Goal: Task Accomplishment & Management: Manage account settings

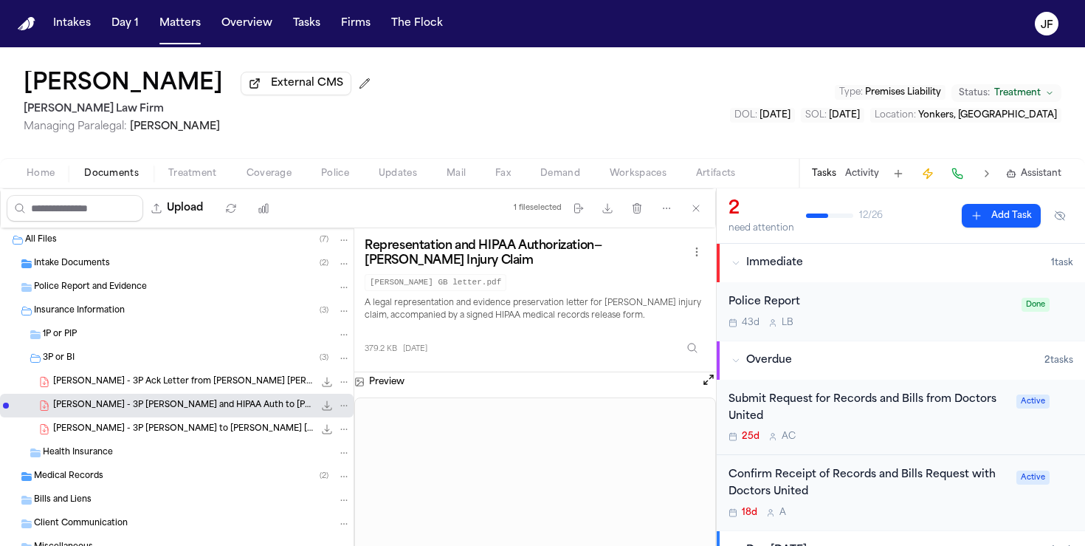
scroll to position [533, 0]
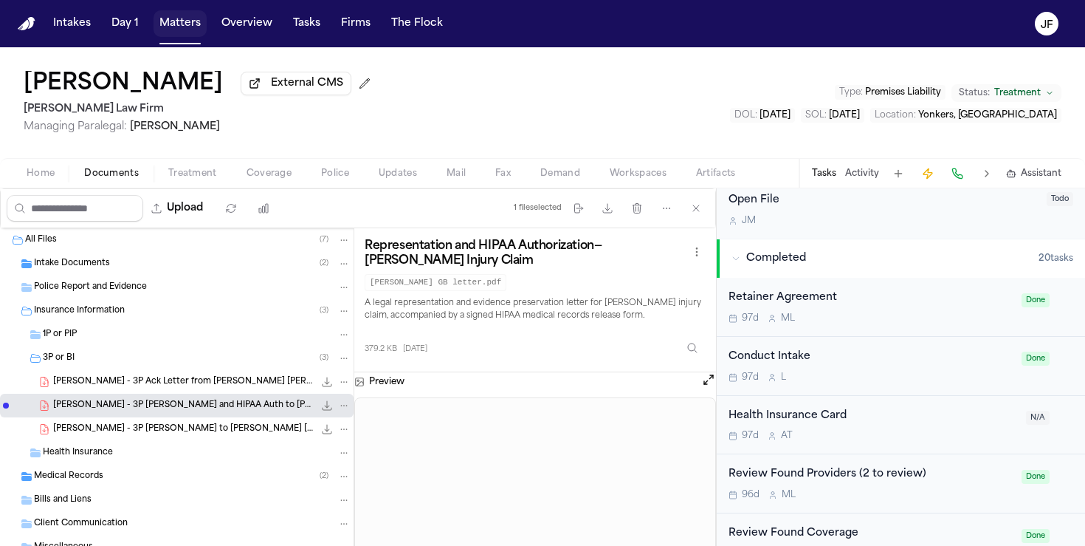
click at [176, 14] on button "Matters" at bounding box center [180, 23] width 53 height 27
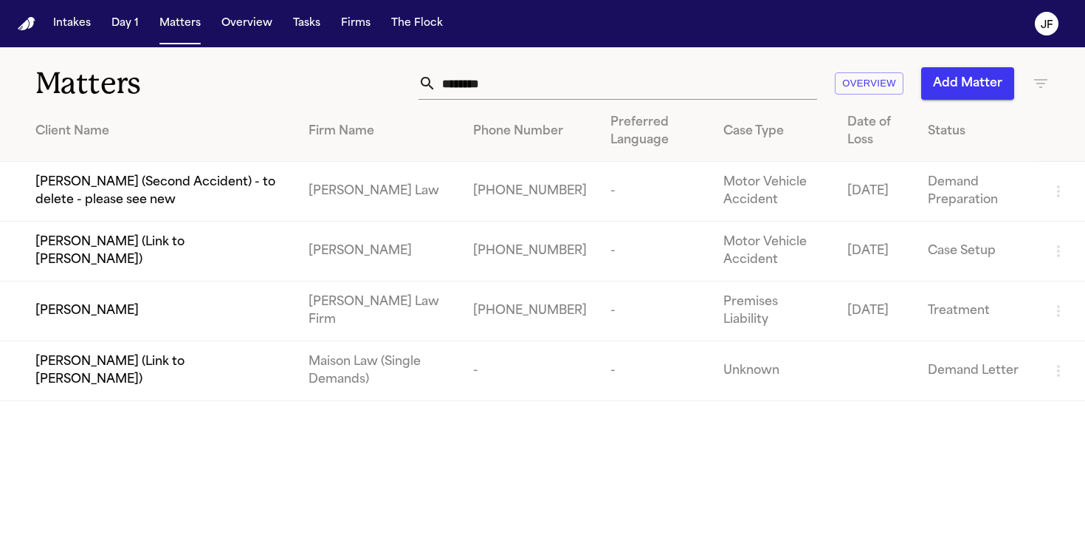
click at [131, 312] on div "[PERSON_NAME]" at bounding box center [160, 311] width 250 height 18
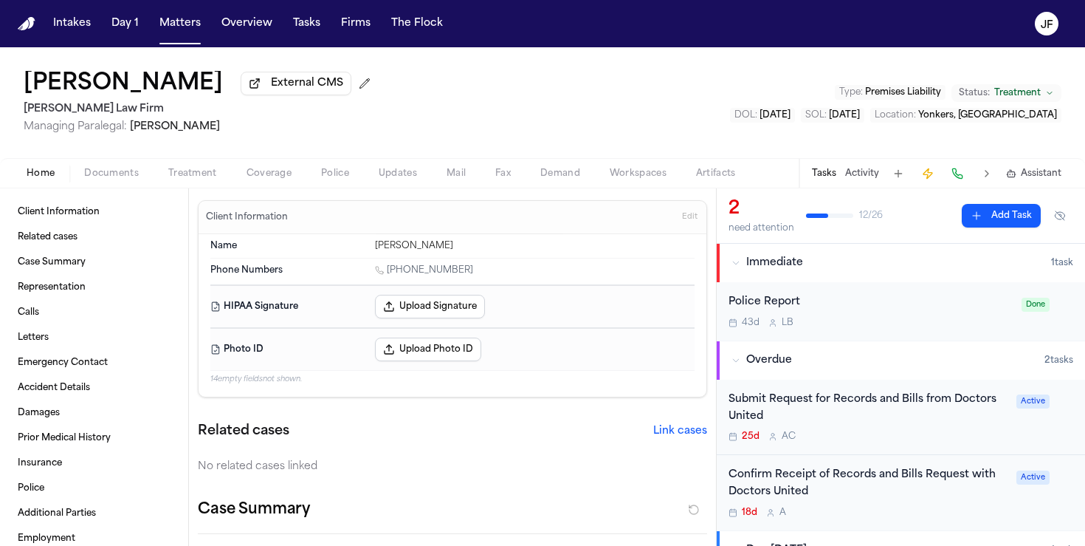
click at [760, 110] on div "Breonna Tillman External CMS Martello Law Firm Managing Paralegal: Michelle Lan…" at bounding box center [542, 102] width 1085 height 111
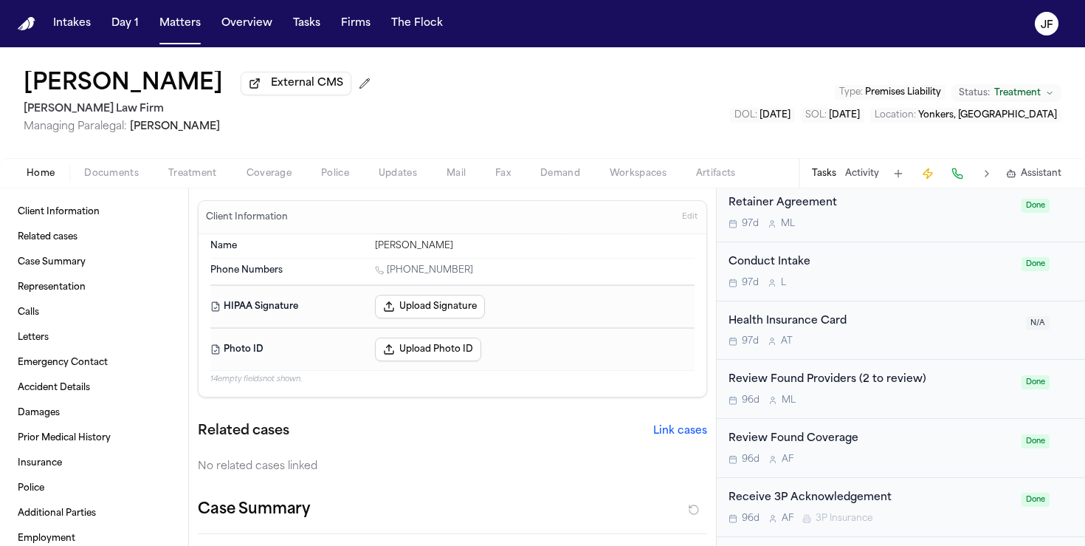
scroll to position [874, 0]
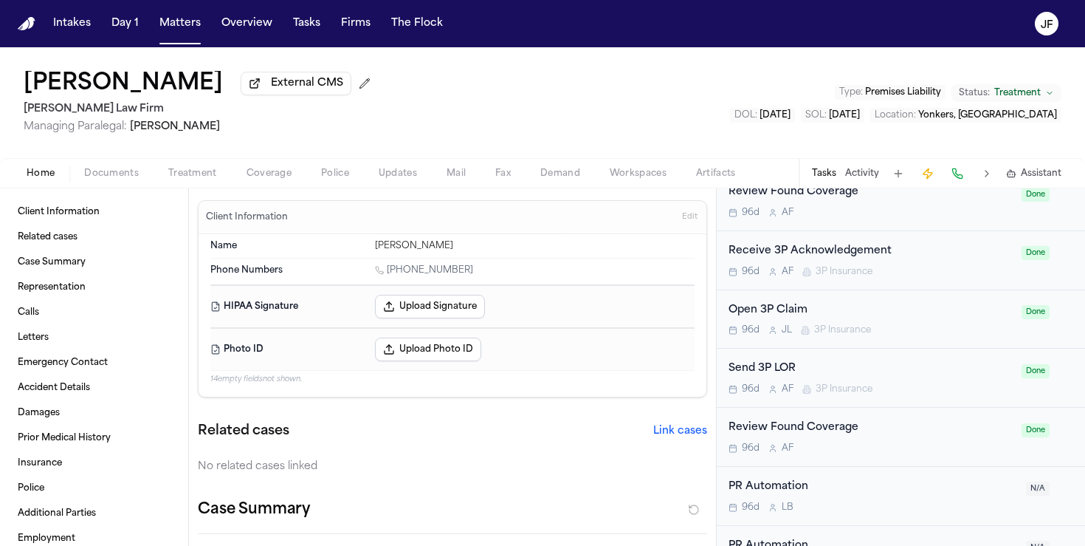
click at [216, 173] on button "Treatment" at bounding box center [193, 174] width 78 height 18
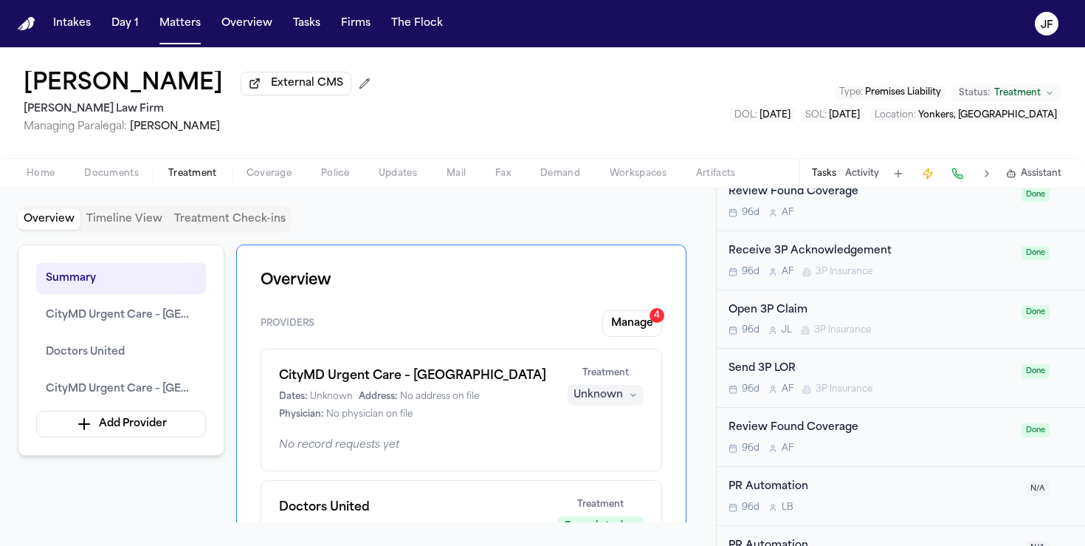
click at [21, 181] on button "Home" at bounding box center [41, 174] width 58 height 18
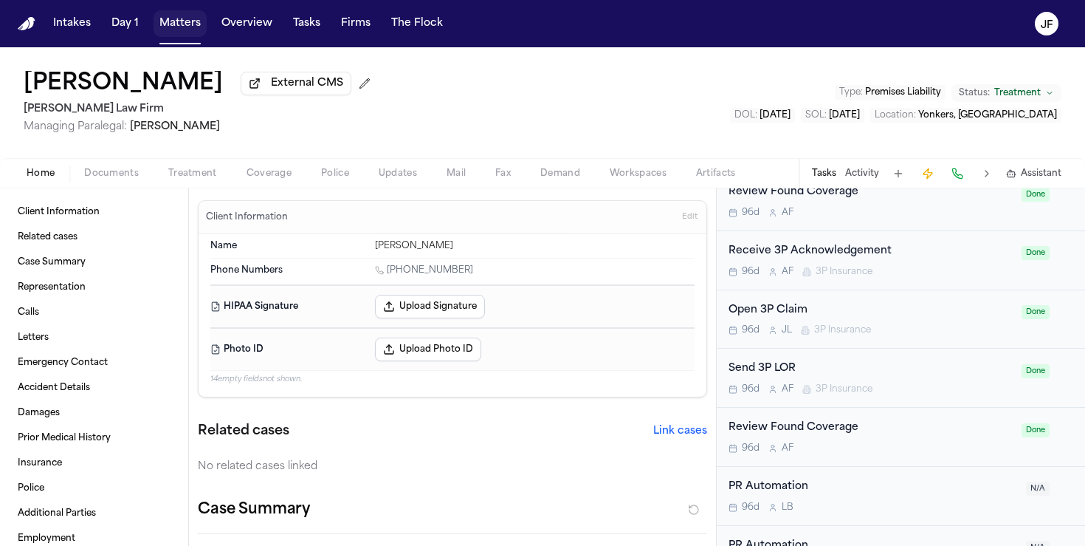
click at [168, 32] on button "Matters" at bounding box center [180, 23] width 53 height 27
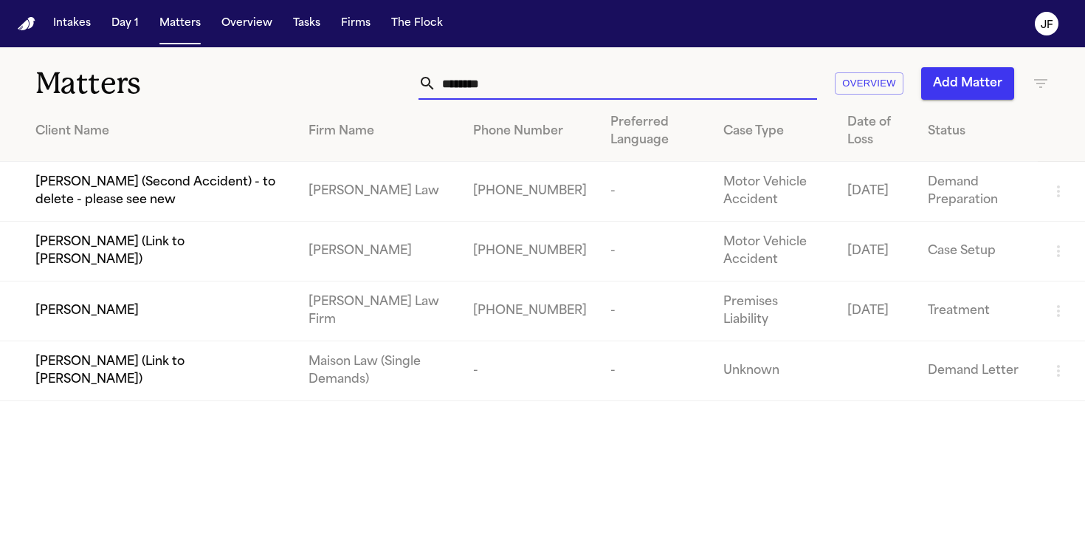
drag, startPoint x: 504, startPoint y: 81, endPoint x: 100, endPoint y: 75, distance: 403.9
click at [100, 75] on div "Matters ******* Overview Add Matter" at bounding box center [542, 74] width 1085 height 55
paste input "**********"
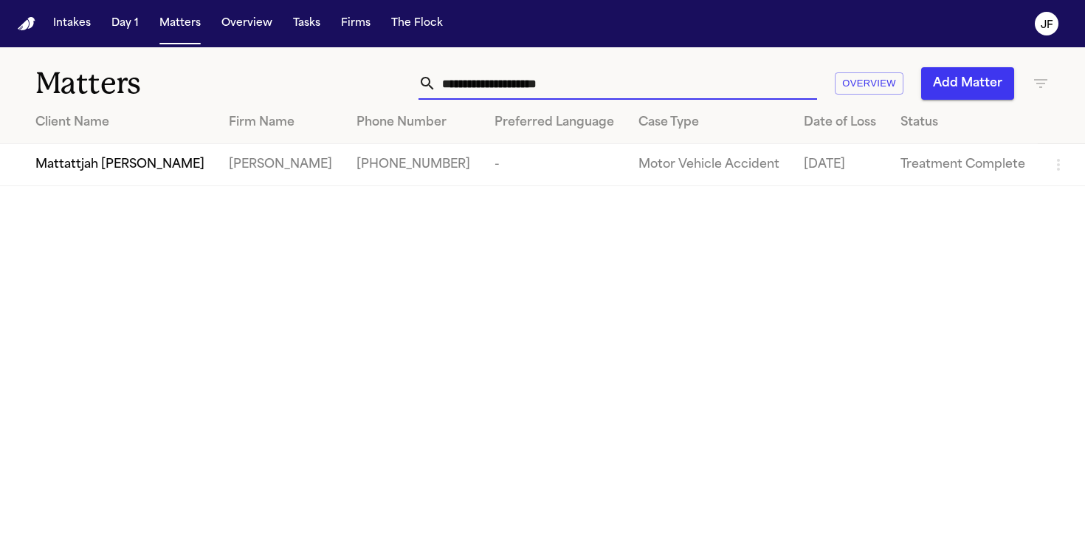
type input "**********"
click at [78, 160] on span "Mattattjah [PERSON_NAME]" at bounding box center [119, 165] width 169 height 18
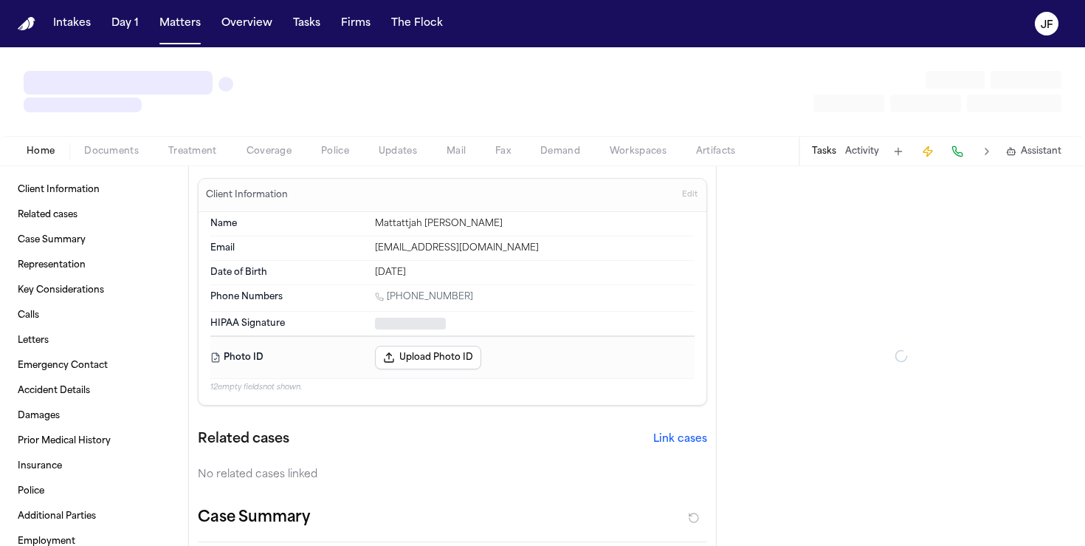
type textarea "*"
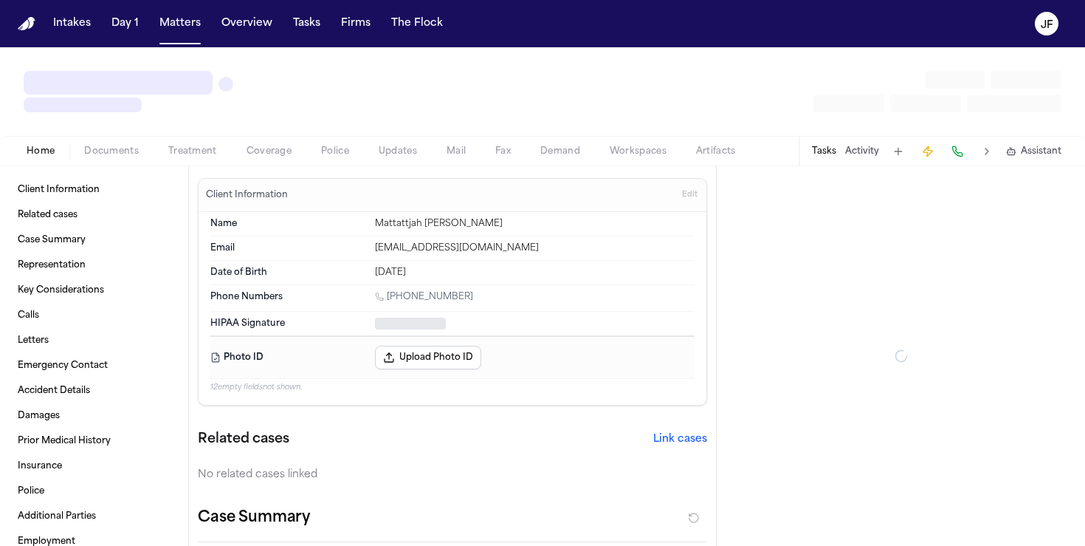
type textarea "*"
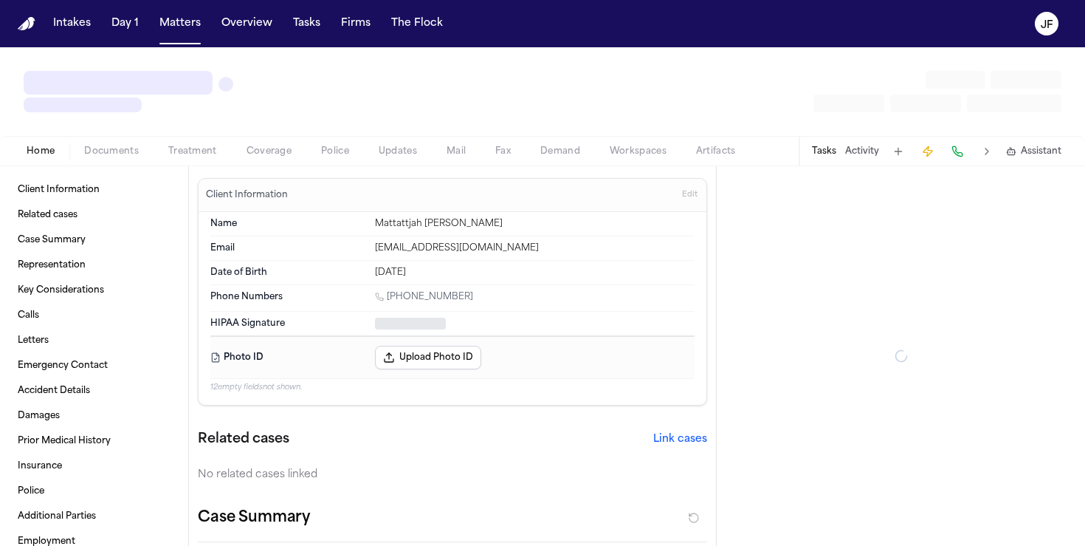
type textarea "*"
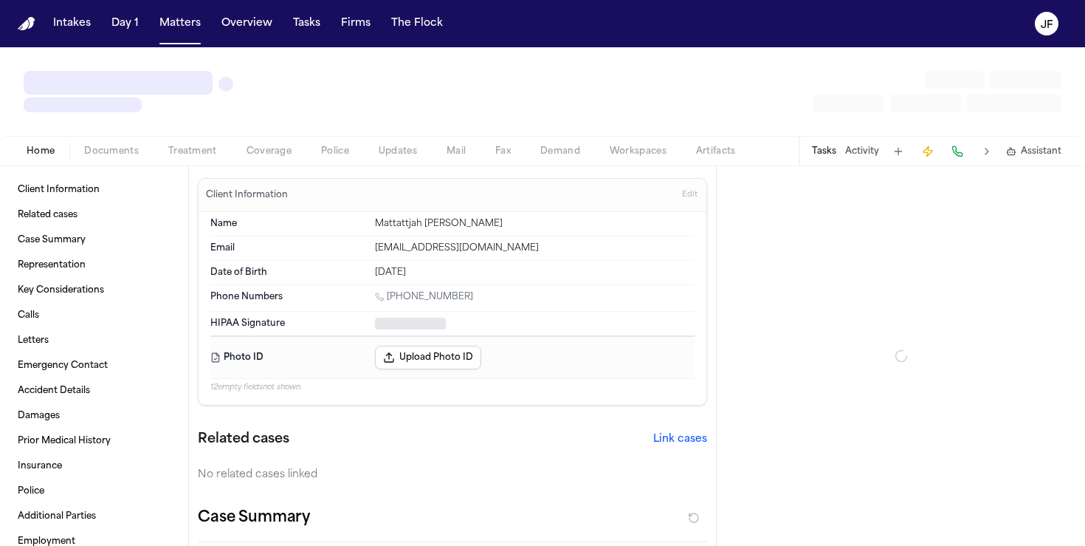
type textarea "*"
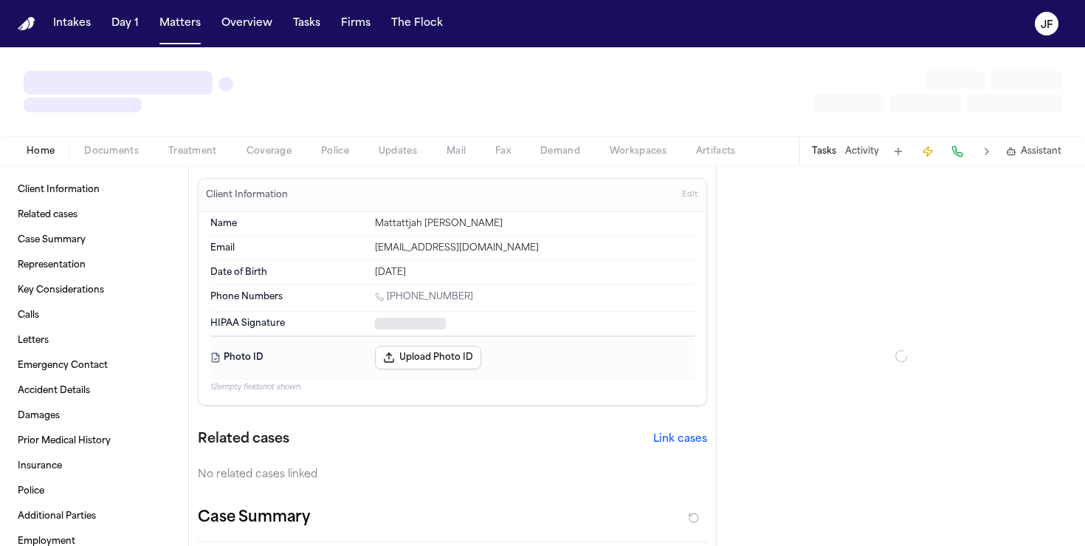
type textarea "*"
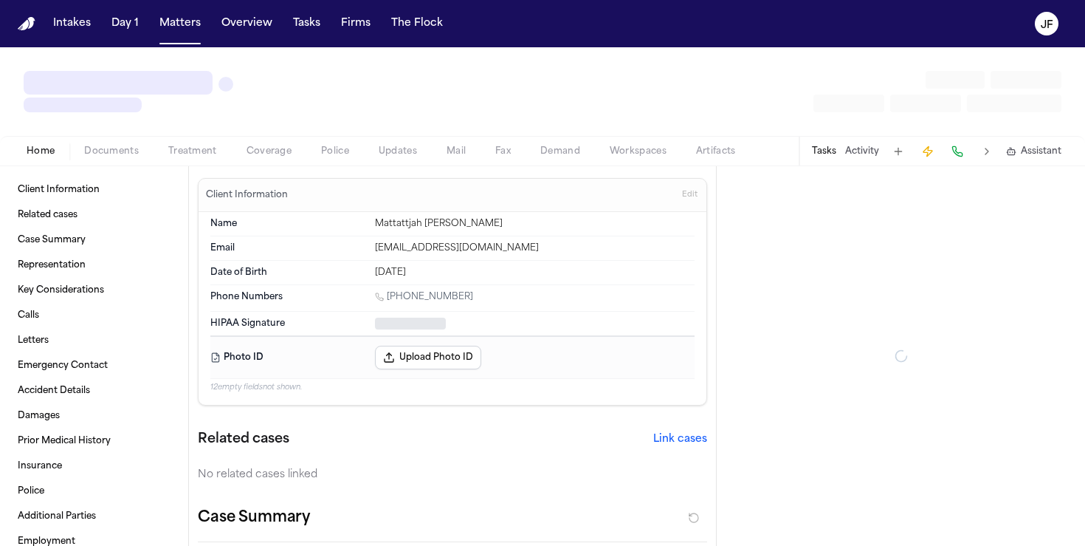
type textarea "*"
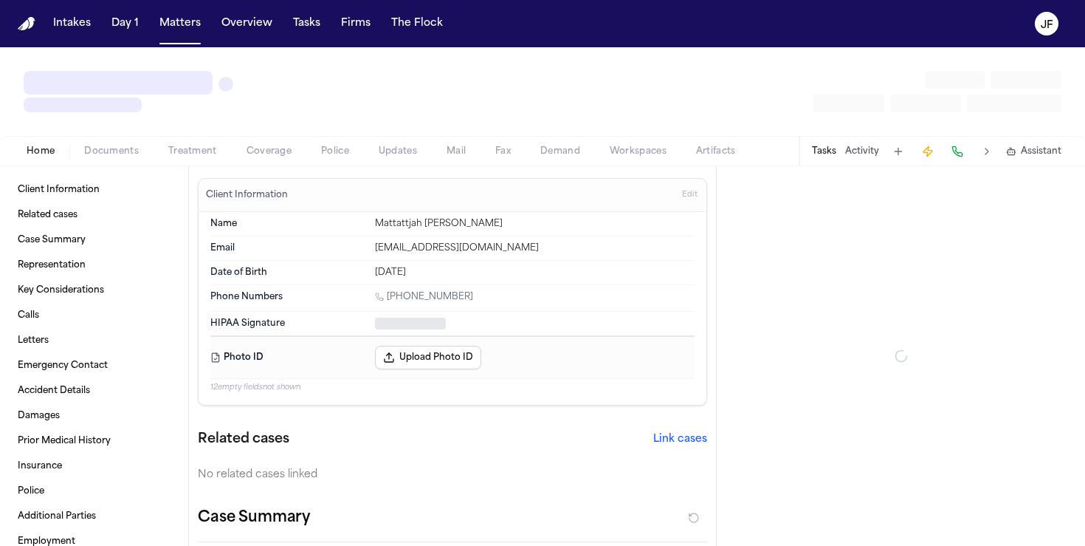
type textarea "*"
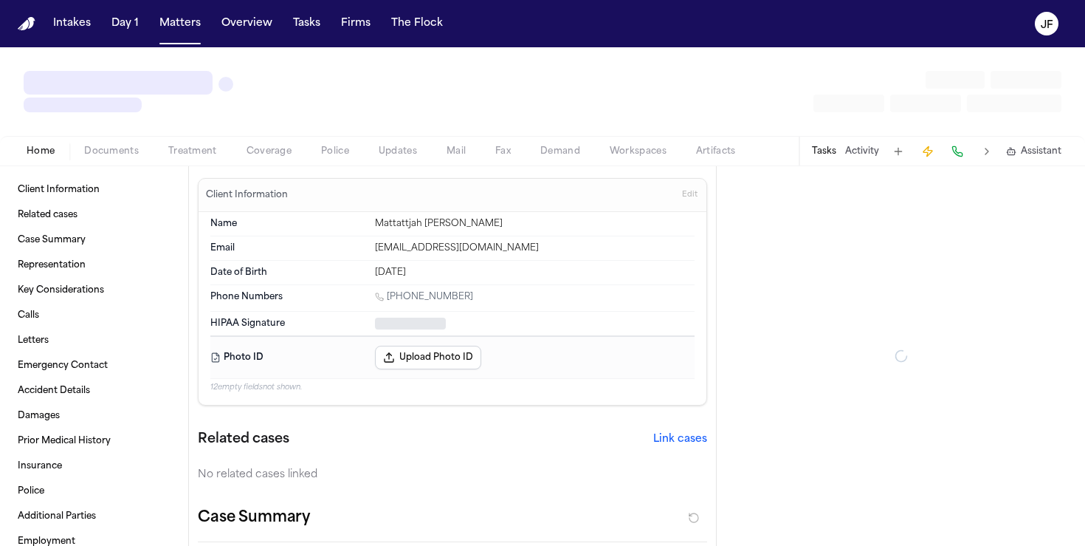
type textarea "*"
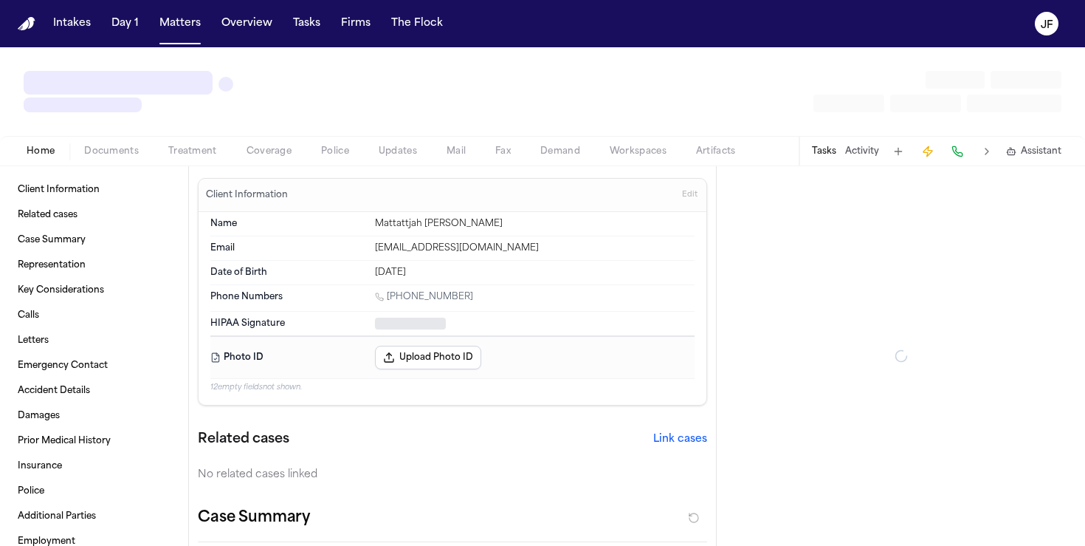
type textarea "*"
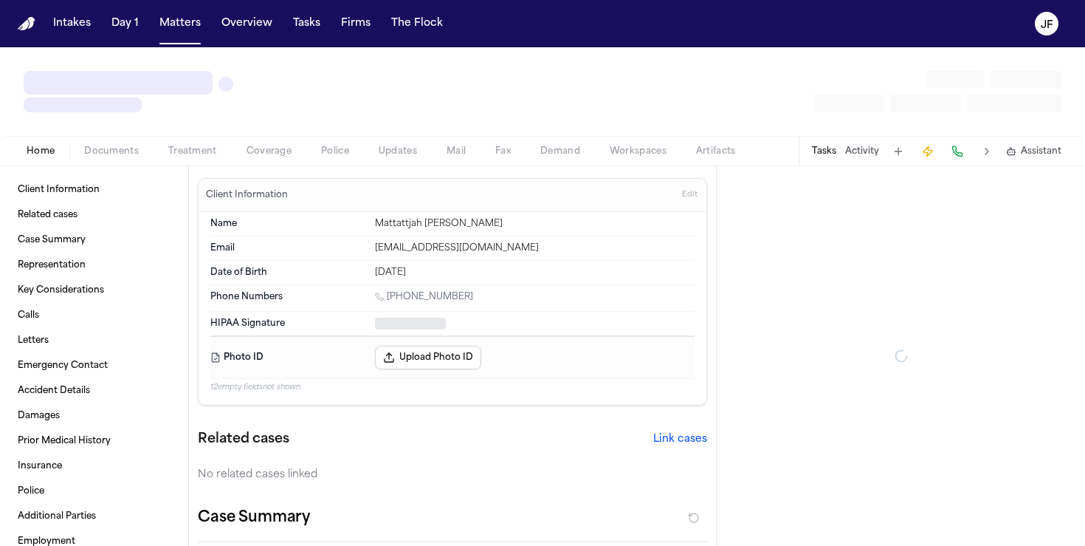
type textarea "*"
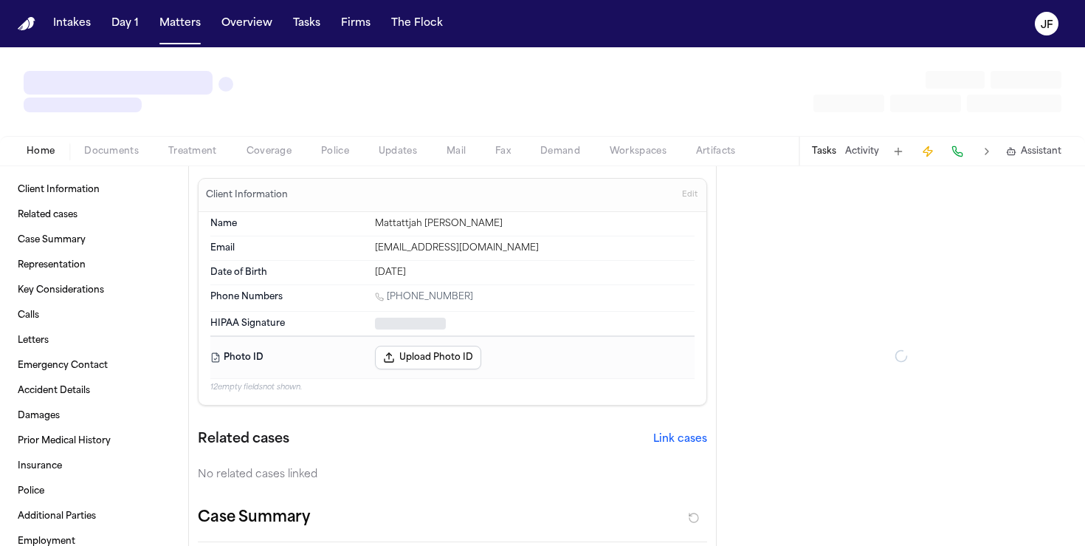
type textarea "*"
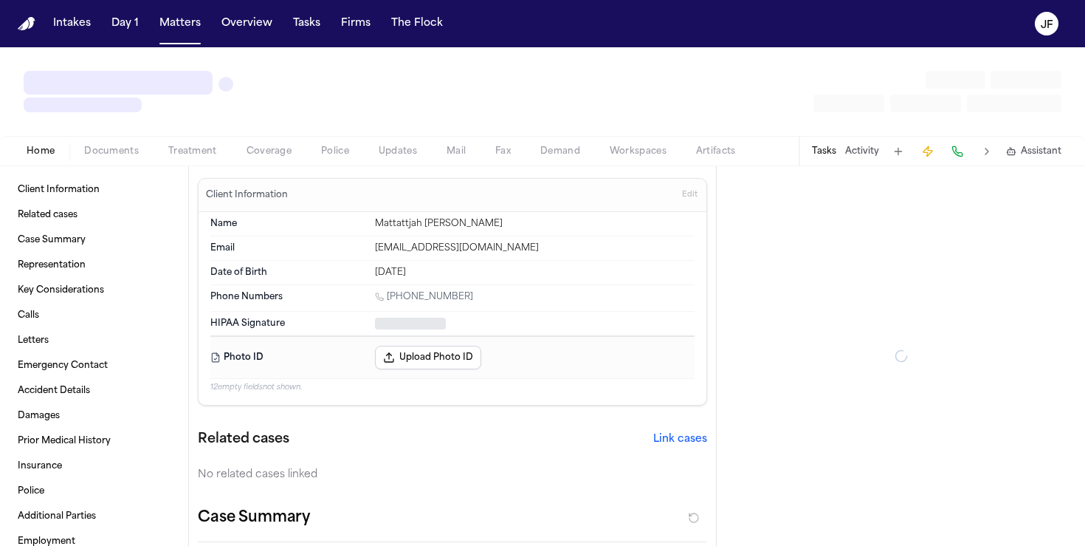
type textarea "*"
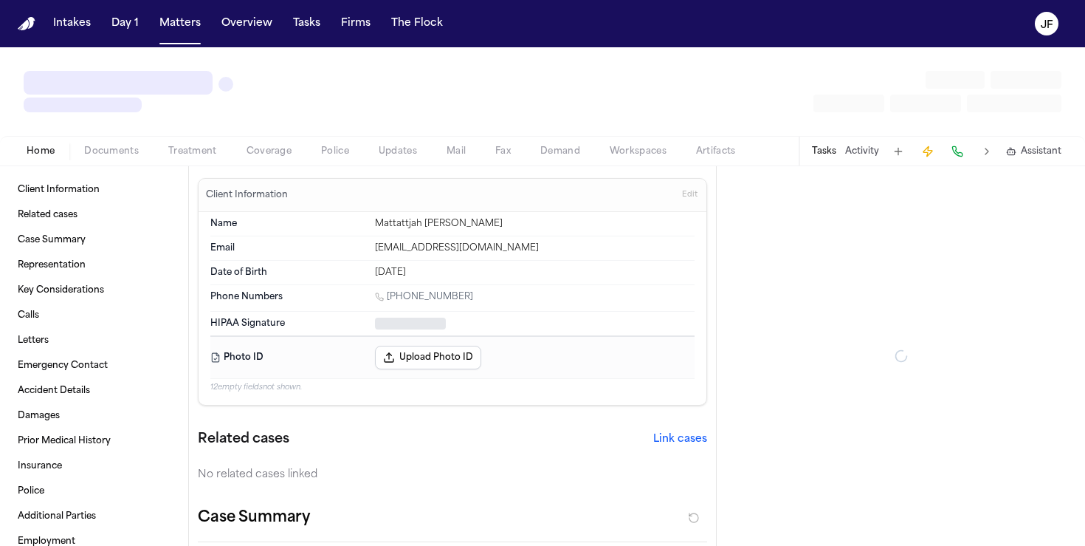
type textarea "*"
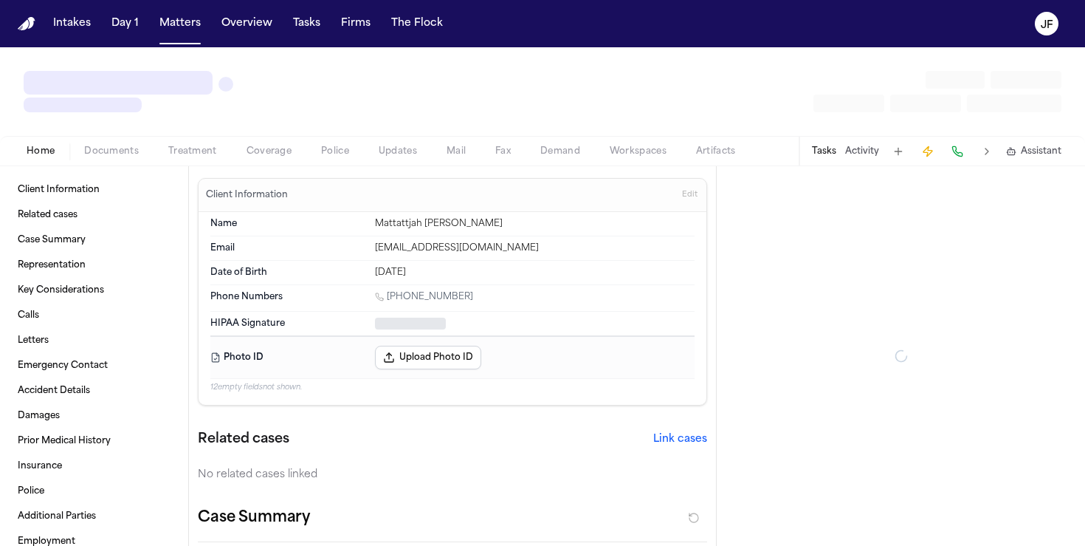
type textarea "*"
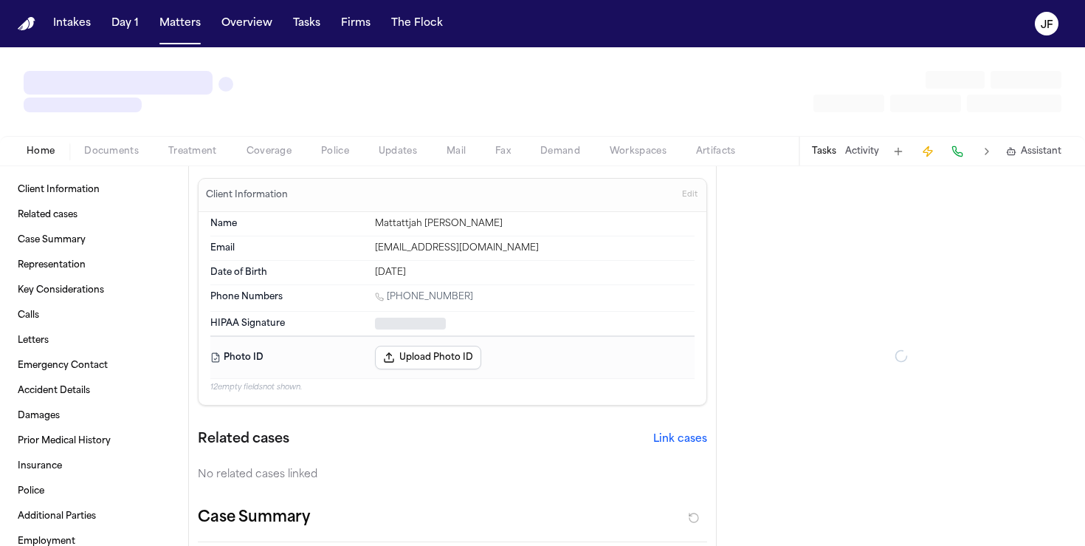
type textarea "*"
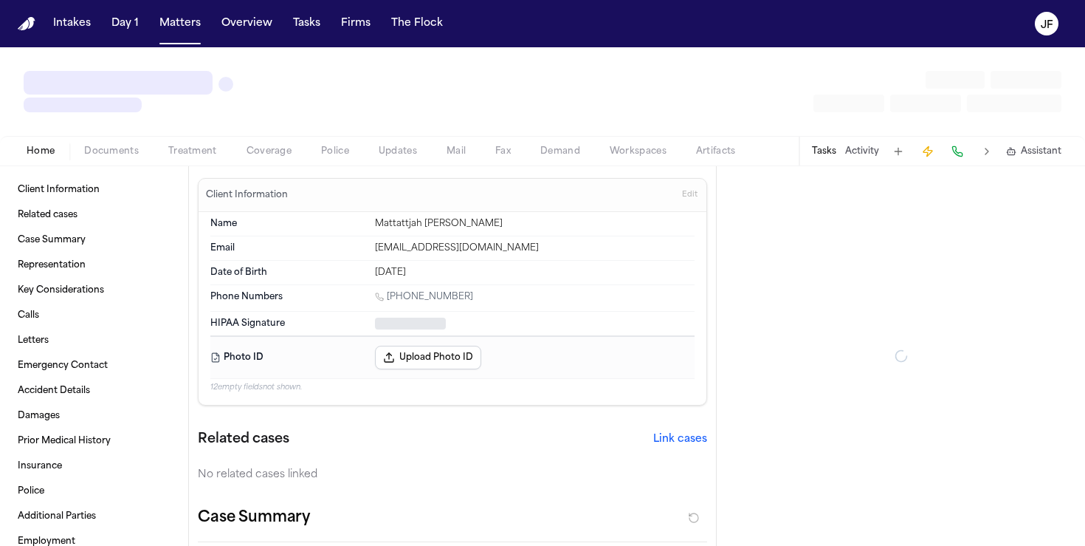
type textarea "*"
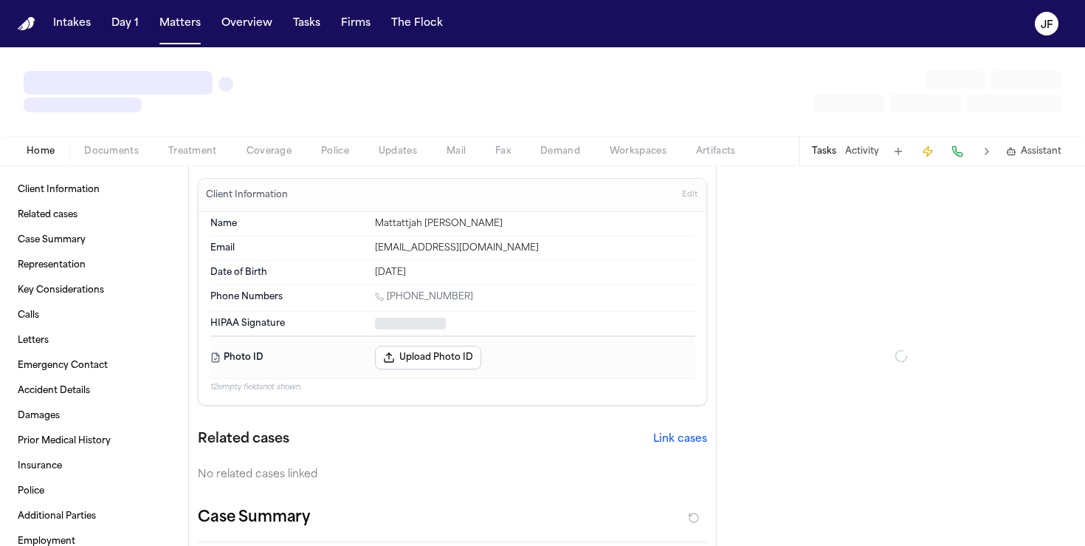
type textarea "*"
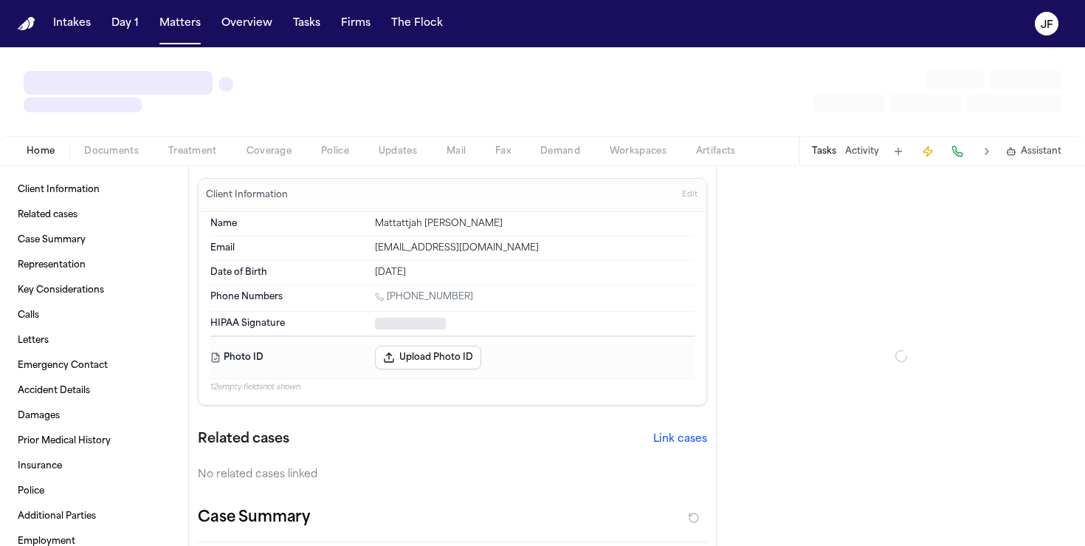
type textarea "*"
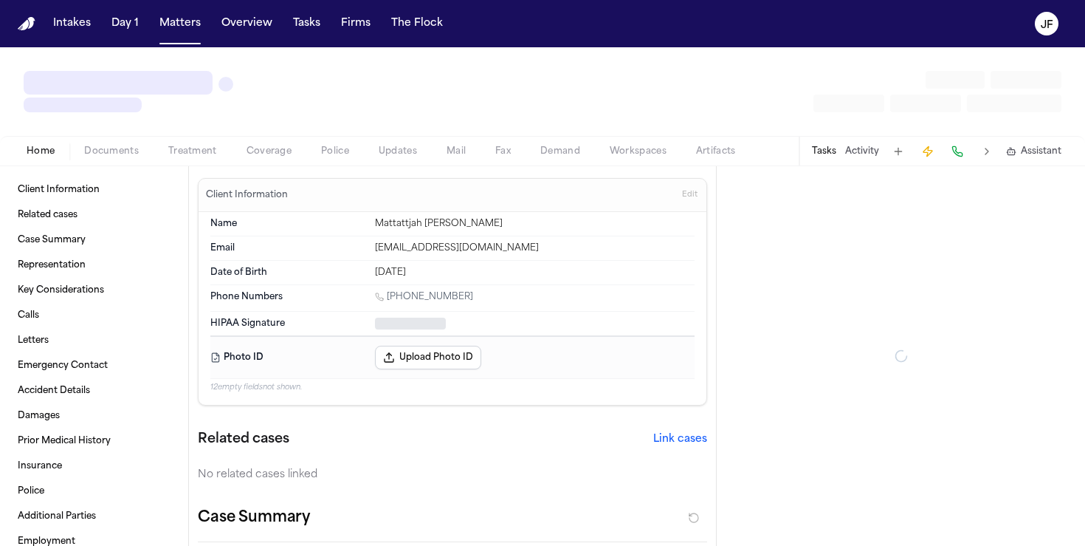
type textarea "*"
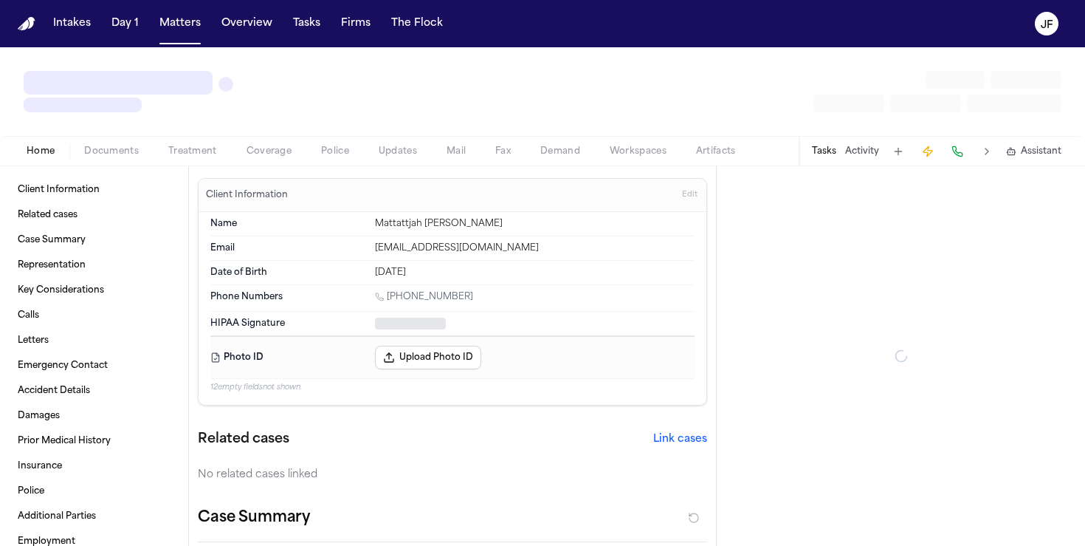
type textarea "*"
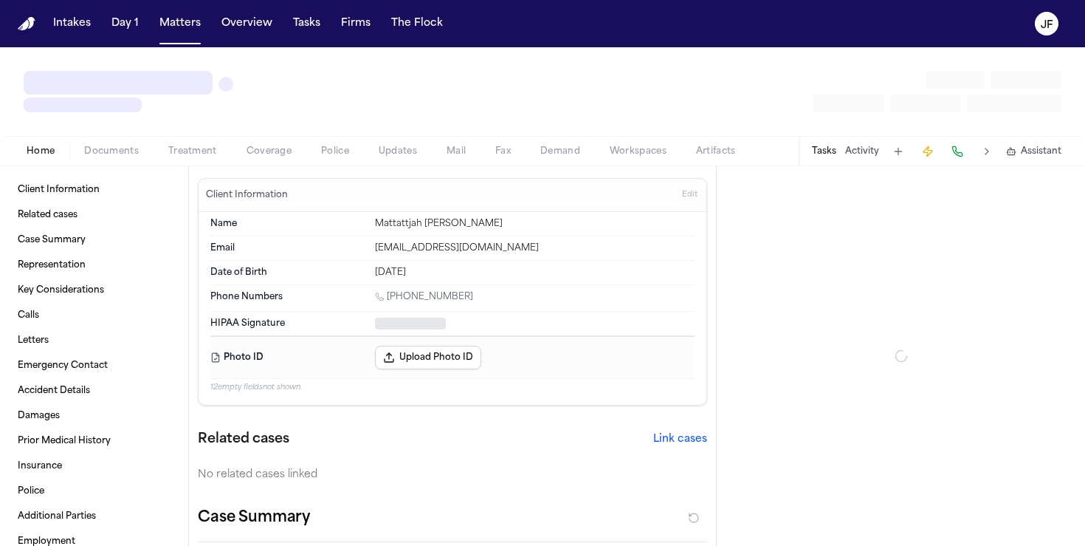
type textarea "*"
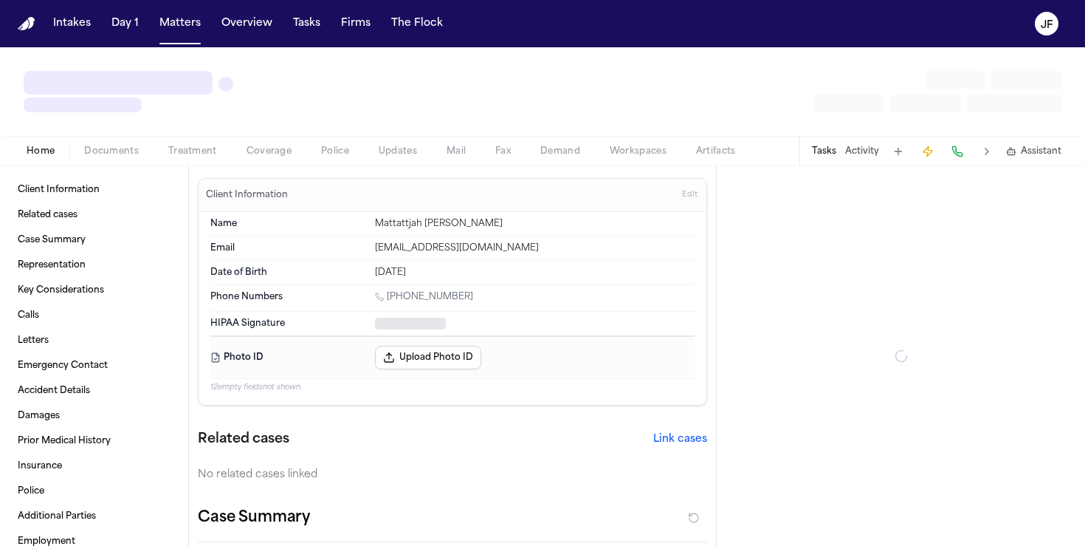
type textarea "*"
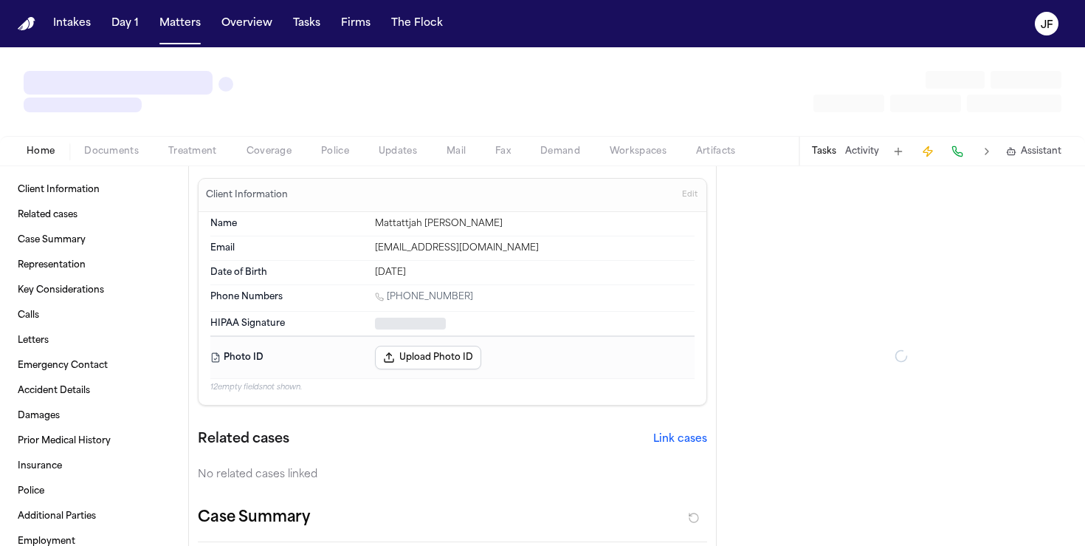
type textarea "*"
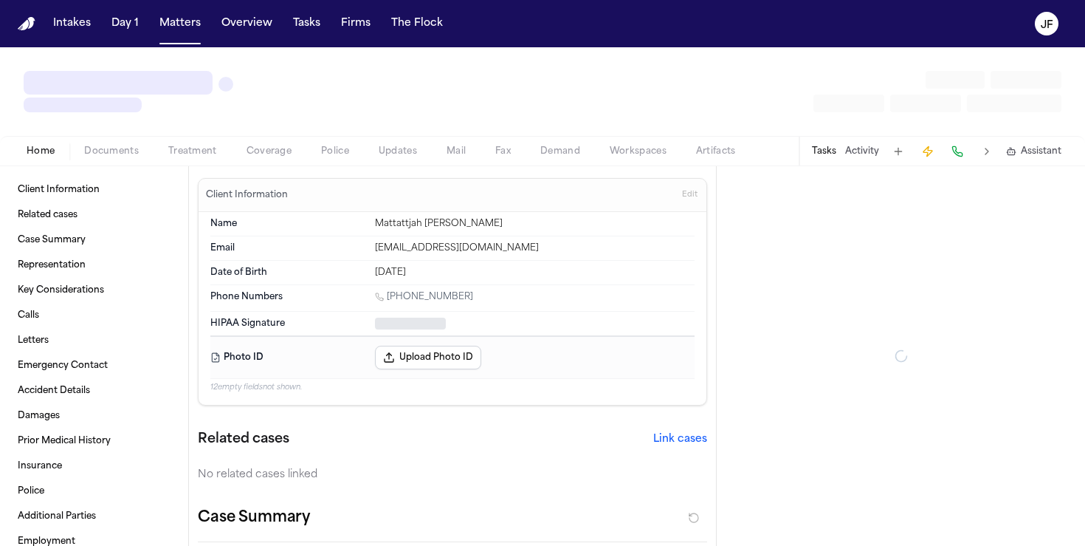
type textarea "*"
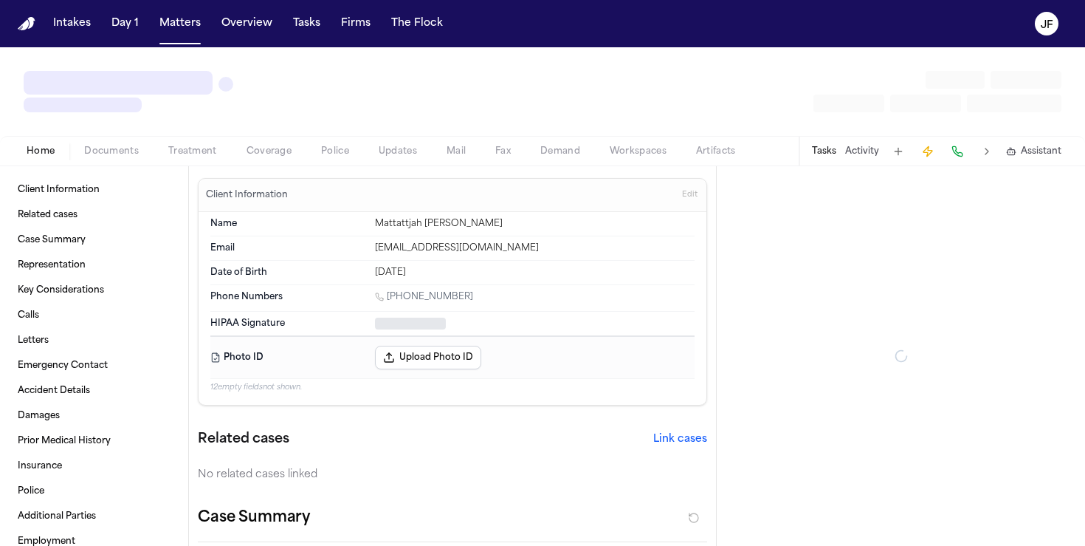
type textarea "*"
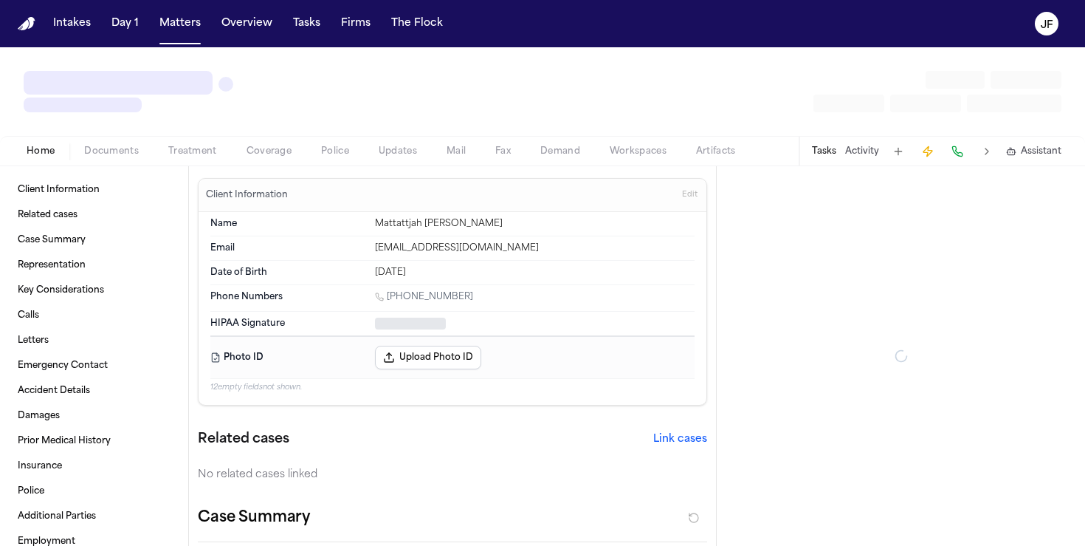
type textarea "*"
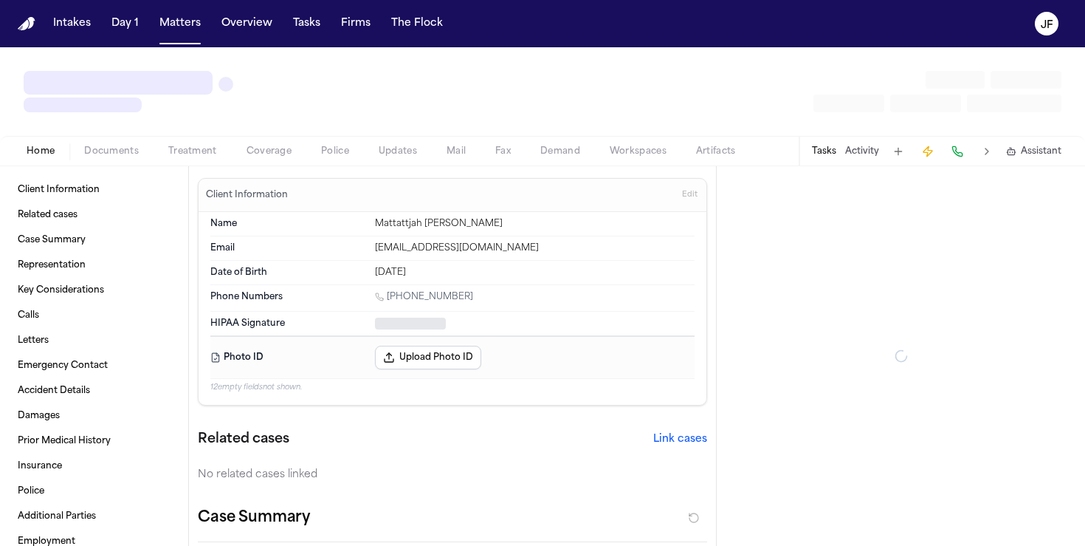
type textarea "*"
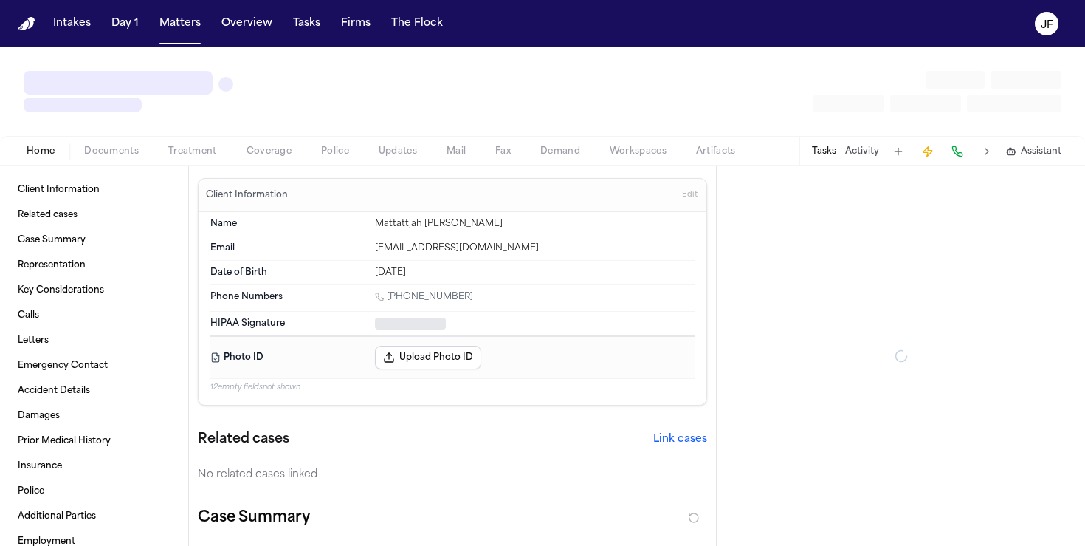
type textarea "*"
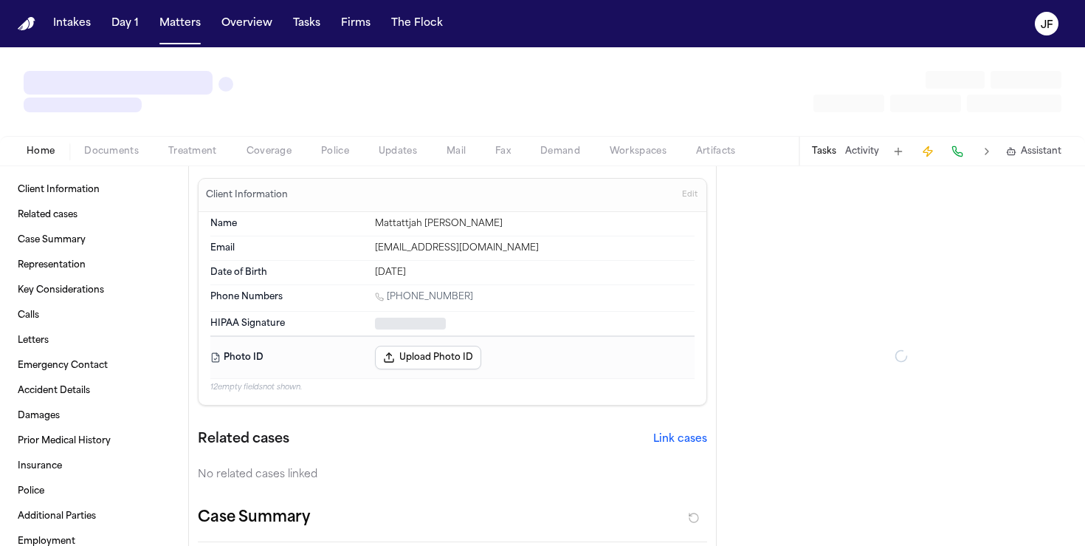
type textarea "*"
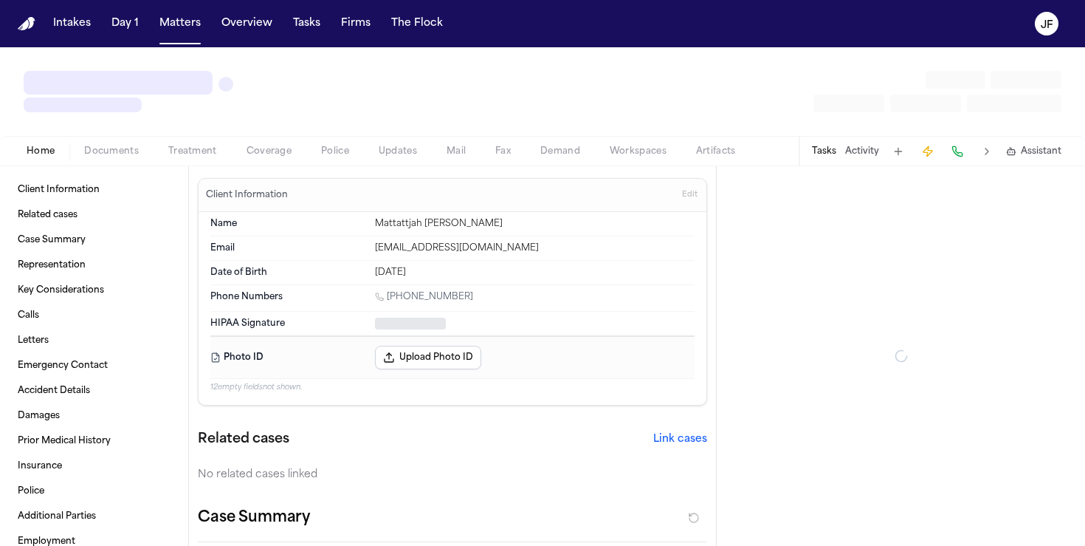
type textarea "*"
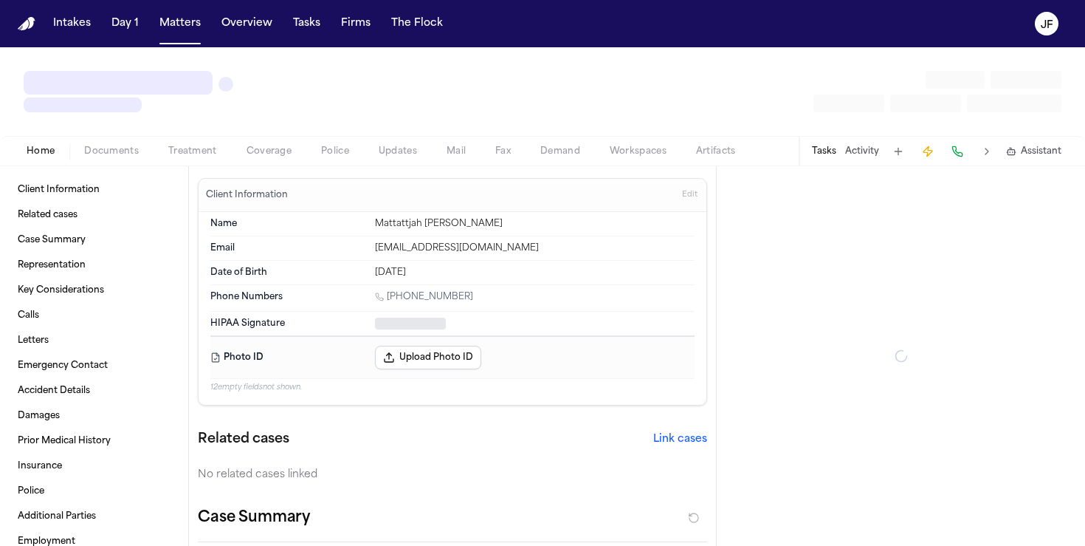
type textarea "*"
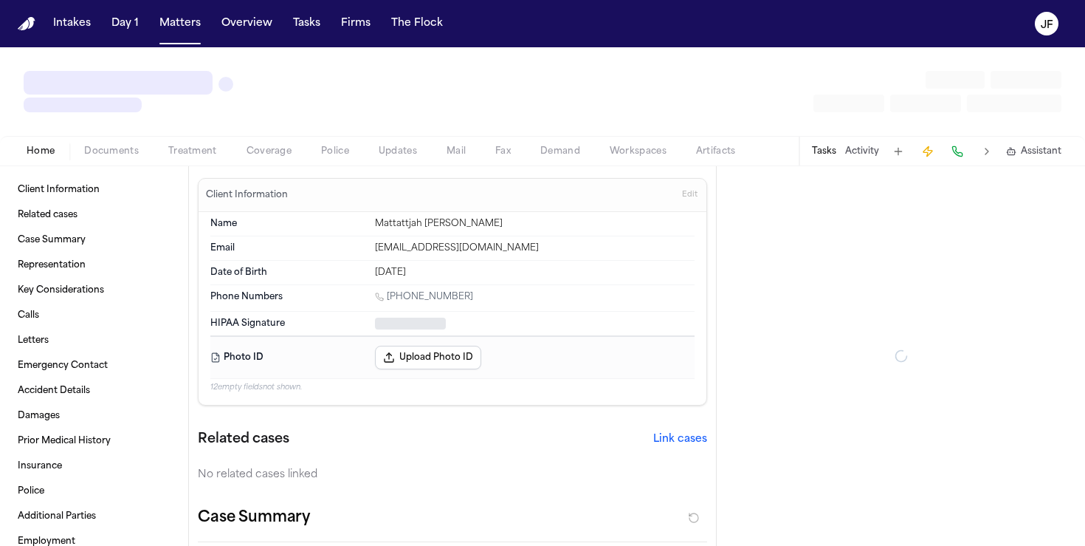
type textarea "*"
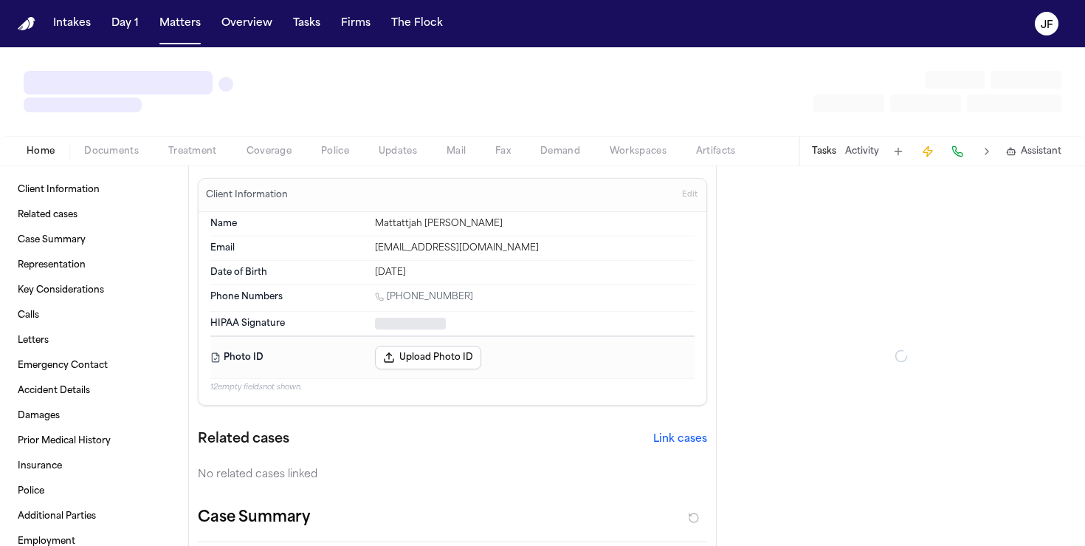
type textarea "*"
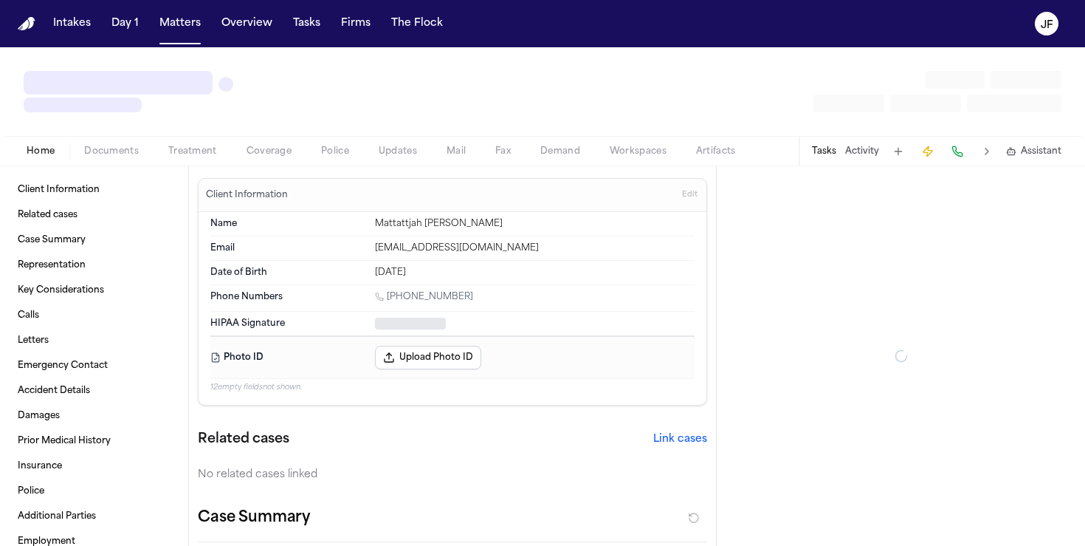
type textarea "*"
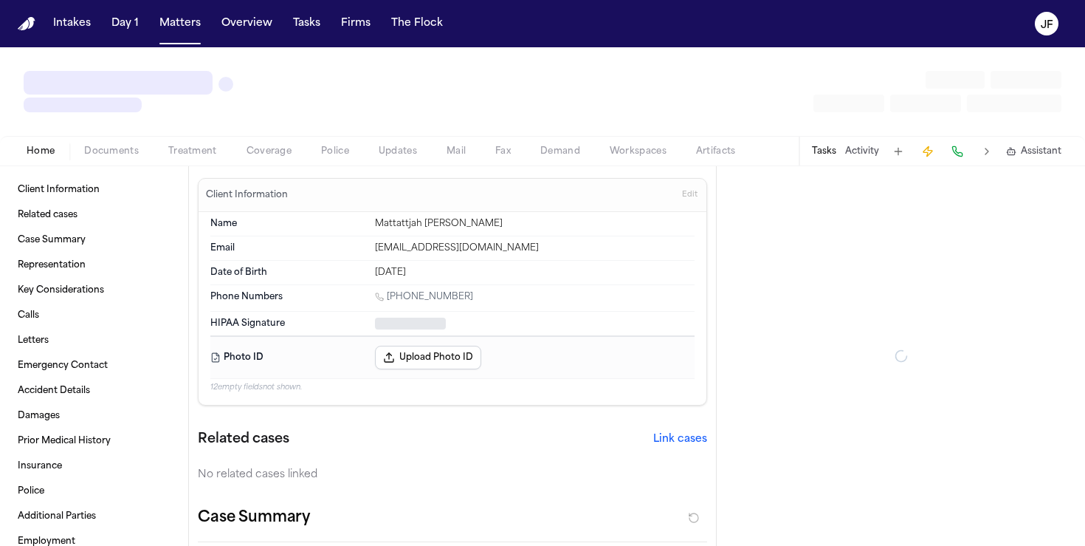
type textarea "*"
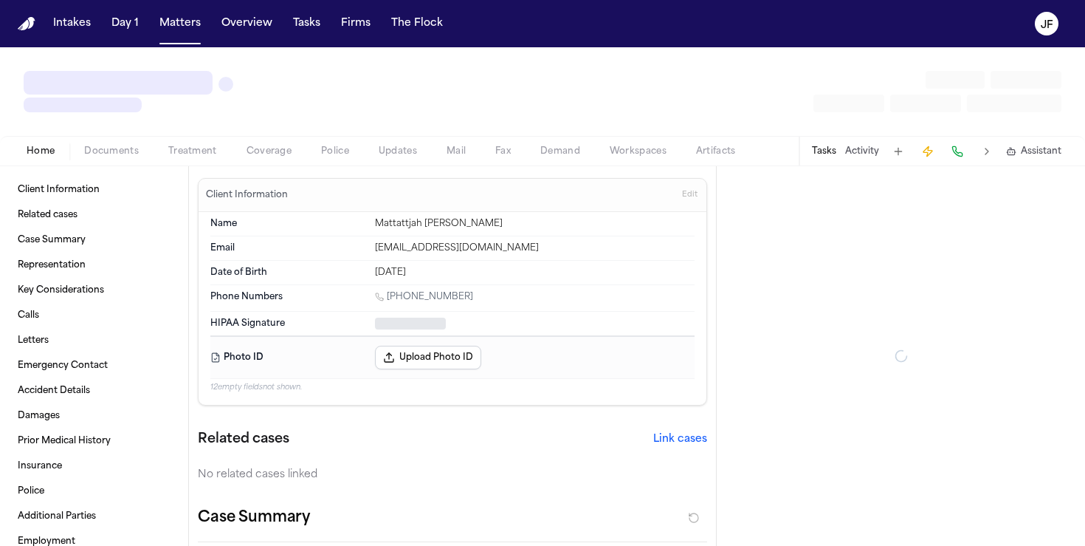
type textarea "*"
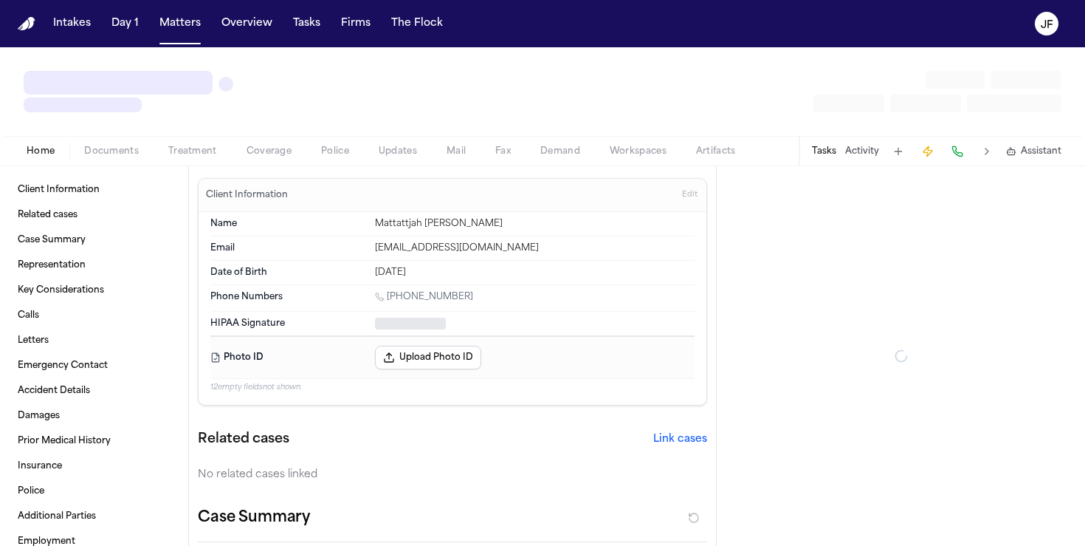
type textarea "*"
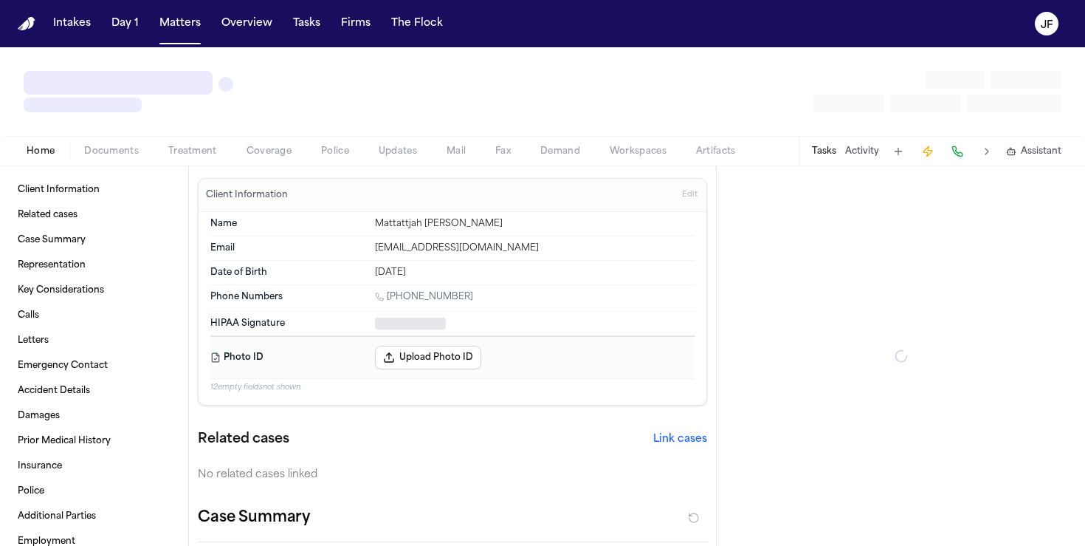
type textarea "*"
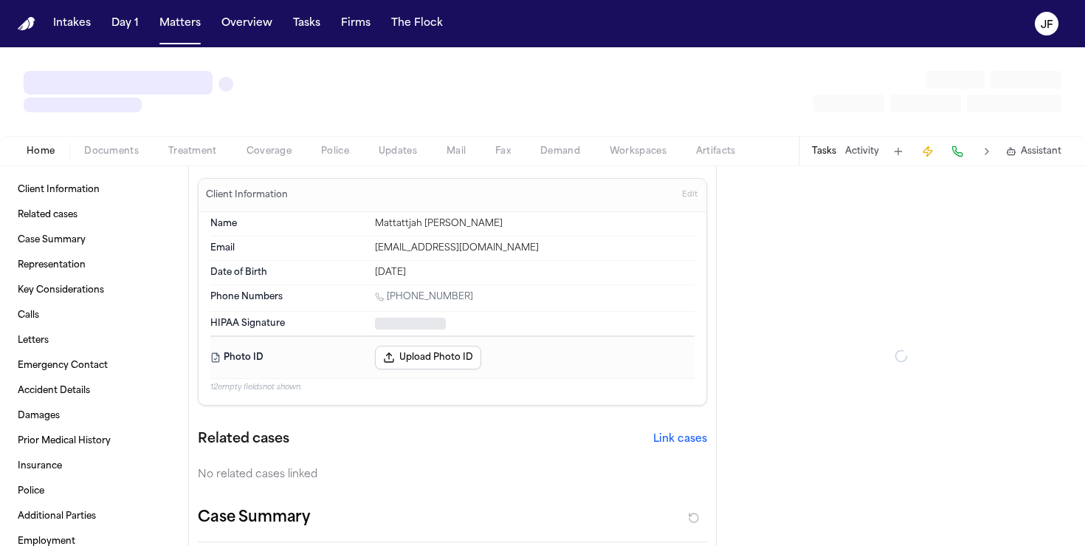
type textarea "*"
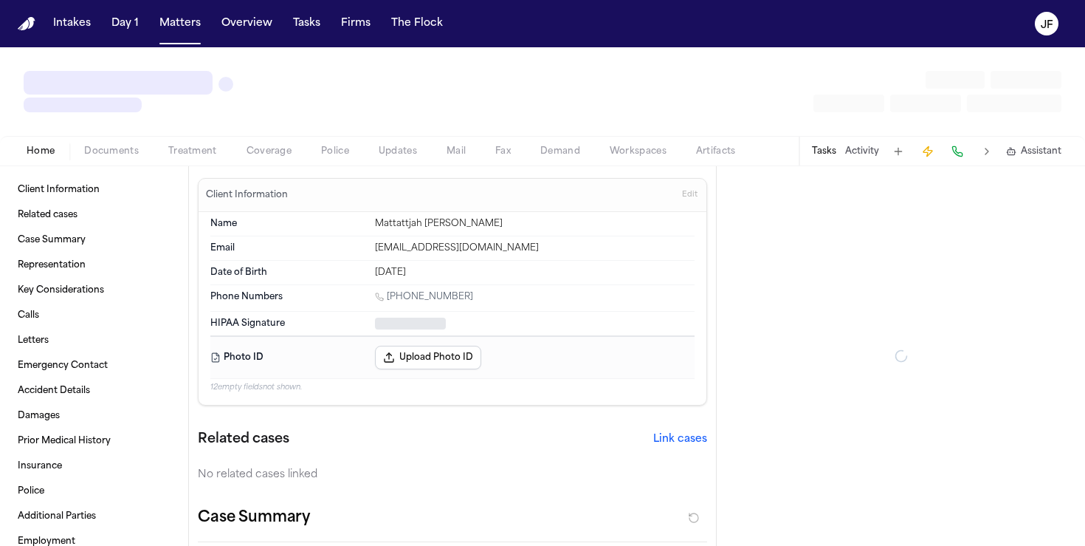
type textarea "*"
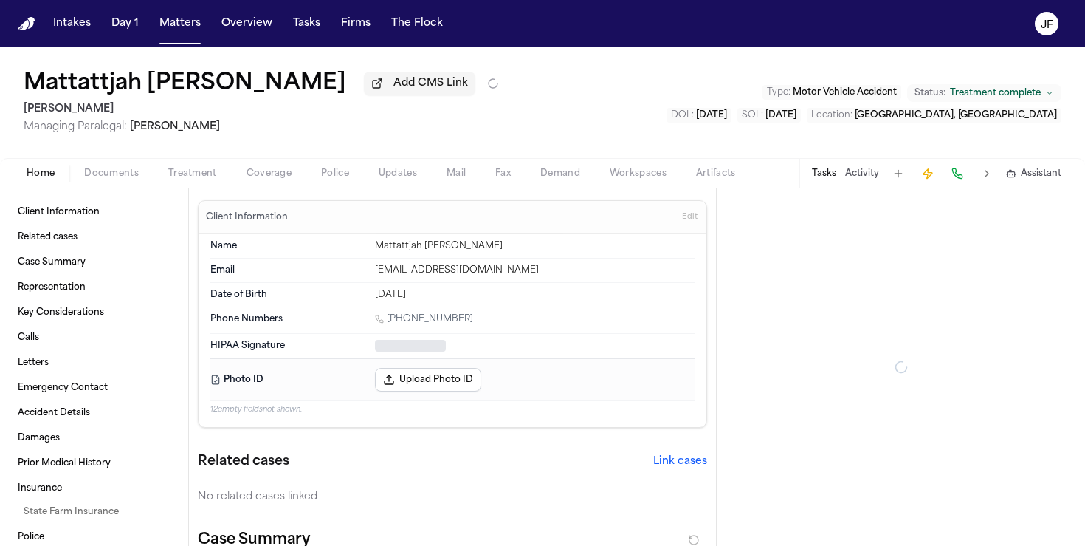
click at [123, 158] on div "Mattattjah Cleary-Kojo Add CMS Link Mohamed K Ahmed Managing Paralegal: Jacquel…" at bounding box center [542, 102] width 1085 height 111
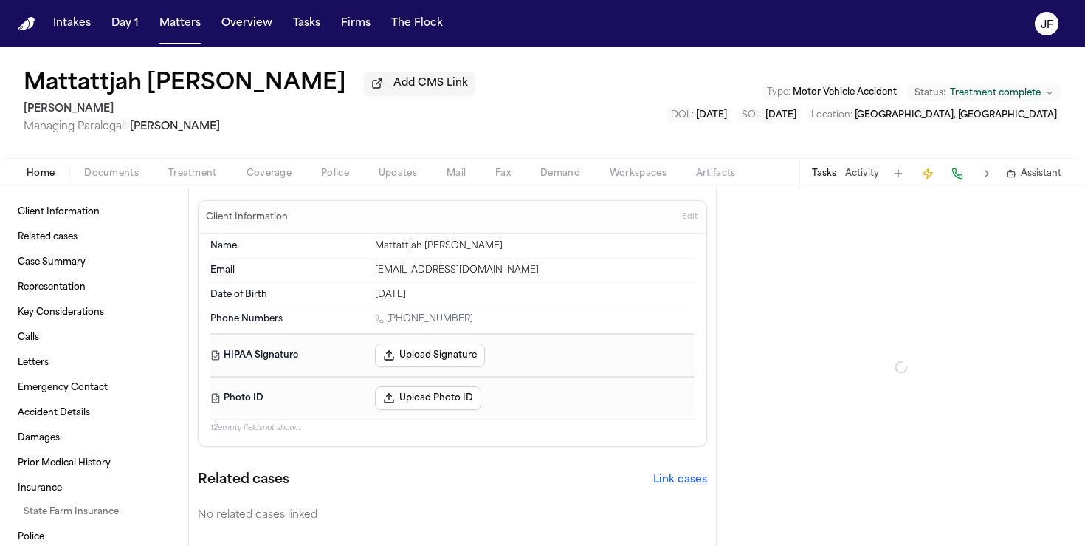
click at [122, 177] on span "Documents" at bounding box center [111, 174] width 55 height 12
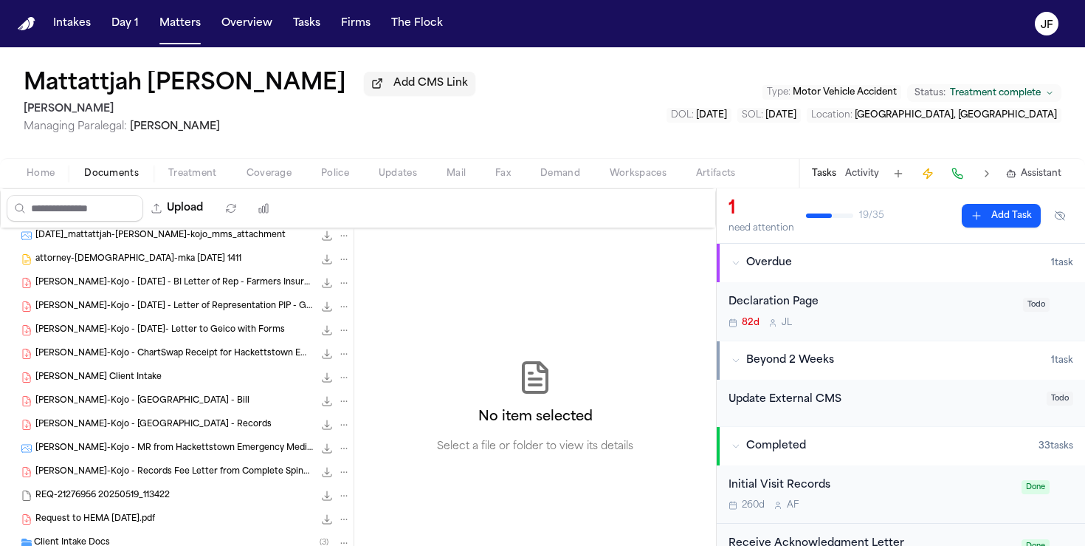
scroll to position [216, 0]
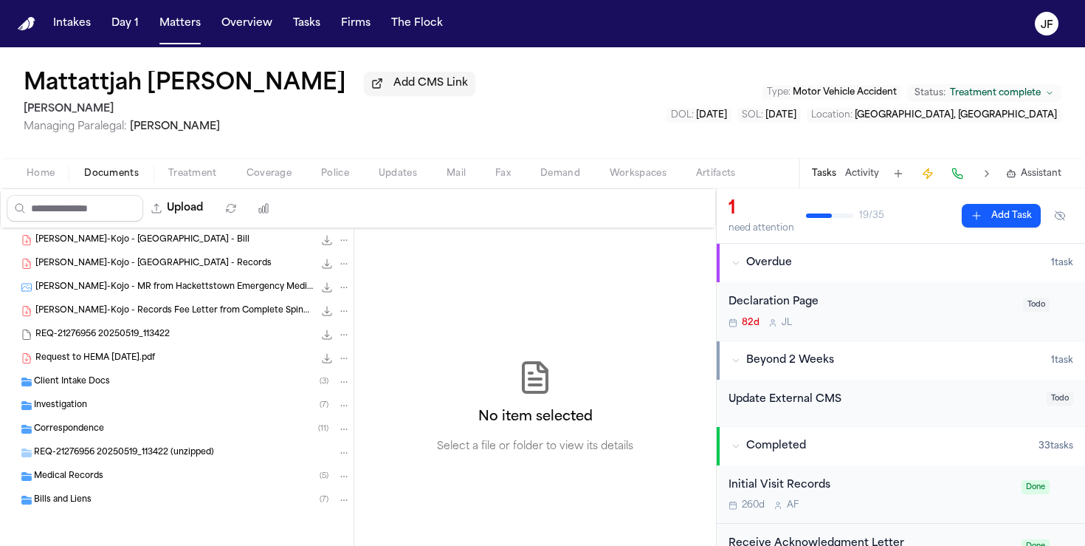
click at [102, 402] on div "Investigation ( 7 )" at bounding box center [192, 405] width 317 height 13
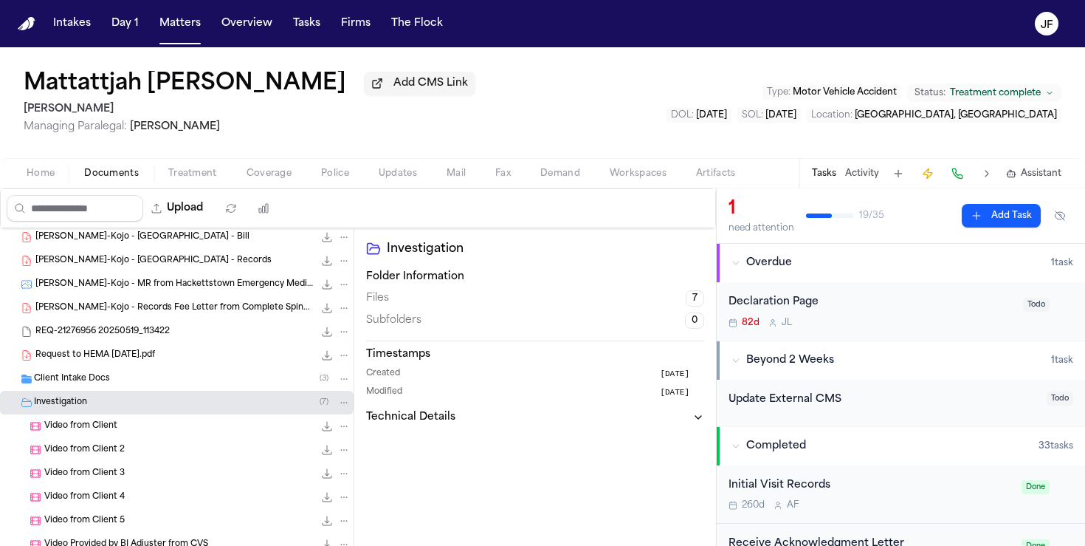
click at [104, 385] on span "Client Intake Docs" at bounding box center [72, 379] width 76 height 13
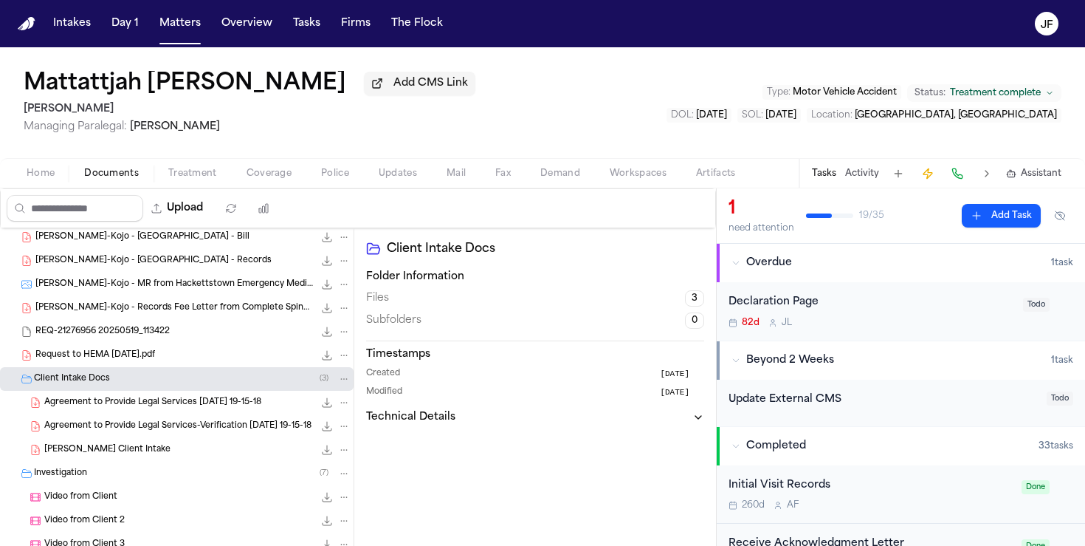
scroll to position [363, 0]
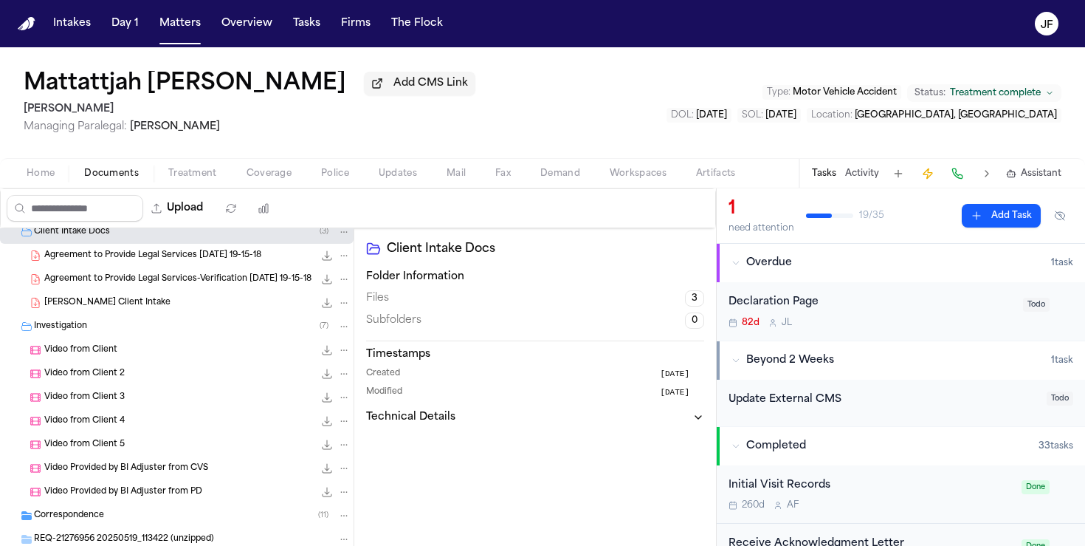
click at [127, 333] on div "Investigation ( 7 )" at bounding box center [192, 326] width 317 height 13
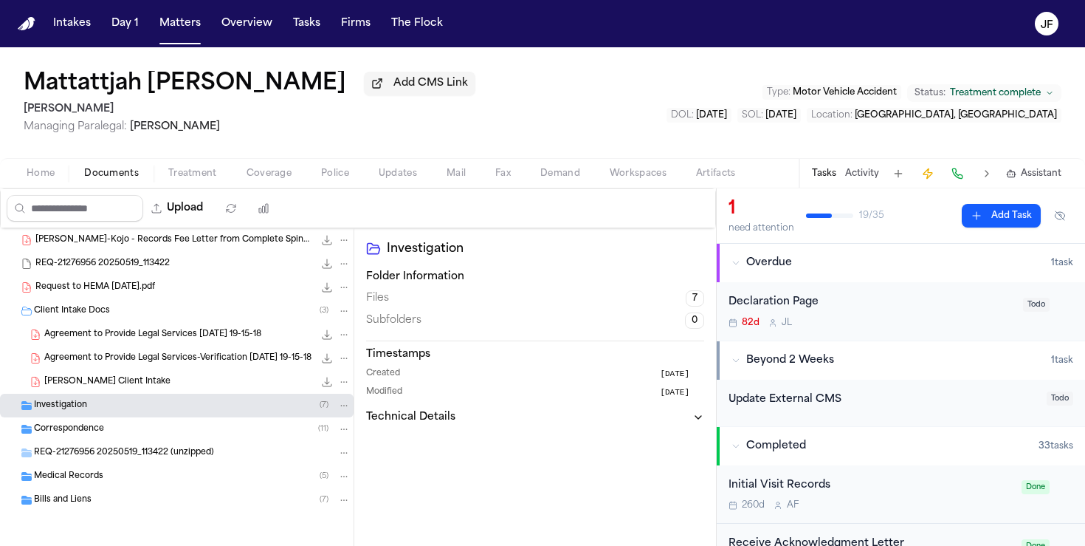
click at [104, 436] on div "Correspondence ( 11 )" at bounding box center [177, 429] width 354 height 24
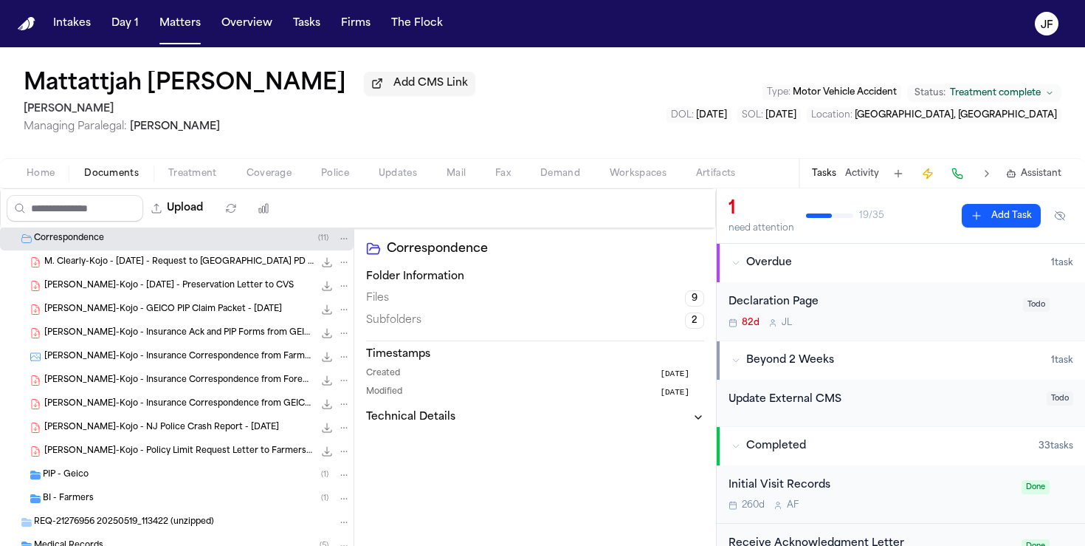
scroll to position [495, 0]
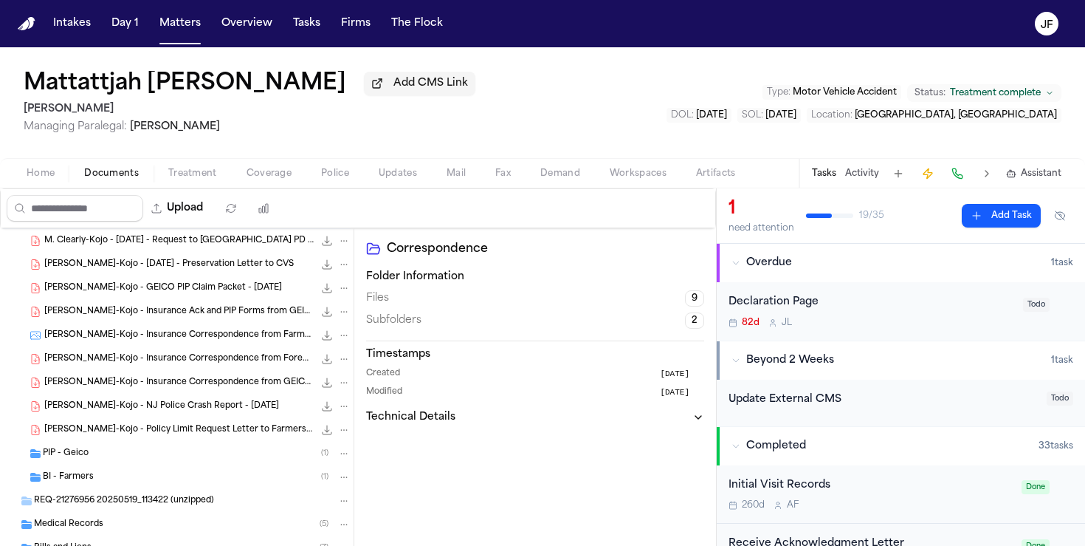
click at [108, 460] on div "PIP - Geico ( 1 )" at bounding box center [197, 453] width 308 height 13
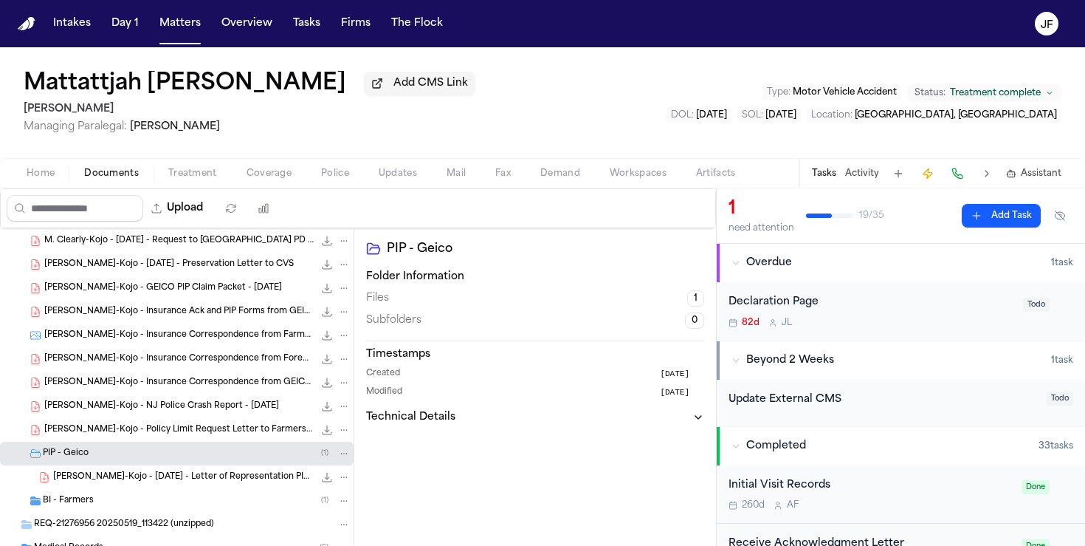
click at [108, 460] on div "PIP - Geico ( 1 )" at bounding box center [197, 453] width 308 height 13
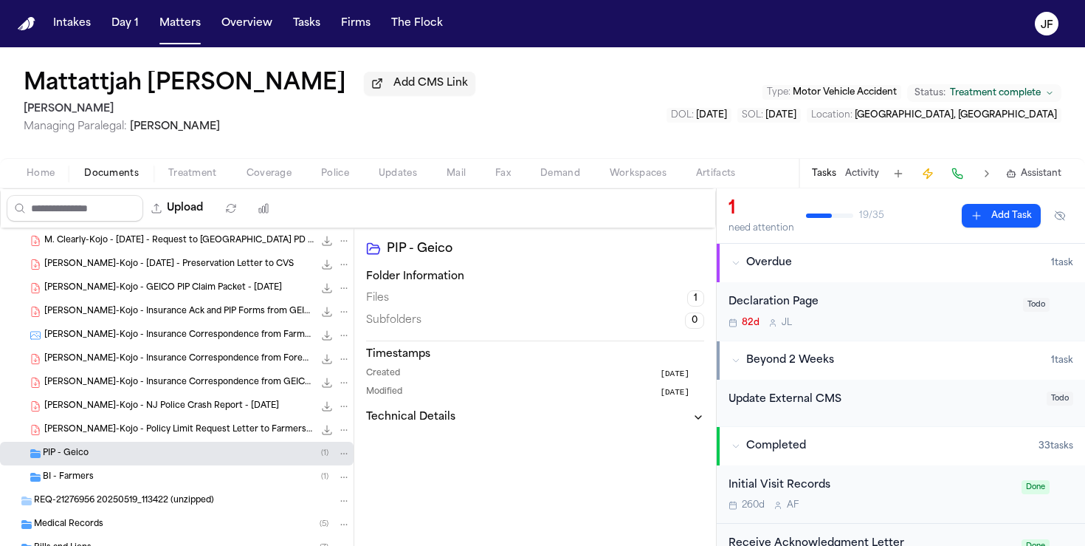
click at [109, 460] on div "PIP - Geico ( 1 )" at bounding box center [197, 453] width 308 height 13
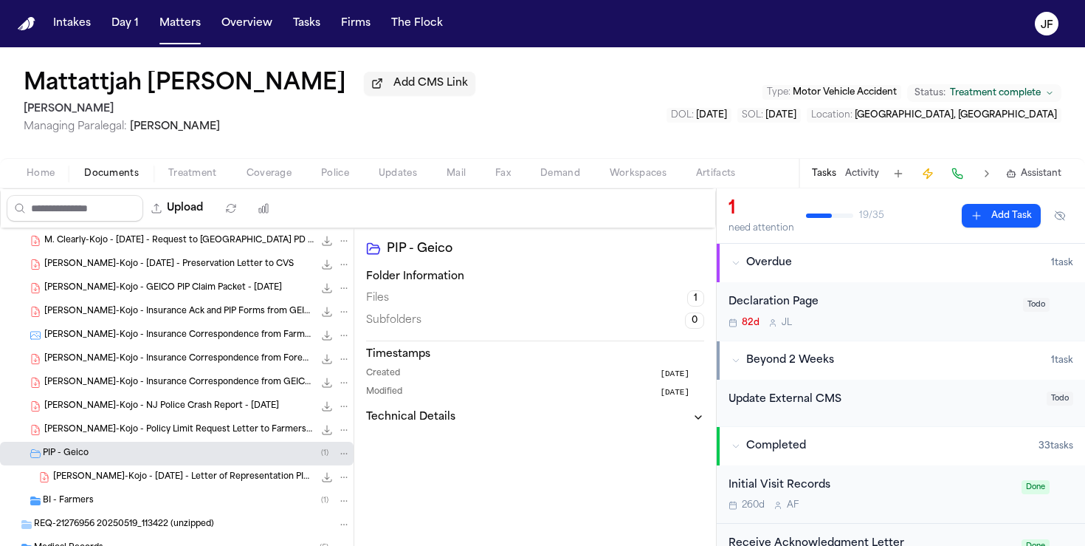
click at [109, 460] on div "PIP - Geico ( 1 )" at bounding box center [197, 453] width 308 height 13
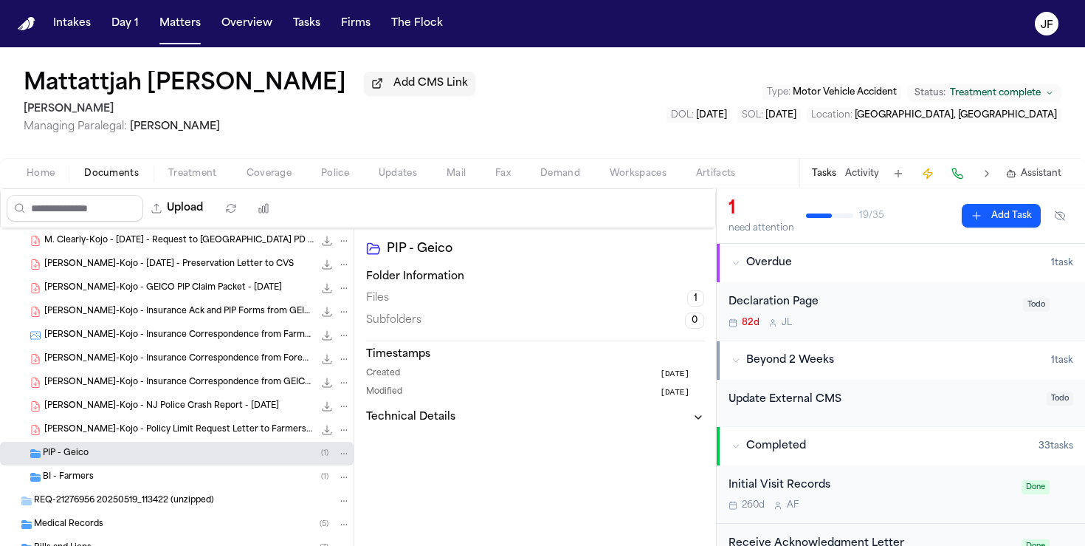
click at [109, 489] on div "BI - Farmers ( 1 )" at bounding box center [177, 477] width 354 height 24
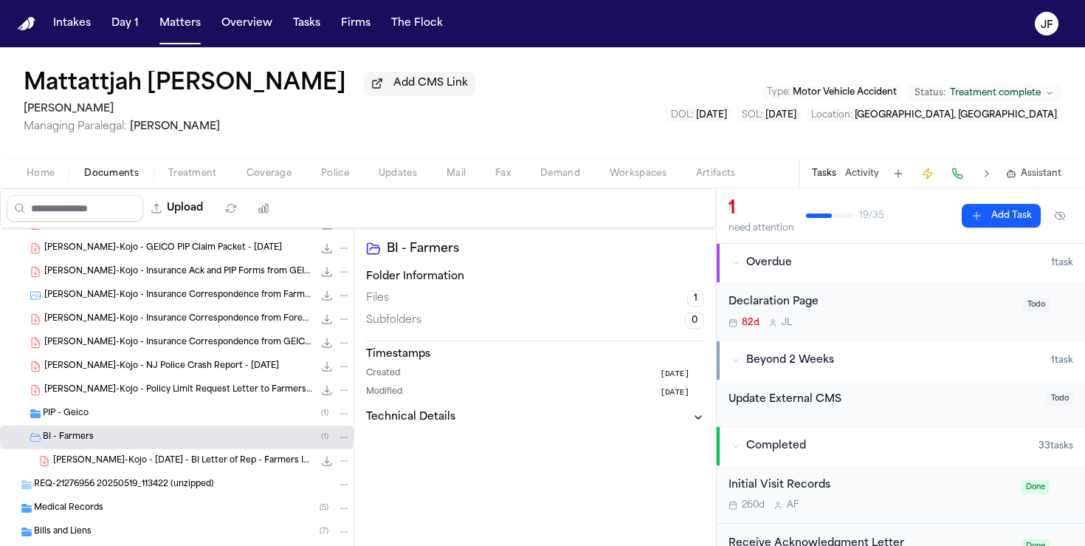
scroll to position [538, 0]
click at [148, 461] on span "M. Cleary-Kojo - 2025.01.02 - BI Letter of Rep - Farmers Insurance" at bounding box center [183, 459] width 261 height 13
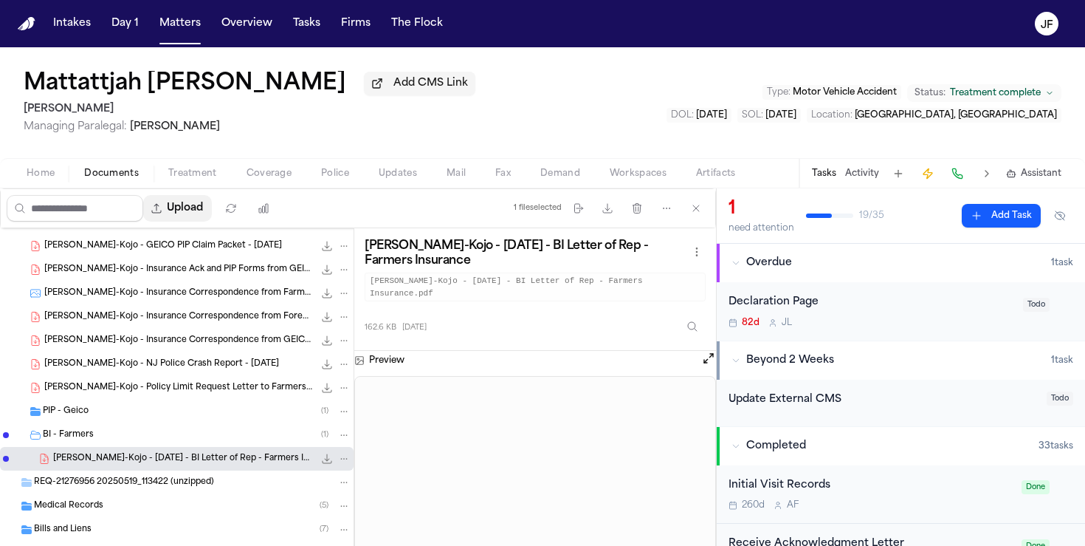
click at [186, 220] on button "Upload" at bounding box center [177, 208] width 69 height 27
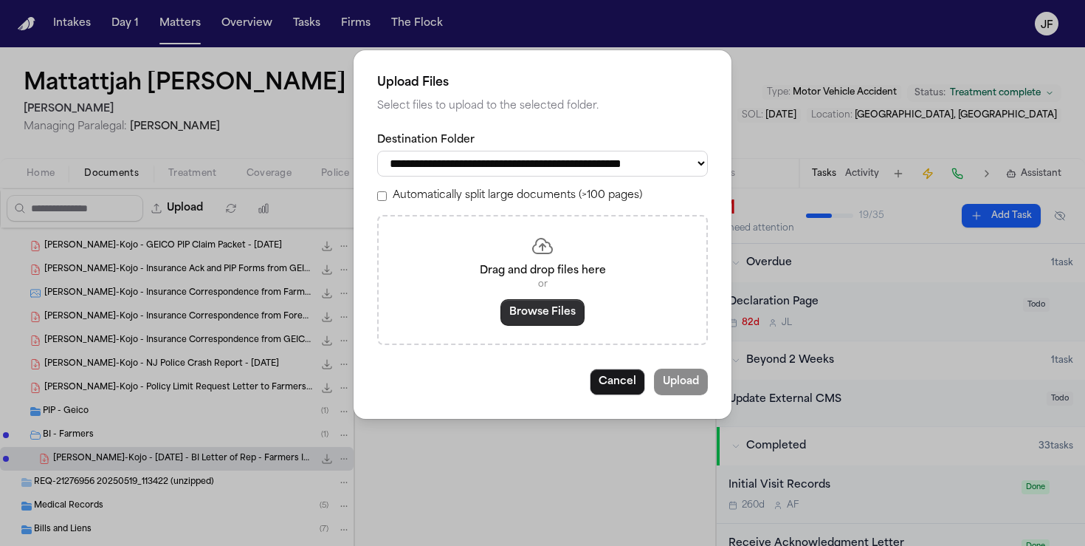
click at [540, 326] on button "Browse Files" at bounding box center [543, 312] width 84 height 27
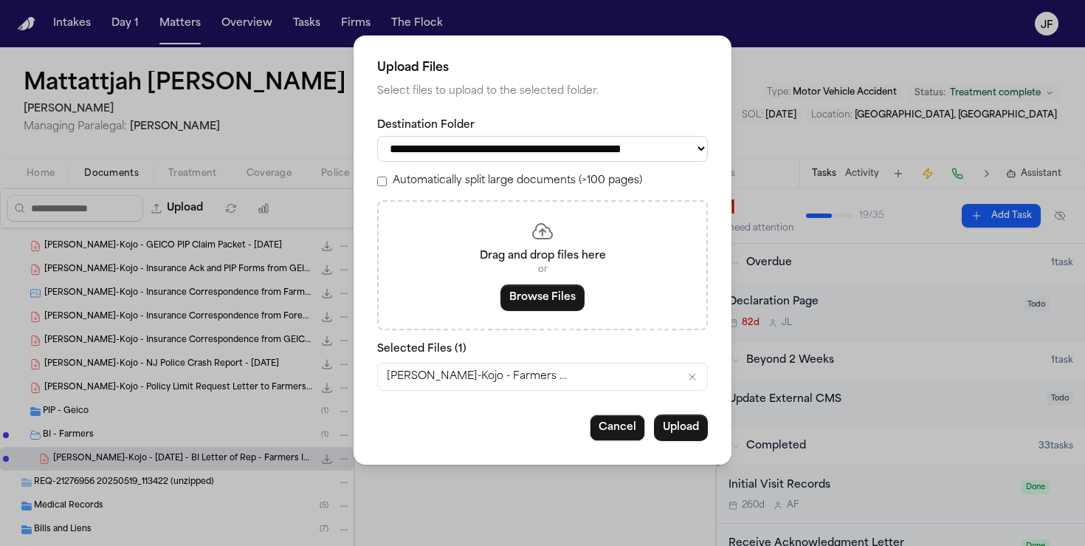
click at [615, 159] on select "**********" at bounding box center [542, 149] width 331 height 26
click at [377, 136] on select "**********" at bounding box center [542, 149] width 331 height 26
click at [700, 436] on button "Upload" at bounding box center [681, 427] width 54 height 27
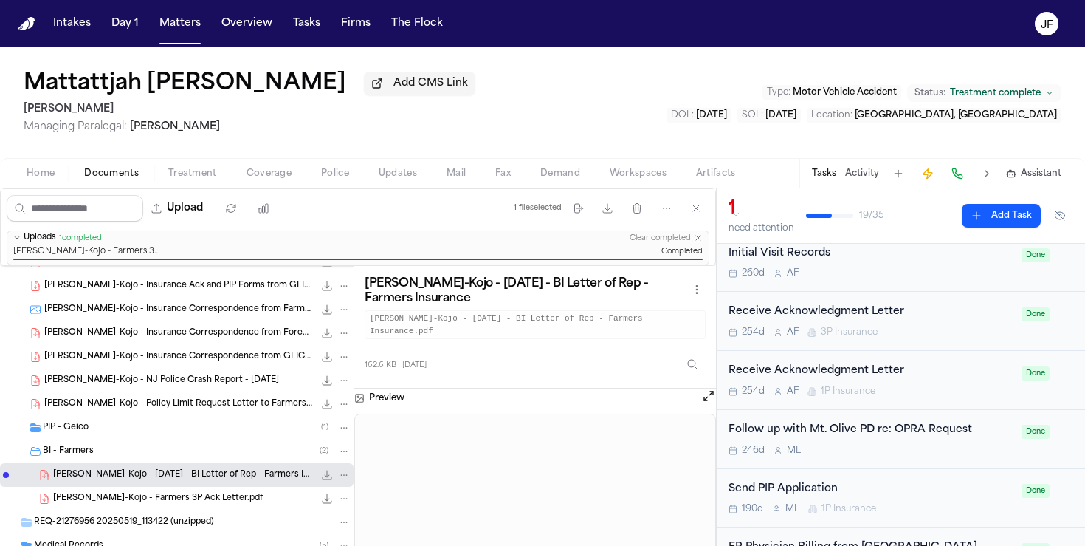
scroll to position [565, 0]
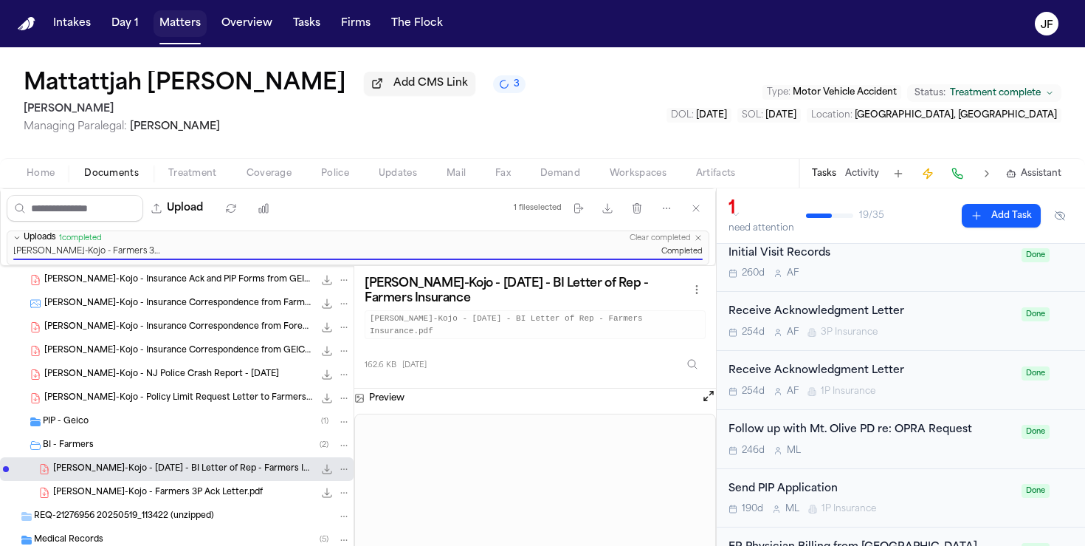
click at [168, 25] on button "Matters" at bounding box center [180, 23] width 53 height 27
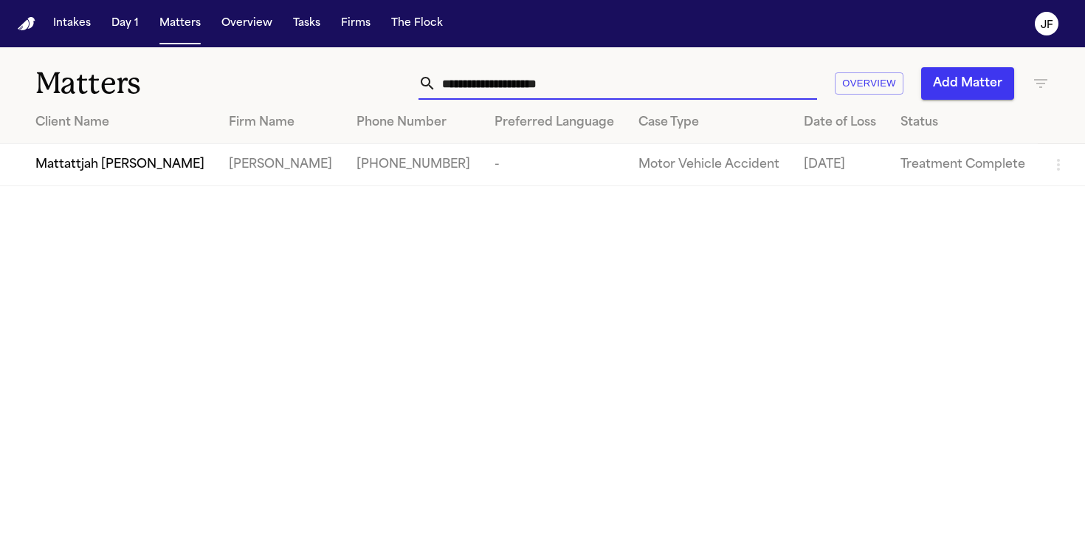
drag, startPoint x: 608, startPoint y: 89, endPoint x: 155, endPoint y: 124, distance: 454.0
click at [155, 124] on div "**********" at bounding box center [542, 116] width 1085 height 139
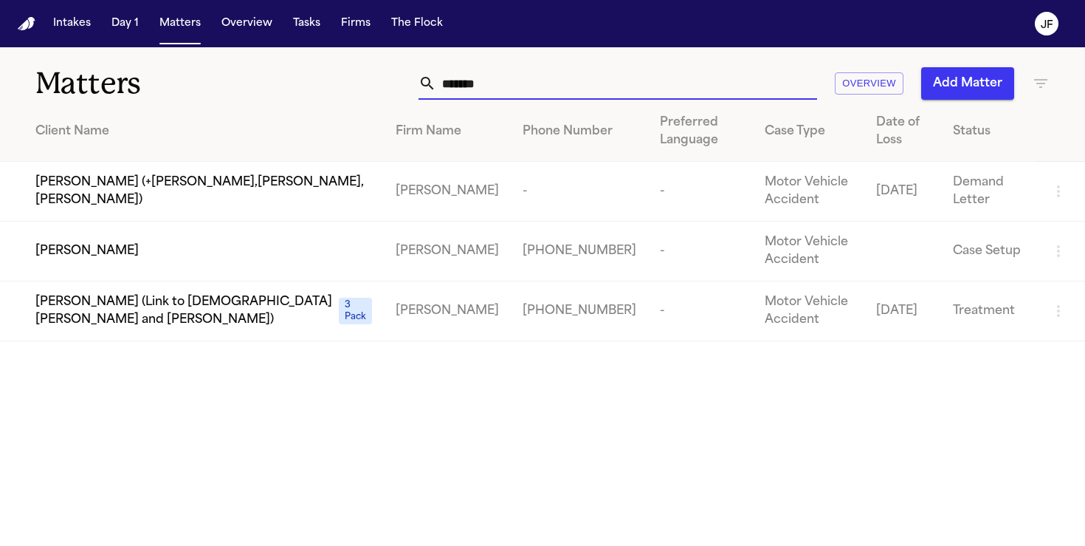
click at [78, 245] on span "[PERSON_NAME]" at bounding box center [86, 251] width 103 height 18
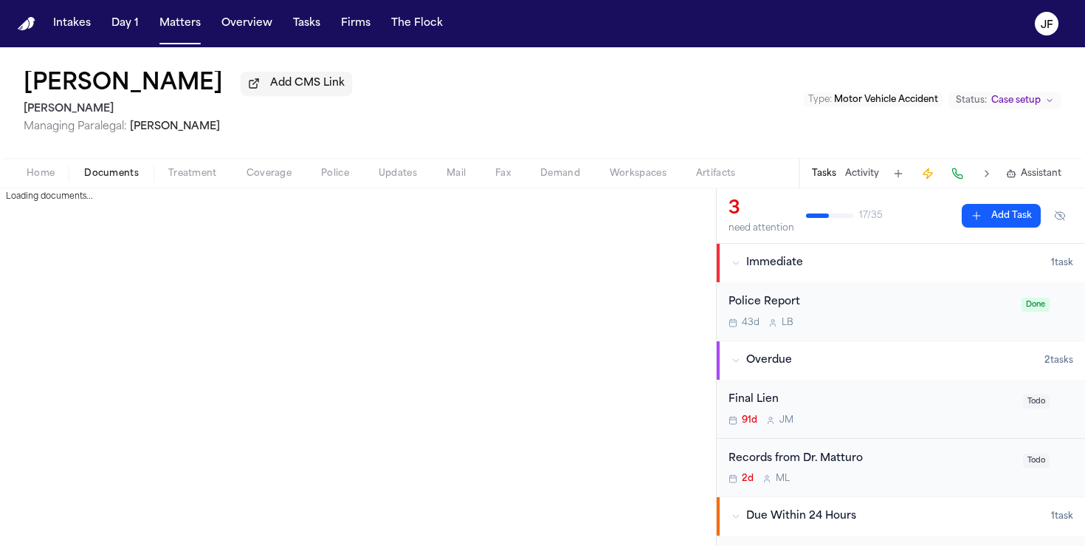
click at [111, 179] on span "Documents" at bounding box center [111, 174] width 55 height 12
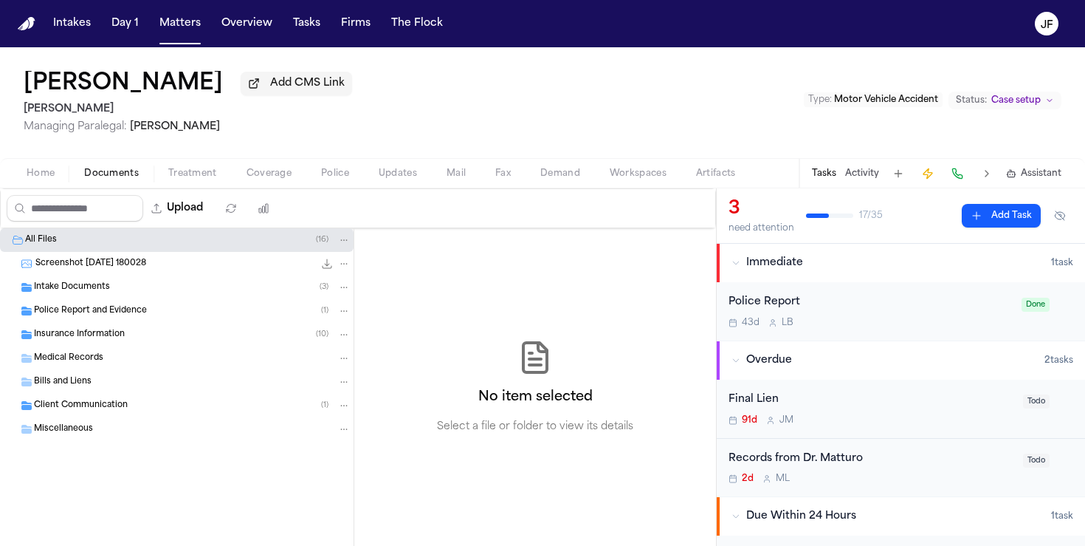
click at [62, 323] on div "Police Report and Evidence ( 1 )" at bounding box center [177, 311] width 354 height 24
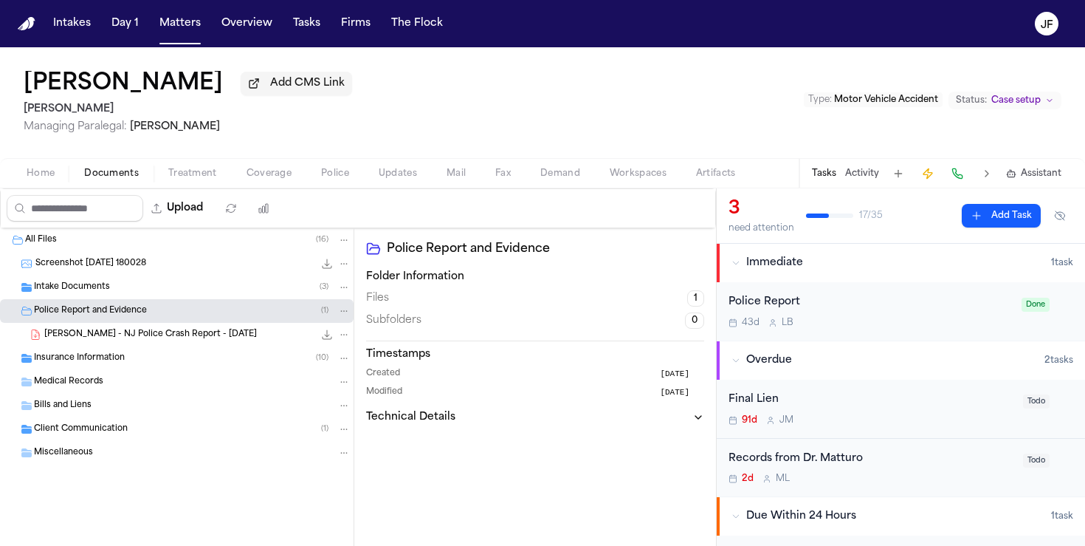
click at [79, 297] on div "Intake Documents ( 3 )" at bounding box center [177, 287] width 354 height 24
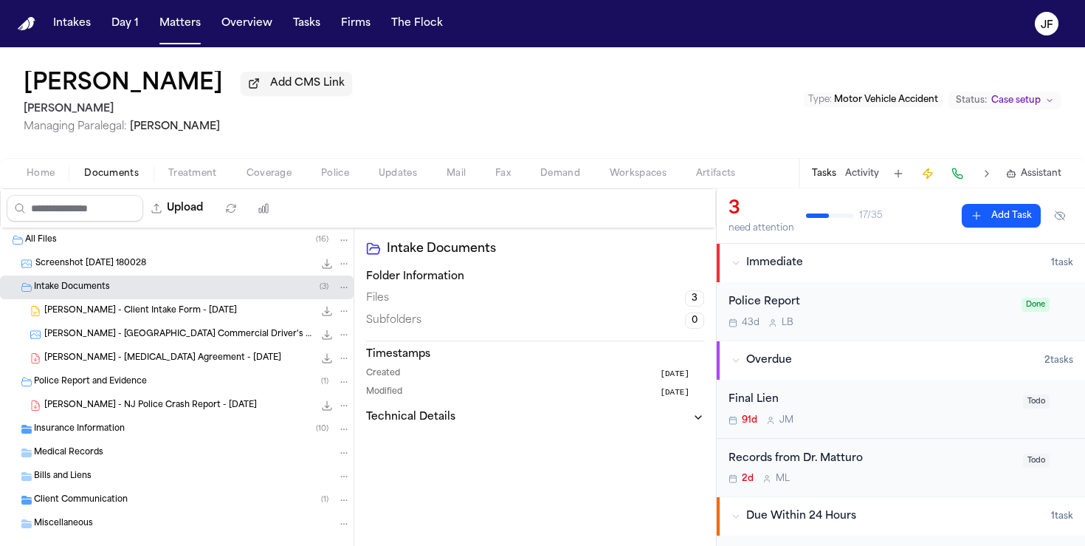
click at [79, 297] on div "Intake Documents ( 3 )" at bounding box center [177, 287] width 354 height 24
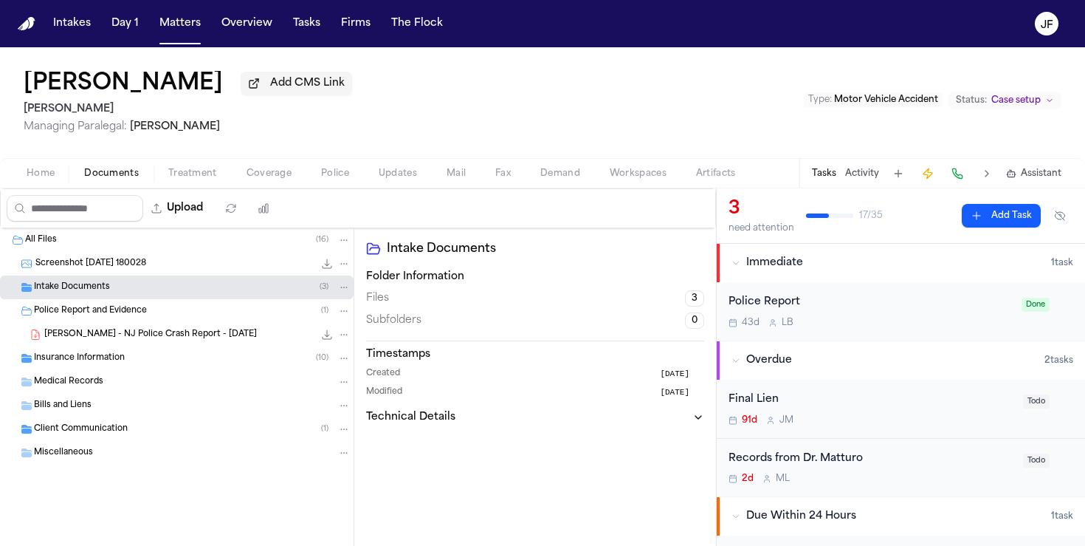
click at [78, 354] on div "Insurance Information ( 10 )" at bounding box center [192, 357] width 317 height 13
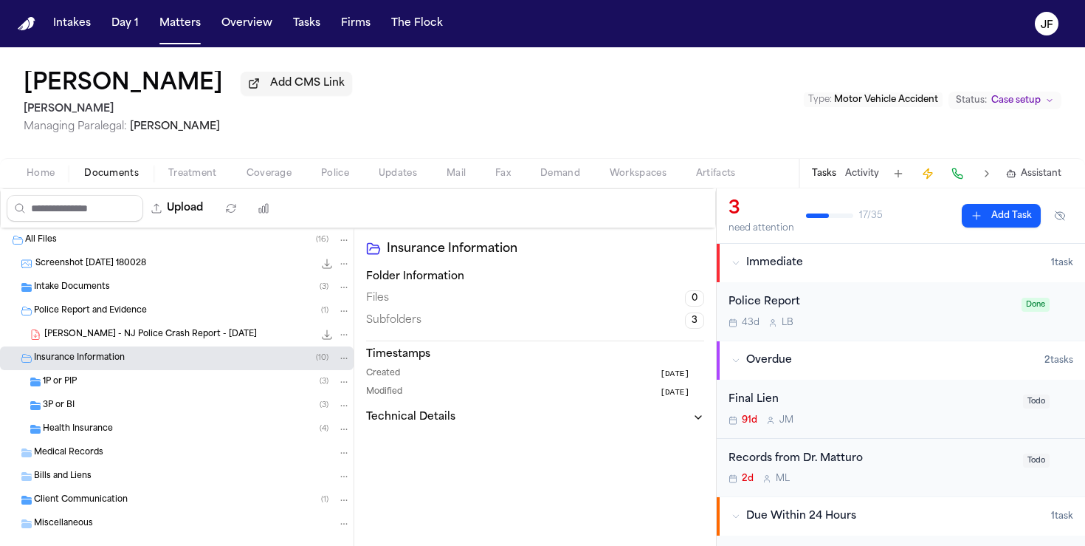
click at [65, 417] on div "3P or BI ( 3 )" at bounding box center [177, 406] width 354 height 24
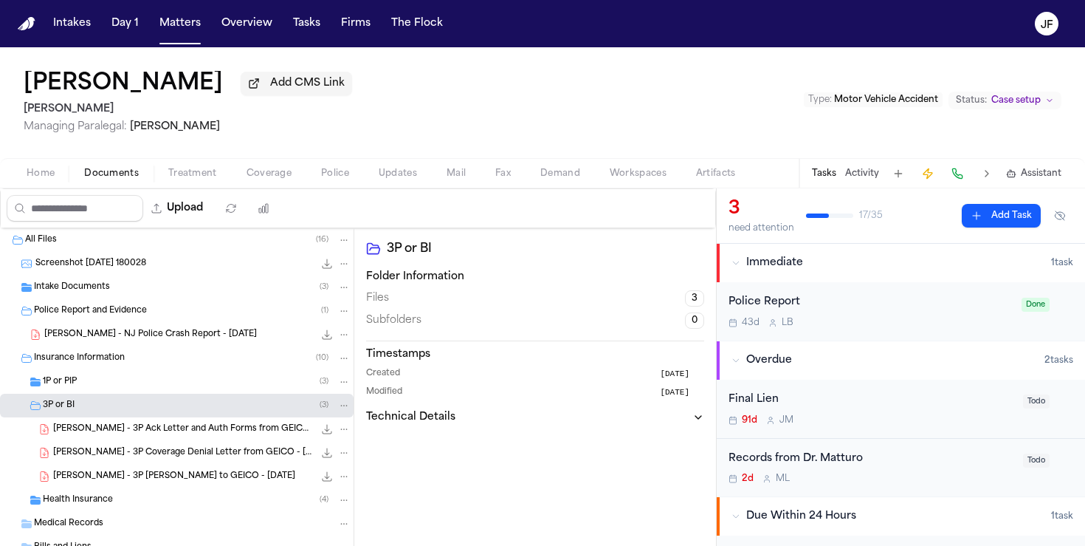
click at [74, 393] on div "1P or PIP ( 3 )" at bounding box center [177, 382] width 354 height 24
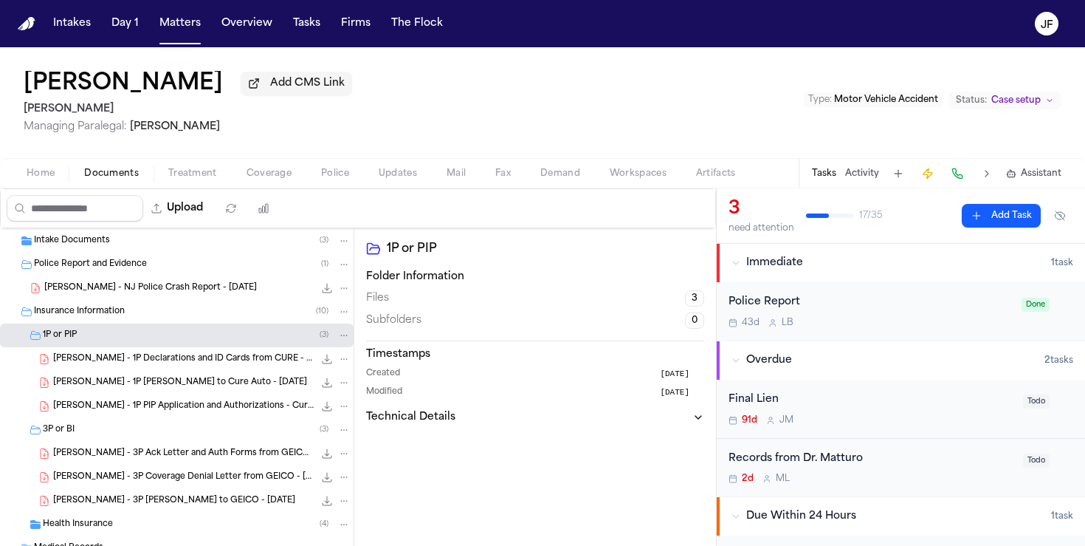
scroll to position [49, 0]
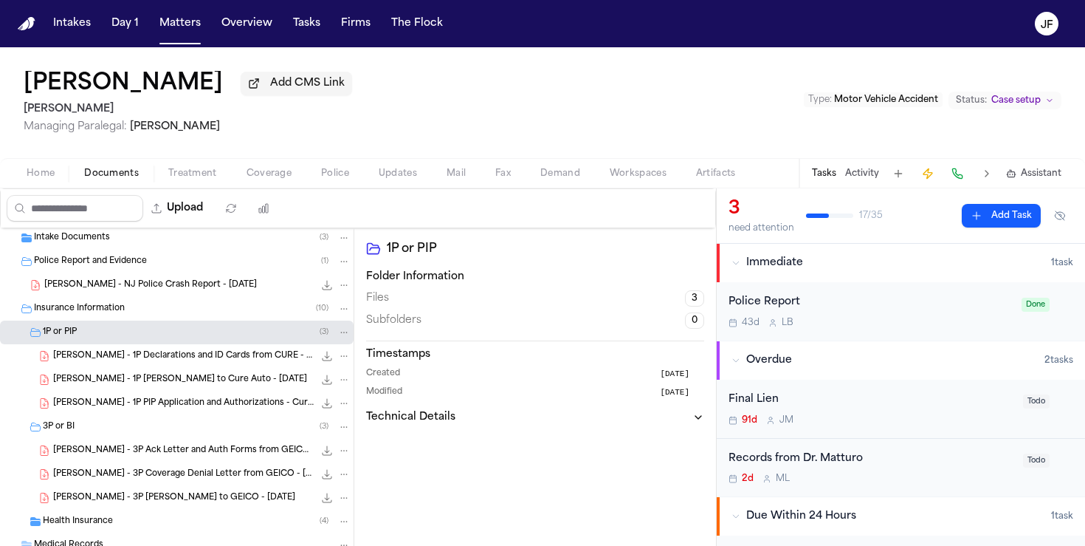
click at [176, 227] on div "Upload" at bounding box center [142, 208] width 282 height 38
click at [192, 215] on button "Upload" at bounding box center [177, 208] width 69 height 27
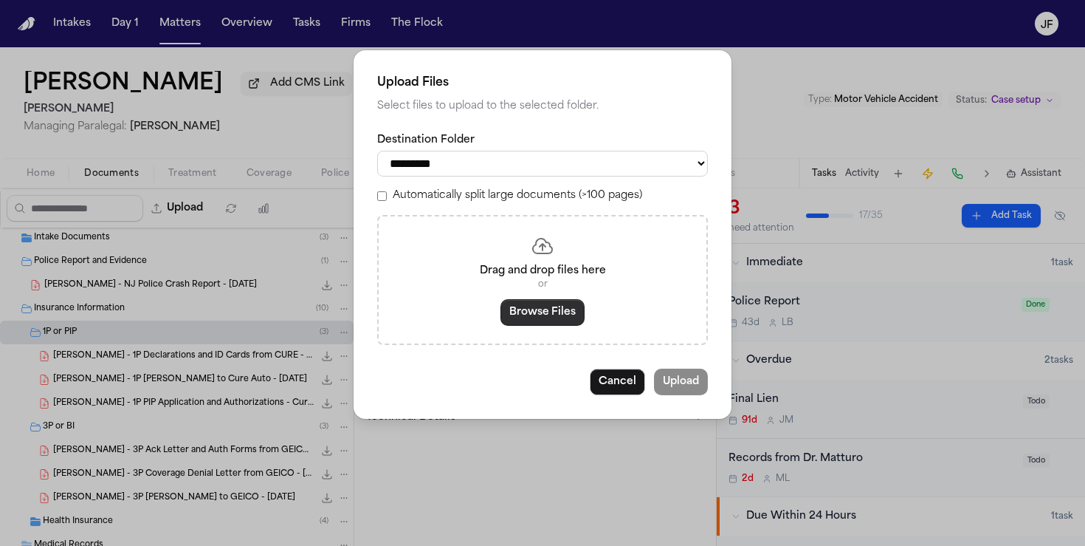
click at [537, 309] on button "Browse Files" at bounding box center [543, 312] width 84 height 27
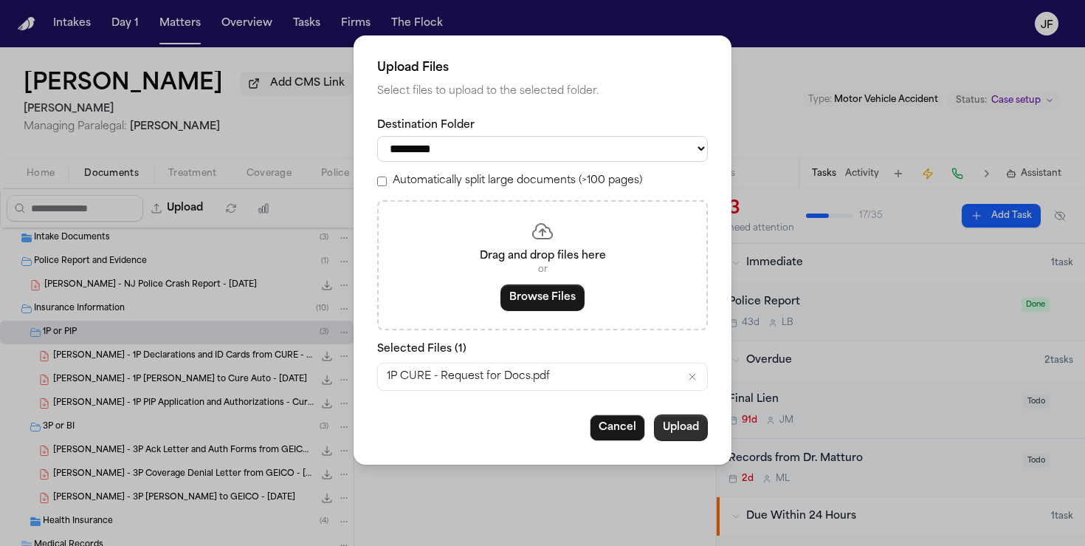
click at [676, 431] on button "Upload" at bounding box center [681, 427] width 54 height 27
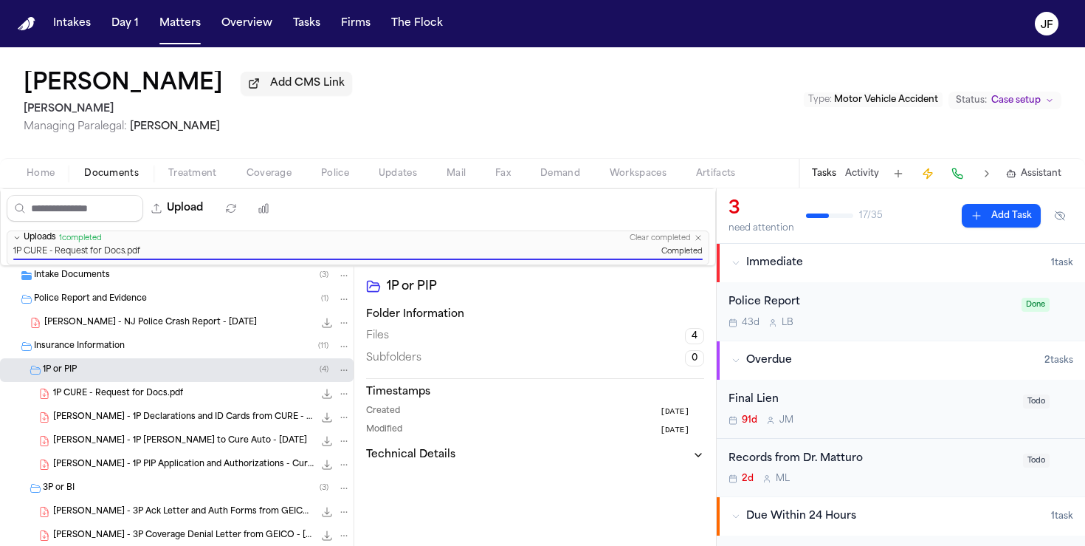
click at [181, 18] on button "Matters" at bounding box center [180, 23] width 53 height 27
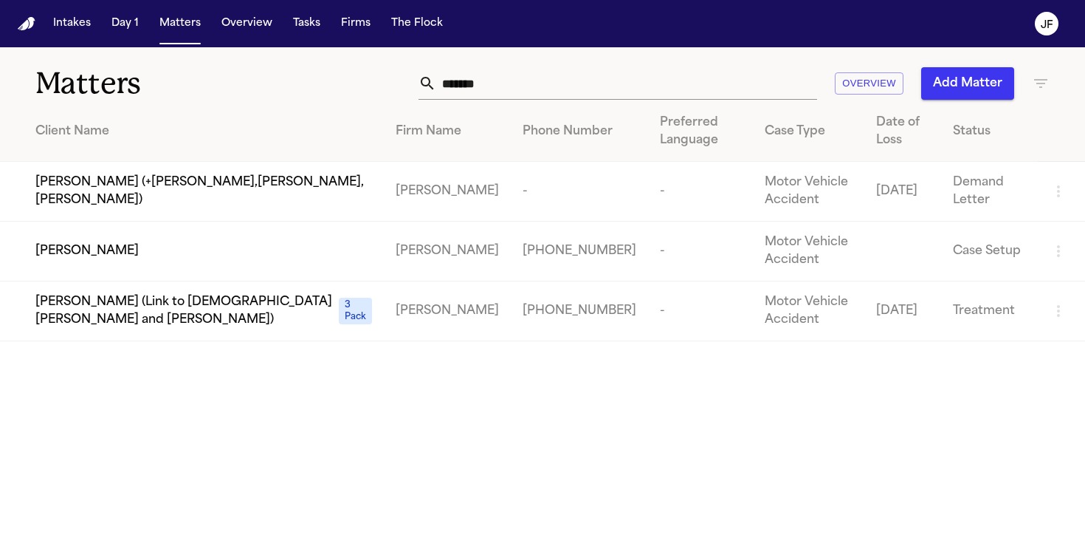
drag, startPoint x: 497, startPoint y: 84, endPoint x: 242, endPoint y: 67, distance: 255.3
click at [242, 67] on div "Matters ******* Overview Add Matter" at bounding box center [542, 74] width 1085 height 55
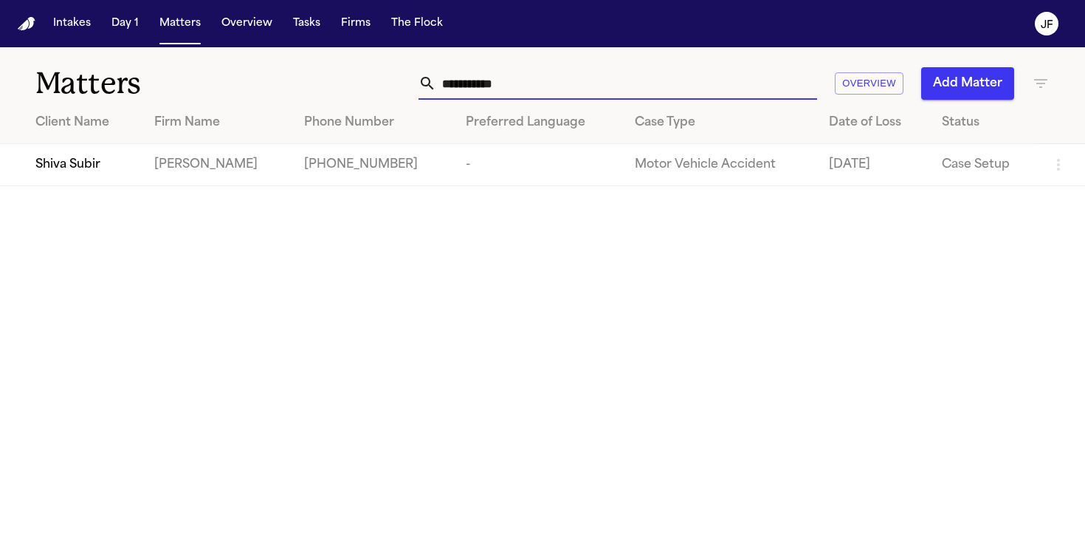
click at [74, 165] on span "Shiva Subir" at bounding box center [67, 165] width 65 height 18
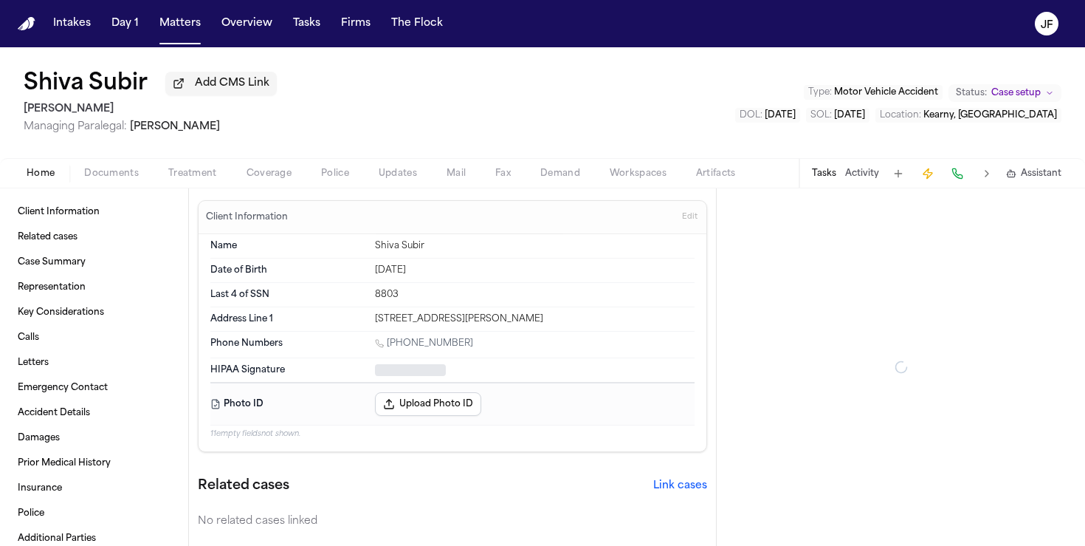
click at [124, 170] on span "Documents" at bounding box center [111, 174] width 55 height 12
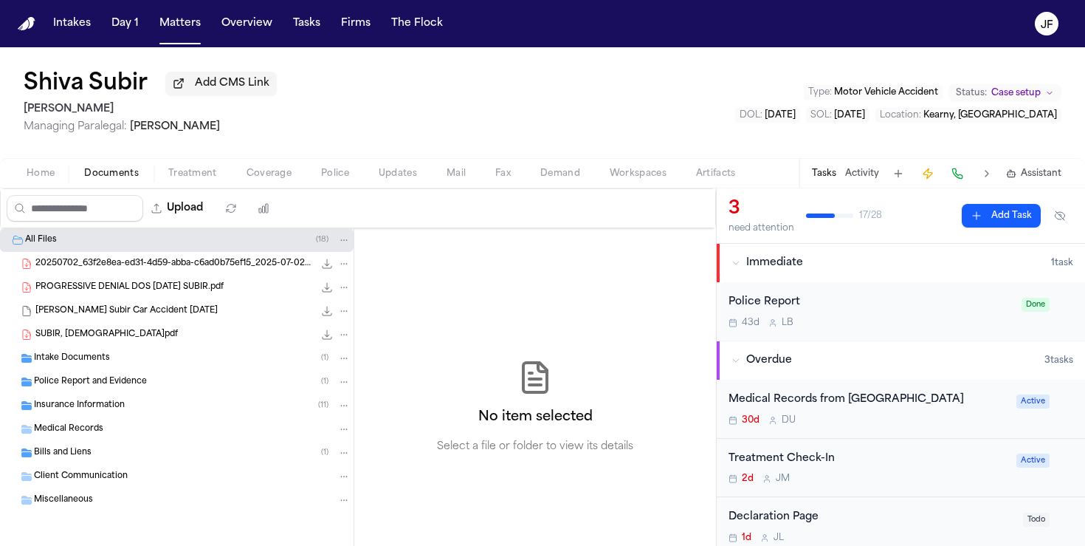
click at [103, 385] on span "Police Report and Evidence" at bounding box center [90, 382] width 113 height 13
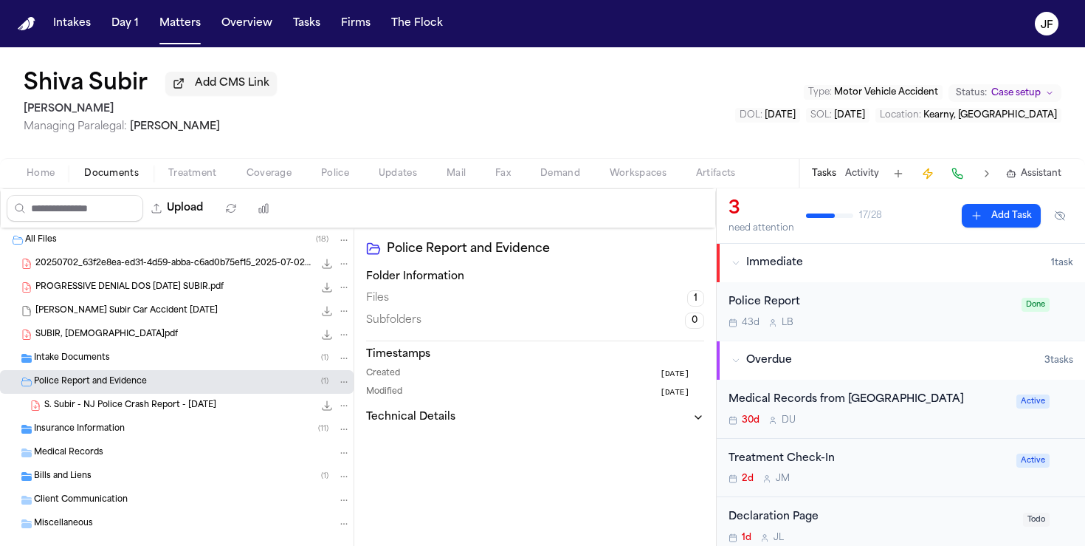
click at [103, 374] on div "Police Report and Evidence ( 1 )" at bounding box center [177, 382] width 354 height 24
click at [109, 404] on span "Insurance Information" at bounding box center [79, 405] width 91 height 13
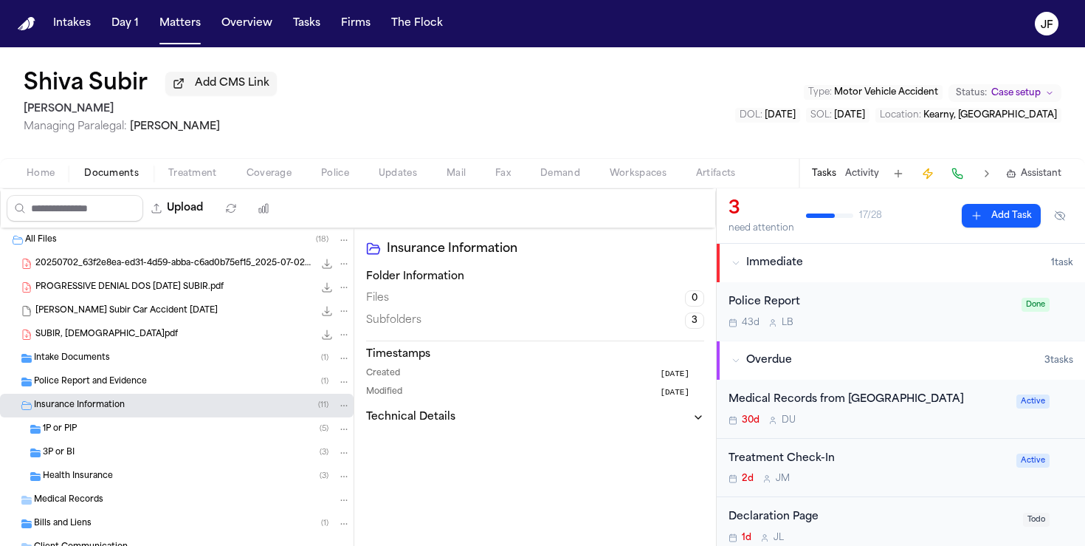
click at [137, 435] on div "1P or PIP ( 5 )" at bounding box center [197, 428] width 308 height 13
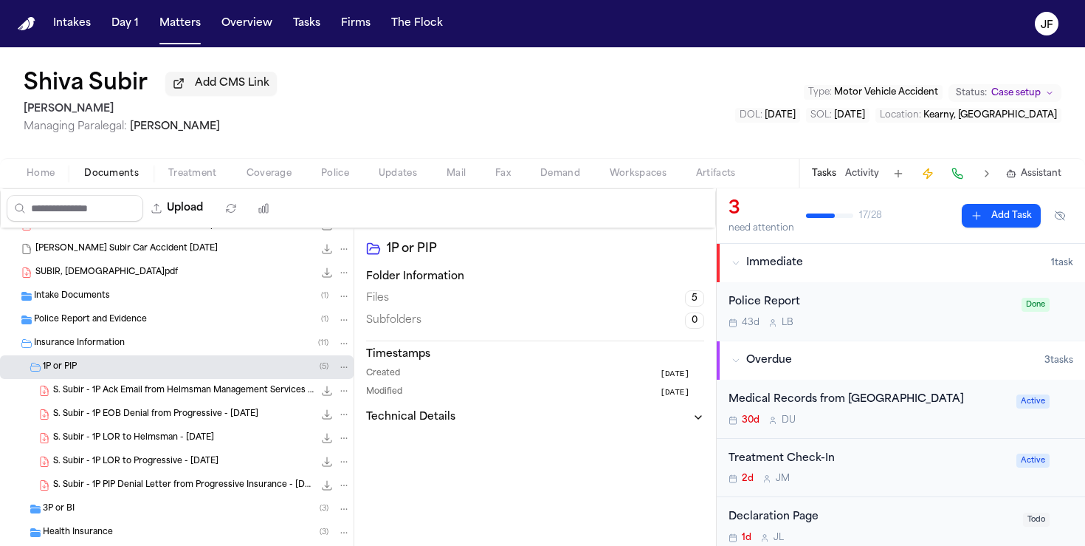
scroll to position [66, 0]
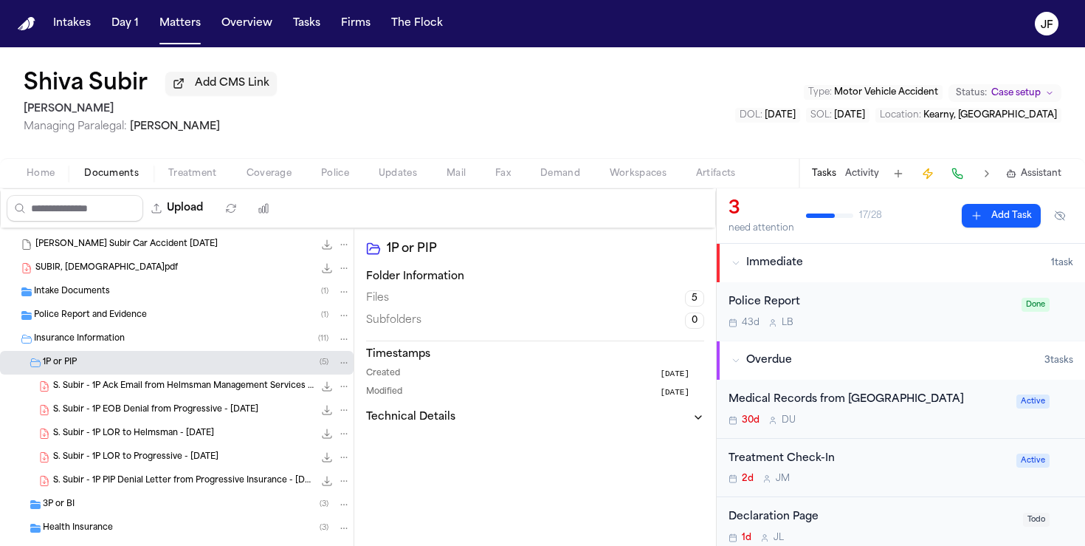
click at [191, 393] on span "S. Subir - 1P Ack Email from Helmsman Management Services - 9.15.25" at bounding box center [183, 386] width 261 height 13
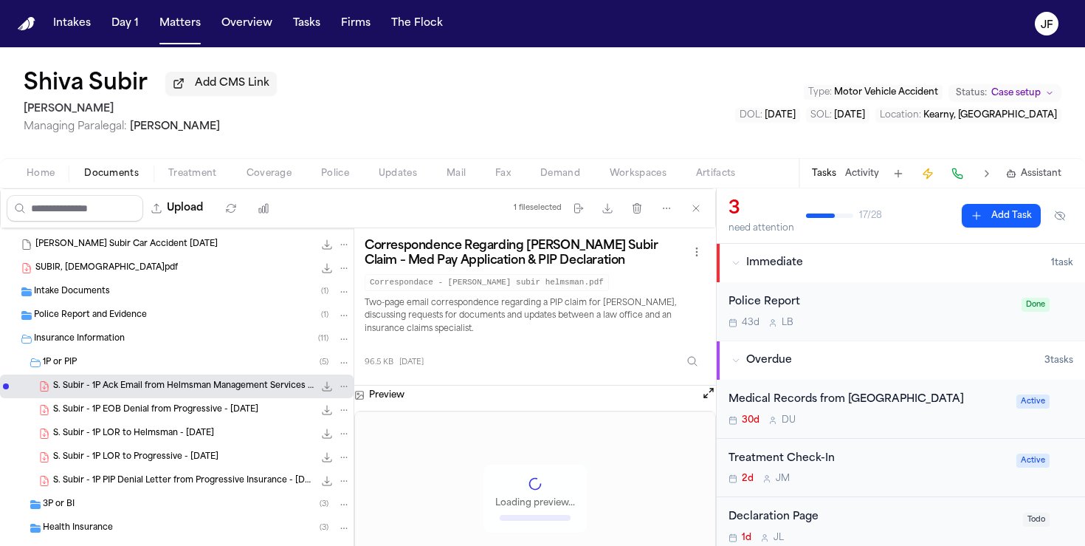
click at [235, 484] on span "S. Subir - 1P PIP Denial Letter from Progressive Insurance - 7.11.25 and 7.14.25" at bounding box center [183, 481] width 261 height 13
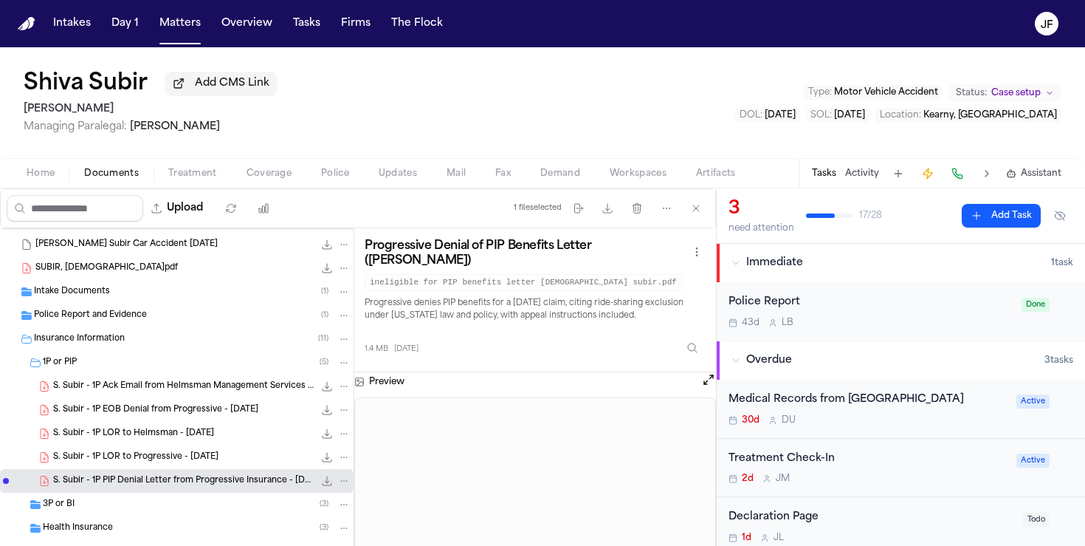
click at [203, 391] on span "S. Subir - 1P Ack Email from Helmsman Management Services - 9.15.25" at bounding box center [183, 386] width 261 height 13
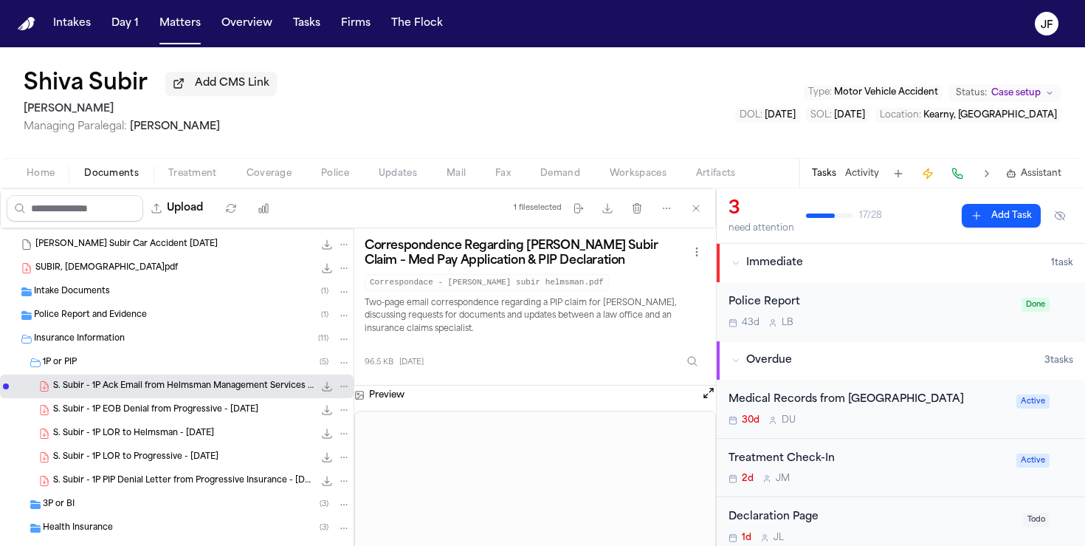
click at [265, 498] on div "3P or BI ( 3 )" at bounding box center [177, 504] width 354 height 24
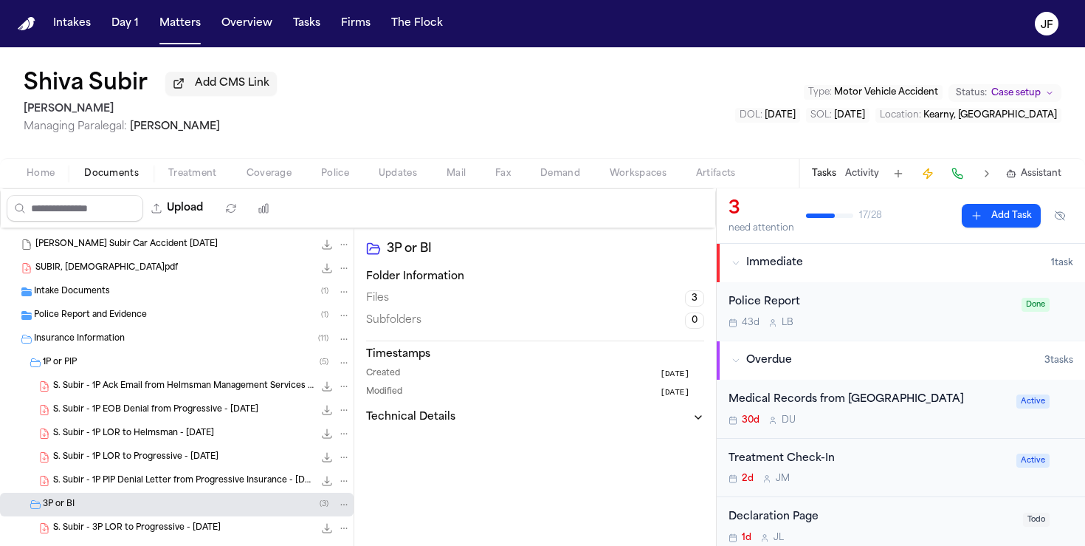
click at [265, 487] on span "S. Subir - 1P PIP Denial Letter from Progressive Insurance - 7.11.25 and 7.14.25" at bounding box center [183, 481] width 261 height 13
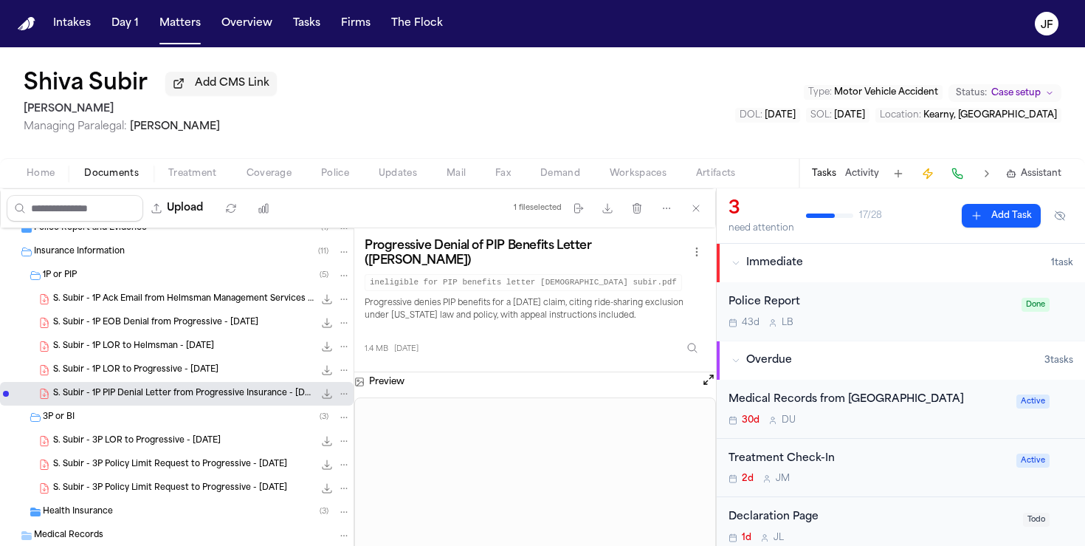
scroll to position [210, 0]
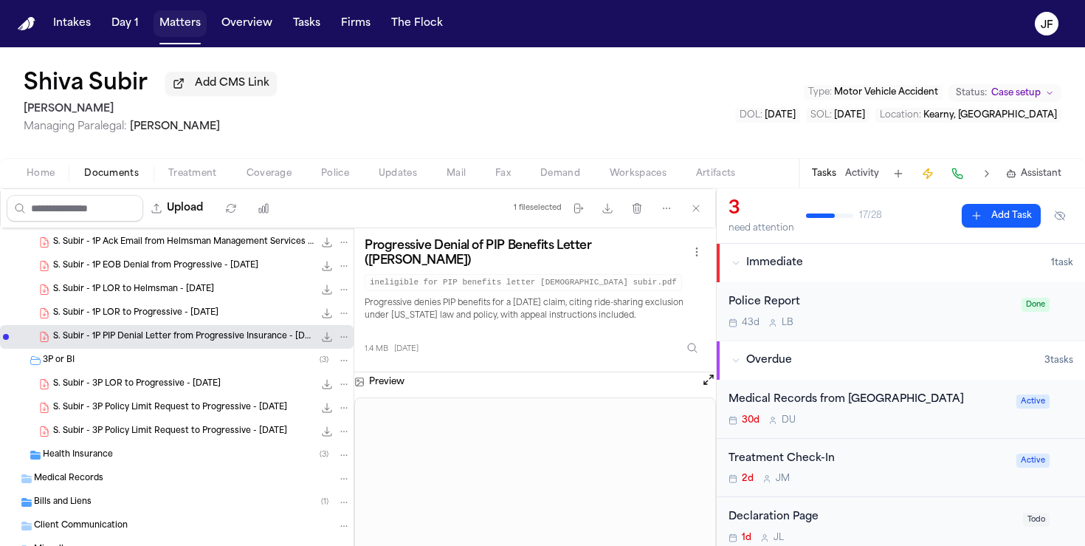
click at [183, 18] on button "Matters" at bounding box center [180, 23] width 53 height 27
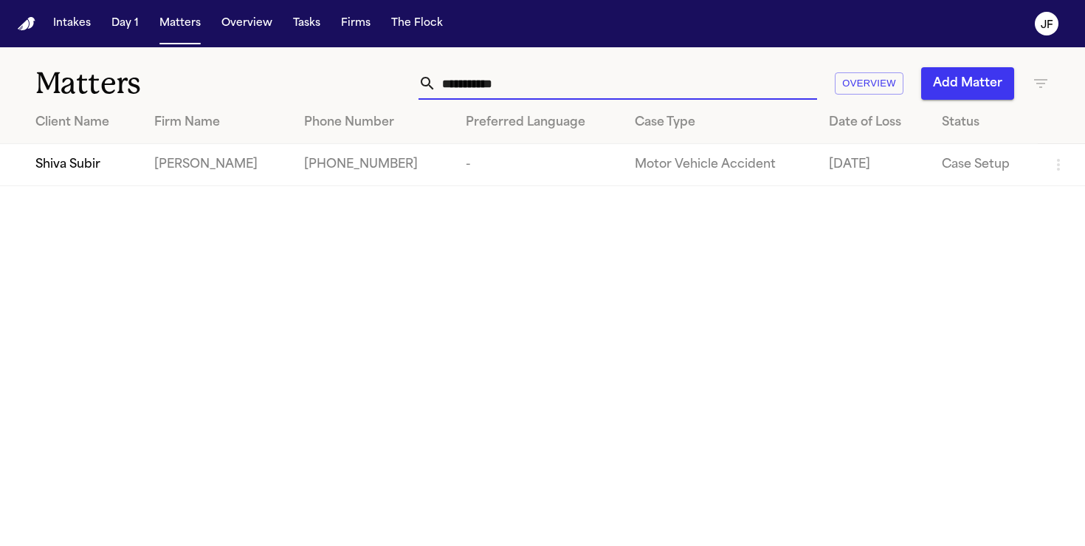
drag, startPoint x: 551, startPoint y: 74, endPoint x: 332, endPoint y: 79, distance: 219.4
click at [332, 79] on div "**********" at bounding box center [683, 83] width 733 height 32
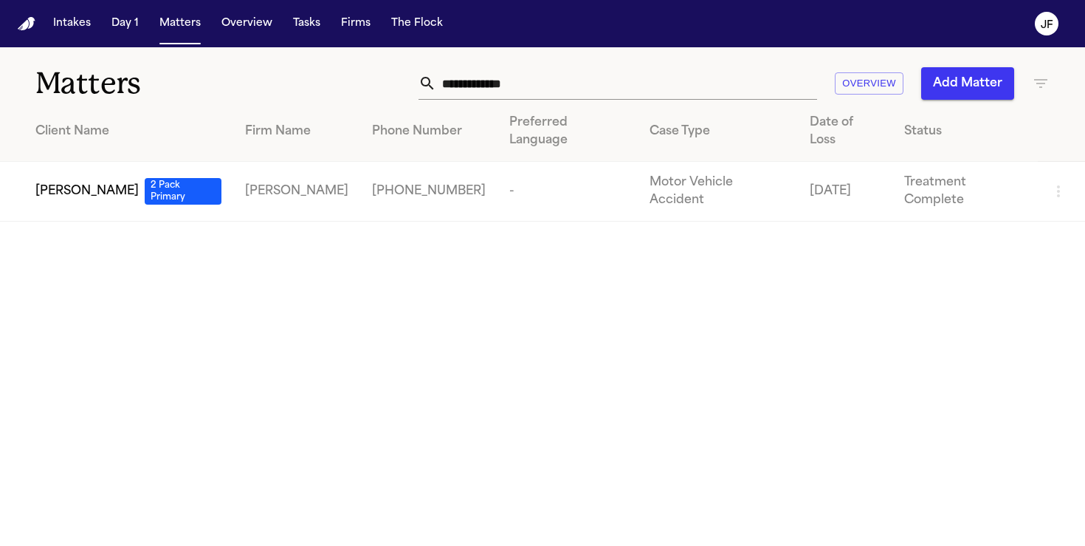
click at [63, 175] on td "Nelson Campos 2 Pack Primary" at bounding box center [116, 192] width 233 height 60
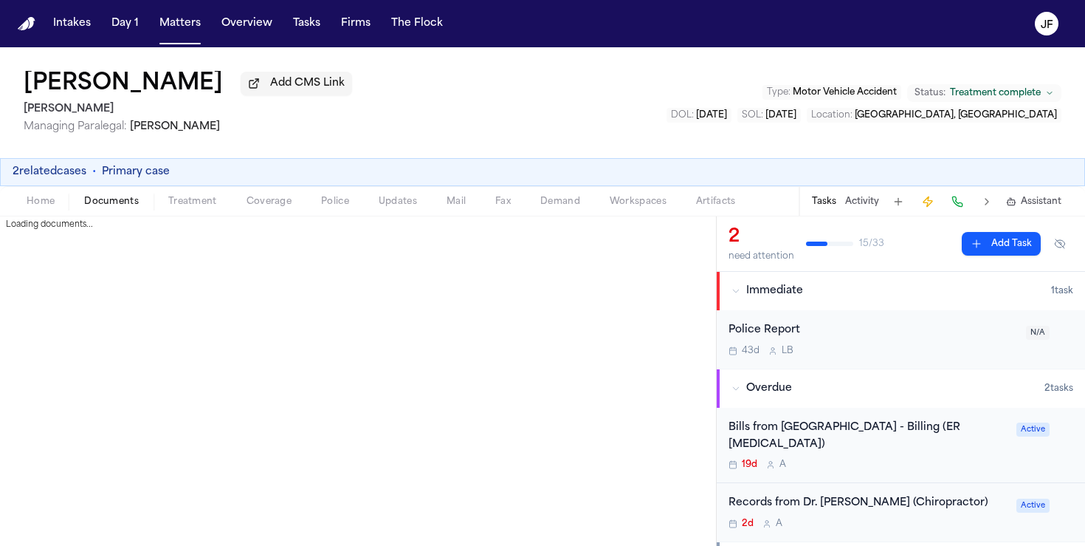
click at [110, 207] on span "Documents" at bounding box center [111, 202] width 55 height 12
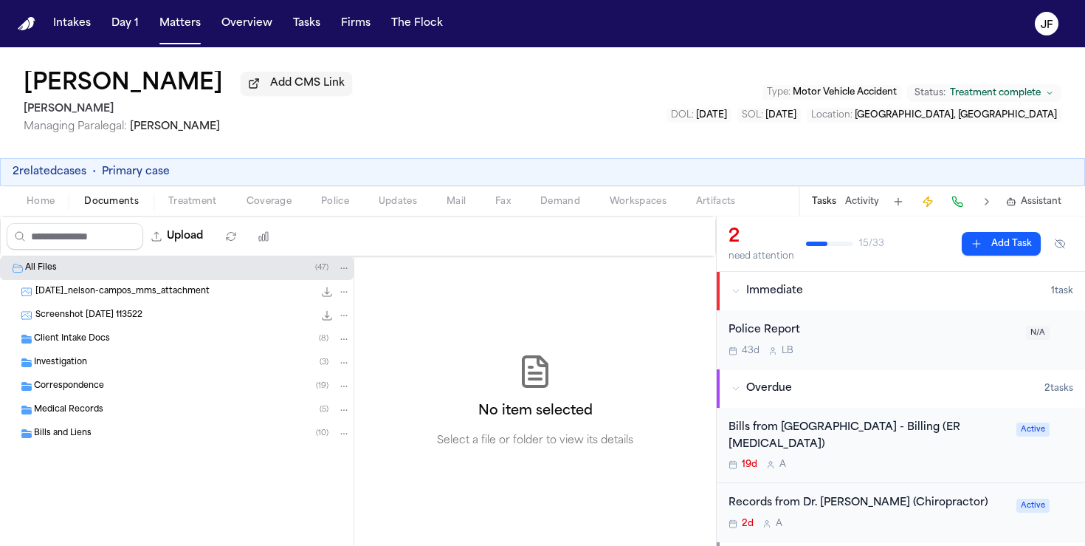
click at [109, 365] on div "Investigation ( 3 )" at bounding box center [192, 362] width 317 height 13
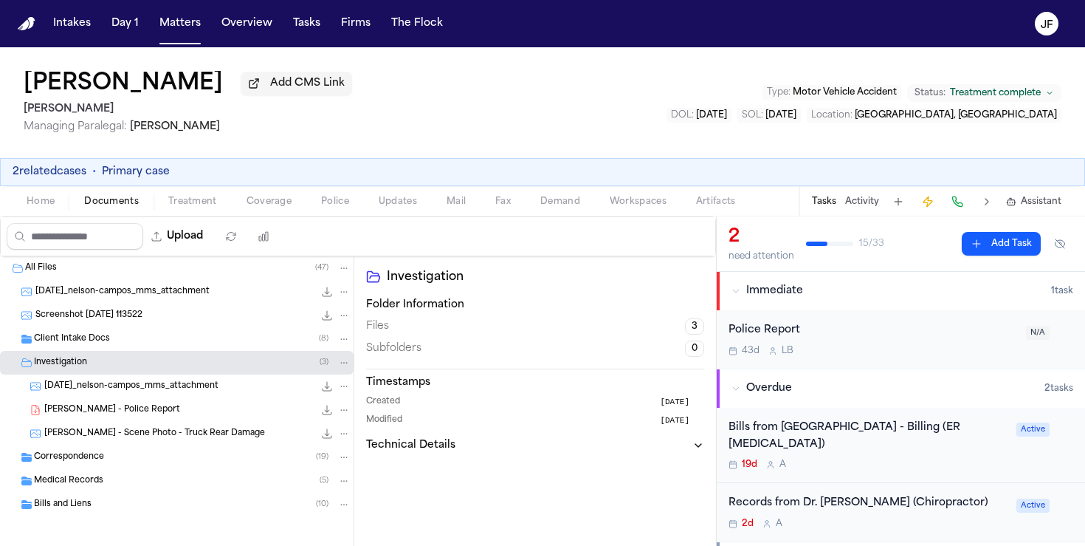
click at [109, 363] on div "Investigation ( 3 )" at bounding box center [192, 362] width 317 height 13
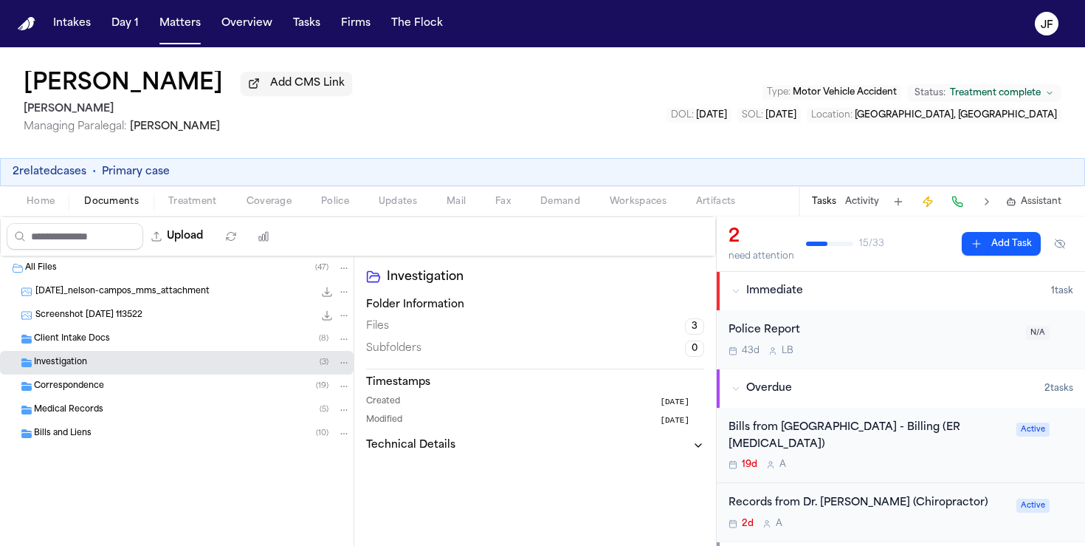
click at [107, 388] on div "Correspondence ( 19 )" at bounding box center [192, 386] width 317 height 13
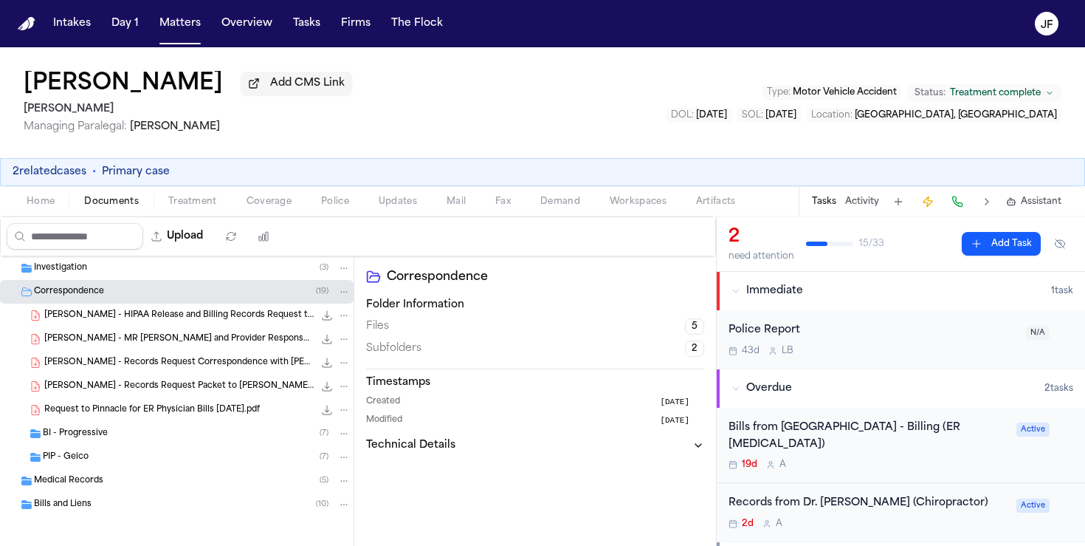
scroll to position [97, 0]
click at [110, 457] on div "PIP - Geico ( 7 )" at bounding box center [197, 454] width 308 height 13
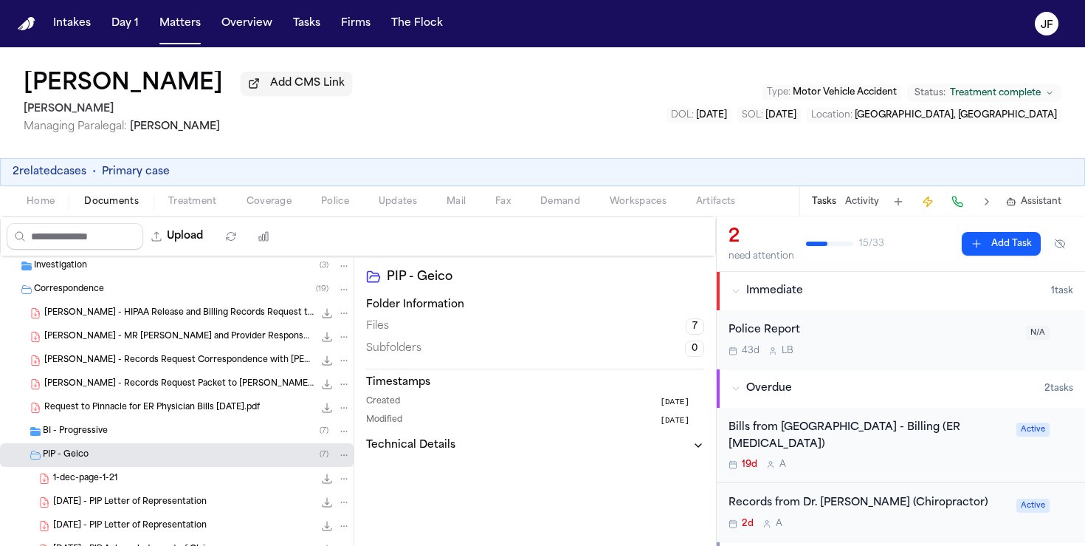
click at [116, 435] on div "BI - Progressive ( 7 )" at bounding box center [197, 431] width 308 height 13
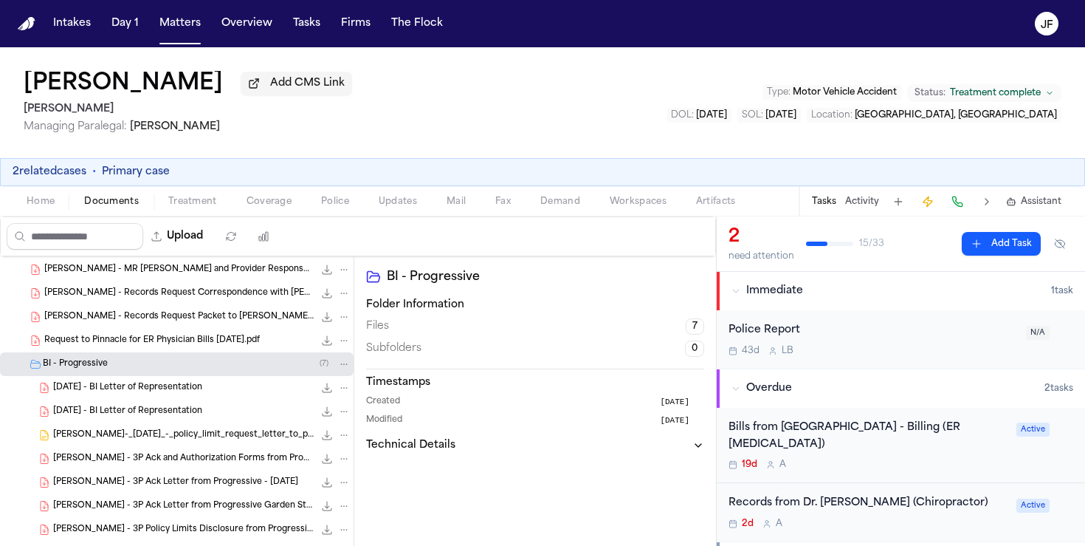
scroll to position [196, 0]
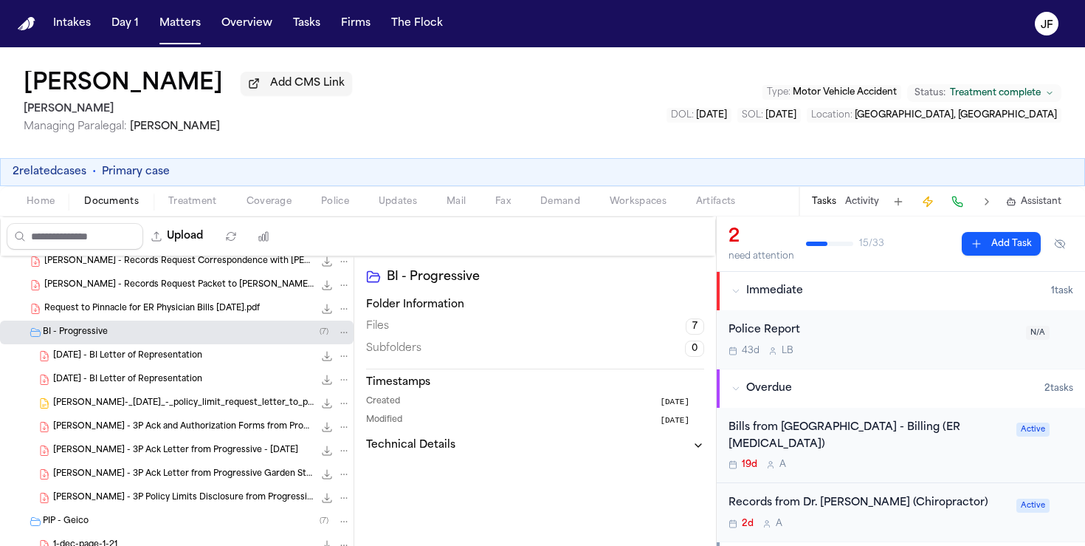
click at [122, 339] on div "BI - Progressive ( 7 )" at bounding box center [197, 332] width 308 height 13
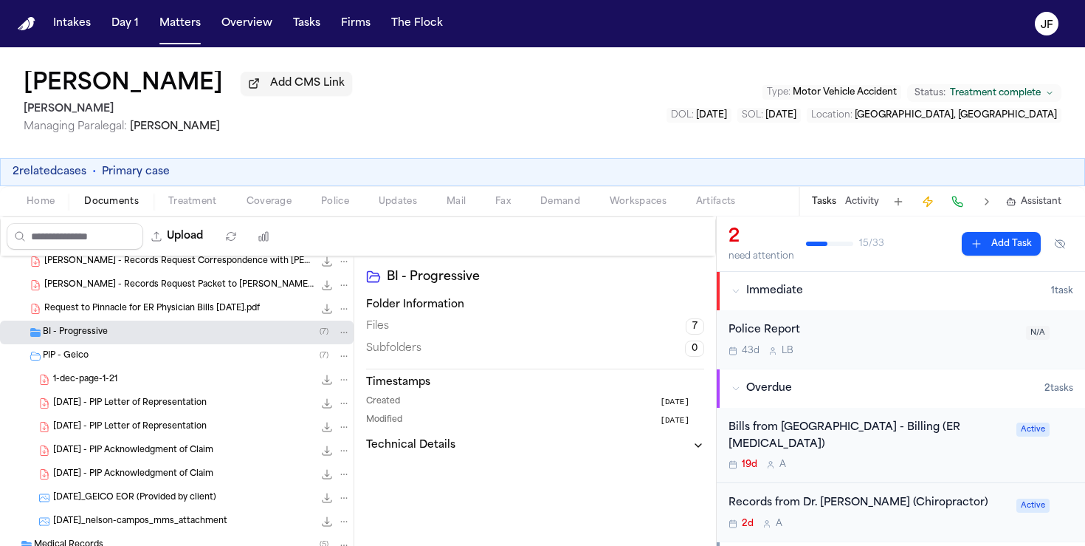
scroll to position [255, 0]
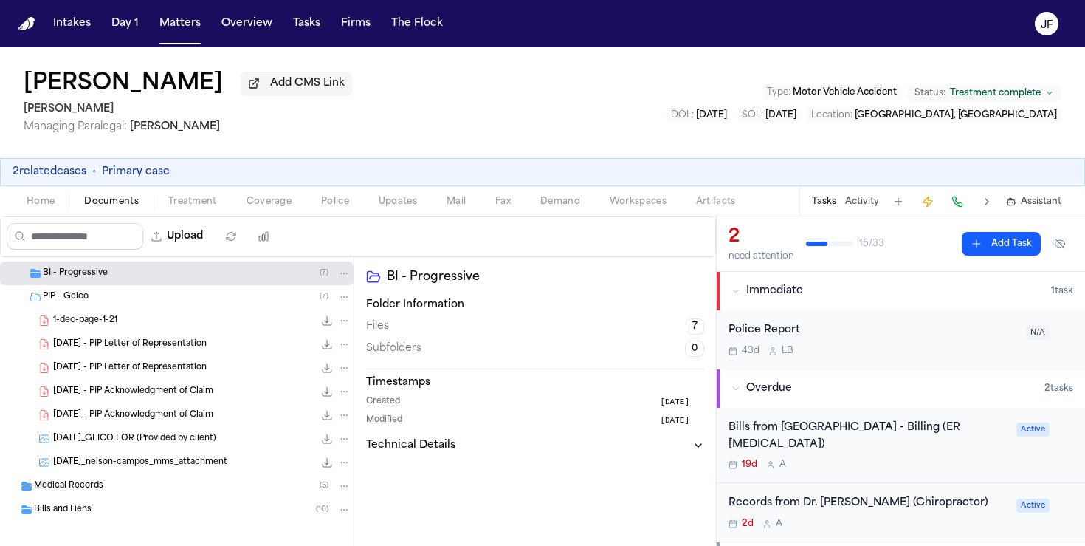
click at [127, 419] on span "2025.01.21 - PIP Acknowledgment of Claim" at bounding box center [133, 415] width 160 height 13
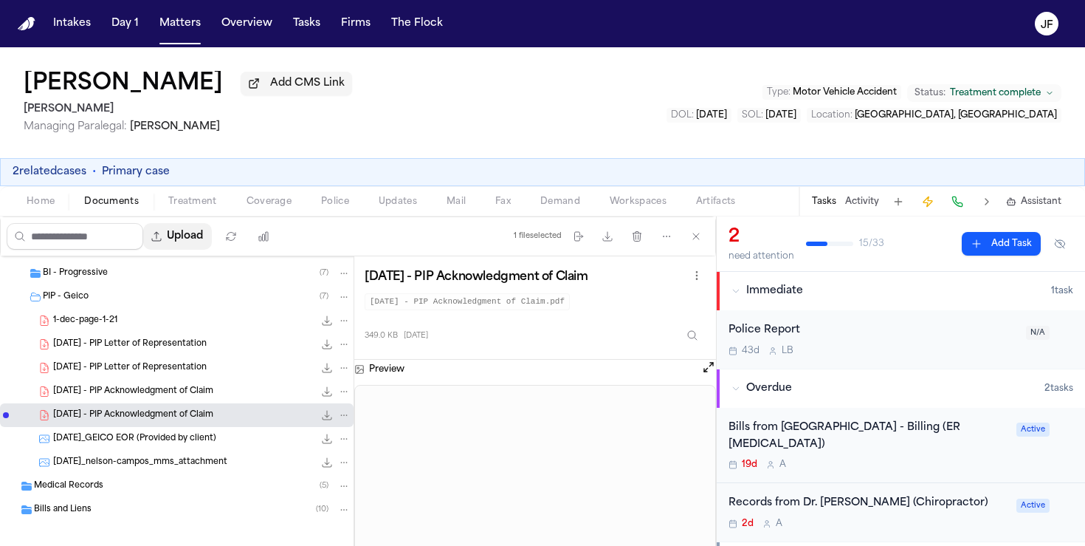
click at [199, 246] on button "Upload" at bounding box center [177, 236] width 69 height 27
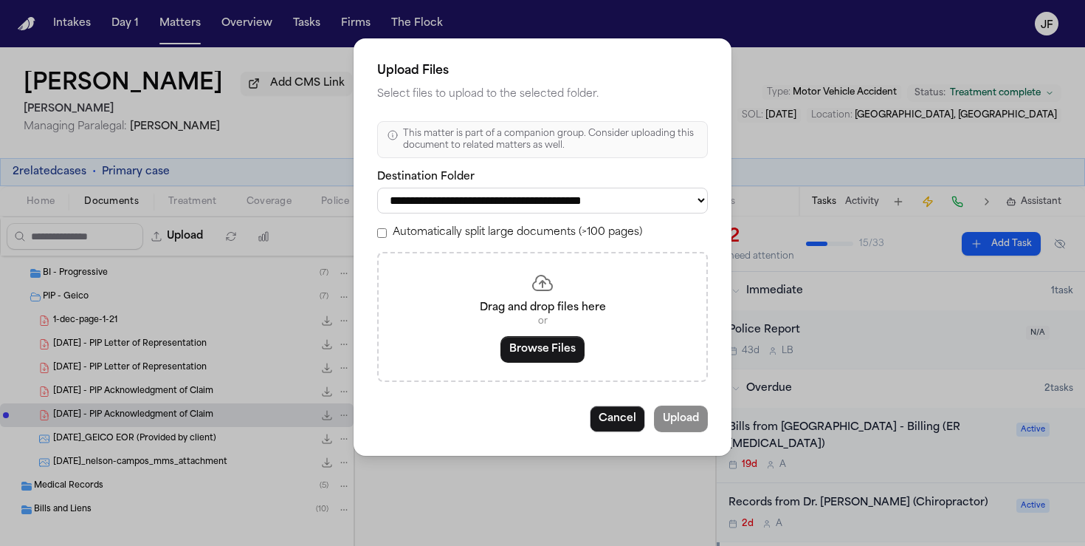
click at [544, 193] on select "**********" at bounding box center [542, 201] width 331 height 26
click at [377, 188] on select "**********" at bounding box center [542, 201] width 331 height 26
click at [540, 343] on button "Browse Files" at bounding box center [543, 349] width 84 height 27
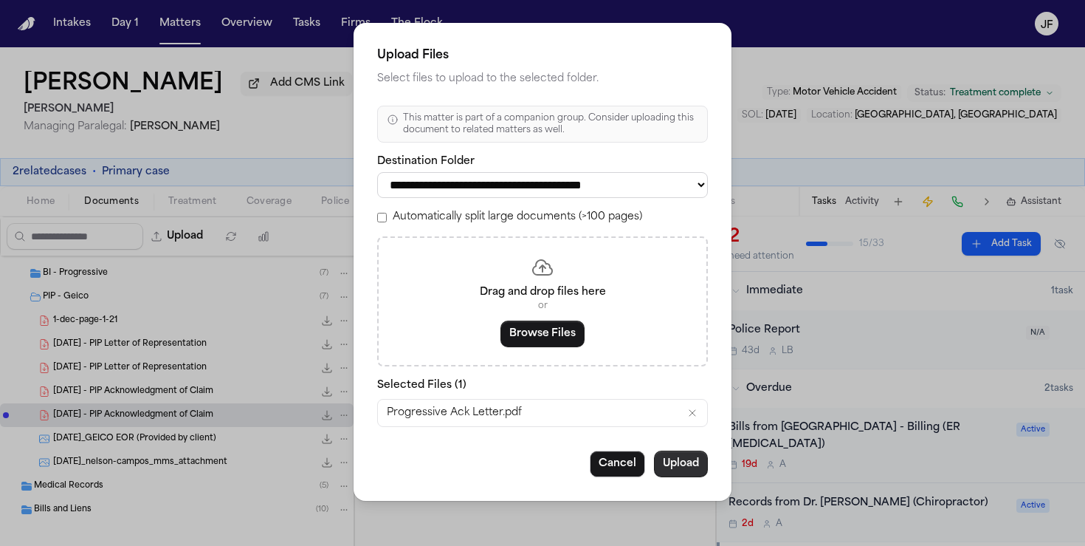
click at [680, 473] on button "Upload" at bounding box center [681, 463] width 54 height 27
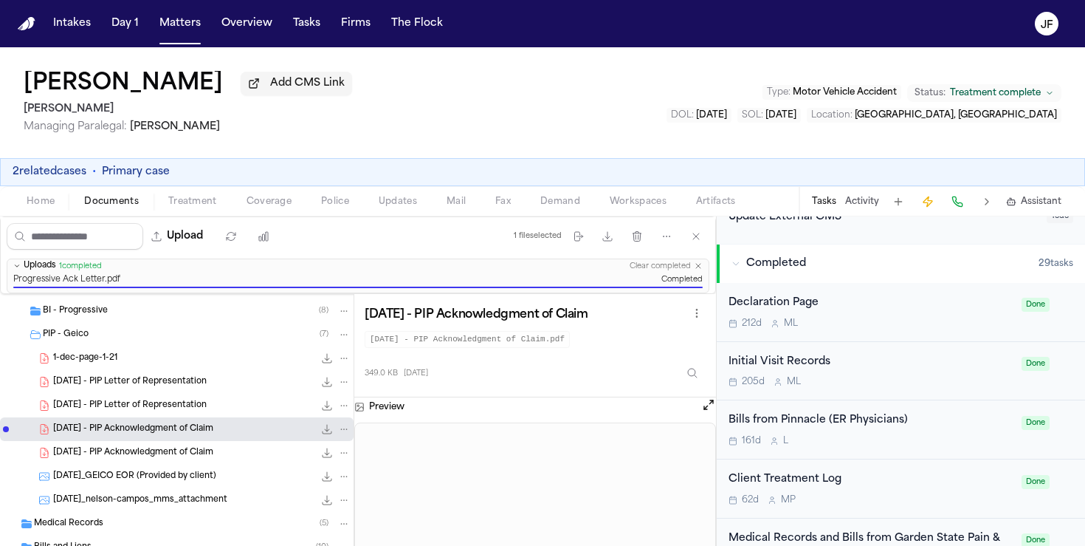
scroll to position [0, 0]
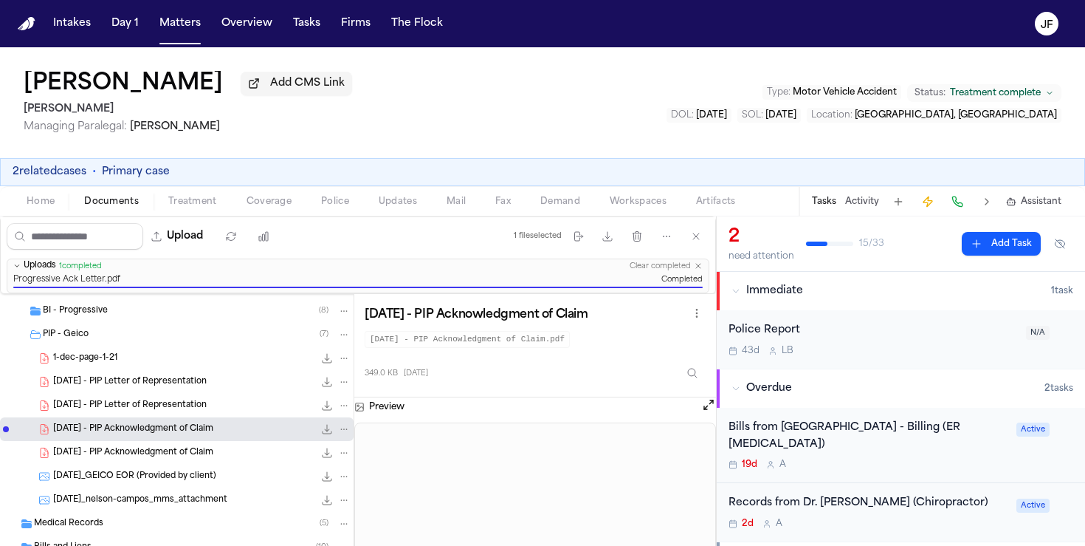
click at [856, 351] on div "43d L B" at bounding box center [873, 351] width 289 height 12
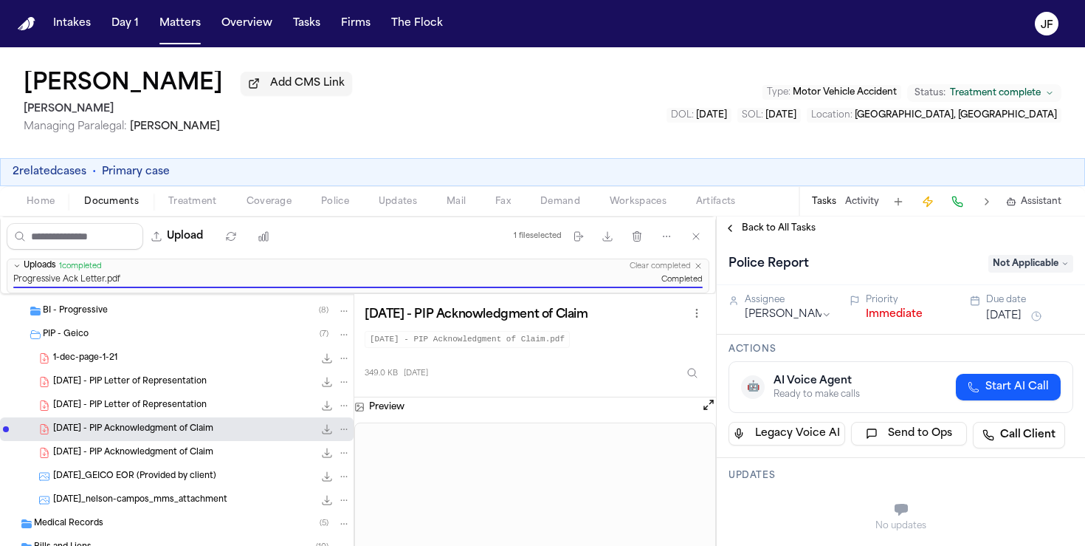
click at [900, 322] on button "Immediate" at bounding box center [894, 314] width 57 height 15
click at [780, 231] on span "Back to All Tasks" at bounding box center [779, 228] width 74 height 12
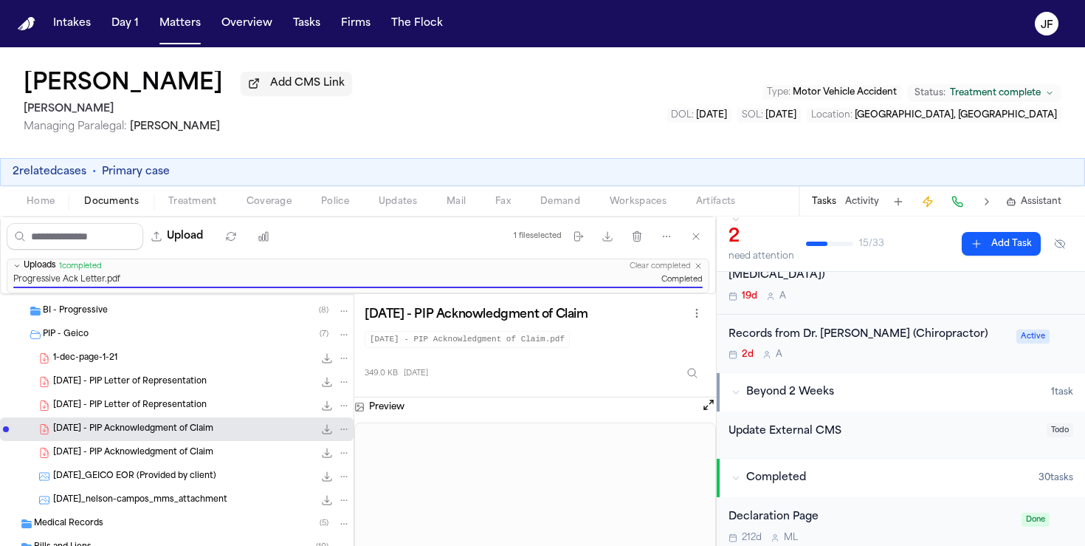
scroll to position [73, 0]
click at [778, 470] on span "Completed" at bounding box center [776, 476] width 60 height 15
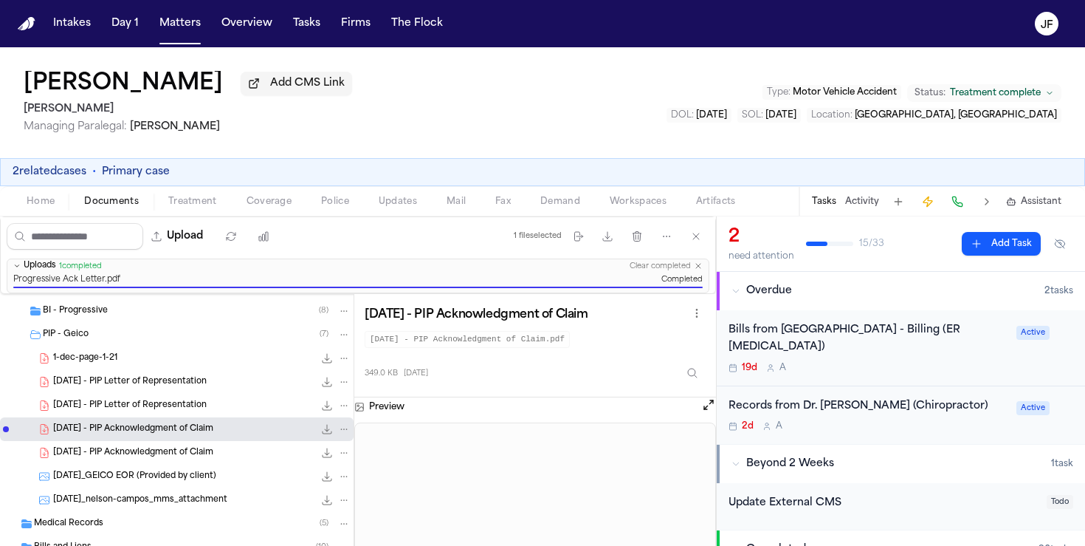
scroll to position [10, 0]
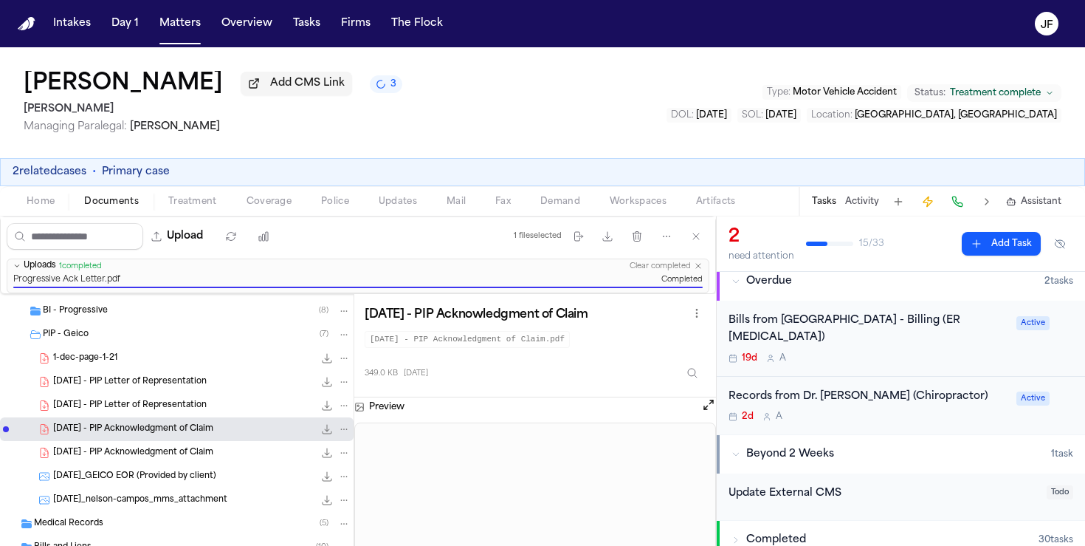
click at [69, 179] on button "2 related cases" at bounding box center [50, 172] width 74 height 15
click at [47, 208] on div "Nelson Campos Add CMS Link 3 Mohamed K Ahmed Managing Paralegal: Jacqueline Mal…" at bounding box center [542, 296] width 1085 height 498
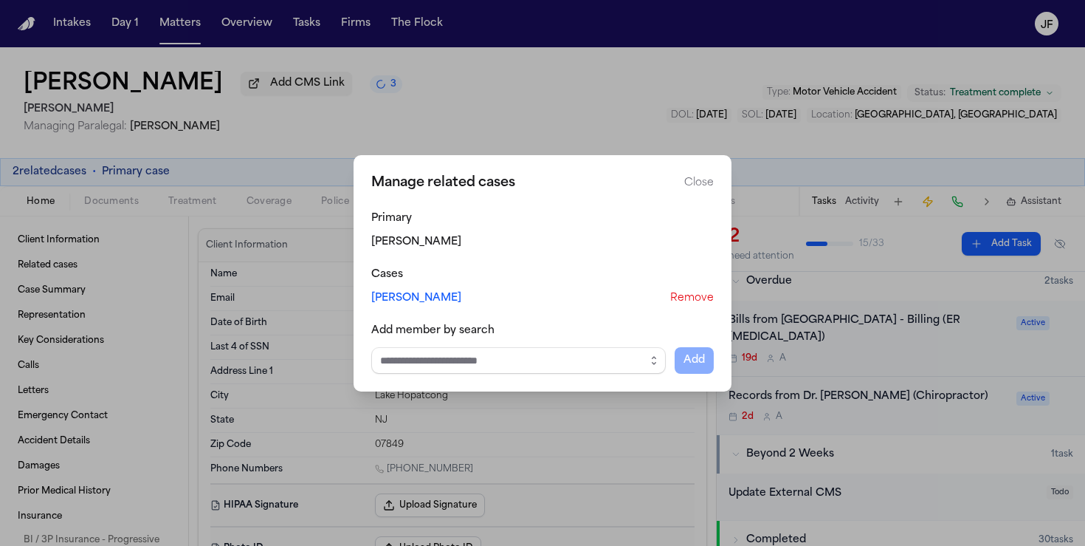
click at [428, 300] on link "[PERSON_NAME]" at bounding box center [416, 298] width 90 height 15
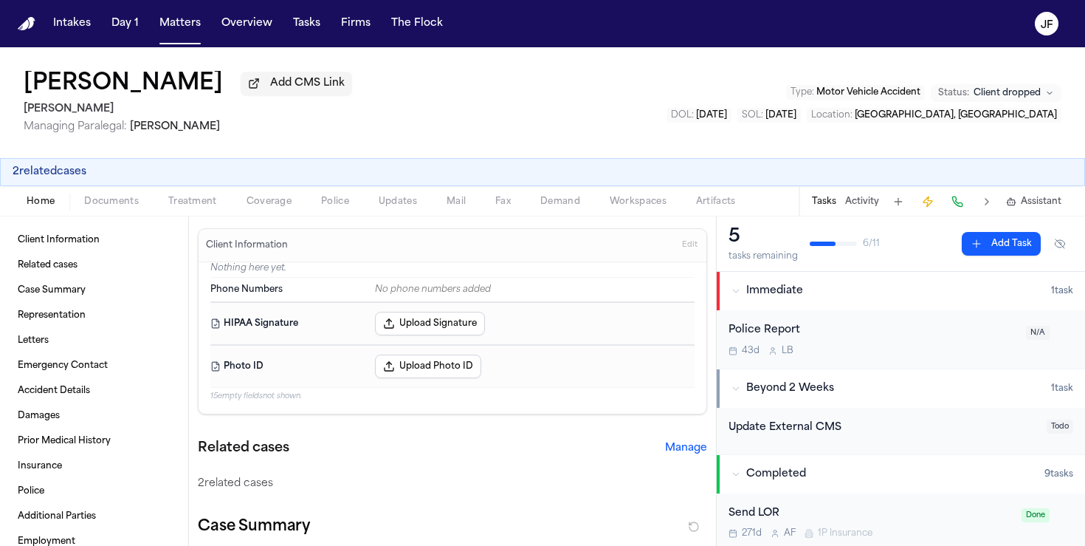
click at [101, 207] on span "Documents" at bounding box center [111, 202] width 55 height 12
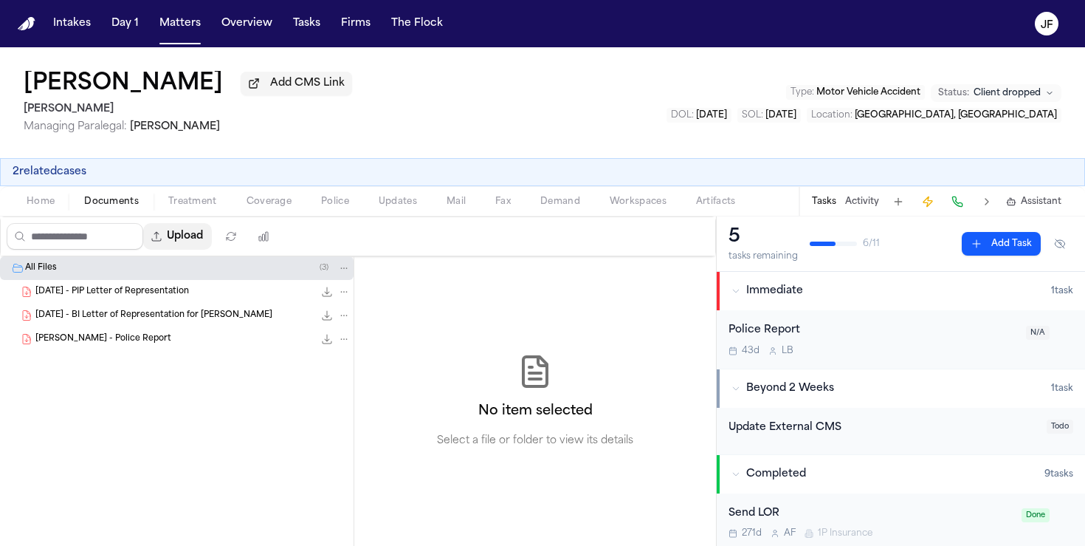
click at [192, 237] on button "Upload" at bounding box center [177, 236] width 69 height 27
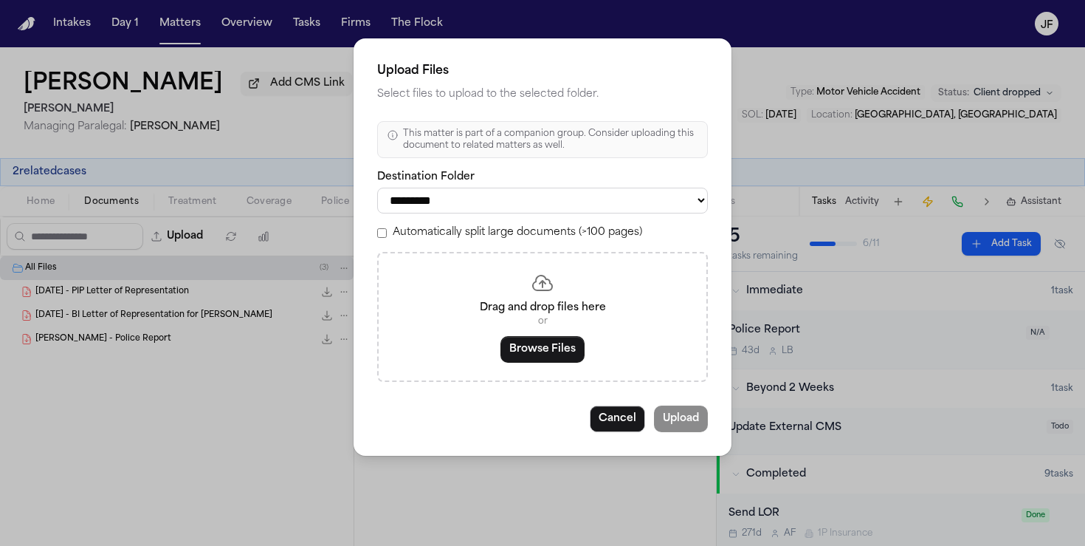
click at [467, 208] on select "*********" at bounding box center [542, 201] width 331 height 26
click at [551, 356] on button "Browse Files" at bounding box center [543, 349] width 84 height 27
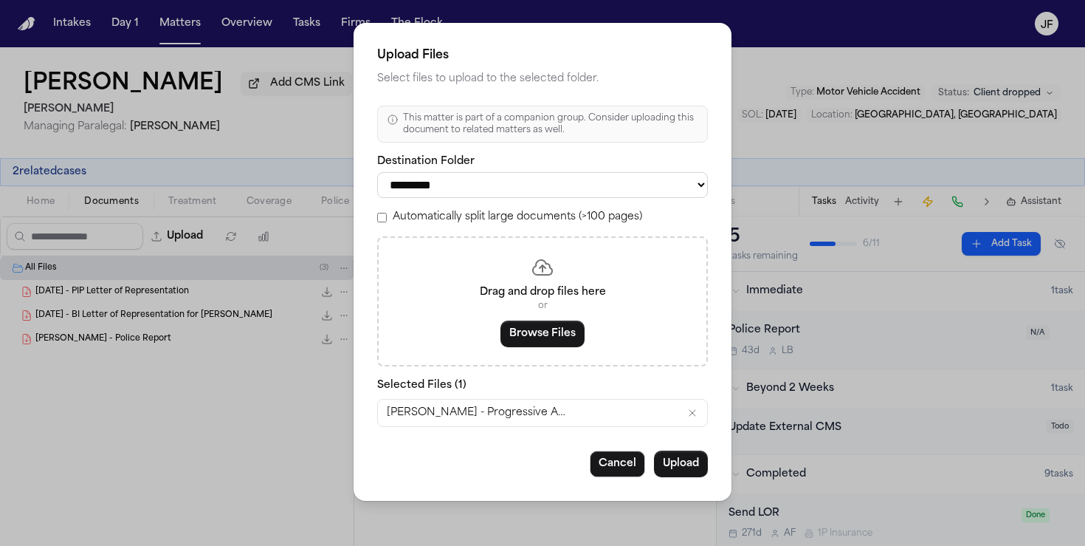
click at [690, 466] on button "Upload" at bounding box center [681, 463] width 54 height 27
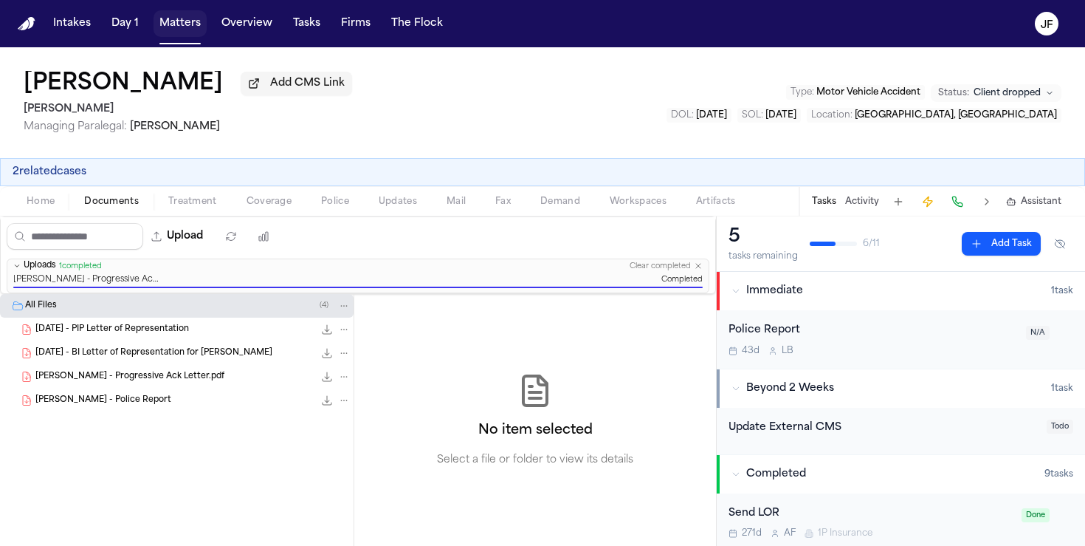
click at [165, 18] on button "Matters" at bounding box center [180, 23] width 53 height 27
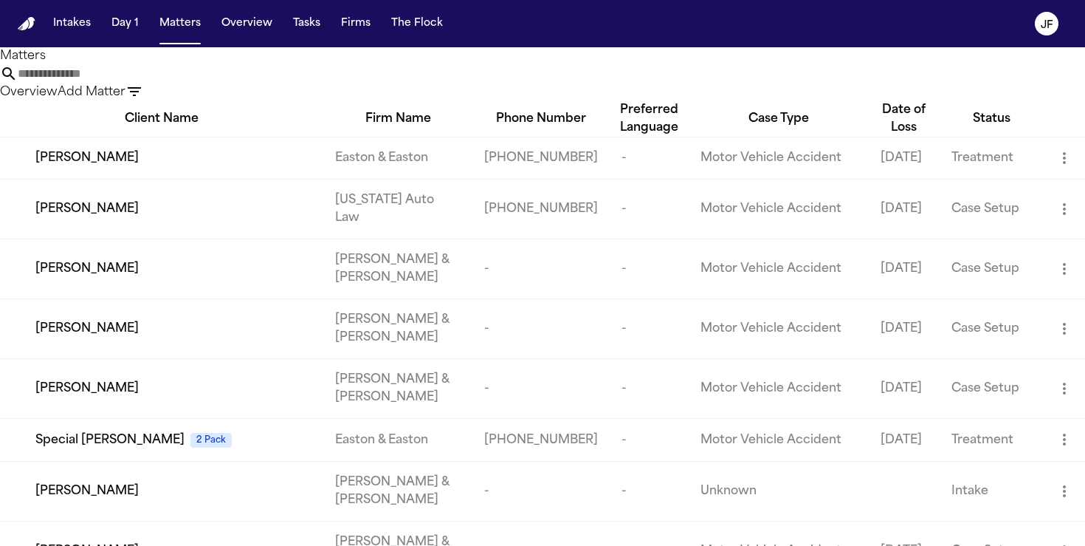
click at [136, 83] on input "text" at bounding box center [77, 74] width 118 height 18
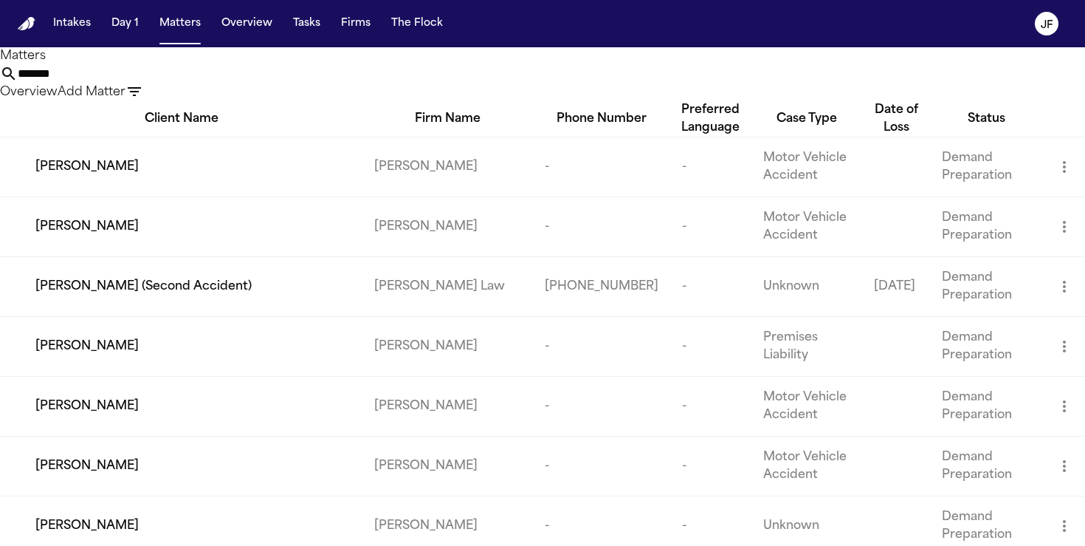
click at [136, 79] on input "*******" at bounding box center [77, 74] width 118 height 18
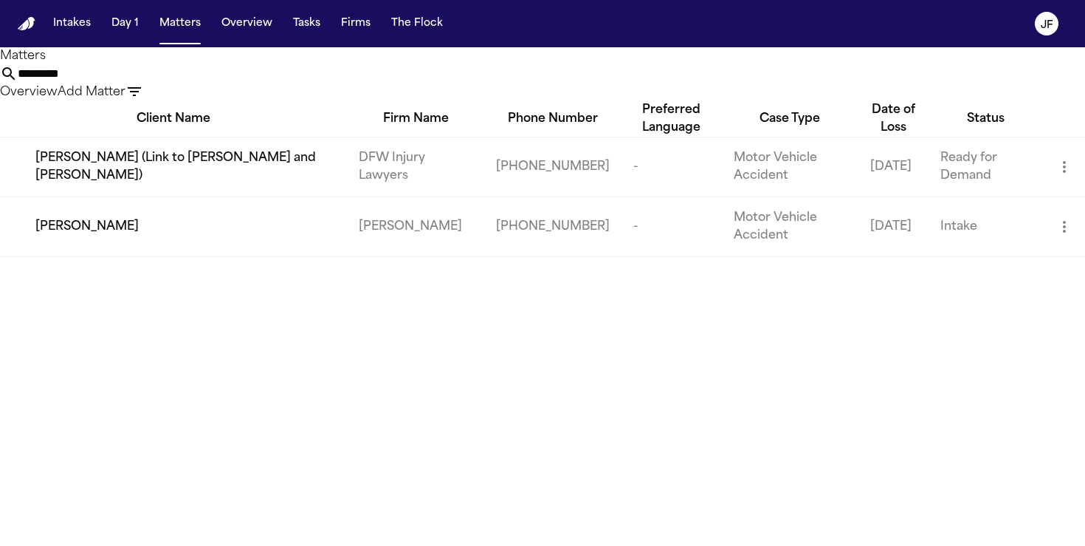
type input "*********"
click at [92, 236] on span "[PERSON_NAME]" at bounding box center [86, 227] width 103 height 18
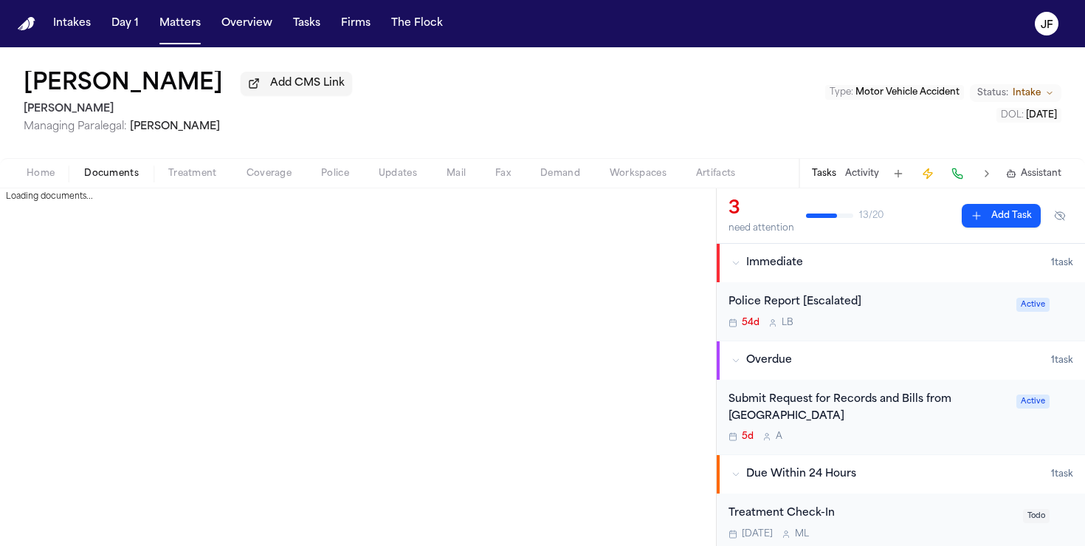
click at [114, 179] on span "Documents" at bounding box center [111, 174] width 55 height 12
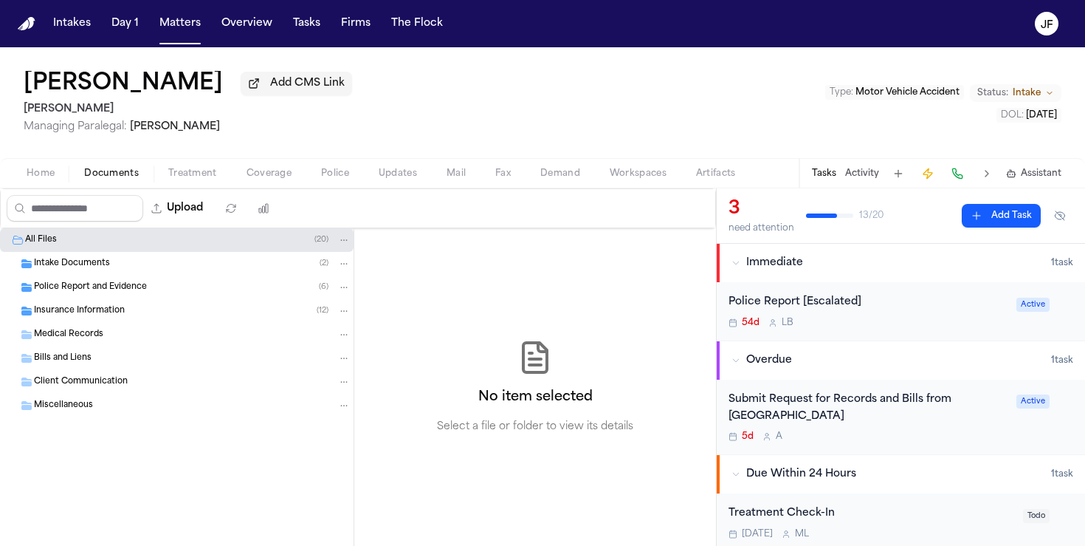
click at [118, 310] on span "Insurance Information" at bounding box center [79, 311] width 91 height 13
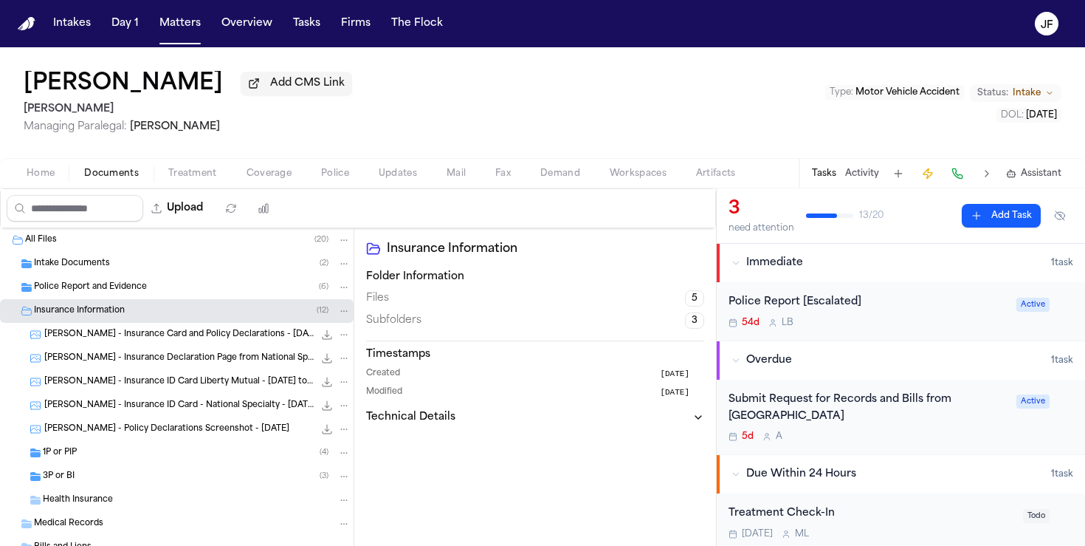
click at [137, 482] on div "3P or BI ( 3 )" at bounding box center [197, 476] width 308 height 13
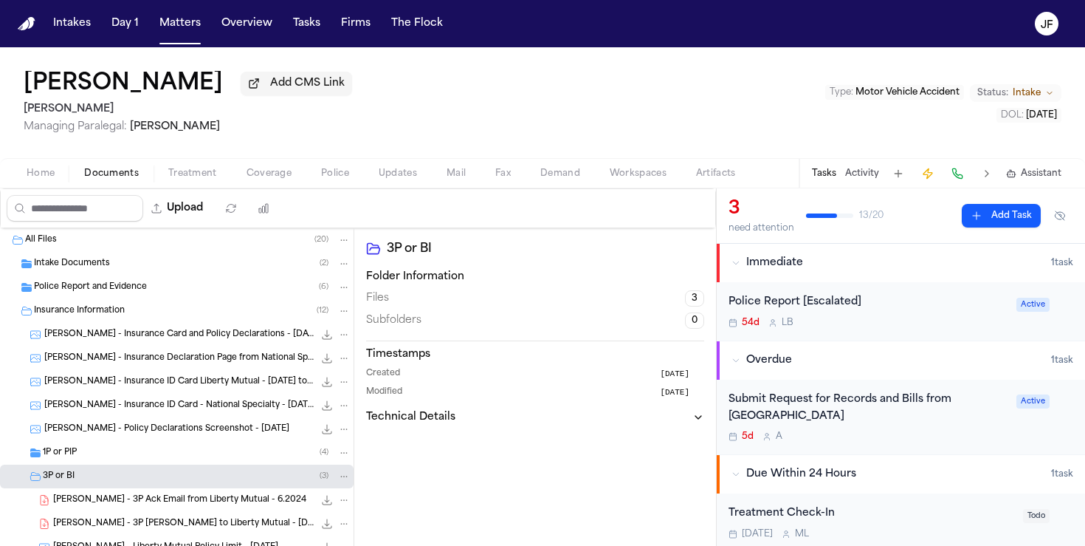
click at [140, 464] on div "1P or PIP ( 4 )" at bounding box center [177, 453] width 354 height 24
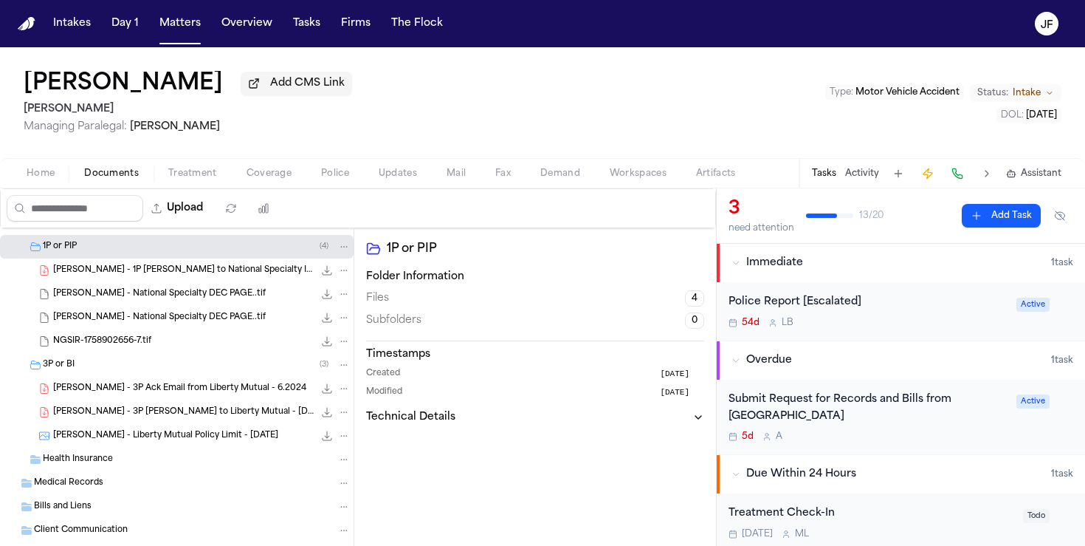
scroll to position [207, 0]
click at [174, 383] on div "[PERSON_NAME] - 3P Ack Email from Liberty Mutual - 6.2024 112.2 KB • PDF" at bounding box center [202, 387] width 298 height 15
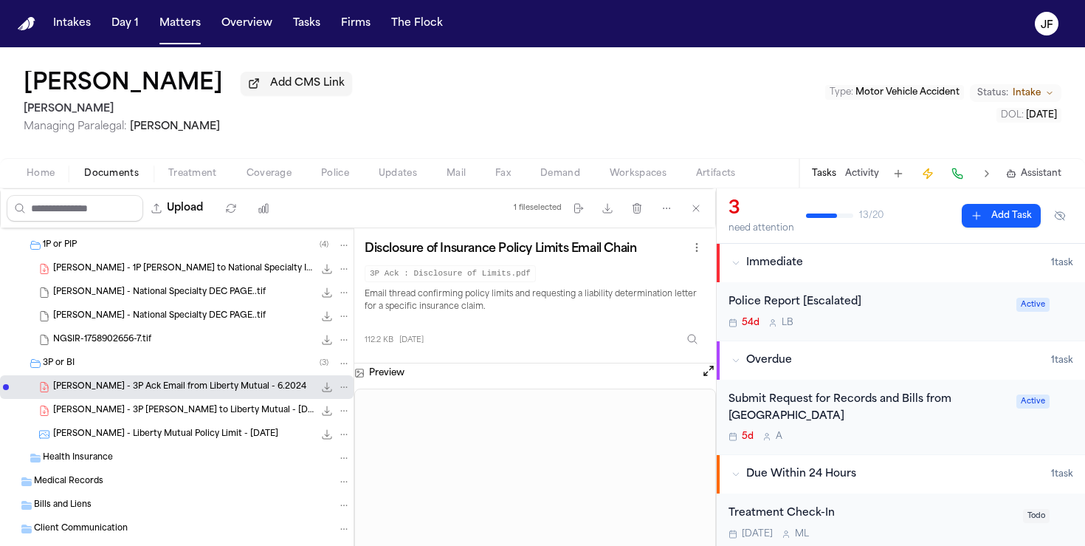
click at [278, 171] on span "Coverage" at bounding box center [269, 174] width 45 height 12
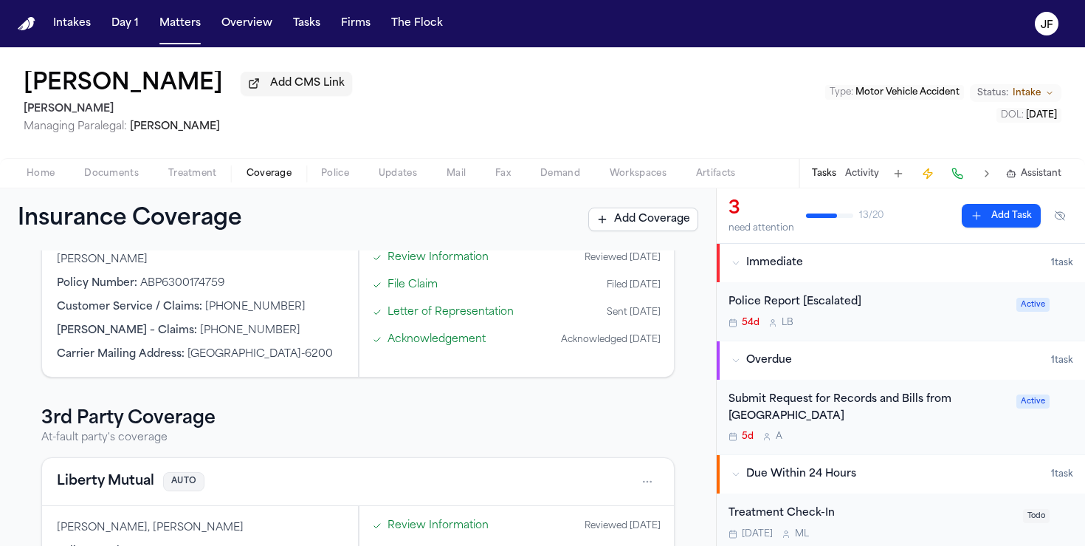
scroll to position [264, 0]
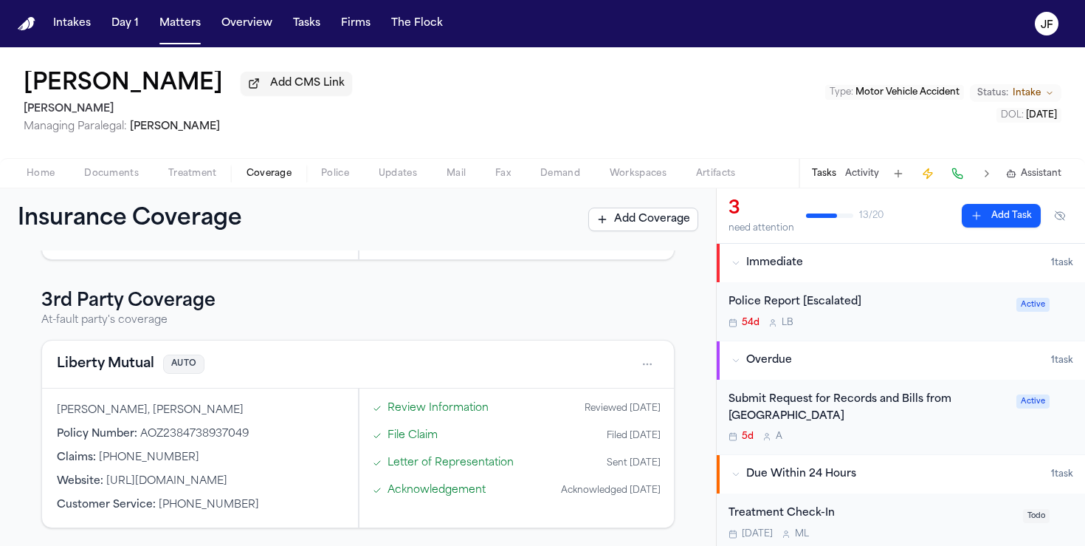
click at [645, 361] on html "Intakes Day 1 Matters Overview Tasks Firms The [PERSON_NAME] [PERSON_NAME] Add …" at bounding box center [542, 273] width 1085 height 546
click at [607, 402] on div "View coverage details" at bounding box center [600, 401] width 111 height 38
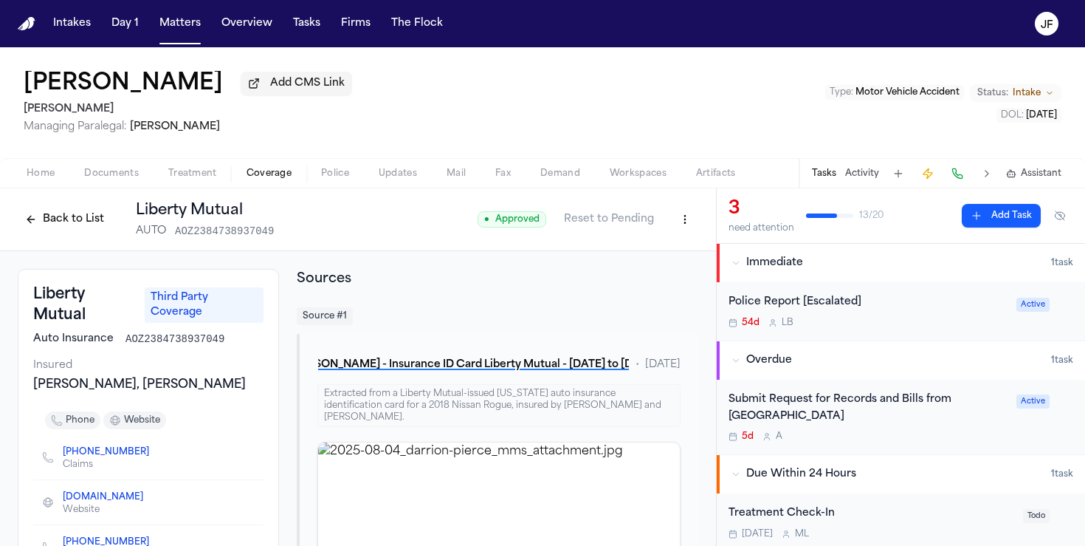
click at [70, 208] on div "Back to List Liberty Mutual AUTO AOZ2384738937049" at bounding box center [146, 219] width 256 height 38
click at [74, 223] on button "Back to List" at bounding box center [65, 219] width 94 height 24
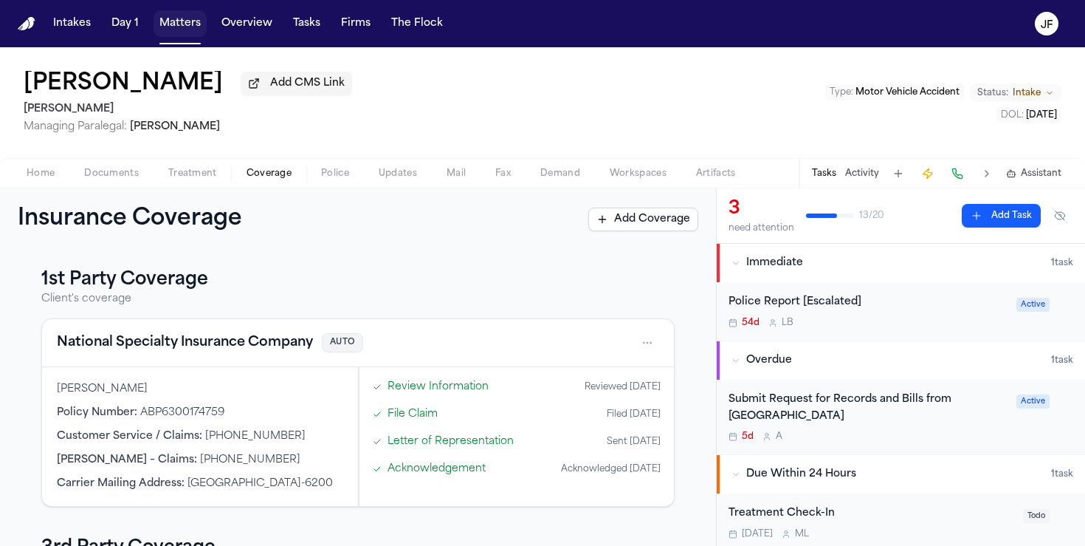
click at [180, 18] on button "Matters" at bounding box center [180, 23] width 53 height 27
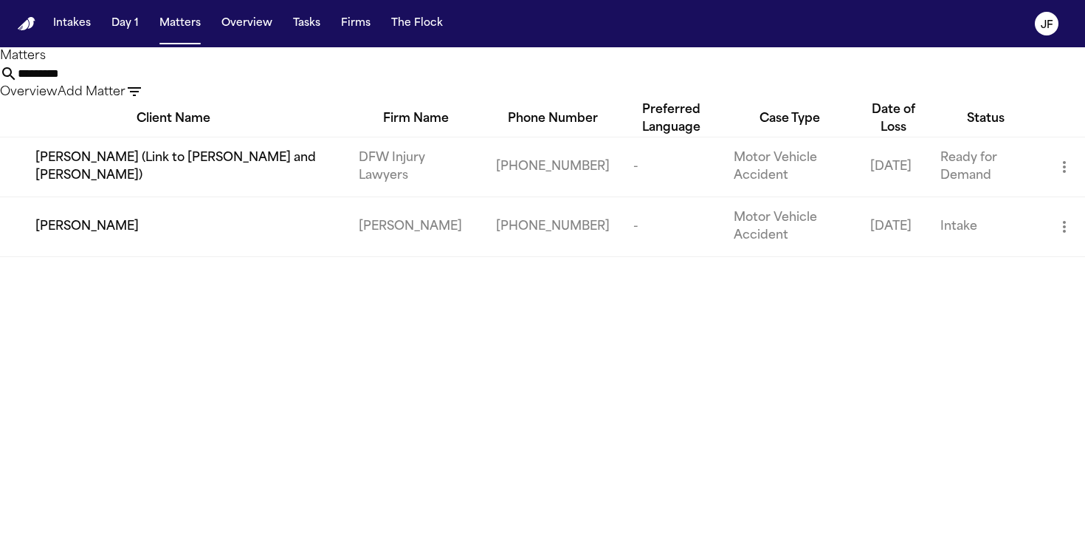
drag, startPoint x: 560, startPoint y: 83, endPoint x: 343, endPoint y: 73, distance: 217.3
click at [343, 73] on div "********* Overview Add Matter" at bounding box center [542, 83] width 1085 height 36
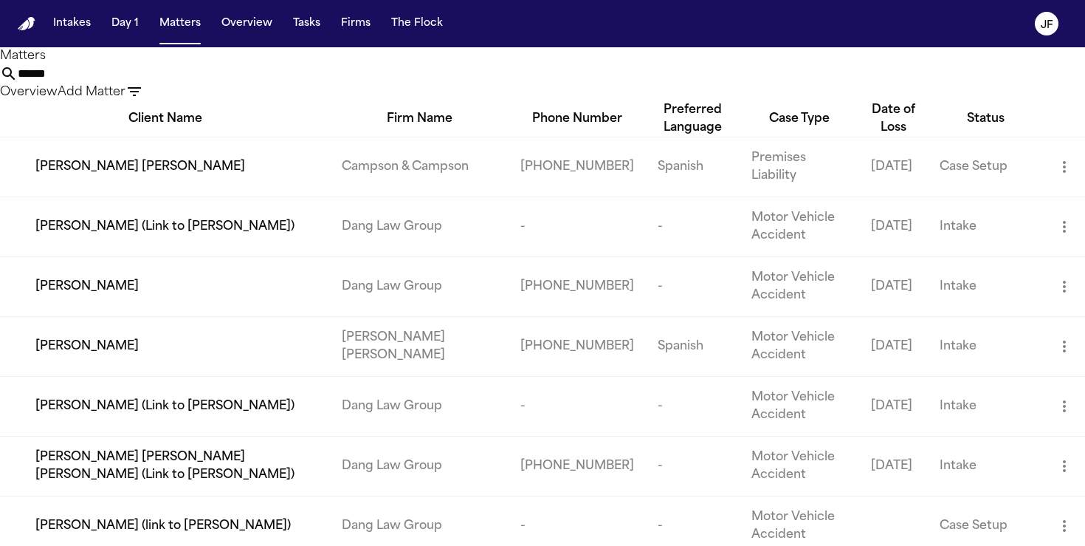
drag, startPoint x: 518, startPoint y: 89, endPoint x: 323, endPoint y: 88, distance: 194.9
click at [343, 89] on div "***** Overview Add Matter" at bounding box center [542, 83] width 1085 height 36
paste input "**********"
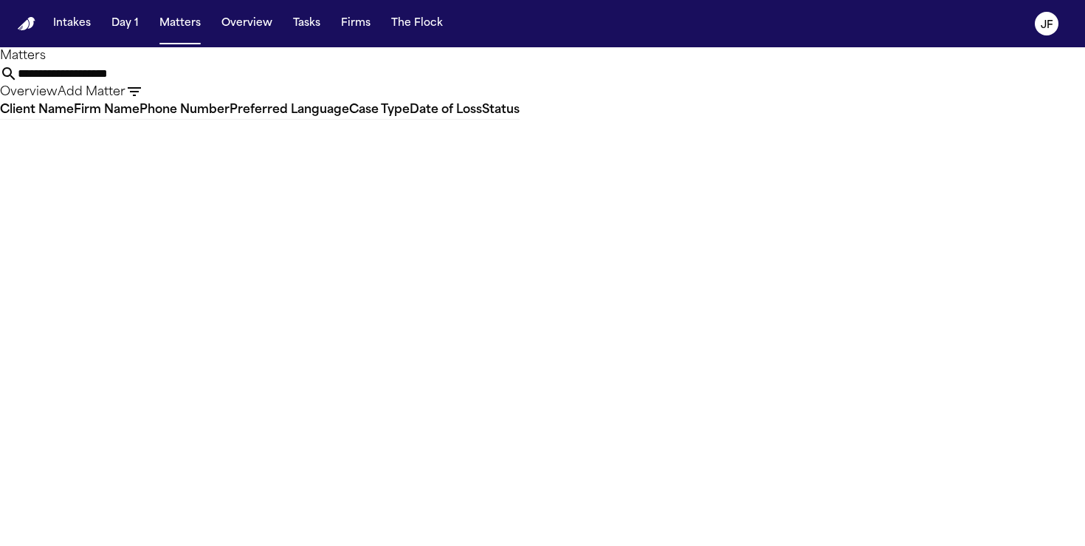
drag, startPoint x: 474, startPoint y: 84, endPoint x: 521, endPoint y: 78, distance: 47.7
click at [136, 78] on input "**********" at bounding box center [77, 74] width 118 height 18
drag, startPoint x: 521, startPoint y: 78, endPoint x: 569, endPoint y: 8, distance: 84.0
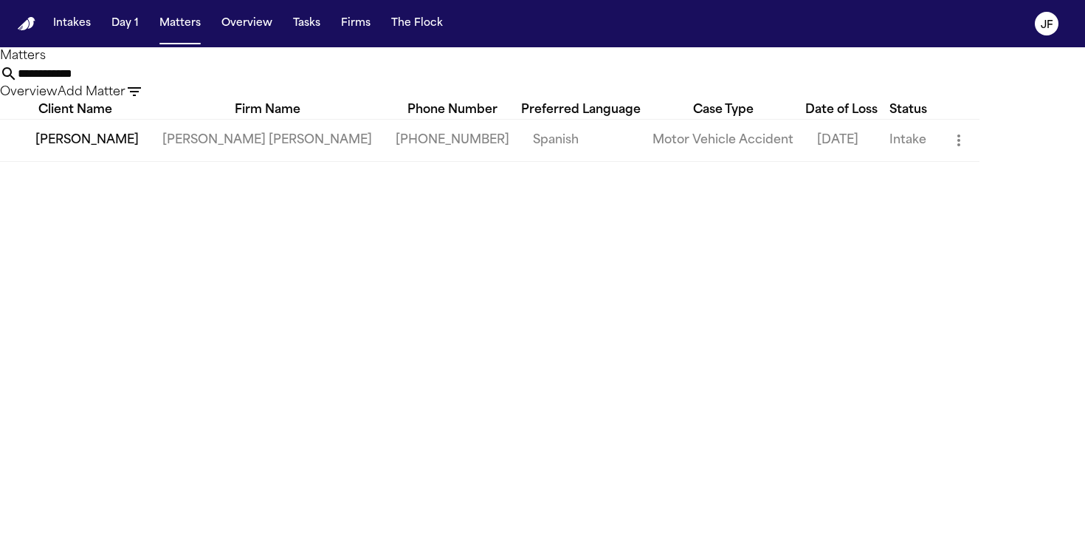
type input "**********"
click at [45, 149] on span "[PERSON_NAME]" at bounding box center [86, 140] width 103 height 18
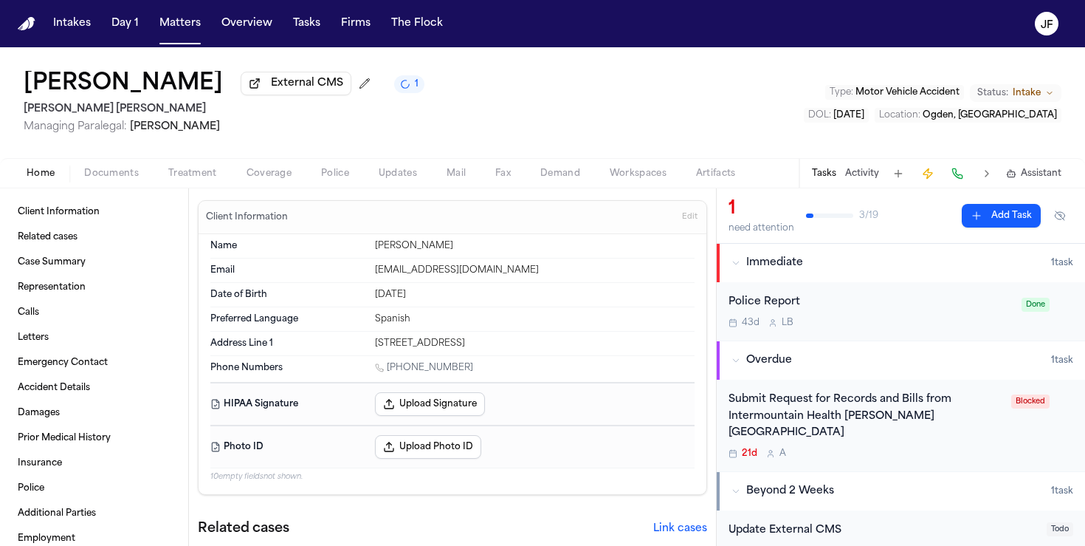
click at [285, 179] on span "Coverage" at bounding box center [269, 174] width 45 height 12
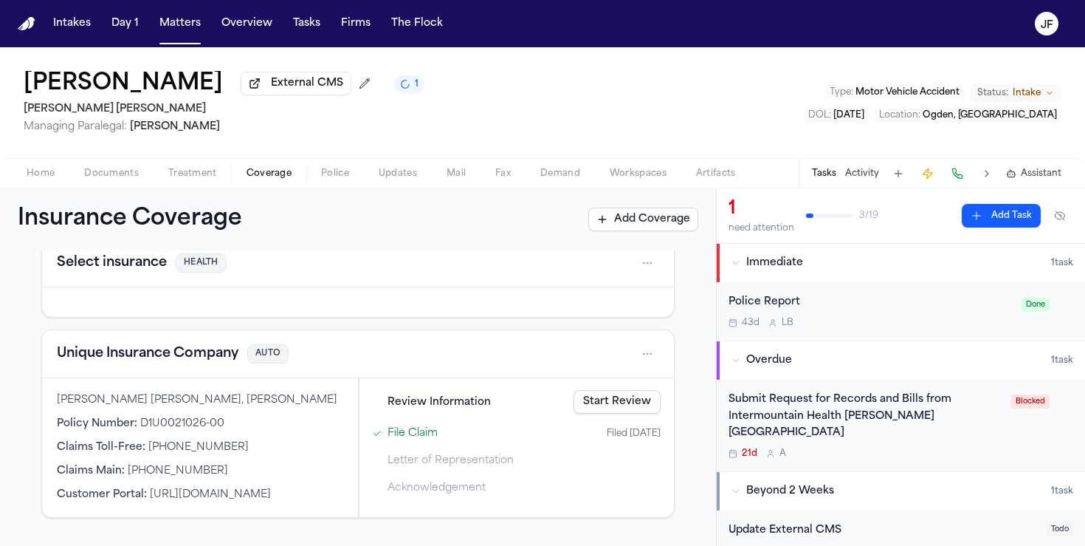
scroll to position [72, 0]
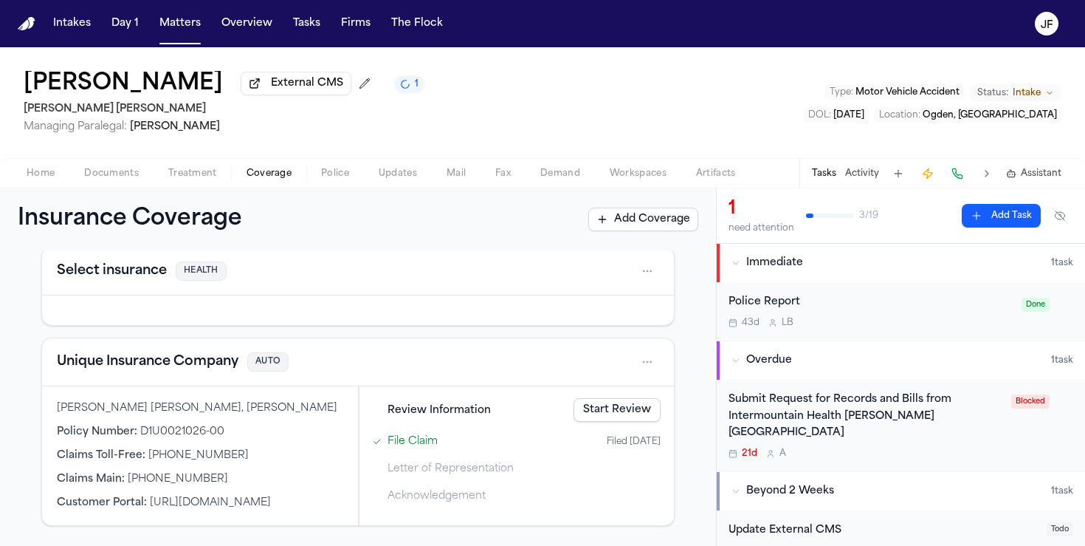
click at [213, 376] on div "Unique Insurance Company AUTO" at bounding box center [358, 362] width 632 height 48
click at [133, 361] on button "Unique Insurance Company" at bounding box center [148, 361] width 182 height 21
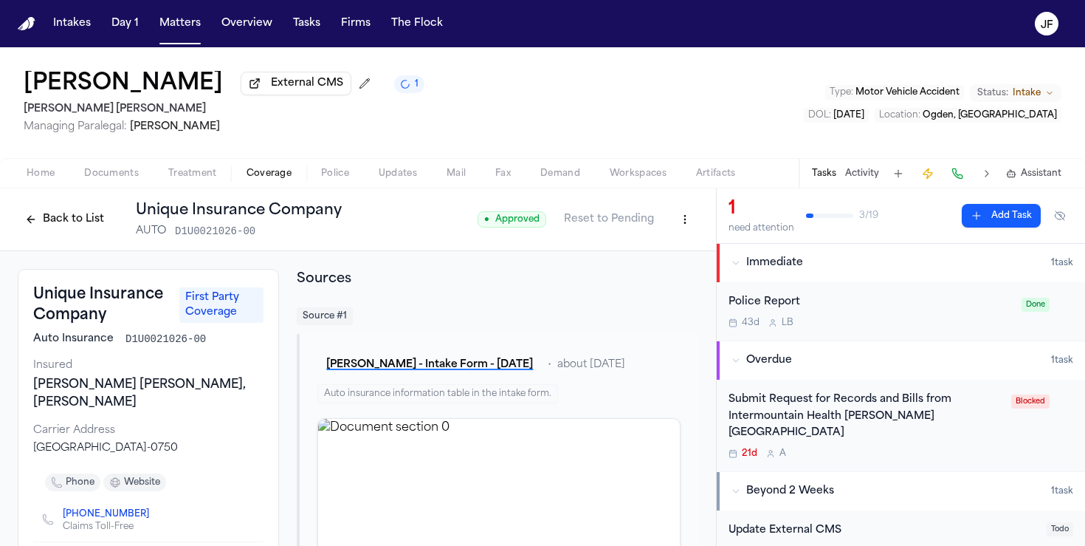
click at [95, 176] on span "Documents" at bounding box center [111, 174] width 55 height 12
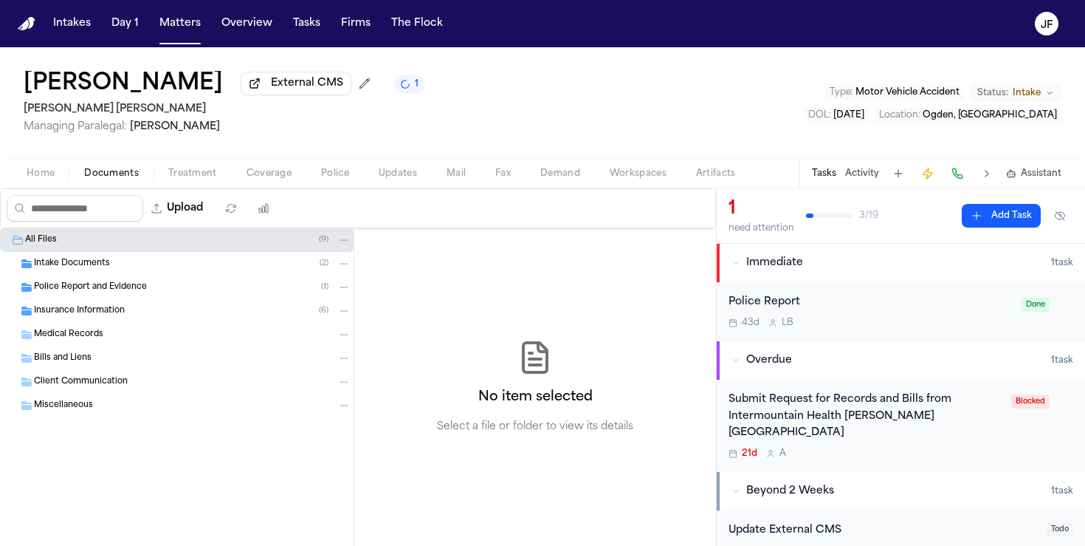
click at [99, 317] on span "Insurance Information" at bounding box center [79, 311] width 91 height 13
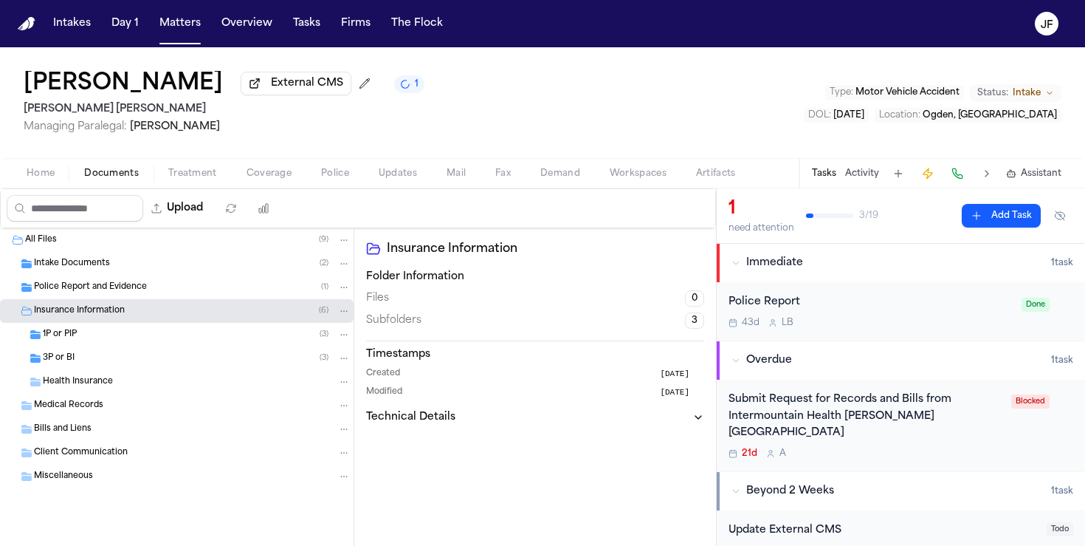
click at [97, 365] on div "3P or BI ( 3 )" at bounding box center [197, 357] width 308 height 13
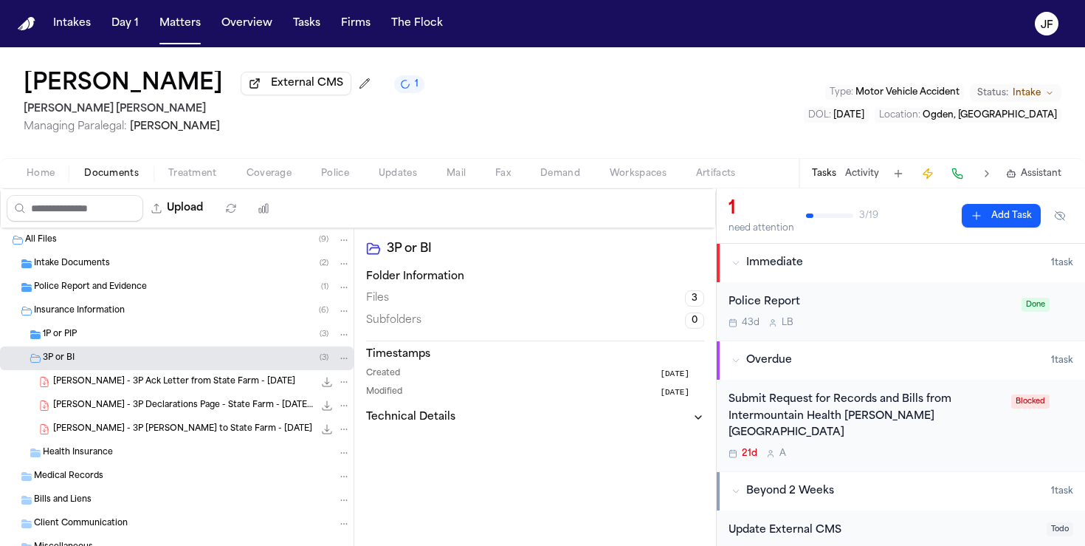
click at [100, 353] on div "3P or BI ( 3 )" at bounding box center [177, 358] width 354 height 24
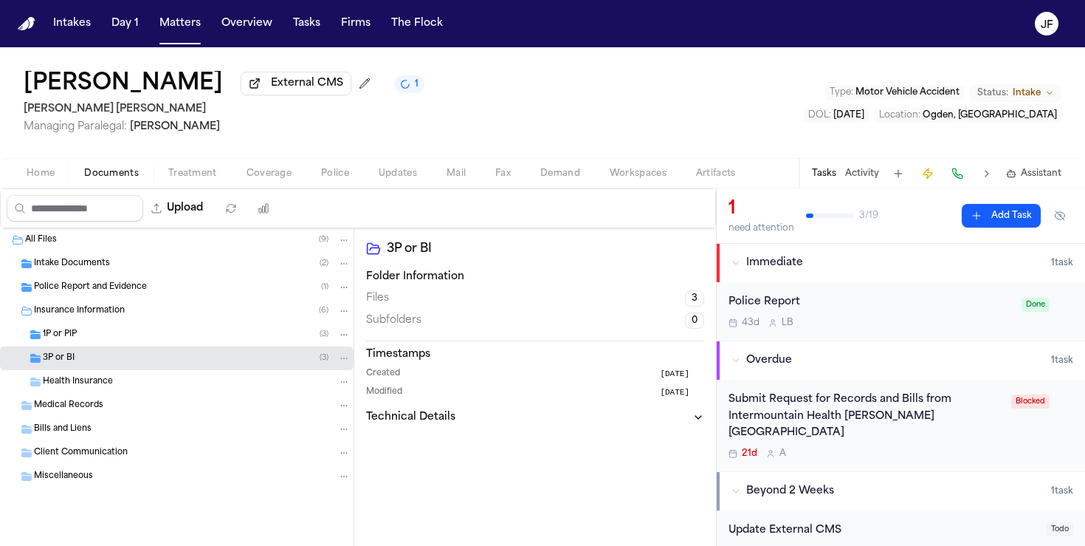
click at [103, 346] on div "1P or PIP ( 3 )" at bounding box center [177, 335] width 354 height 24
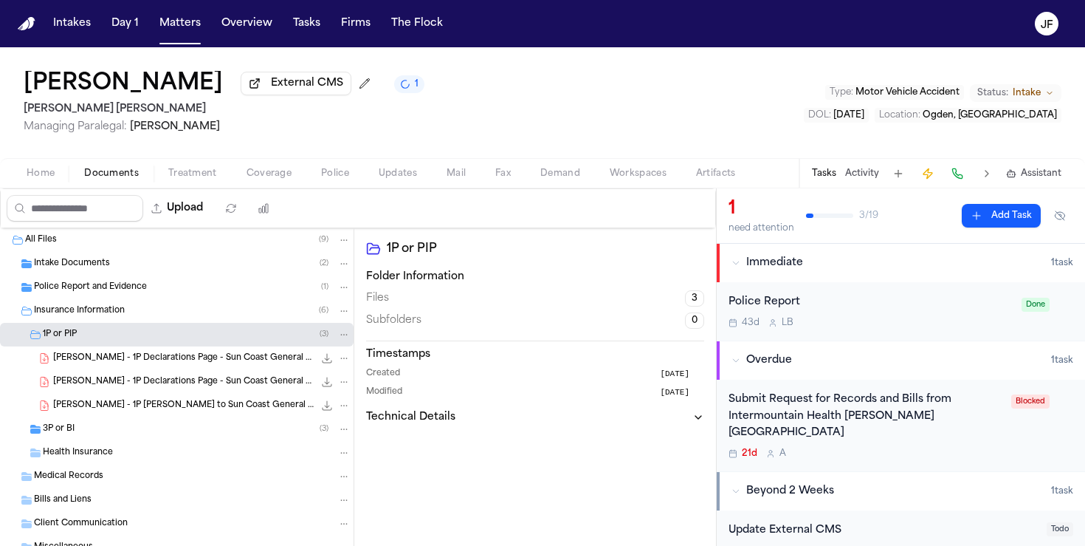
click at [106, 365] on span "[PERSON_NAME] - 1P Declarations Page - Sun Coast General - [DATE]" at bounding box center [183, 358] width 261 height 13
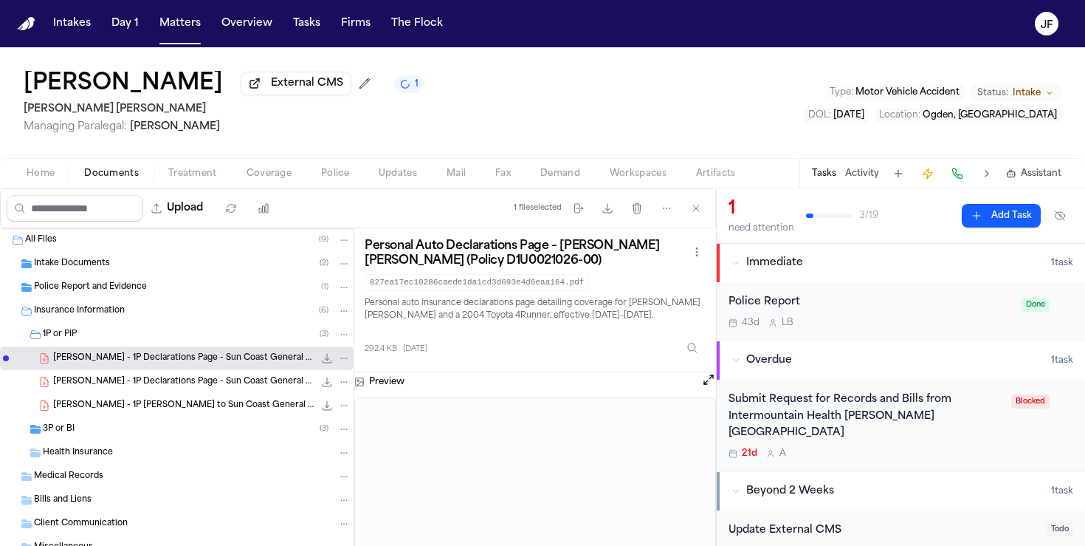
click at [111, 388] on span "[PERSON_NAME] - 1P Declarations Page - Sun Coast General - [DATE]" at bounding box center [183, 382] width 261 height 13
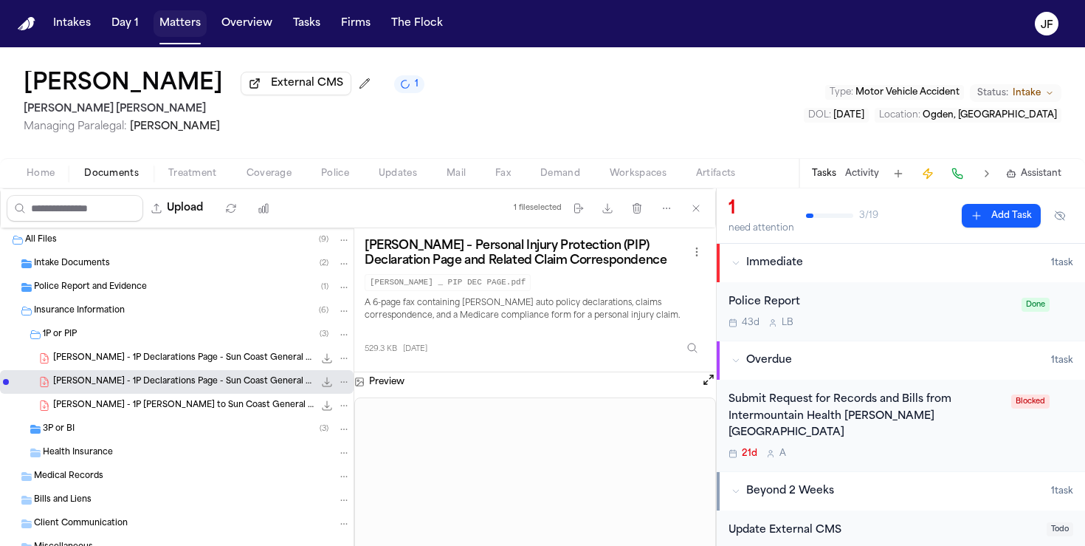
click at [176, 36] on button "Matters" at bounding box center [180, 23] width 53 height 27
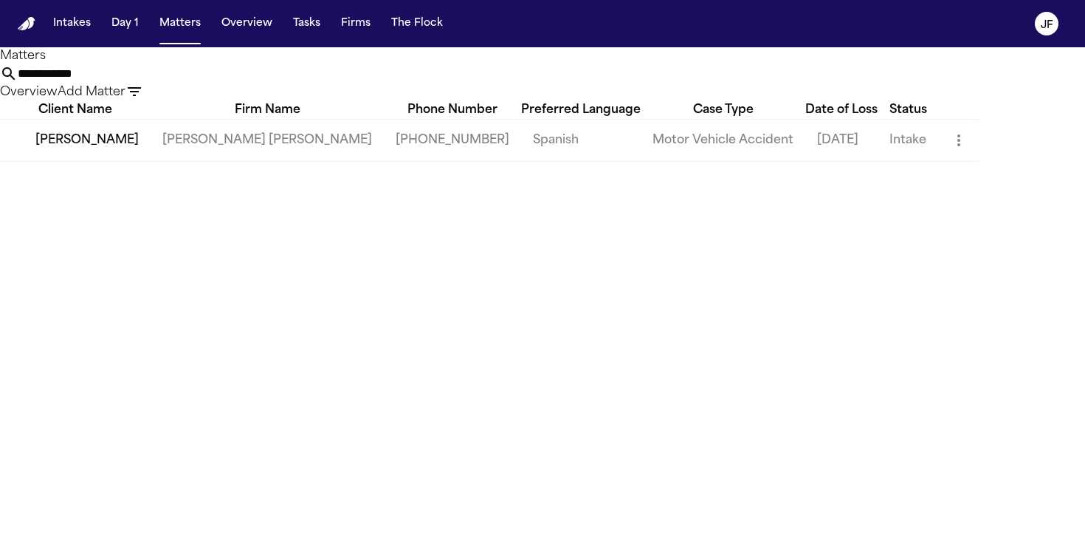
click at [92, 149] on span "[PERSON_NAME]" at bounding box center [86, 140] width 103 height 18
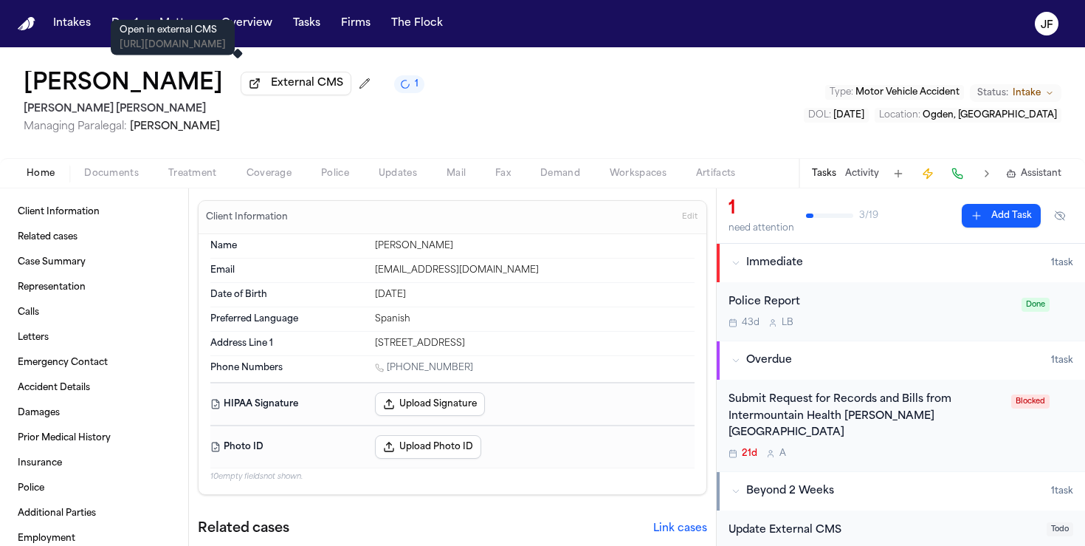
click at [183, 24] on p "Open in external CMS" at bounding box center [173, 30] width 106 height 12
click at [177, 16] on button "Matters" at bounding box center [180, 23] width 53 height 27
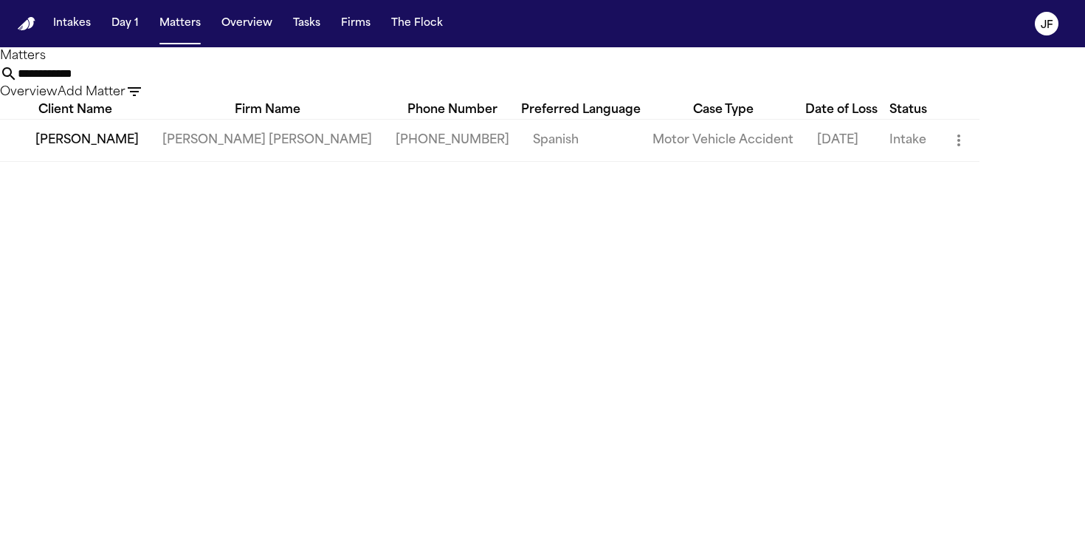
drag, startPoint x: 566, startPoint y: 80, endPoint x: 411, endPoint y: 55, distance: 156.3
click at [411, 55] on div "**********" at bounding box center [542, 74] width 1085 height 54
paste input "*****"
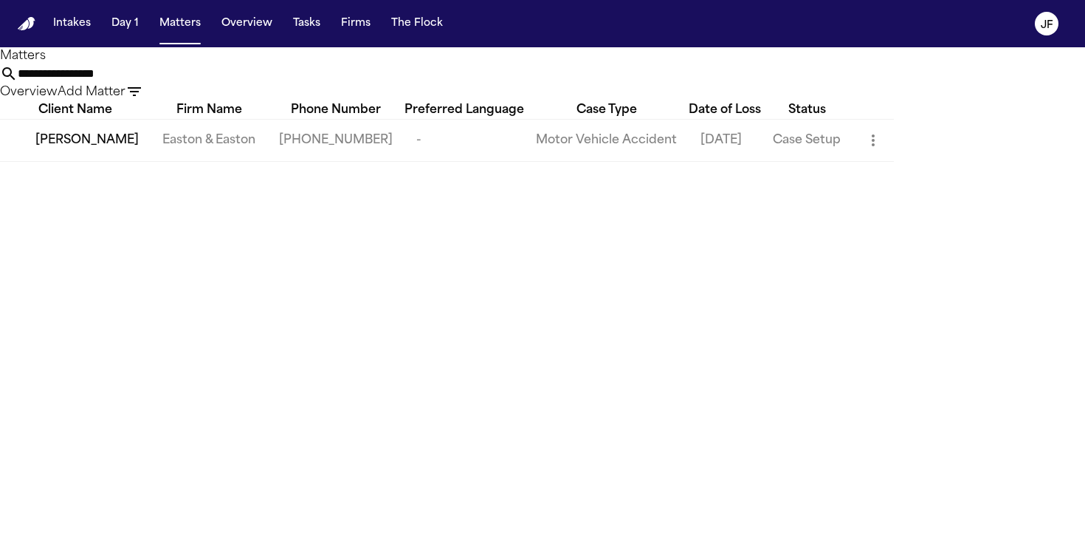
type input "**********"
click at [105, 149] on span "[PERSON_NAME]" at bounding box center [86, 140] width 103 height 18
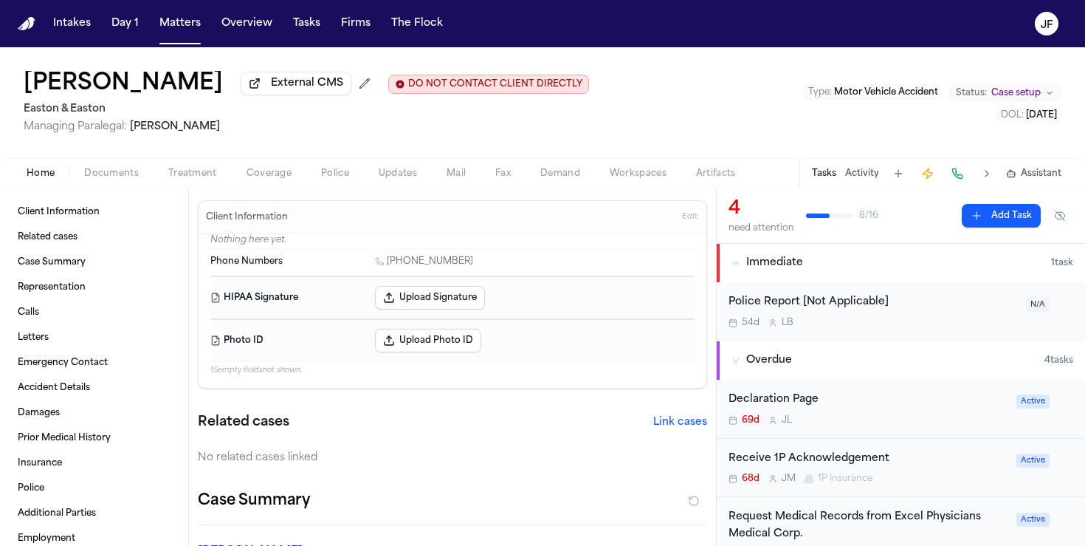
click at [110, 165] on div "Home Documents Treatment Coverage Police Updates Mail Fax Demand Workspaces Art…" at bounding box center [542, 173] width 1085 height 30
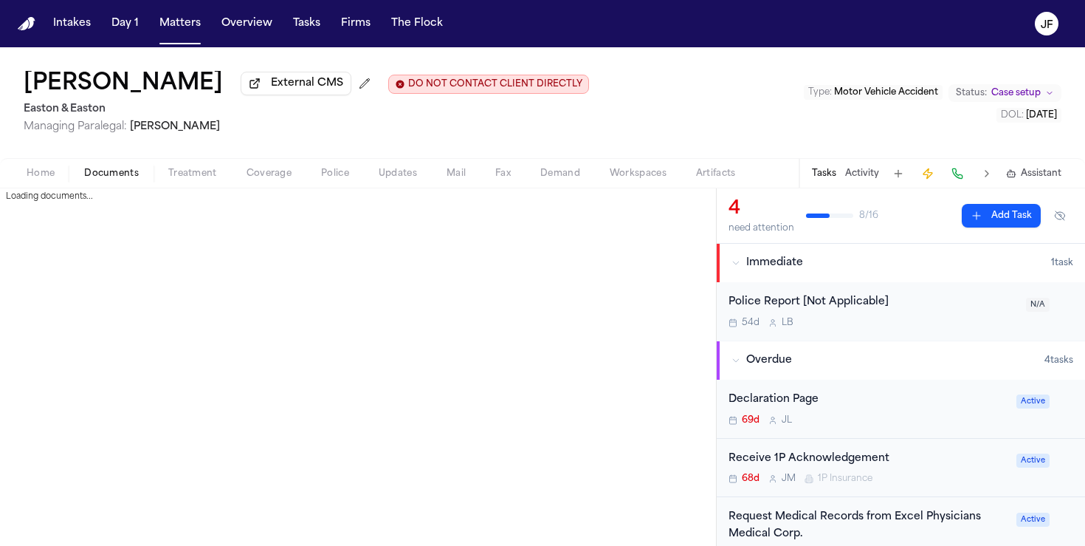
click at [110, 179] on span "Documents" at bounding box center [111, 174] width 55 height 12
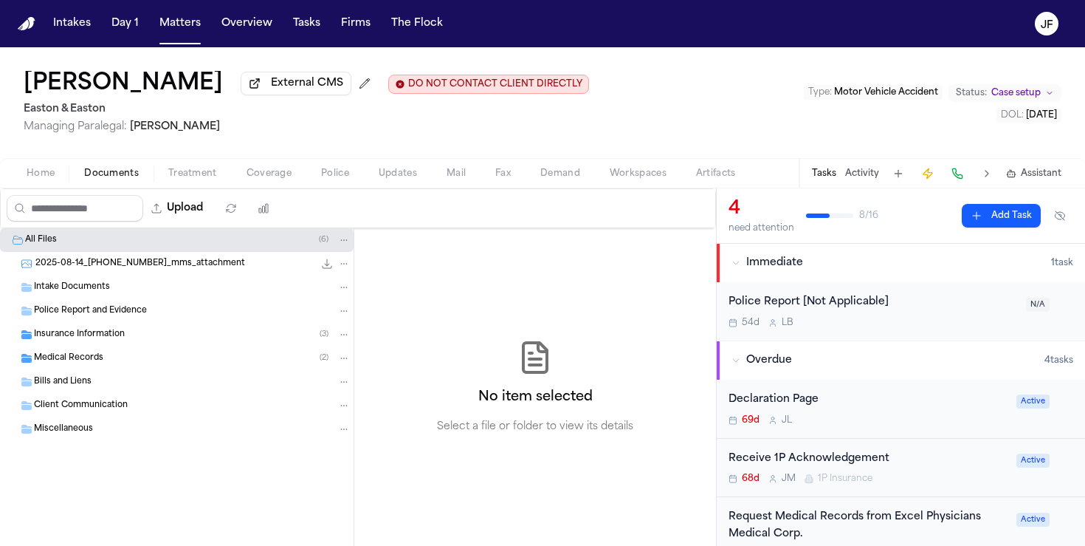
click at [75, 351] on div "Medical Records ( 2 )" at bounding box center [177, 358] width 354 height 24
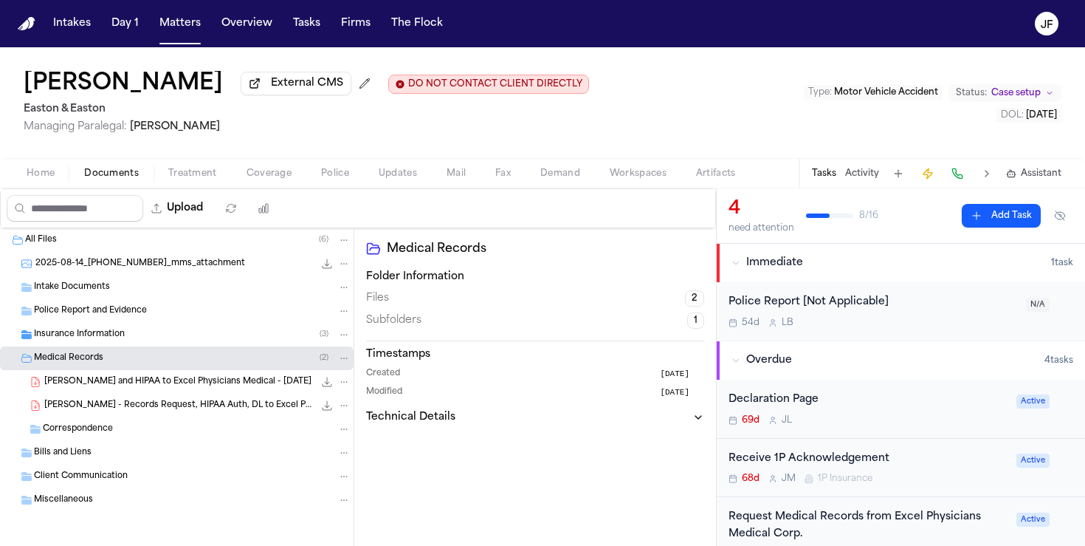
click at [142, 336] on div "Insurance Information ( 3 )" at bounding box center [192, 334] width 317 height 13
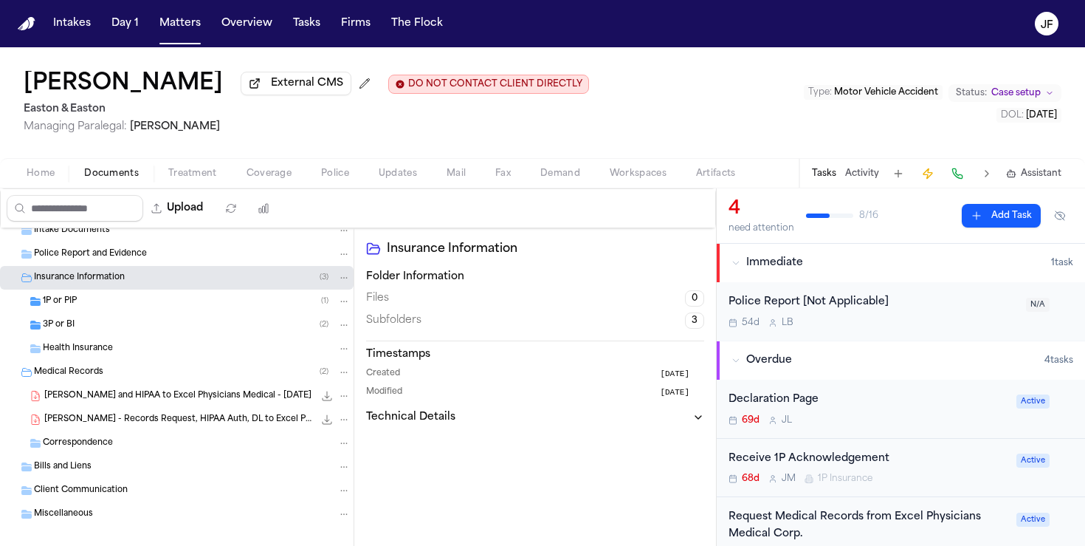
scroll to position [74, 0]
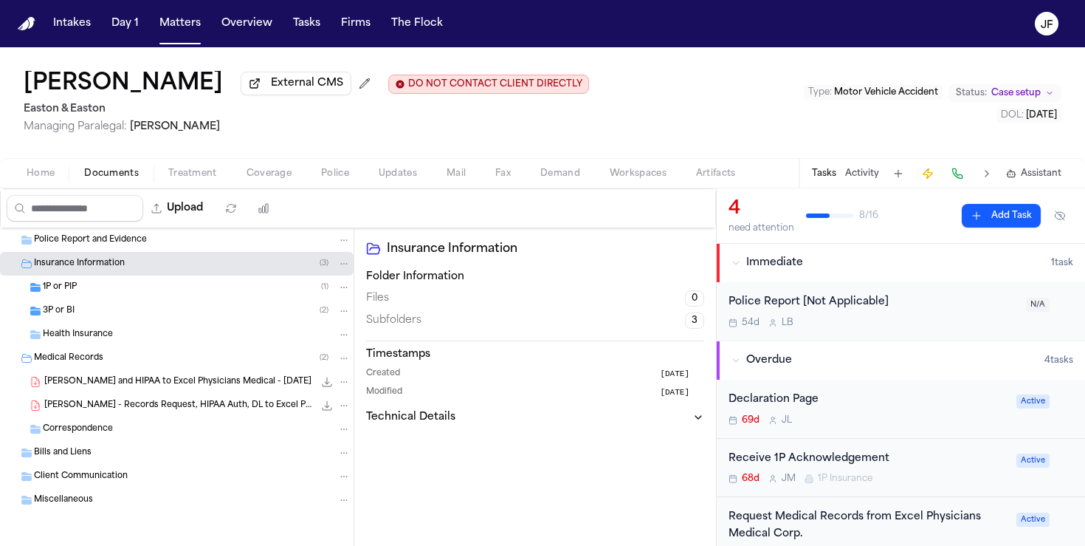
click at [153, 309] on div "3P or BI ( 2 )" at bounding box center [197, 310] width 308 height 13
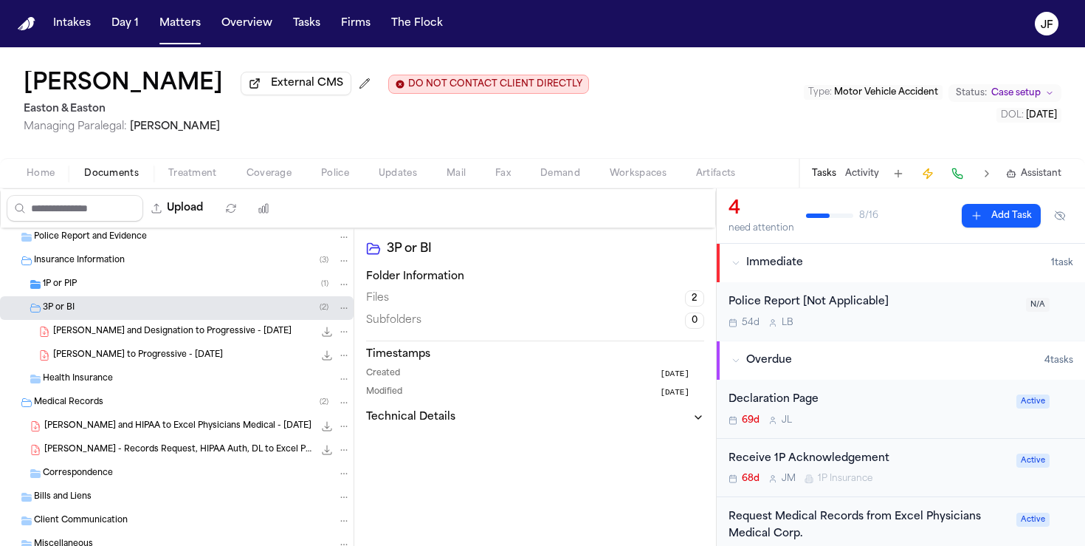
click at [156, 295] on div "1P or PIP ( 1 )" at bounding box center [177, 284] width 354 height 24
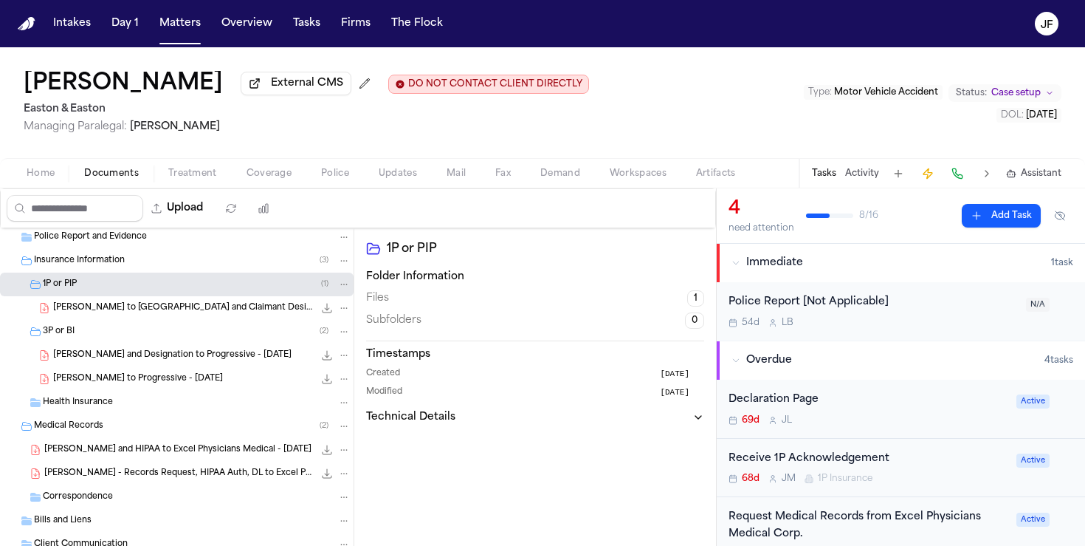
click at [164, 310] on span "[PERSON_NAME] to [GEOGRAPHIC_DATA] and Claimant Designation - [DATE]" at bounding box center [183, 308] width 261 height 13
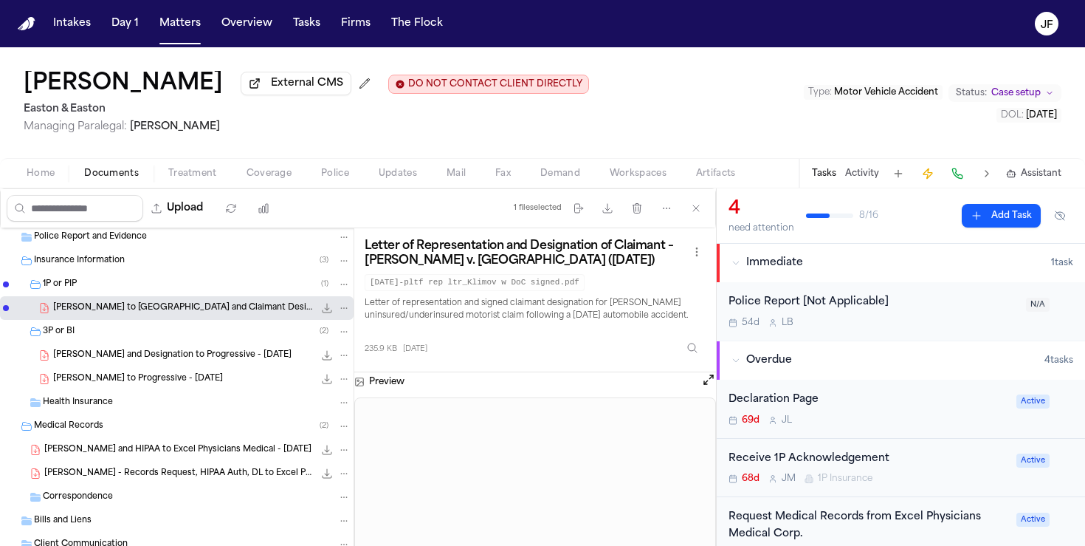
click at [136, 343] on div "3P or BI ( 2 )" at bounding box center [177, 332] width 354 height 24
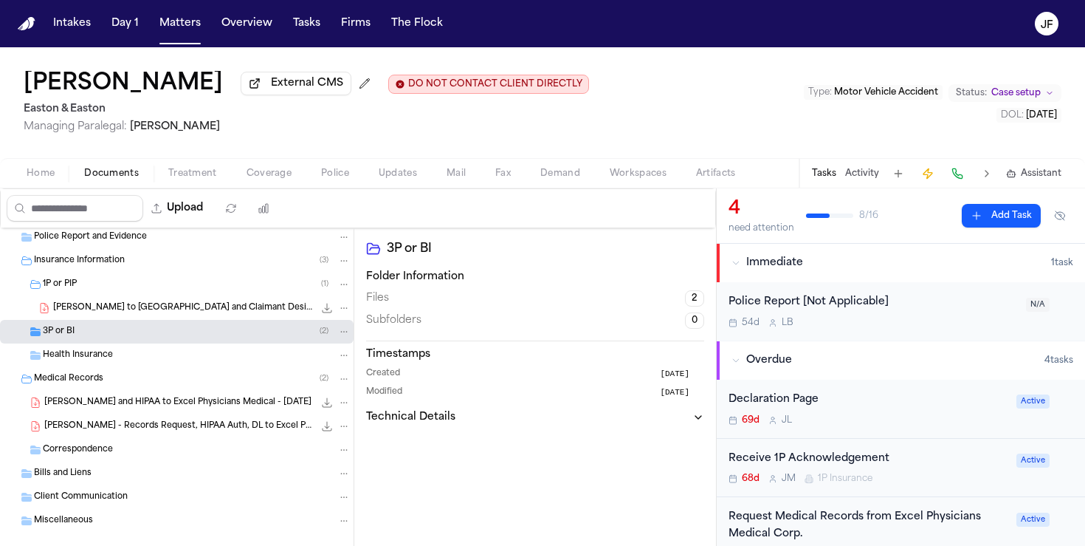
click at [148, 290] on div "1P or PIP ( 1 )" at bounding box center [197, 284] width 308 height 13
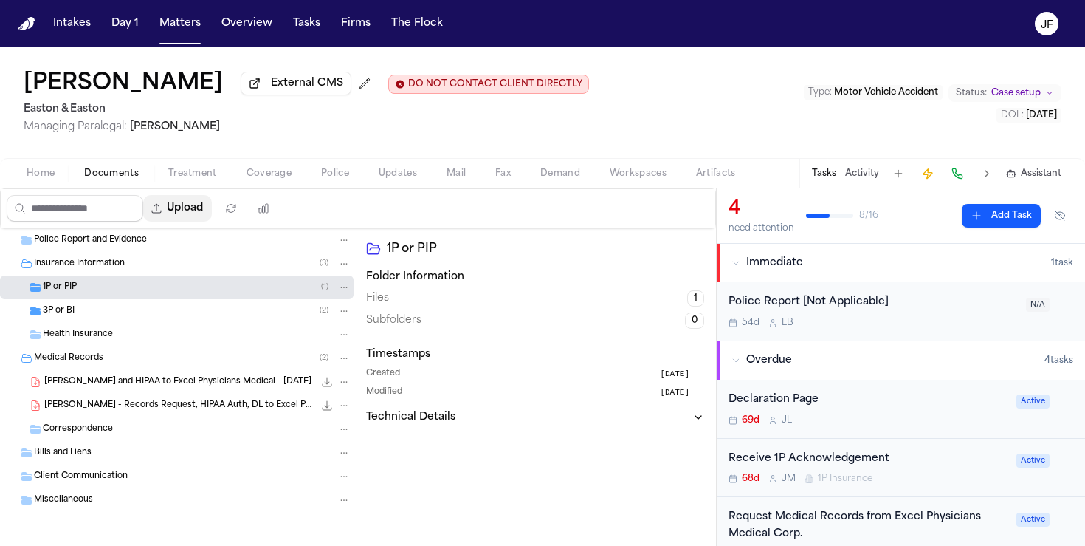
click at [211, 213] on button "Upload" at bounding box center [177, 208] width 69 height 27
select select "**********"
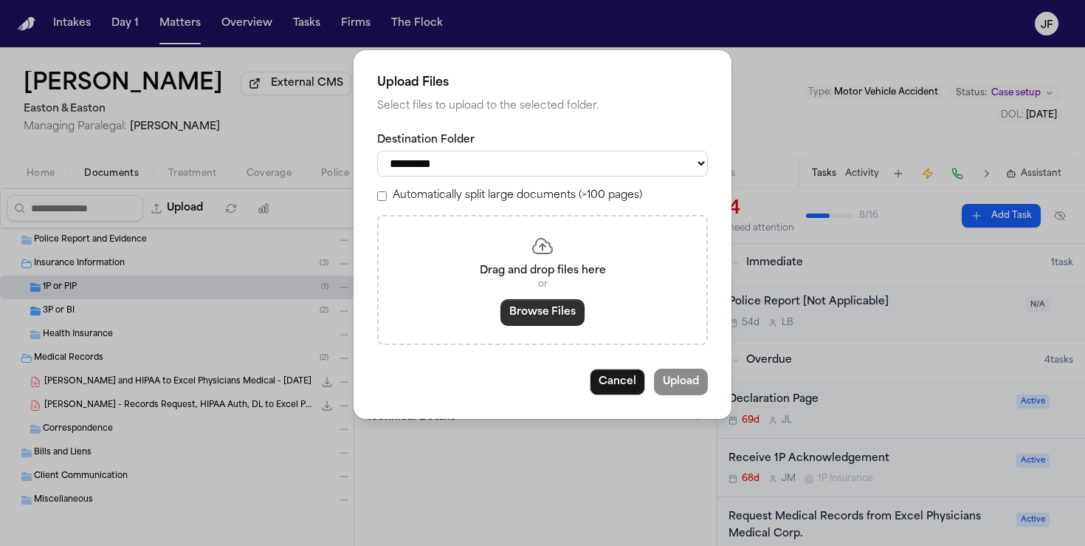
click at [533, 311] on button "Browse Files" at bounding box center [543, 312] width 84 height 27
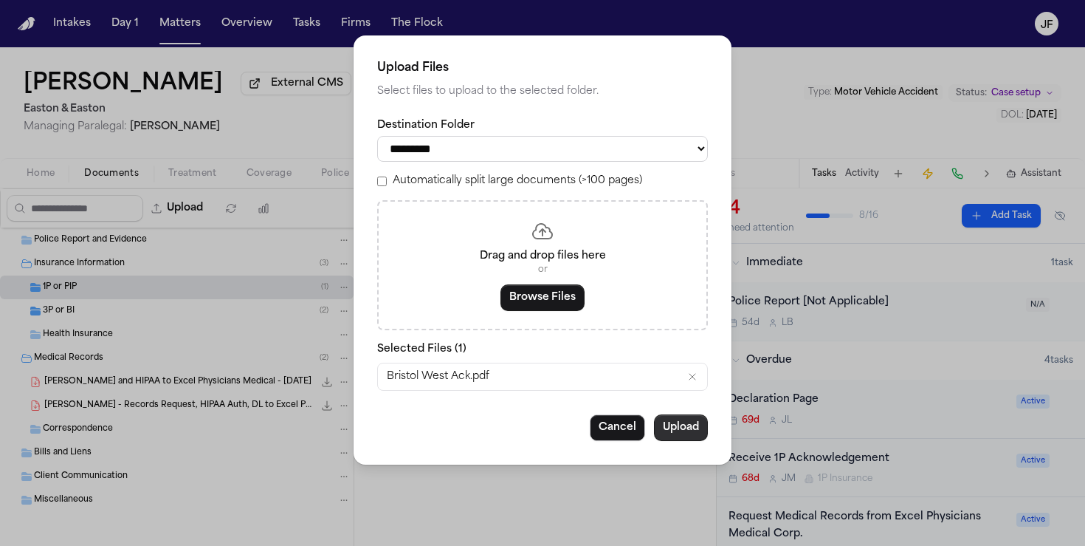
click at [673, 428] on button "Upload" at bounding box center [681, 427] width 54 height 27
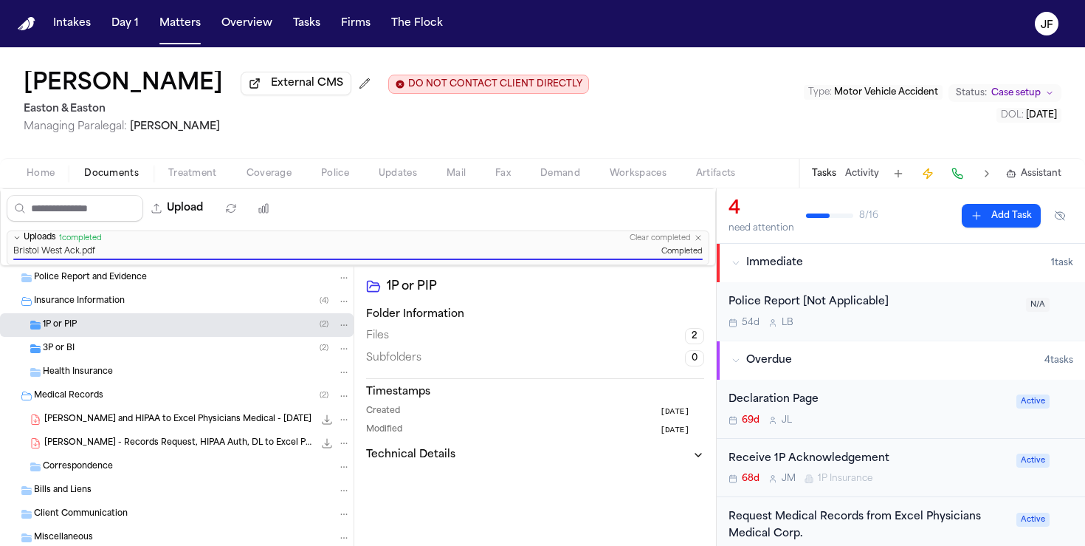
click at [845, 465] on div "Receive 1P Acknowledgement" at bounding box center [868, 458] width 279 height 17
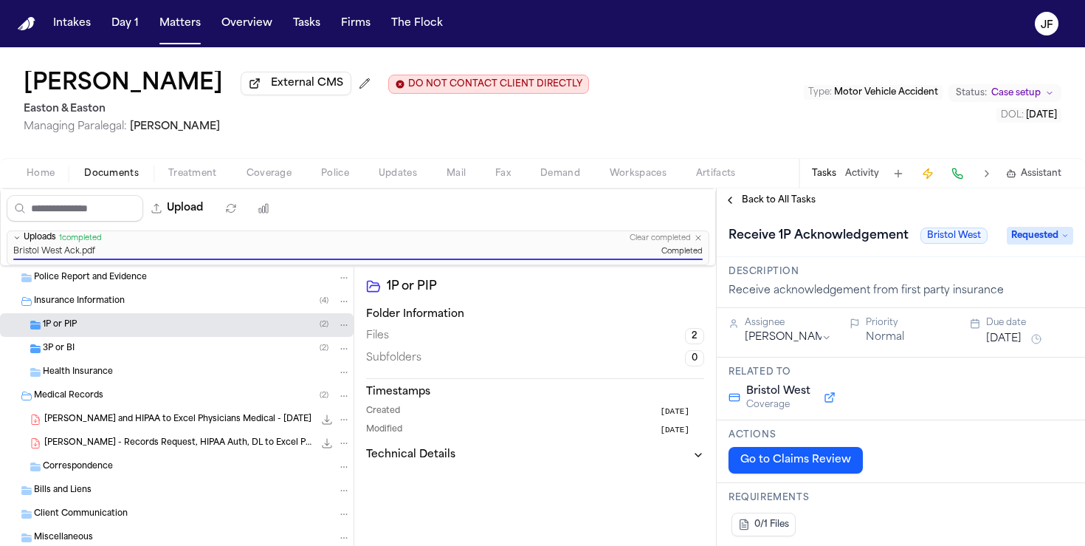
click at [1040, 237] on span "Requested" at bounding box center [1040, 236] width 66 height 18
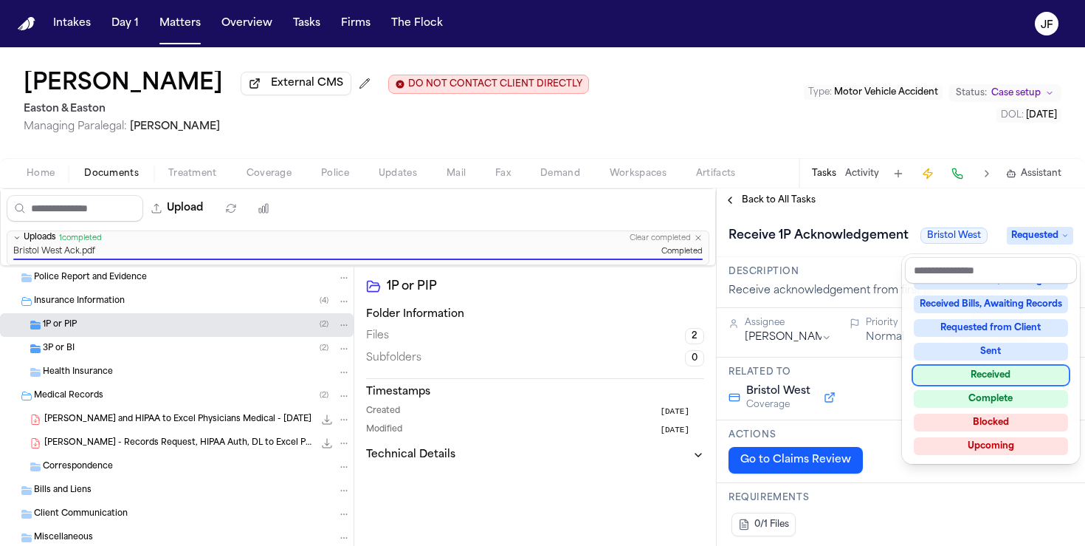
click at [1008, 374] on div "Received" at bounding box center [991, 375] width 154 height 18
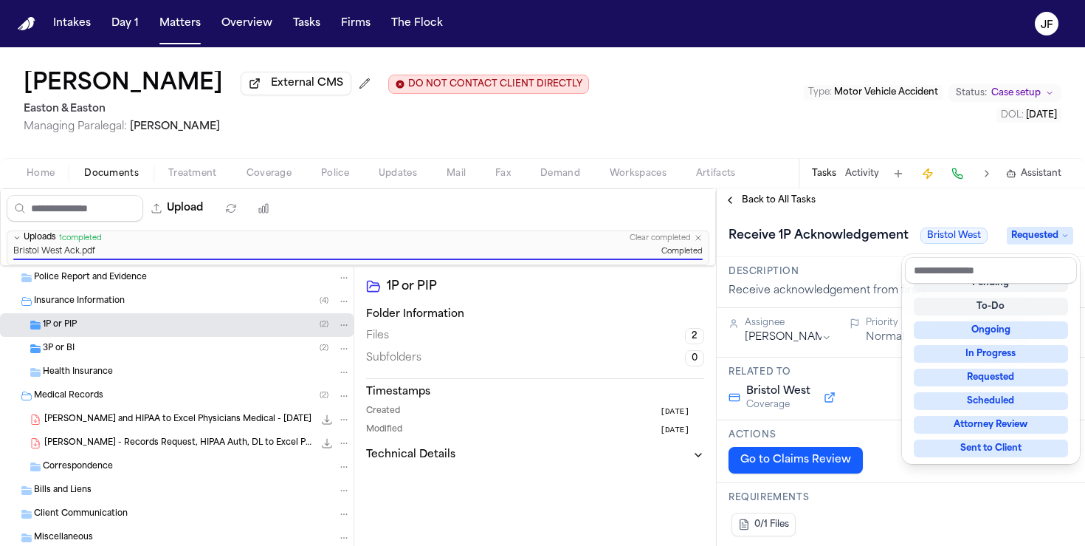
scroll to position [22, 0]
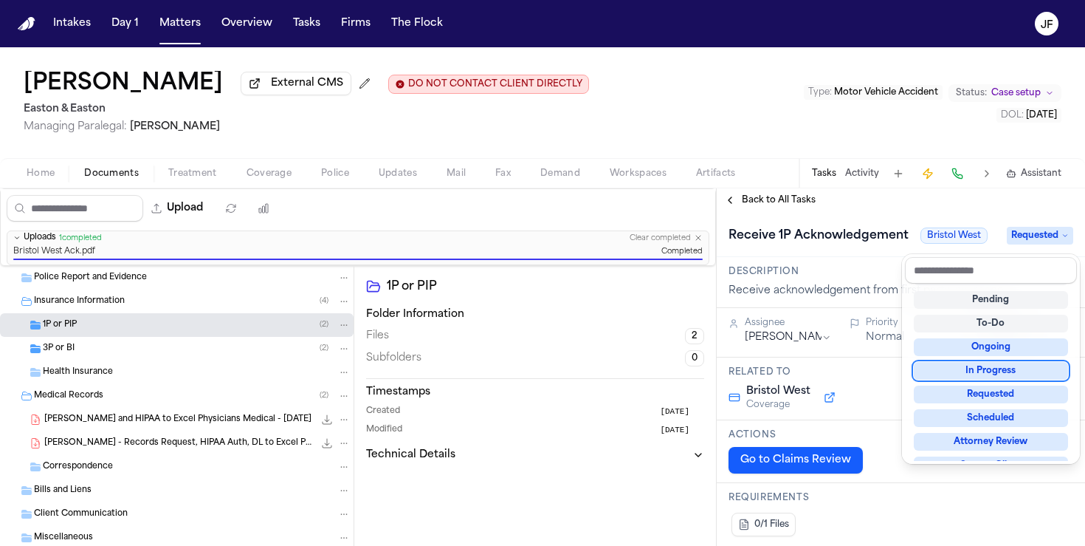
click at [825, 202] on div "**********" at bounding box center [901, 366] width 368 height 357
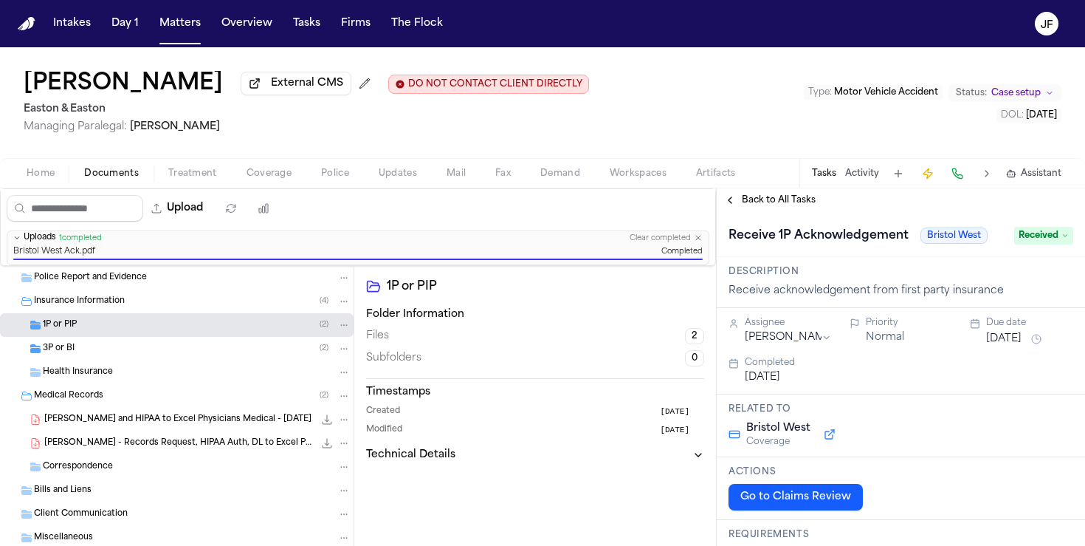
click at [787, 201] on span "Back to All Tasks" at bounding box center [779, 200] width 74 height 12
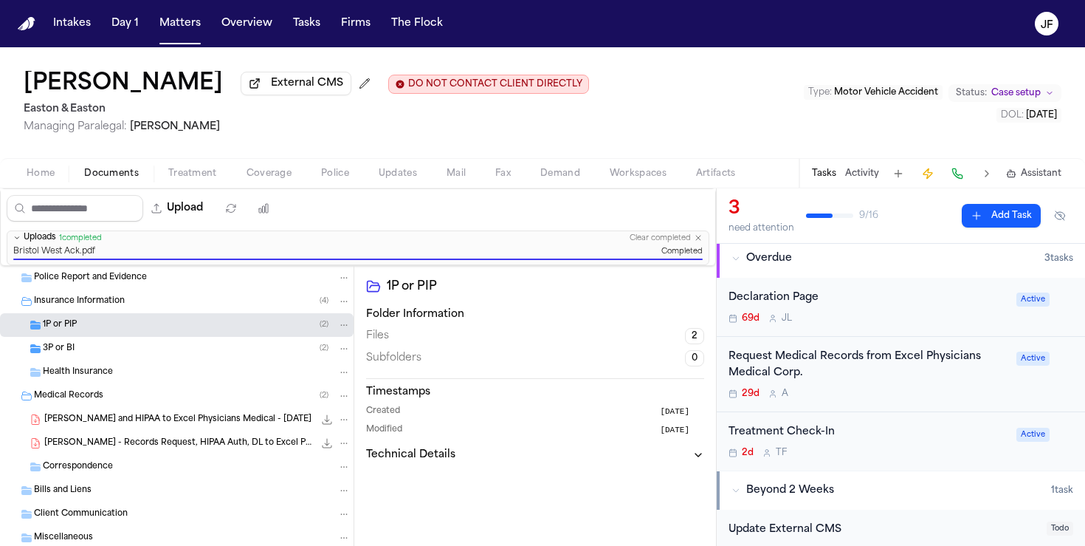
scroll to position [144, 0]
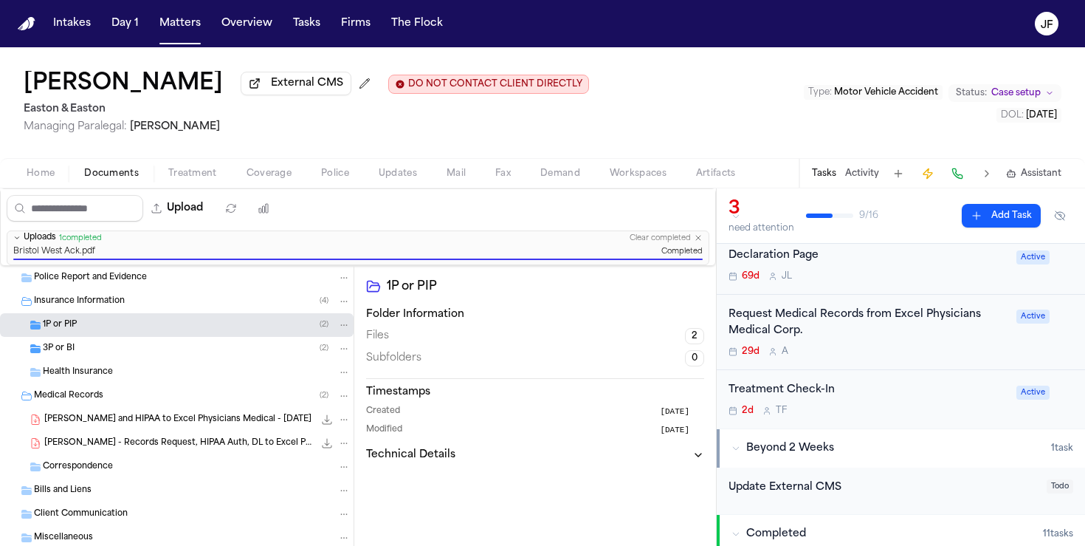
click at [802, 264] on div "Declaration Page" at bounding box center [868, 255] width 279 height 17
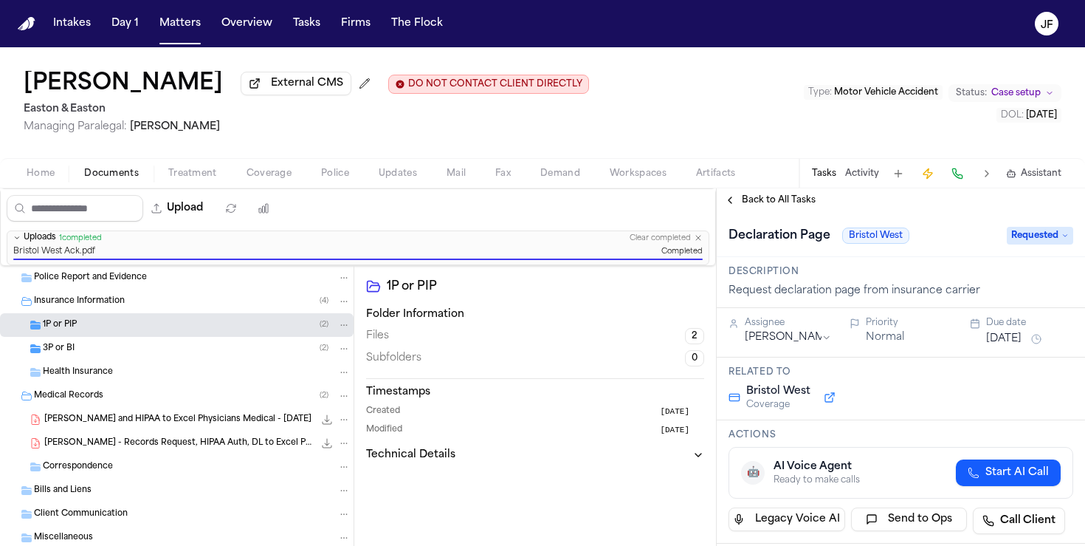
click at [1029, 244] on span "Requested" at bounding box center [1040, 236] width 66 height 18
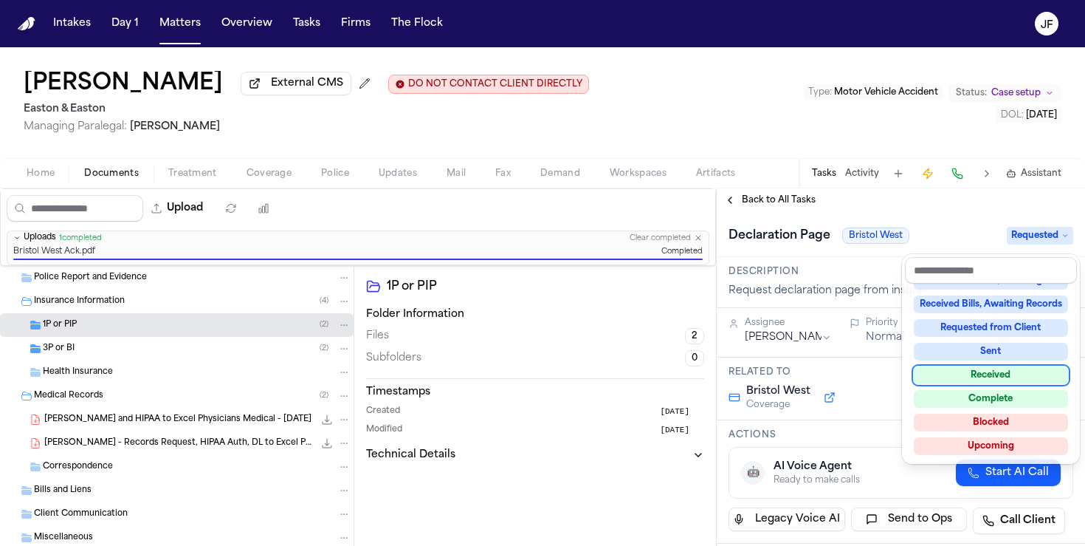
click at [1014, 376] on div "Received" at bounding box center [991, 375] width 154 height 18
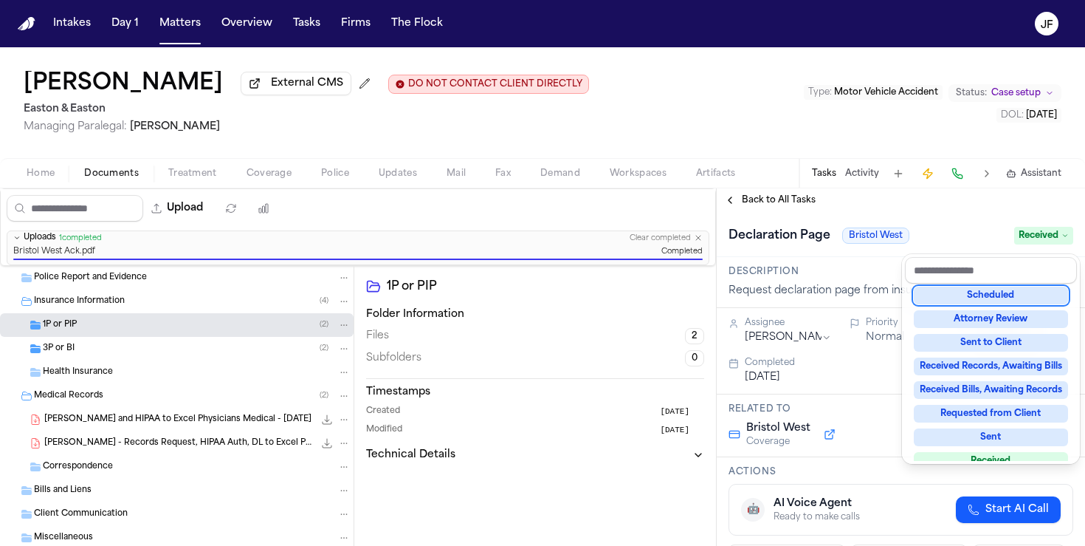
drag, startPoint x: 895, startPoint y: 201, endPoint x: 774, endPoint y: 202, distance: 121.1
click at [886, 202] on div "**********" at bounding box center [901, 366] width 368 height 357
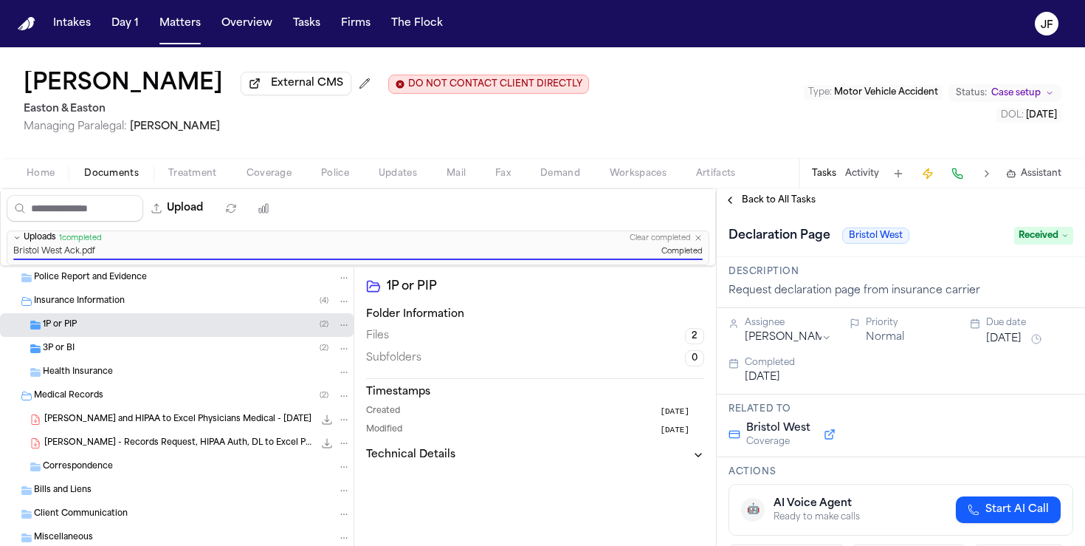
click at [769, 202] on span "Back to All Tasks" at bounding box center [779, 200] width 74 height 12
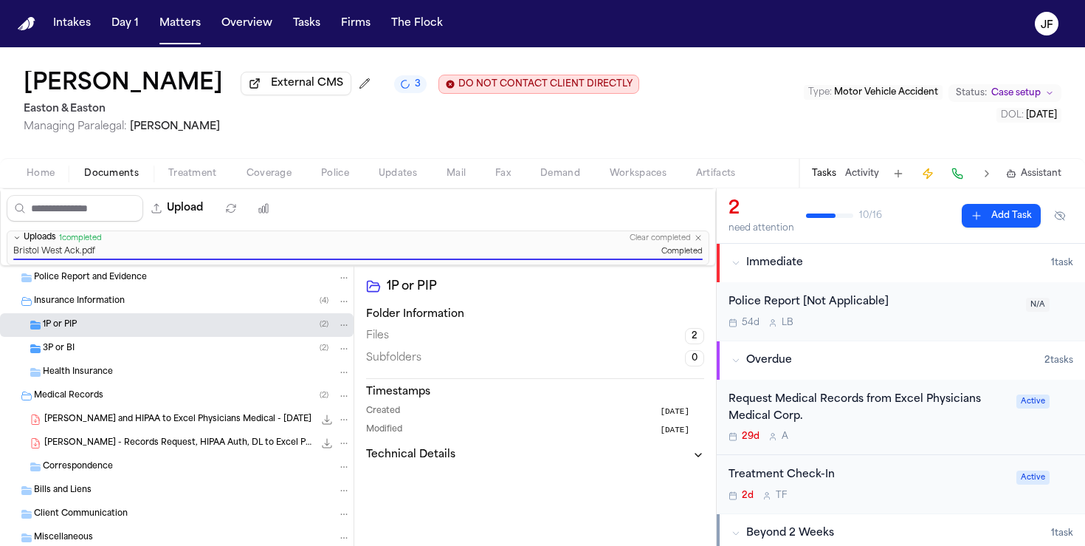
click at [859, 336] on div "Police Report [Not Applicable] 54d L B N/A" at bounding box center [901, 311] width 368 height 58
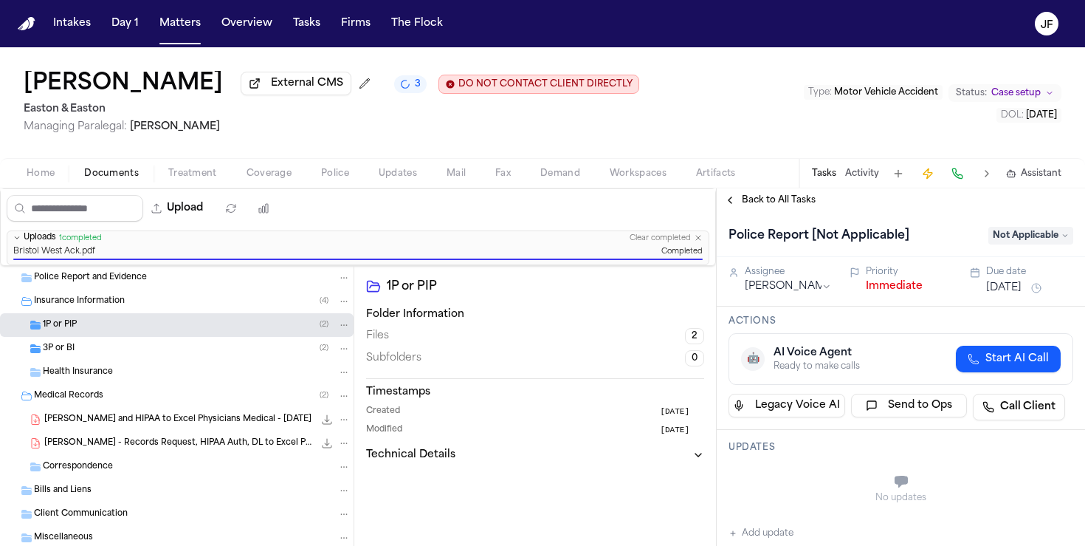
click at [877, 292] on button "Immediate" at bounding box center [894, 286] width 57 height 15
click at [780, 206] on span "Back to All Tasks" at bounding box center [779, 200] width 74 height 12
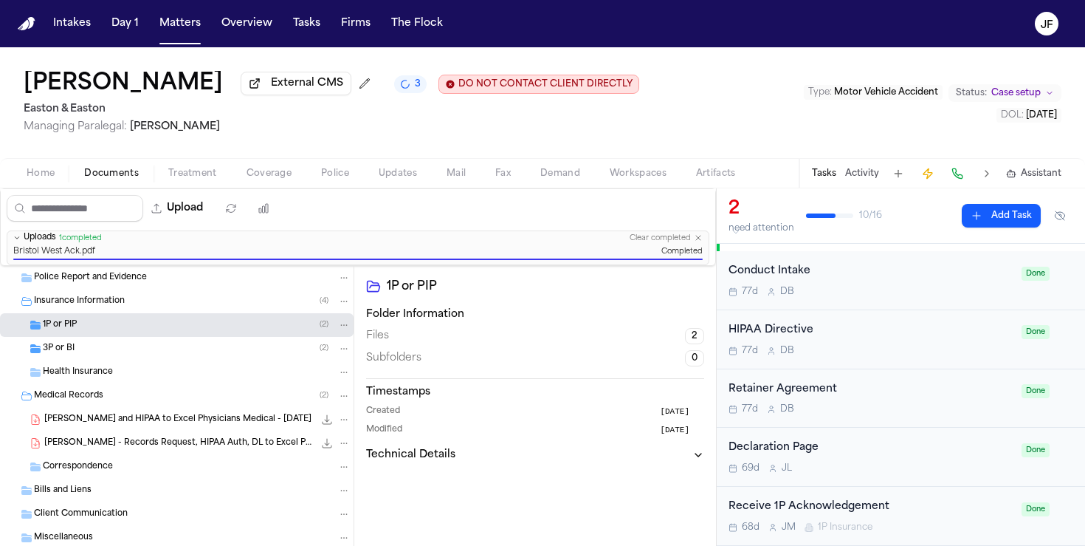
scroll to position [293, 0]
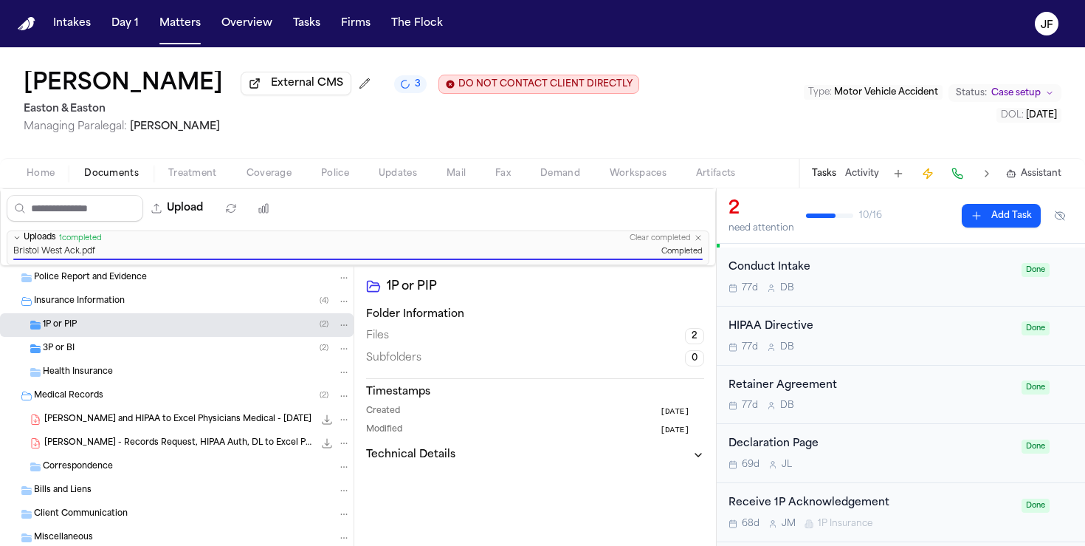
click at [120, 357] on div "3P or BI ( 2 )" at bounding box center [177, 349] width 354 height 24
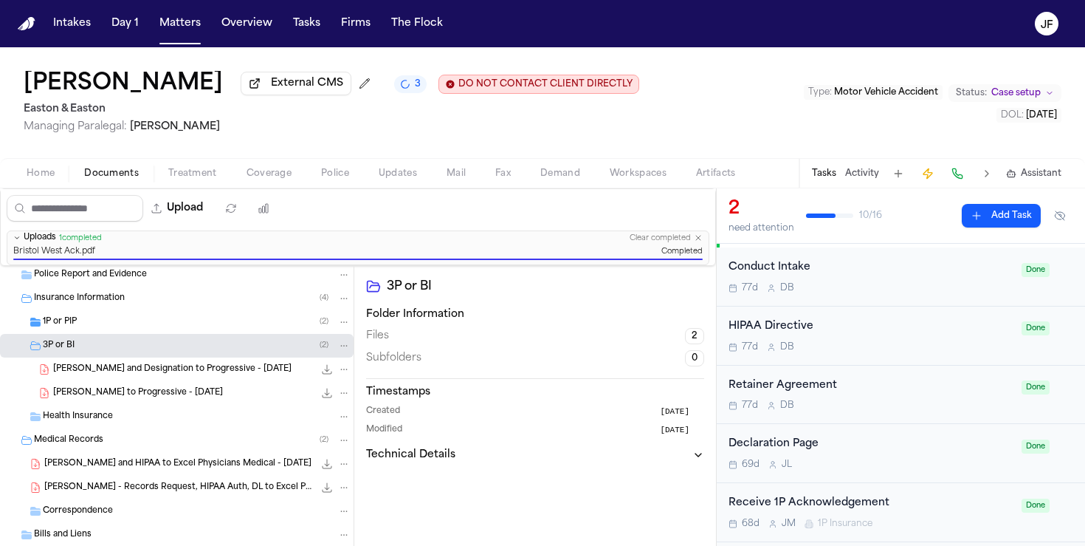
click at [134, 392] on span "[PERSON_NAME] to Progressive - [DATE]" at bounding box center [138, 393] width 170 height 13
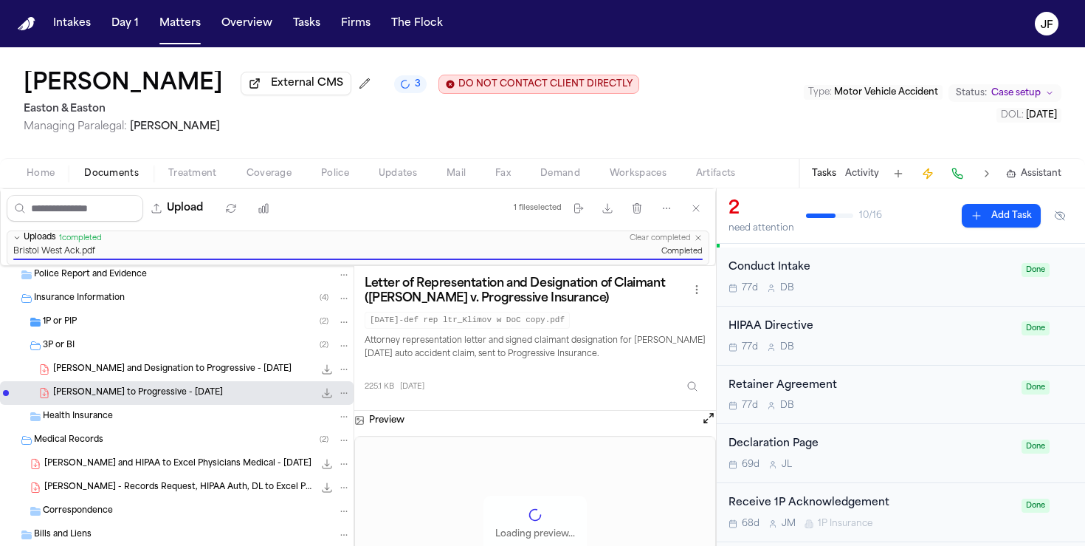
click at [151, 374] on span "[PERSON_NAME] and Designation to Progressive - [DATE]" at bounding box center [172, 369] width 238 height 13
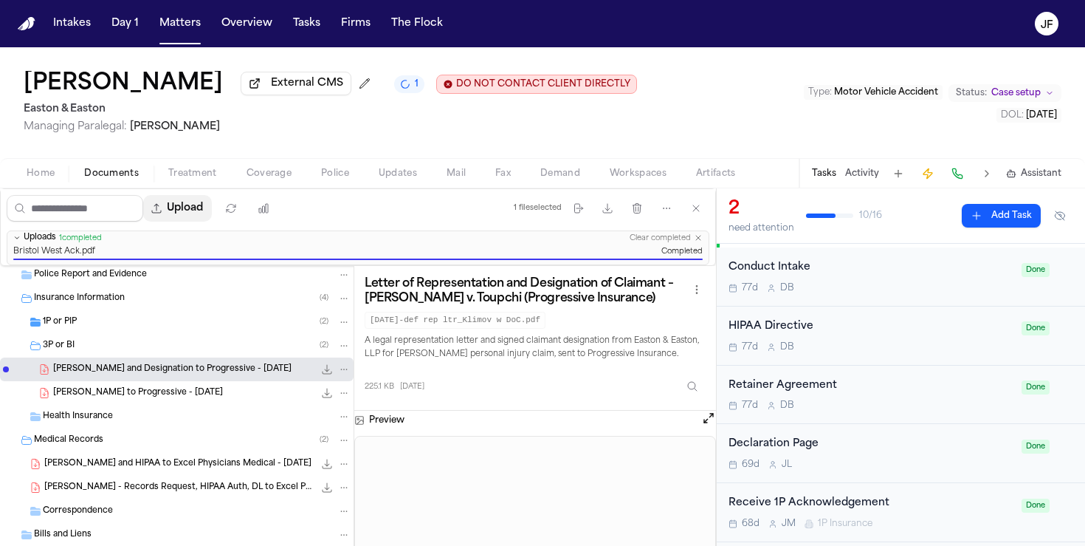
click at [183, 216] on button "Upload" at bounding box center [177, 208] width 69 height 27
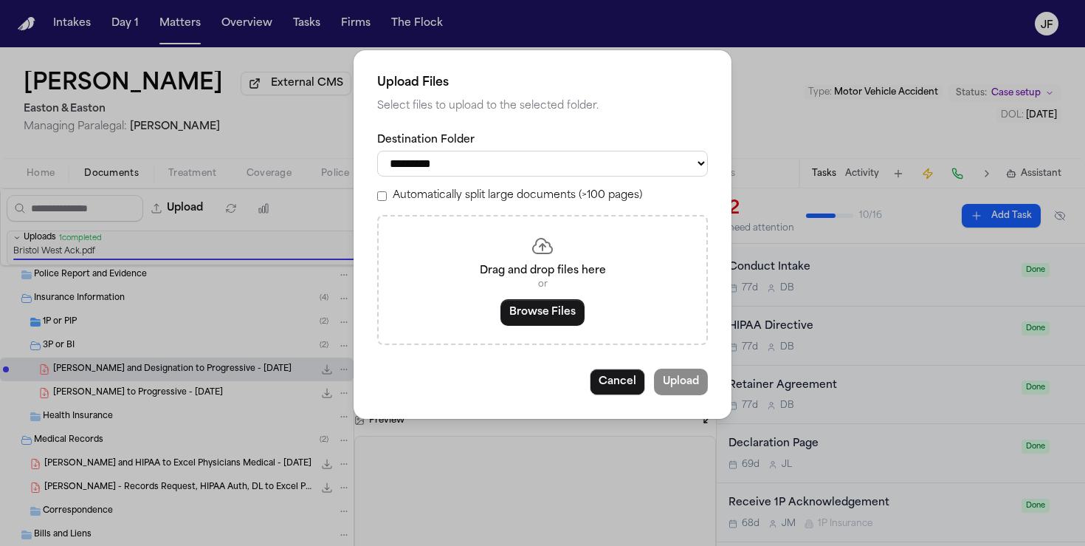
click at [470, 161] on select "**********" at bounding box center [542, 164] width 331 height 26
click at [377, 151] on select "**********" at bounding box center [542, 164] width 331 height 26
click at [483, 168] on select "**********" at bounding box center [542, 164] width 331 height 26
select select "**********"
click at [377, 151] on select "**********" at bounding box center [542, 164] width 331 height 26
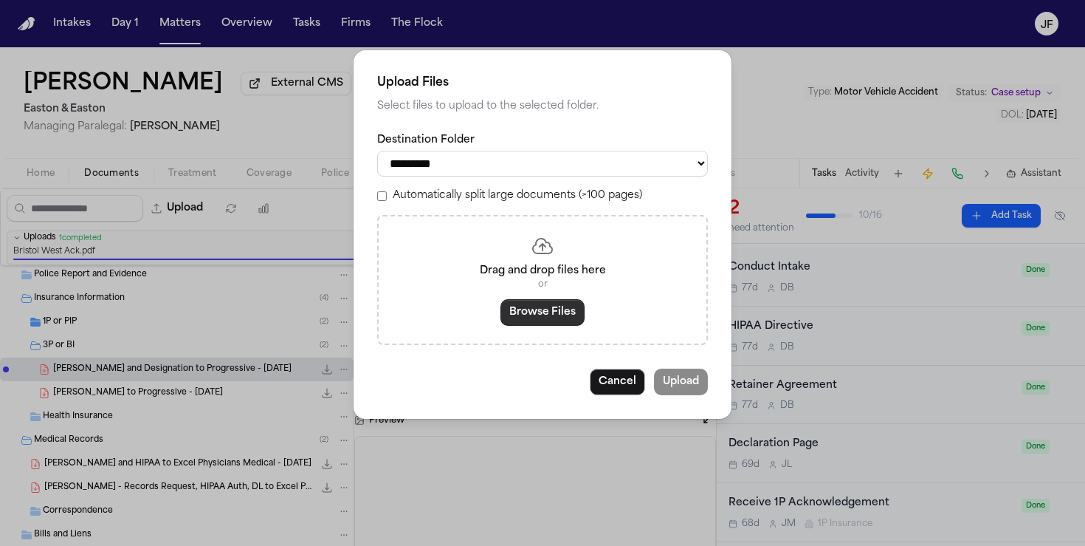
click at [538, 311] on button "Browse Files" at bounding box center [543, 312] width 84 height 27
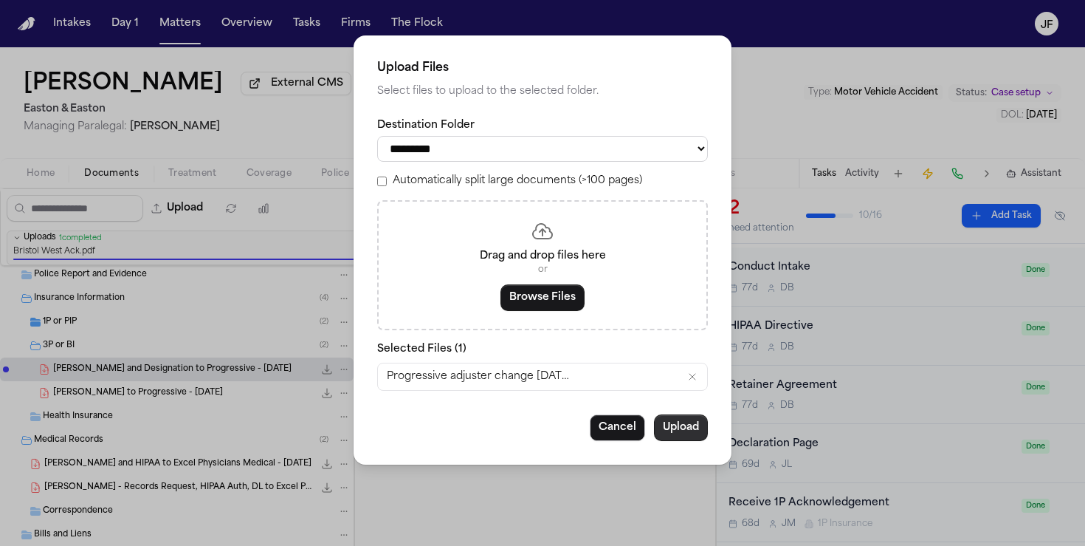
click at [687, 436] on button "Upload" at bounding box center [681, 427] width 54 height 27
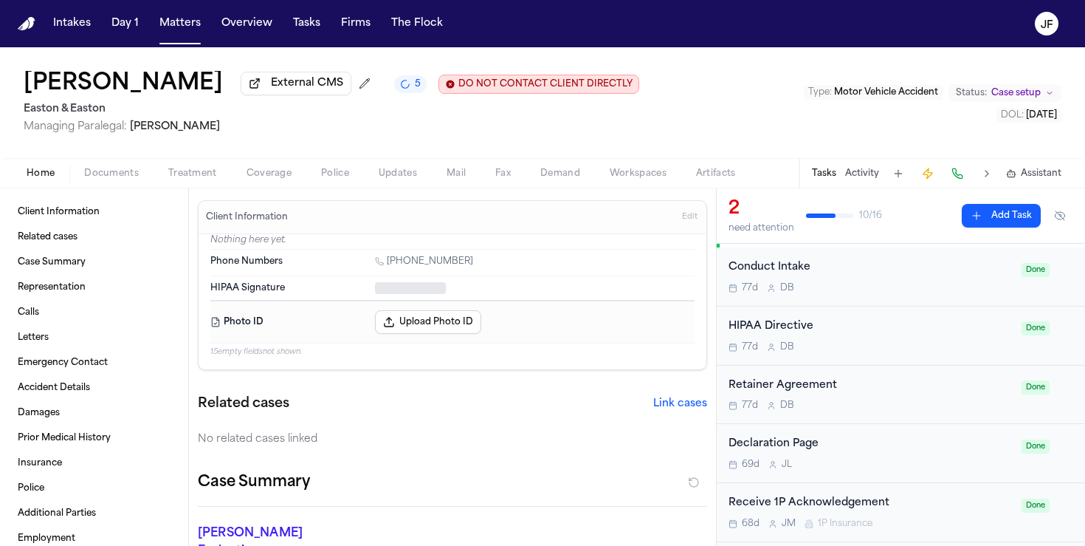
click at [26, 176] on button "Home" at bounding box center [41, 174] width 58 height 18
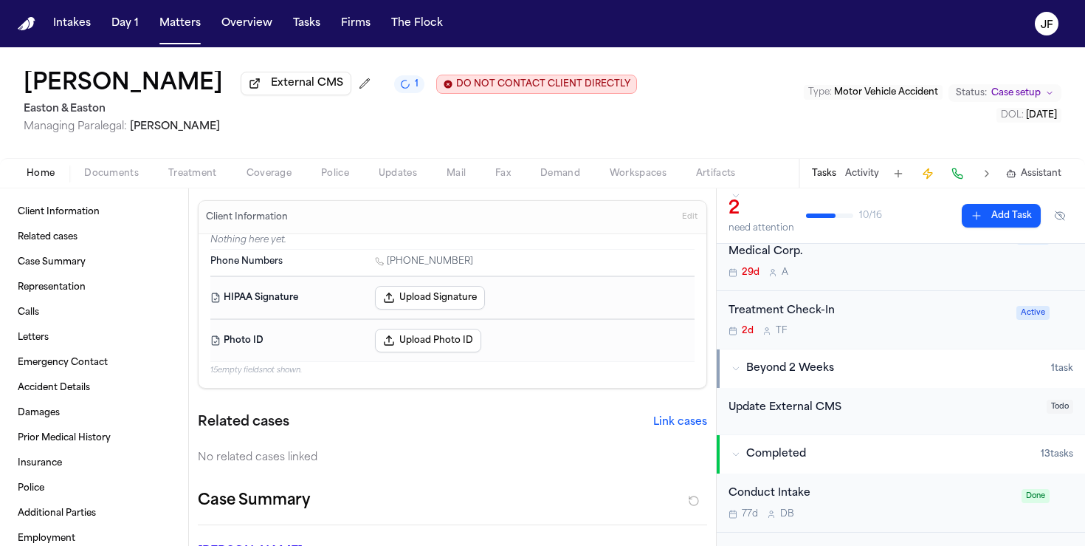
scroll to position [88, 0]
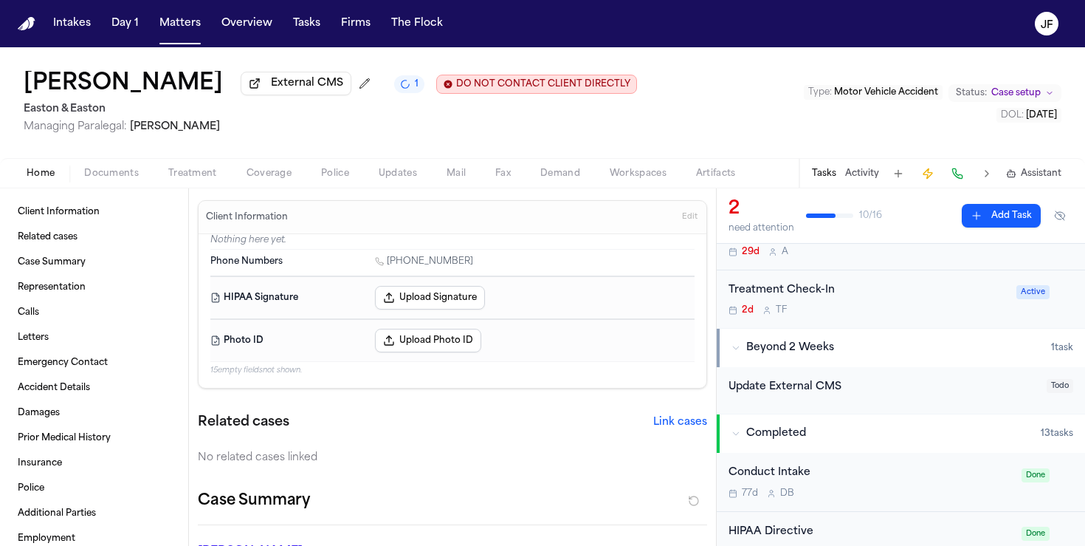
click at [781, 439] on span "Completed" at bounding box center [776, 433] width 60 height 15
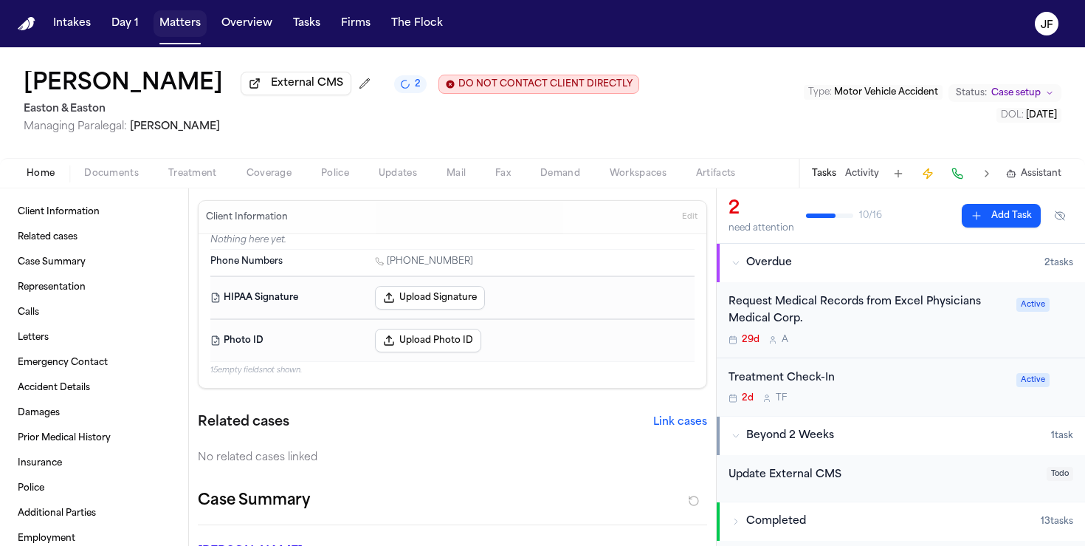
click at [188, 17] on button "Matters" at bounding box center [180, 23] width 53 height 27
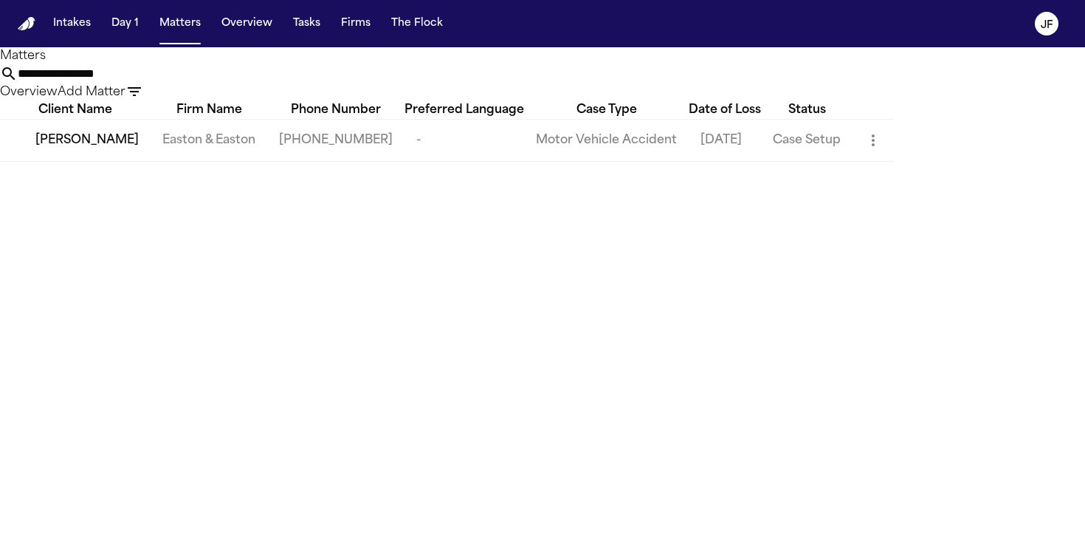
drag, startPoint x: 585, startPoint y: 85, endPoint x: 213, endPoint y: 62, distance: 372.1
click at [213, 62] on div "**********" at bounding box center [542, 74] width 1085 height 54
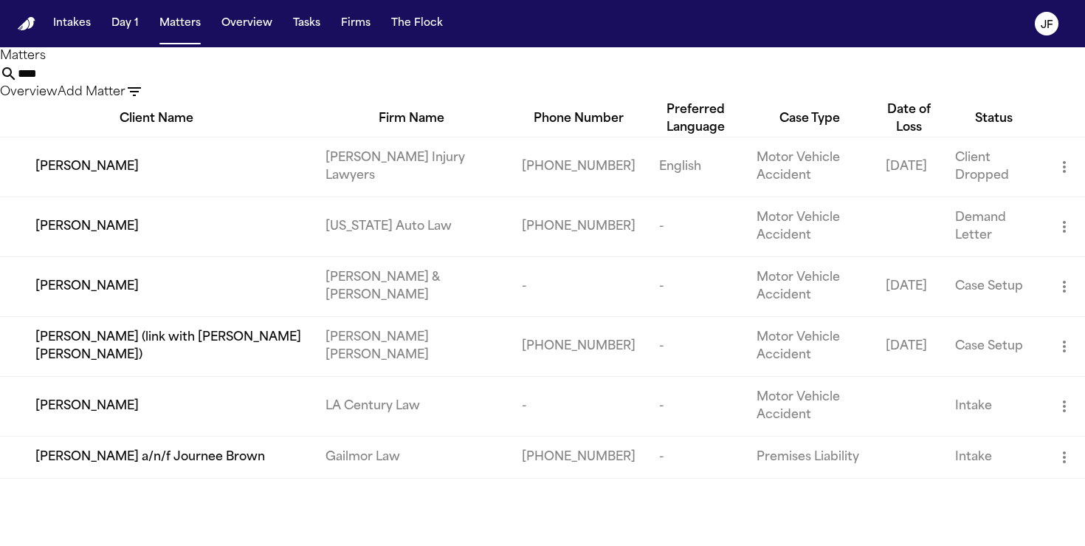
type input "****"
click at [101, 236] on span "[PERSON_NAME]" at bounding box center [86, 227] width 103 height 18
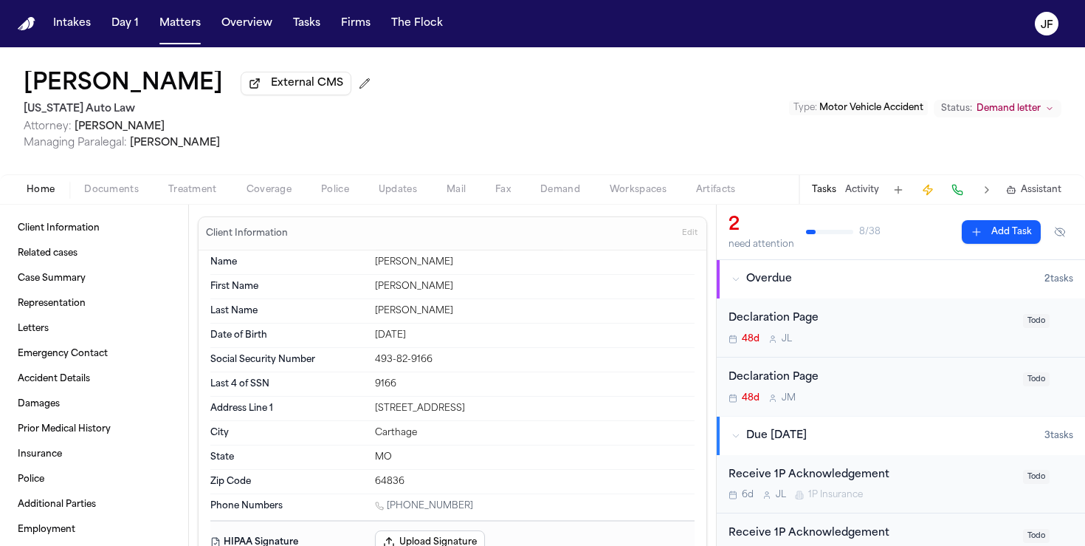
click at [94, 196] on span "Documents" at bounding box center [111, 190] width 55 height 12
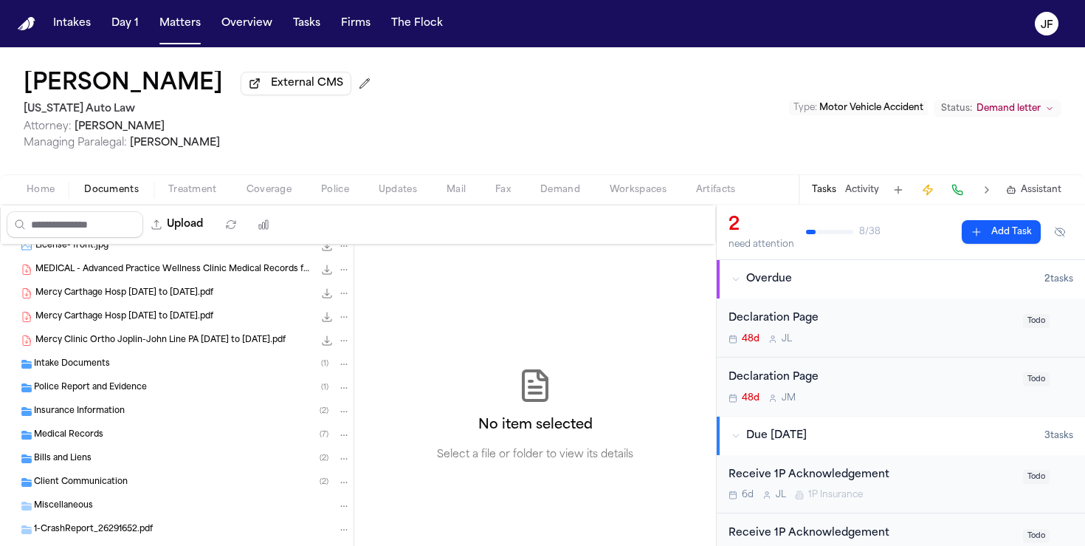
scroll to position [114, 0]
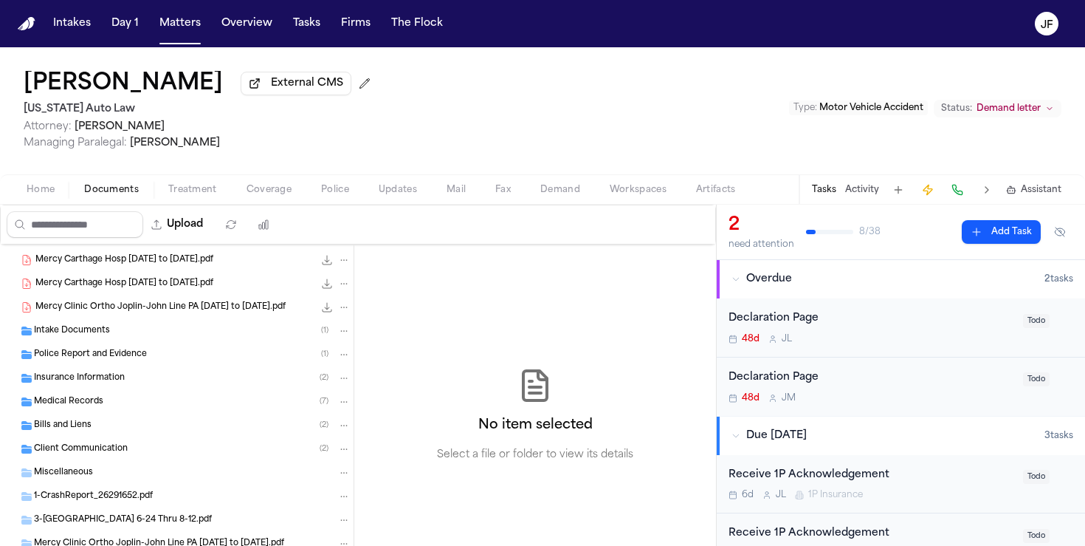
click at [136, 382] on div "Insurance Information ( 2 )" at bounding box center [192, 377] width 317 height 13
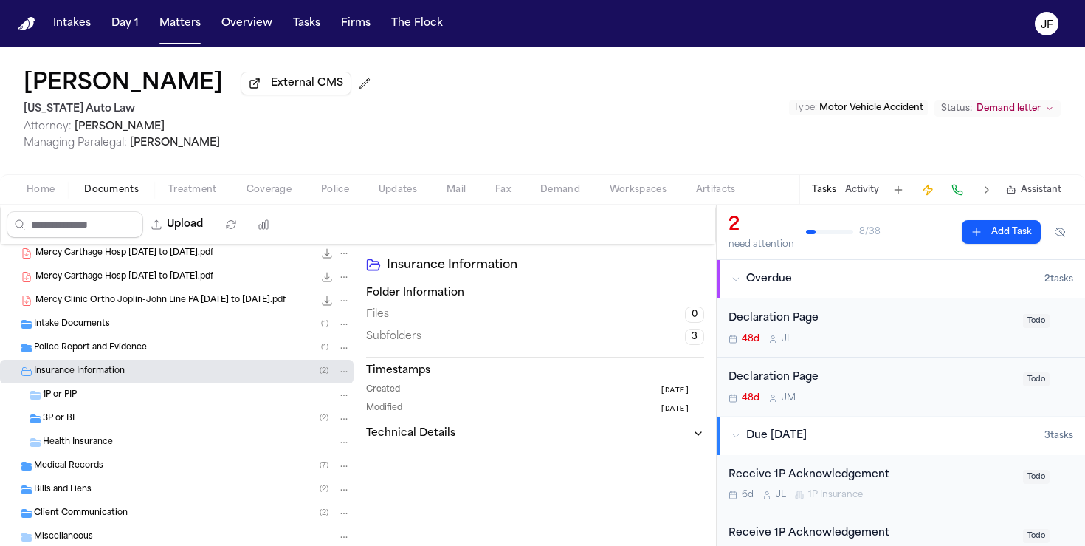
click at [138, 419] on div "3P or BI ( 2 )" at bounding box center [197, 418] width 308 height 13
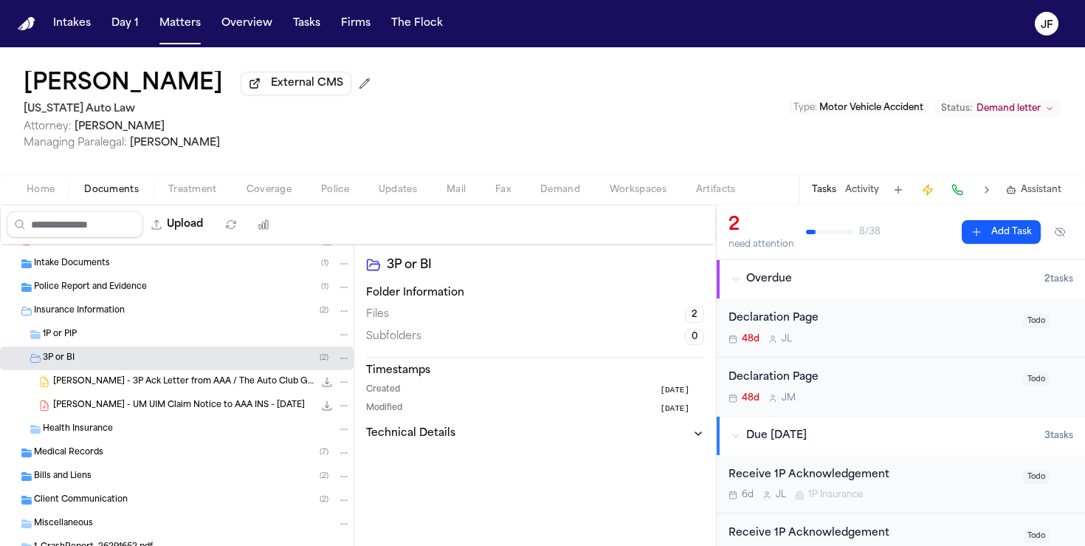
scroll to position [182, 0]
click at [175, 382] on span "[PERSON_NAME] - 3P Ack Letter from AAA / The Auto Club Group - [DATE]" at bounding box center [183, 381] width 261 height 13
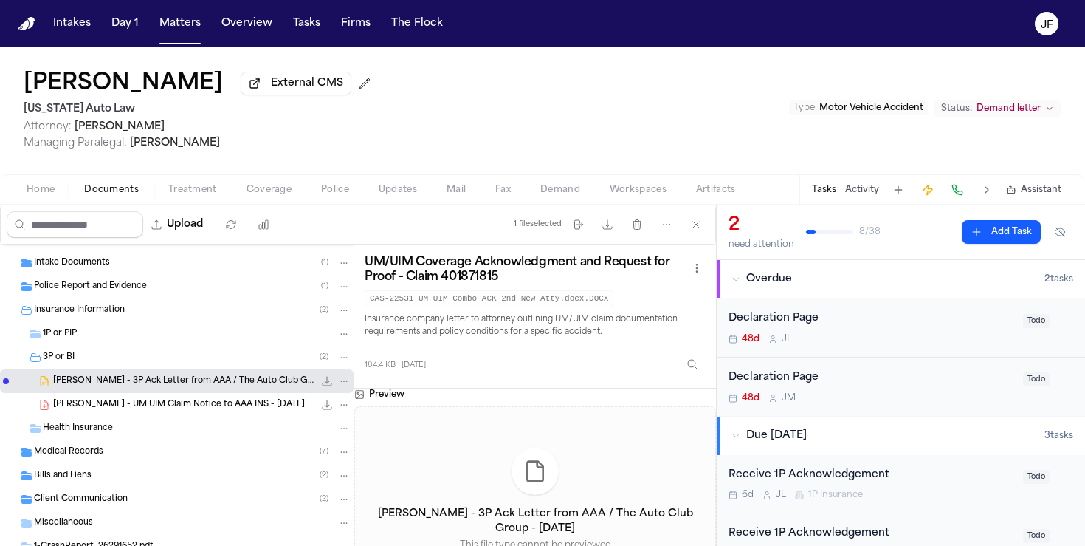
click at [182, 402] on span "[PERSON_NAME] - UM UIM Claim Notice to AAA INS - [DATE]" at bounding box center [179, 405] width 252 height 13
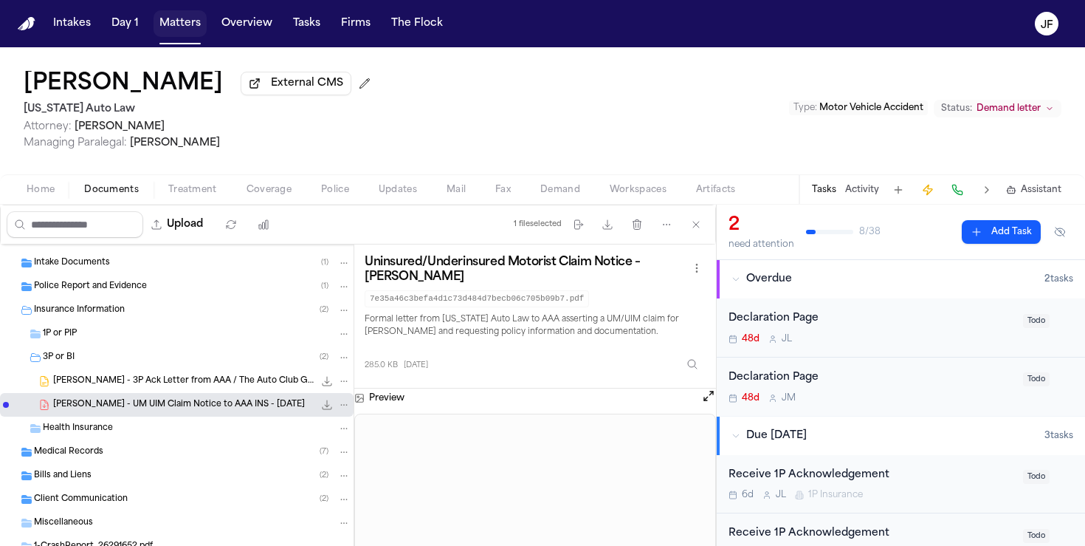
click at [156, 32] on button "Matters" at bounding box center [180, 23] width 53 height 27
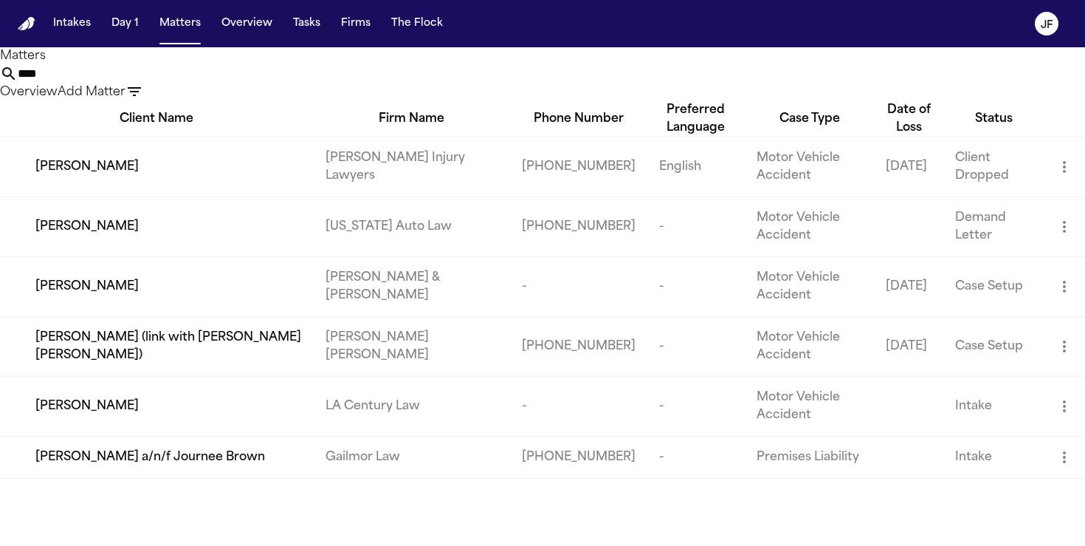
drag, startPoint x: 504, startPoint y: 87, endPoint x: 333, endPoint y: 71, distance: 172.1
click at [333, 71] on div "**** Overview Add Matter" at bounding box center [542, 83] width 1085 height 36
paste input "**********"
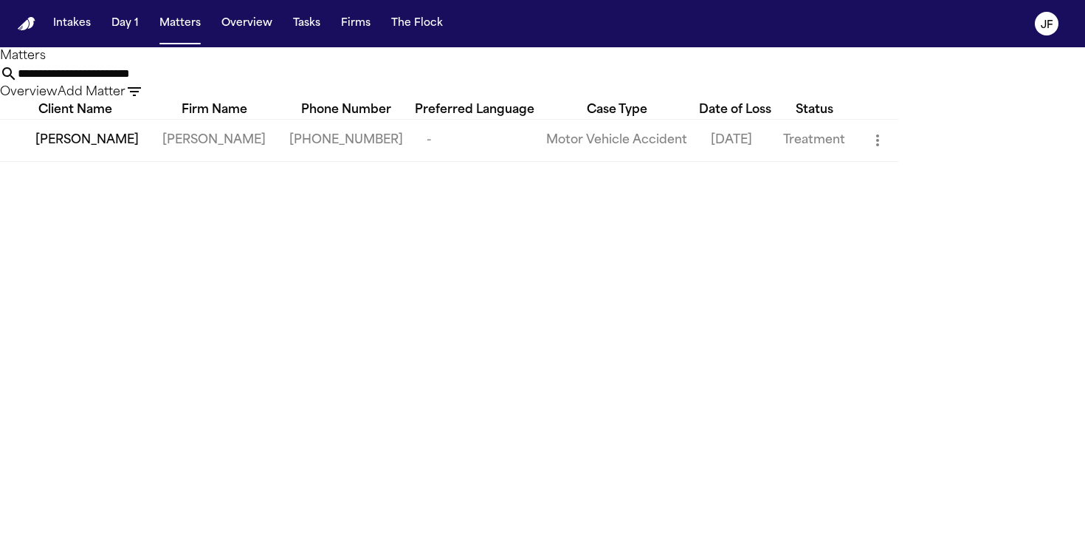
type input "**********"
click at [136, 149] on span "[PERSON_NAME]" at bounding box center [86, 140] width 103 height 18
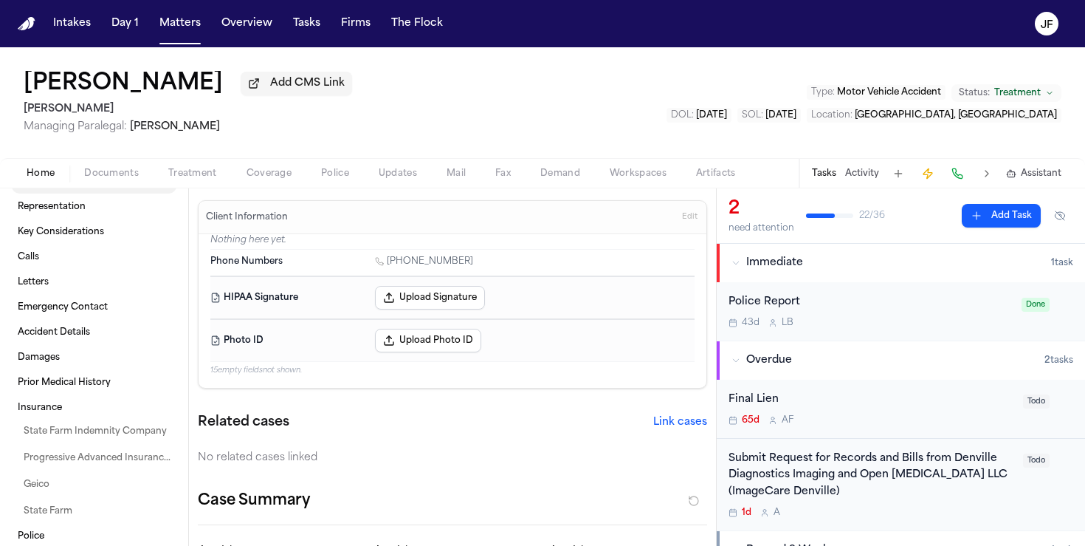
scroll to position [85, 0]
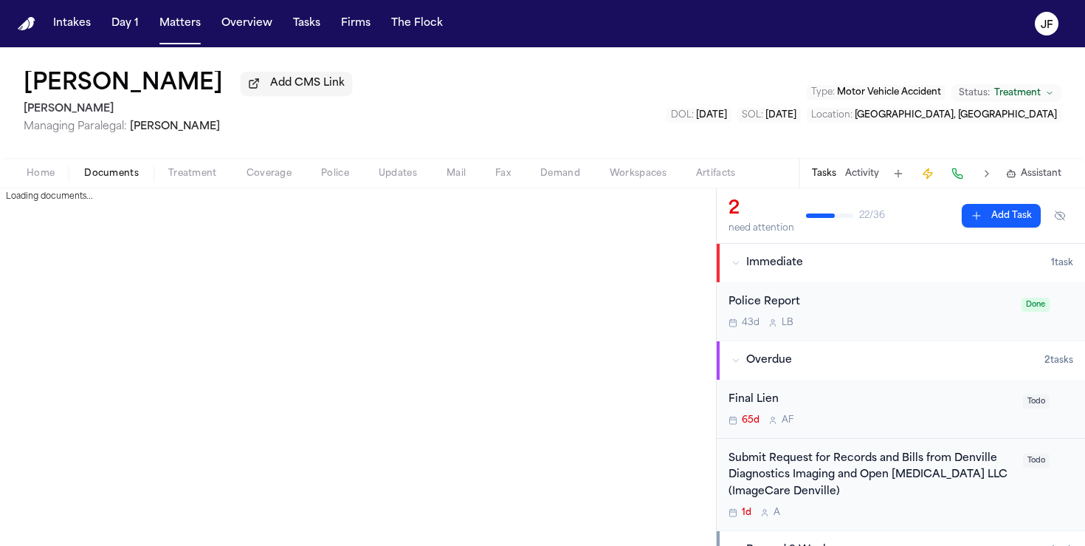
click at [117, 179] on span "Documents" at bounding box center [111, 174] width 55 height 12
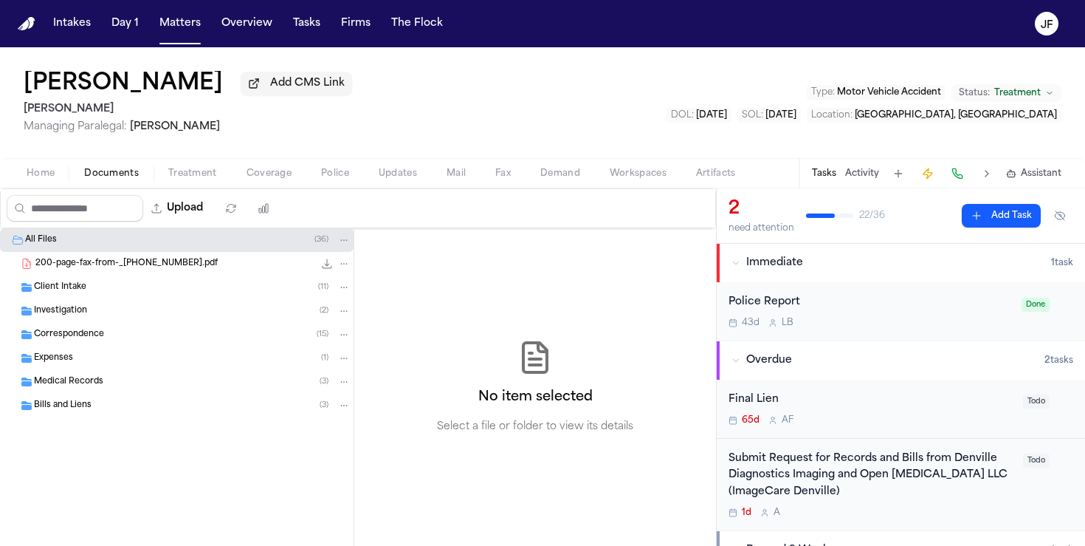
click at [66, 339] on span "Correspondence" at bounding box center [69, 335] width 70 height 13
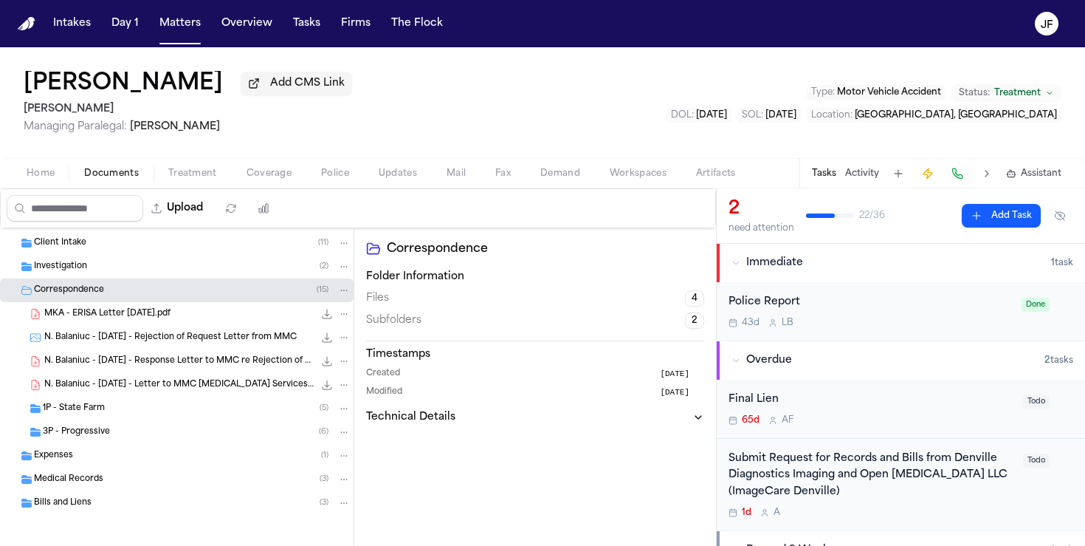
scroll to position [50, 0]
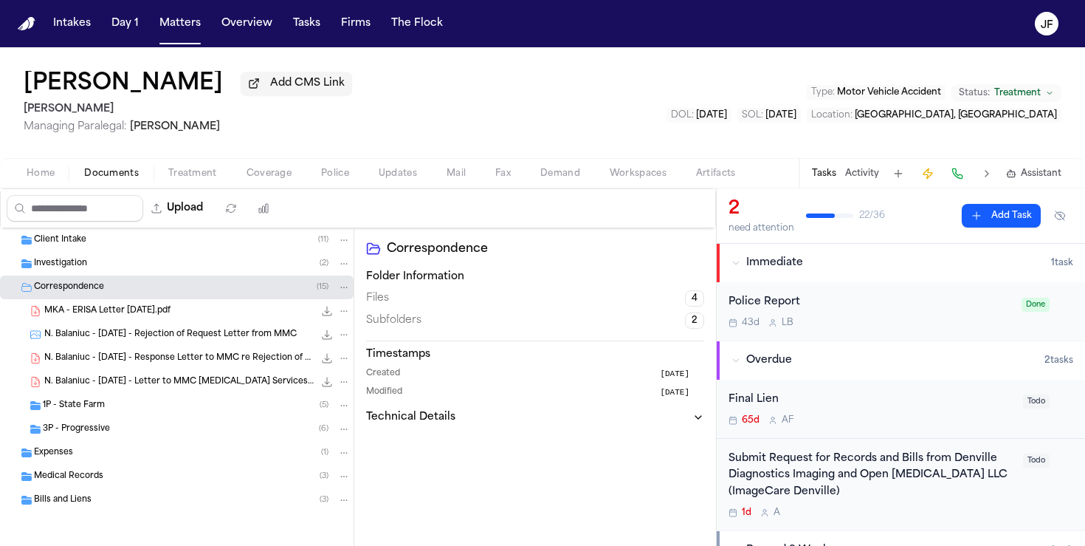
click at [95, 403] on span "1P - State Farm" at bounding box center [74, 405] width 62 height 13
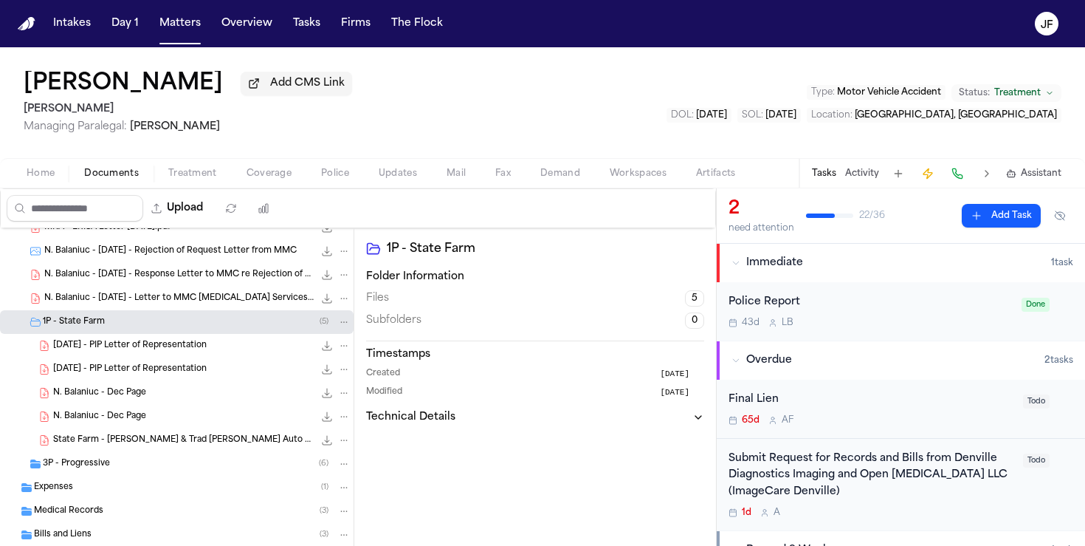
scroll to position [168, 0]
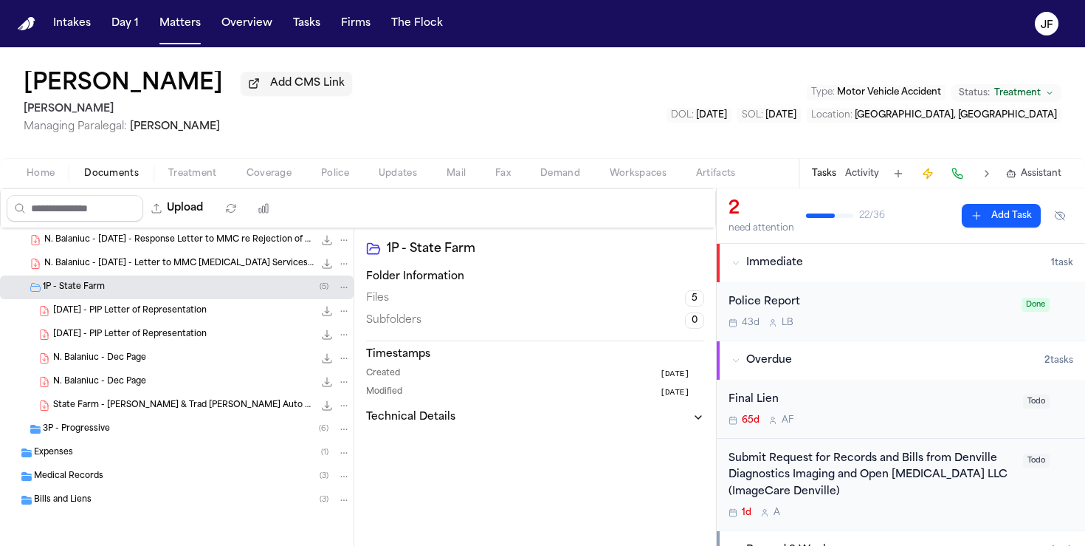
click at [128, 433] on div "3P - Progressive ( 6 )" at bounding box center [197, 428] width 308 height 13
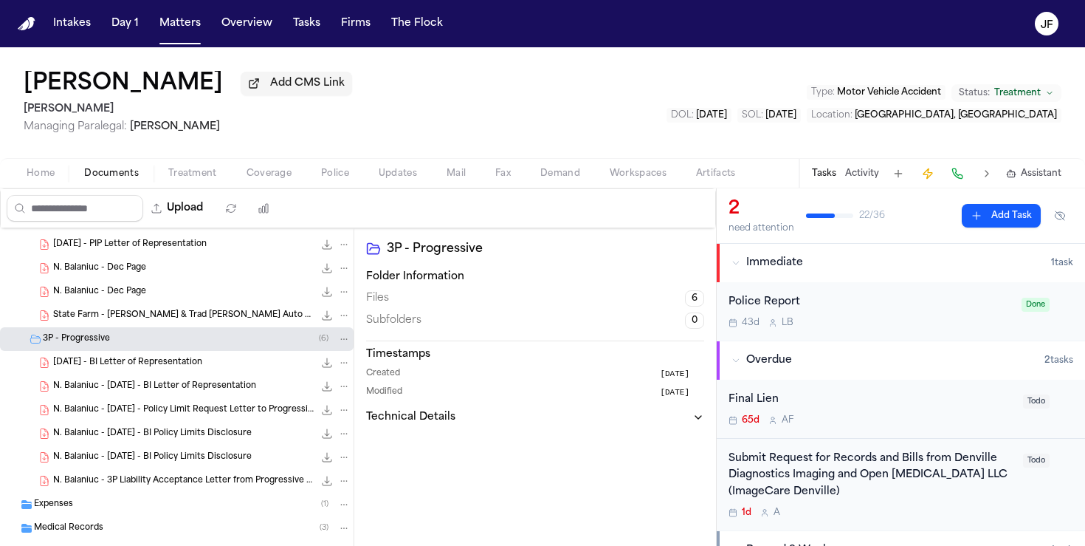
scroll to position [261, 0]
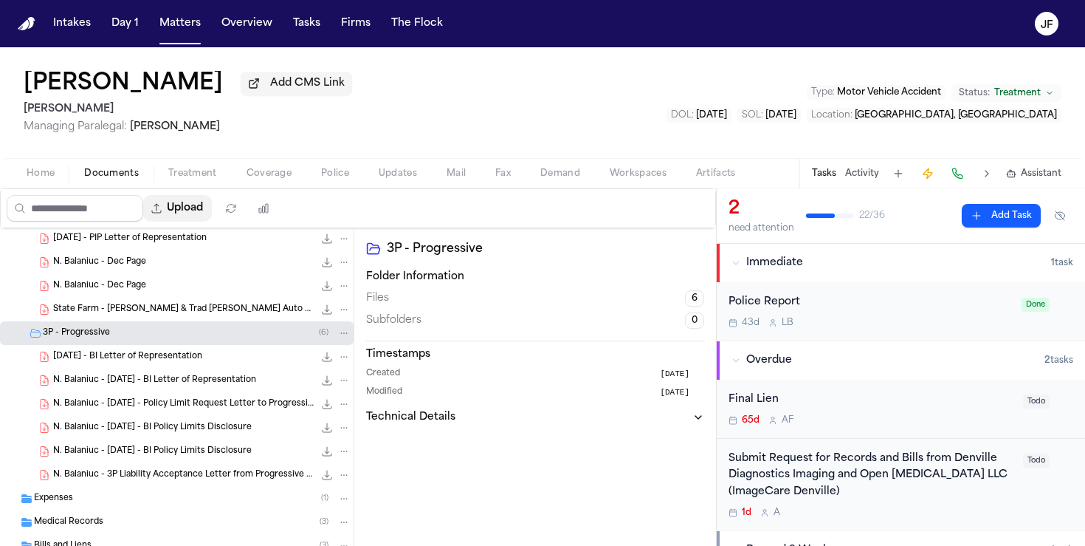
click at [192, 219] on button "Upload" at bounding box center [177, 208] width 69 height 27
select select "**********"
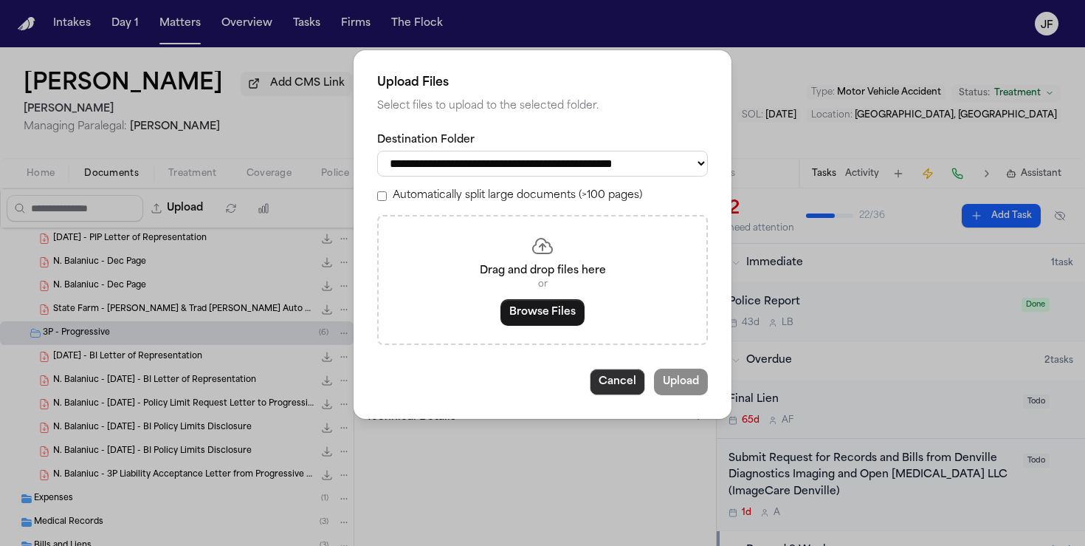
click at [603, 393] on button "Cancel" at bounding box center [617, 381] width 55 height 27
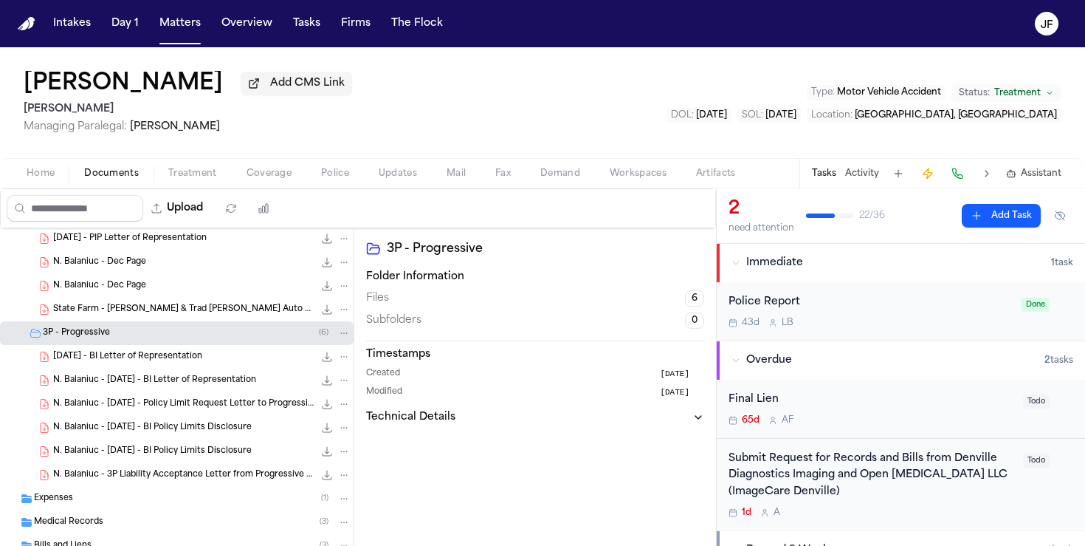
click at [176, 468] on div "N. Balaniuc - 3P Liability Acceptance Letter from Progressive - [DATE] 53.6 KB …" at bounding box center [177, 475] width 354 height 24
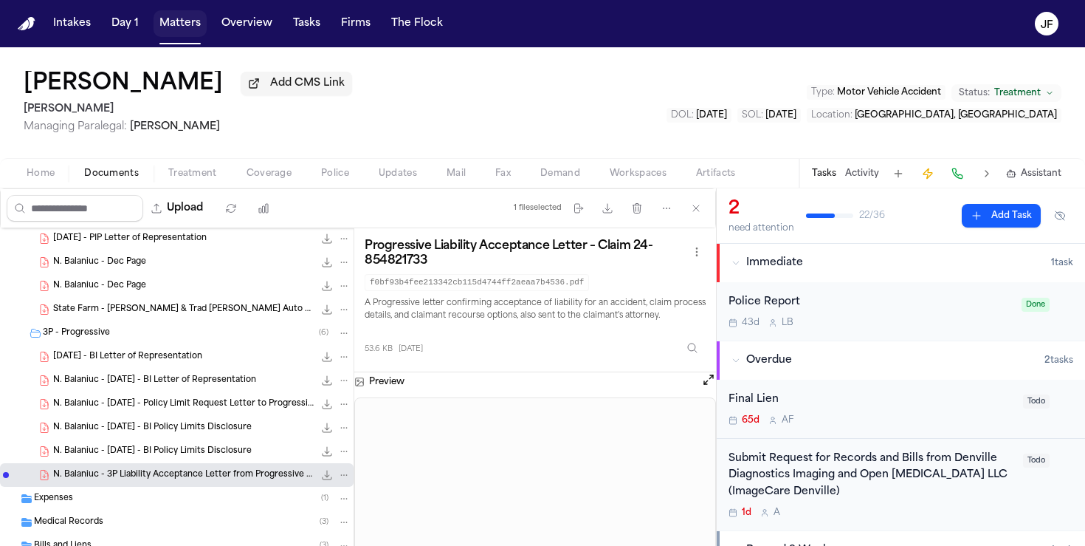
click at [157, 27] on button "Matters" at bounding box center [180, 23] width 53 height 27
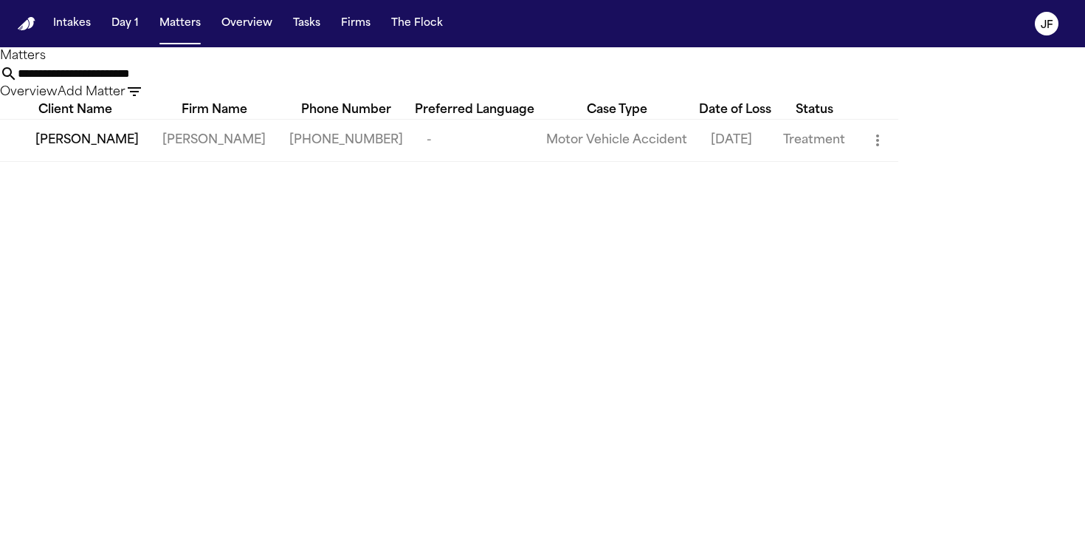
click at [535, 103] on th "Preferred Language" at bounding box center [475, 110] width 120 height 18
drag, startPoint x: 621, startPoint y: 90, endPoint x: 229, endPoint y: 27, distance: 397.1
click at [229, 27] on div "**********" at bounding box center [542, 273] width 1085 height 546
drag, startPoint x: 618, startPoint y: 85, endPoint x: 215, endPoint y: 66, distance: 403.6
click at [215, 66] on div "**********" at bounding box center [542, 74] width 1085 height 54
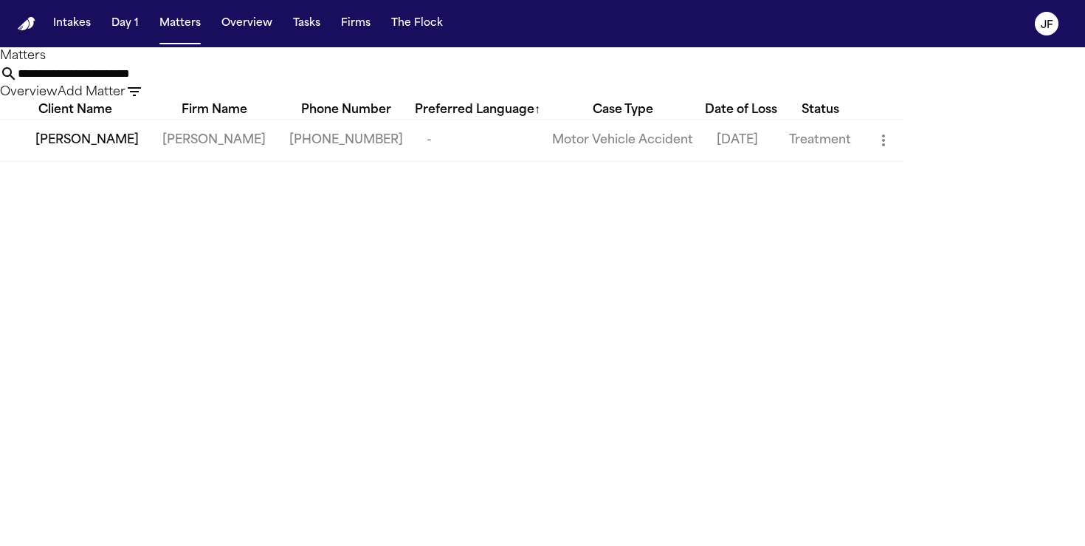
paste input "text"
drag, startPoint x: 626, startPoint y: 92, endPoint x: 240, endPoint y: 69, distance: 386.8
click at [240, 69] on div "**********" at bounding box center [542, 74] width 1085 height 54
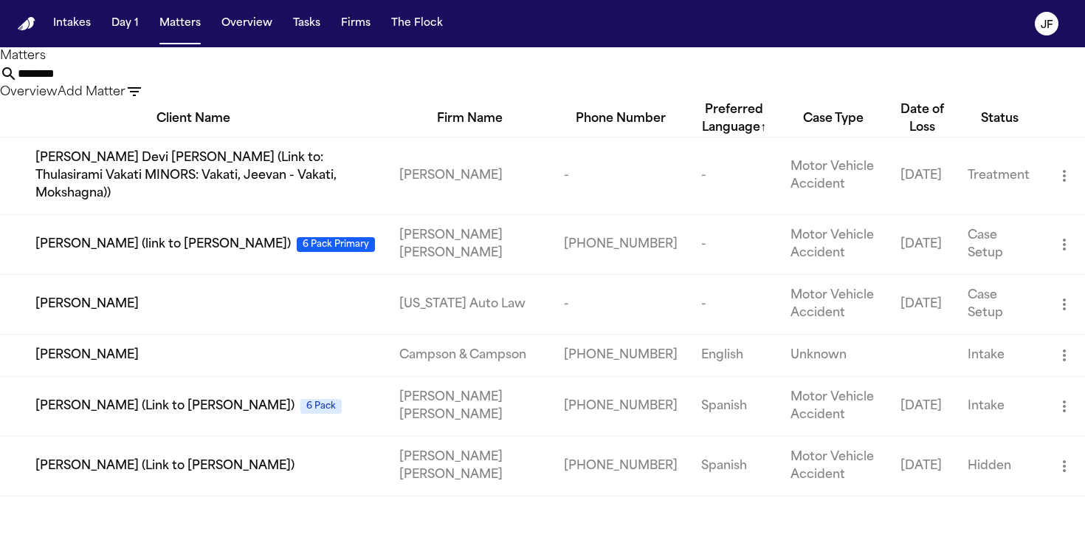
type input "********"
click at [97, 300] on td "[PERSON_NAME]" at bounding box center [194, 304] width 388 height 60
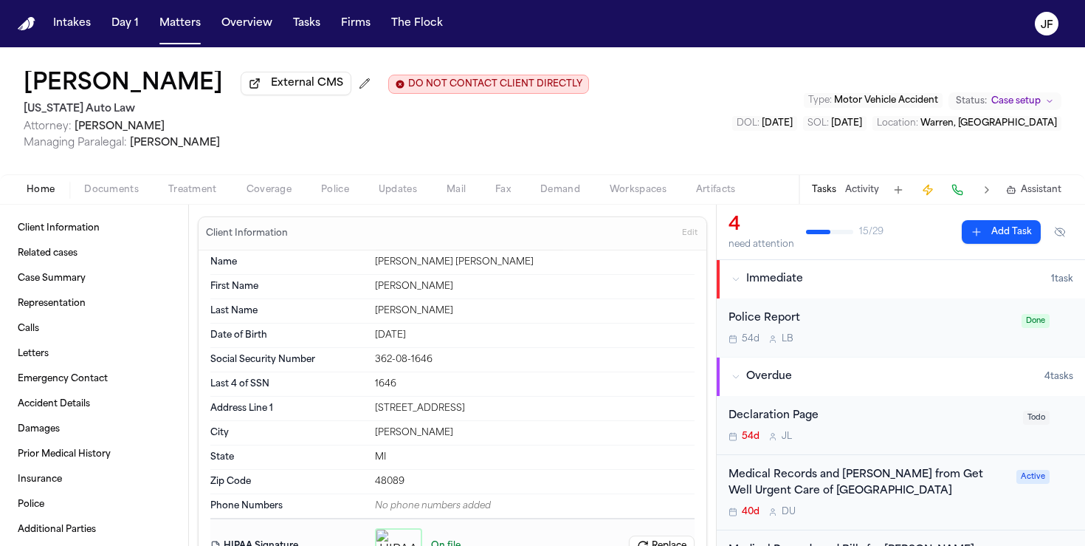
click at [892, 337] on div "54d L B" at bounding box center [871, 339] width 284 height 12
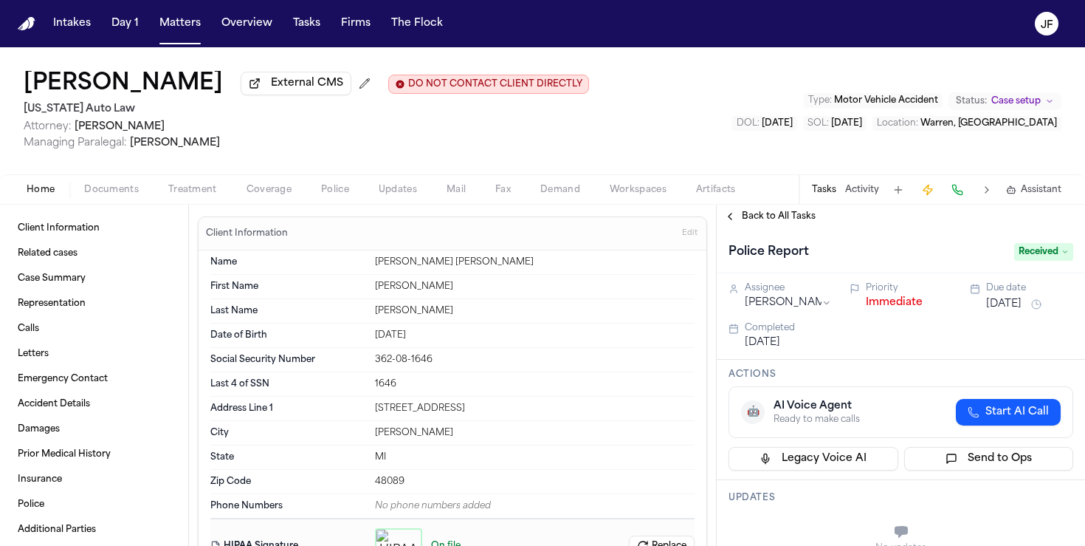
click at [885, 302] on button "Immediate" at bounding box center [894, 302] width 57 height 15
click at [775, 220] on span "Back to All Tasks" at bounding box center [779, 216] width 74 height 12
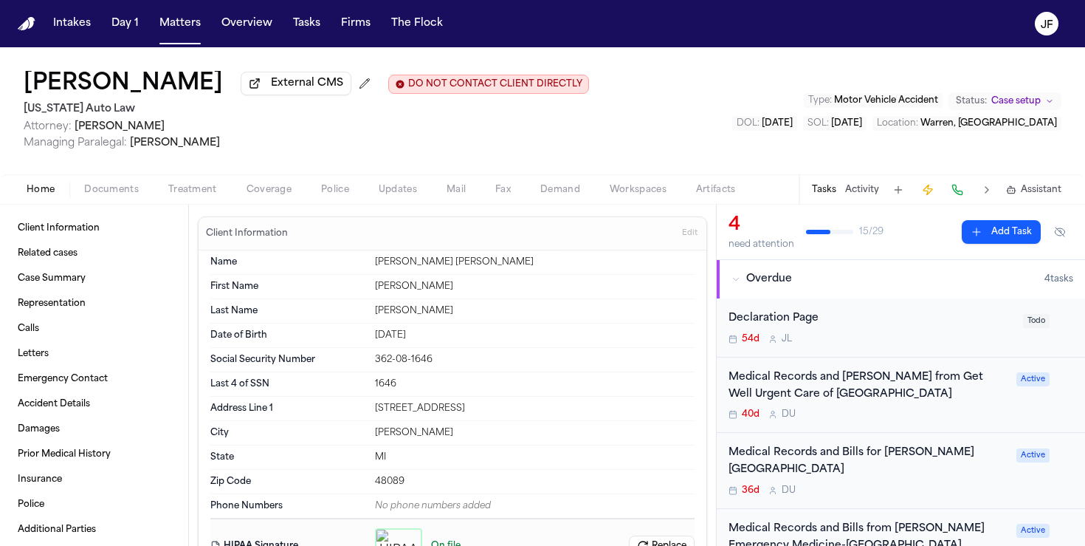
click at [114, 196] on span "Documents" at bounding box center [111, 190] width 55 height 12
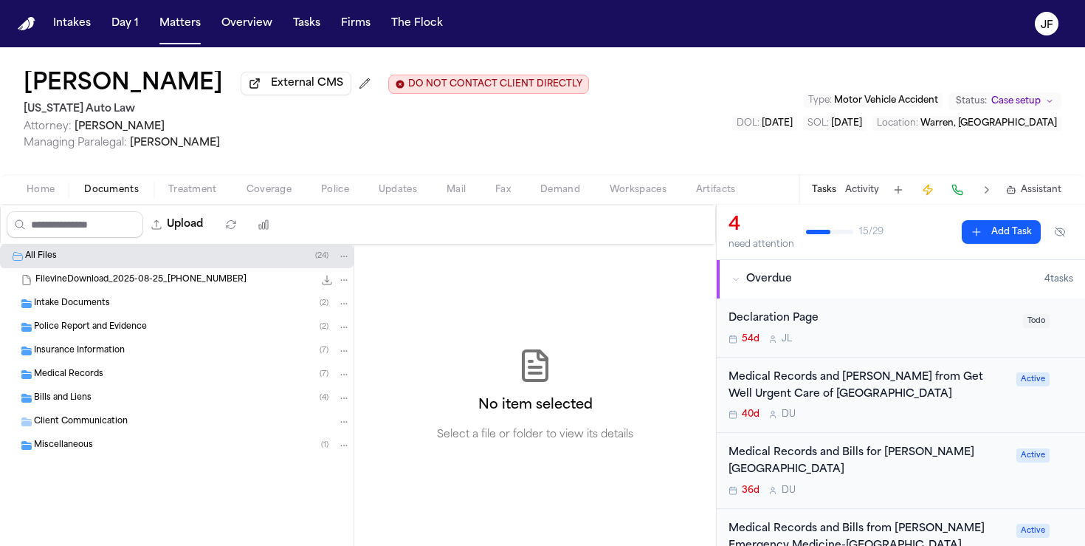
click at [99, 354] on span "Insurance Information" at bounding box center [79, 351] width 91 height 13
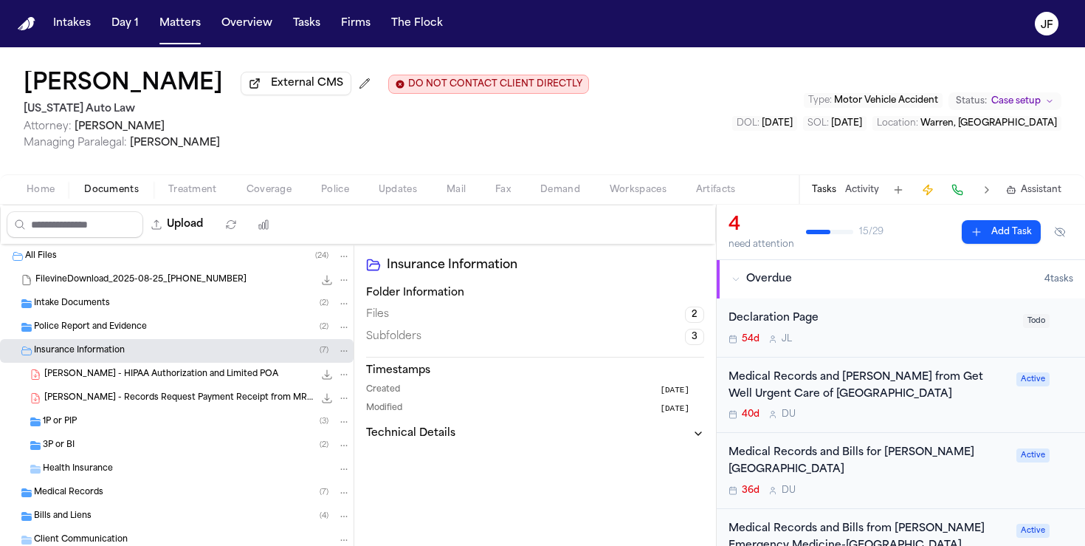
click at [92, 449] on div "3P or BI ( 2 )" at bounding box center [197, 445] width 308 height 13
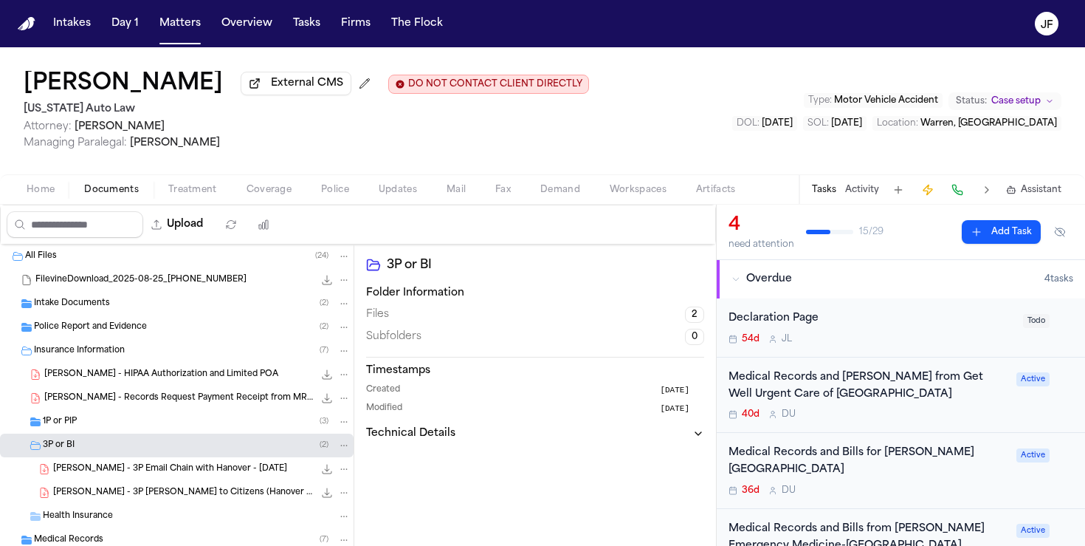
click at [95, 422] on div "1P or PIP ( 3 )" at bounding box center [197, 421] width 308 height 13
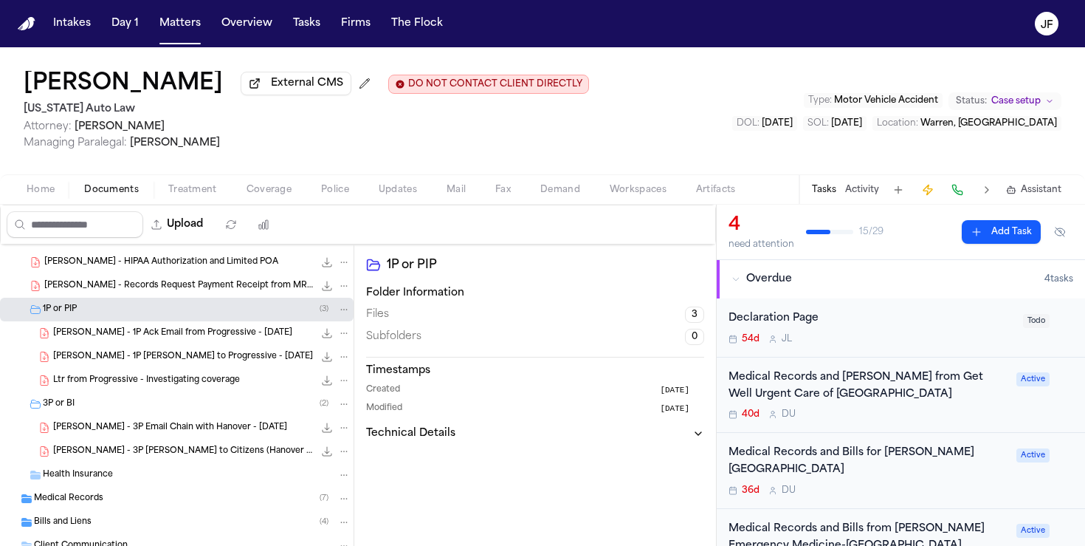
scroll to position [118, 0]
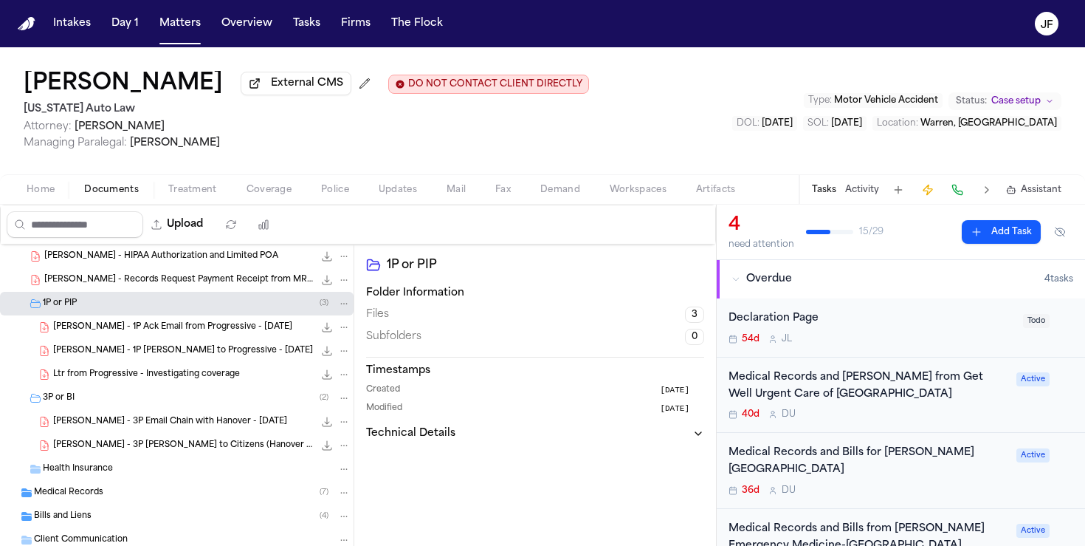
click at [201, 429] on div "[PERSON_NAME] - 3P Email Chain with Hanover - [DATE] 183.3 KB • PDF" at bounding box center [202, 421] width 298 height 15
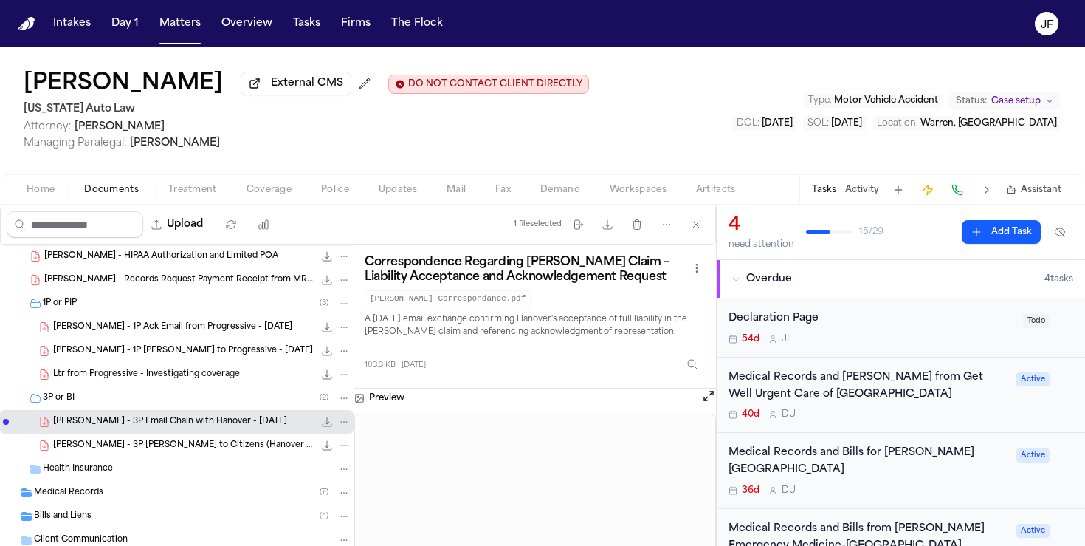
click at [210, 452] on span "[PERSON_NAME] - 3P [PERSON_NAME] to Citizens (Hanover Insurance Group) - [DATE]" at bounding box center [183, 445] width 261 height 13
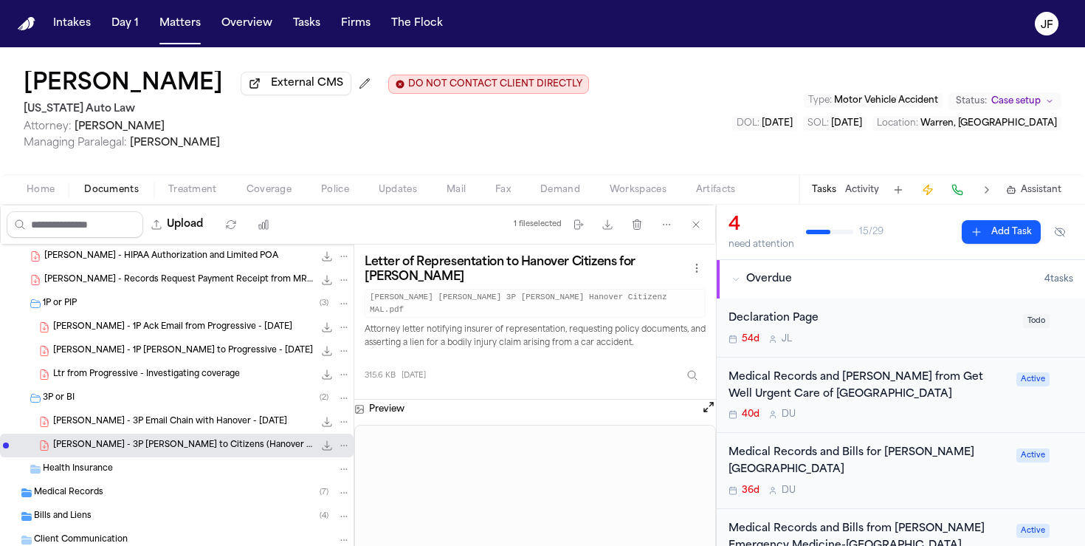
click at [197, 222] on button "Upload" at bounding box center [177, 224] width 69 height 27
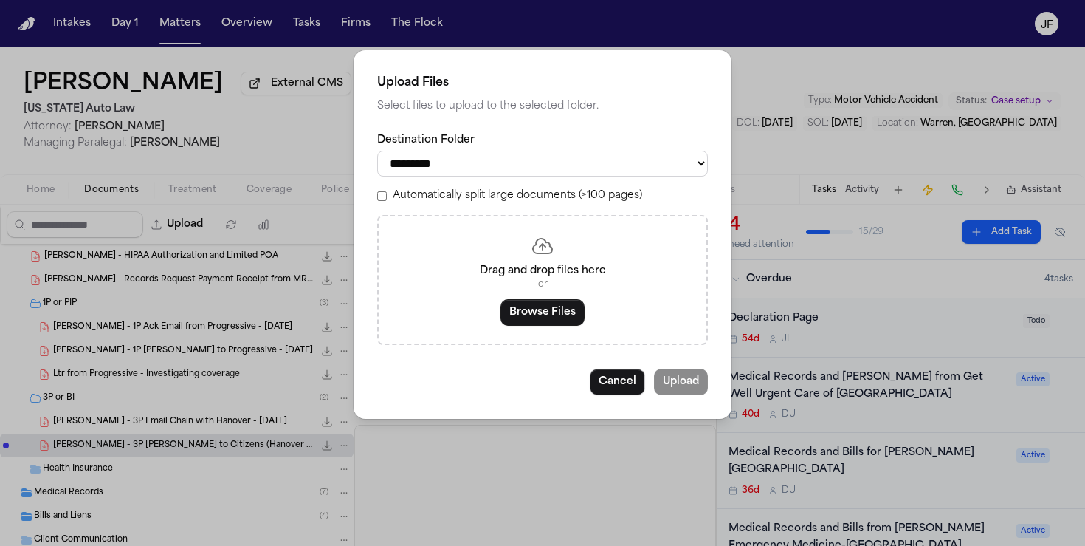
click at [529, 170] on select "**********" at bounding box center [542, 164] width 331 height 26
select select "**********"
click at [377, 151] on select "**********" at bounding box center [542, 164] width 331 height 26
click at [544, 320] on button "Browse Files" at bounding box center [543, 312] width 84 height 27
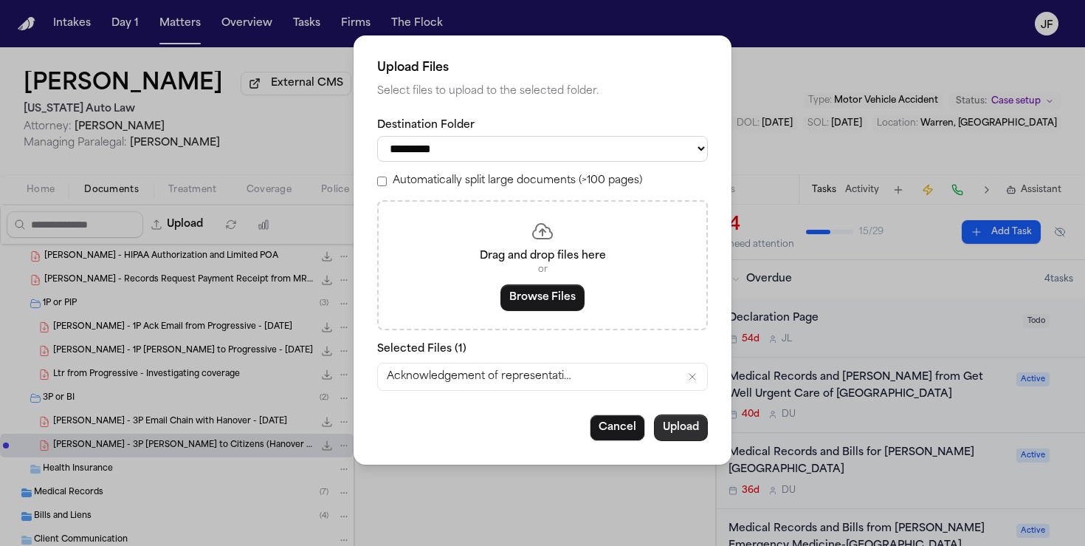
click at [690, 431] on button "Upload" at bounding box center [681, 427] width 54 height 27
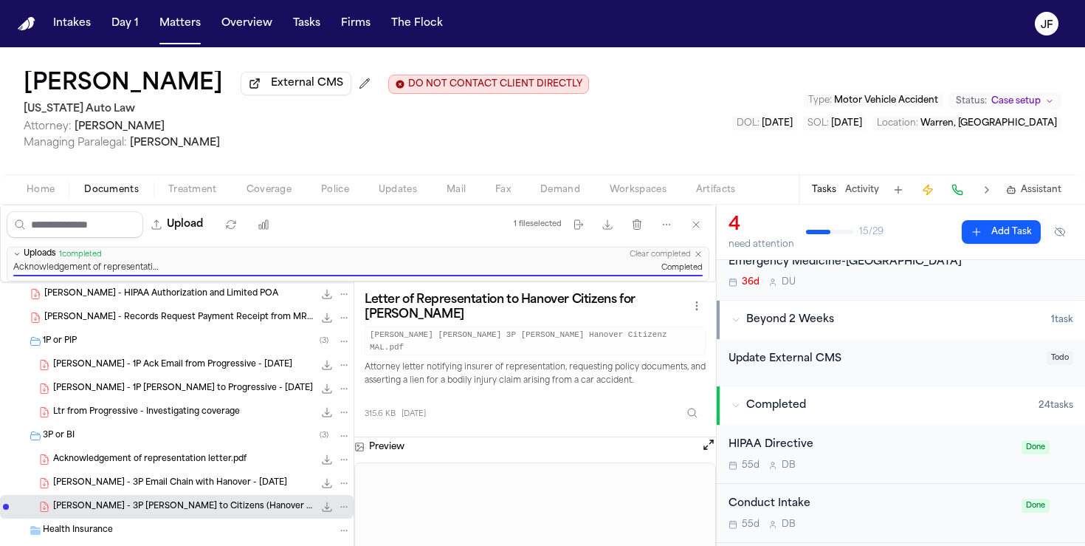
scroll to position [0, 0]
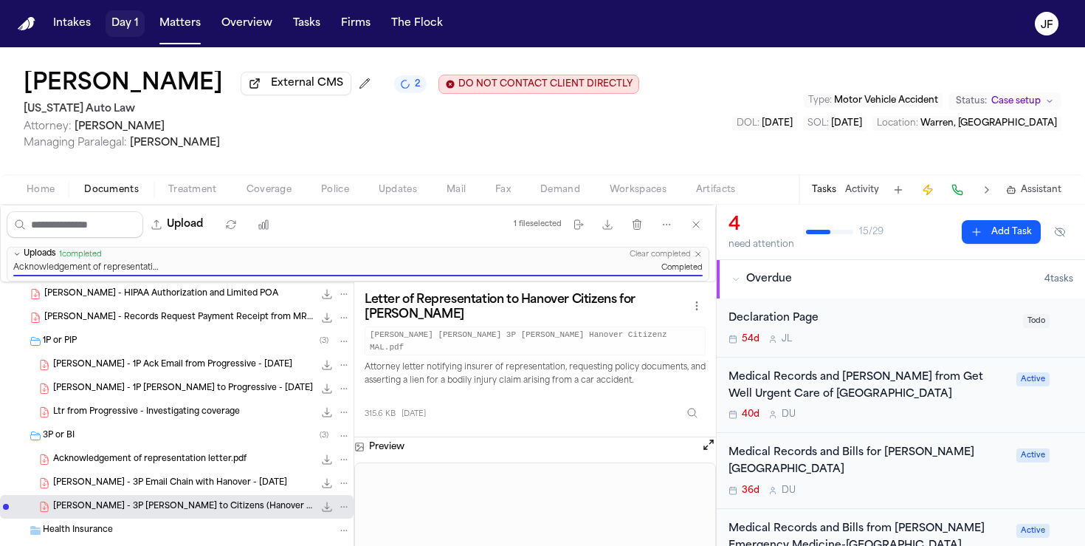
click at [173, 24] on button "Matters" at bounding box center [180, 23] width 53 height 27
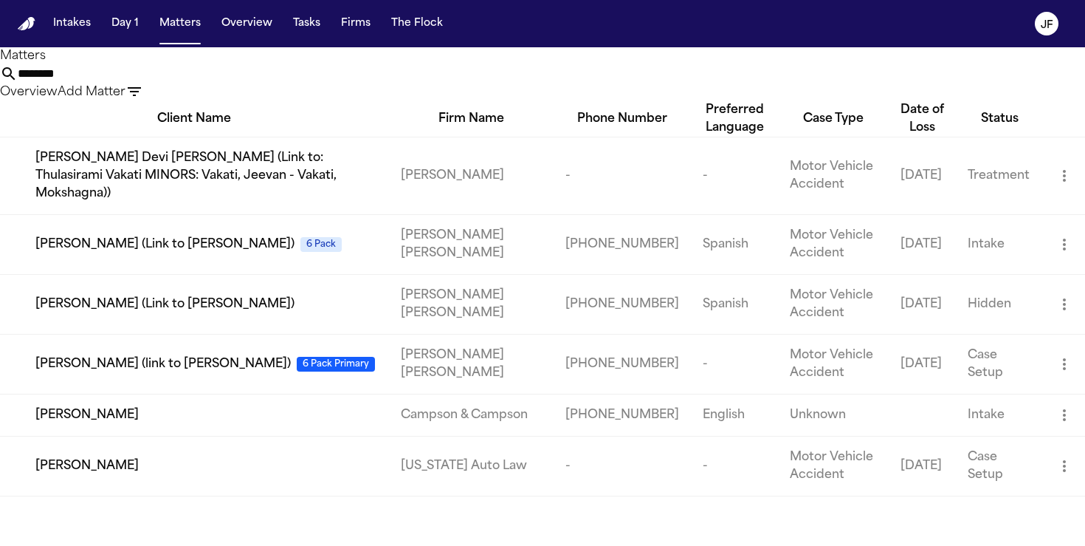
drag, startPoint x: 522, startPoint y: 88, endPoint x: 315, endPoint y: 78, distance: 207.7
click at [315, 78] on div "******** Overview Add Matter" at bounding box center [542, 83] width 1085 height 36
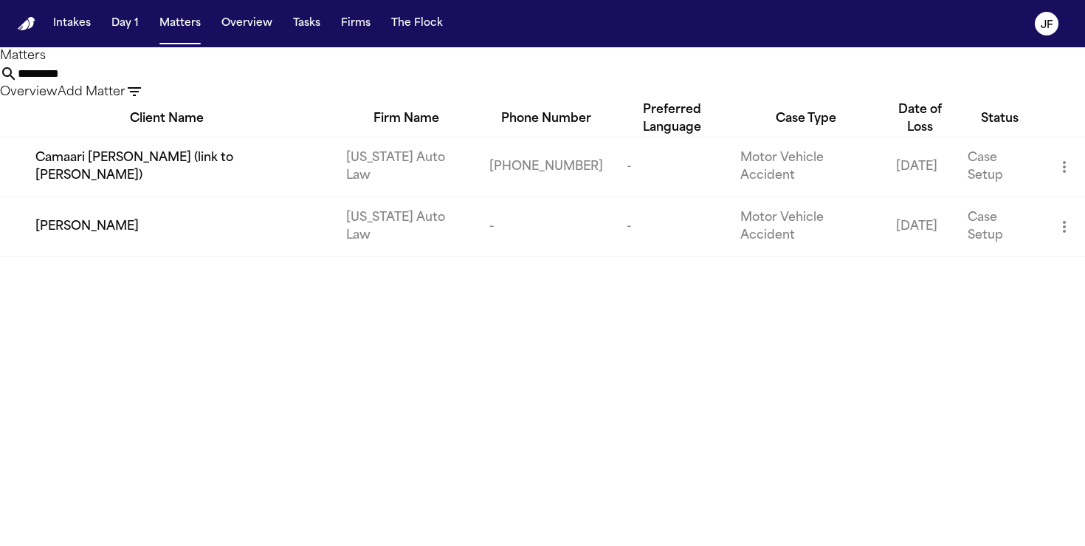
type input "*********"
click at [78, 218] on span "[PERSON_NAME]" at bounding box center [86, 227] width 103 height 18
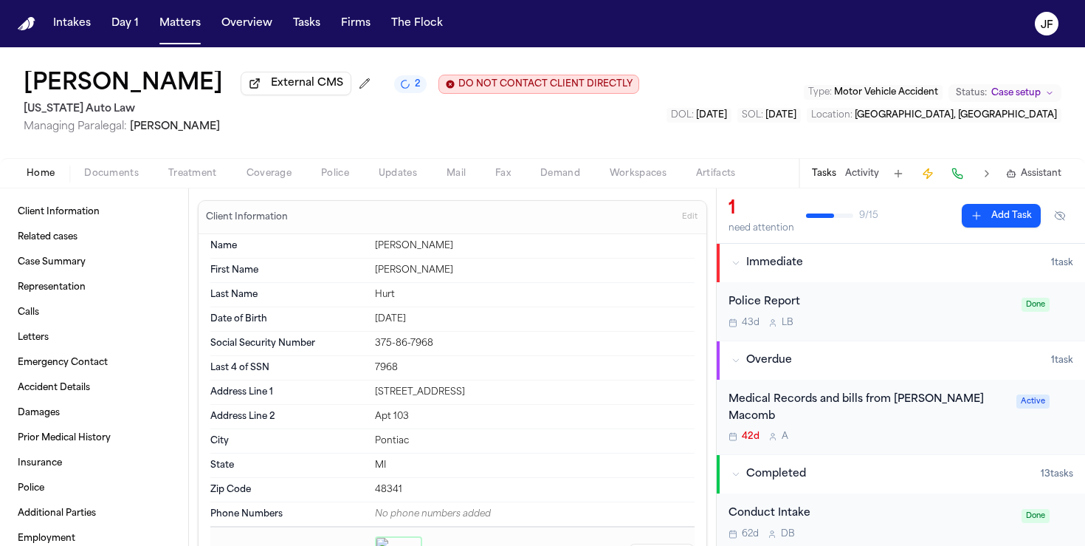
click at [930, 310] on div "Police Report" at bounding box center [871, 302] width 284 height 17
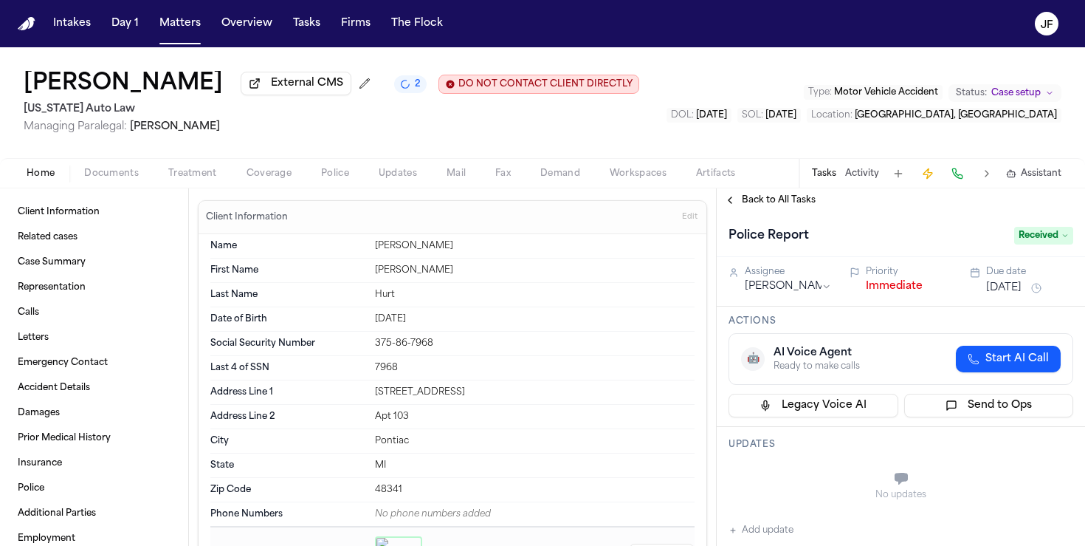
click at [907, 290] on button "Immediate" at bounding box center [894, 286] width 57 height 15
click at [788, 202] on span "Back to All Tasks" at bounding box center [779, 200] width 74 height 12
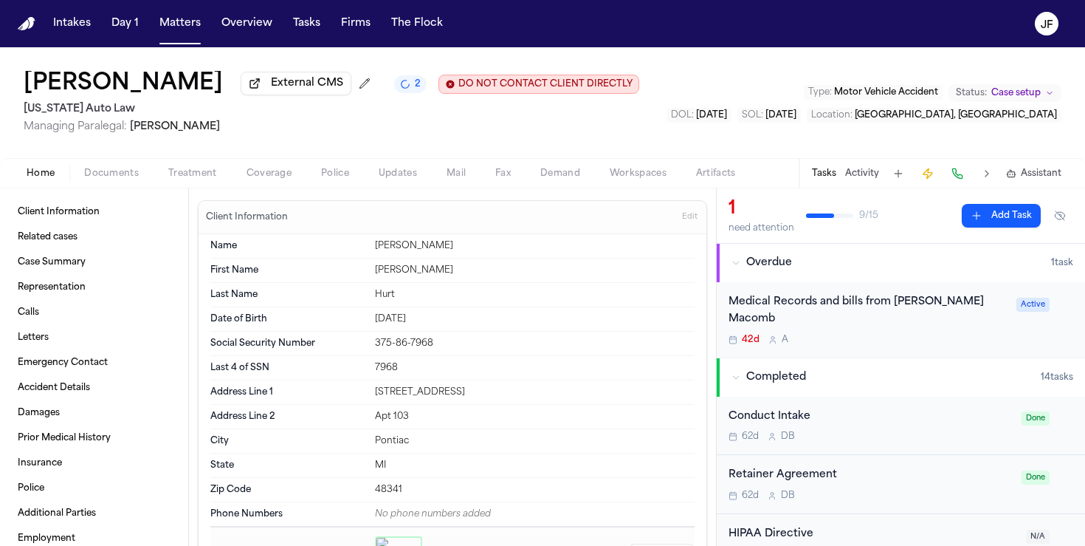
click at [107, 179] on span "Documents" at bounding box center [111, 174] width 55 height 12
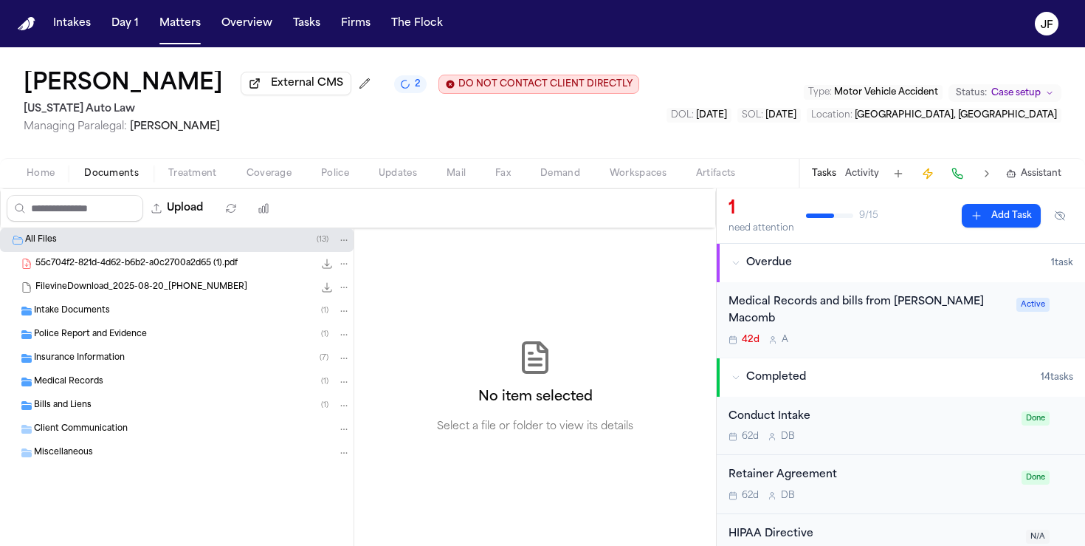
click at [172, 340] on div "Police Report and Evidence ( 1 )" at bounding box center [192, 334] width 317 height 13
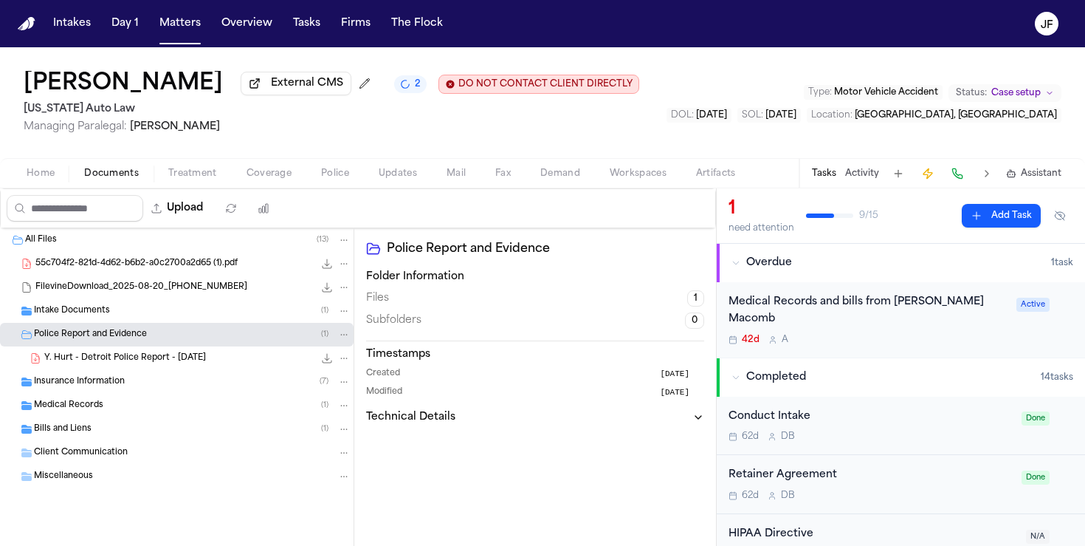
click at [197, 334] on div "Police Report and Evidence ( 1 )" at bounding box center [192, 334] width 317 height 13
click at [191, 358] on div "Insurance Information ( 7 )" at bounding box center [192, 357] width 317 height 13
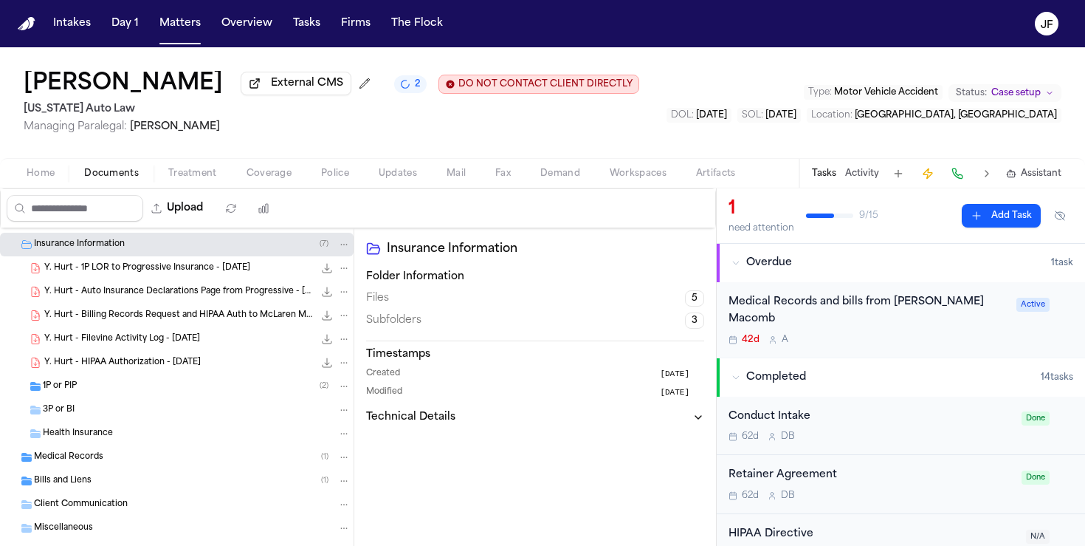
scroll to position [138, 0]
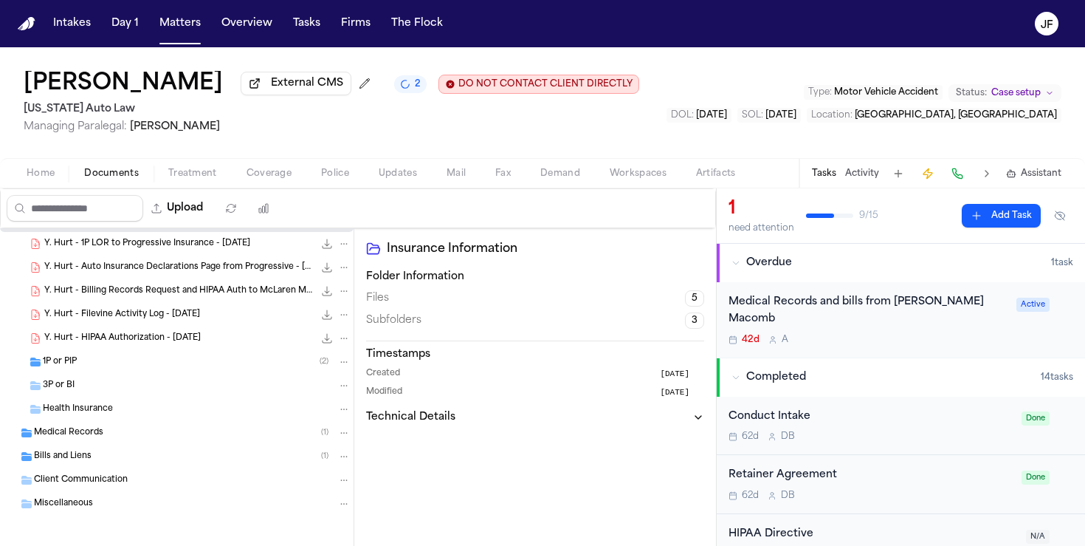
click at [207, 354] on div "1P or PIP ( 2 )" at bounding box center [177, 362] width 354 height 24
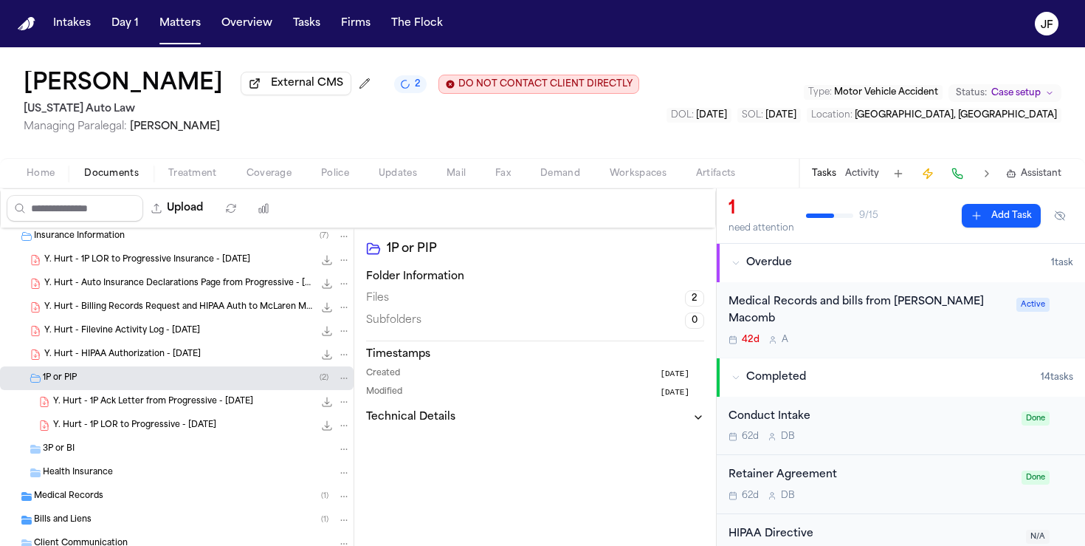
scroll to position [90, 0]
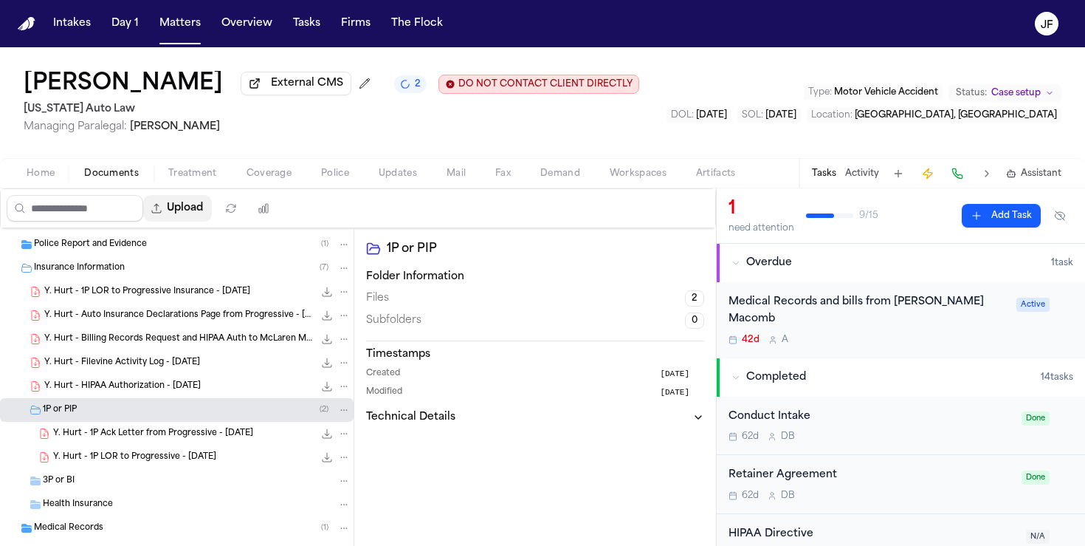
click at [182, 204] on button "Upload" at bounding box center [177, 208] width 69 height 27
select select "**********"
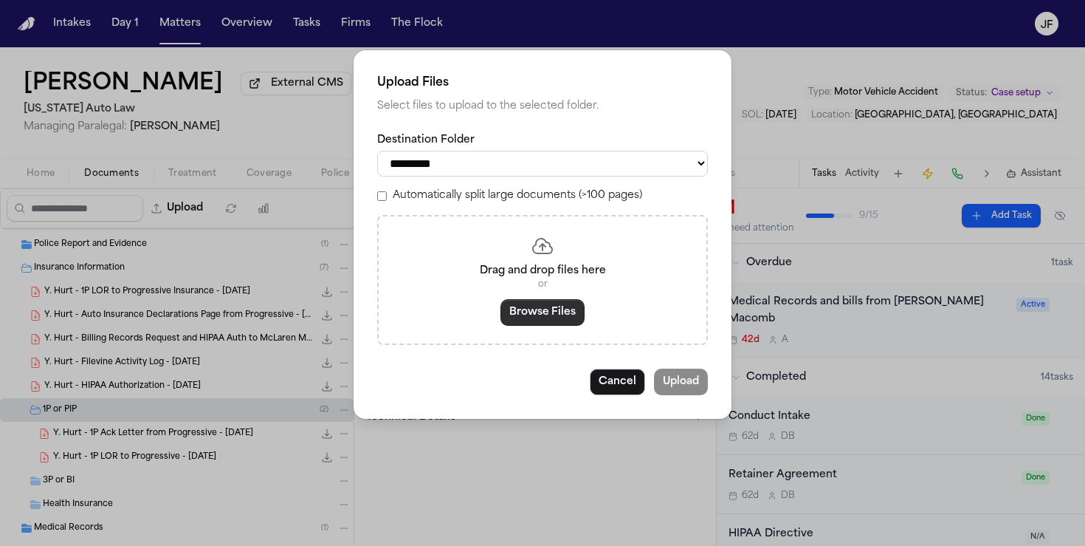
click at [560, 319] on button "Browse Files" at bounding box center [543, 312] width 84 height 27
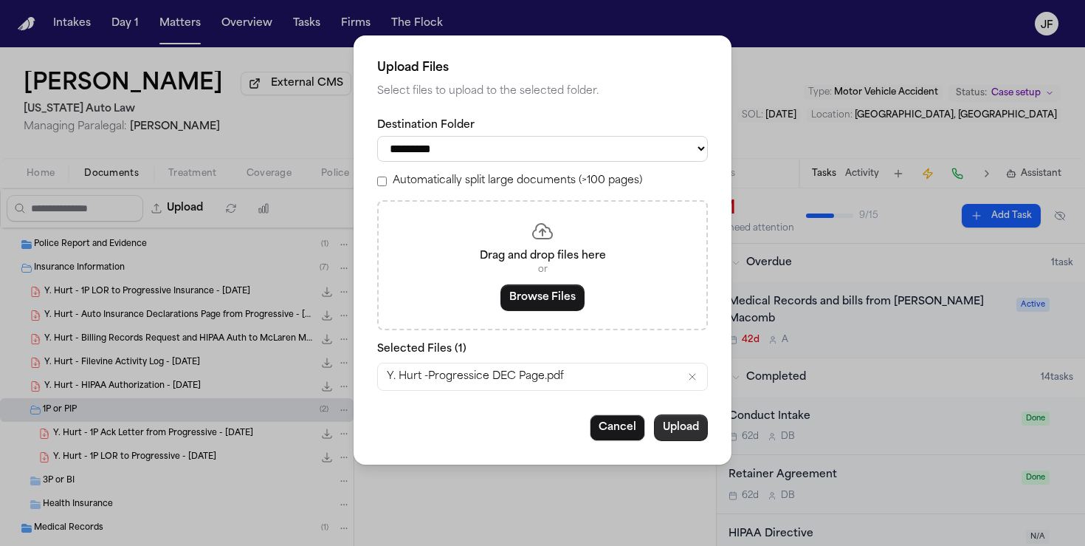
click at [701, 441] on button "Upload" at bounding box center [681, 427] width 54 height 27
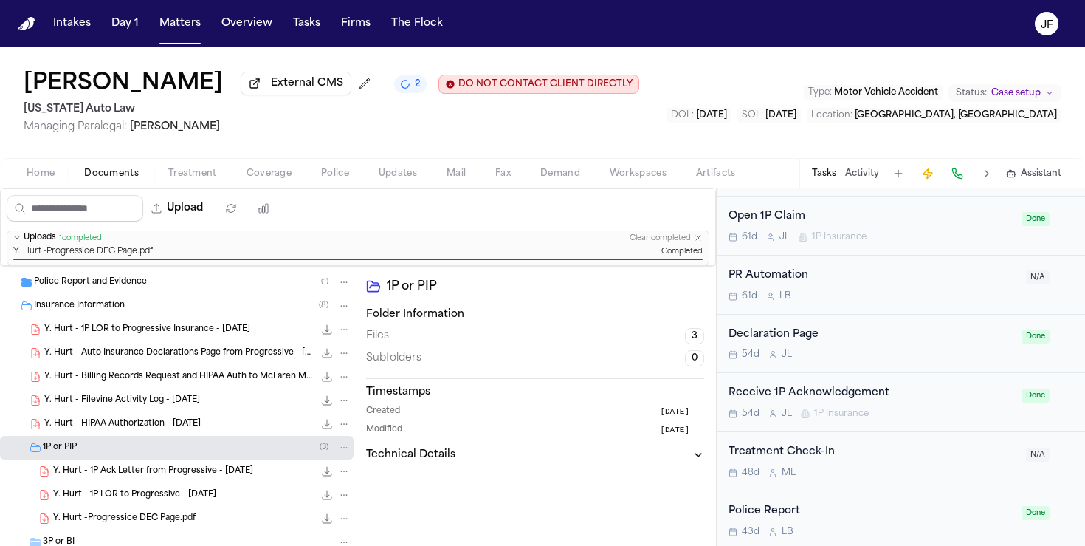
scroll to position [0, 0]
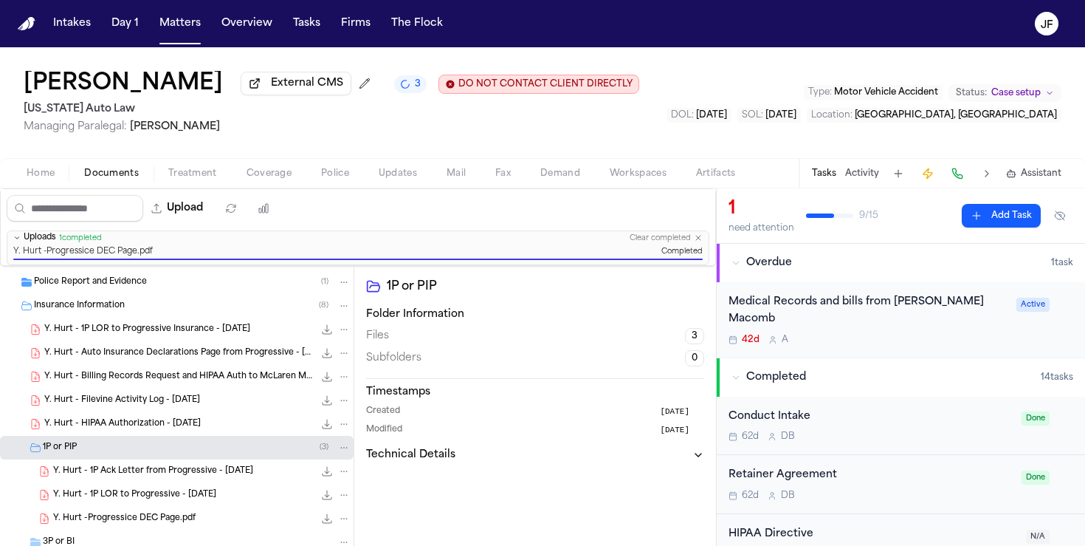
click at [163, 33] on button "Matters" at bounding box center [180, 23] width 53 height 27
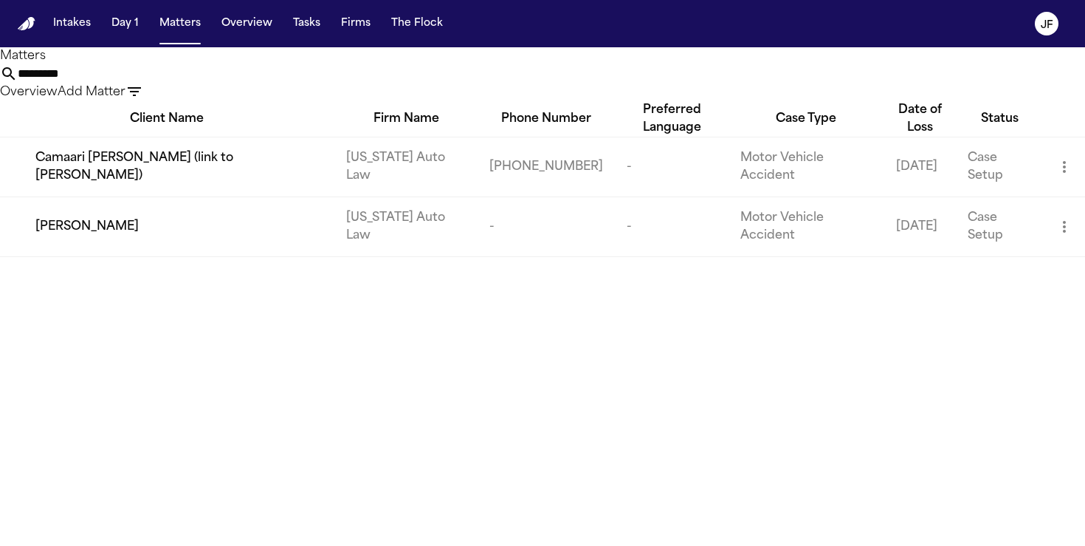
drag, startPoint x: 526, startPoint y: 89, endPoint x: 279, endPoint y: 63, distance: 248.8
click at [279, 63] on div "Matters ********* Overview Add Matter" at bounding box center [542, 74] width 1085 height 54
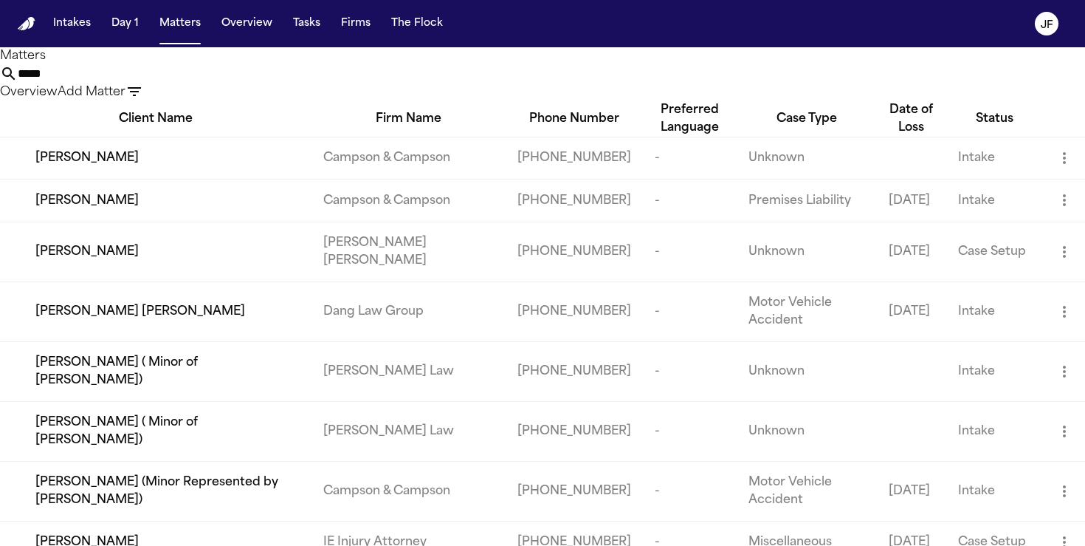
type input "*****"
click at [88, 261] on span "Mayra Zavala" at bounding box center [86, 252] width 103 height 18
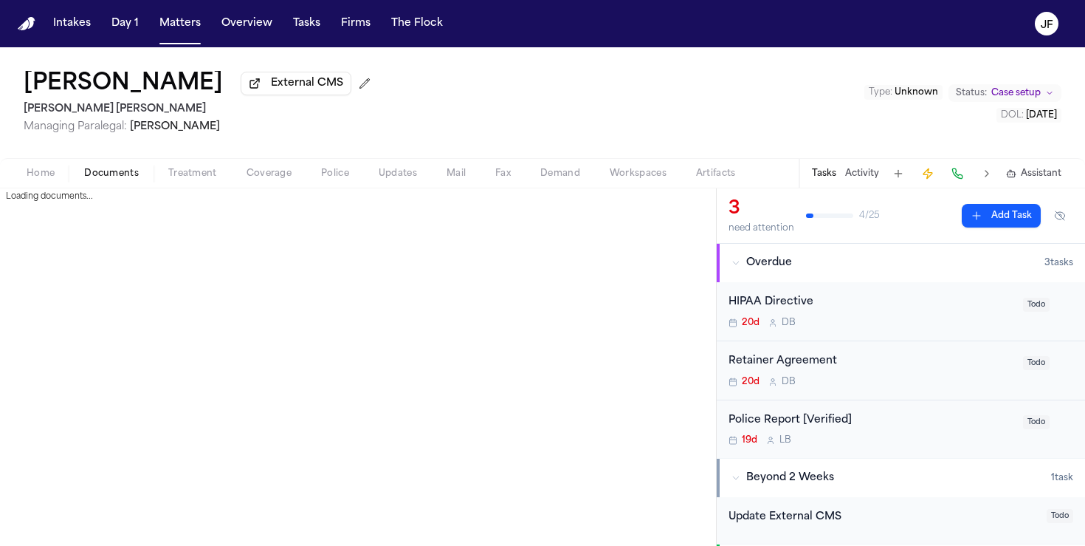
click at [96, 179] on span "Documents" at bounding box center [111, 174] width 55 height 12
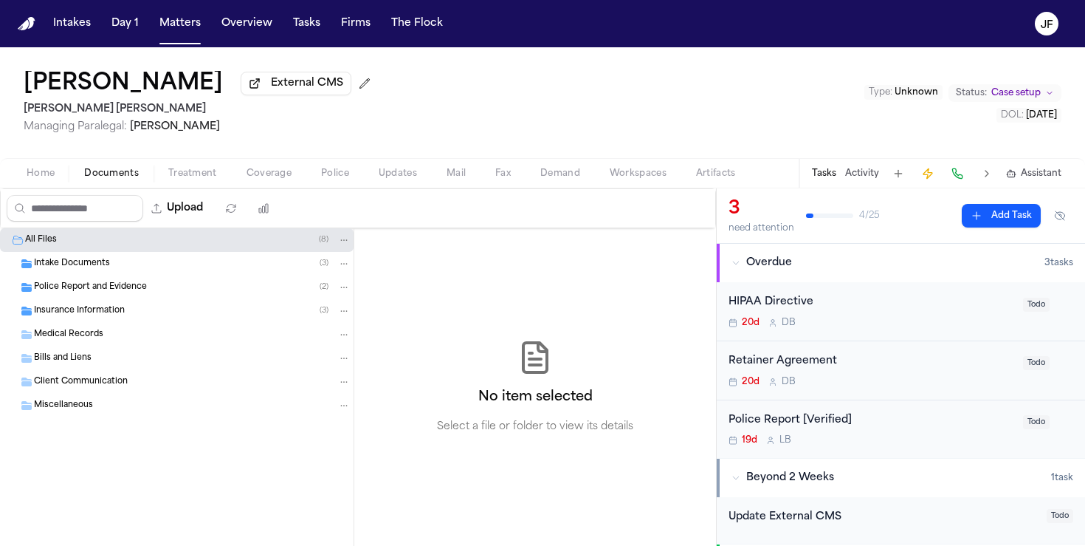
click at [129, 315] on div "Insurance Information ( 3 )" at bounding box center [192, 310] width 317 height 13
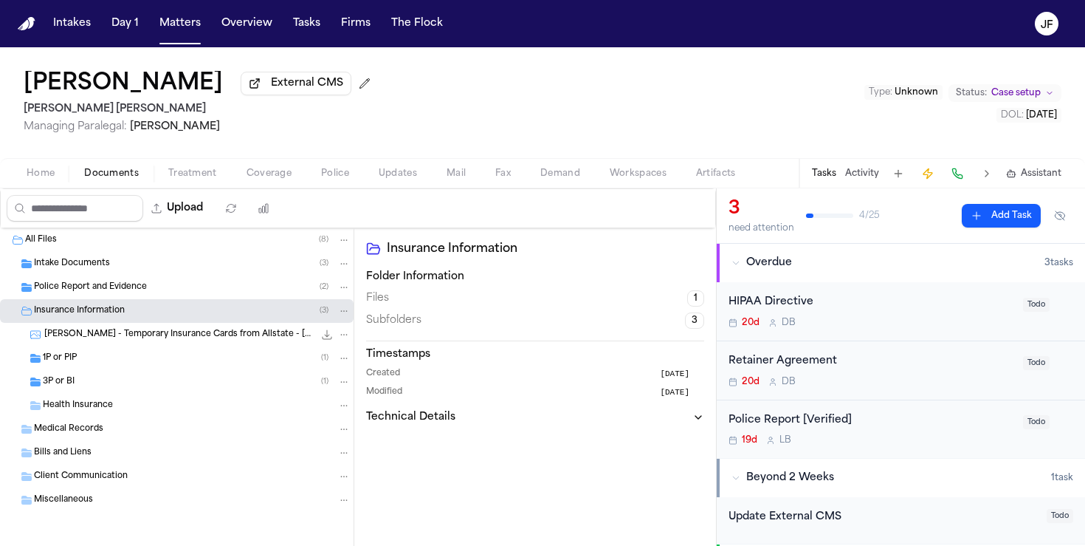
click at [131, 375] on div "3P or BI ( 1 )" at bounding box center [177, 382] width 354 height 24
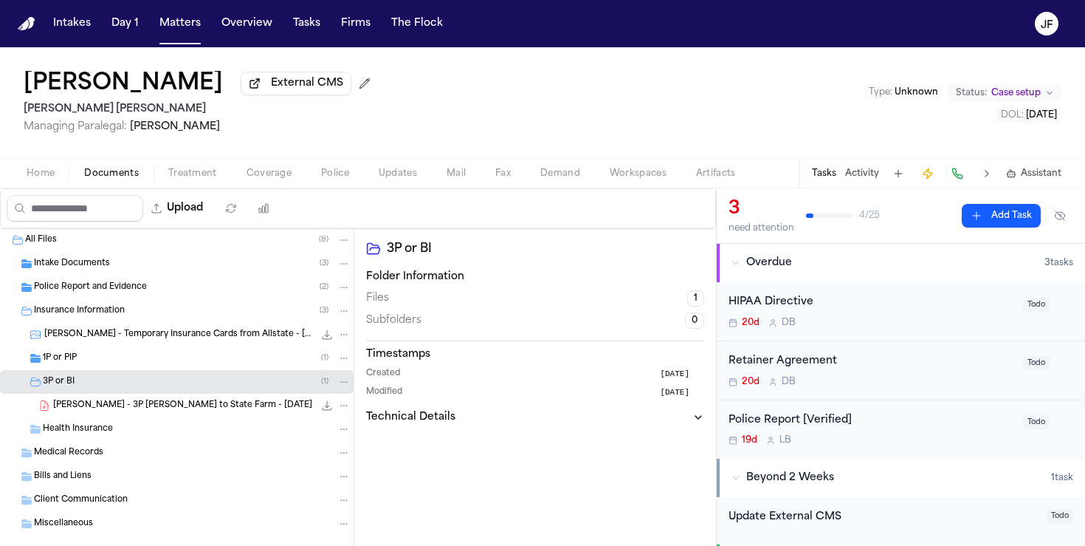
click at [137, 354] on div "1P or PIP ( 1 )" at bounding box center [177, 358] width 354 height 24
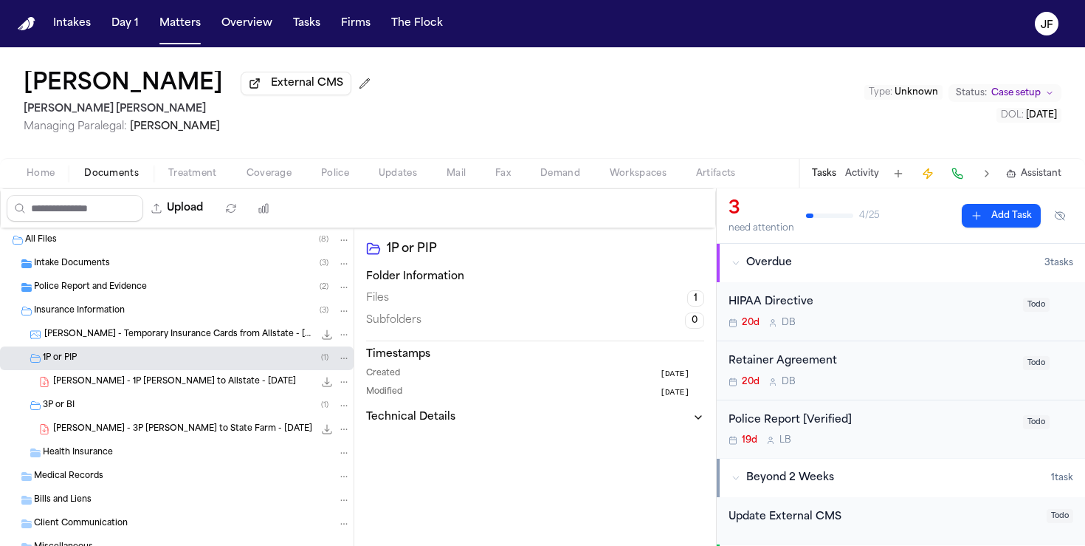
click at [819, 428] on div "Police Report [Verified]" at bounding box center [872, 420] width 286 height 17
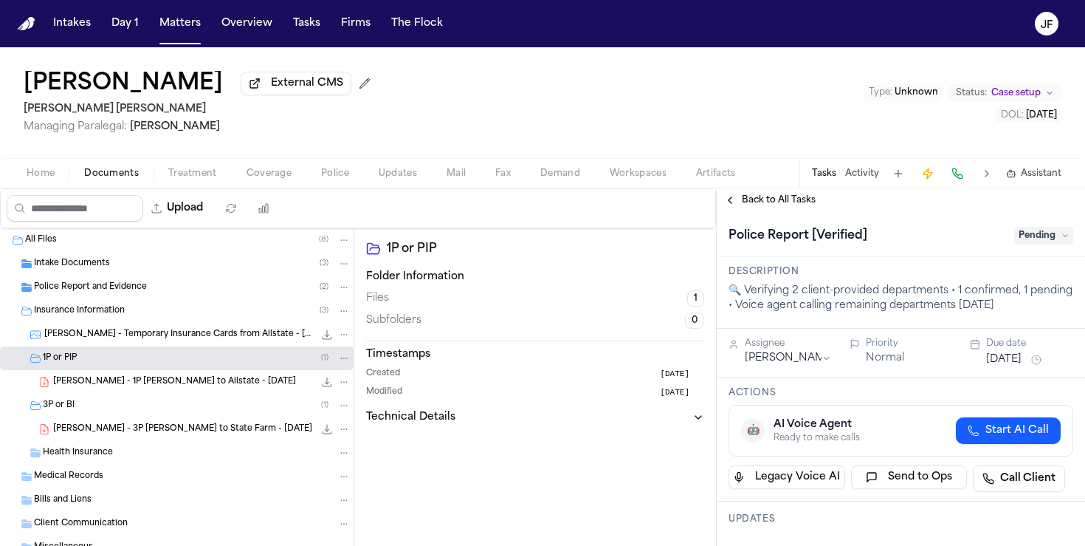
click at [1033, 235] on span "Pending" at bounding box center [1043, 236] width 59 height 18
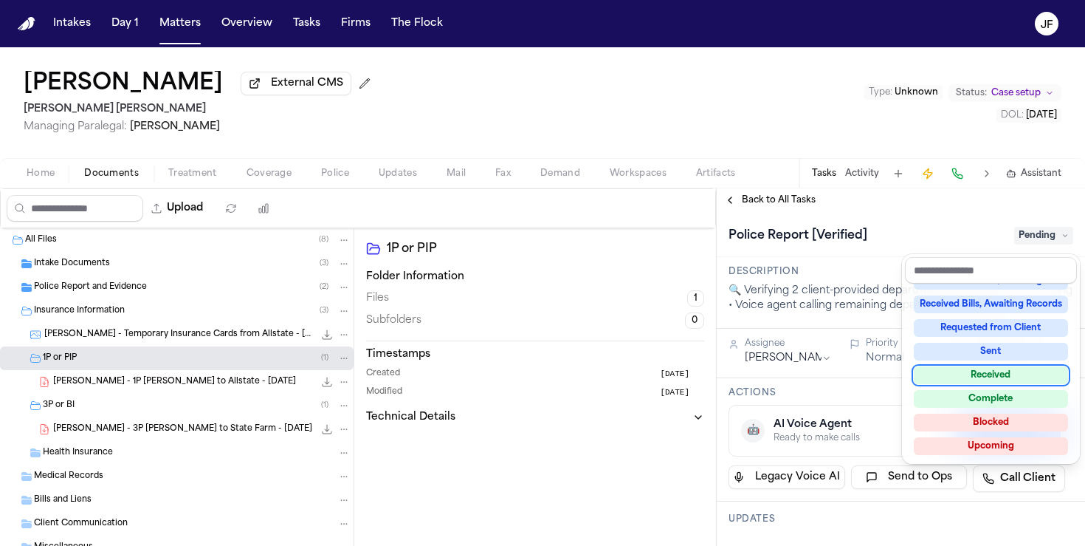
click at [981, 375] on div "Received" at bounding box center [991, 375] width 154 height 18
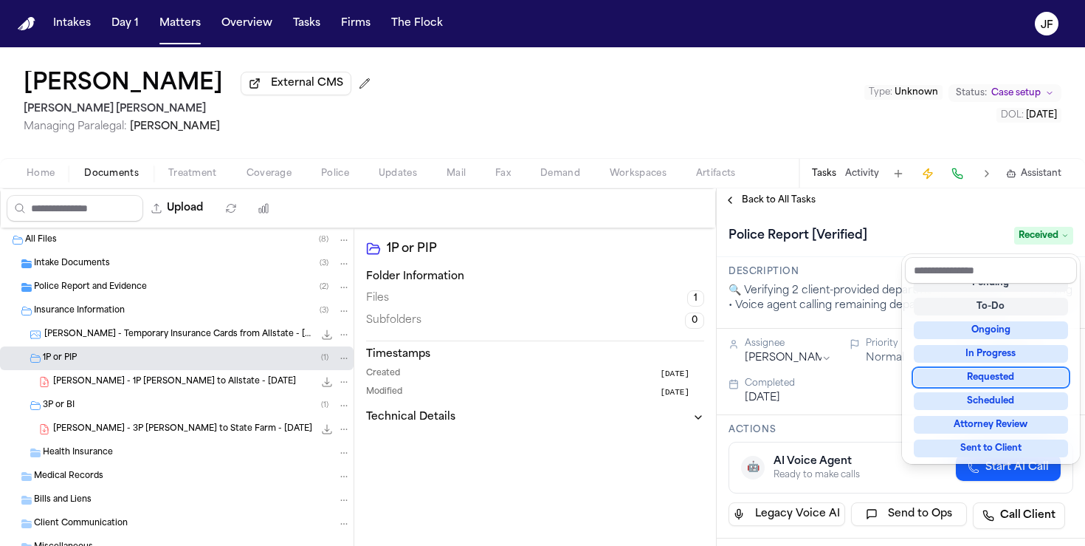
click at [768, 216] on div "Police Report [Verified] Received" at bounding box center [901, 234] width 368 height 45
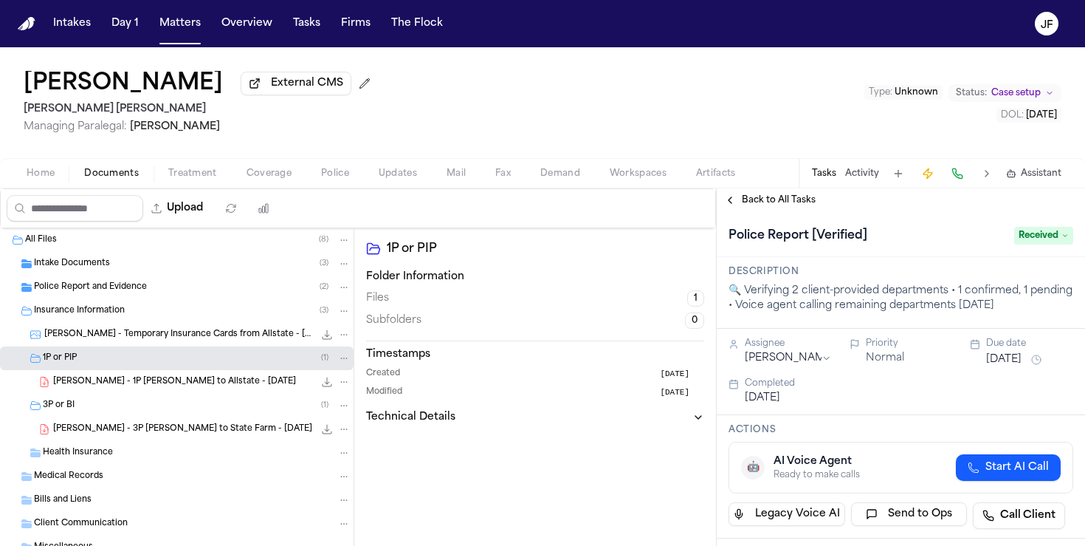
click at [768, 199] on span "Back to All Tasks" at bounding box center [779, 200] width 74 height 12
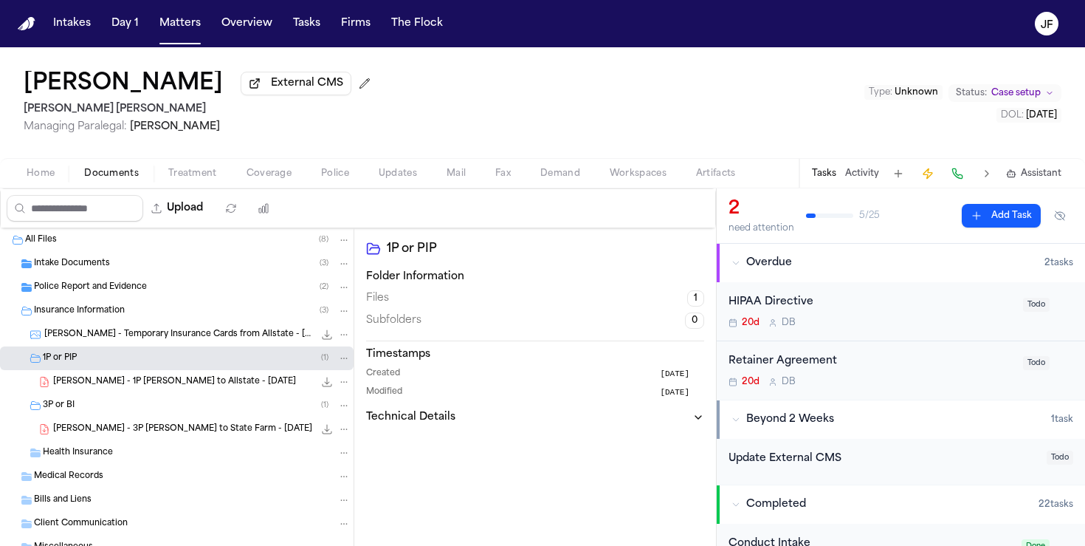
click at [123, 294] on span "Police Report and Evidence" at bounding box center [90, 287] width 113 height 13
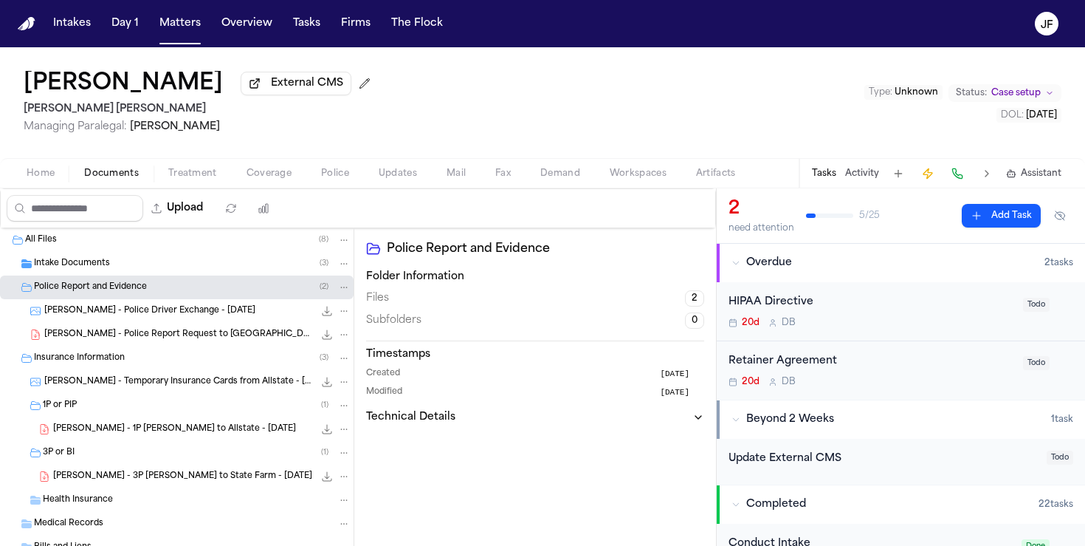
click at [123, 340] on span "M. Zavala - Police Report Request to Salt Lake City PD - 10.10.25" at bounding box center [178, 335] width 269 height 13
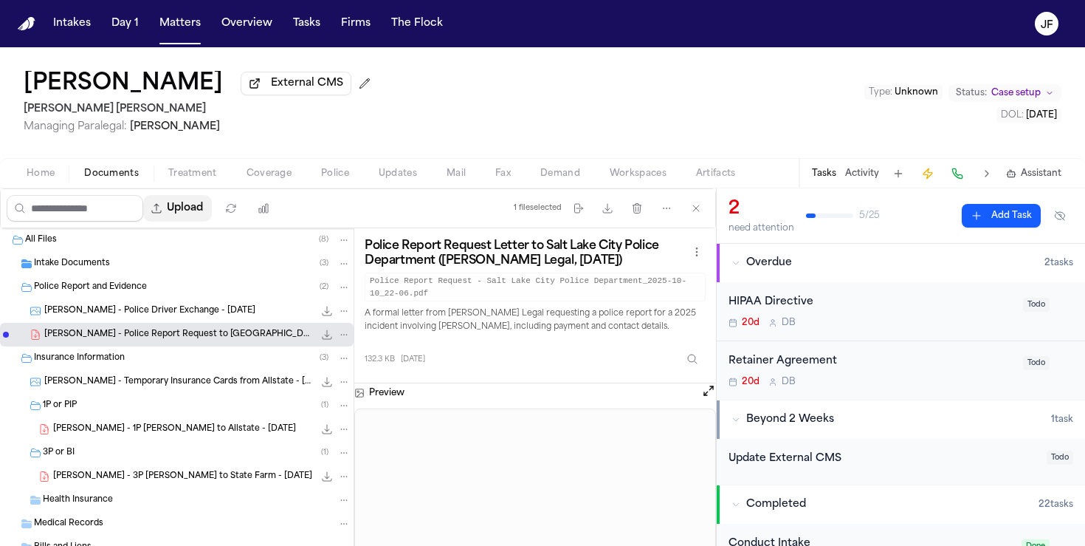
click at [199, 213] on button "Upload" at bounding box center [177, 208] width 69 height 27
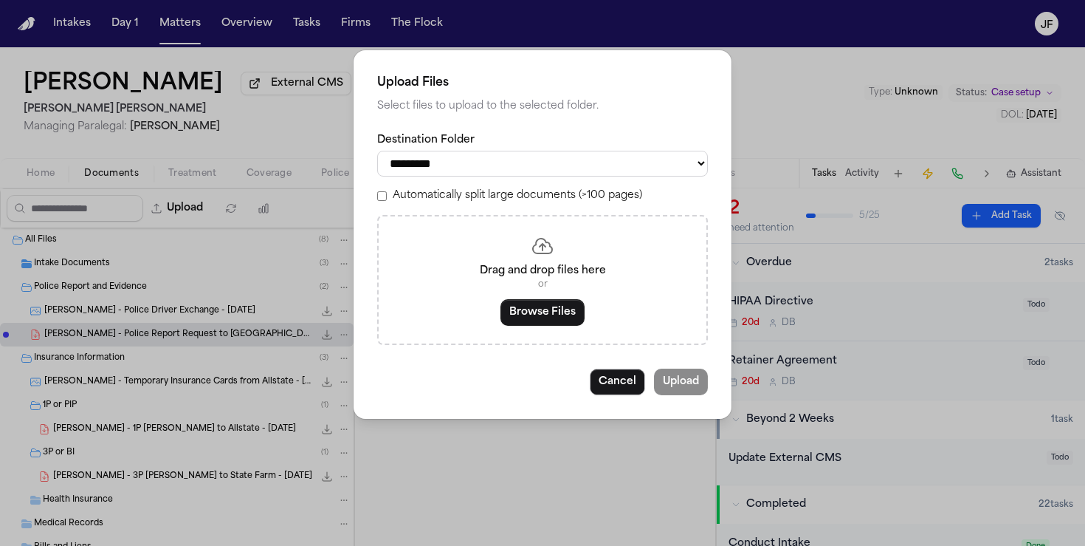
click at [523, 153] on select "**********" at bounding box center [542, 164] width 331 height 26
select select "**********"
click at [377, 151] on select "**********" at bounding box center [542, 164] width 331 height 26
click at [523, 320] on button "Browse Files" at bounding box center [543, 312] width 84 height 27
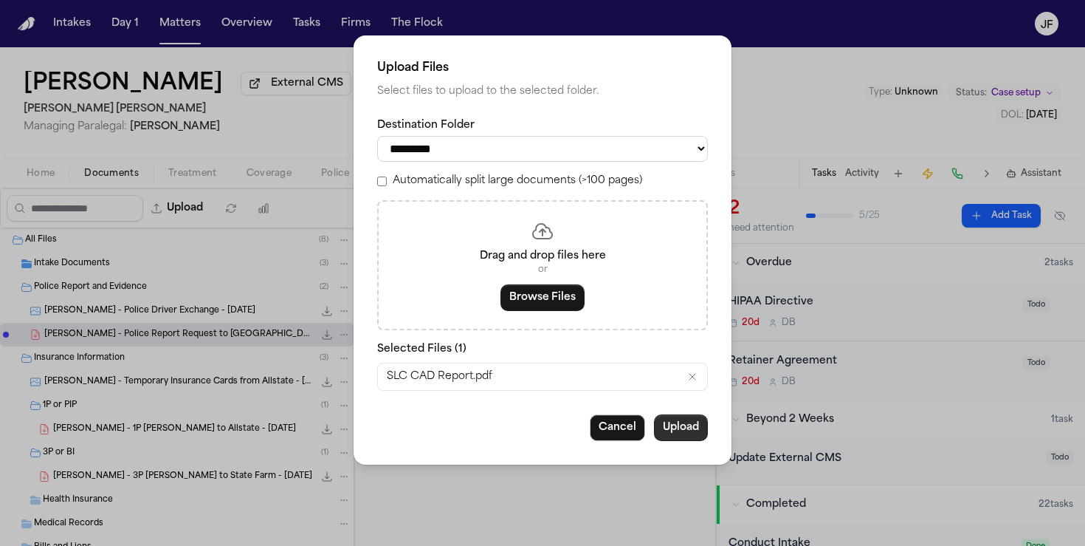
click at [697, 428] on button "Upload" at bounding box center [681, 427] width 54 height 27
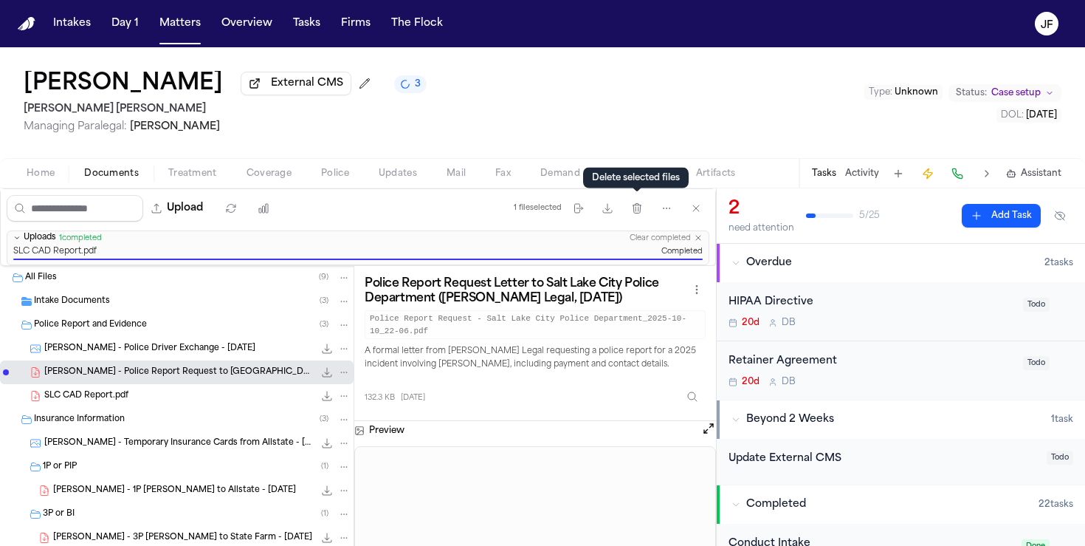
click at [657, 143] on div "Mayra Zavala External CMS 3 Steele Adams Hosman Managing Paralegal: Jacqueline …" at bounding box center [542, 102] width 1085 height 111
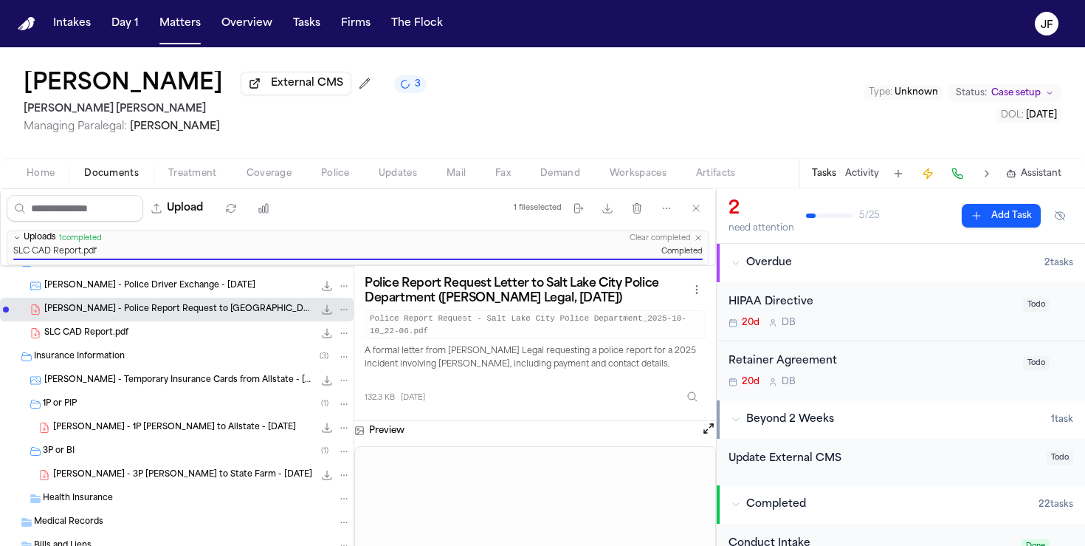
scroll to position [72, 0]
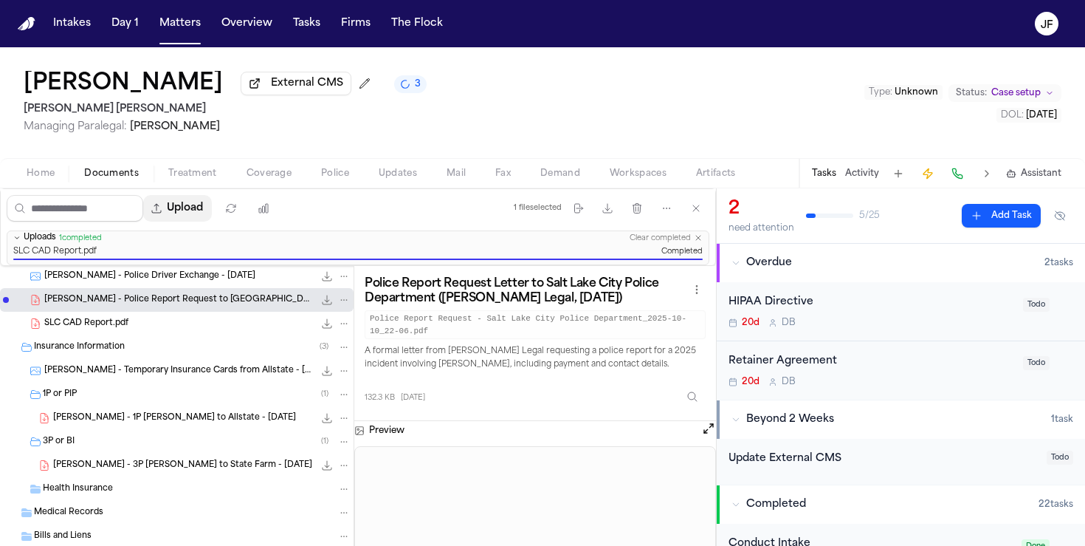
click at [208, 198] on button "Upload" at bounding box center [177, 208] width 69 height 27
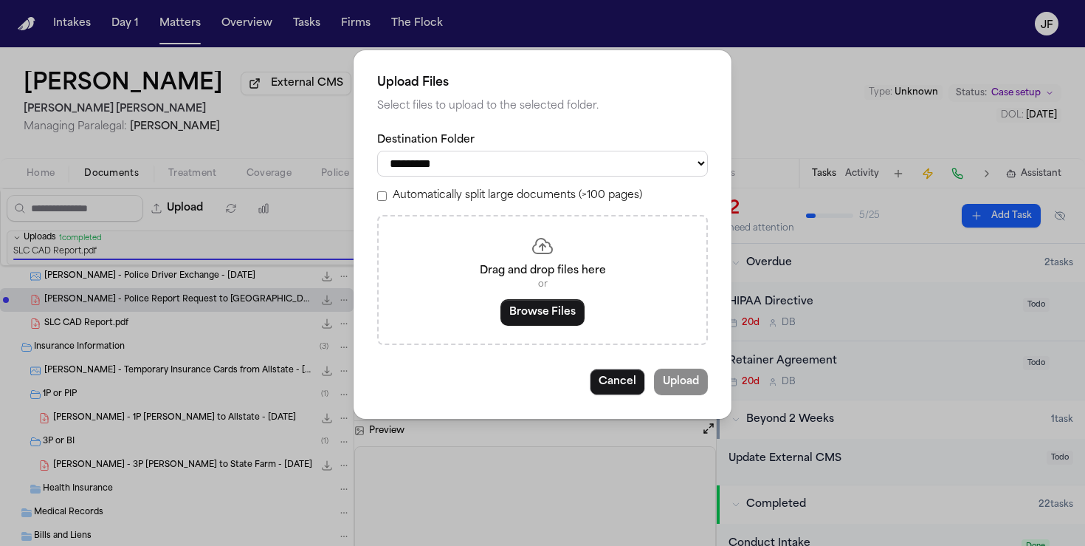
click at [422, 176] on select "**********" at bounding box center [542, 164] width 331 height 26
select select "**********"
click at [377, 151] on select "**********" at bounding box center [542, 164] width 331 height 26
click at [551, 309] on button "Browse Files" at bounding box center [543, 312] width 84 height 27
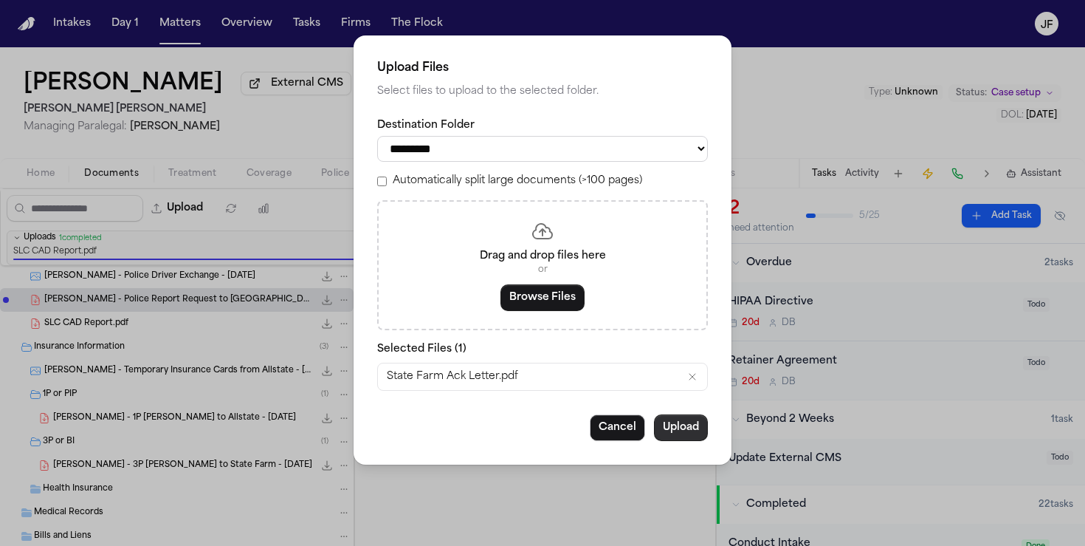
click at [694, 434] on button "Upload" at bounding box center [681, 427] width 54 height 27
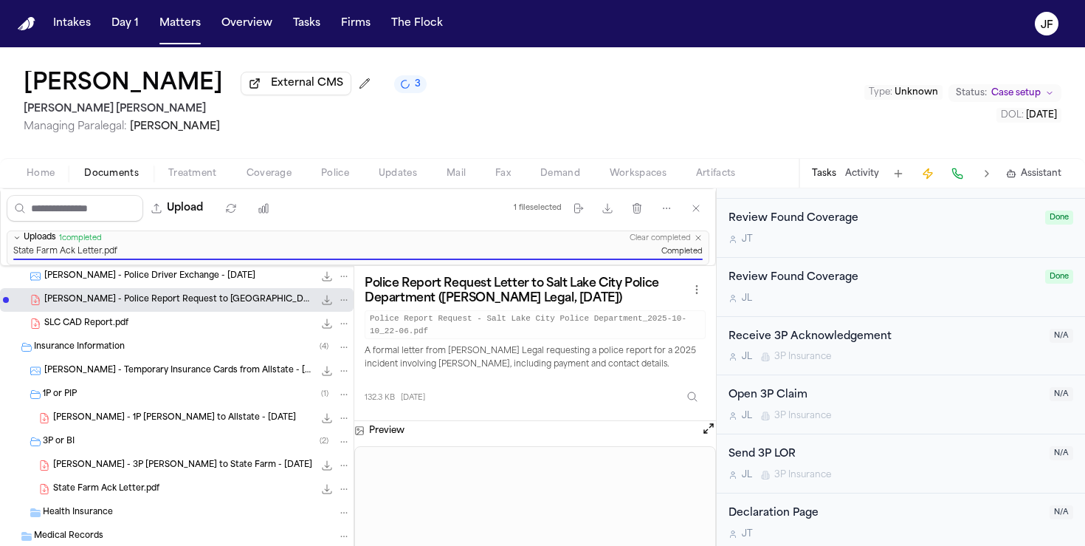
scroll to position [809, 0]
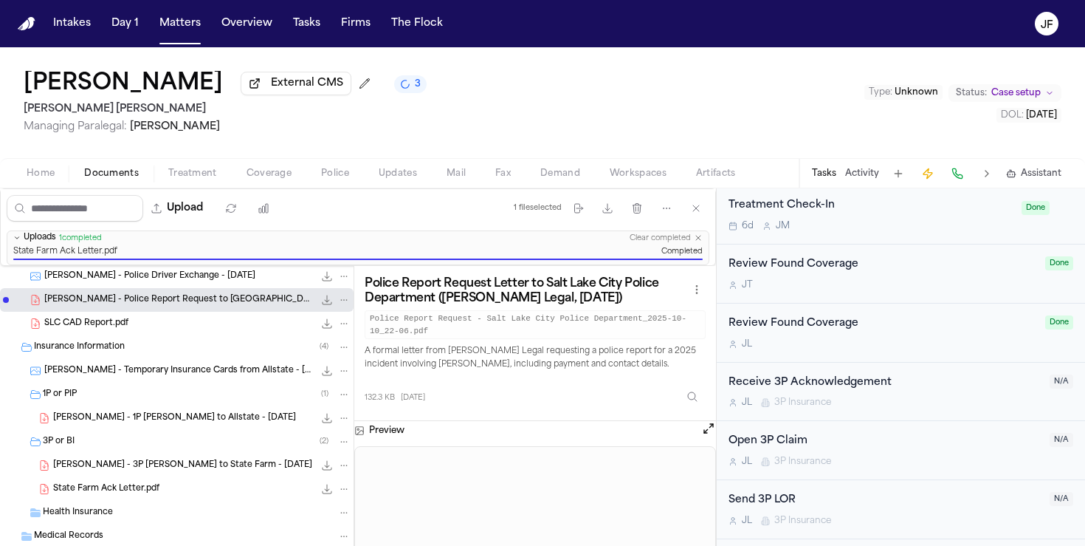
click at [860, 382] on div "Receive 3P Acknowledgement" at bounding box center [885, 382] width 312 height 17
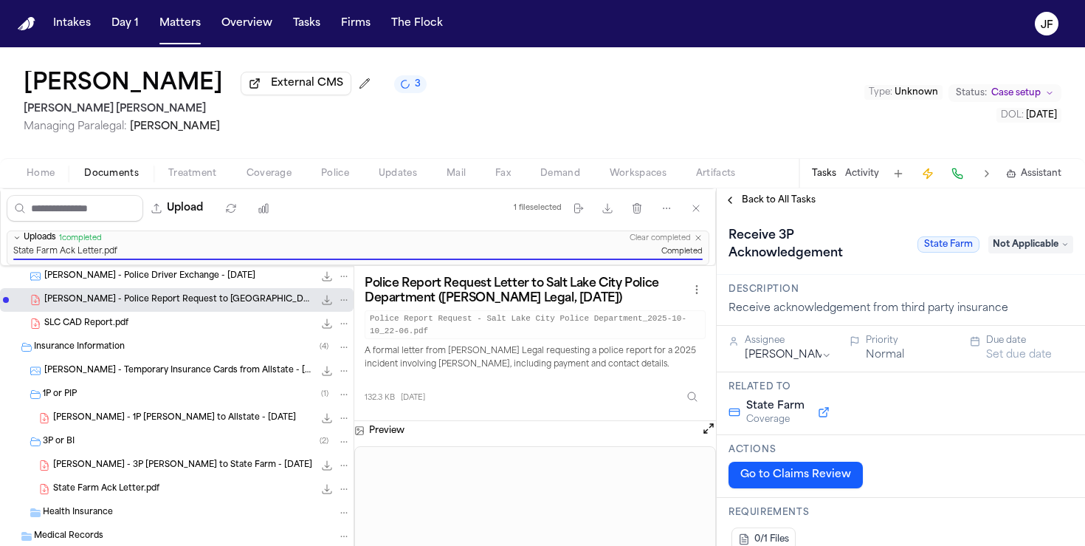
click at [1008, 247] on span "Not Applicable" at bounding box center [1031, 245] width 85 height 18
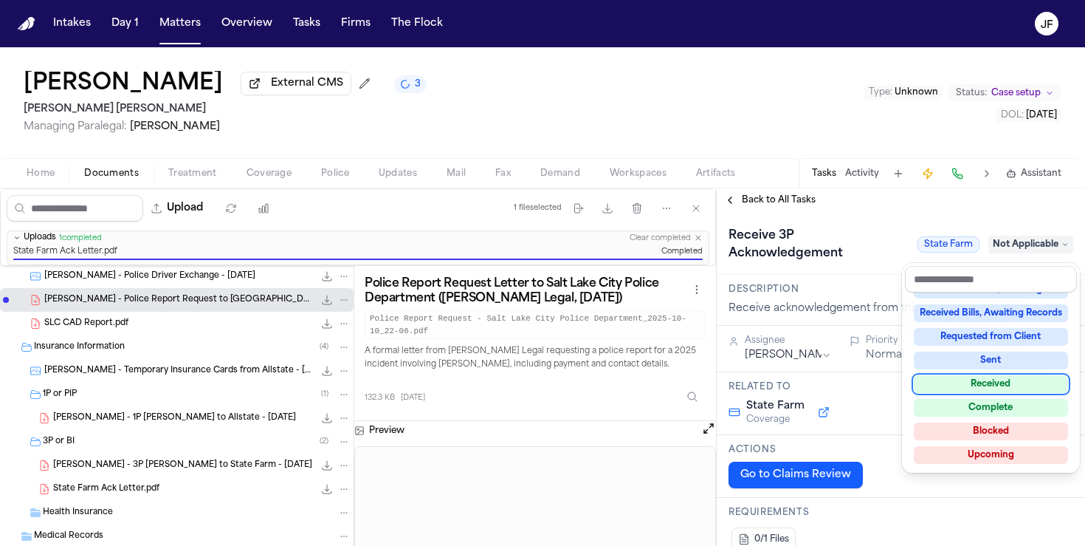
click at [975, 389] on div "Received" at bounding box center [991, 384] width 154 height 18
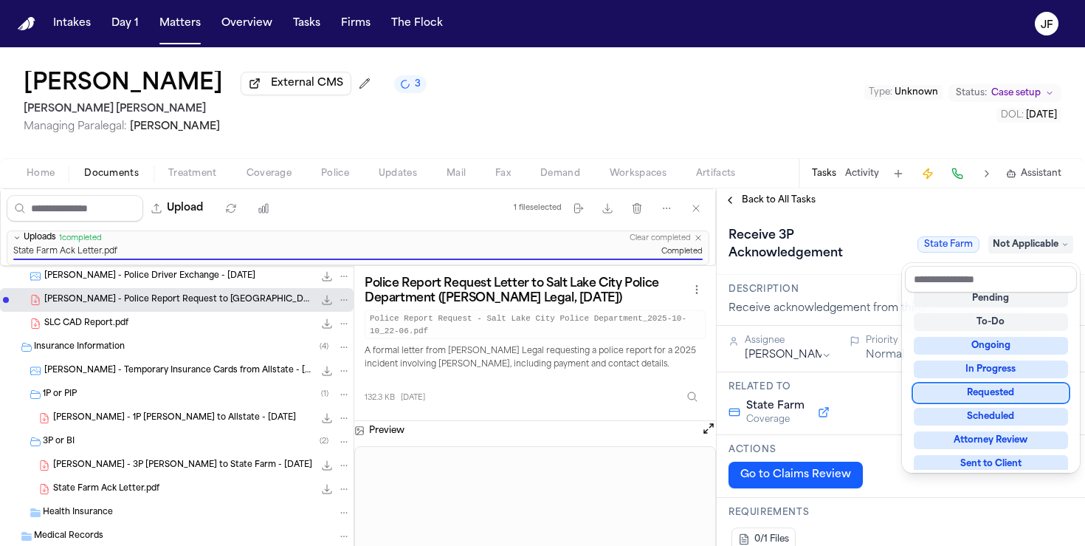
scroll to position [22, 0]
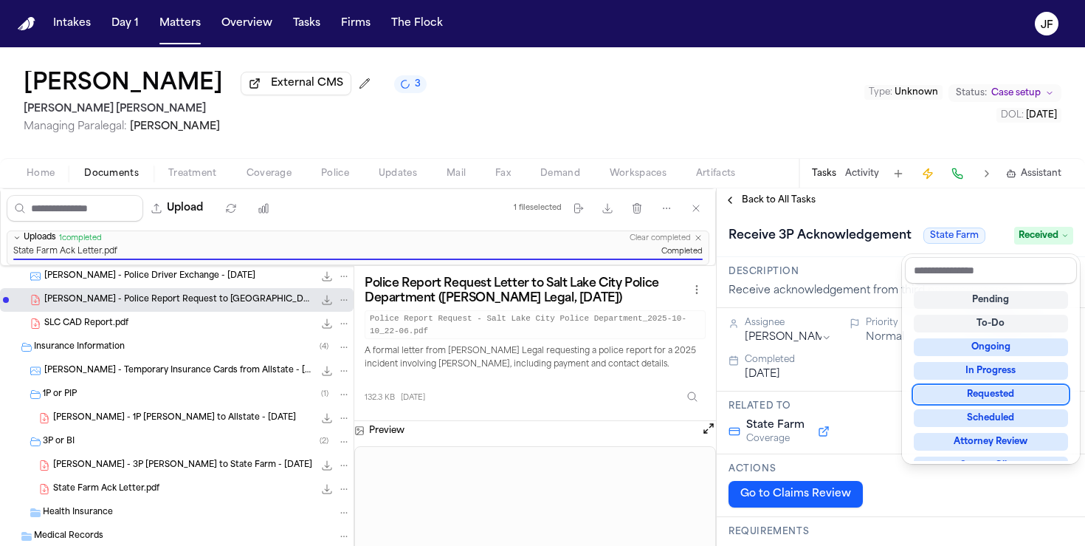
click at [289, 188] on div "Mayra Zavala External CMS 3 Steele Adams Hosman Managing Paralegal: Jacqueline …" at bounding box center [542, 296] width 1085 height 498
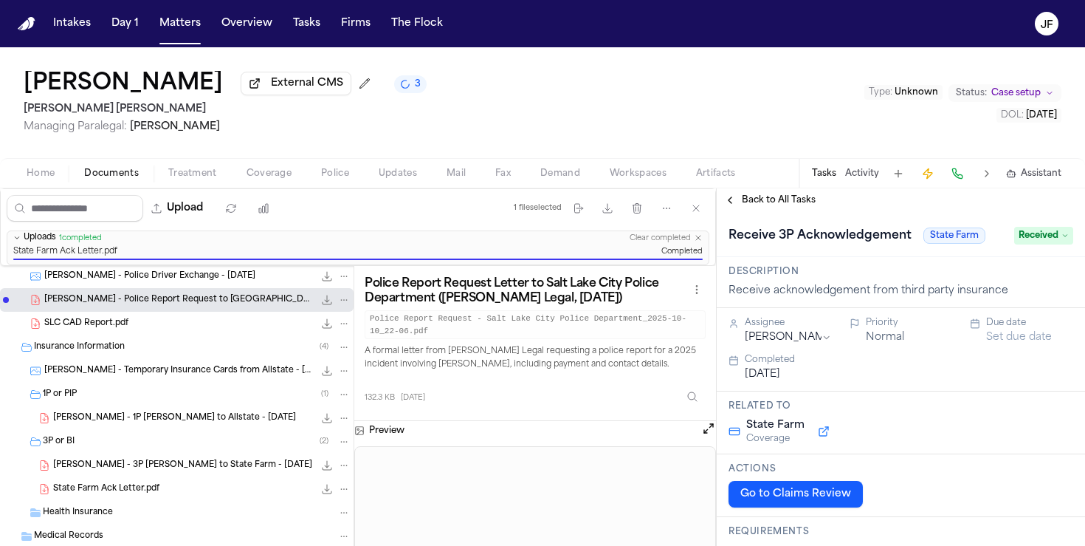
click at [281, 179] on span "Coverage" at bounding box center [269, 174] width 45 height 12
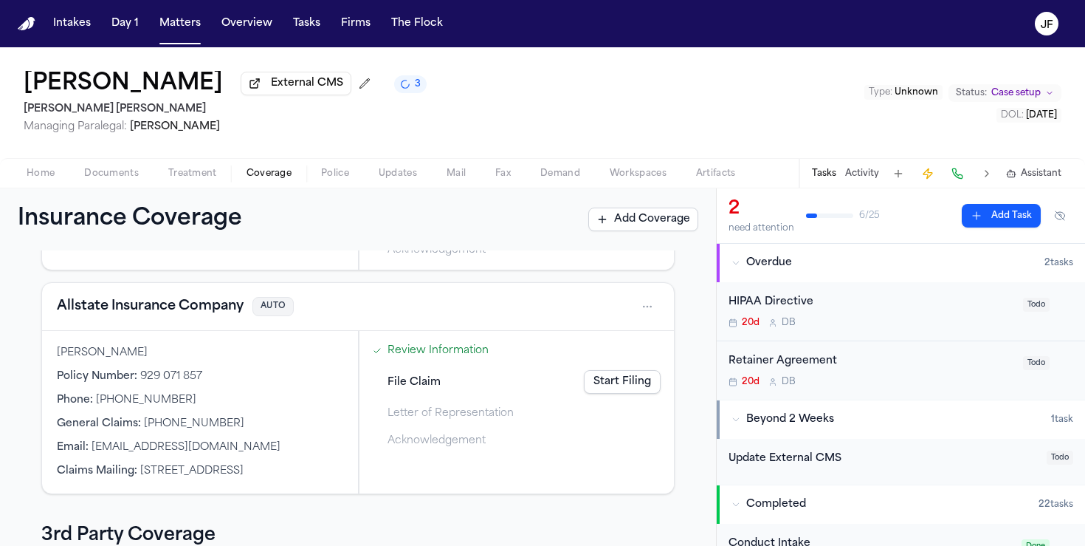
scroll to position [288, 0]
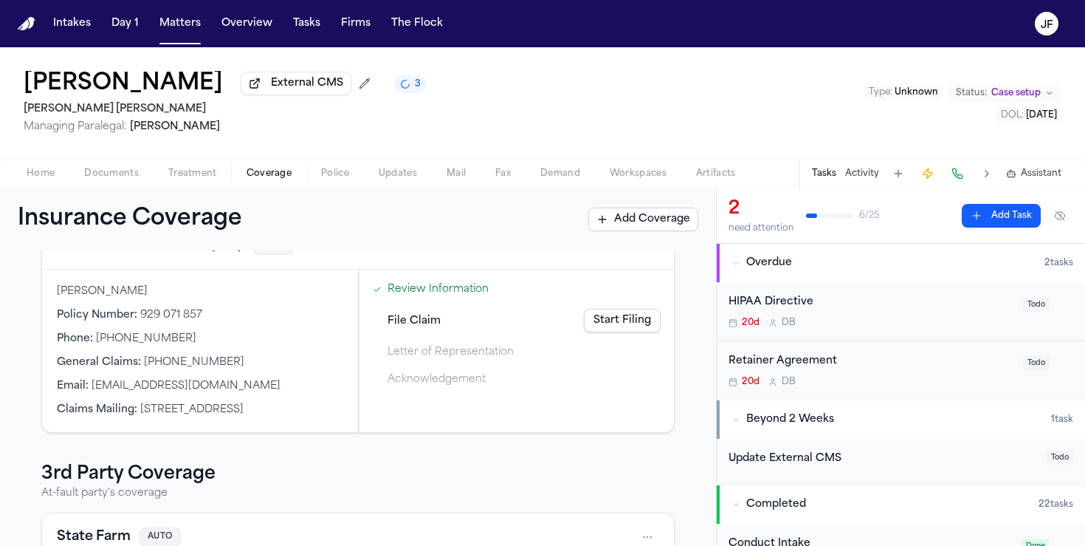
click at [634, 323] on link "Start Filing" at bounding box center [622, 321] width 77 height 24
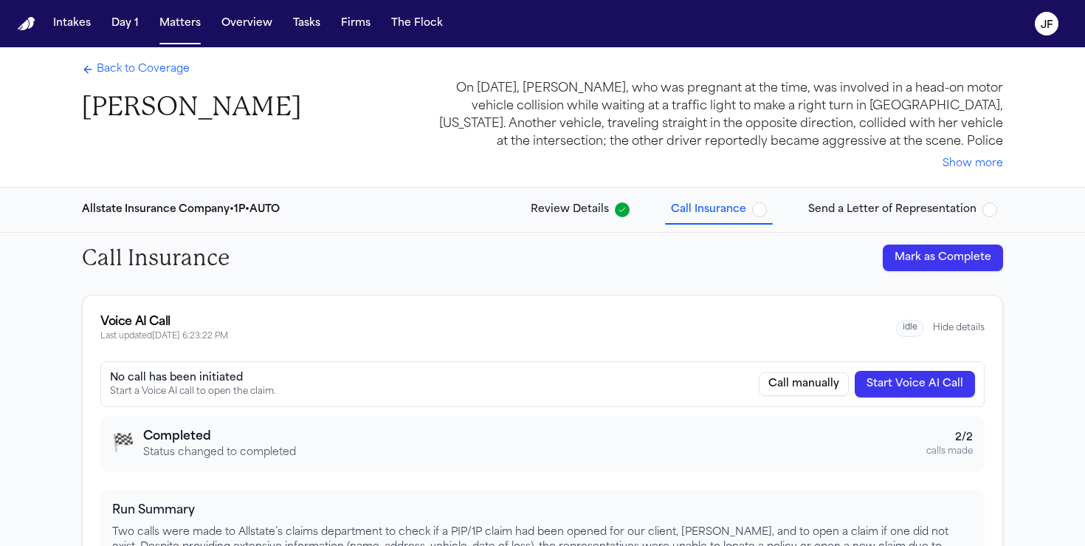
click at [916, 254] on button "Mark as Complete" at bounding box center [943, 257] width 120 height 27
click at [987, 215] on span "button" at bounding box center [990, 209] width 15 height 15
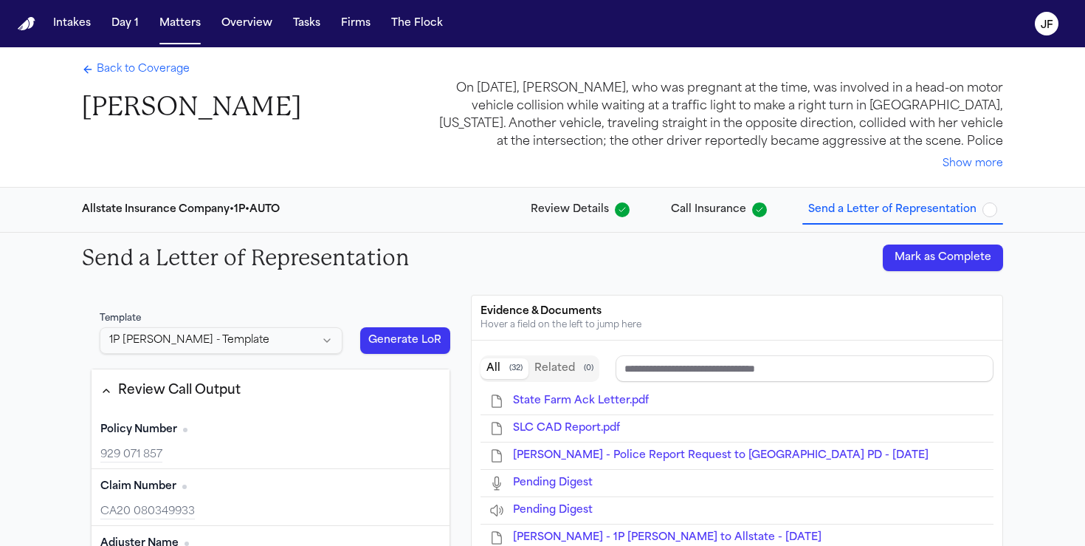
click at [960, 257] on button "Mark as Complete" at bounding box center [943, 257] width 120 height 27
click at [152, 73] on span "Back to Coverage" at bounding box center [143, 69] width 93 height 15
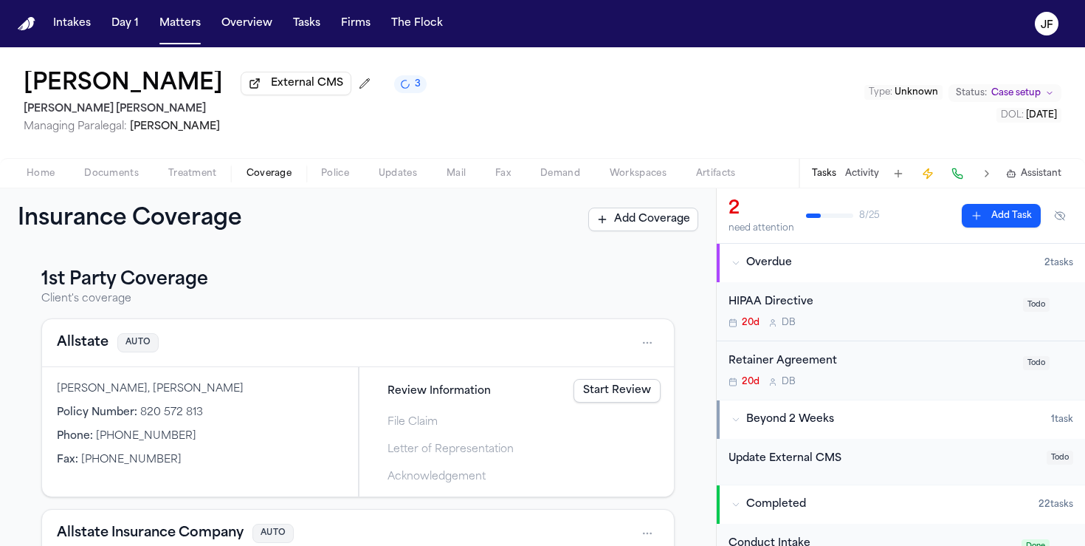
click at [634, 391] on link "Start Review" at bounding box center [617, 391] width 87 height 24
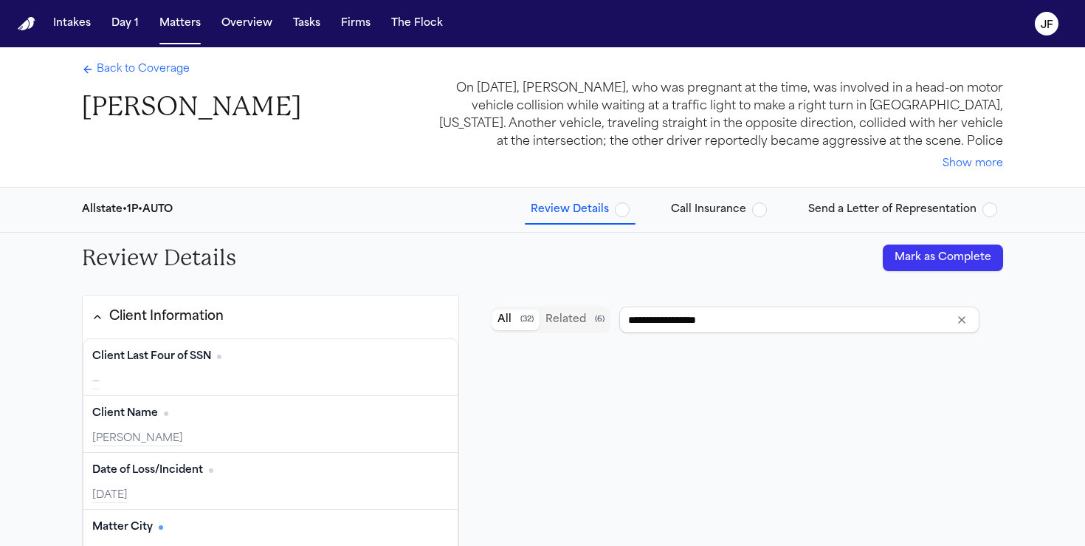
type input "**********"
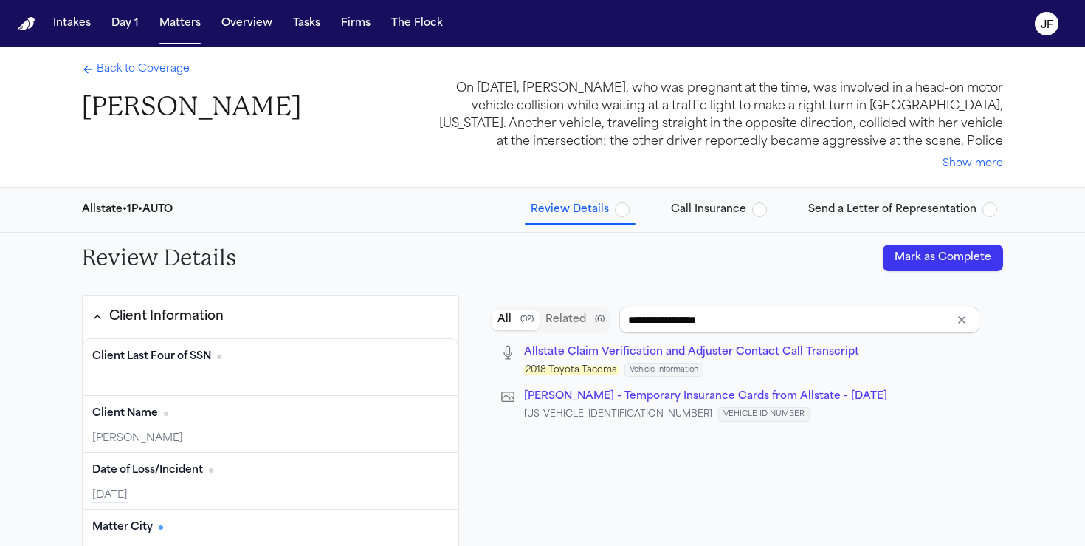
click at [920, 256] on button "Mark as Complete" at bounding box center [943, 257] width 120 height 27
click at [772, 208] on button "Call Insurance" at bounding box center [719, 209] width 108 height 27
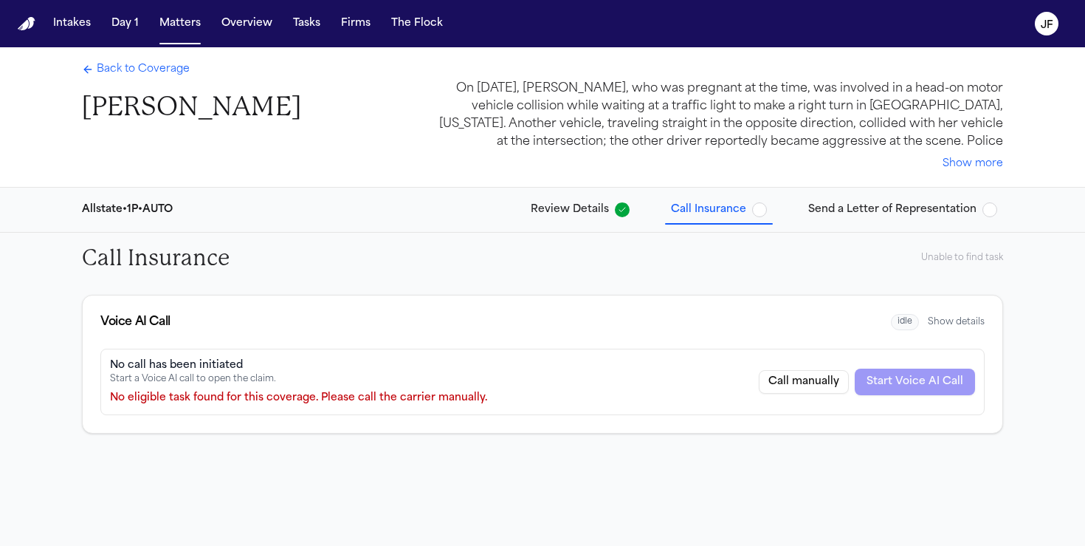
click at [983, 207] on span "button" at bounding box center [990, 209] width 15 height 15
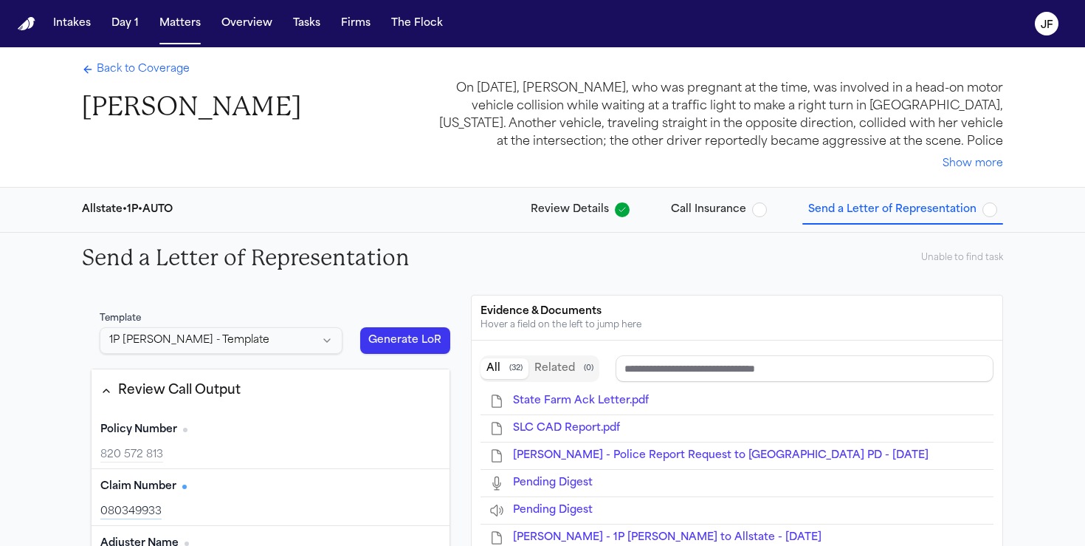
click at [751, 207] on span "Call Insurance" at bounding box center [719, 209] width 96 height 15
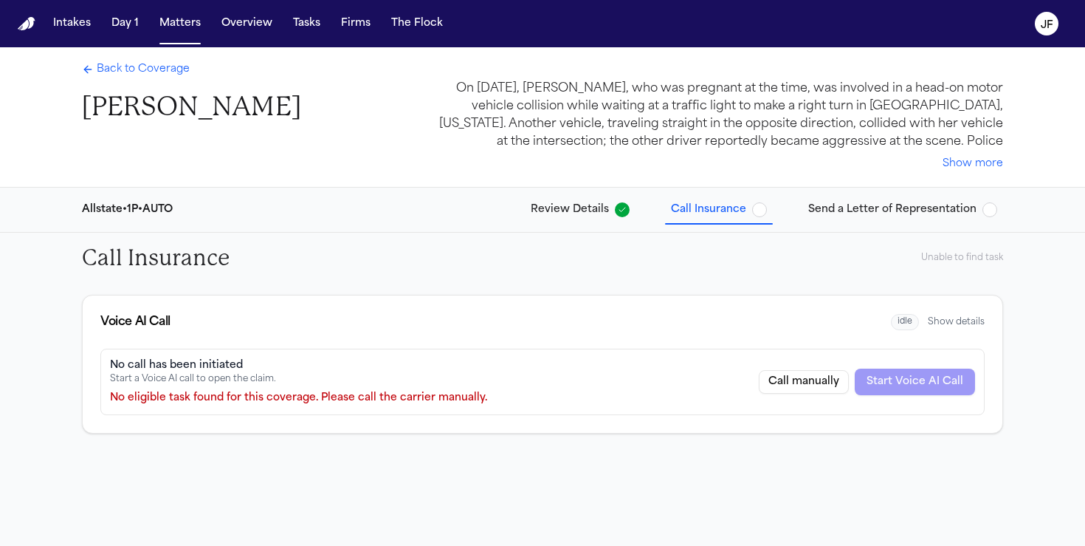
click at [137, 63] on span "Back to Coverage" at bounding box center [143, 69] width 93 height 15
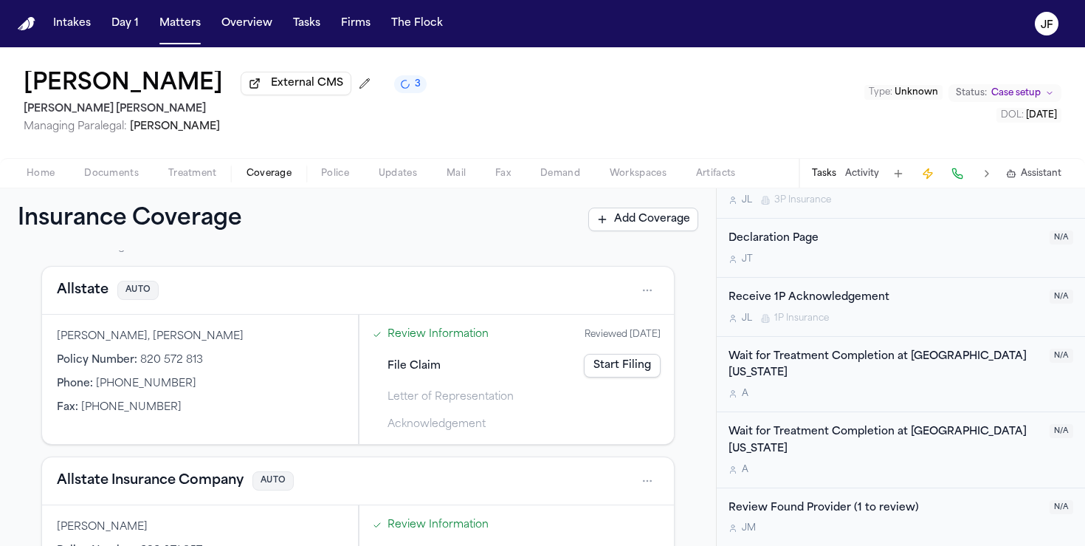
scroll to position [13, 0]
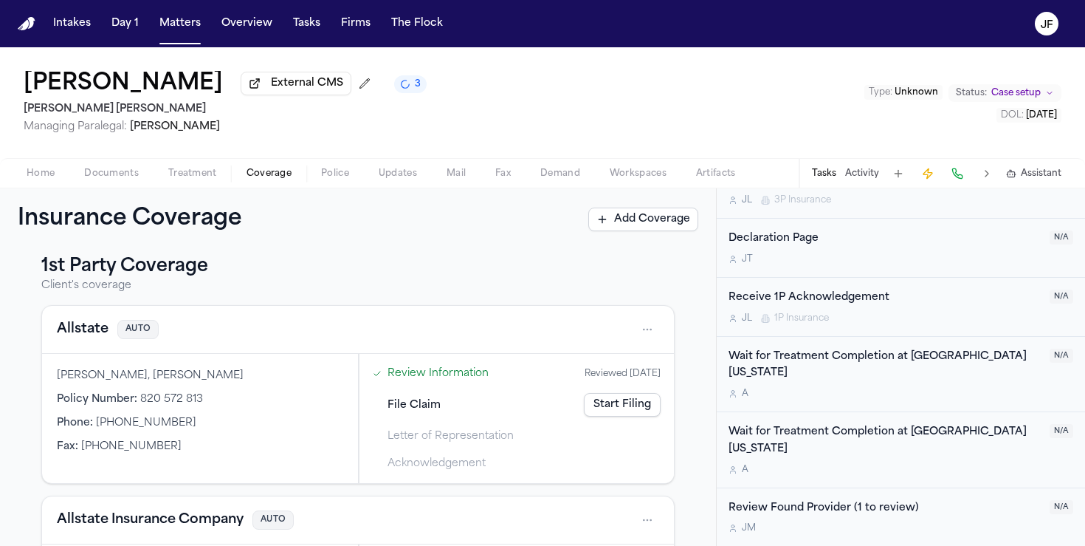
click at [661, 337] on div "Allstate AUTO" at bounding box center [358, 330] width 632 height 48
click at [642, 332] on html "Intakes Day 1 Matters Overview Tasks Firms The Flock JF Mayra Zavala External C…" at bounding box center [542, 273] width 1085 height 546
click at [596, 400] on div "Delete" at bounding box center [600, 402] width 111 height 24
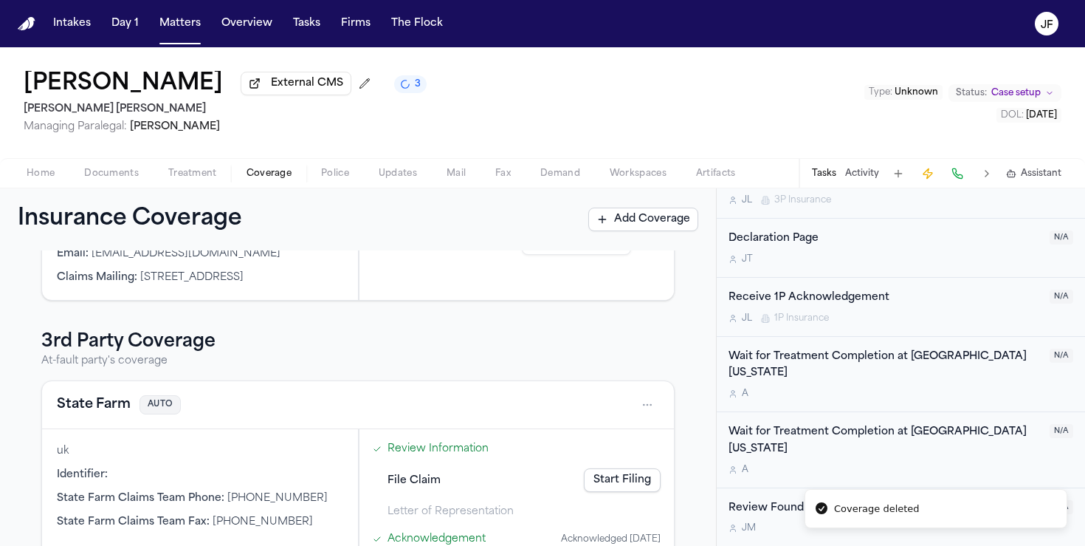
scroll to position [264, 0]
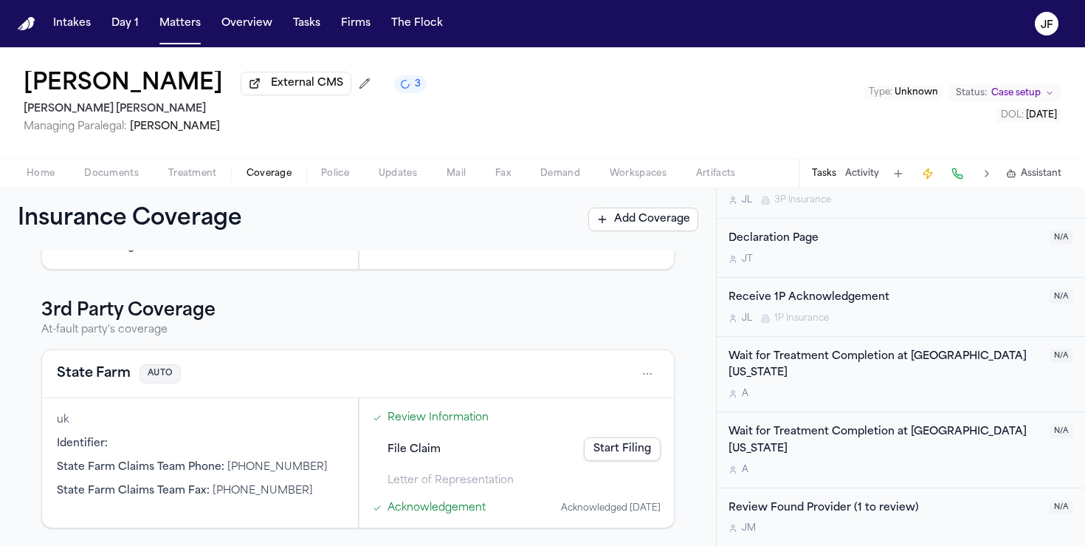
click at [107, 153] on div "Mayra Zavala External CMS 3 Steele Adams Hosman Managing Paralegal: Jacqueline …" at bounding box center [542, 102] width 1085 height 111
click at [107, 179] on span "Documents" at bounding box center [111, 174] width 55 height 12
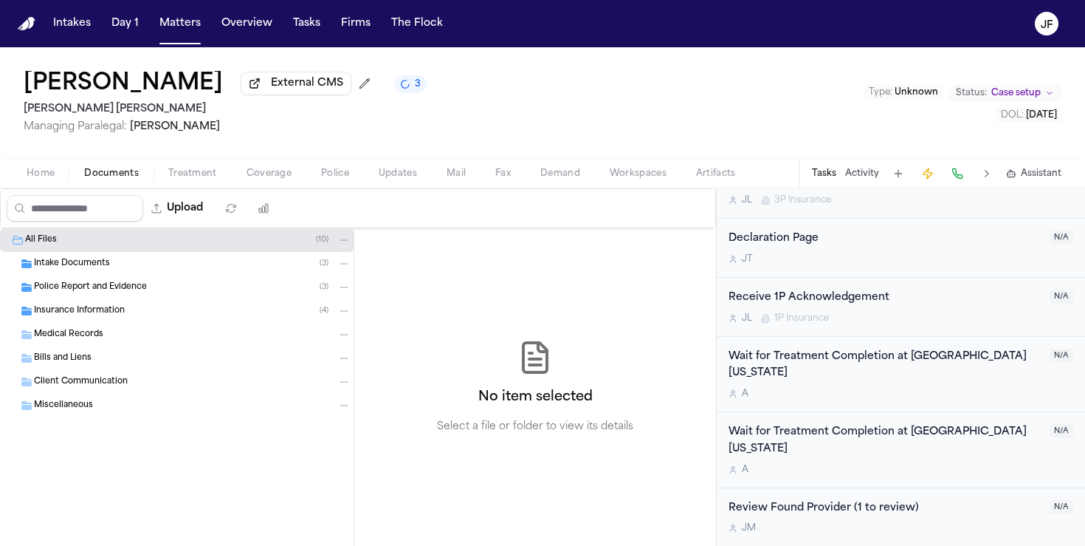
click at [100, 317] on span "Insurance Information" at bounding box center [79, 311] width 91 height 13
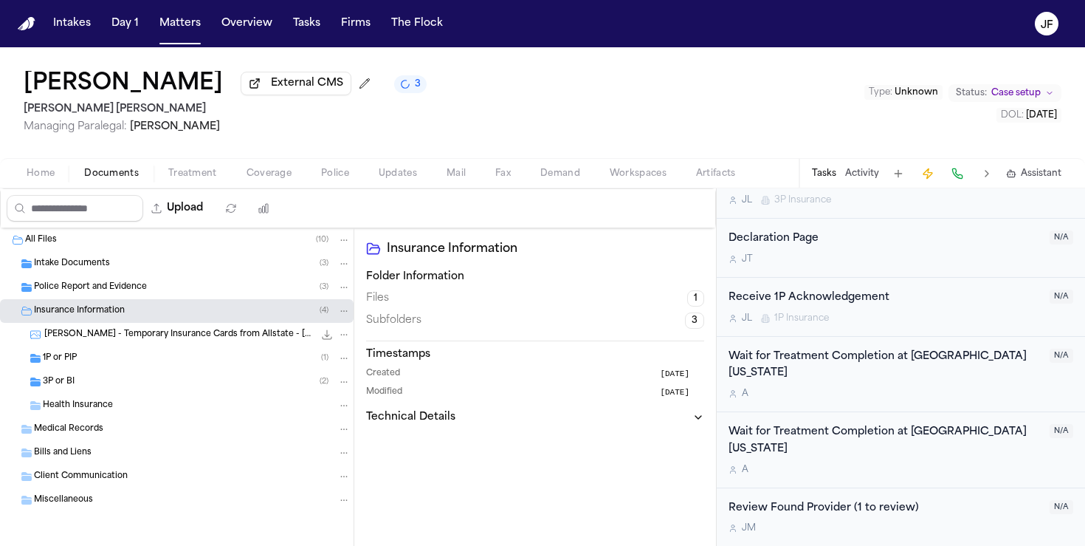
click at [108, 360] on div "1P or PIP ( 1 )" at bounding box center [197, 357] width 308 height 13
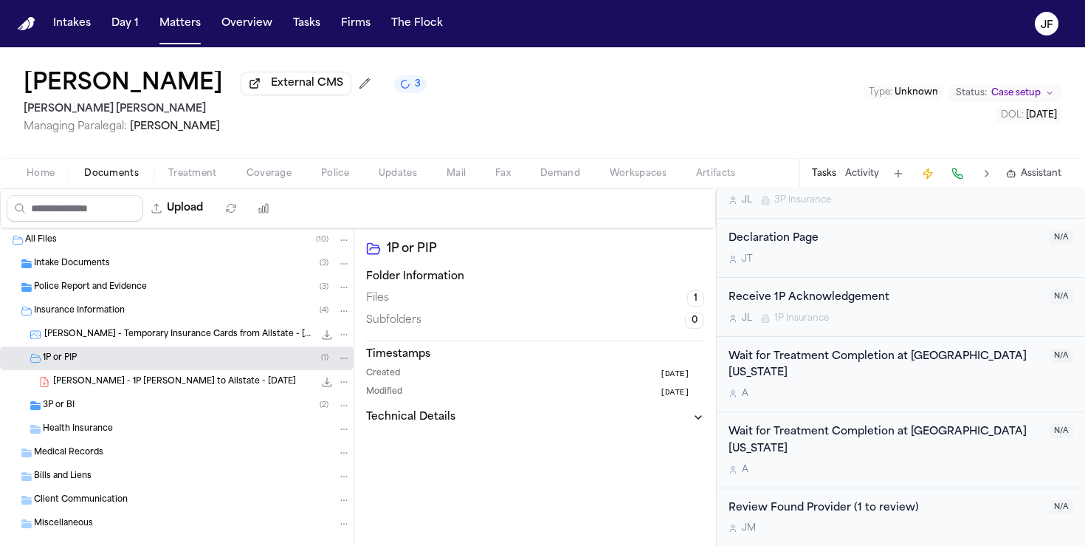
click at [110, 403] on div "3P or BI ( 2 )" at bounding box center [197, 405] width 308 height 13
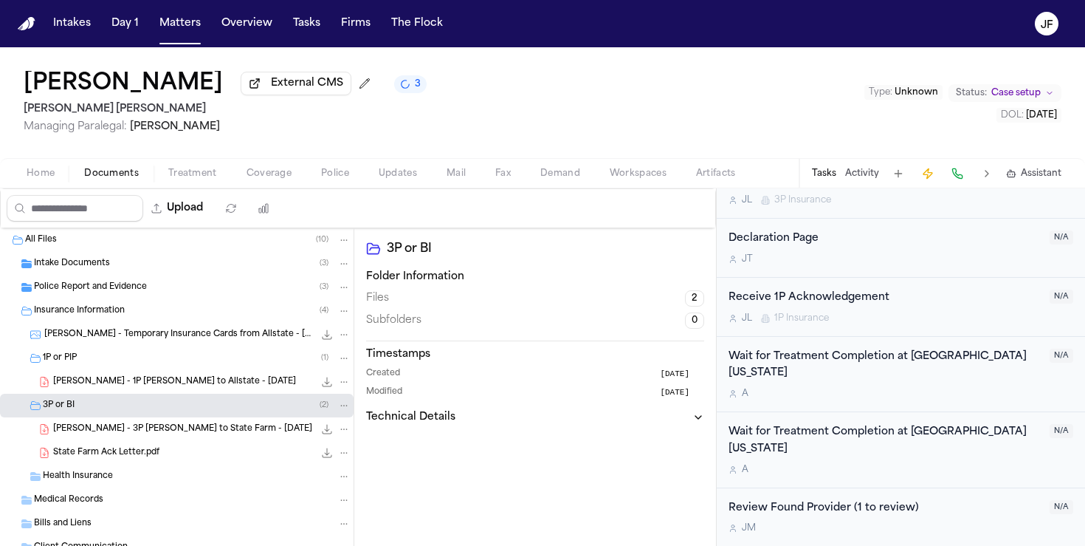
click at [140, 388] on span "M. Zavala - 1P LOR to Allstate - 9.25.25" at bounding box center [174, 382] width 243 height 13
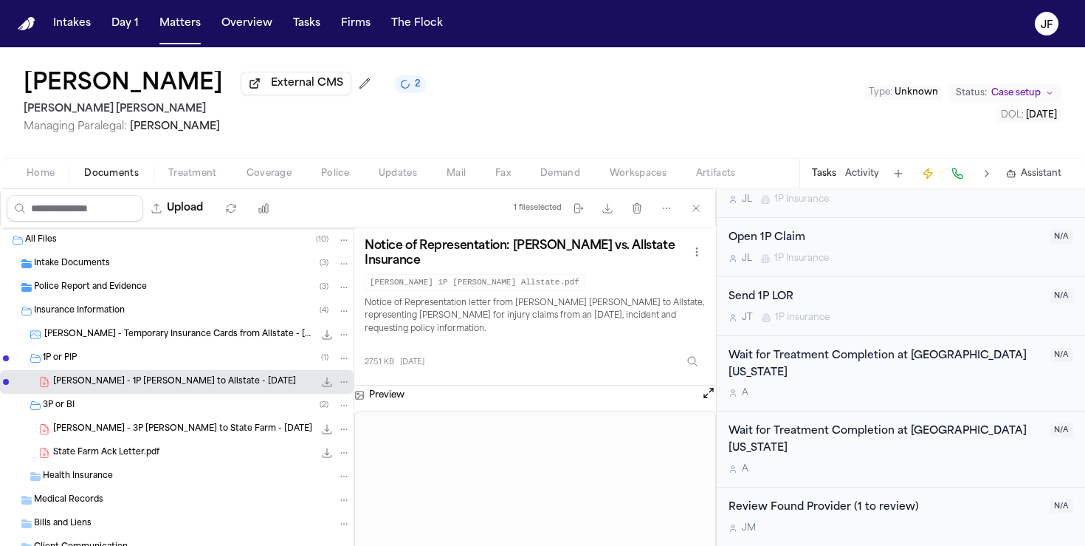
scroll to position [1133, 0]
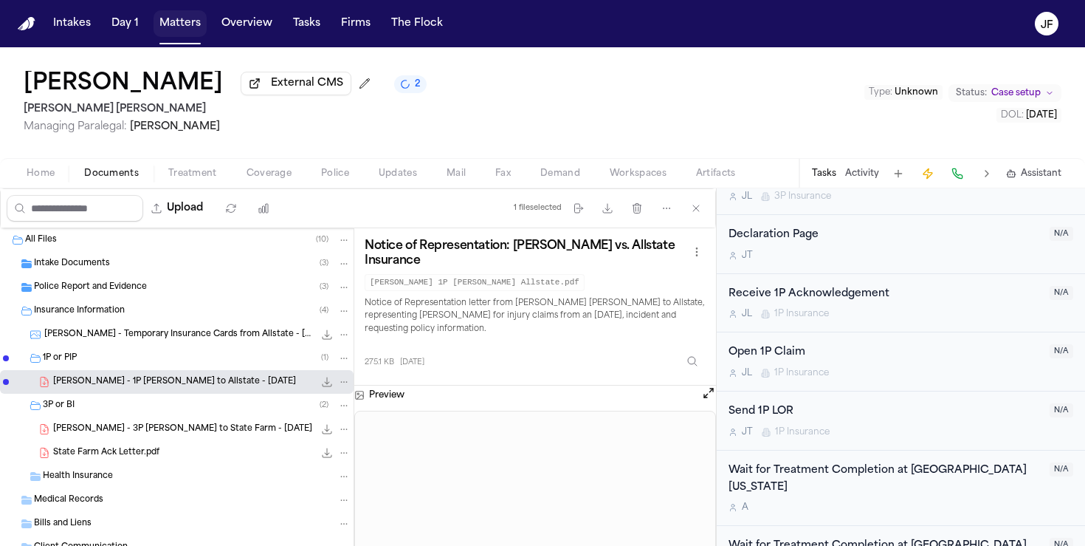
click at [184, 18] on button "Matters" at bounding box center [180, 23] width 53 height 27
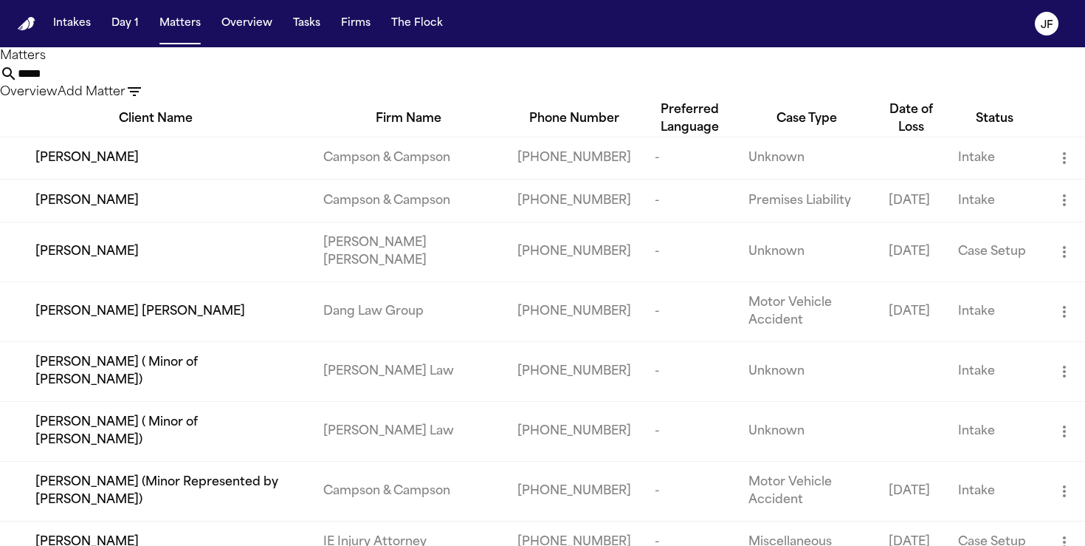
drag, startPoint x: 526, startPoint y: 89, endPoint x: 380, endPoint y: 86, distance: 146.2
click at [380, 86] on div "***** Overview Add Matter" at bounding box center [542, 83] width 1085 height 36
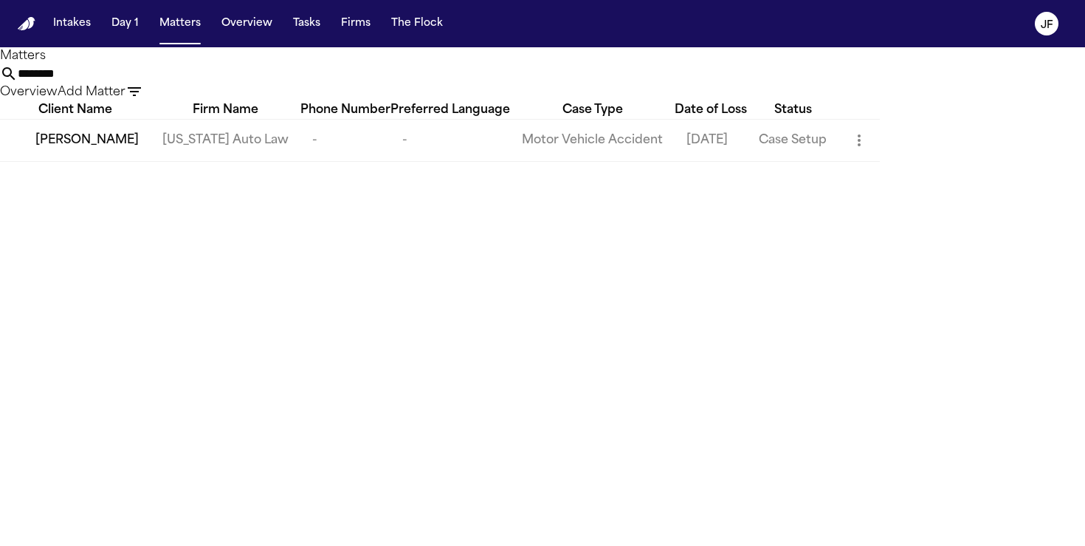
type input "********"
click at [47, 149] on span "Chantelle Bond" at bounding box center [86, 140] width 103 height 18
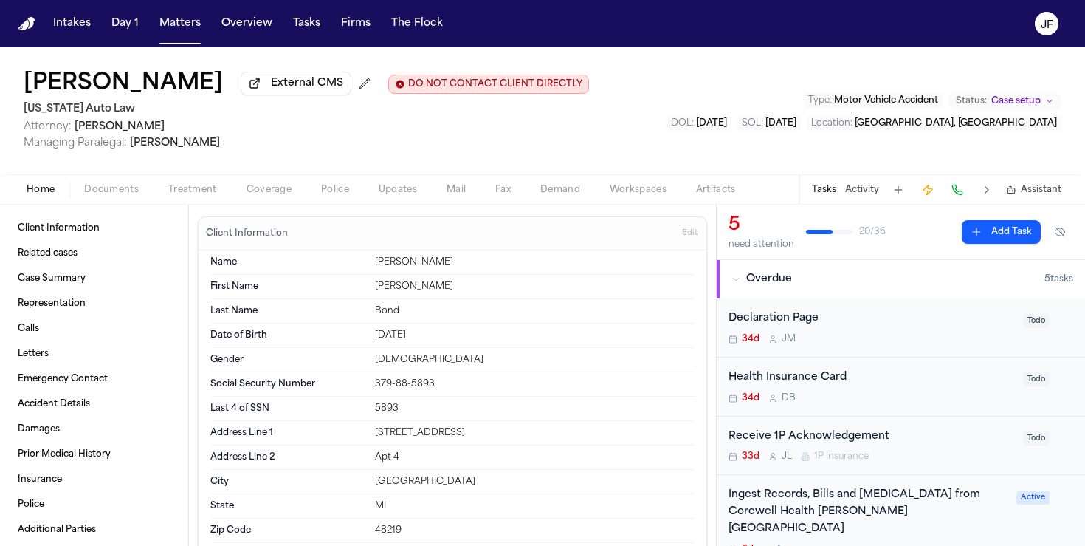
click at [121, 199] on span "button" at bounding box center [111, 197] width 72 height 1
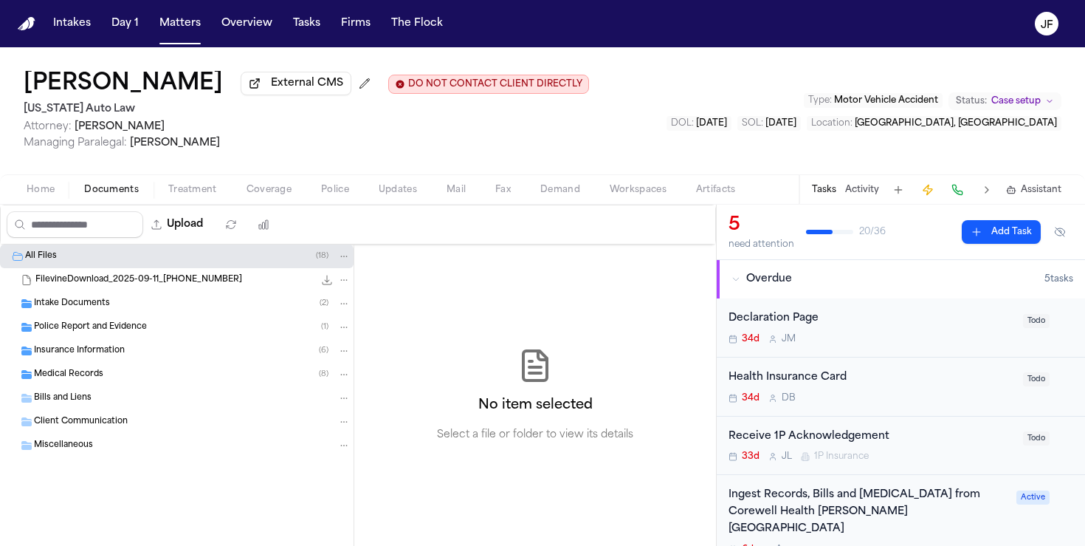
click at [123, 363] on div "Insurance Information ( 6 )" at bounding box center [177, 351] width 354 height 24
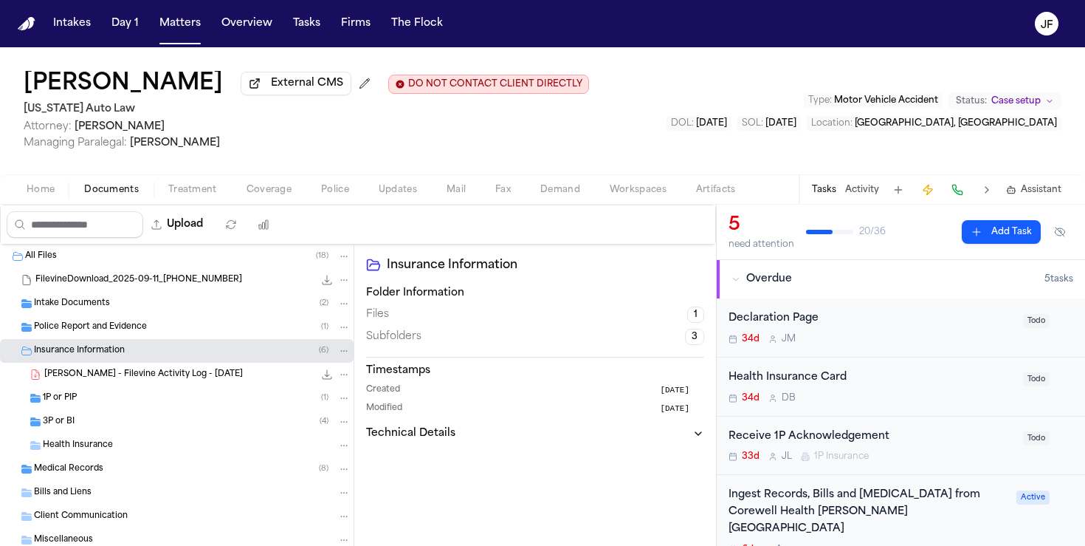
click at [121, 425] on div "3P or BI ( 4 )" at bounding box center [197, 421] width 308 height 13
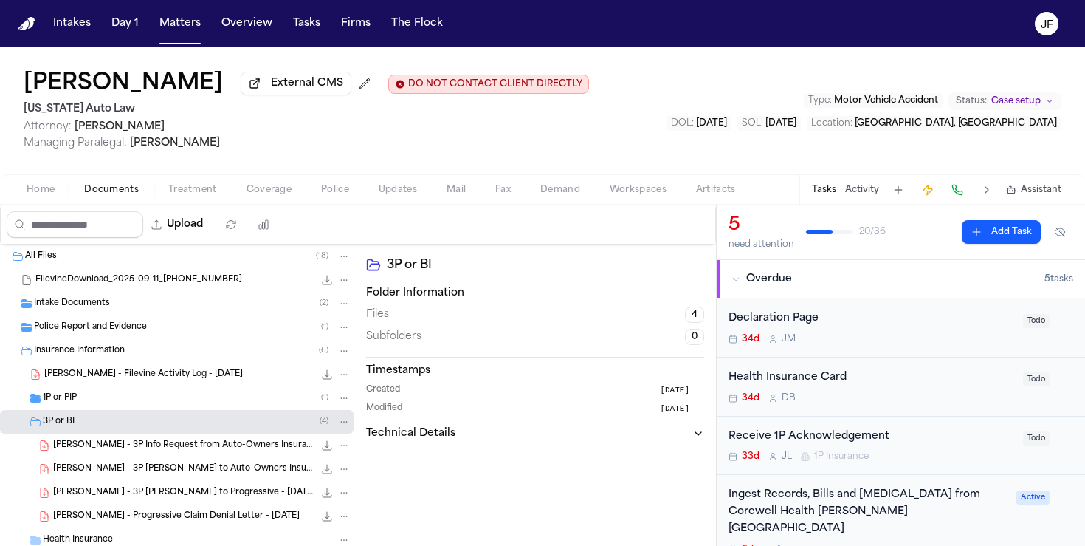
click at [123, 404] on div "1P or PIP ( 1 )" at bounding box center [197, 397] width 308 height 13
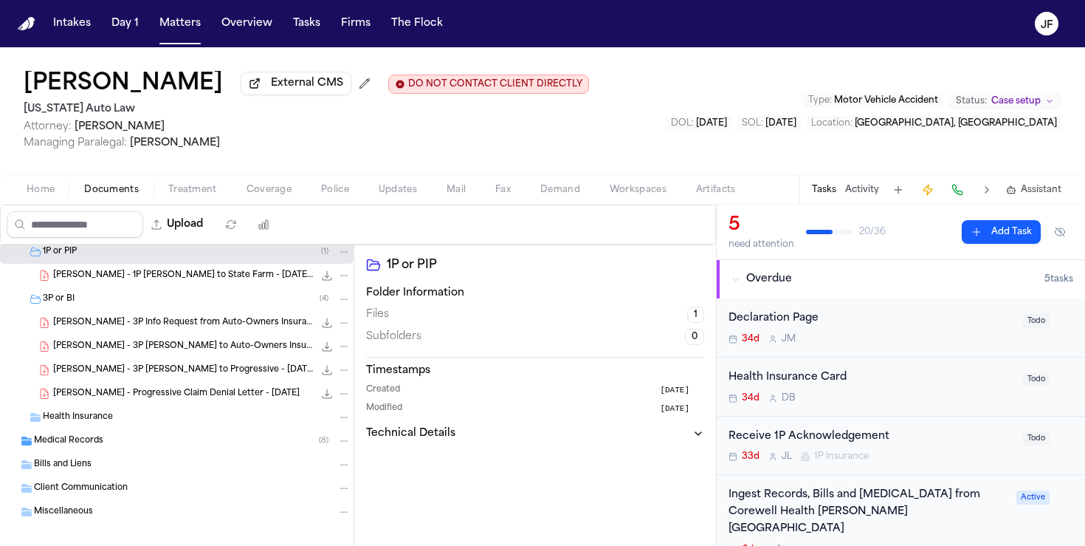
scroll to position [161, 0]
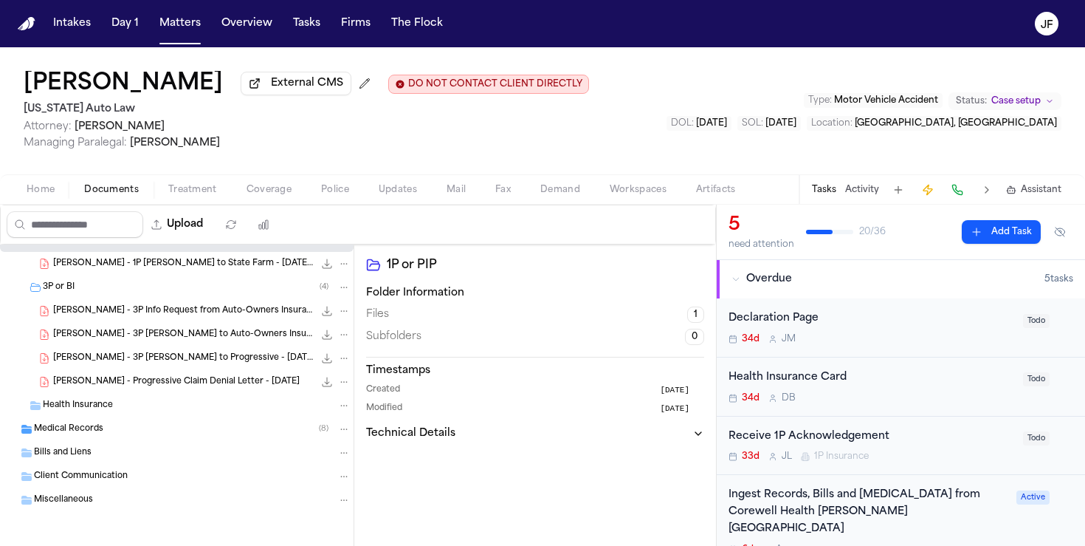
click at [180, 377] on span "C. Bond - Progressive Claim Denial Letter - 9.17.25" at bounding box center [176, 382] width 247 height 13
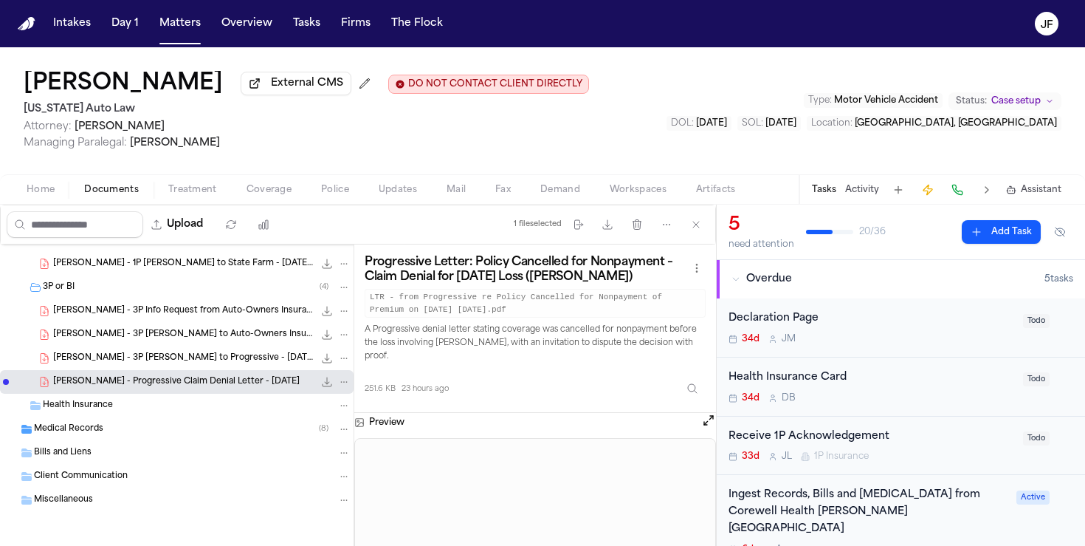
scroll to position [117, 0]
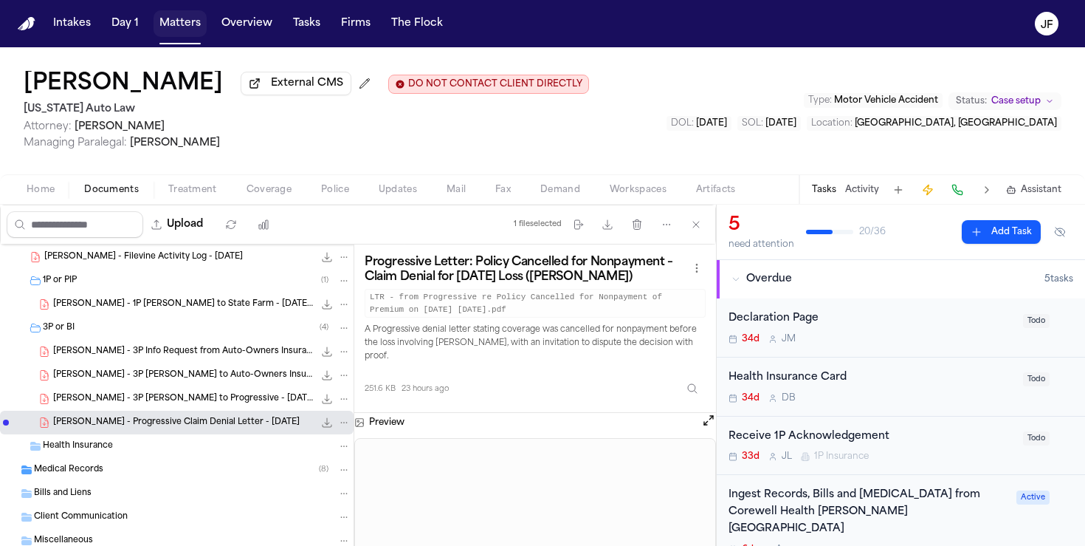
click at [172, 32] on button "Matters" at bounding box center [180, 23] width 53 height 27
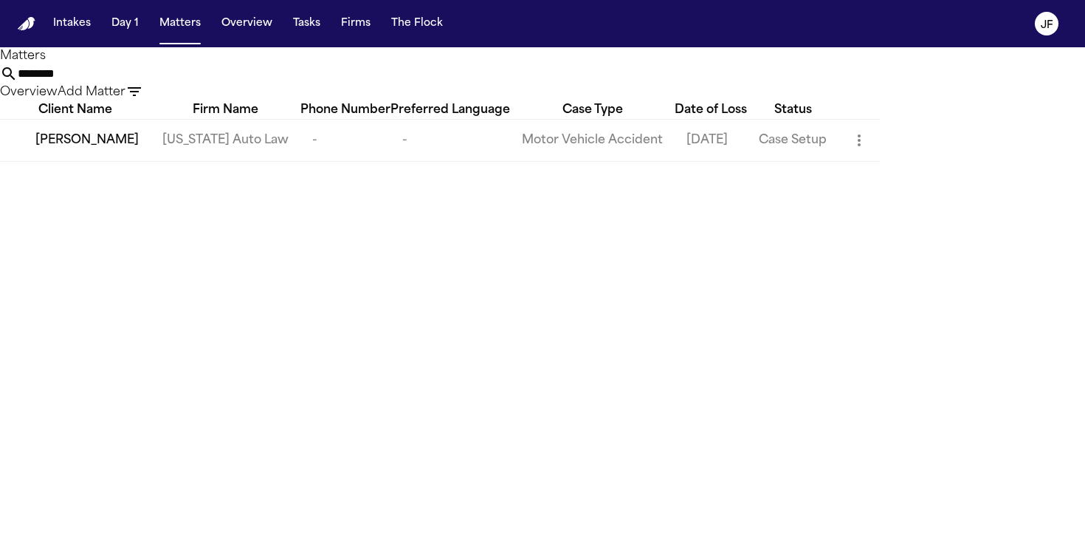
drag, startPoint x: 529, startPoint y: 78, endPoint x: 383, endPoint y: 100, distance: 147.2
click at [383, 100] on div "Matters ******** Overview Add Matter" at bounding box center [542, 74] width 1085 height 54
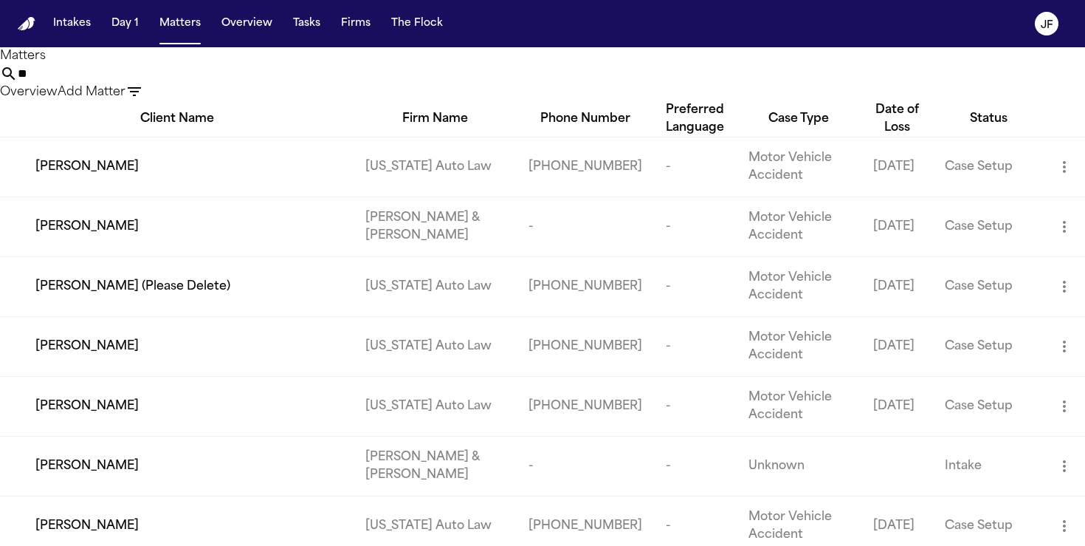
type input "*"
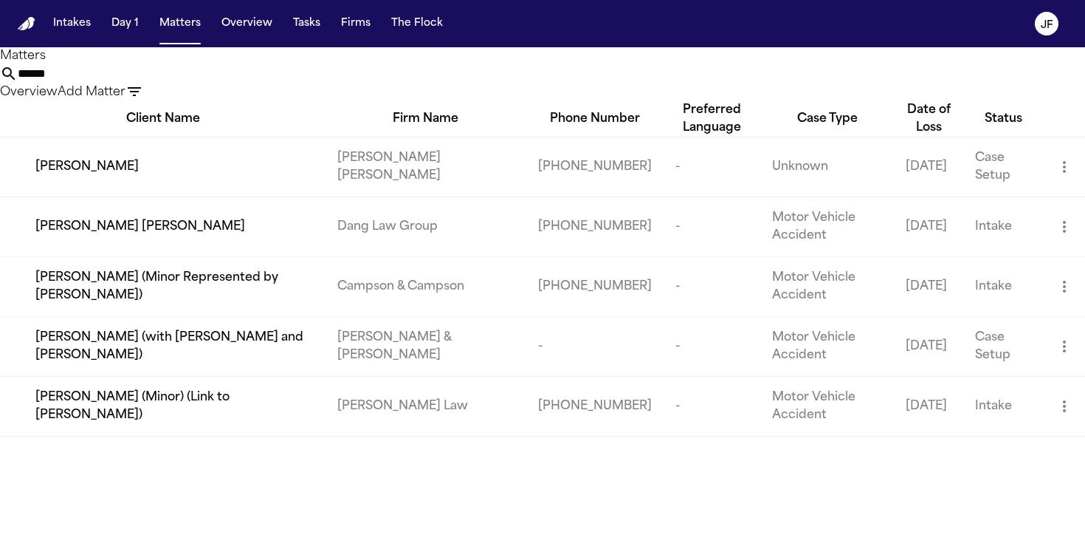
type input "*****"
click at [96, 176] on span "Mayra Zavala" at bounding box center [86, 167] width 103 height 18
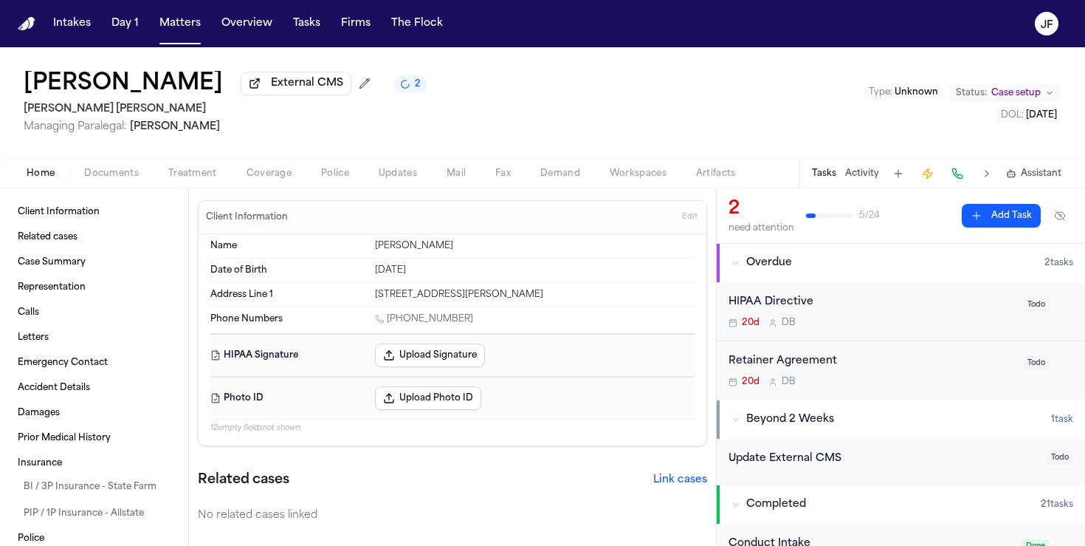
click at [108, 171] on span "Documents" at bounding box center [111, 174] width 55 height 12
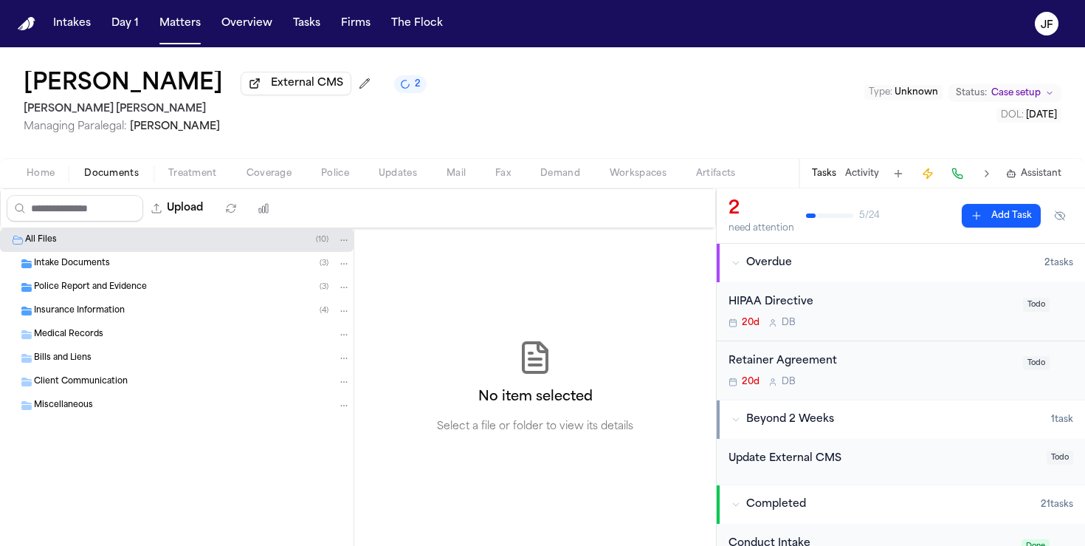
click at [159, 317] on div "Insurance Information ( 4 )" at bounding box center [192, 310] width 317 height 13
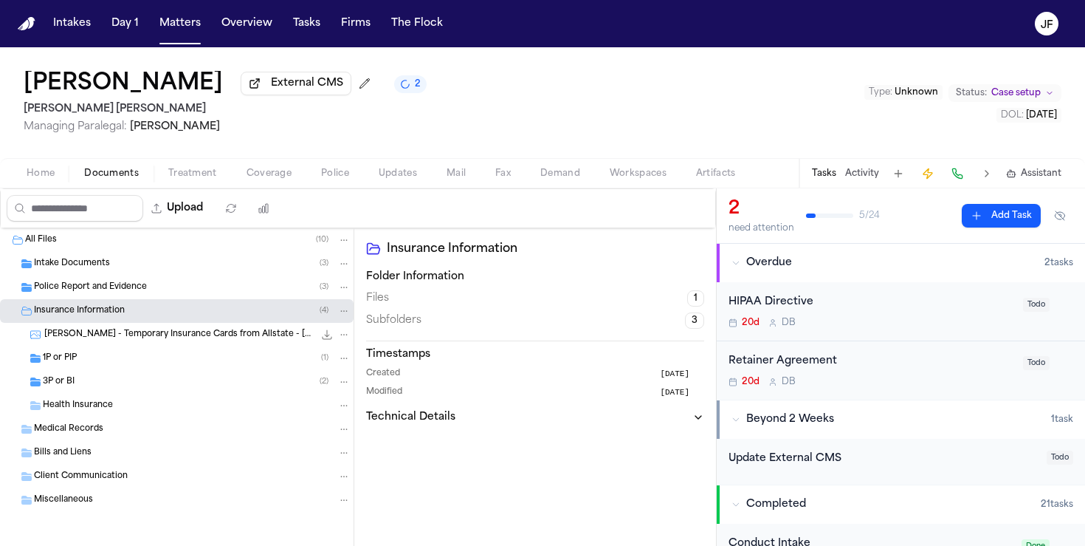
click at [151, 374] on div "3P or BI ( 2 )" at bounding box center [177, 382] width 354 height 24
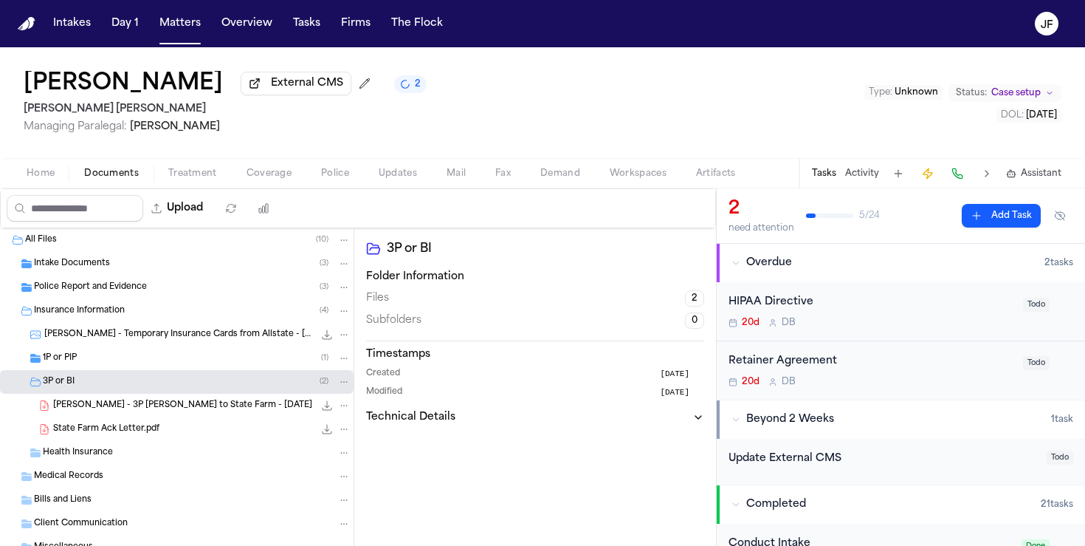
click at [151, 365] on div "1P or PIP ( 1 )" at bounding box center [197, 357] width 308 height 13
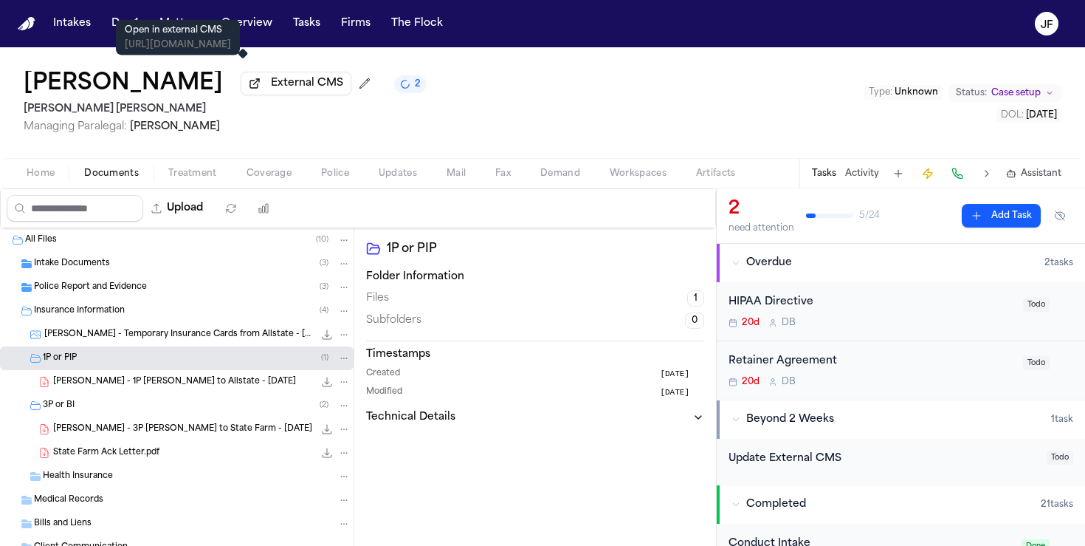
click at [271, 85] on span "External CMS" at bounding box center [307, 83] width 72 height 15
click at [271, 89] on span "External CMS" at bounding box center [307, 83] width 72 height 15
click at [271, 83] on span "External CMS" at bounding box center [307, 83] width 72 height 15
click at [0, 0] on span "275.1 KB • PDF" at bounding box center [0, 0] width 0 height 0
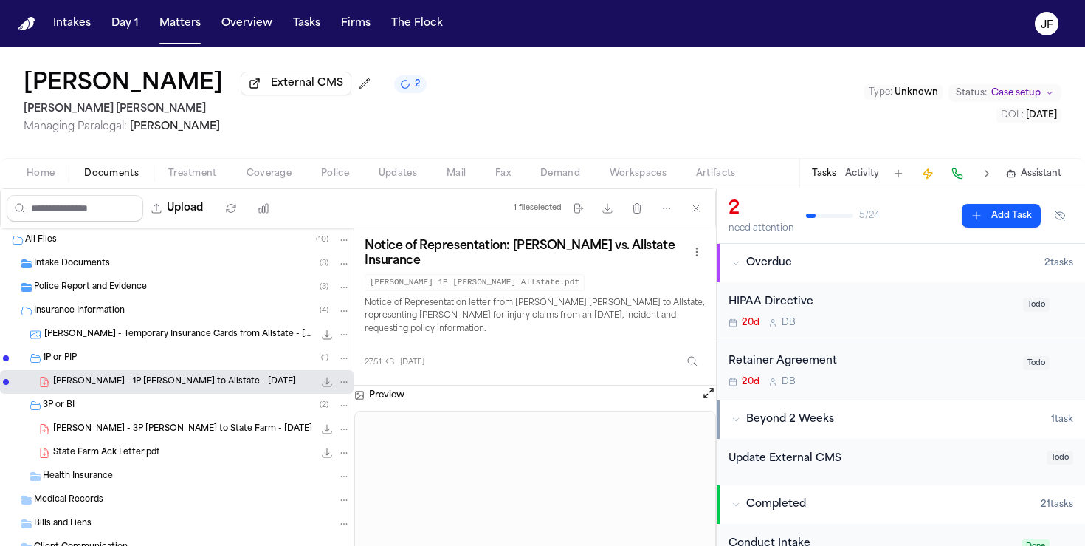
click at [326, 385] on icon "File: M. Zavala - 1P LOR to Allstate - 9.25.25" at bounding box center [327, 382] width 12 height 12
click at [219, 439] on div "M. Zavala - 3P LOR to State Farm - 9.25.25 262.1 KB • PDF" at bounding box center [177, 429] width 354 height 24
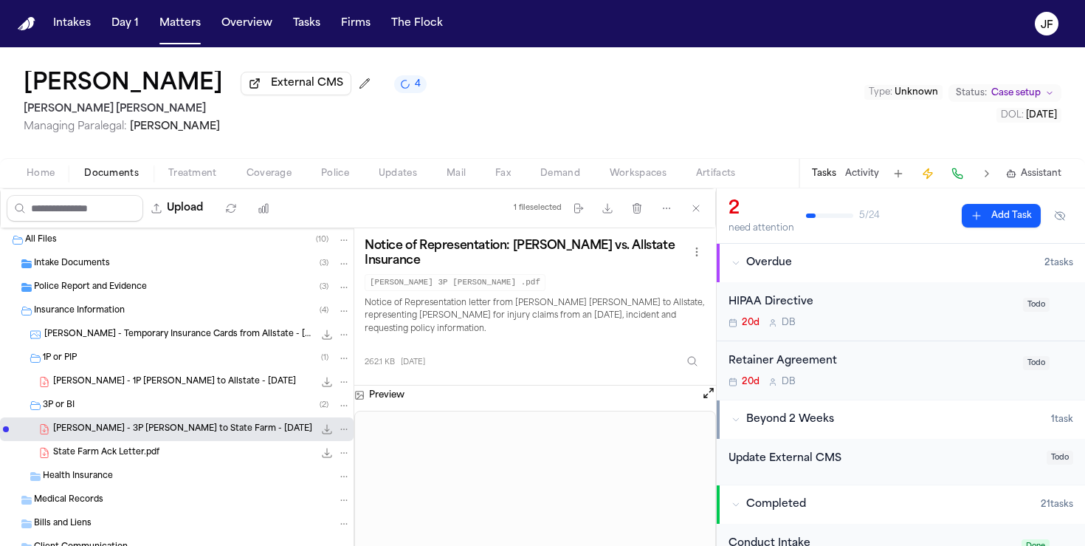
click at [324, 435] on icon "File: M. Zavala - 3P LOR to State Farm - 9.25.25" at bounding box center [327, 429] width 12 height 12
click at [146, 294] on div "Police Report and Evidence ( 3 )" at bounding box center [192, 287] width 317 height 13
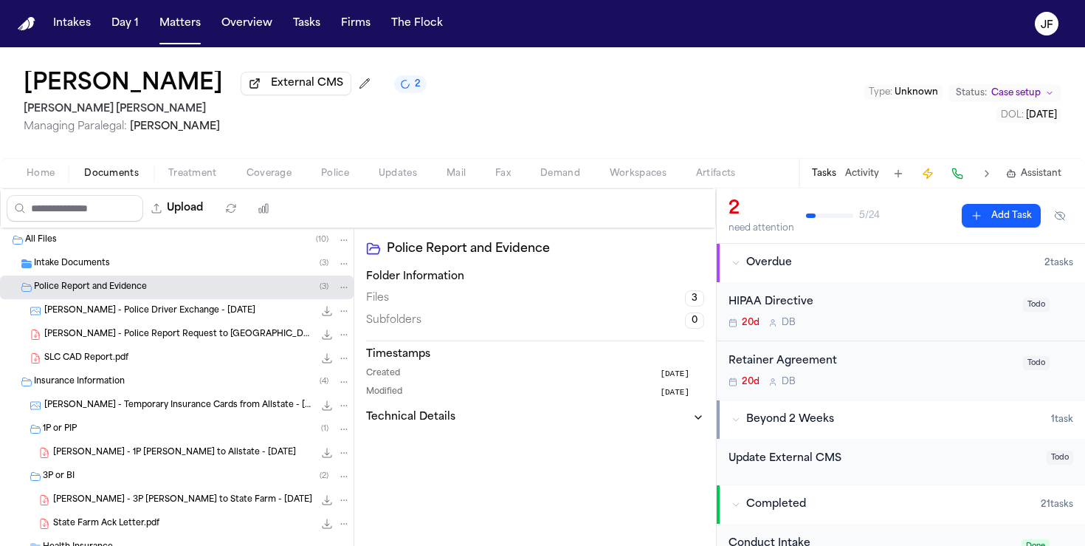
click at [149, 353] on div "SLC CAD Report.pdf 212.3 KB • PDF" at bounding box center [177, 358] width 354 height 24
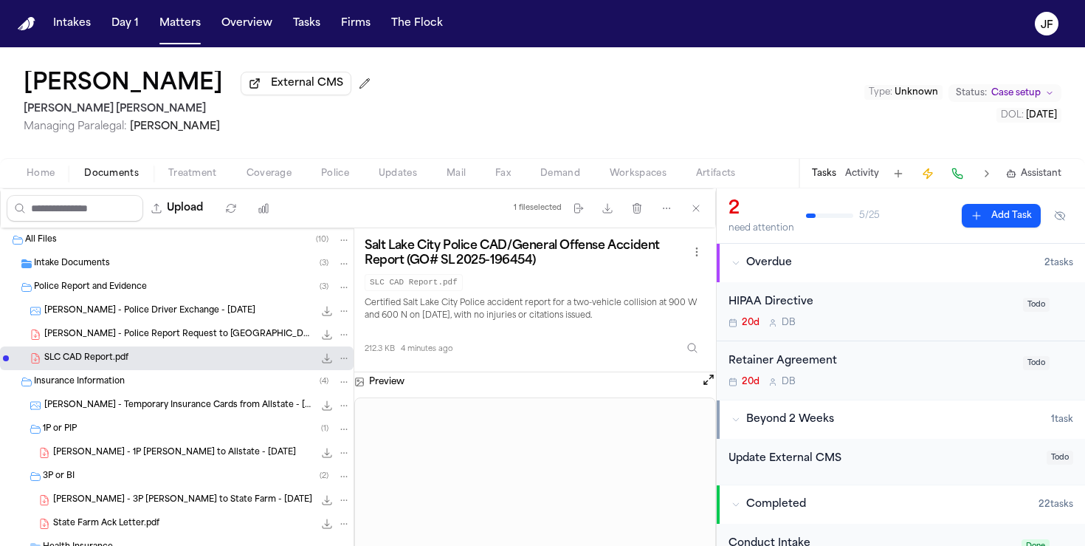
click at [169, 38] on nav "Intakes Day 1 Matters Overview Tasks Firms The Flock JF" at bounding box center [542, 23] width 1085 height 47
click at [182, 20] on button "Matters" at bounding box center [180, 23] width 53 height 27
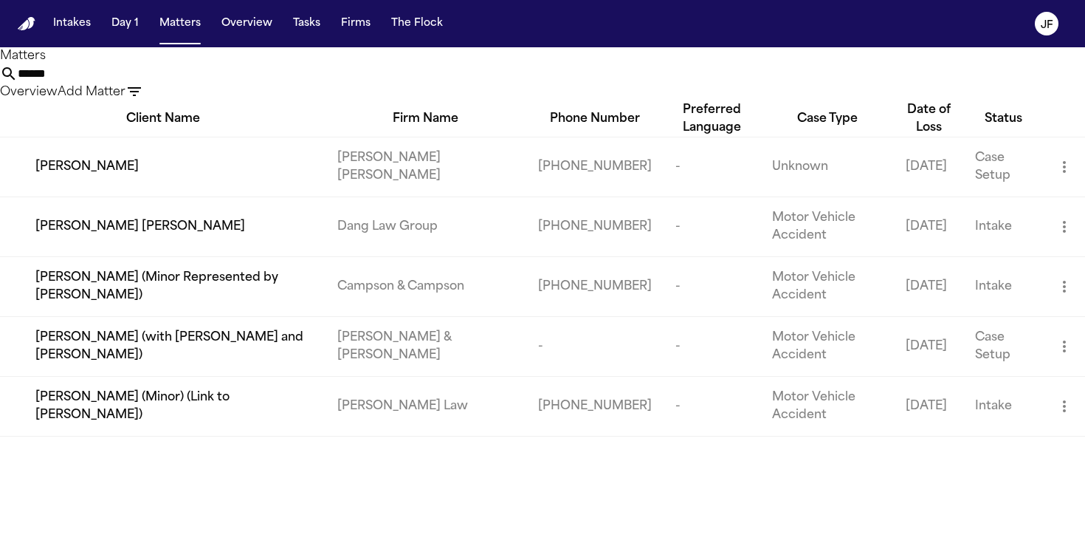
drag, startPoint x: 513, startPoint y: 82, endPoint x: 251, endPoint y: 69, distance: 262.5
click at [251, 69] on div "Matters ***** Overview Add Matter" at bounding box center [542, 74] width 1085 height 54
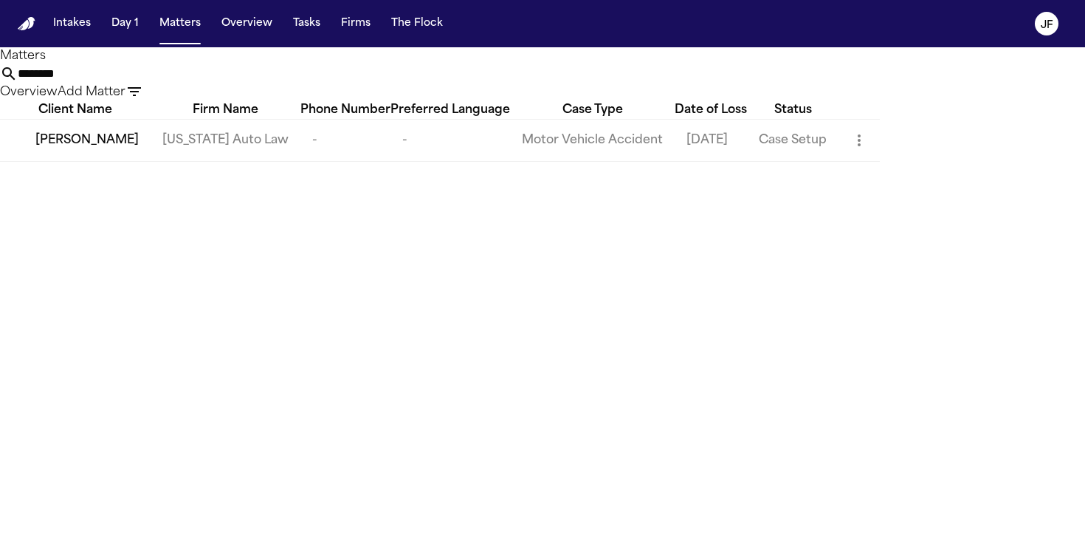
type input "********"
click at [87, 149] on span "Chantelle Bond" at bounding box center [86, 140] width 103 height 18
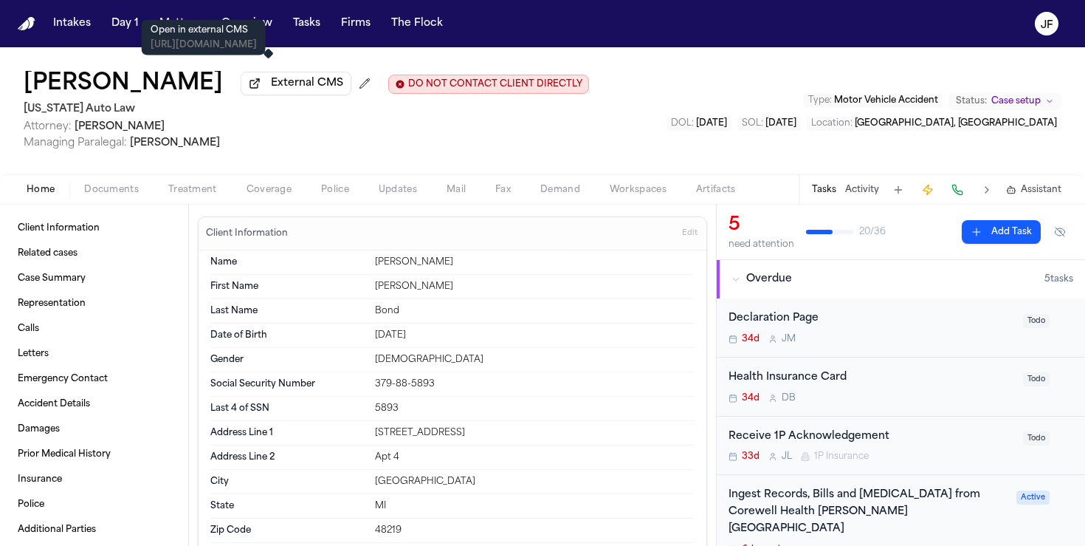
click at [294, 95] on button "External CMS" at bounding box center [296, 84] width 111 height 24
click at [300, 83] on span "External CMS" at bounding box center [307, 83] width 72 height 15
click at [94, 199] on span "button" at bounding box center [111, 197] width 72 height 1
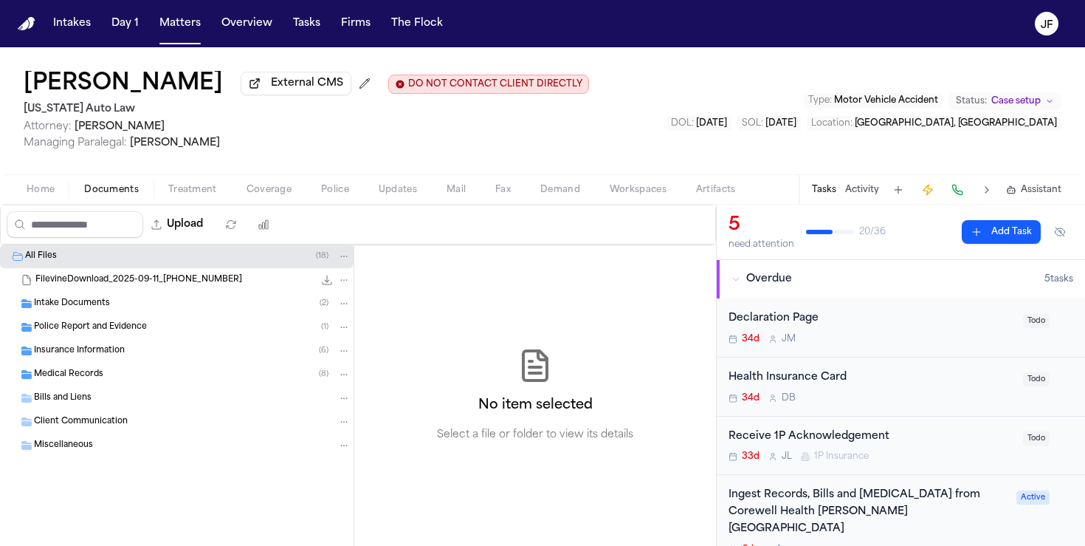
click at [95, 344] on div "Insurance Information ( 6 )" at bounding box center [177, 351] width 354 height 24
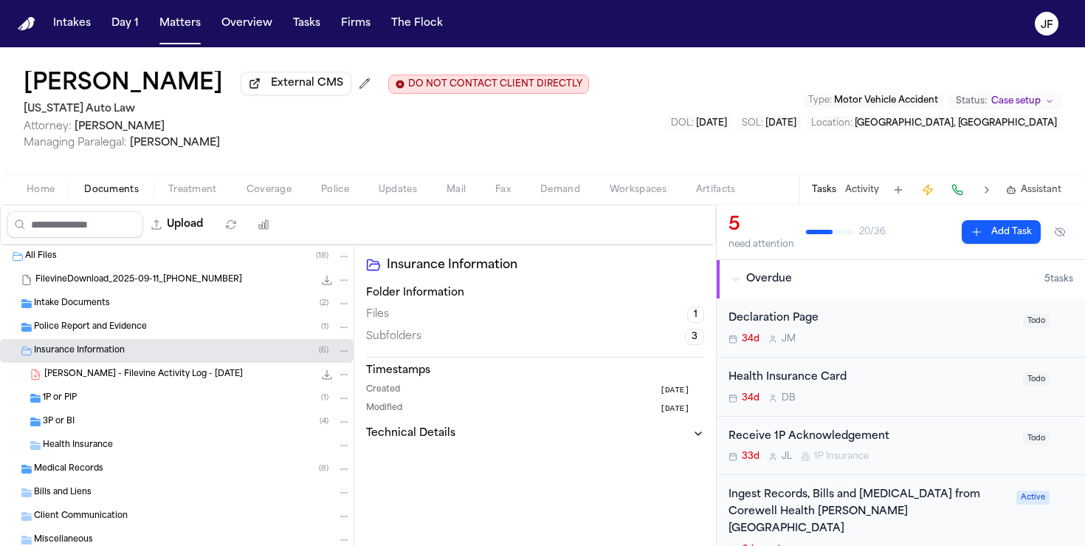
click at [94, 417] on div "3P or BI ( 4 )" at bounding box center [177, 422] width 354 height 24
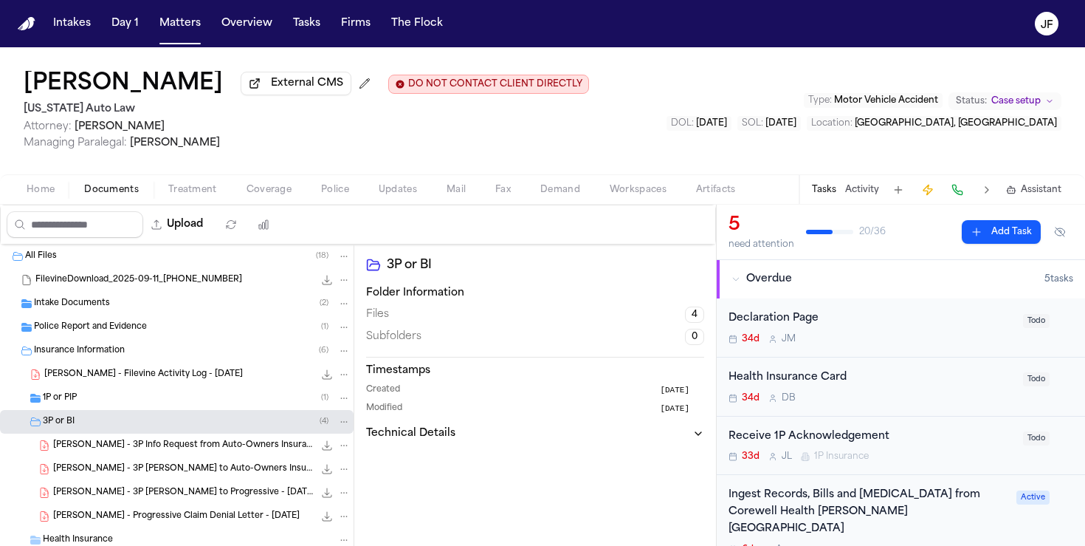
click at [94, 408] on div "1P or PIP ( 1 )" at bounding box center [177, 398] width 354 height 24
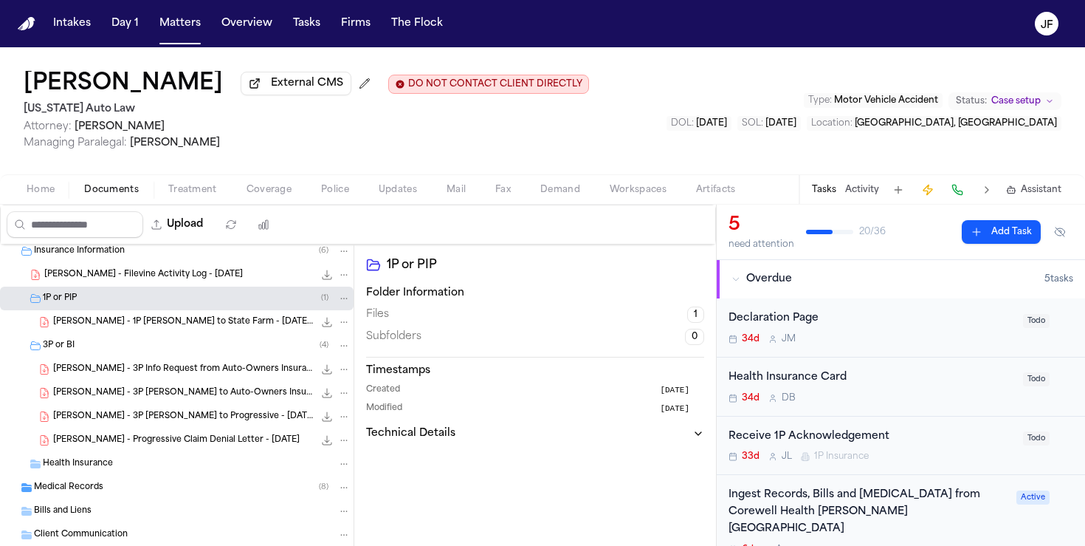
scroll to position [111, 0]
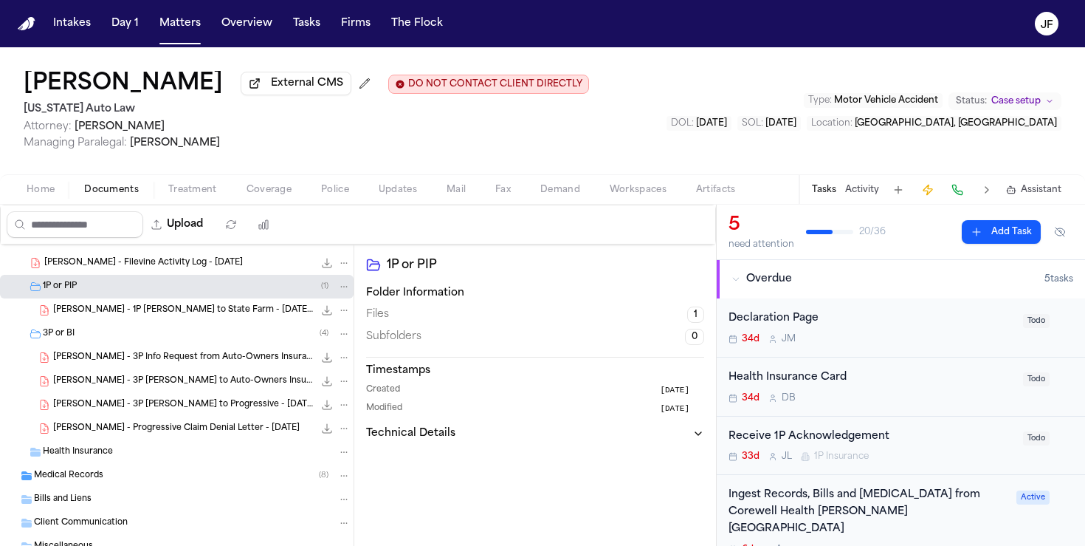
click at [181, 434] on span "C. Bond - Progressive Claim Denial Letter - 9.17.25" at bounding box center [176, 428] width 247 height 13
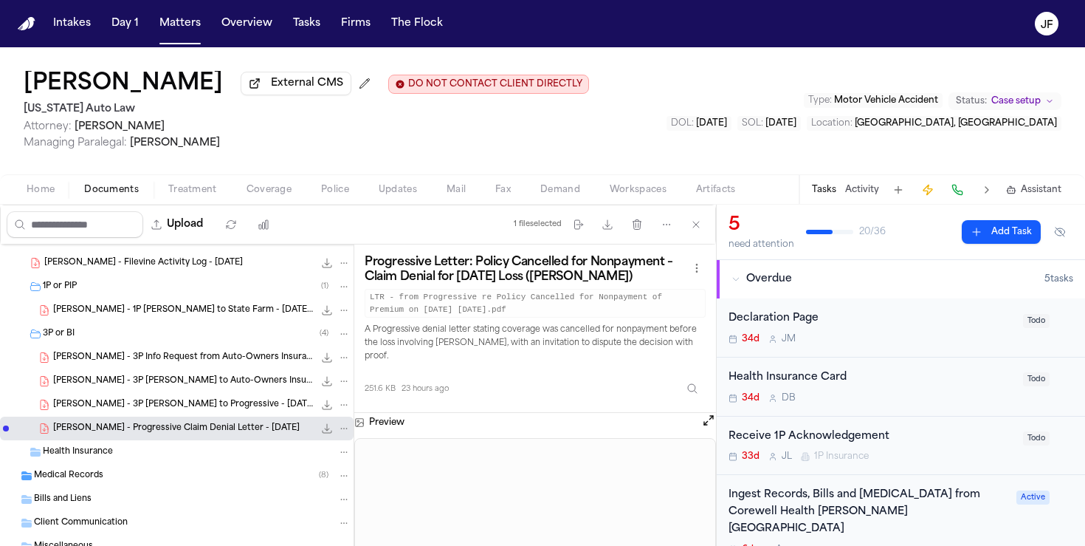
click at [193, 24] on button "Matters" at bounding box center [180, 23] width 53 height 27
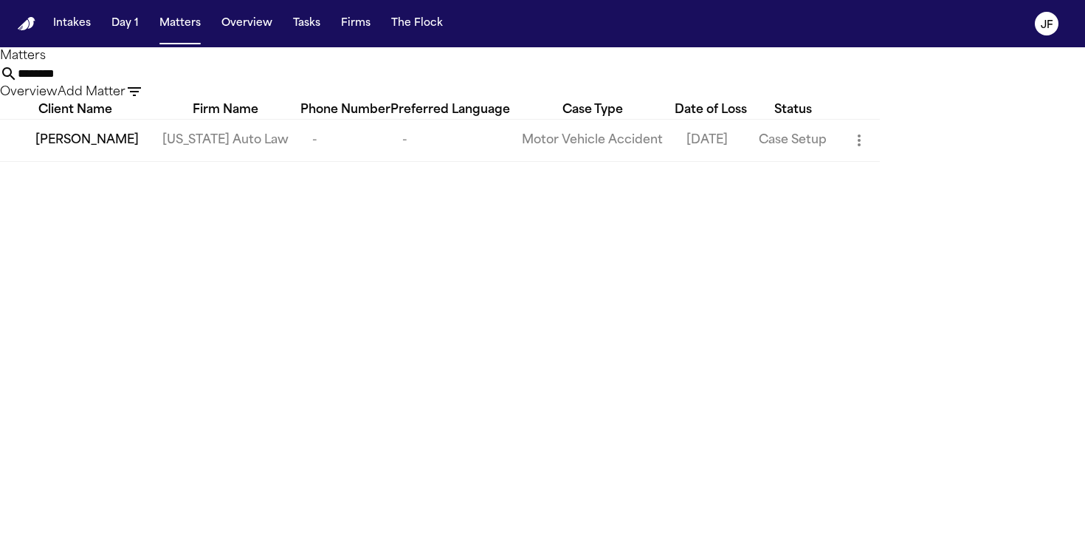
drag, startPoint x: 543, startPoint y: 82, endPoint x: 171, endPoint y: 52, distance: 374.1
click at [171, 52] on div "Matters ******** Overview Add Matter" at bounding box center [542, 74] width 1085 height 54
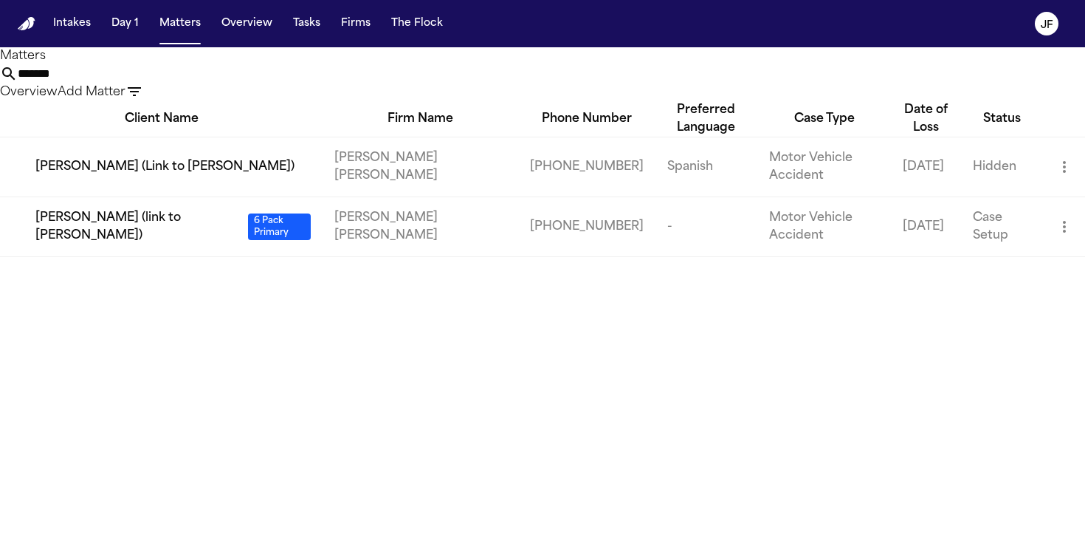
type input "*******"
click at [109, 256] on td "Quirson Lizarzabal (link to Melfis Herrera) 6 Pack Primary" at bounding box center [161, 226] width 323 height 60
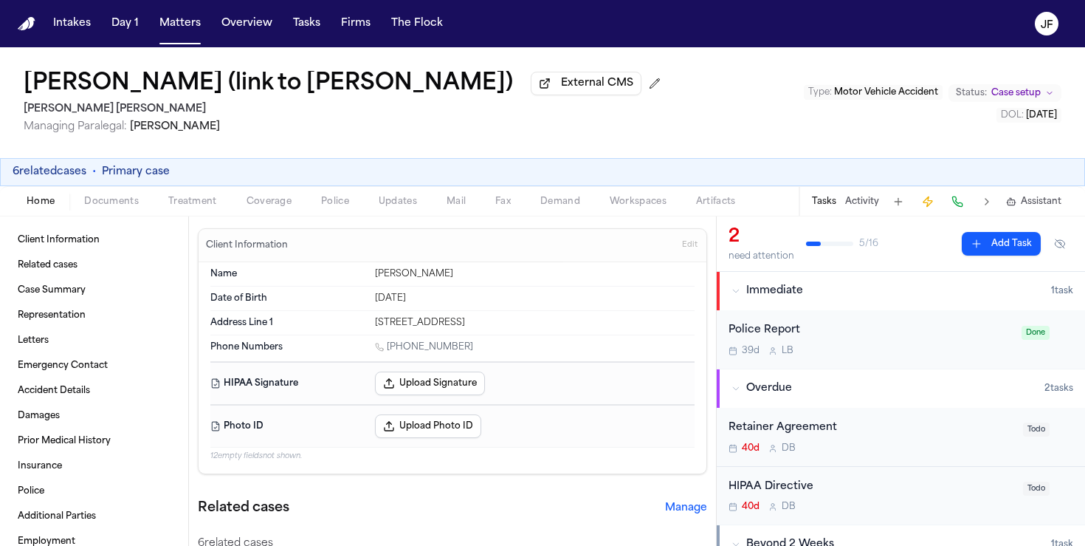
click at [122, 207] on span "Documents" at bounding box center [111, 202] width 55 height 12
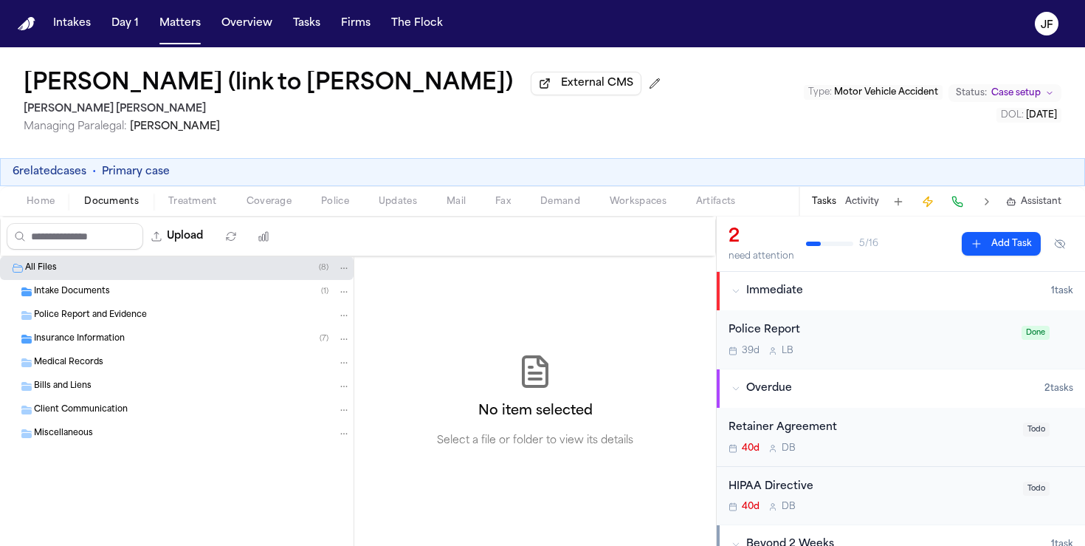
click at [104, 346] on span "Insurance Information" at bounding box center [79, 339] width 91 height 13
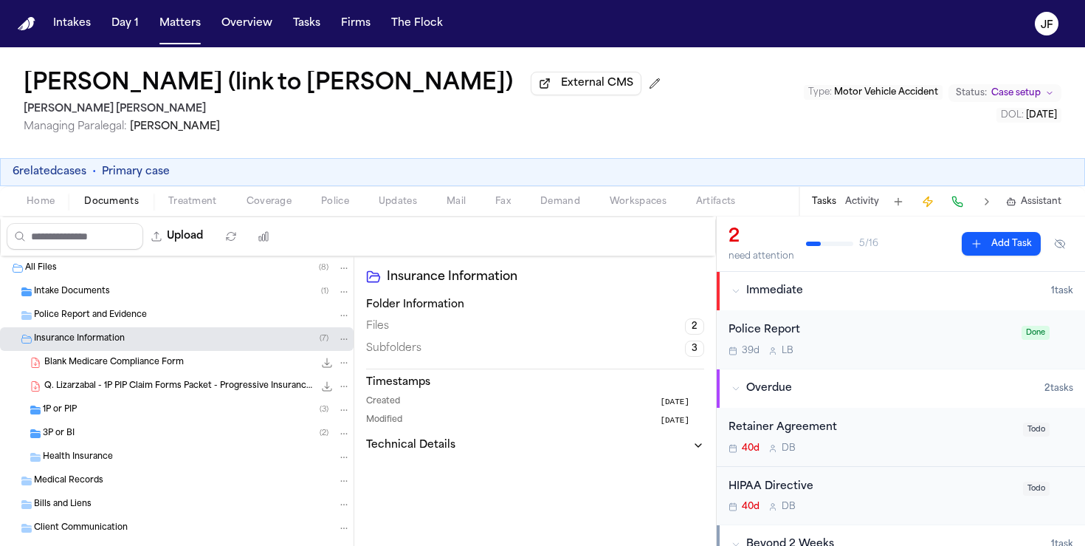
click at [102, 413] on div "1P or PIP ( 3 )" at bounding box center [197, 409] width 308 height 13
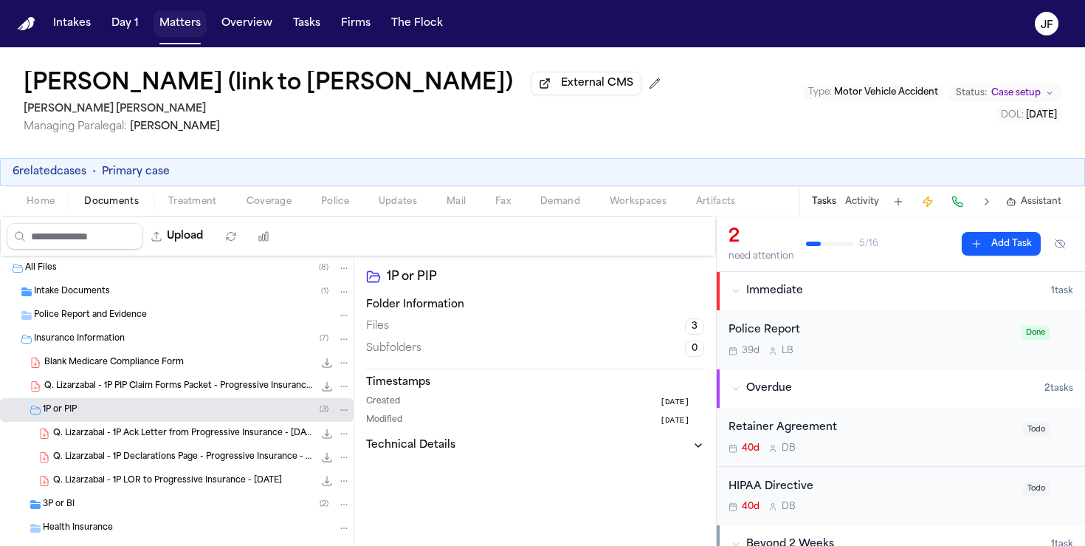
click at [182, 24] on button "Matters" at bounding box center [180, 23] width 53 height 27
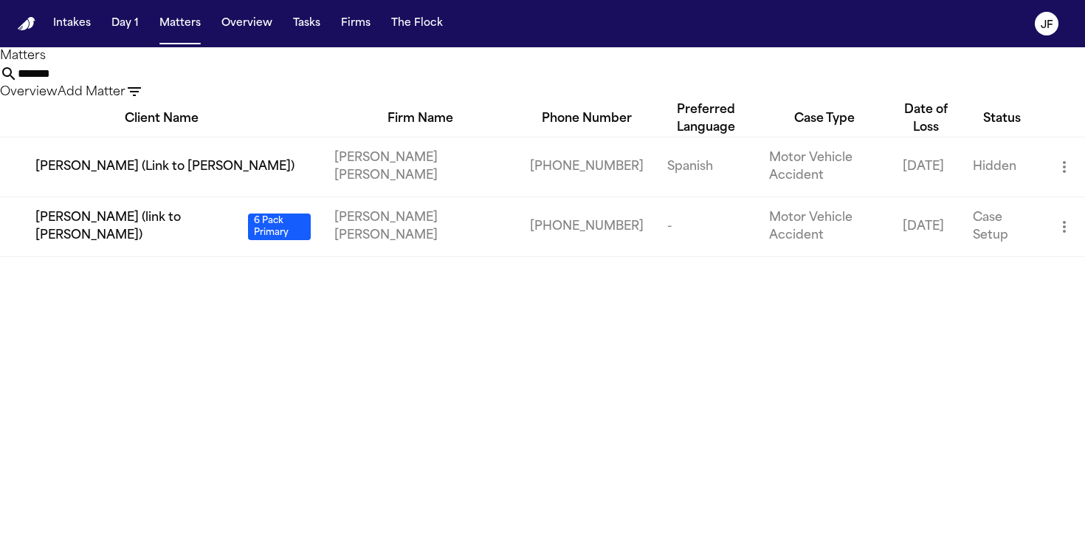
drag, startPoint x: 504, startPoint y: 83, endPoint x: 269, endPoint y: 83, distance: 234.8
click at [269, 83] on div "Matters ******* Overview Add Matter" at bounding box center [542, 74] width 1085 height 54
paste input "********"
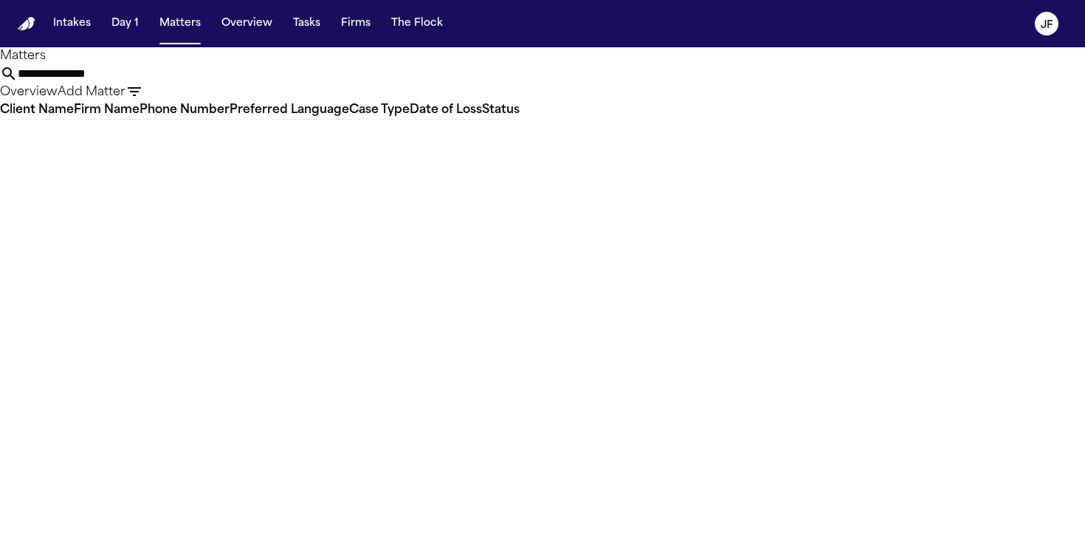
drag, startPoint x: 495, startPoint y: 77, endPoint x: 679, endPoint y: 47, distance: 186.3
click at [679, 47] on div "**********" at bounding box center [542, 273] width 1085 height 546
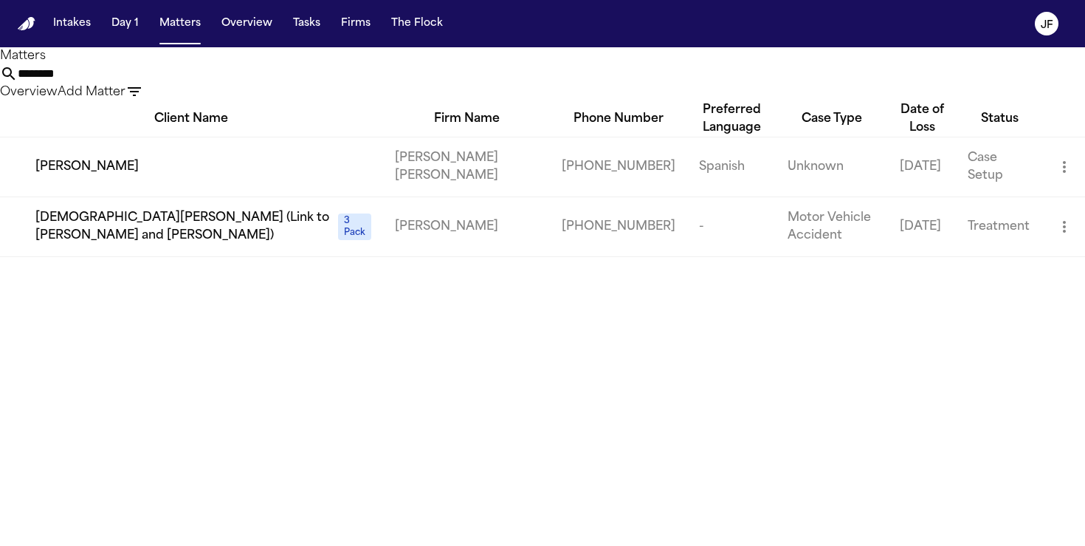
type input "*******"
click at [109, 176] on span "Stefano Cuba" at bounding box center [86, 167] width 103 height 18
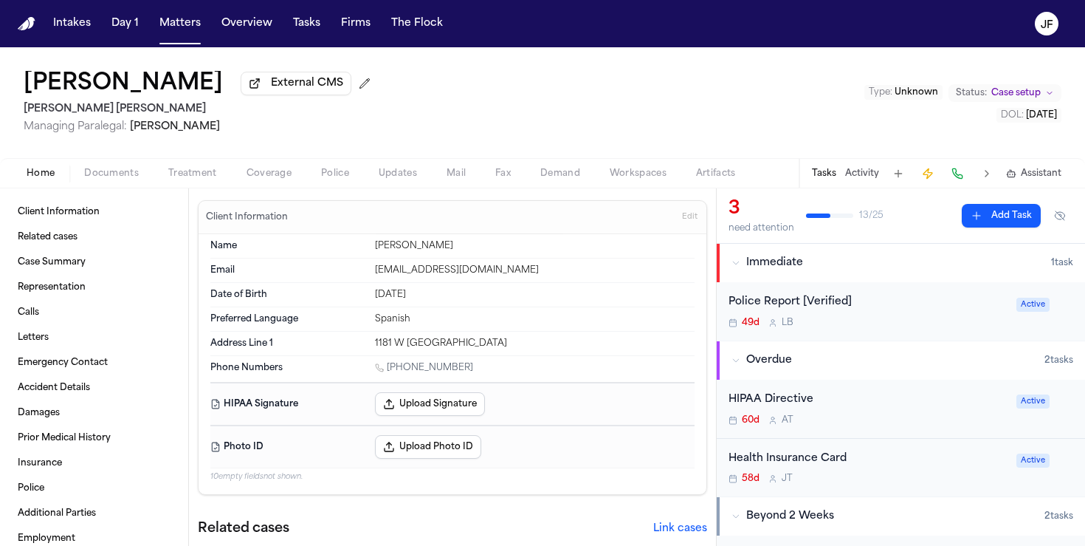
click at [109, 182] on span "button" at bounding box center [111, 181] width 72 height 1
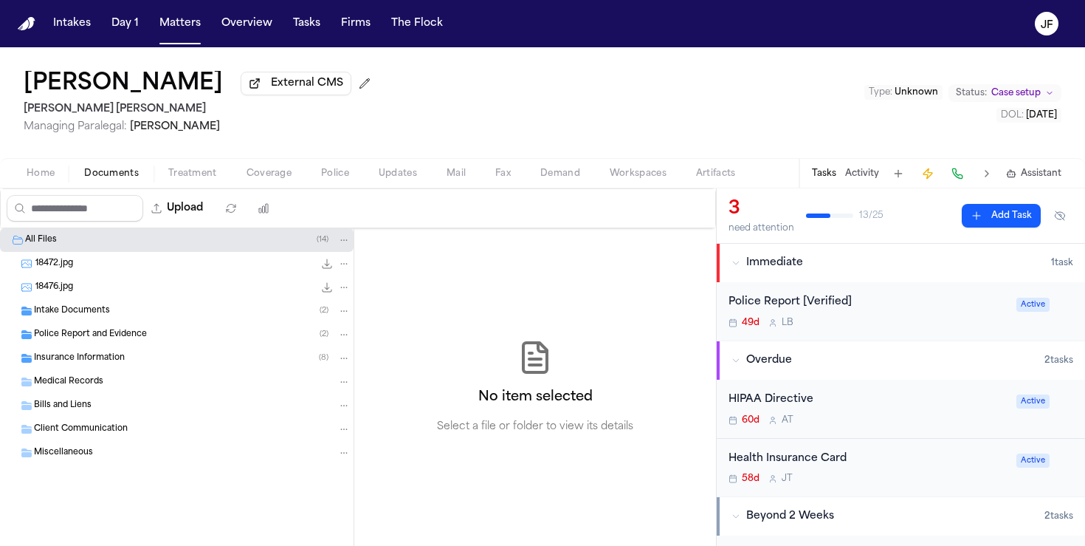
click at [105, 365] on div "Insurance Information ( 8 )" at bounding box center [192, 357] width 317 height 13
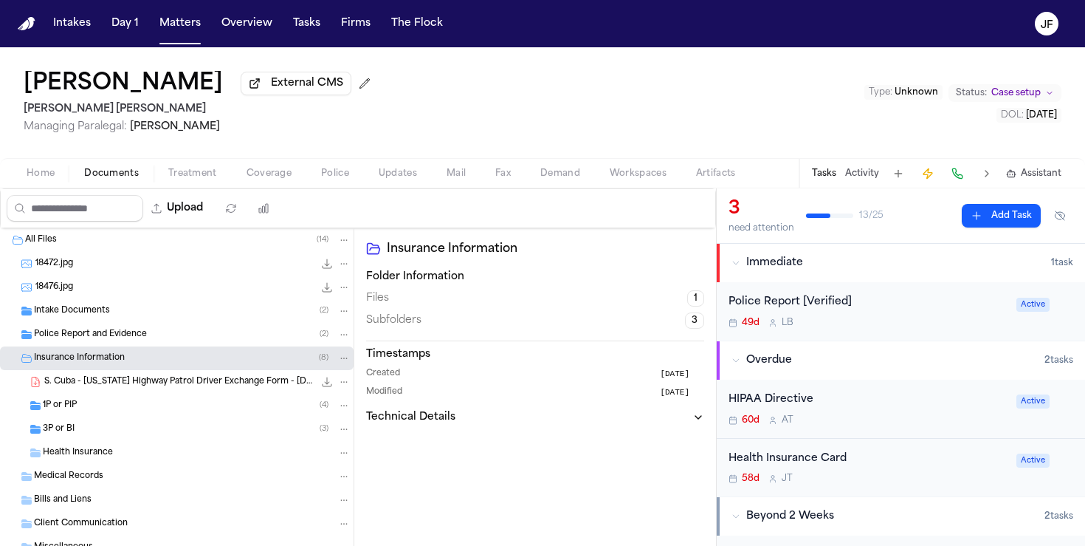
click at [114, 416] on div "1P or PIP ( 4 )" at bounding box center [177, 406] width 354 height 24
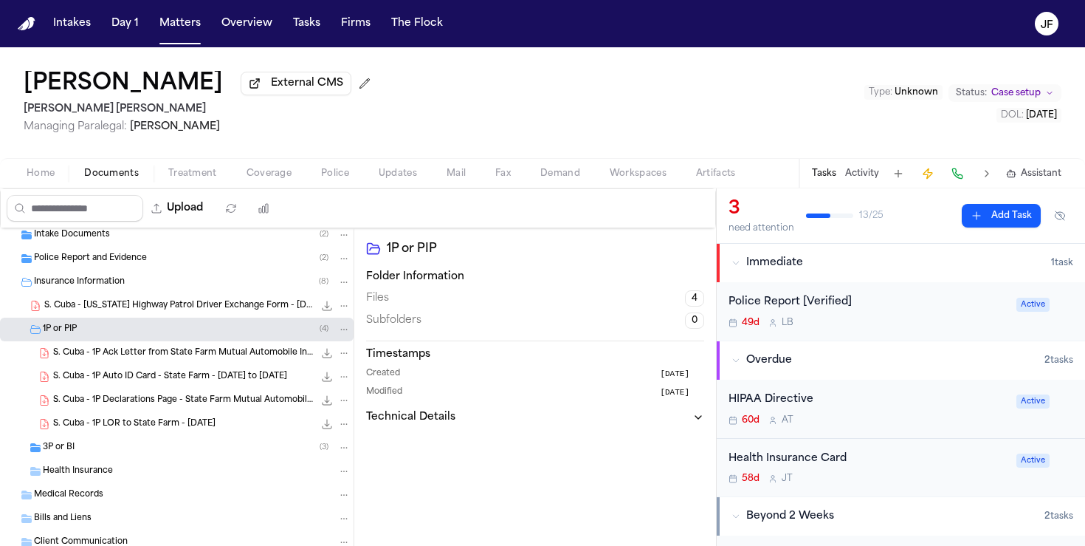
scroll to position [86, 0]
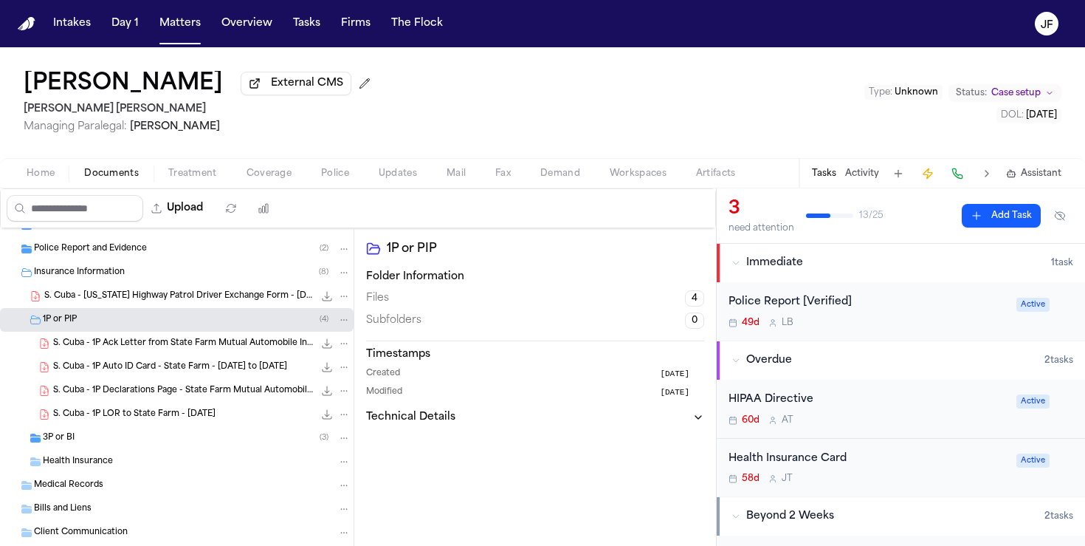
click at [216, 343] on span "S. Cuba - 1P Ack Letter from State Farm Mutual Automobile Insurance Company - 9…" at bounding box center [183, 343] width 261 height 13
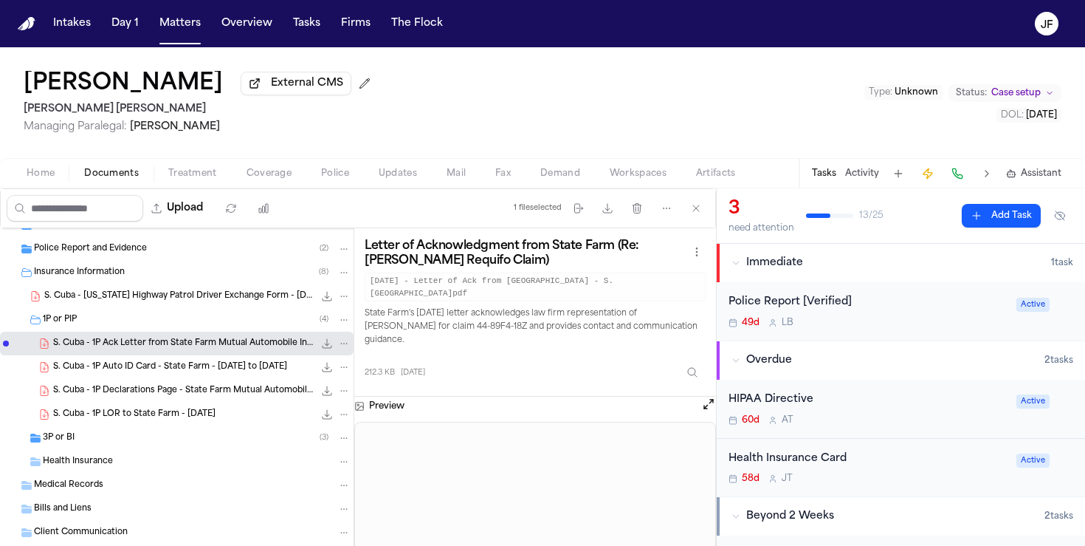
click at [205, 411] on span "S. Cuba - 1P LOR to State Farm - 8.19.25" at bounding box center [134, 414] width 162 height 13
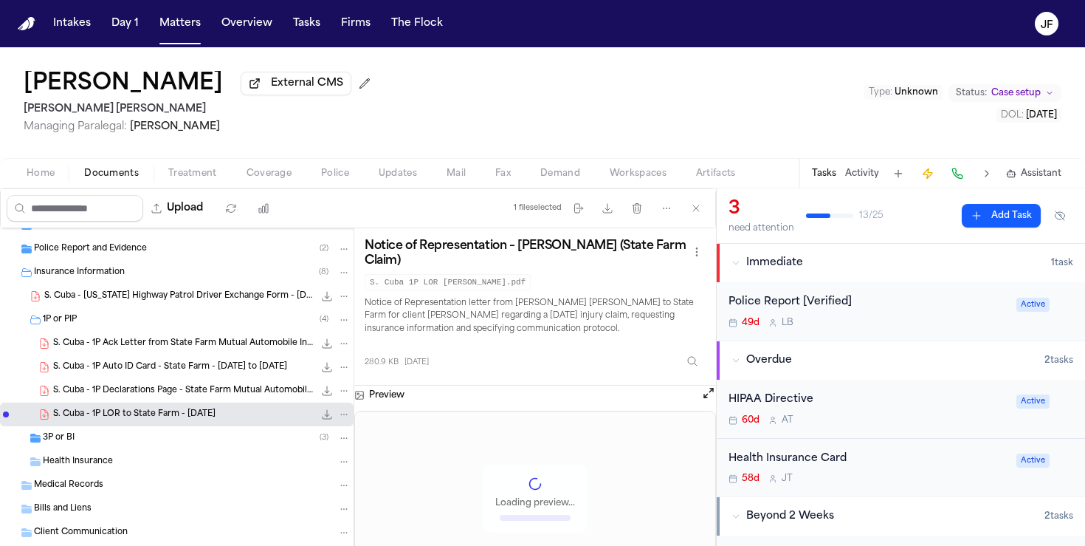
click at [214, 397] on span "S. Cuba - 1P Declarations Page - State Farm Mutual Automobile Insurance Company…" at bounding box center [183, 391] width 261 height 13
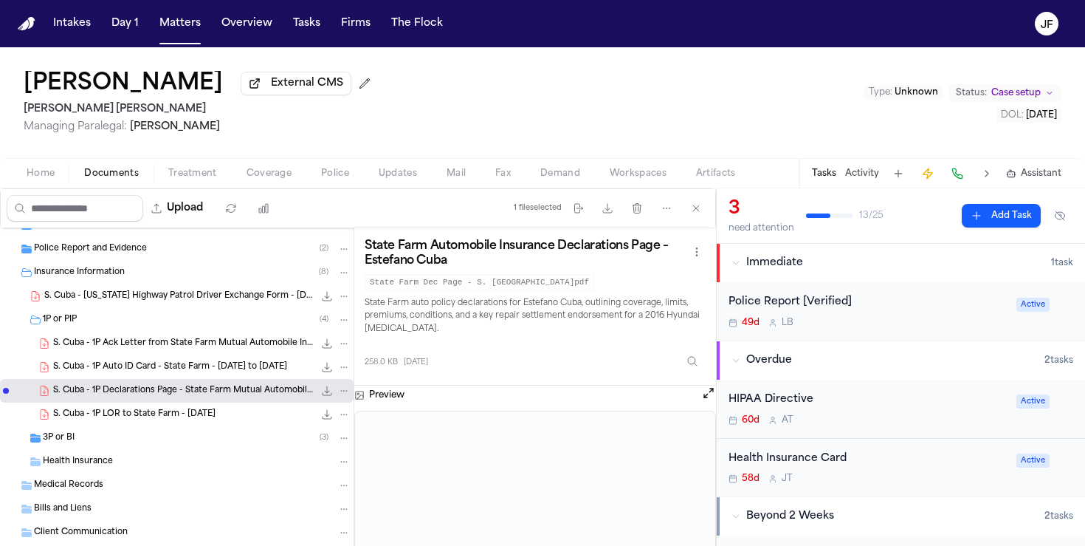
click at [159, 442] on div "3P or BI ( 3 )" at bounding box center [197, 437] width 308 height 13
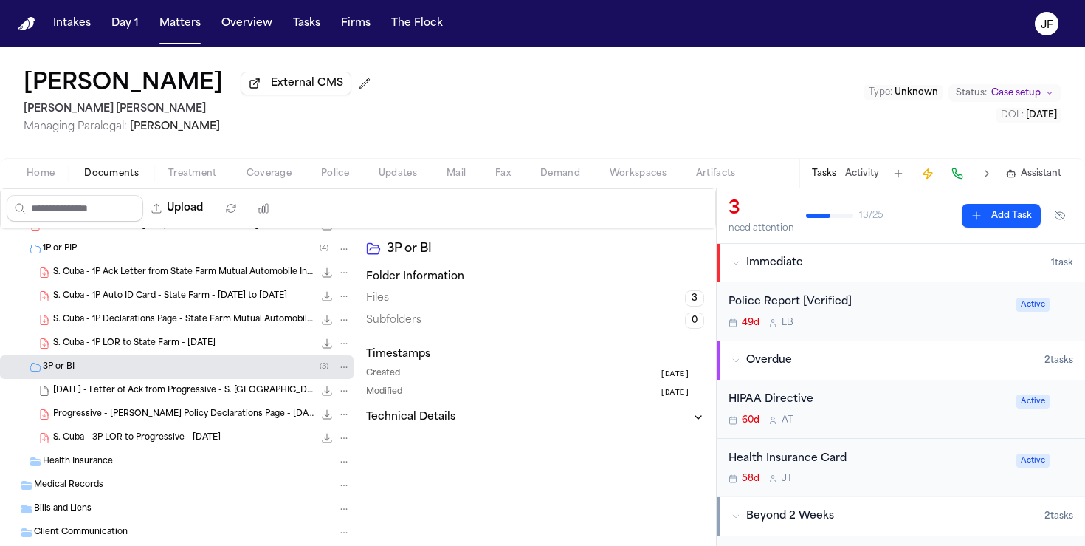
scroll to position [0, 0]
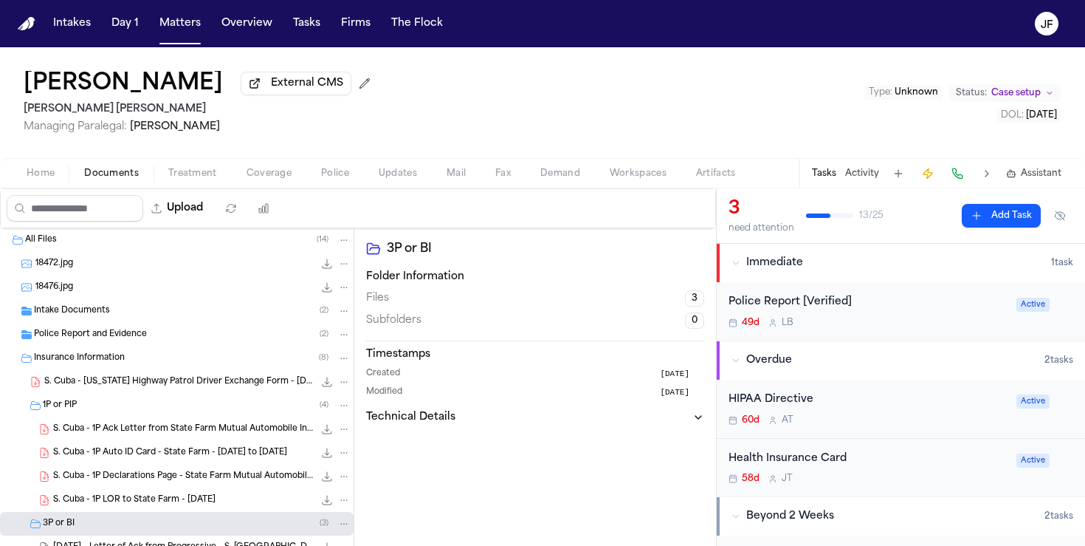
click at [190, 341] on div "Police Report and Evidence ( 2 )" at bounding box center [192, 334] width 317 height 13
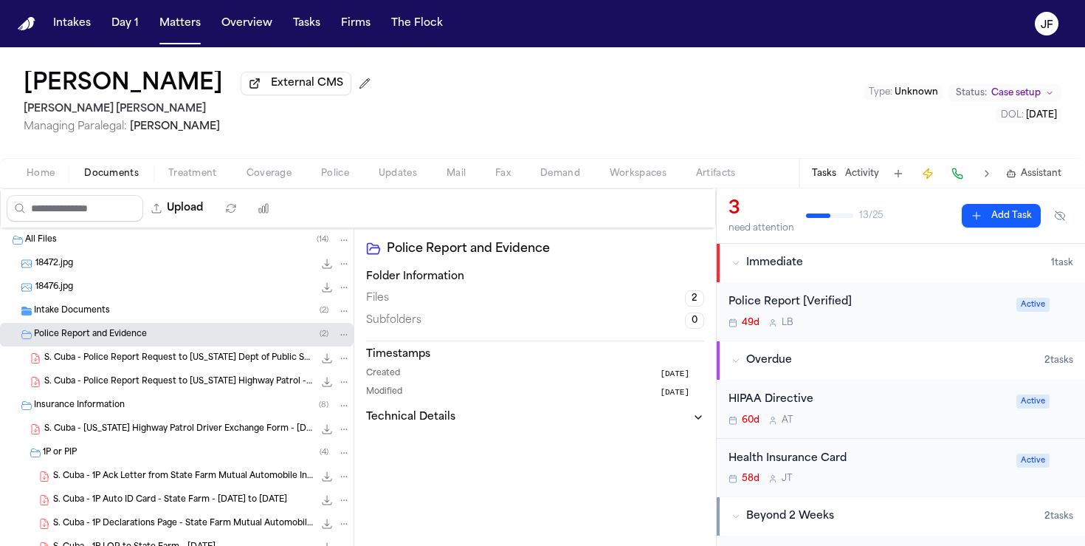
click at [206, 354] on div "S. Cuba - Police Report Request to Utah Dept of Public Safety - 10.8.25 142.8 K…" at bounding box center [197, 358] width 306 height 15
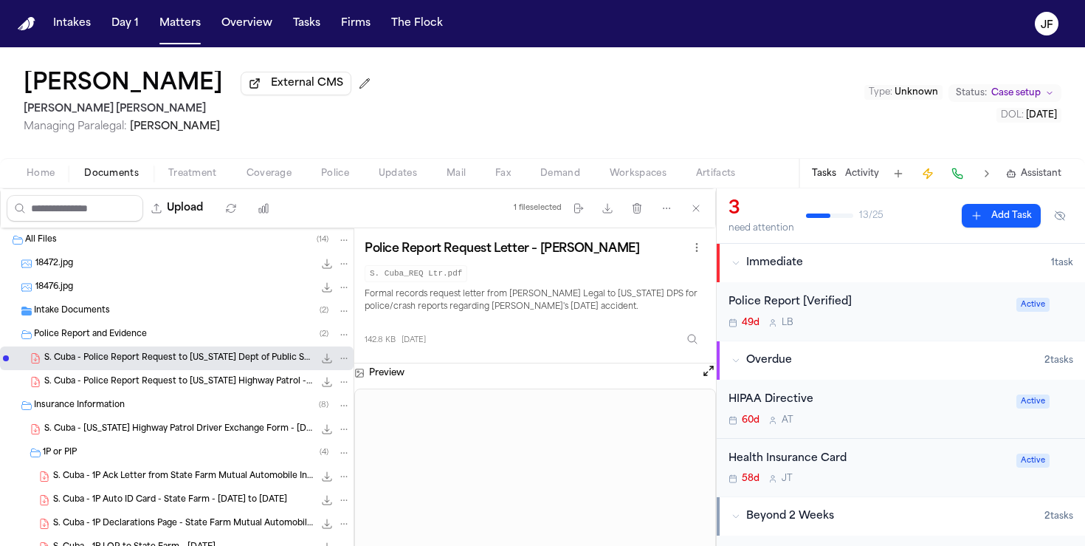
click at [207, 389] on div "S. Cuba - Police Report Request to Utah Highway Patrol - 10.10.25 180.9 KB • PDF" at bounding box center [197, 381] width 306 height 15
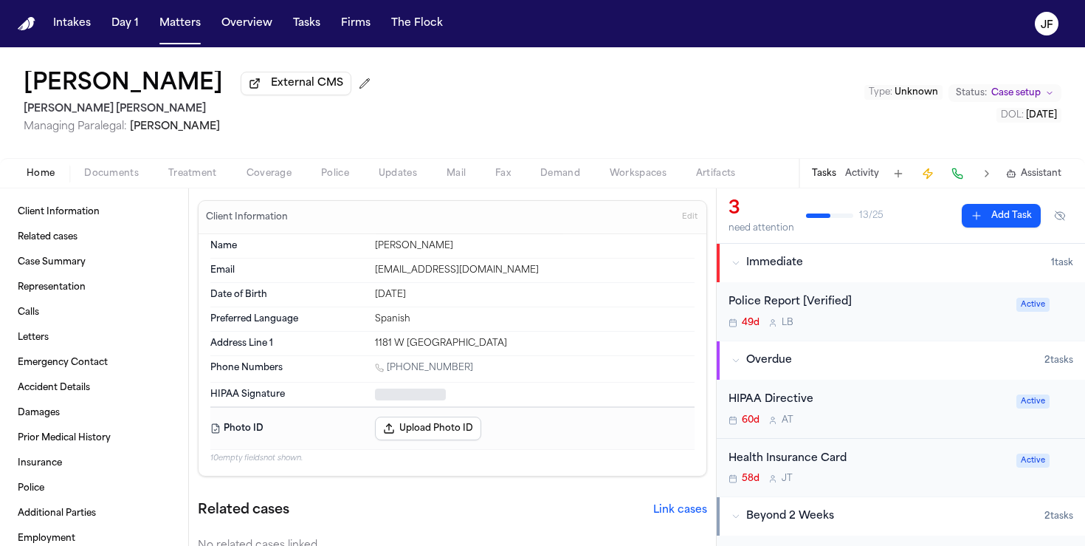
click at [40, 179] on span "Home" at bounding box center [41, 174] width 28 height 12
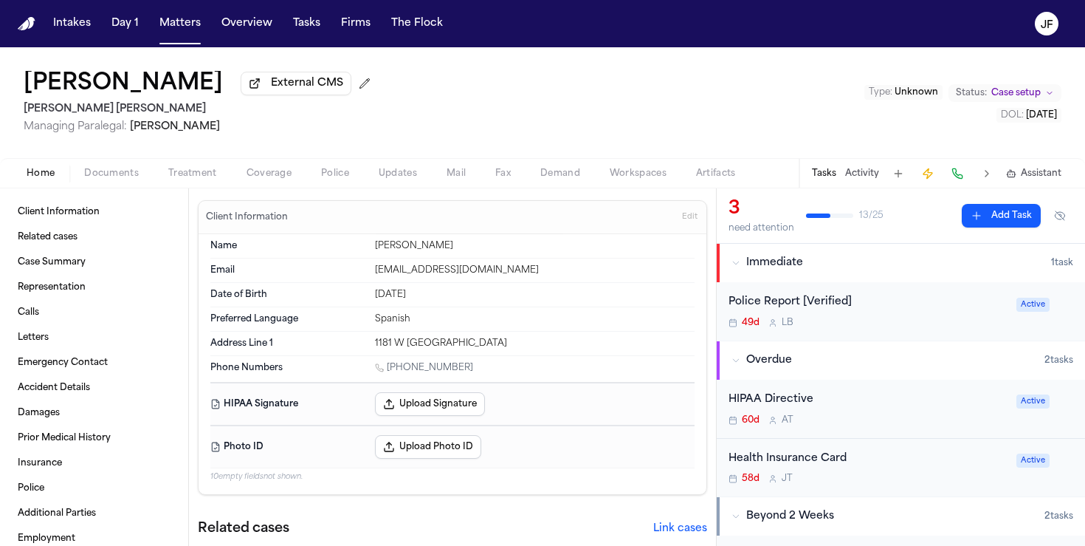
click at [331, 175] on span "Police" at bounding box center [335, 174] width 28 height 12
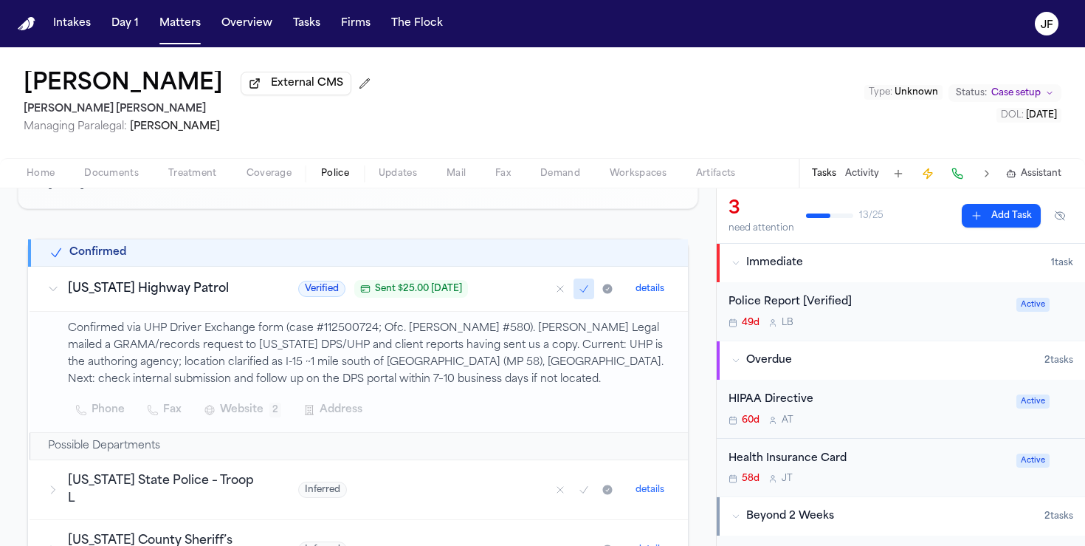
scroll to position [214, 0]
click at [56, 177] on button "Home" at bounding box center [41, 174] width 58 height 18
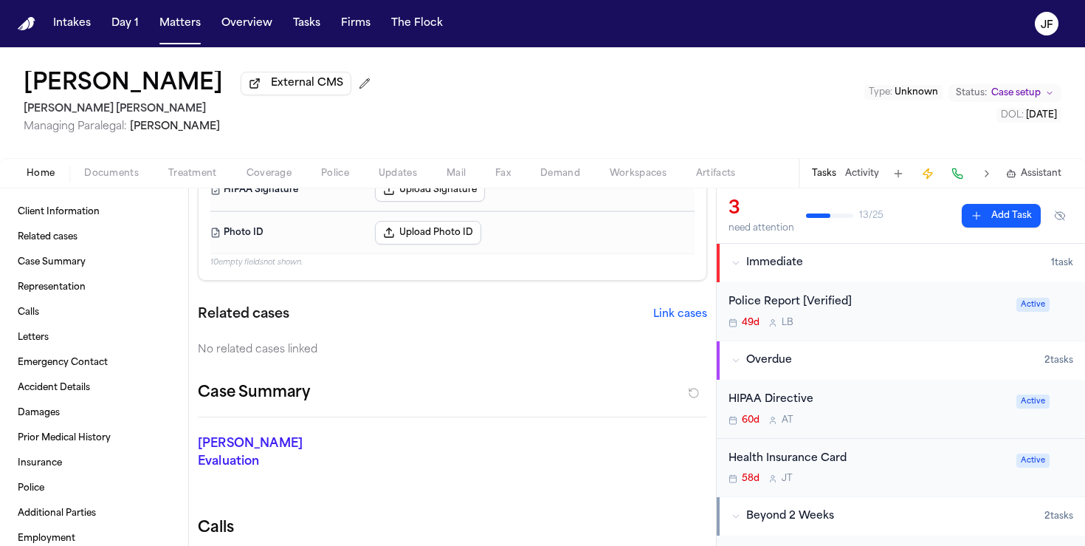
click at [108, 175] on span "Documents" at bounding box center [111, 174] width 55 height 12
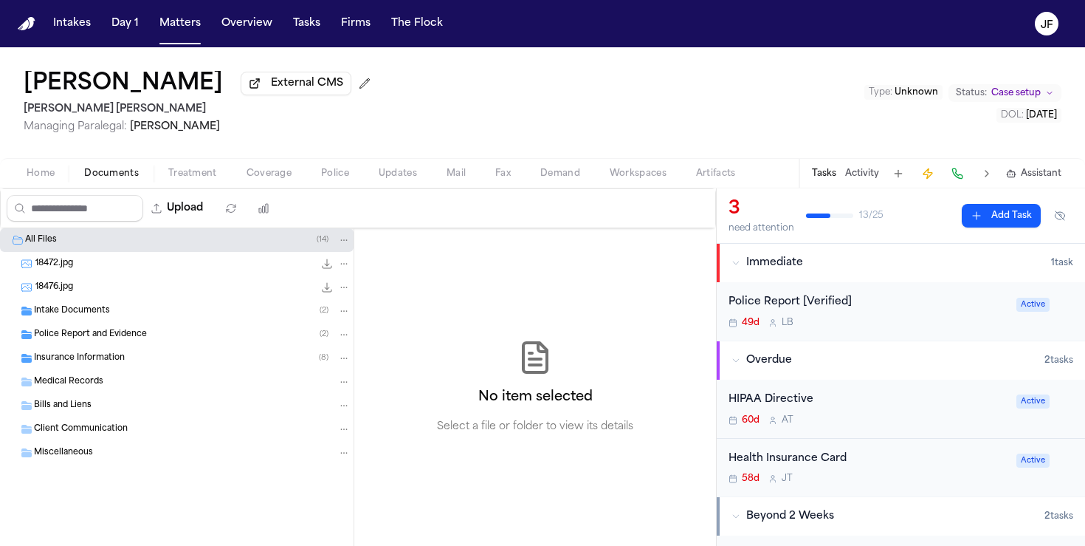
click at [96, 317] on div "Intake Documents ( 2 )" at bounding box center [192, 310] width 317 height 13
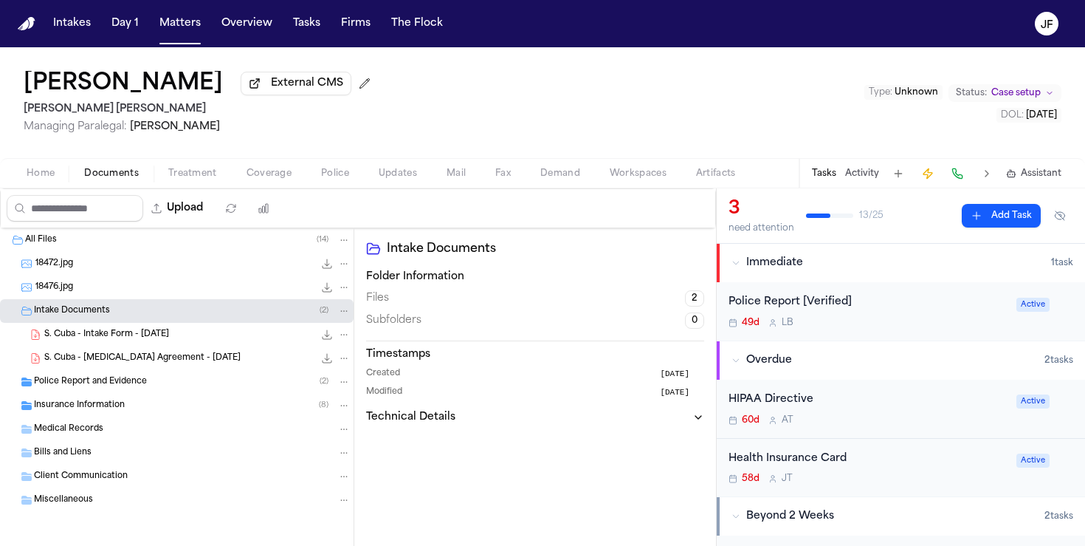
click at [98, 383] on span "Police Report and Evidence" at bounding box center [90, 382] width 113 height 13
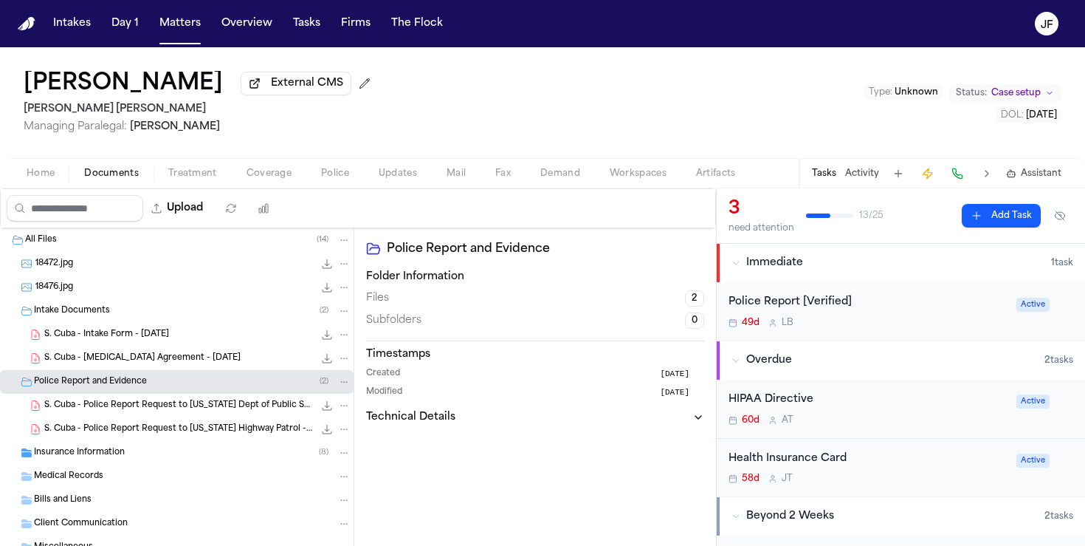
click at [100, 427] on span "S. Cuba - Police Report Request to Utah Highway Patrol - 10.10.25" at bounding box center [178, 429] width 269 height 13
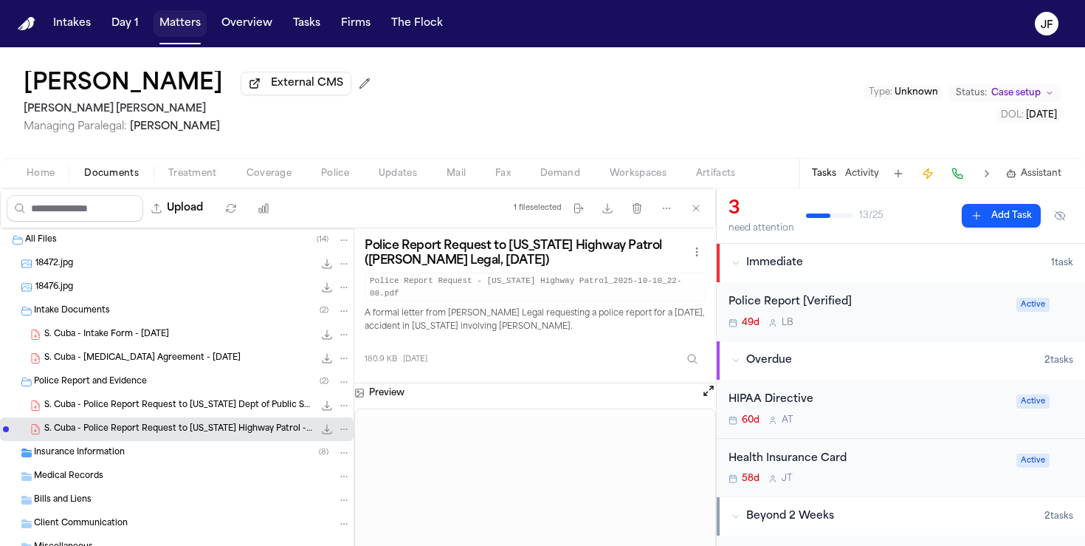
click at [175, 28] on button "Matters" at bounding box center [180, 23] width 53 height 27
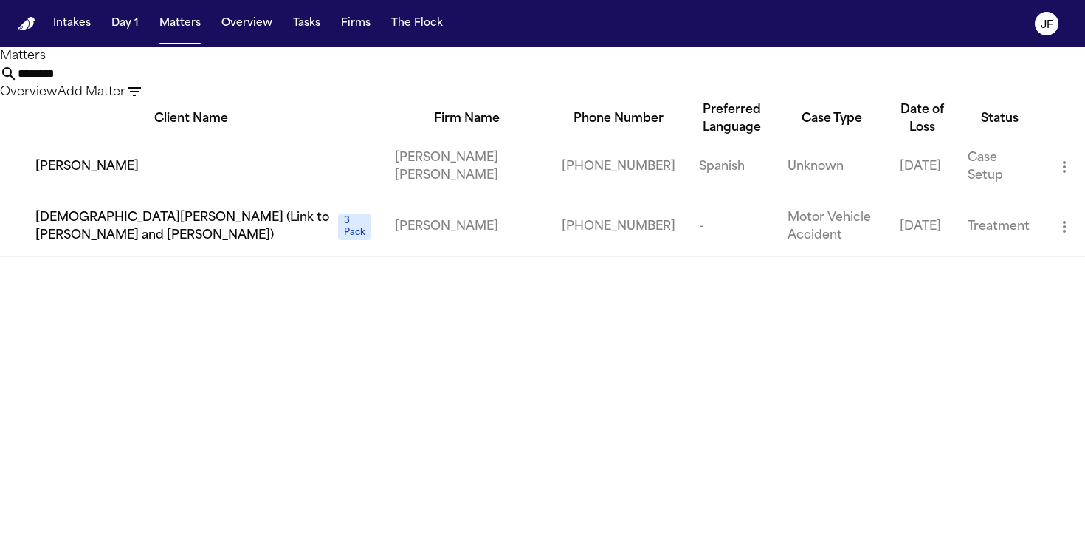
drag, startPoint x: 535, startPoint y: 90, endPoint x: 291, endPoint y: 81, distance: 244.6
click at [291, 81] on div "Matters ******* Overview Add Matter" at bounding box center [542, 74] width 1085 height 54
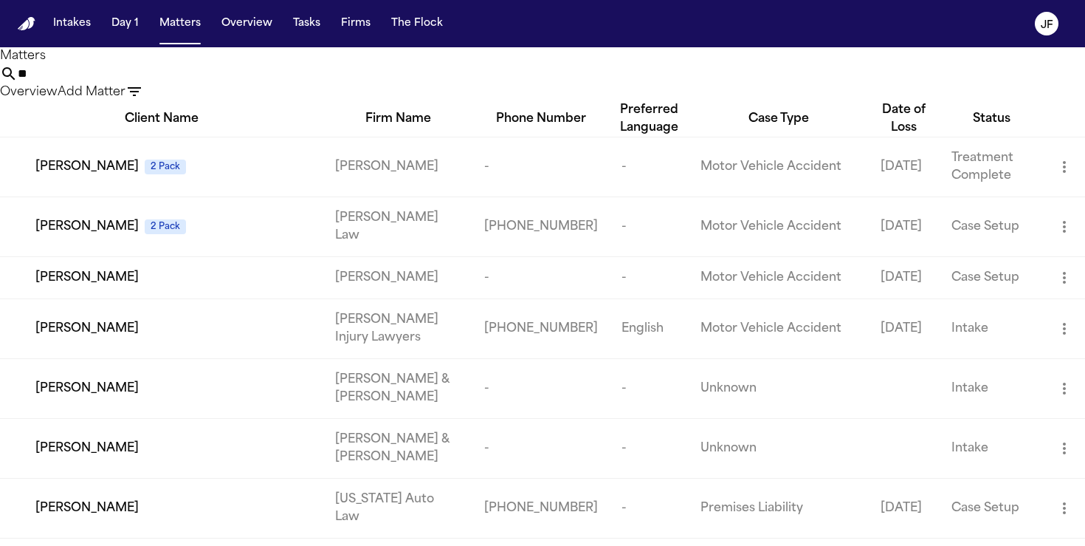
type input "*"
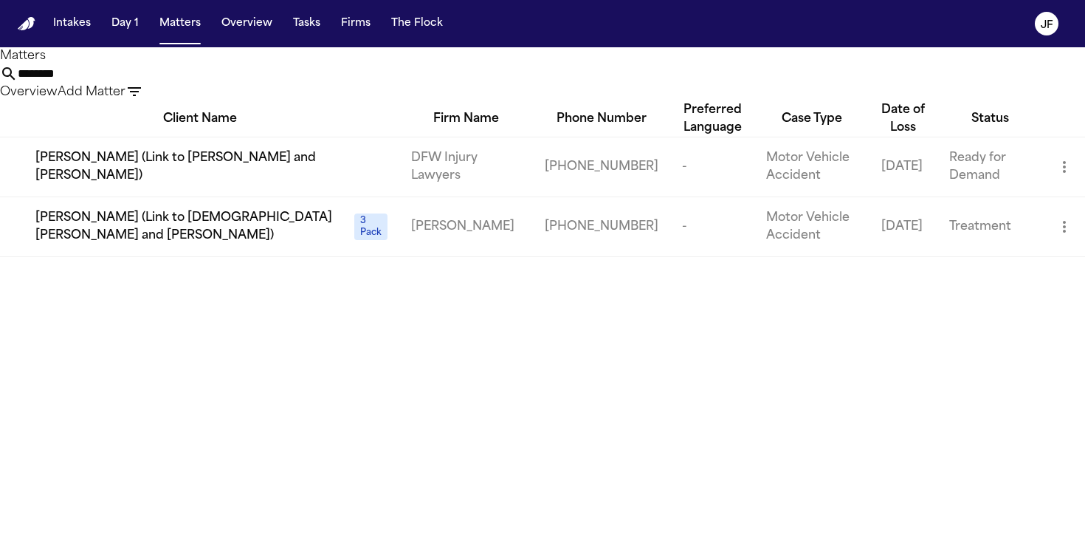
type input "*********"
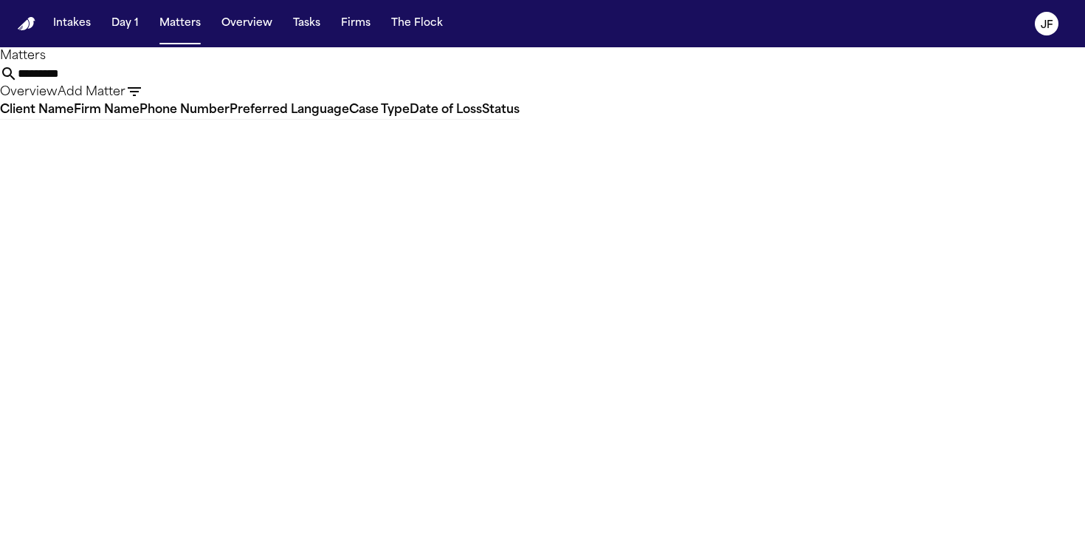
click at [136, 74] on input "*********" at bounding box center [77, 74] width 118 height 18
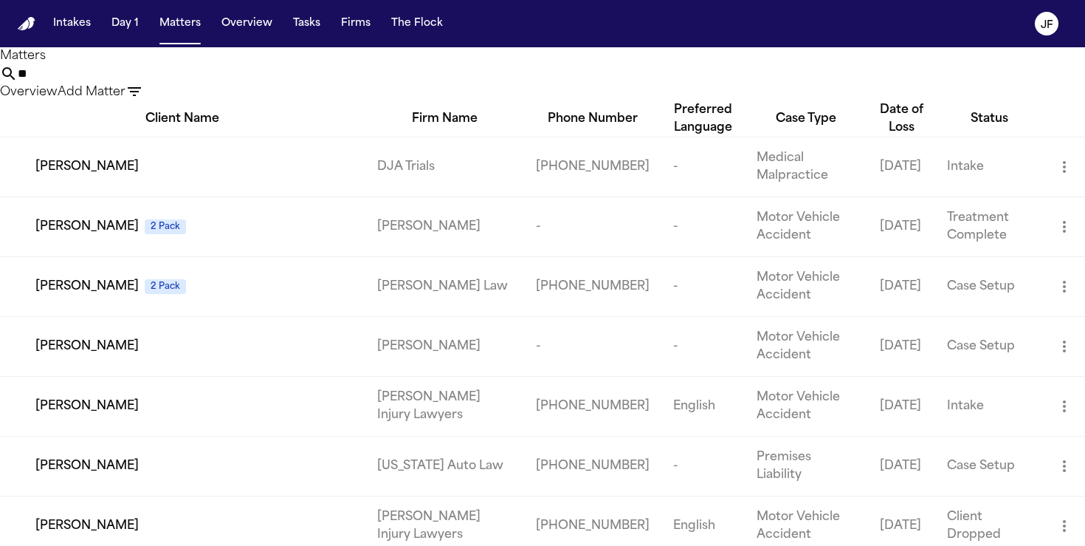
type input "*"
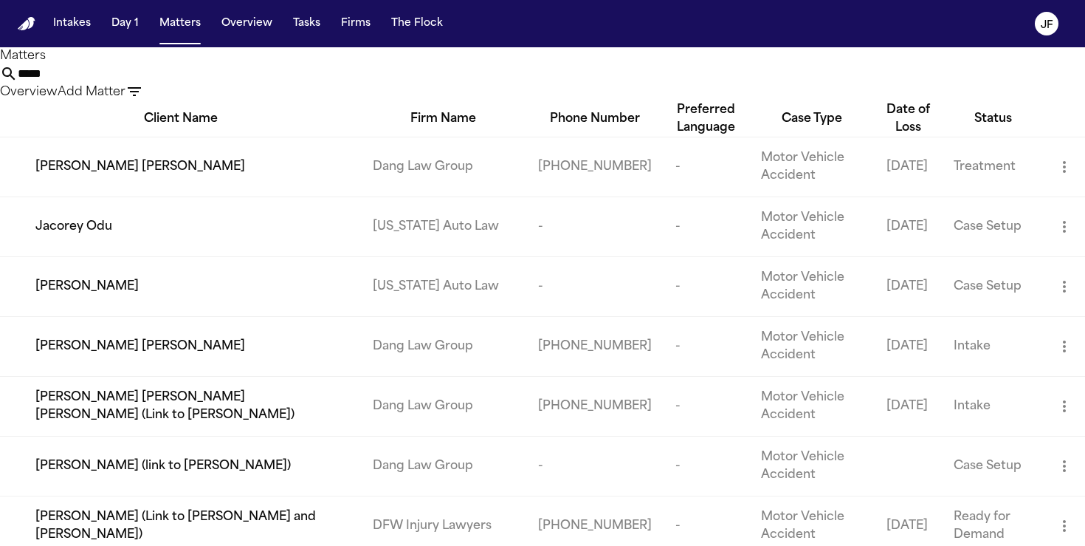
drag, startPoint x: 504, startPoint y: 83, endPoint x: 171, endPoint y: 82, distance: 333.0
click at [171, 82] on div "Matters ***** Overview Add Matter" at bounding box center [542, 74] width 1085 height 54
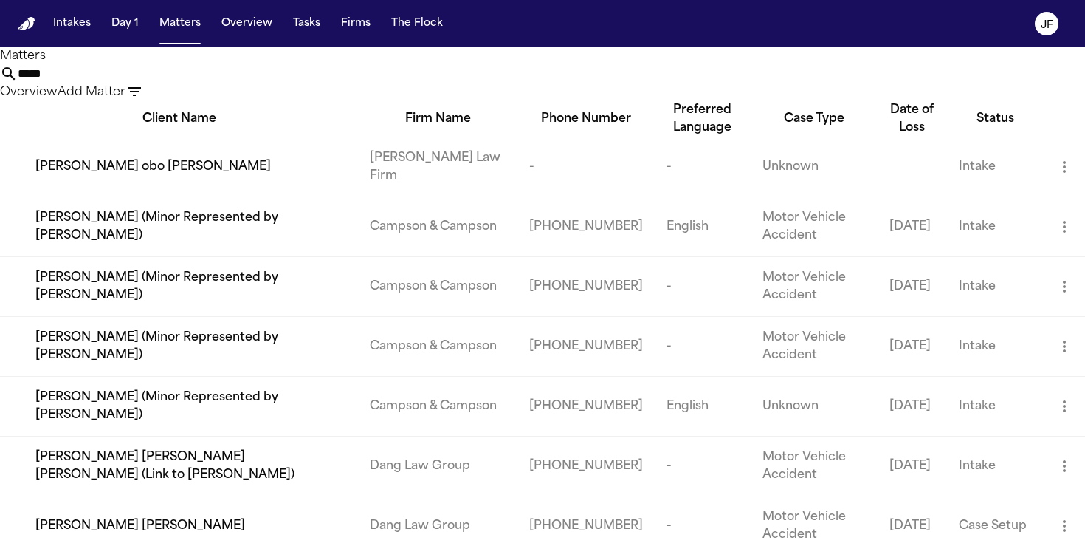
type input "******"
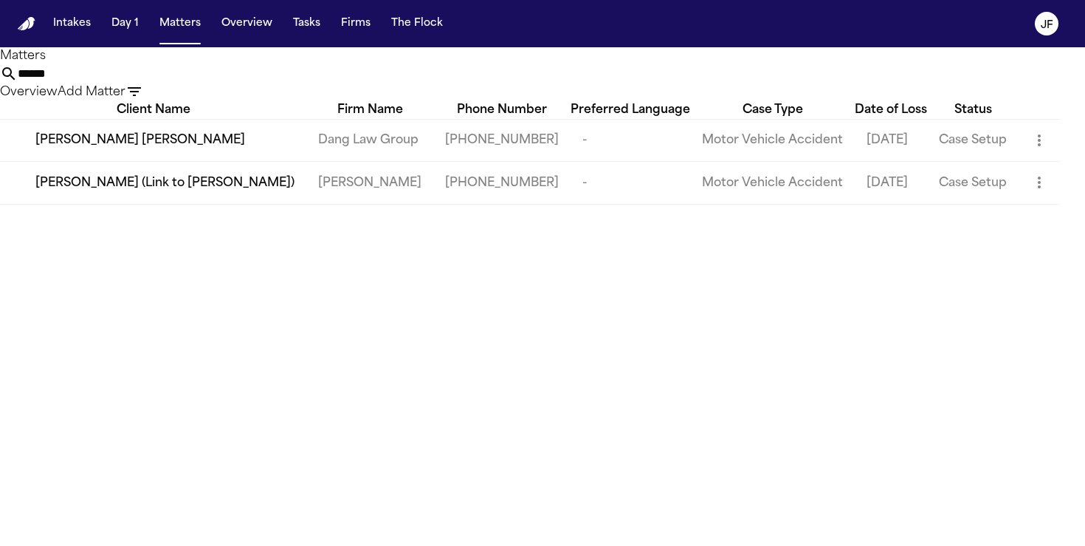
drag, startPoint x: 519, startPoint y: 92, endPoint x: 415, endPoint y: 92, distance: 104.1
click at [415, 92] on div "****** Overview Add Matter" at bounding box center [542, 83] width 1085 height 36
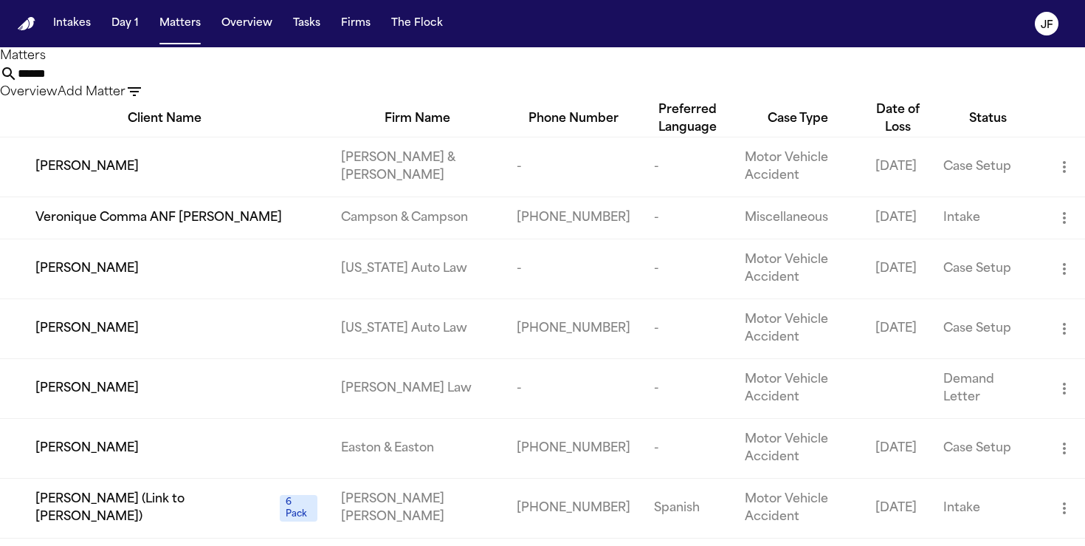
type input "******"
click at [96, 278] on span "Nicole Oates" at bounding box center [86, 269] width 103 height 18
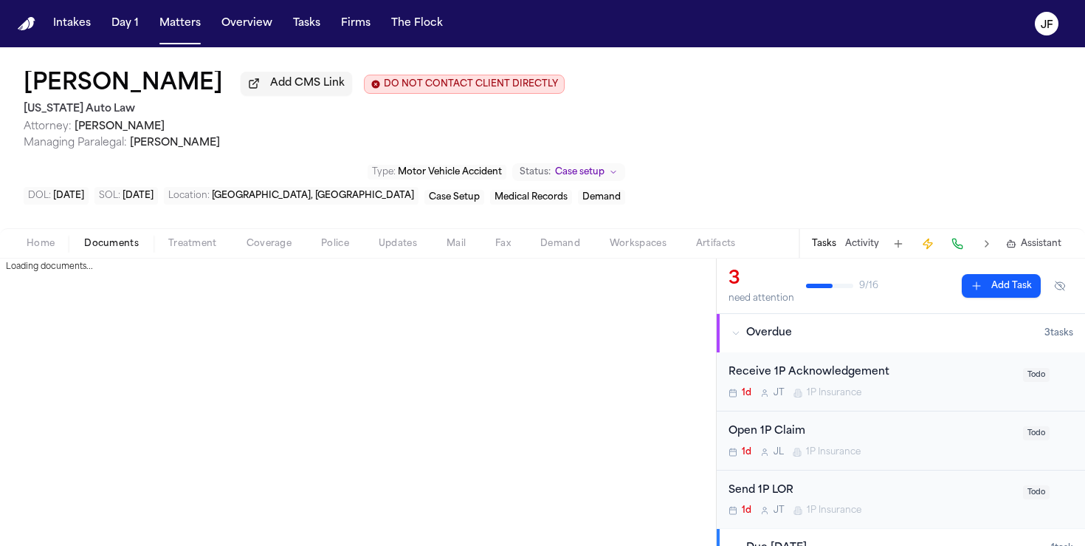
click at [114, 238] on span "Documents" at bounding box center [111, 244] width 55 height 12
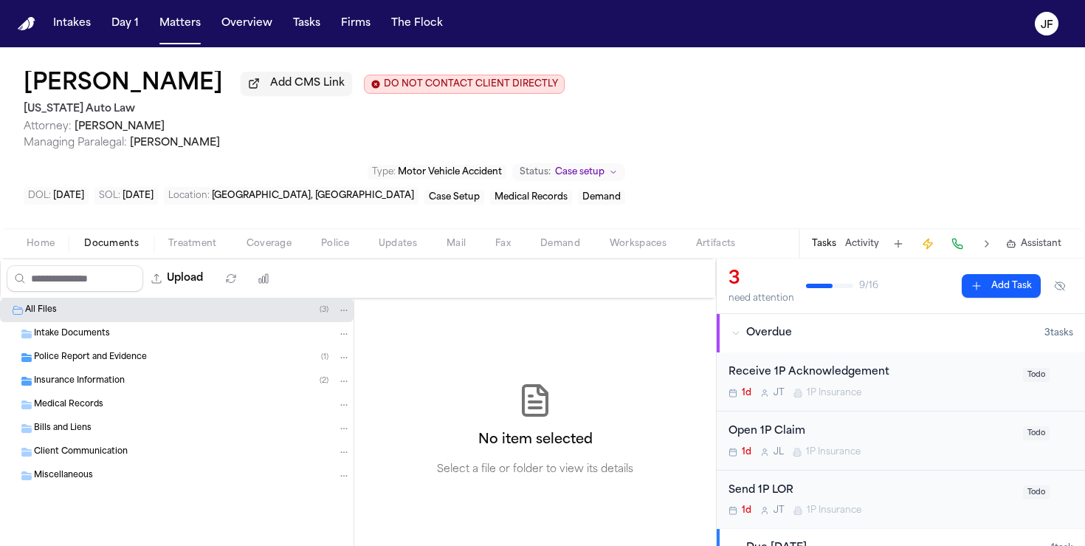
click at [105, 375] on span "Insurance Information" at bounding box center [79, 381] width 91 height 13
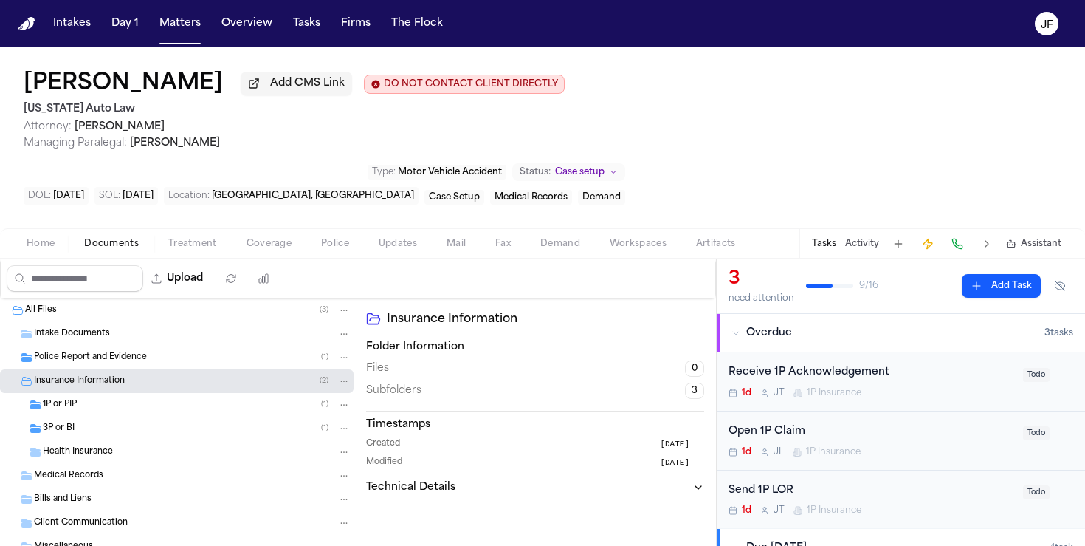
click at [96, 422] on div "3P or BI ( 1 )" at bounding box center [197, 428] width 308 height 13
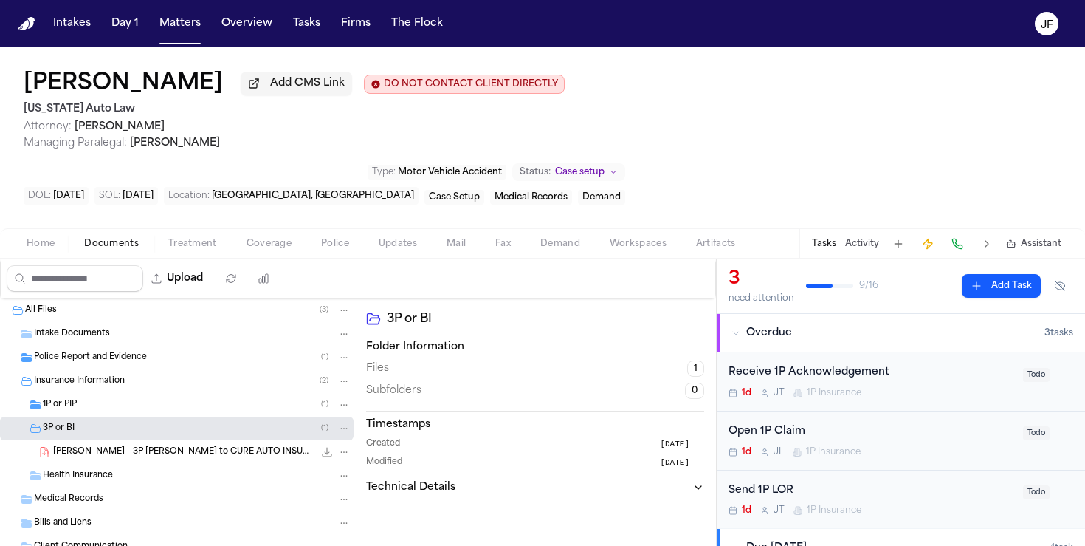
click at [96, 393] on div "1P or PIP ( 1 )" at bounding box center [177, 405] width 354 height 24
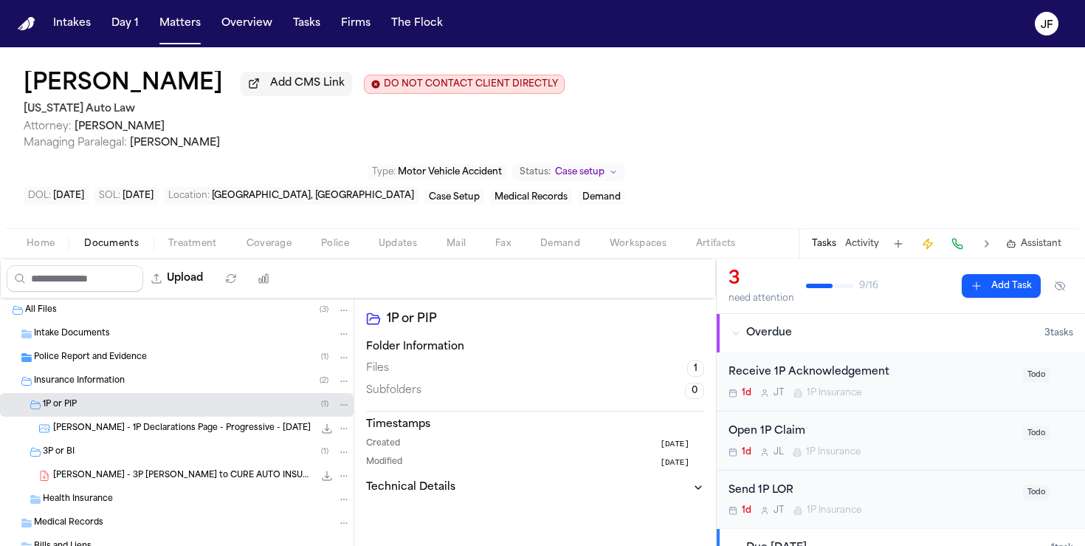
scroll to position [43, 0]
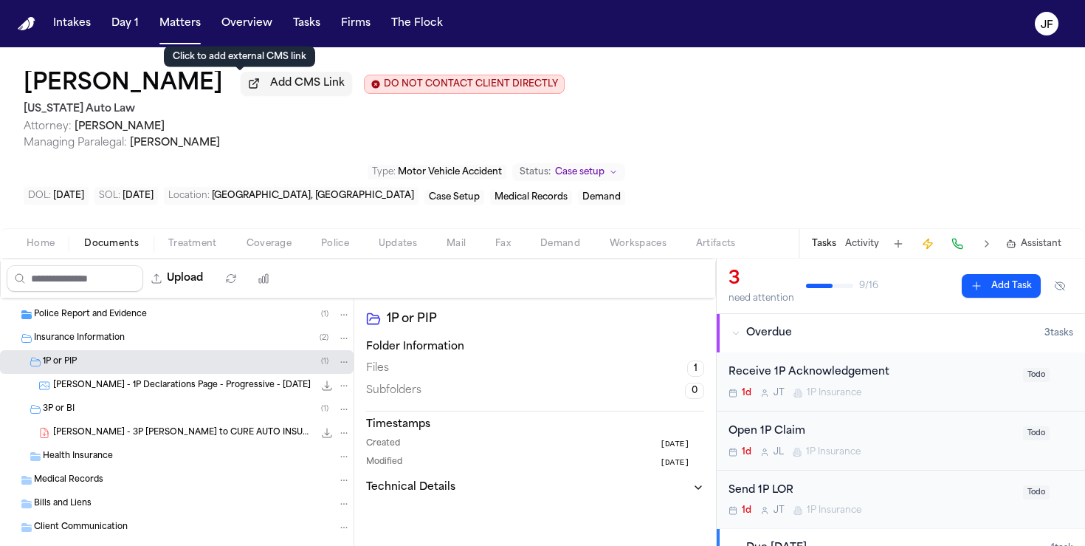
click at [270, 91] on span "Add CMS Link" at bounding box center [307, 83] width 75 height 15
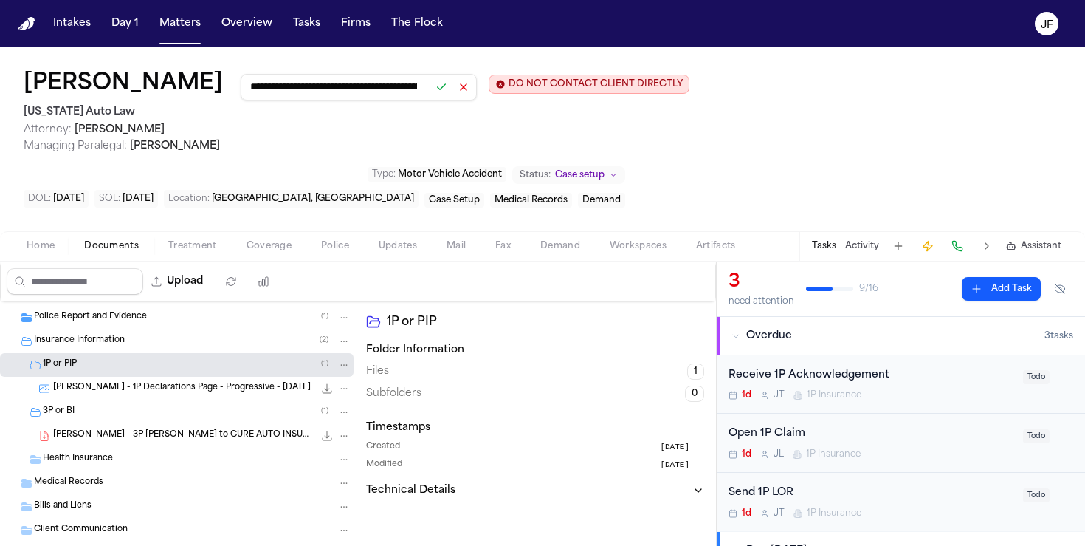
scroll to position [0, 182]
type input "**********"
click at [431, 86] on button at bounding box center [441, 87] width 21 height 21
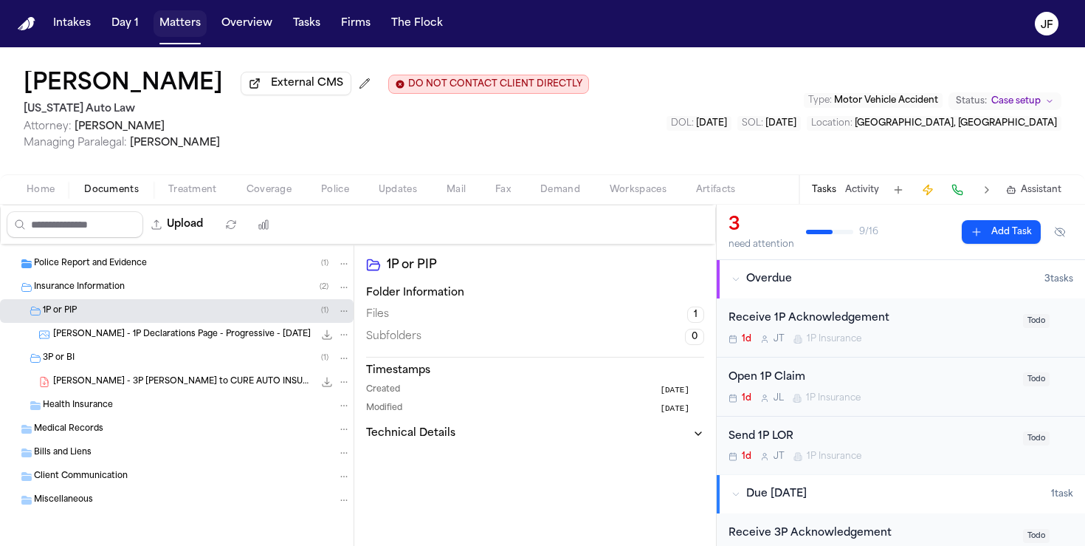
click at [180, 15] on button "Matters" at bounding box center [180, 23] width 53 height 27
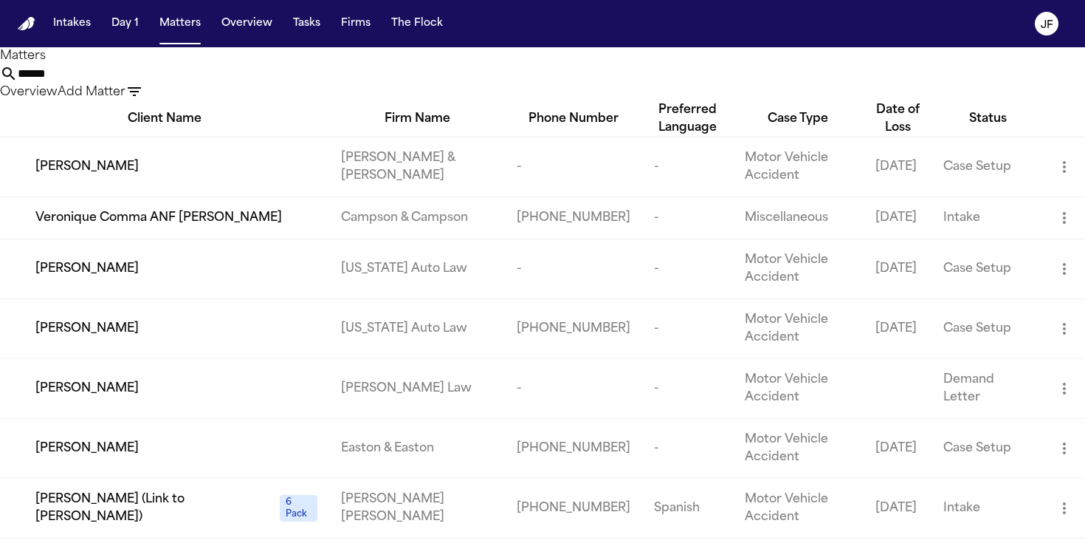
drag, startPoint x: 555, startPoint y: 94, endPoint x: 272, endPoint y: 96, distance: 282.1
click at [272, 96] on div "Matters ****** Overview Add Matter" at bounding box center [542, 74] width 1085 height 54
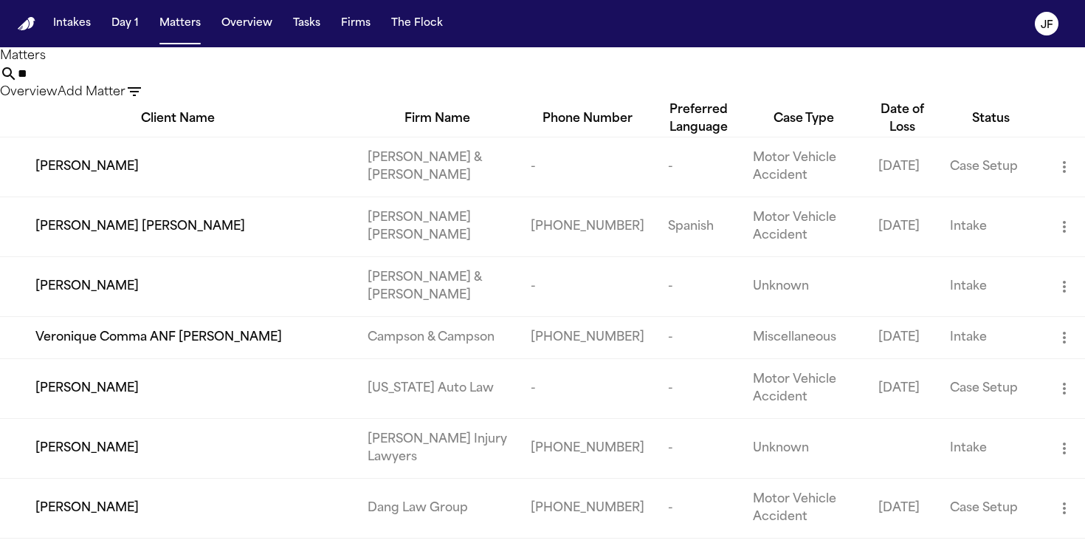
type input "*"
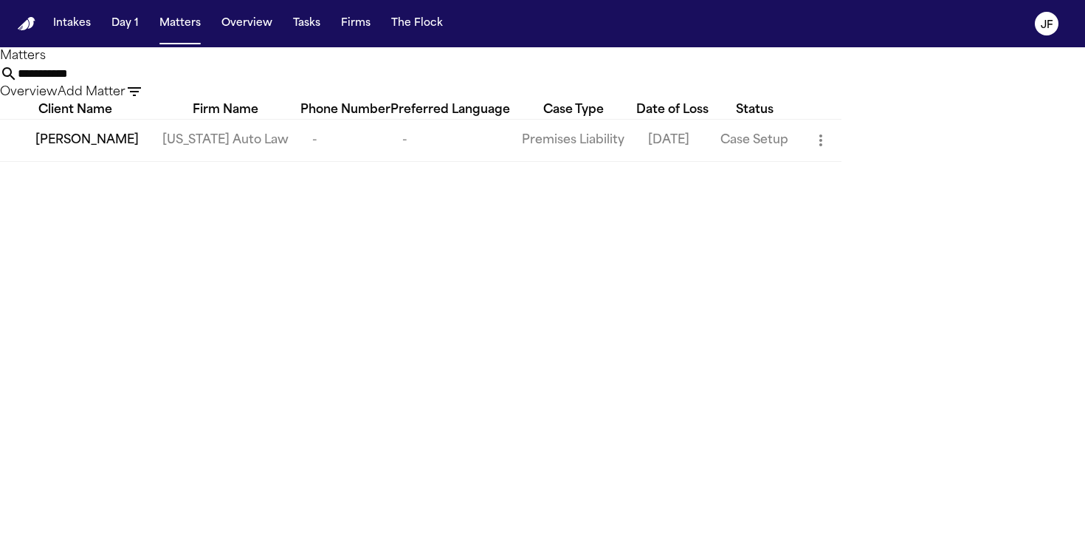
type input "**********"
click at [104, 149] on span "Michael Walker" at bounding box center [86, 140] width 103 height 18
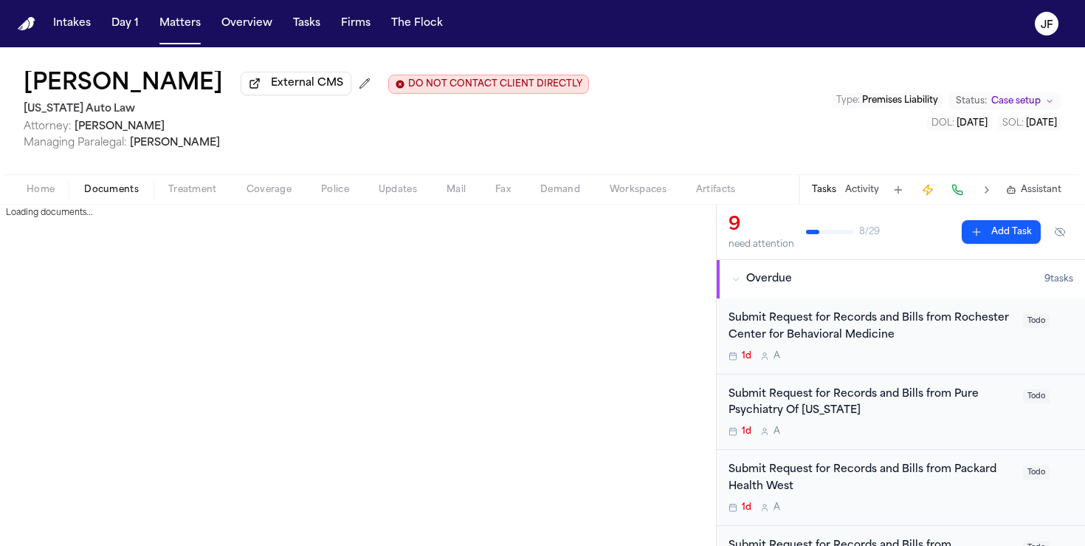
click at [120, 199] on span "button" at bounding box center [111, 197] width 72 height 1
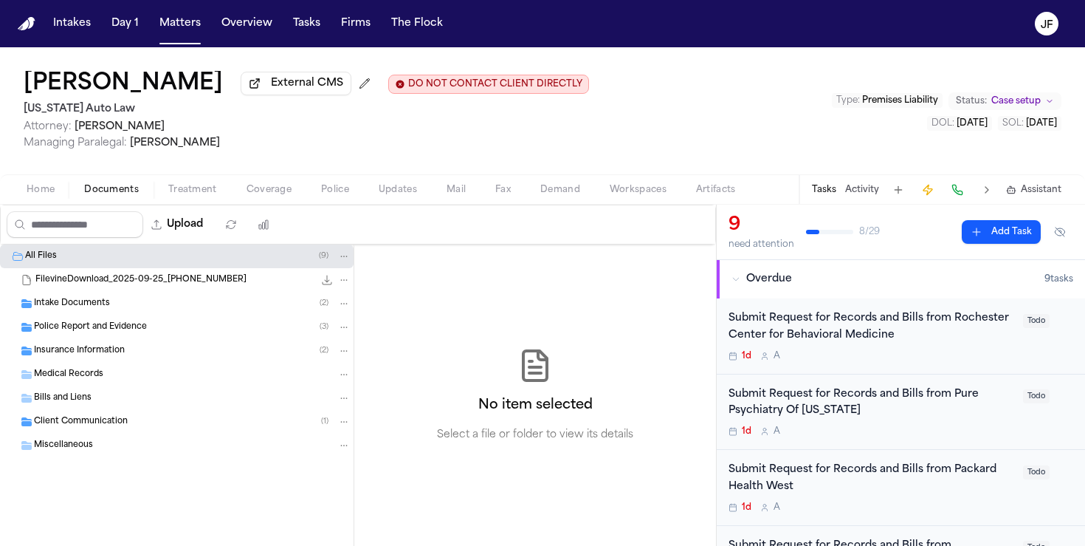
click at [112, 360] on div "Insurance Information ( 2 )" at bounding box center [177, 351] width 354 height 24
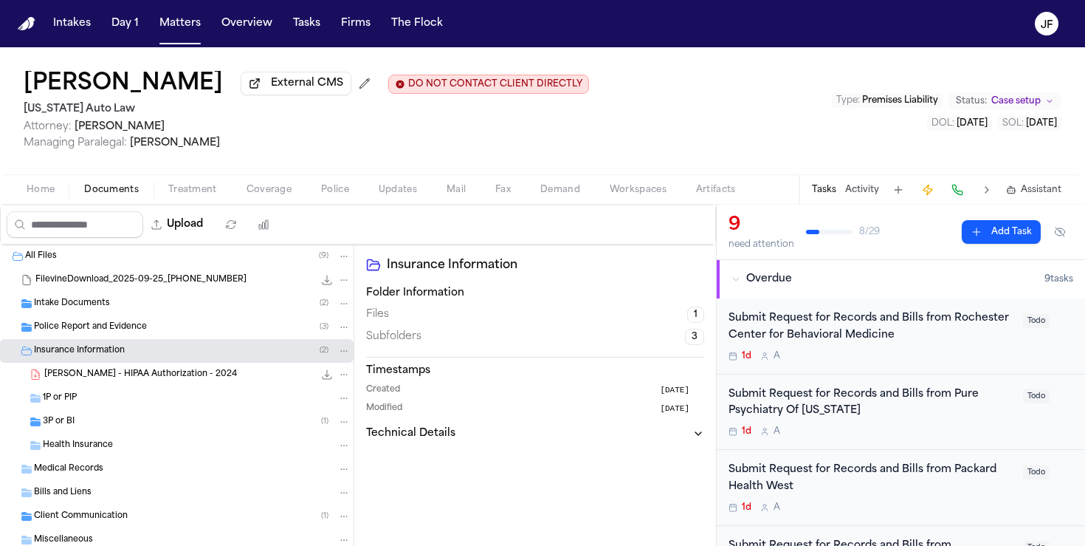
scroll to position [20, 0]
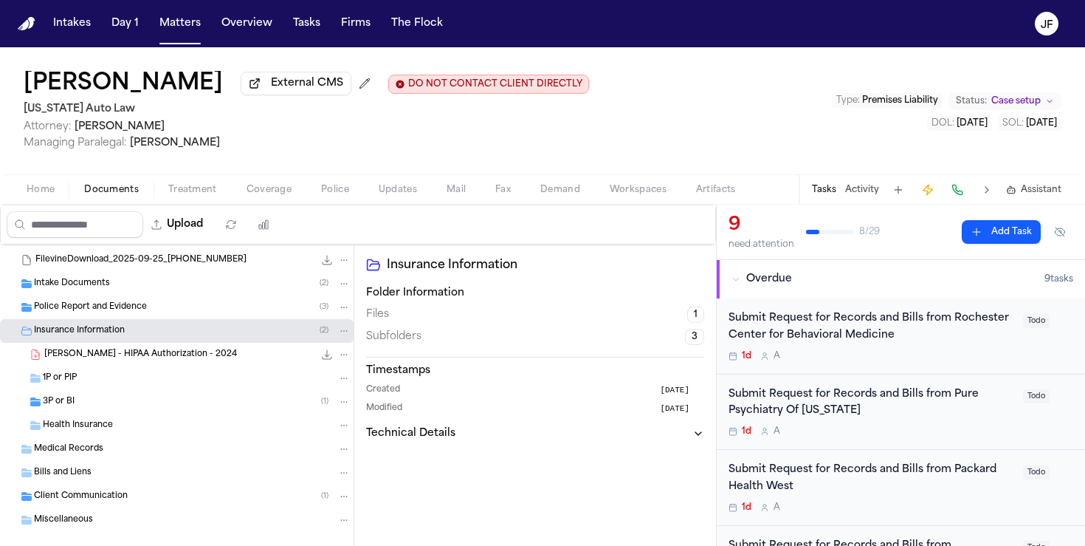
click at [117, 423] on div "Health Insurance" at bounding box center [197, 425] width 308 height 13
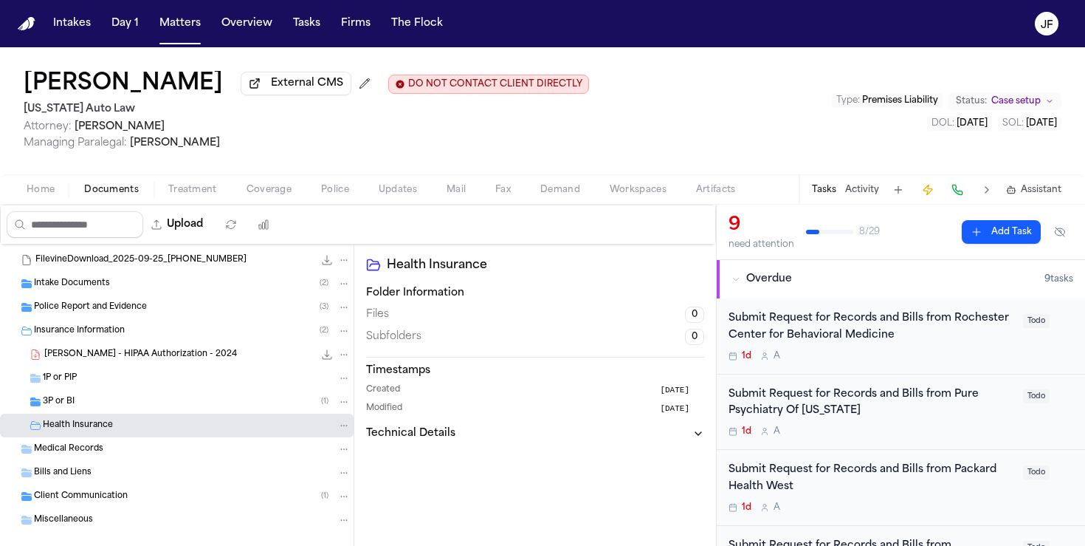
click at [125, 408] on div "3P or BI ( 1 )" at bounding box center [197, 401] width 308 height 13
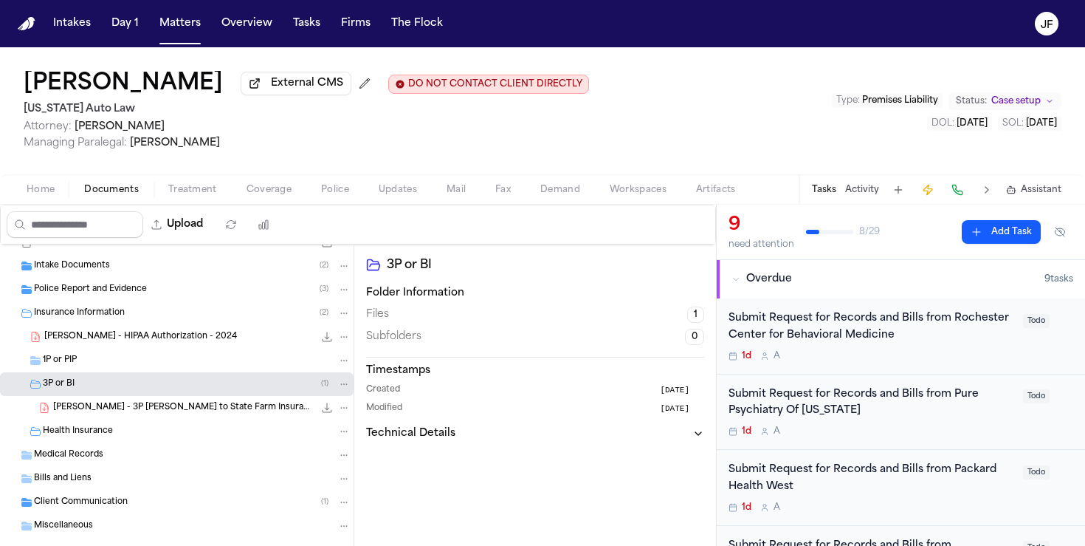
scroll to position [47, 0]
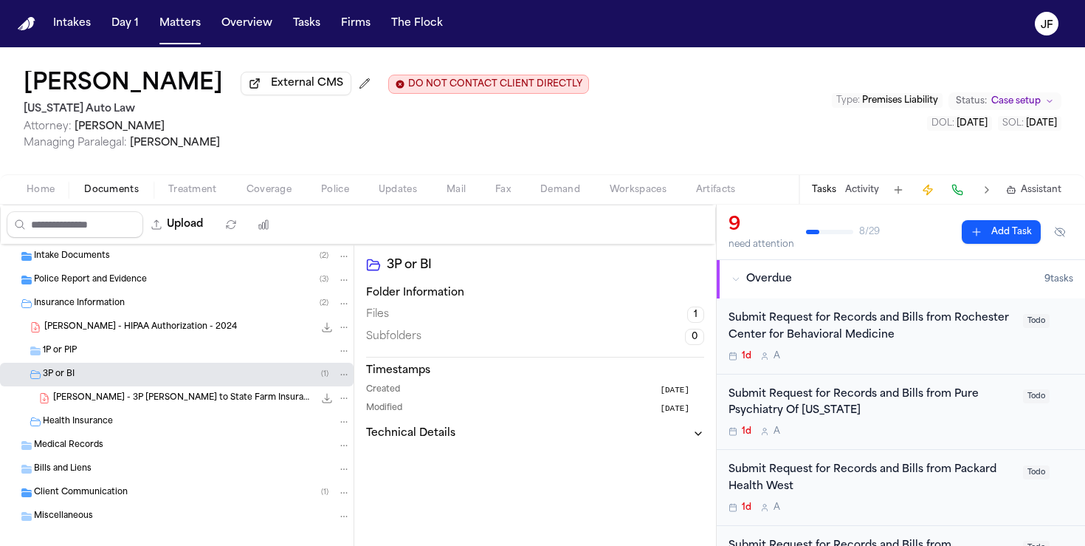
click at [202, 232] on button "Upload" at bounding box center [177, 224] width 69 height 27
select select "**********"
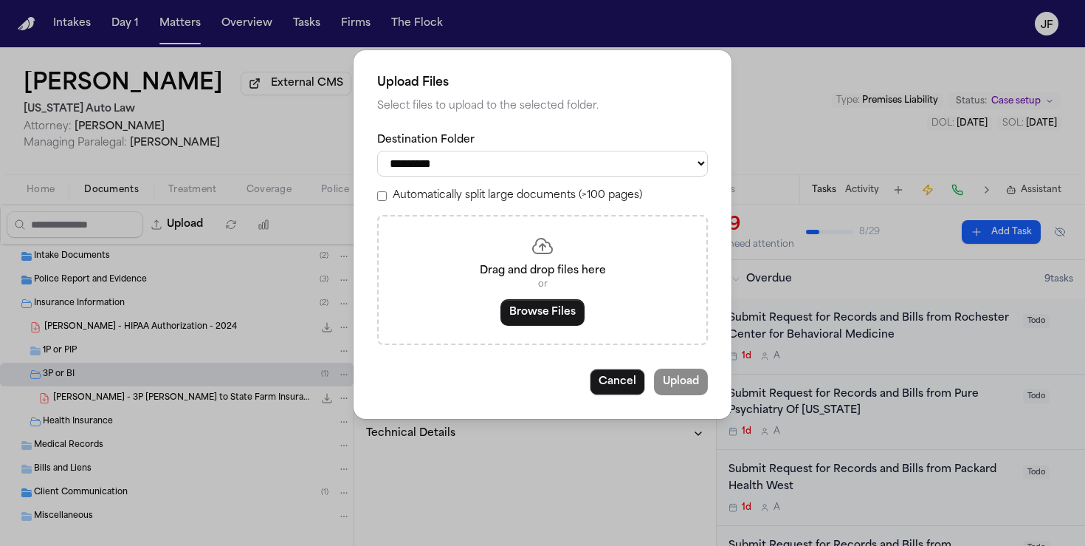
click at [514, 162] on select "**********" at bounding box center [542, 164] width 331 height 26
click at [377, 151] on select "**********" at bounding box center [542, 164] width 331 height 26
click at [519, 306] on button "Browse Files" at bounding box center [543, 312] width 84 height 27
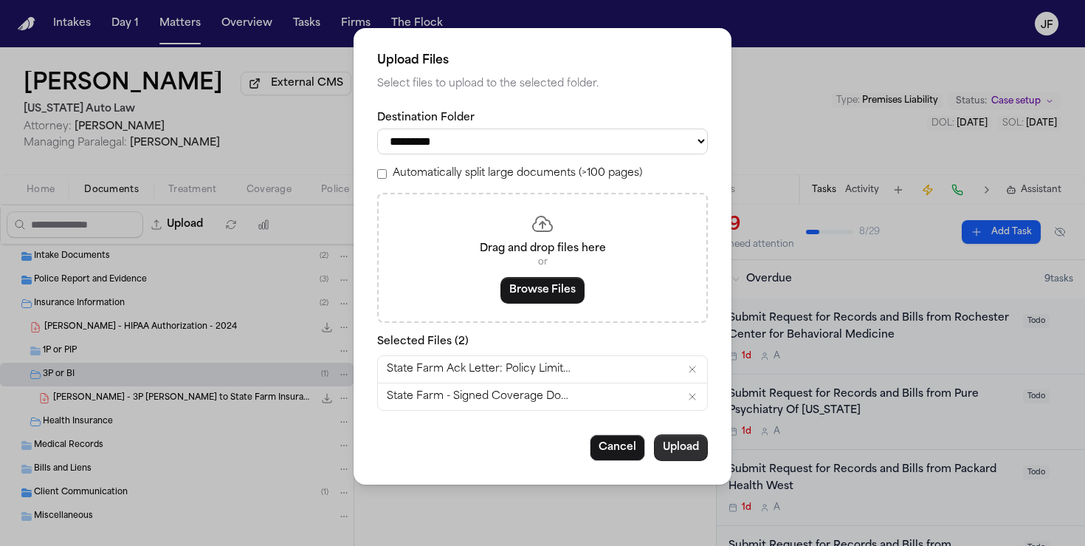
click at [669, 461] on button "Upload" at bounding box center [681, 447] width 54 height 27
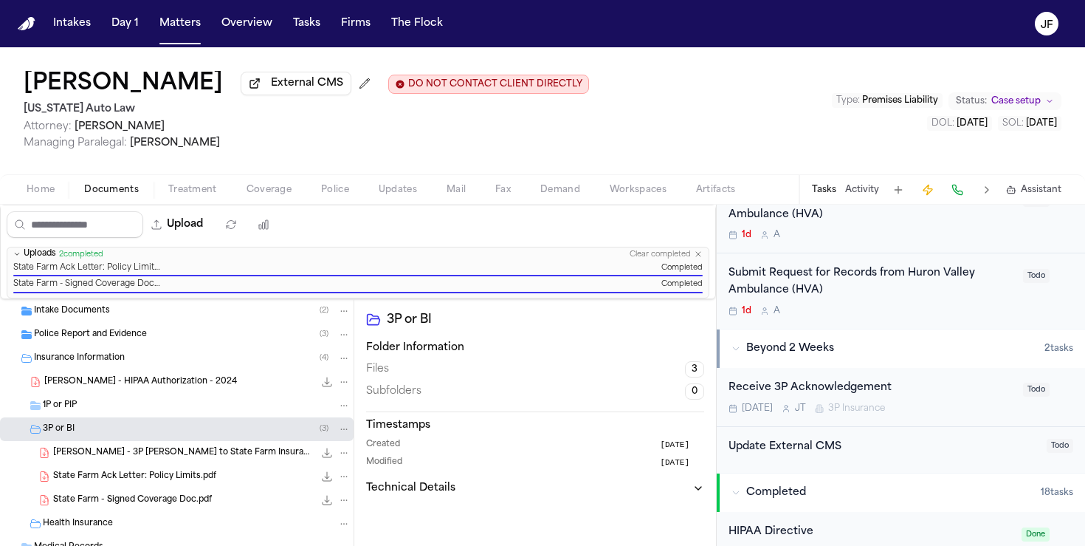
scroll to position [691, 0]
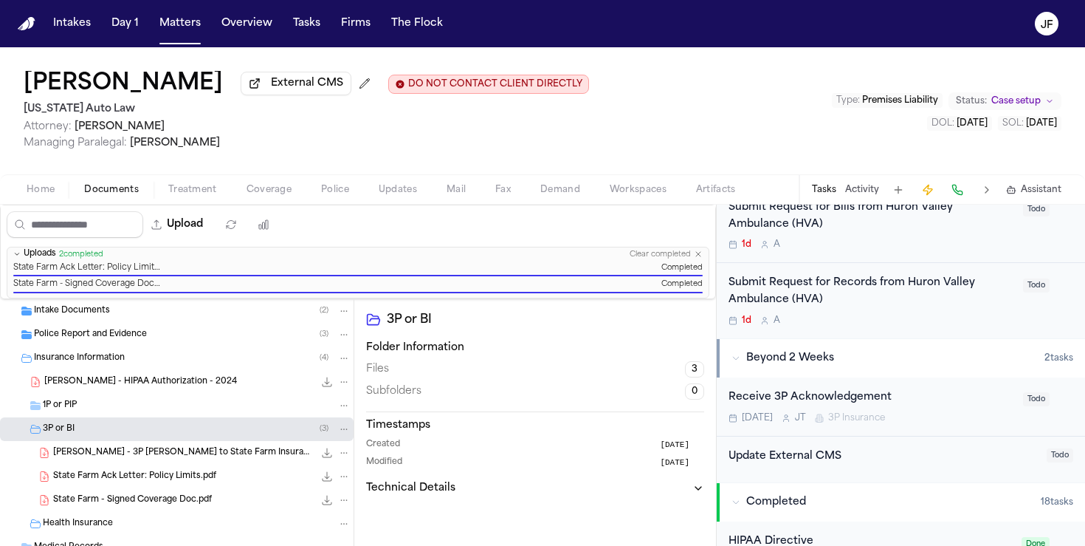
click at [860, 389] on div "Receive 3P Acknowledgement Nov 13 J T 3P Insurance" at bounding box center [872, 406] width 286 height 35
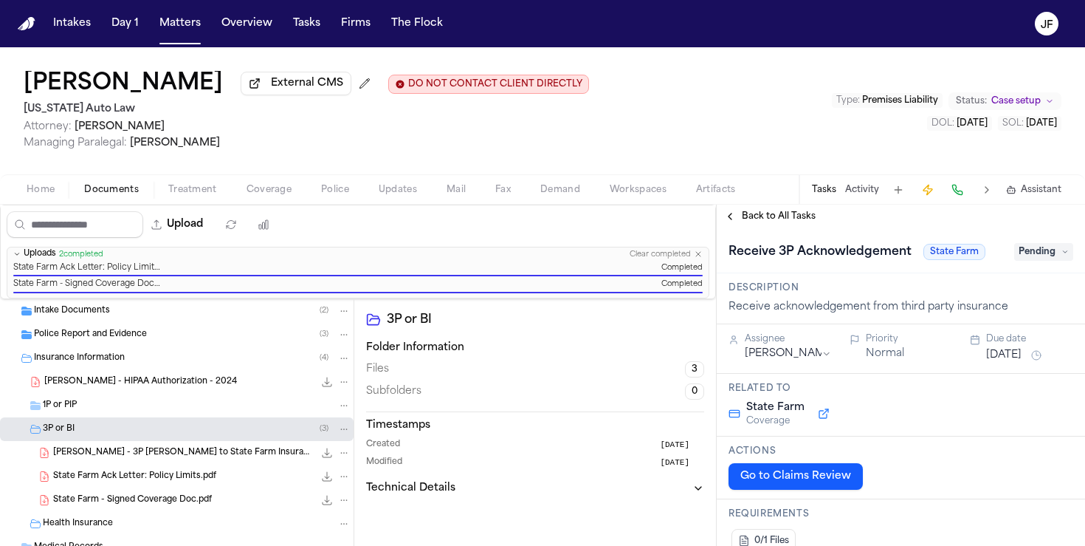
click at [1043, 255] on span "Pending" at bounding box center [1043, 252] width 59 height 18
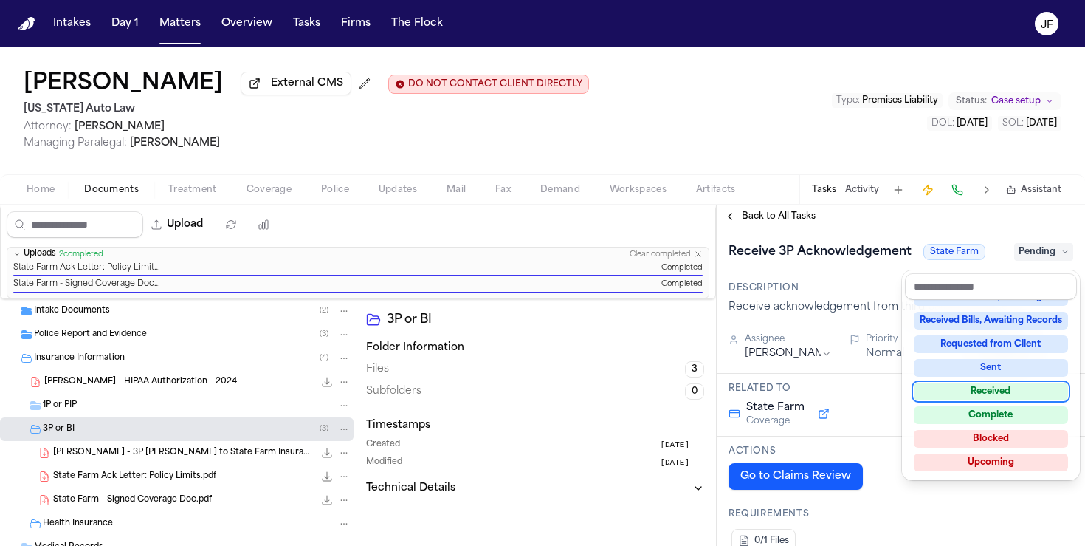
click at [968, 394] on div "Received" at bounding box center [991, 391] width 154 height 18
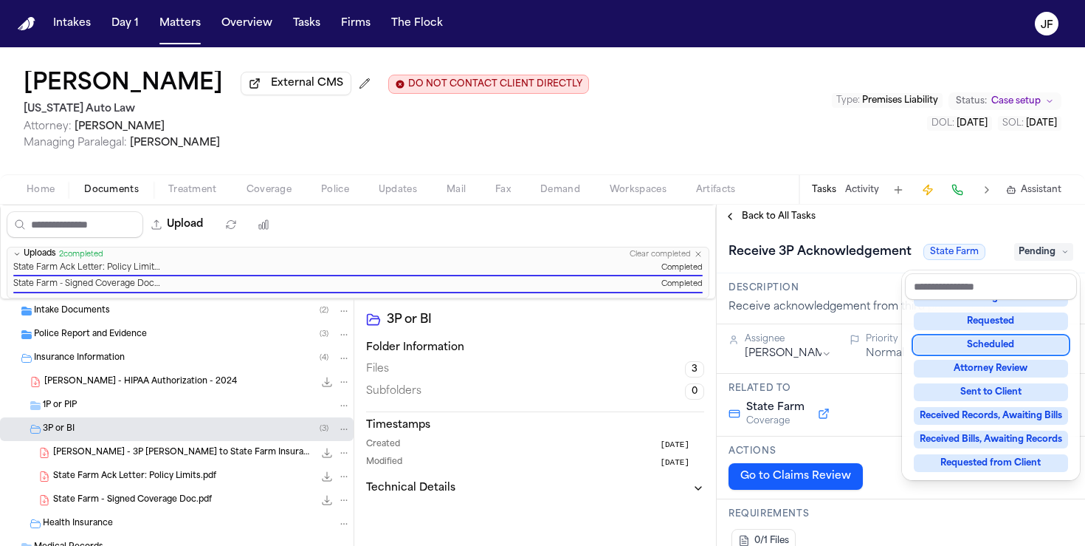
scroll to position [71, 0]
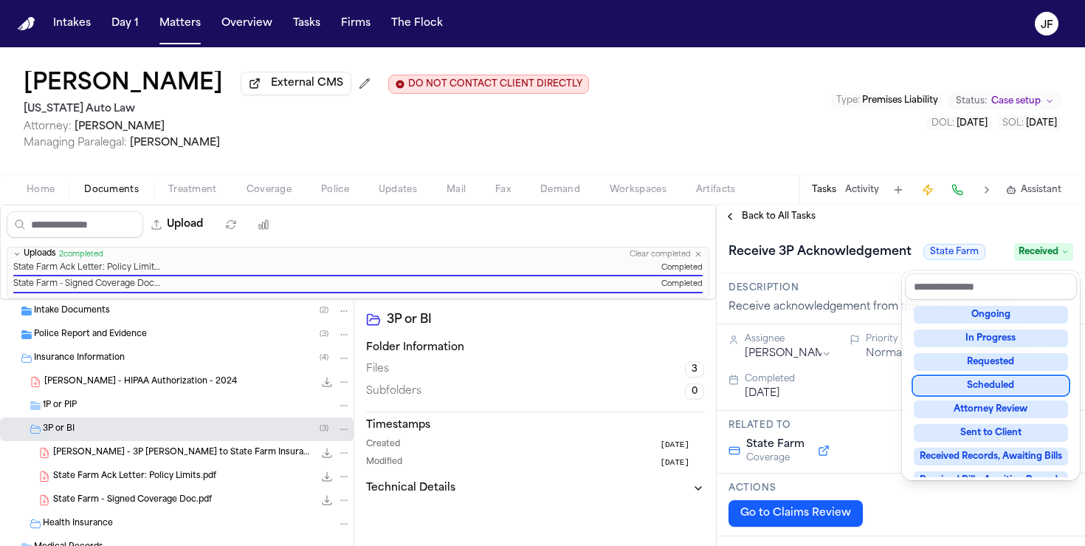
click at [795, 232] on div "Receive 3P Acknowledgement State Farm Received" at bounding box center [901, 250] width 368 height 45
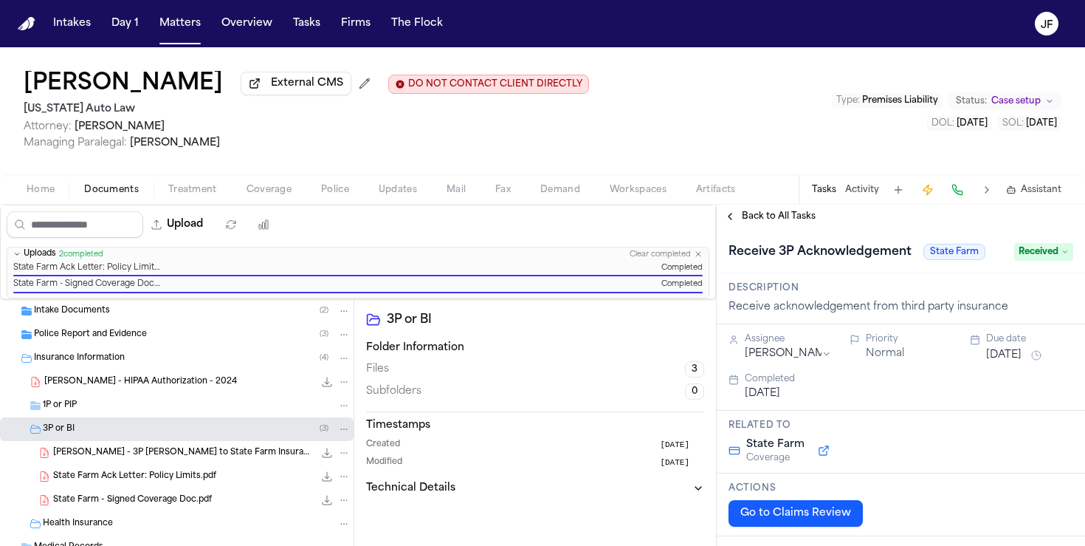
click at [791, 222] on span "Back to All Tasks" at bounding box center [779, 216] width 74 height 12
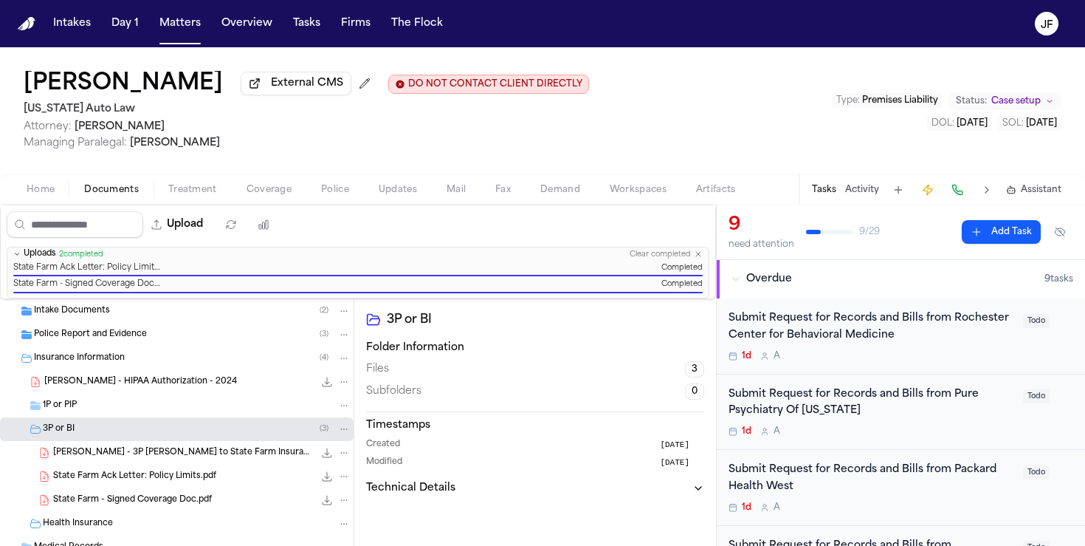
click at [295, 196] on button "Coverage" at bounding box center [269, 190] width 75 height 18
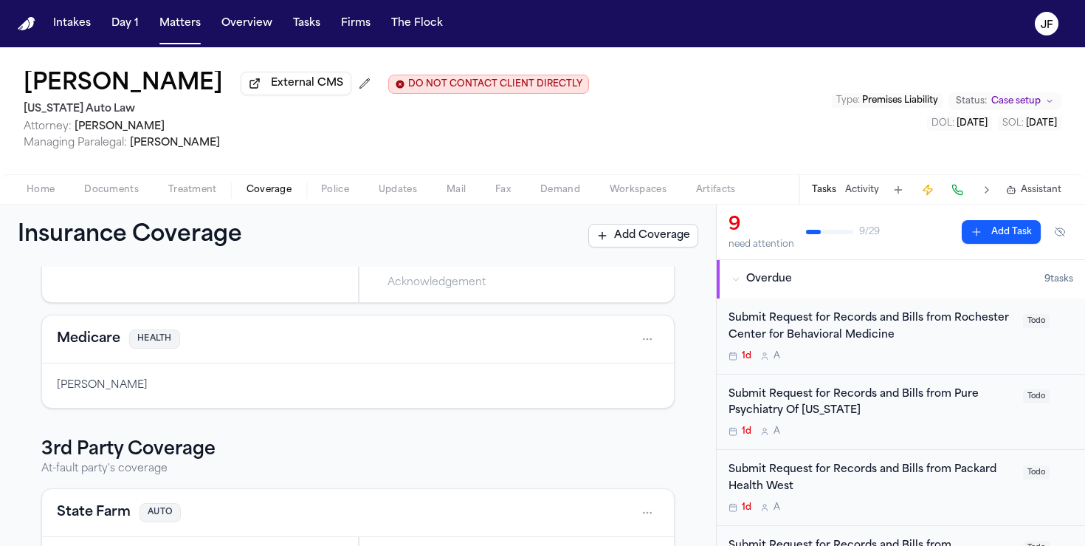
scroll to position [344, 0]
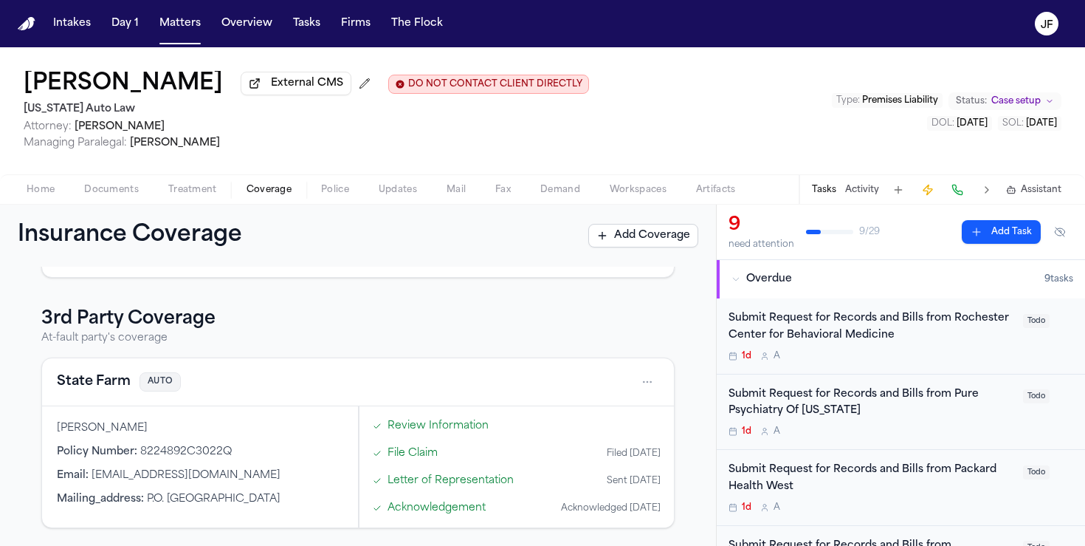
click at [92, 379] on button "State Farm" at bounding box center [94, 381] width 74 height 21
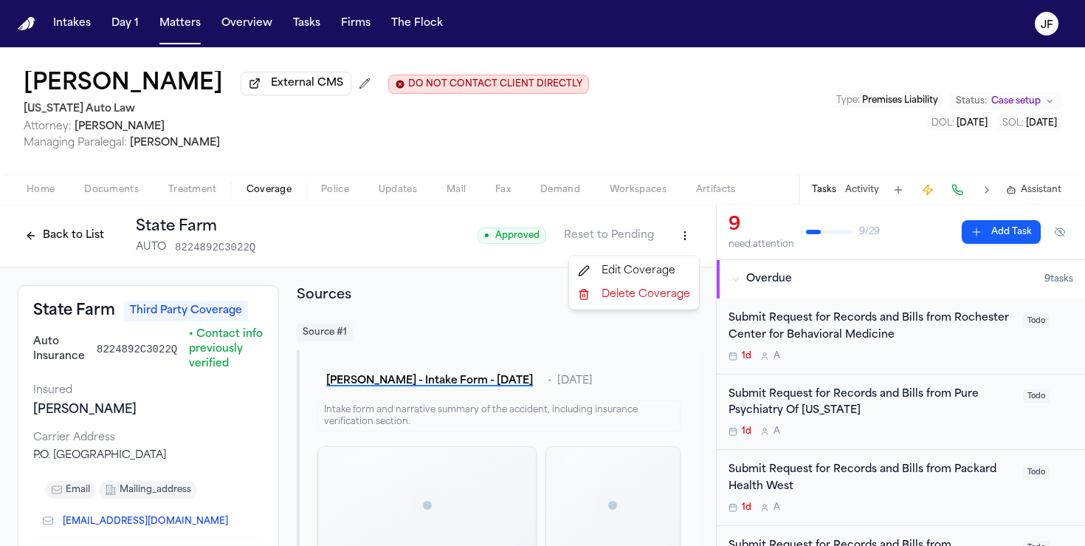
click at [686, 233] on html "Intakes Day 1 Matters Overview Tasks Firms The Flock JF Michael Walker External…" at bounding box center [542, 273] width 1085 height 546
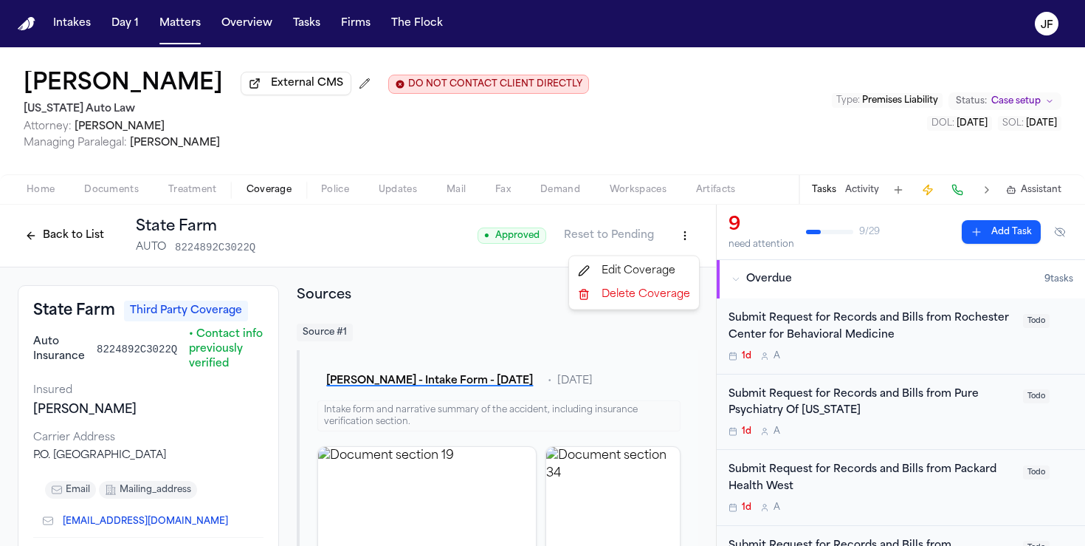
click at [621, 274] on div "Edit Coverage" at bounding box center [634, 271] width 124 height 24
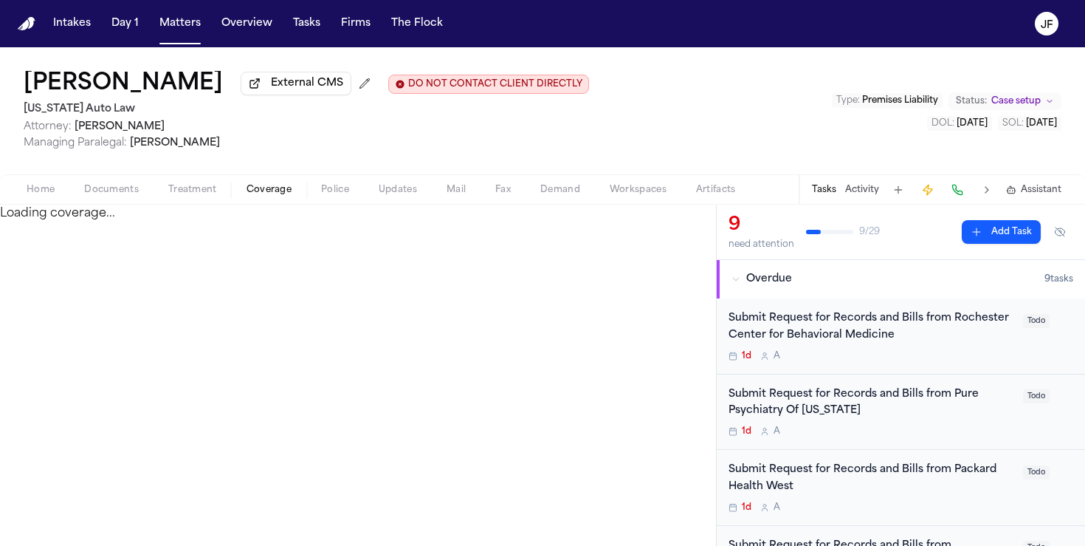
select select "**********"
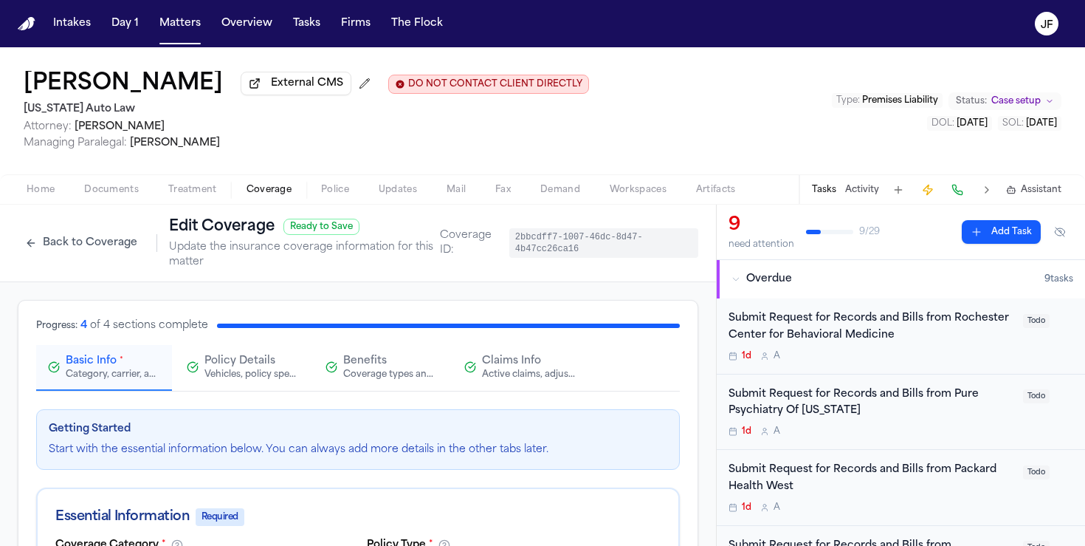
click at [391, 366] on div "Benefits Coverage types and limits" at bounding box center [390, 367] width 95 height 27
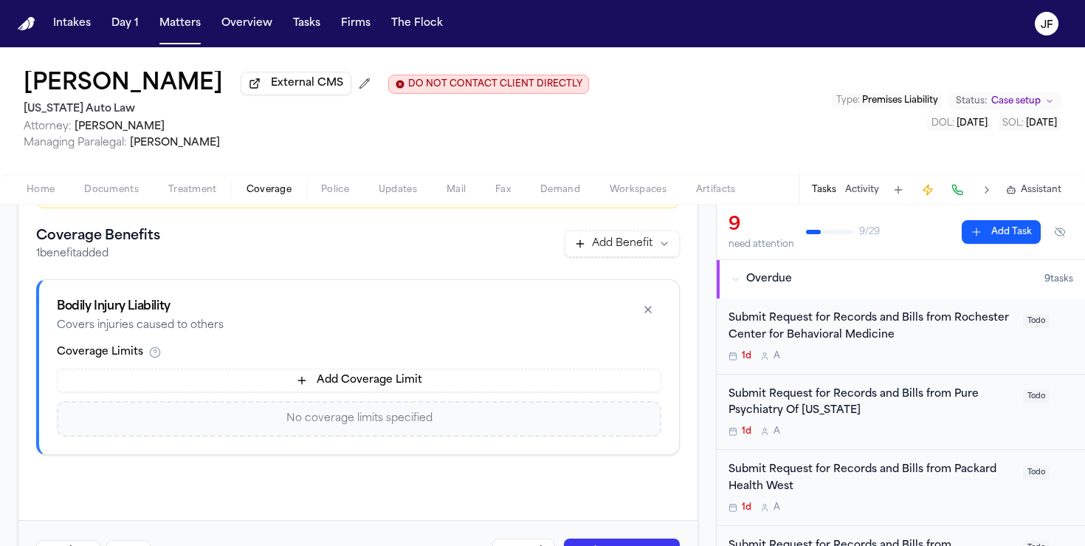
scroll to position [334, 0]
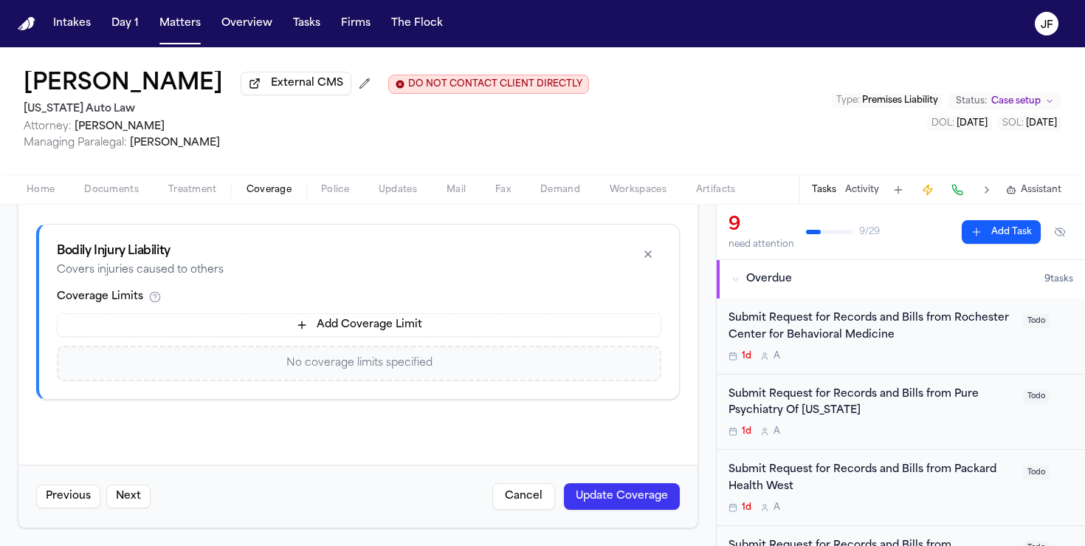
click at [383, 333] on button "Add Coverage Limit" at bounding box center [359, 325] width 605 height 24
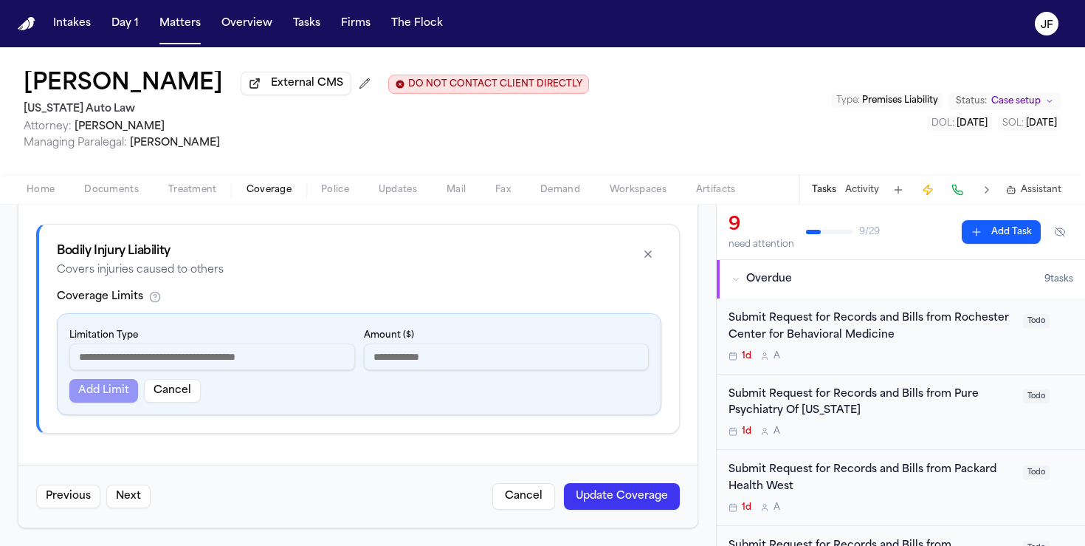
click at [273, 359] on input at bounding box center [212, 356] width 286 height 27
type input "**********"
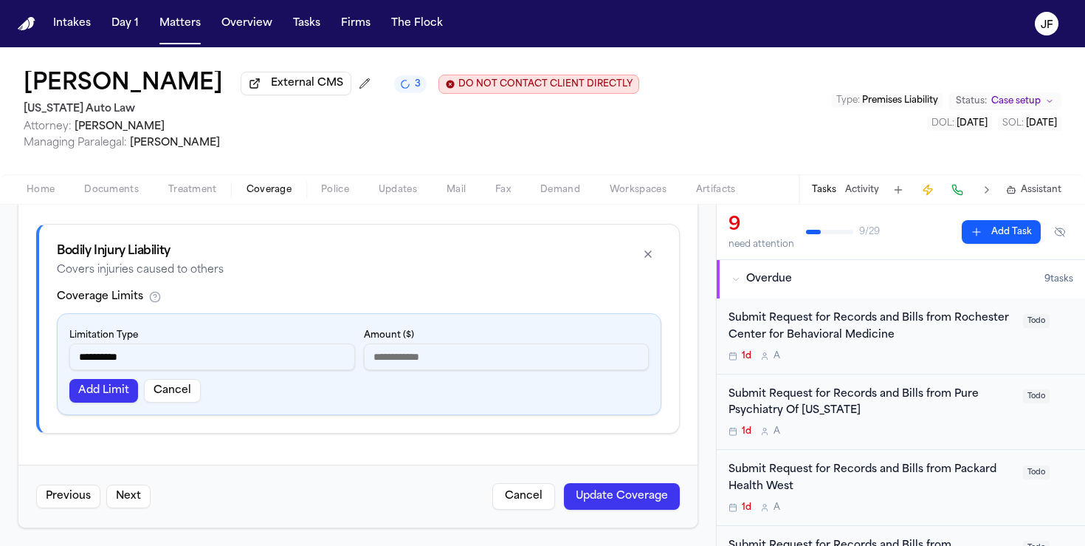
type input "******"
click at [90, 388] on button "Add Limit" at bounding box center [103, 391] width 69 height 24
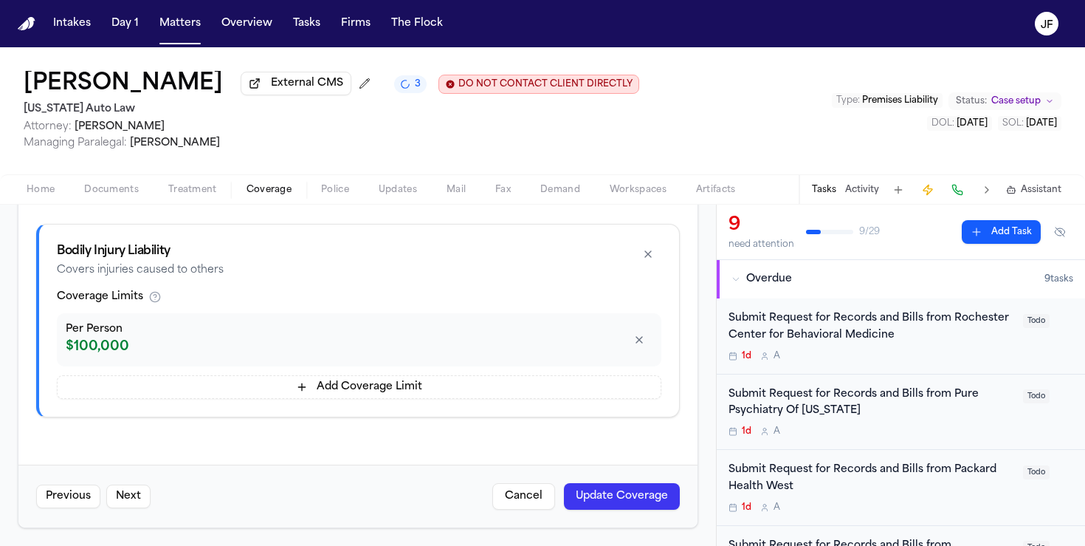
click at [113, 390] on button "Add Coverage Limit" at bounding box center [359, 387] width 605 height 24
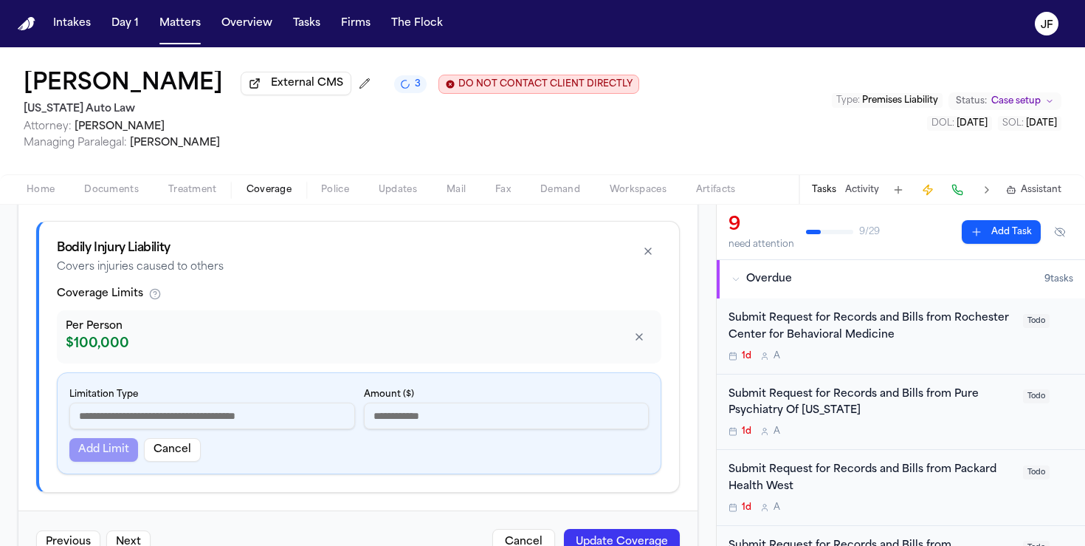
click at [106, 422] on input at bounding box center [212, 415] width 286 height 27
type input "**********"
type input "******"
click at [78, 449] on button "Add Limit" at bounding box center [103, 450] width 69 height 24
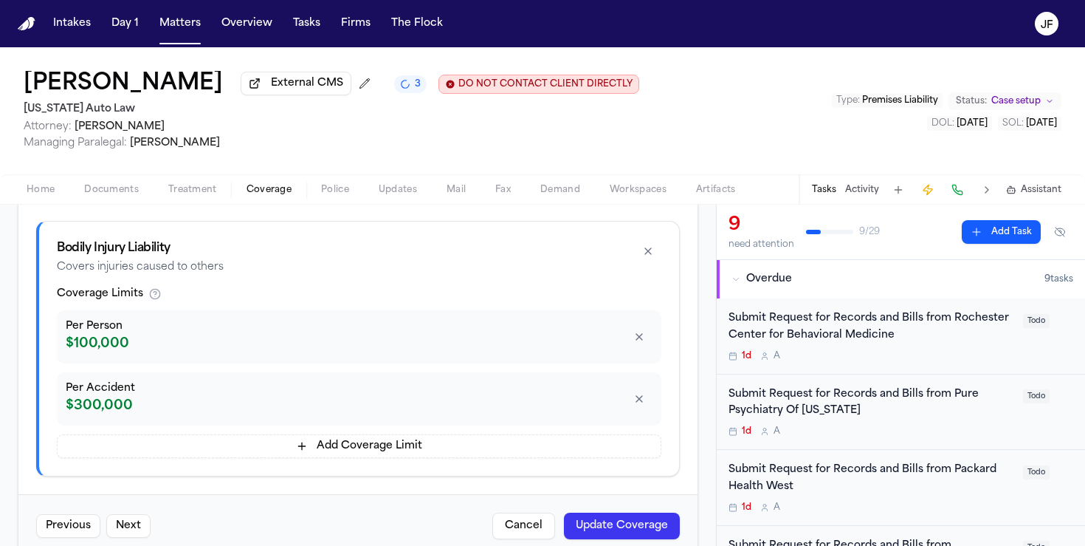
scroll to position [367, 0]
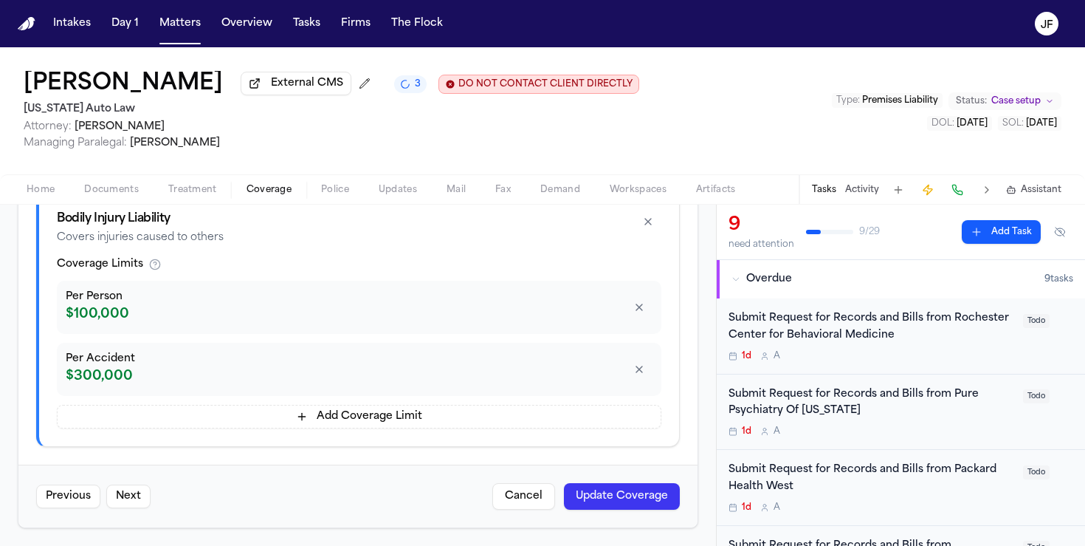
click at [651, 498] on button "Update Coverage" at bounding box center [622, 496] width 116 height 27
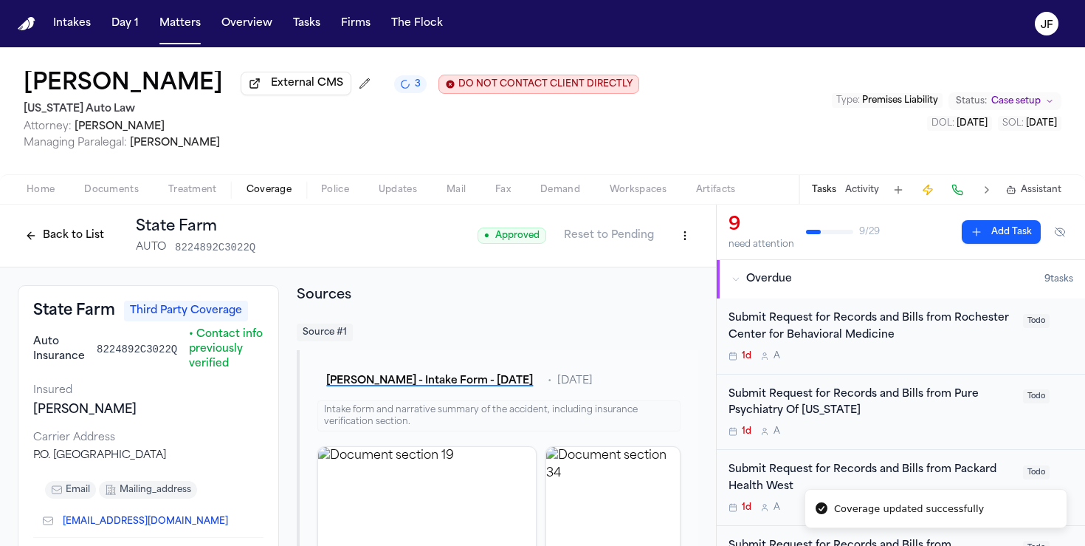
click at [69, 252] on div "Back to List State Farm AUTO 8224892C3022Q" at bounding box center [137, 235] width 238 height 38
click at [69, 247] on button "Back to List" at bounding box center [65, 236] width 94 height 24
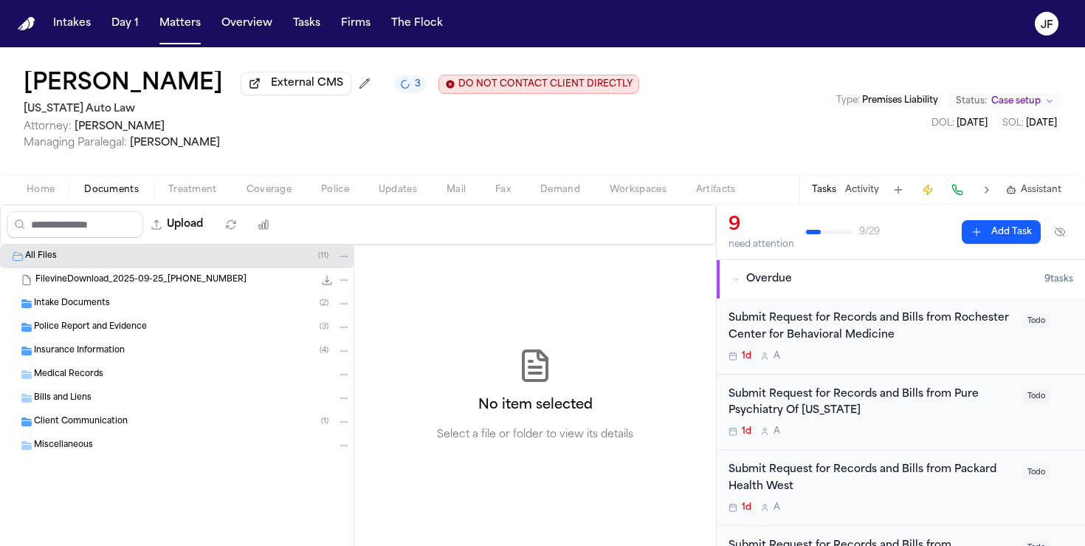
click at [110, 192] on span "Documents" at bounding box center [111, 190] width 55 height 12
click at [283, 89] on span "External CMS" at bounding box center [307, 83] width 72 height 15
click at [185, 31] on button "Matters" at bounding box center [180, 23] width 53 height 27
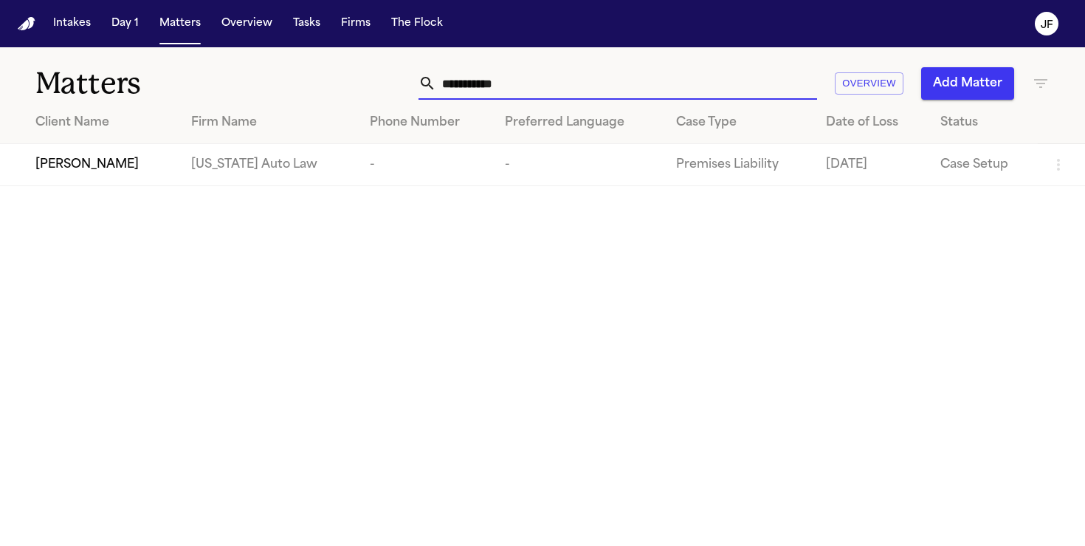
drag, startPoint x: 512, startPoint y: 94, endPoint x: 361, endPoint y: 96, distance: 150.6
click at [361, 96] on div "**********" at bounding box center [683, 83] width 733 height 32
drag, startPoint x: 548, startPoint y: 95, endPoint x: 257, endPoint y: 88, distance: 291.0
click at [257, 88] on div "**********" at bounding box center [542, 74] width 1085 height 55
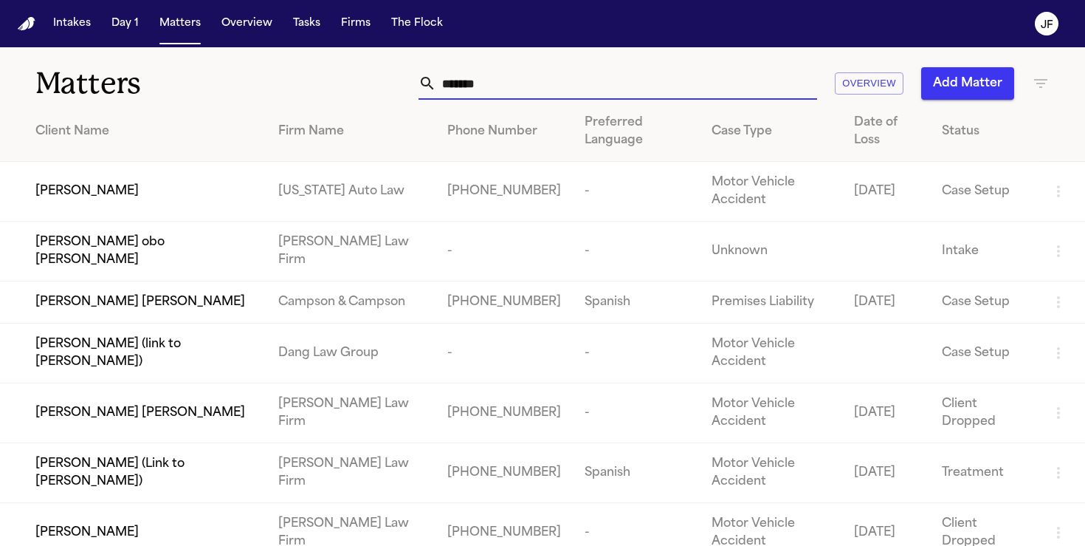
type input "*******"
click at [109, 193] on span "[PERSON_NAME]" at bounding box center [86, 191] width 103 height 18
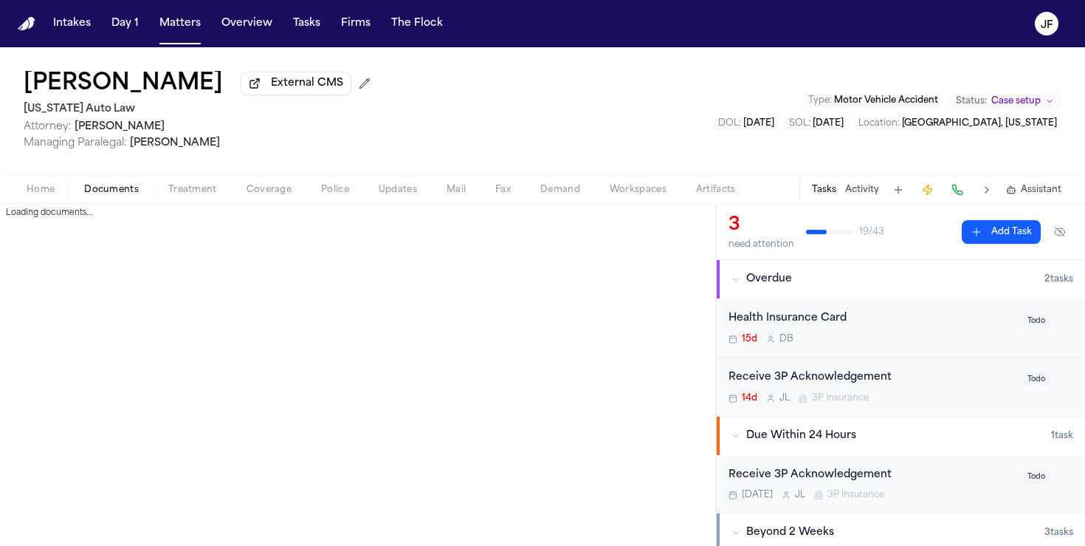
click at [116, 199] on span "button" at bounding box center [111, 197] width 72 height 1
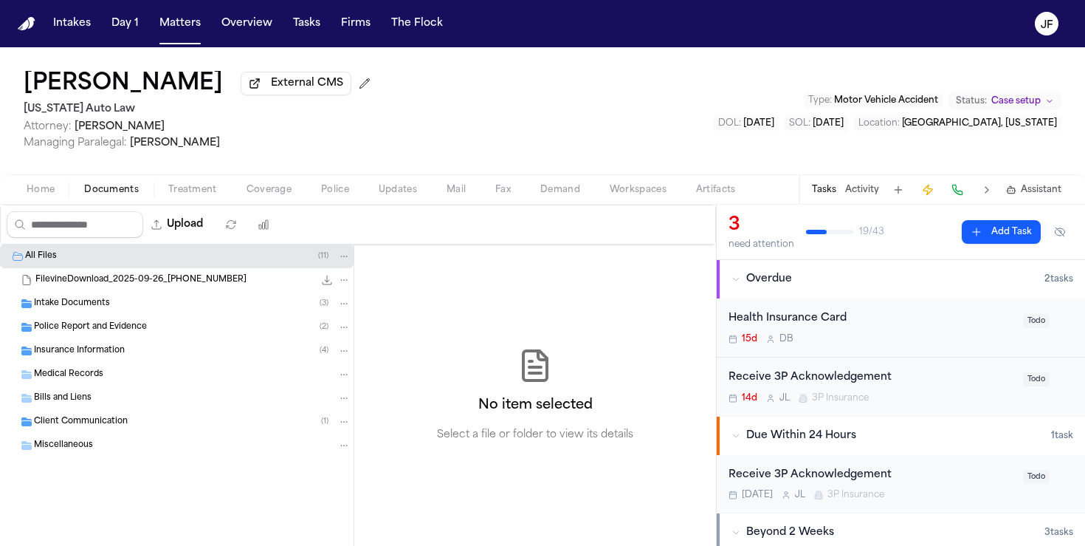
click at [85, 347] on div "Insurance Information ( 4 )" at bounding box center [192, 350] width 317 height 13
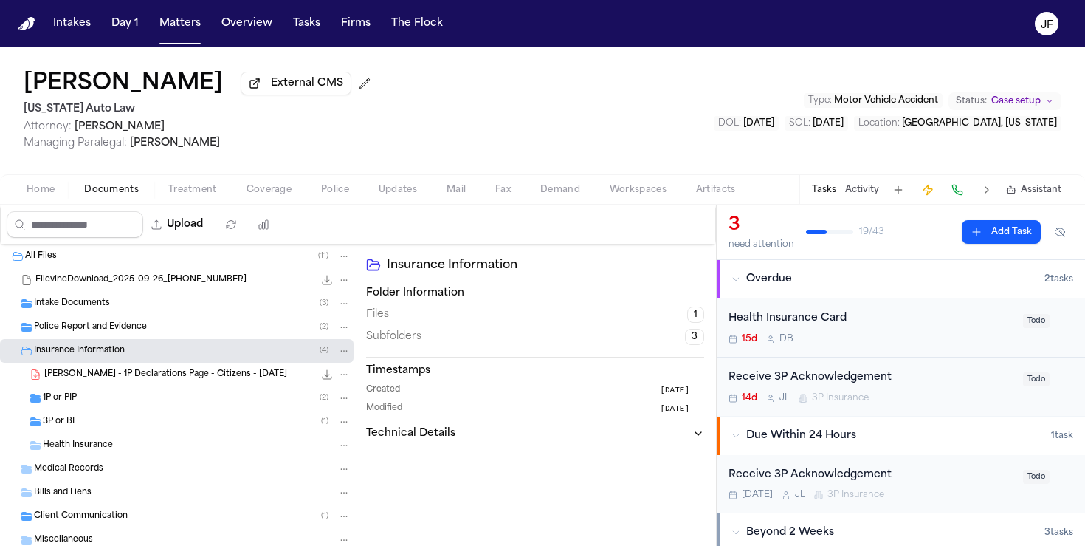
click at [104, 396] on div "1P or PIP ( 2 )" at bounding box center [197, 397] width 308 height 13
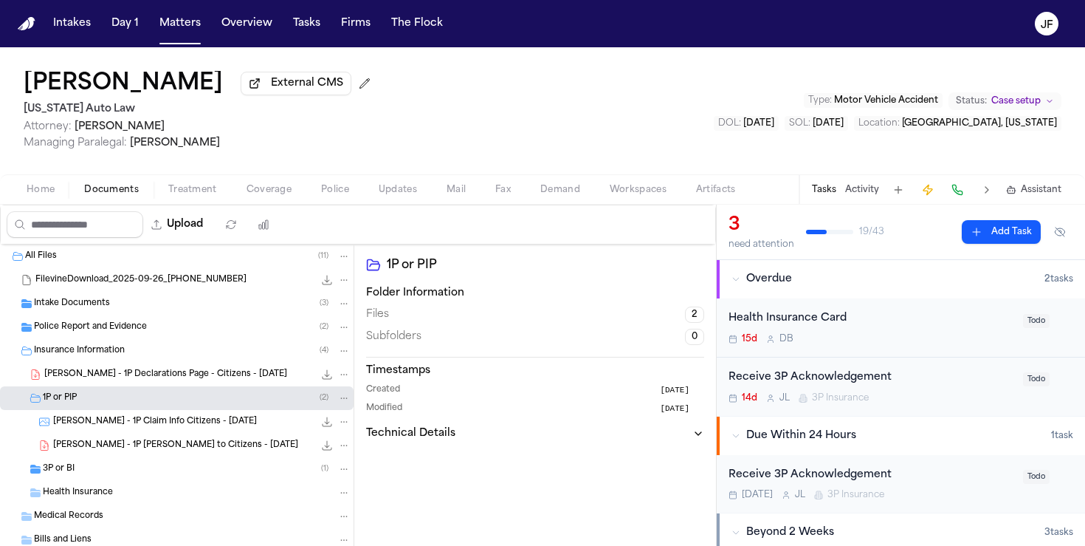
click at [84, 467] on div "3P or BI ( 1 )" at bounding box center [197, 468] width 308 height 13
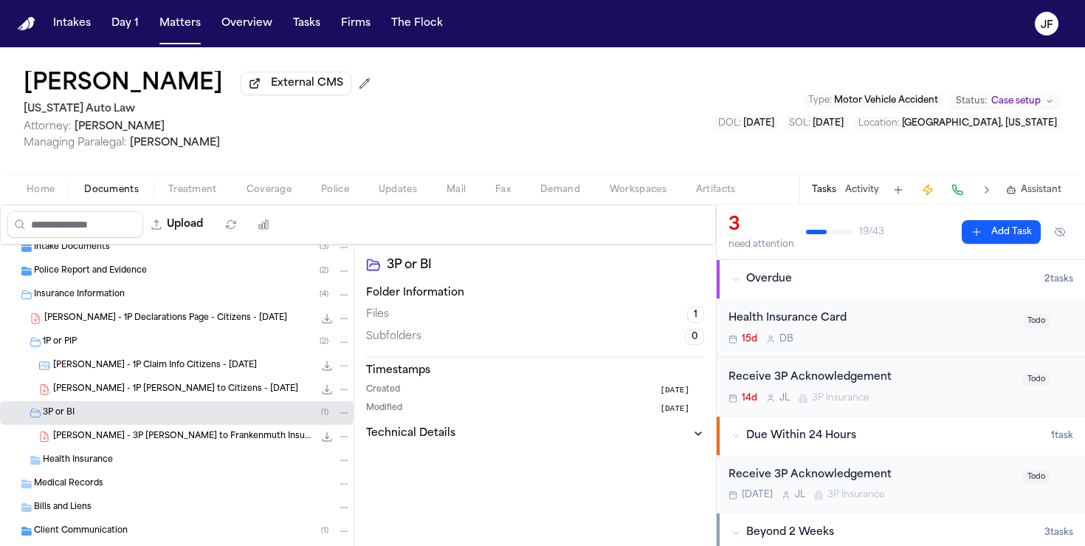
scroll to position [82, 0]
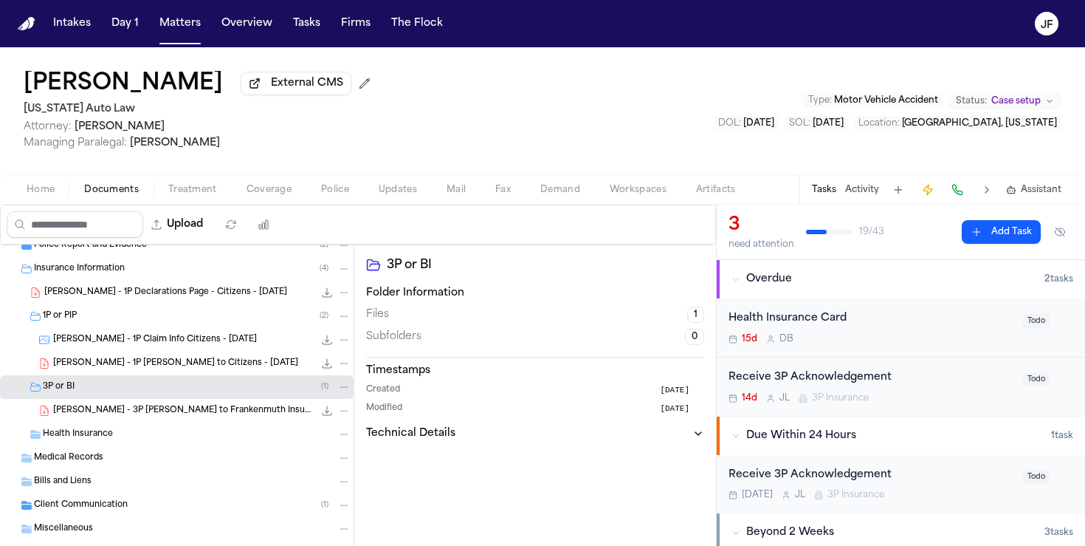
click at [110, 323] on div "1P or PIP ( 2 )" at bounding box center [197, 315] width 308 height 13
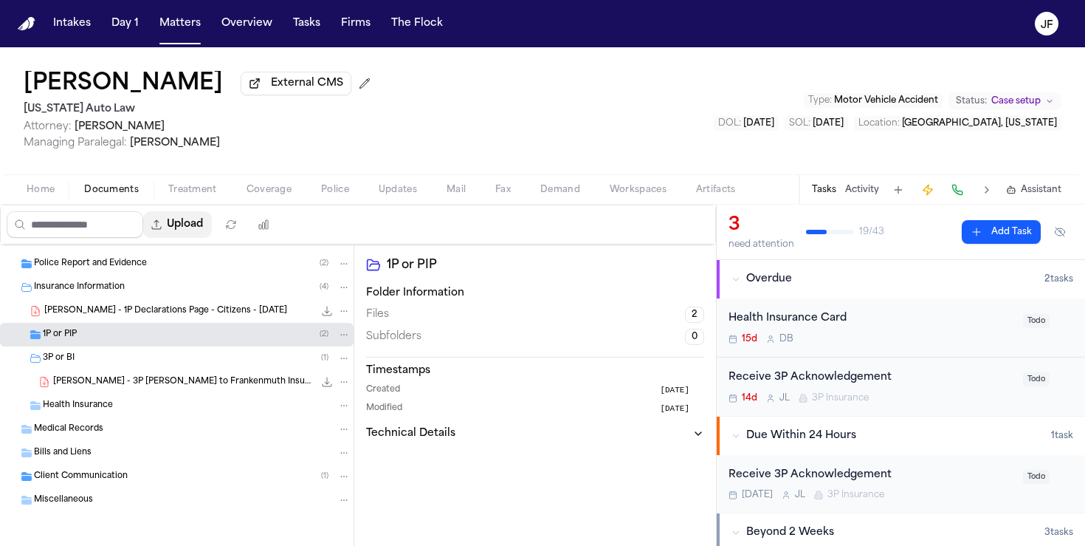
click at [201, 222] on button "Upload" at bounding box center [177, 224] width 69 height 27
select select "**********"
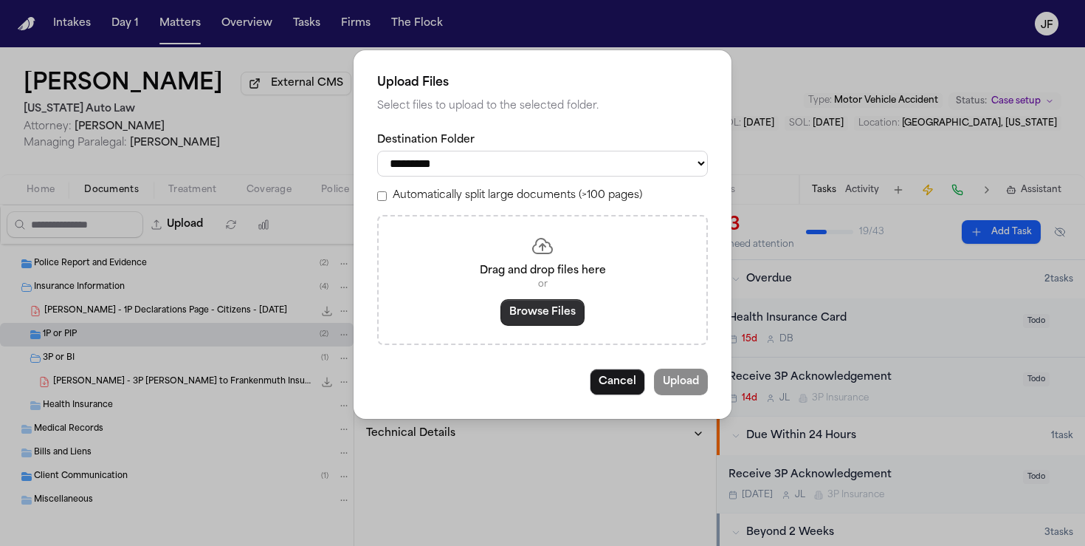
click at [522, 326] on button "Browse Files" at bounding box center [543, 312] width 84 height 27
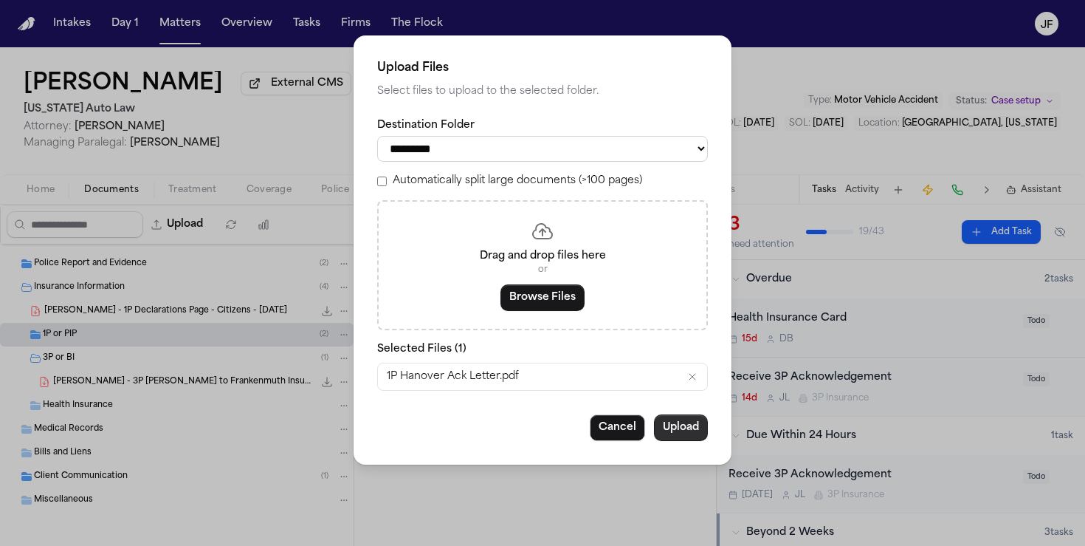
click at [673, 431] on button "Upload" at bounding box center [681, 427] width 54 height 27
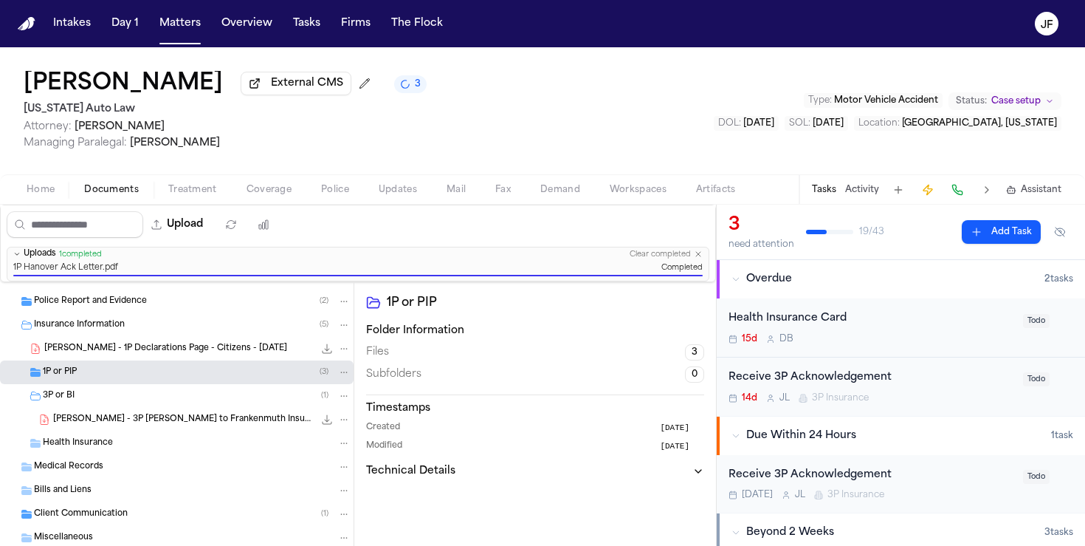
click at [260, 369] on div "1P or PIP ( 3 )" at bounding box center [197, 371] width 308 height 13
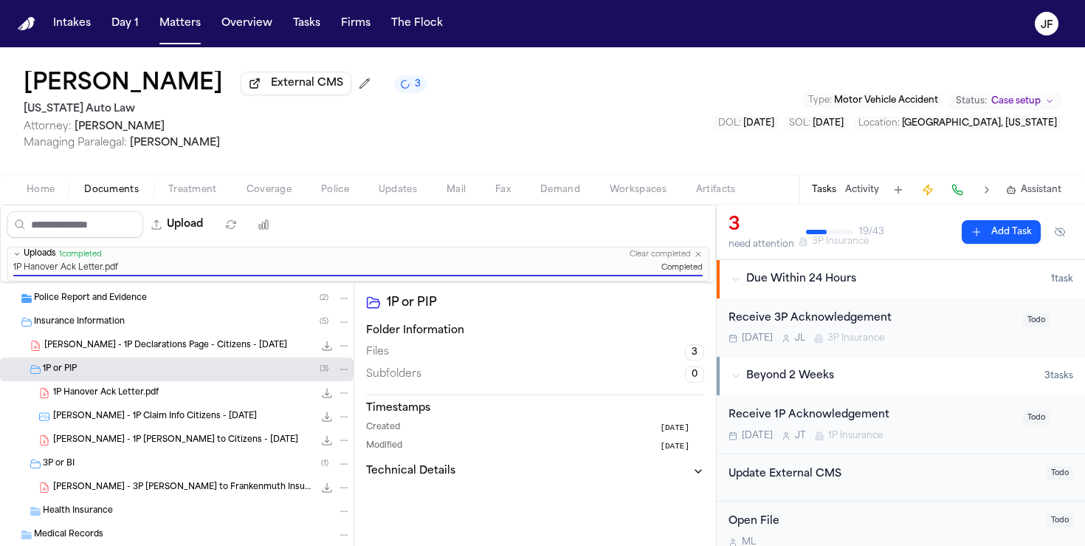
scroll to position [158, 0]
click at [247, 193] on span "Coverage" at bounding box center [269, 190] width 45 height 12
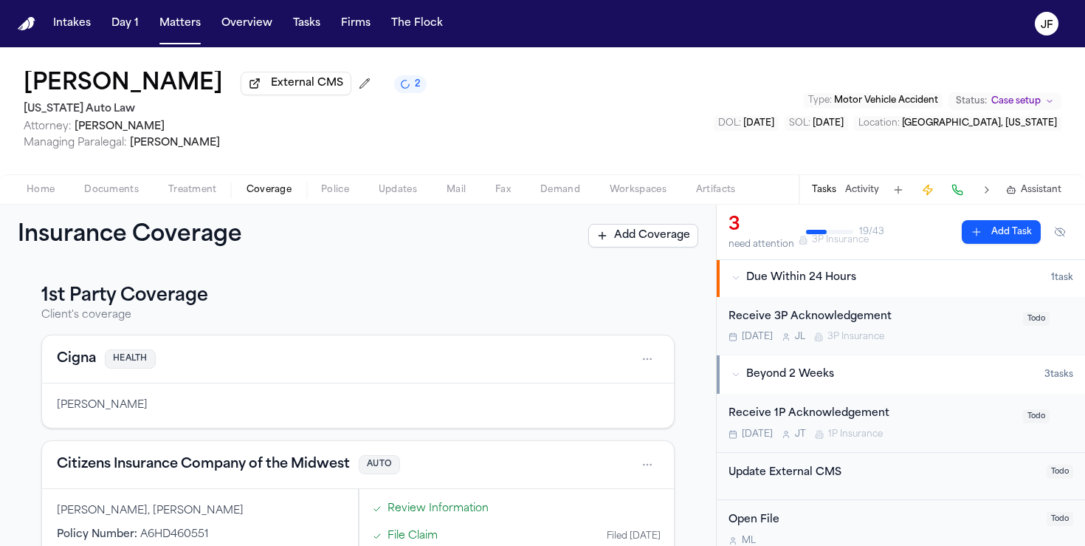
click at [38, 188] on span "Home" at bounding box center [41, 190] width 28 height 12
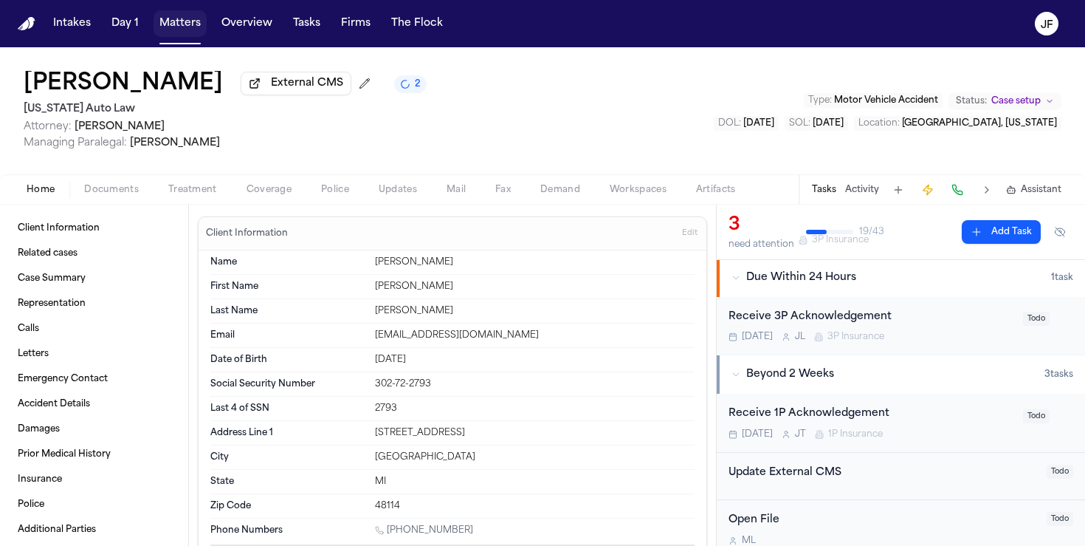
click at [181, 22] on button "Matters" at bounding box center [180, 23] width 53 height 27
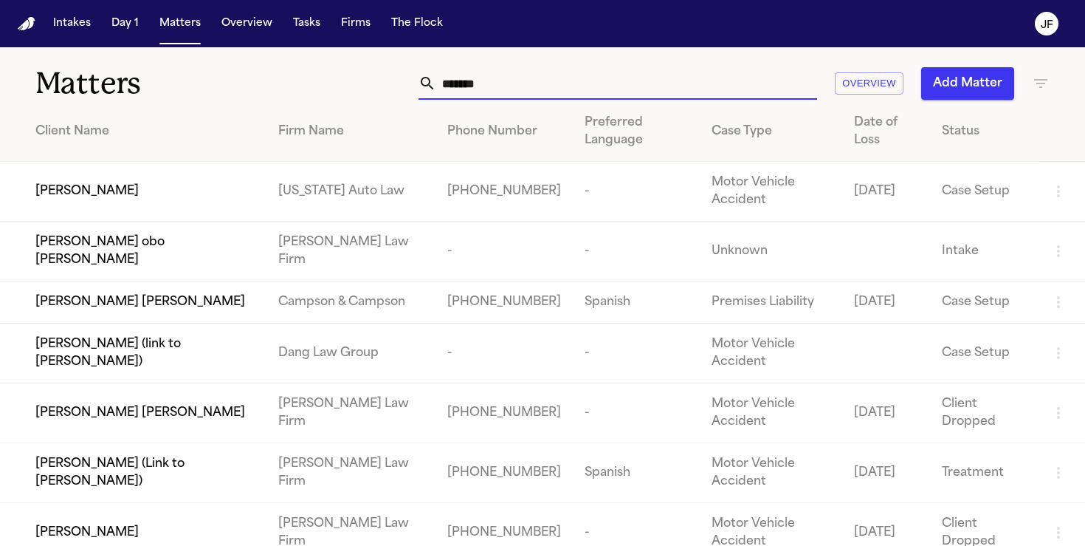
drag, startPoint x: 495, startPoint y: 89, endPoint x: 343, endPoint y: 89, distance: 152.1
click at [343, 89] on div "******* Overview Add Matter" at bounding box center [683, 83] width 733 height 32
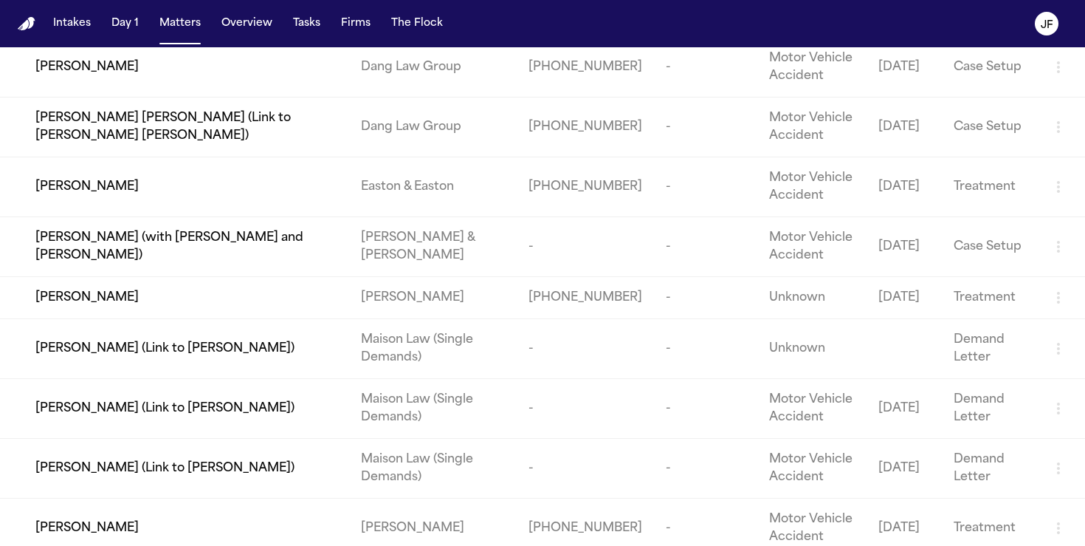
scroll to position [566, 0]
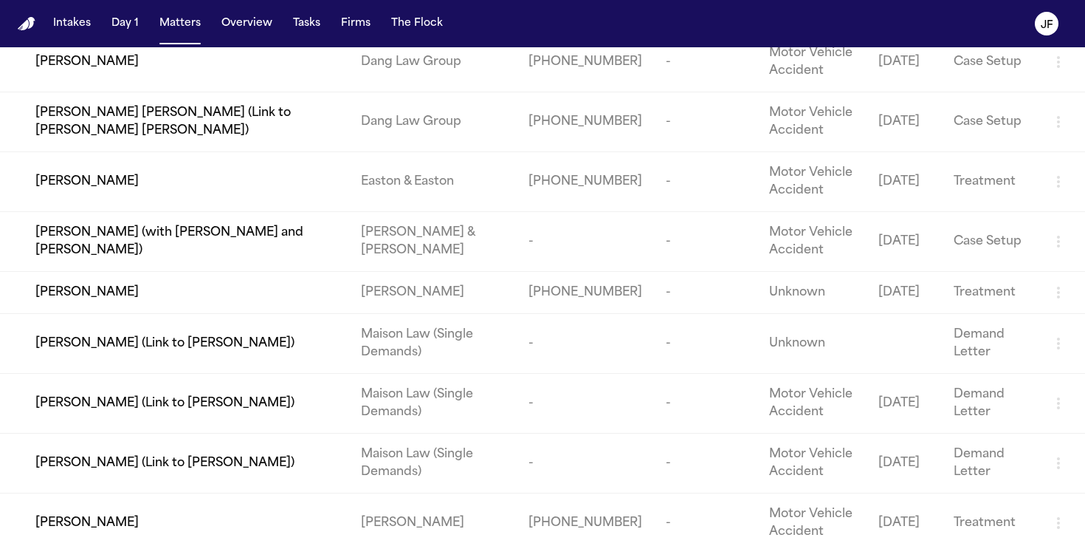
type input "*****"
click at [110, 284] on span "[PERSON_NAME]" at bounding box center [86, 293] width 103 height 18
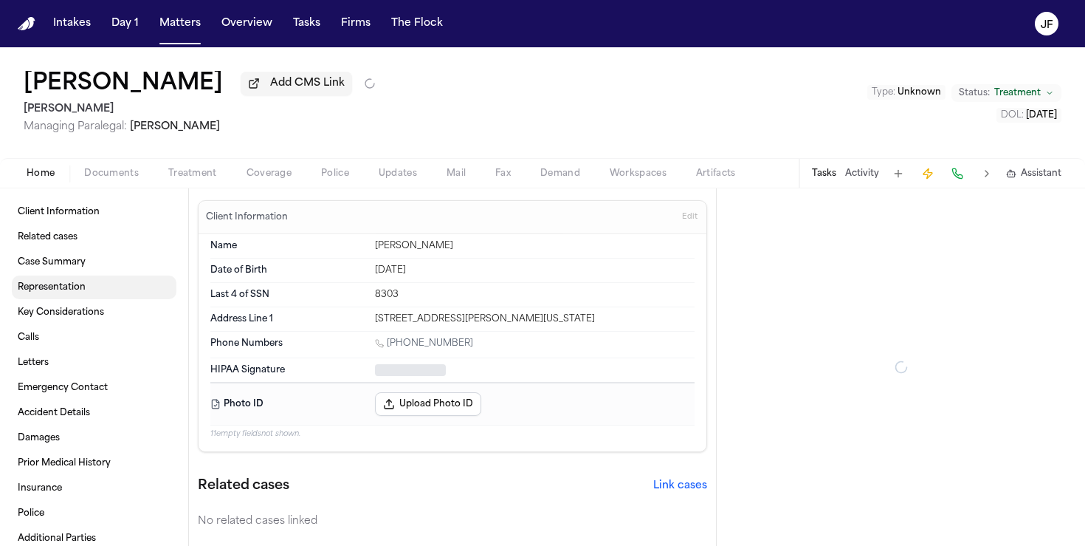
type textarea "*"
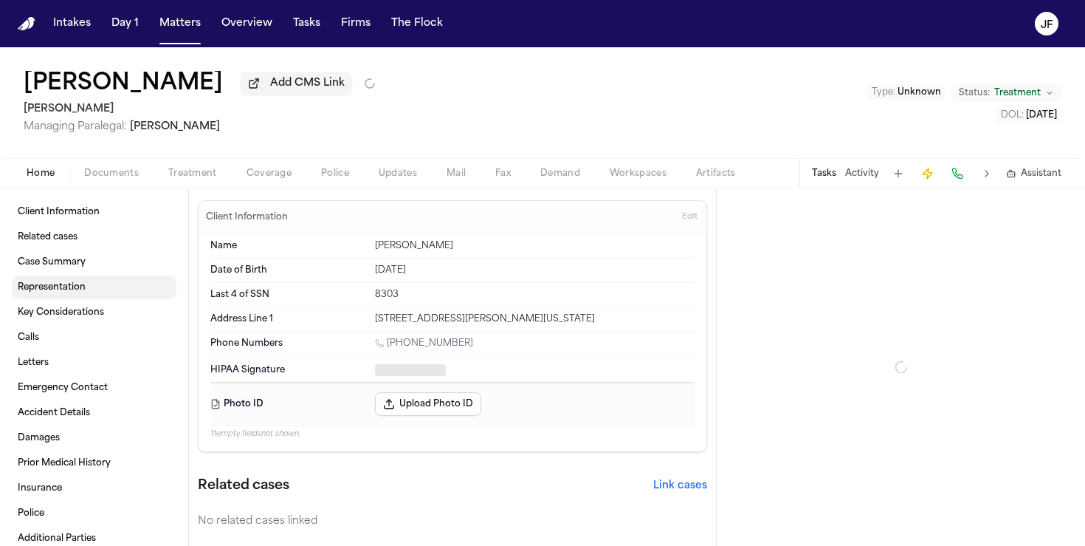
type textarea "*"
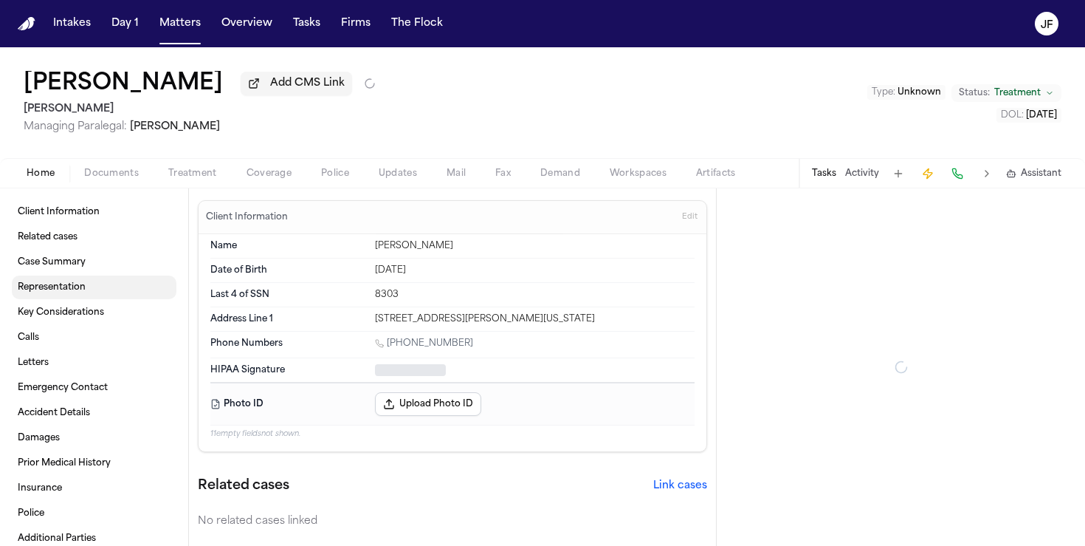
type textarea "*"
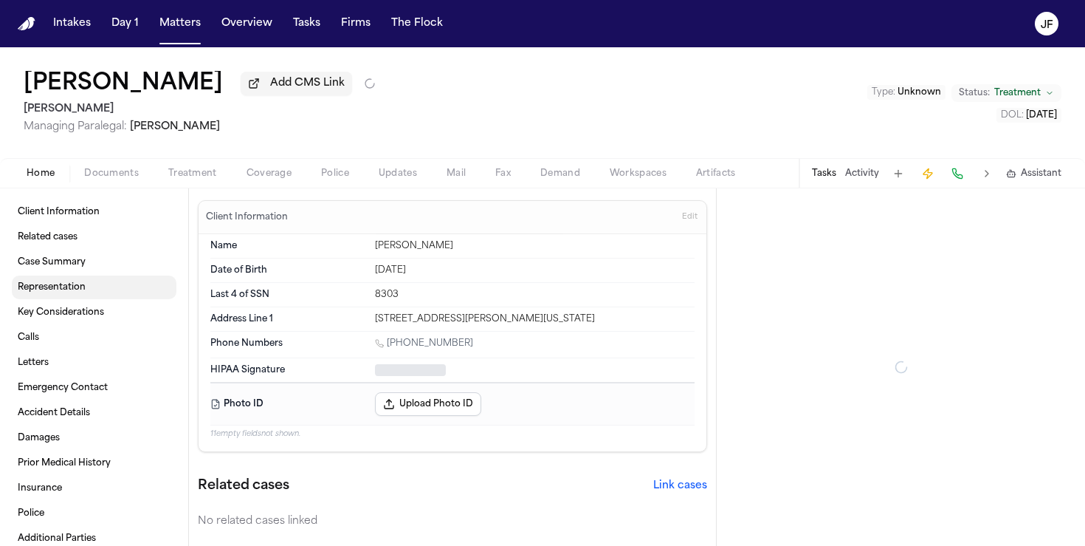
type textarea "*"
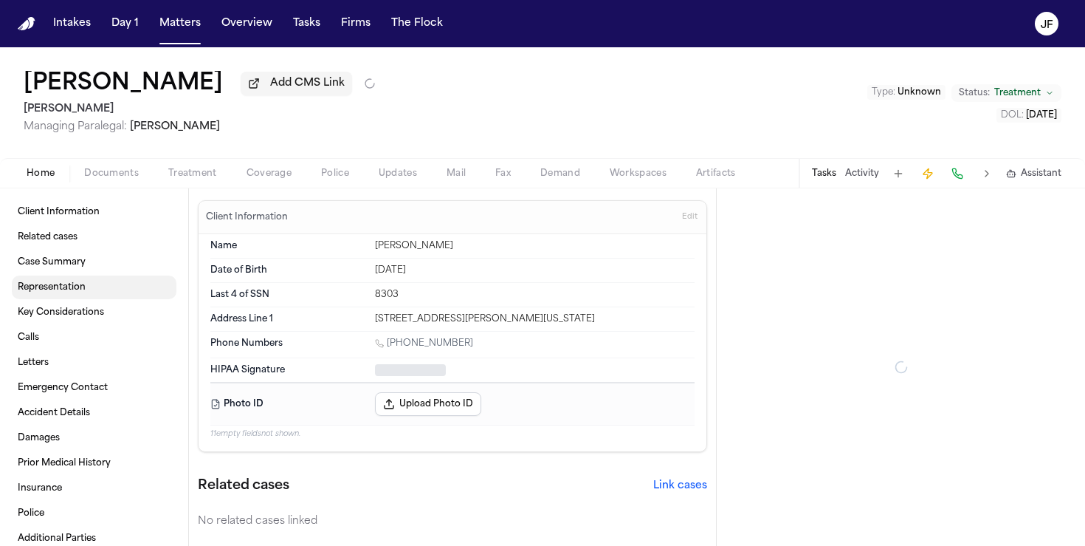
type textarea "*"
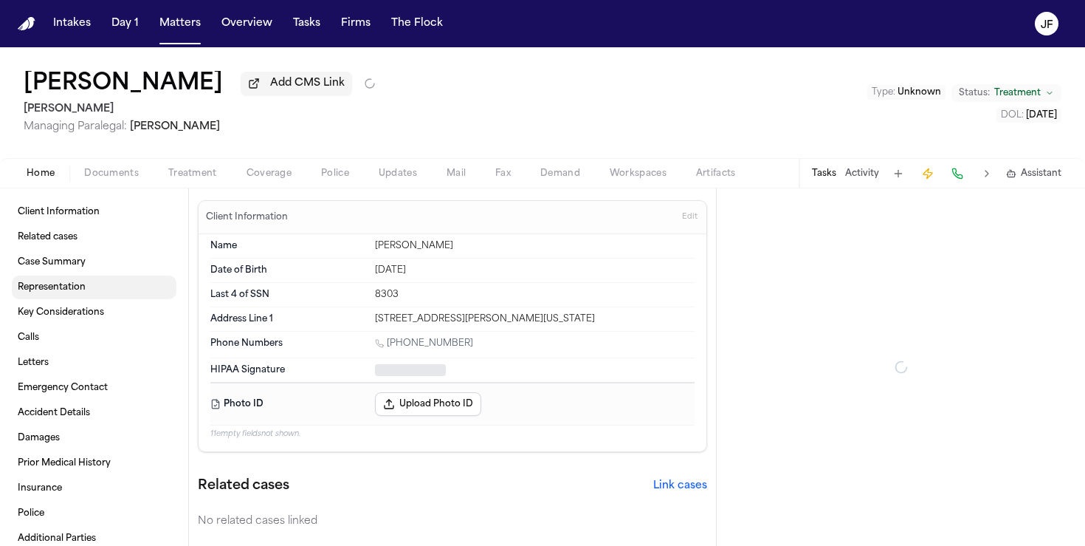
type textarea "*"
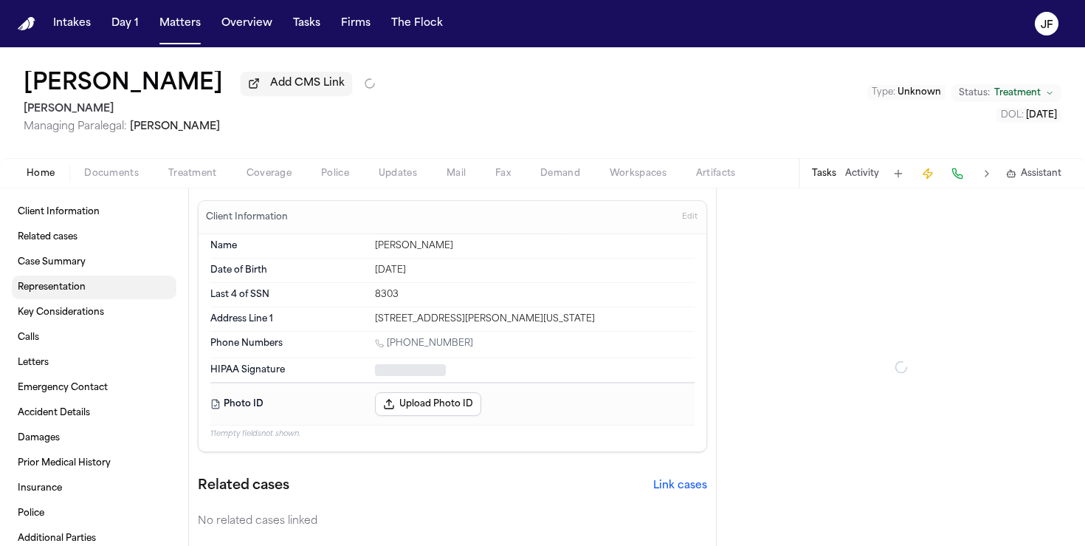
type textarea "*"
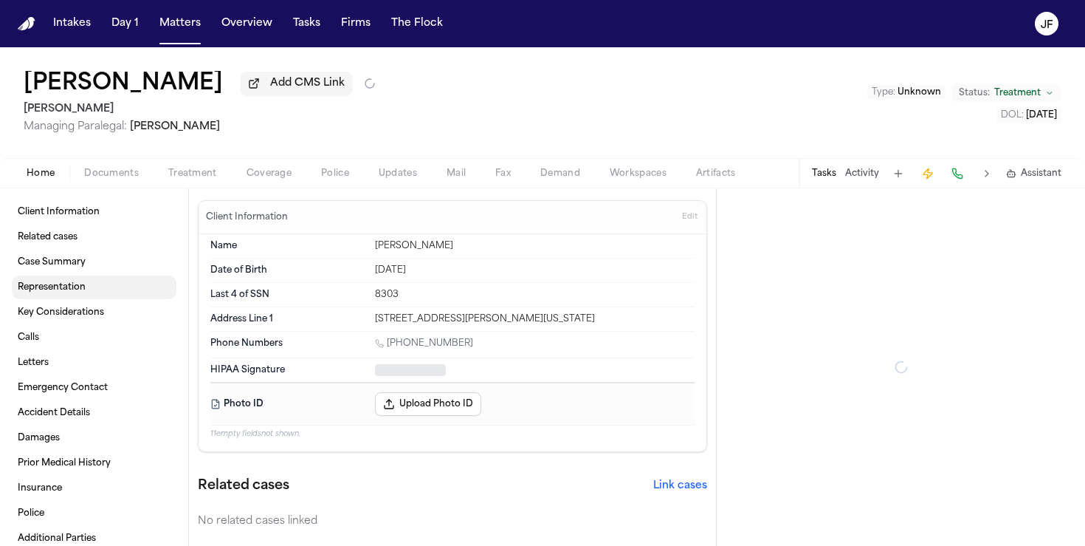
type textarea "*"
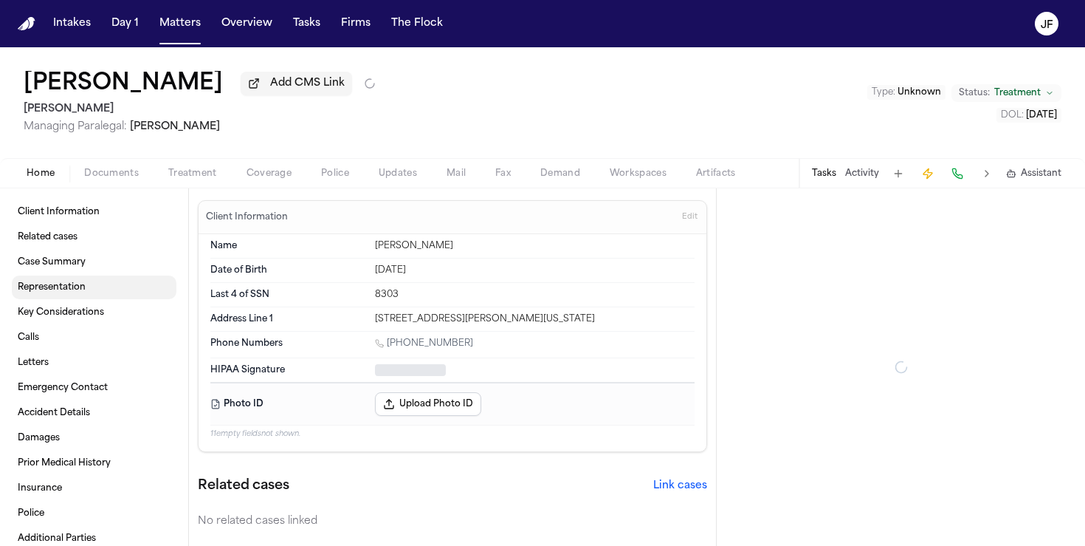
type textarea "*"
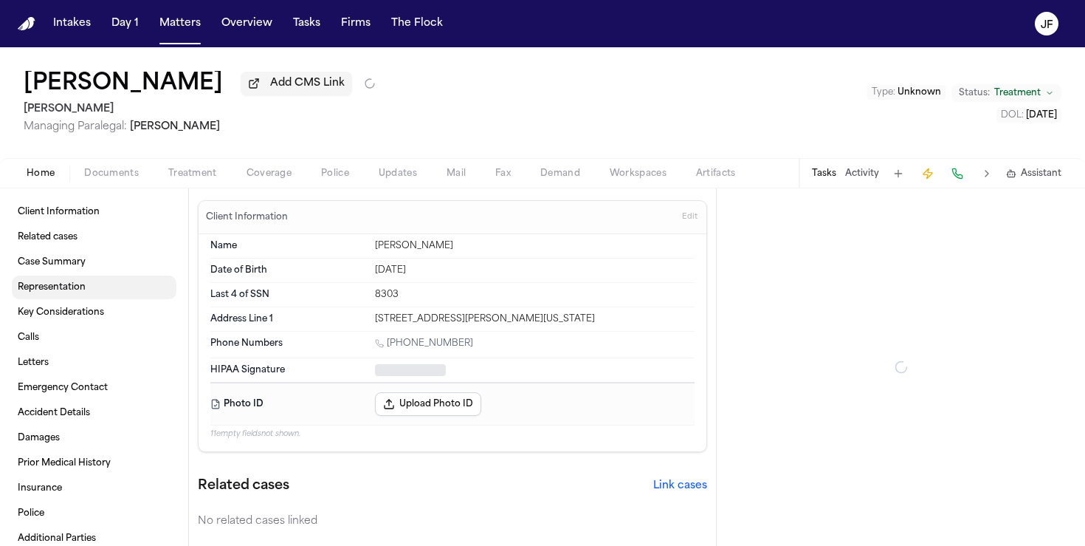
type textarea "*"
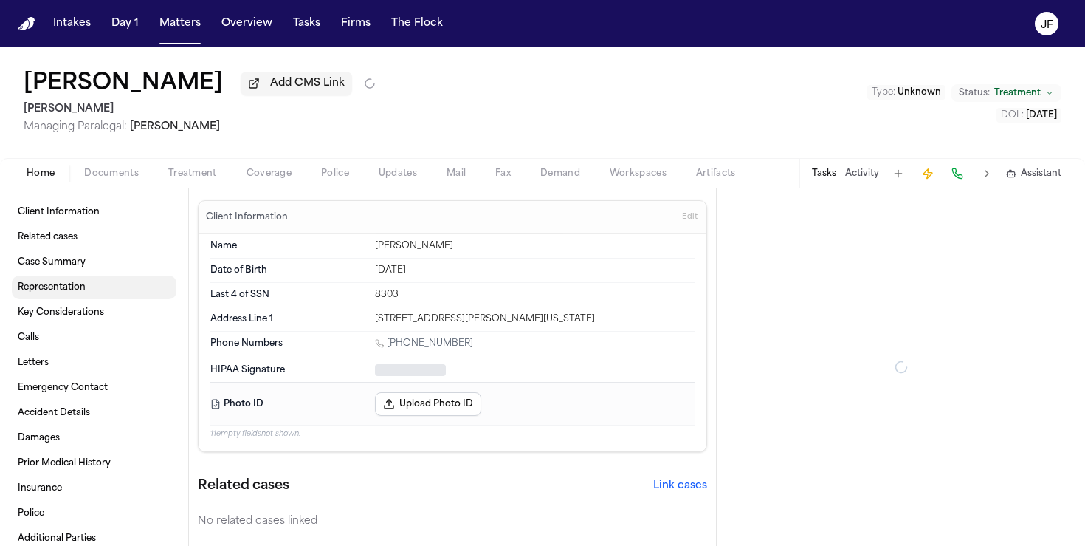
type textarea "*"
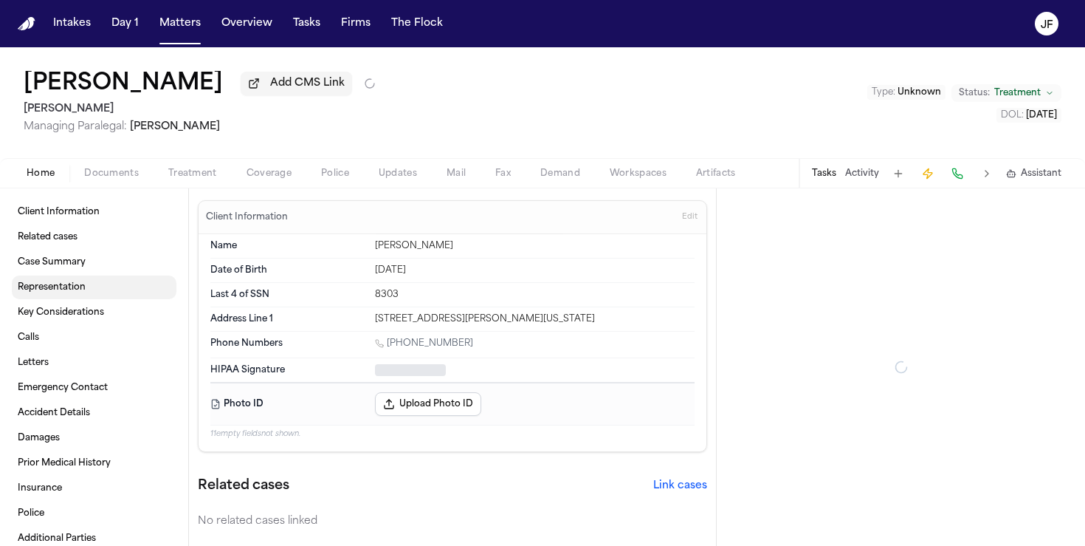
type textarea "*"
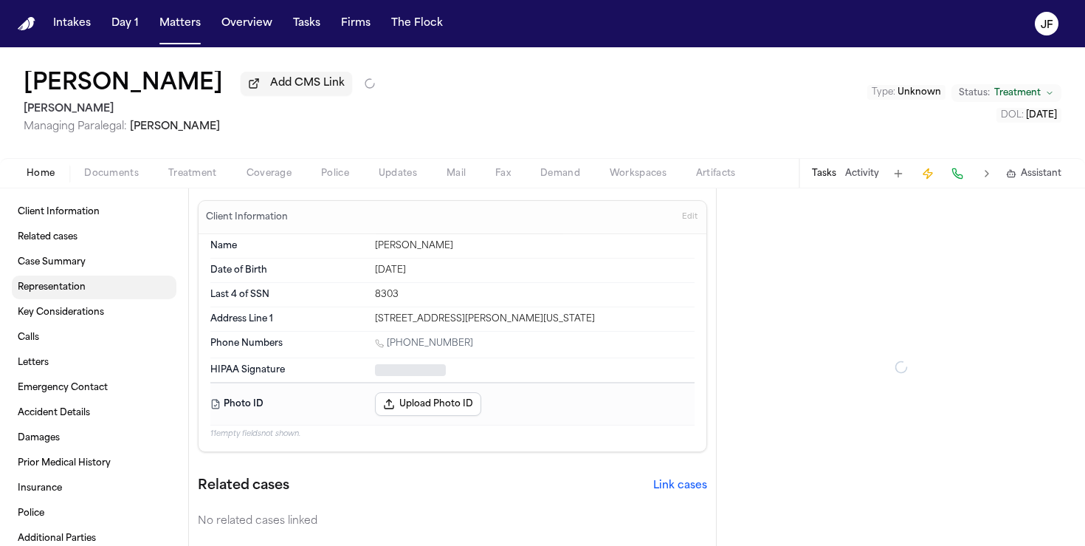
type textarea "*"
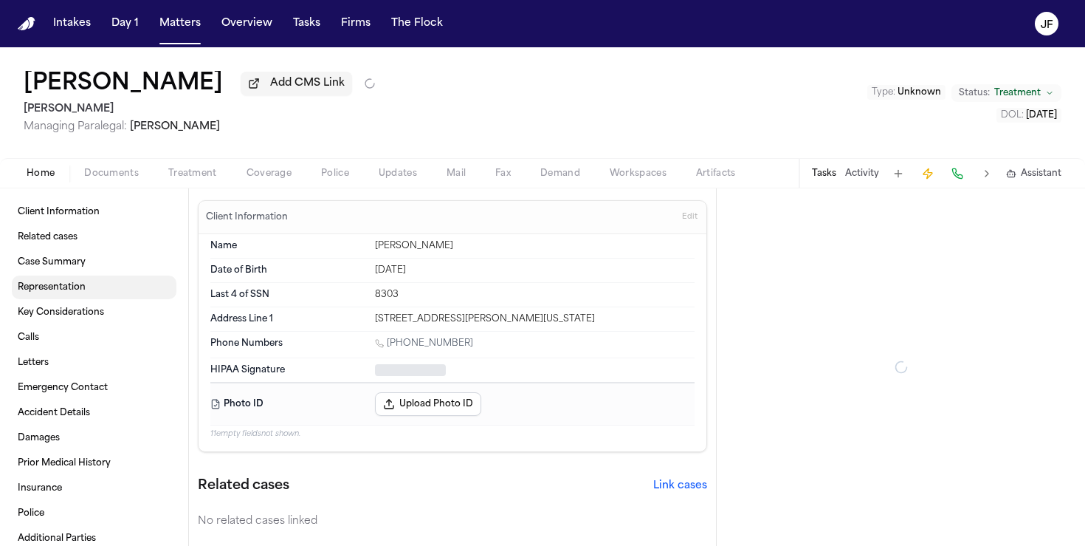
type textarea "*"
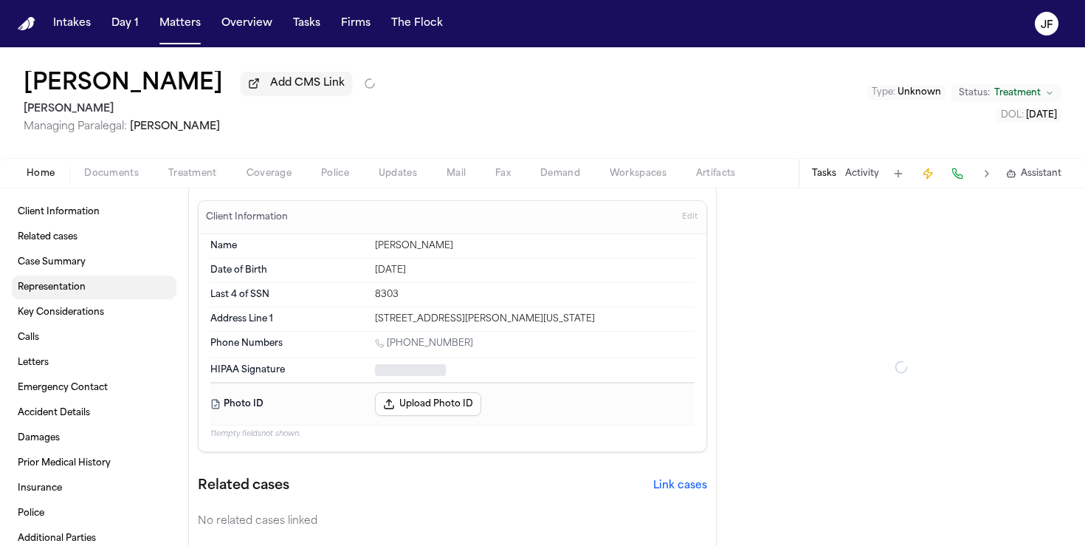
type textarea "*"
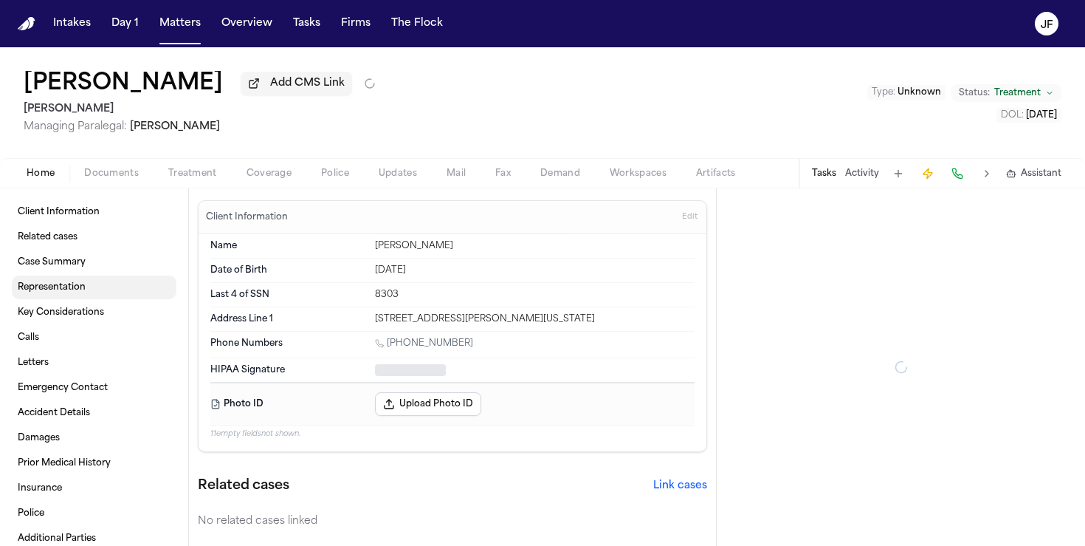
type textarea "*"
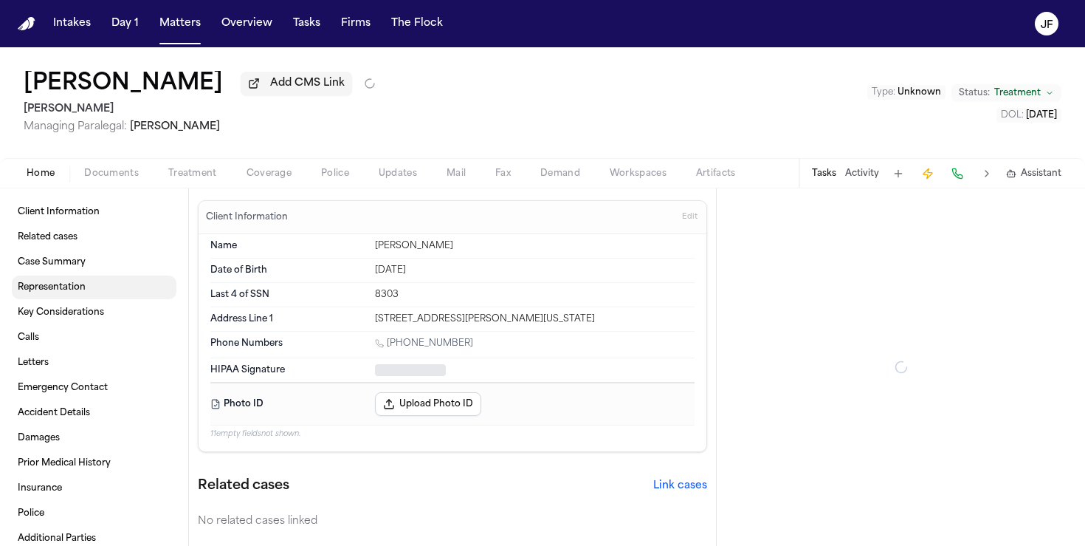
type textarea "*"
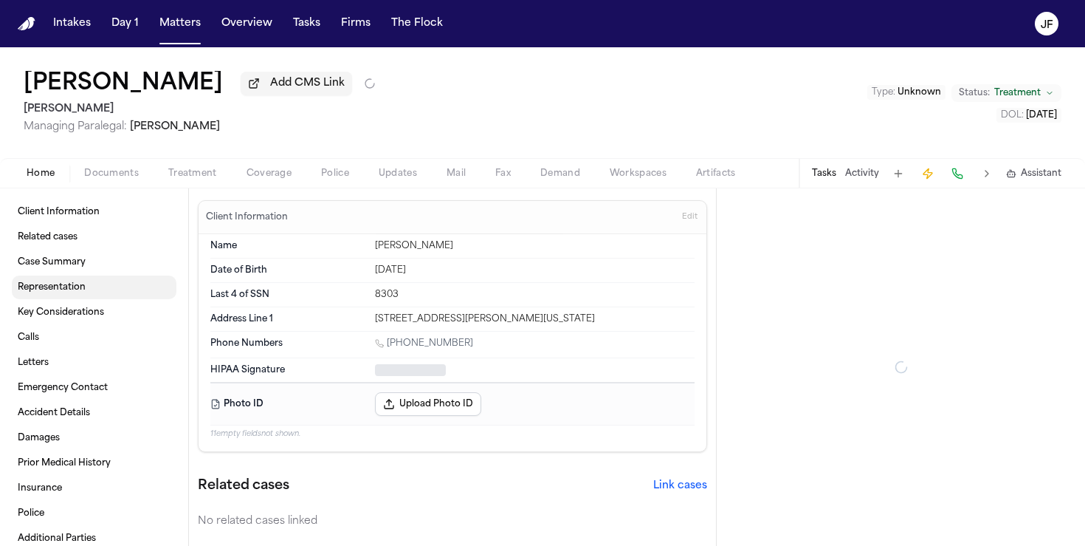
type textarea "*"
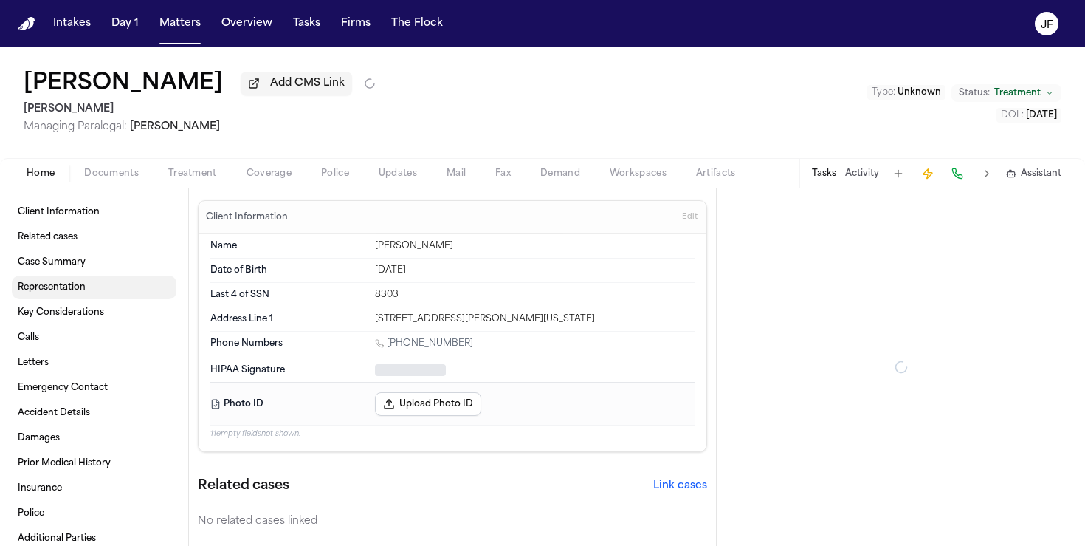
type textarea "*"
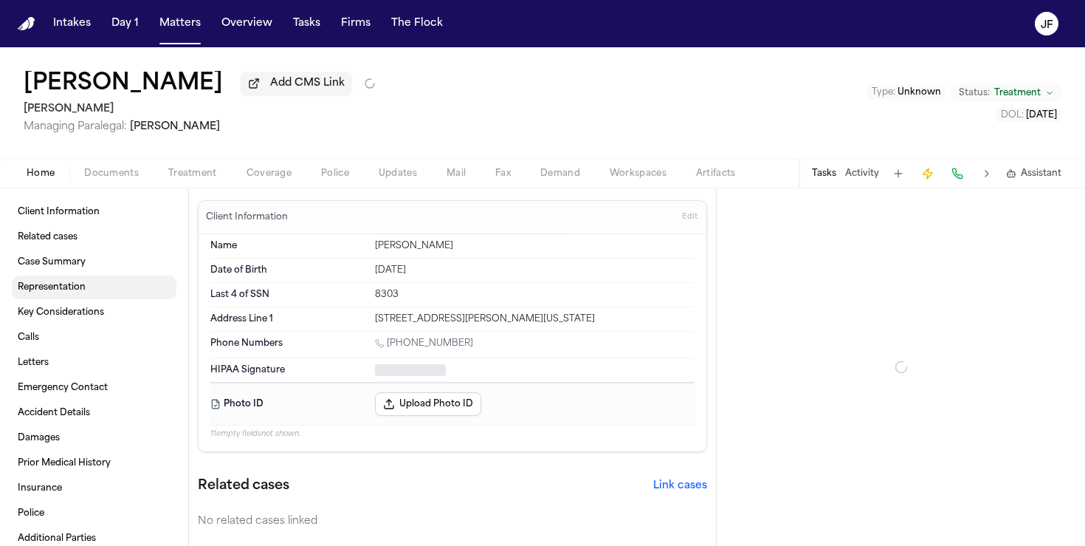
type textarea "*"
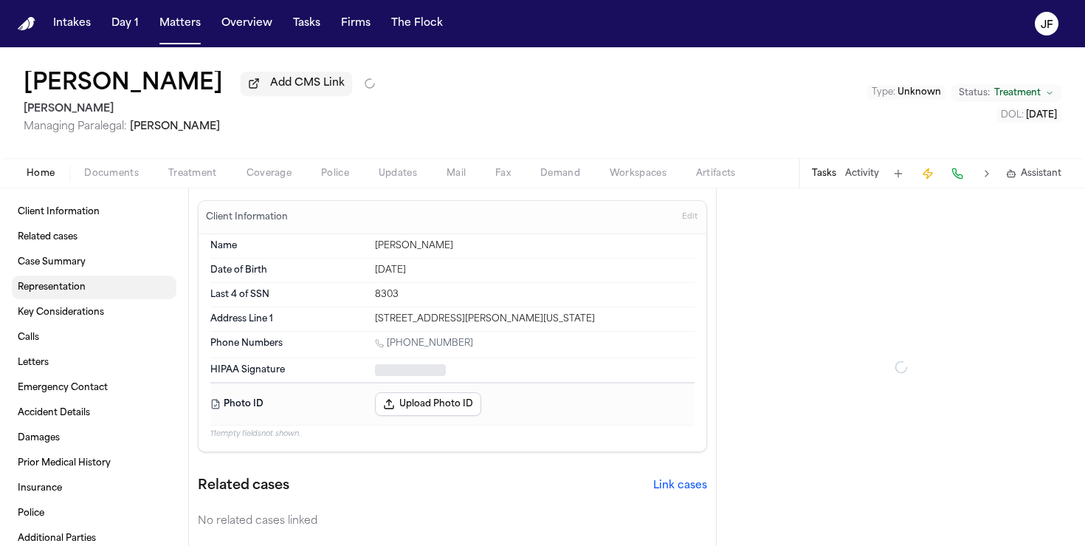
type textarea "*"
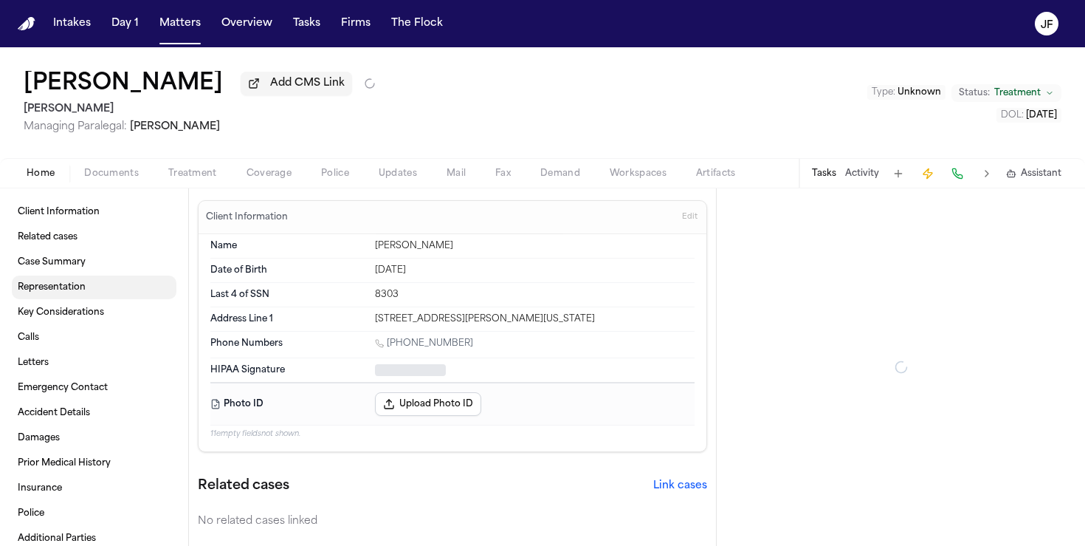
type textarea "*"
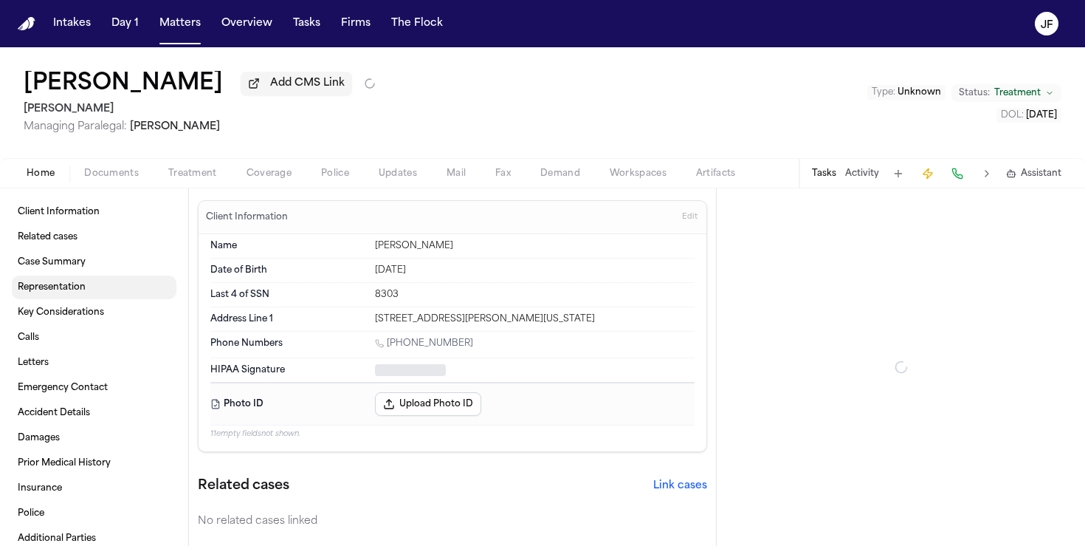
type textarea "*"
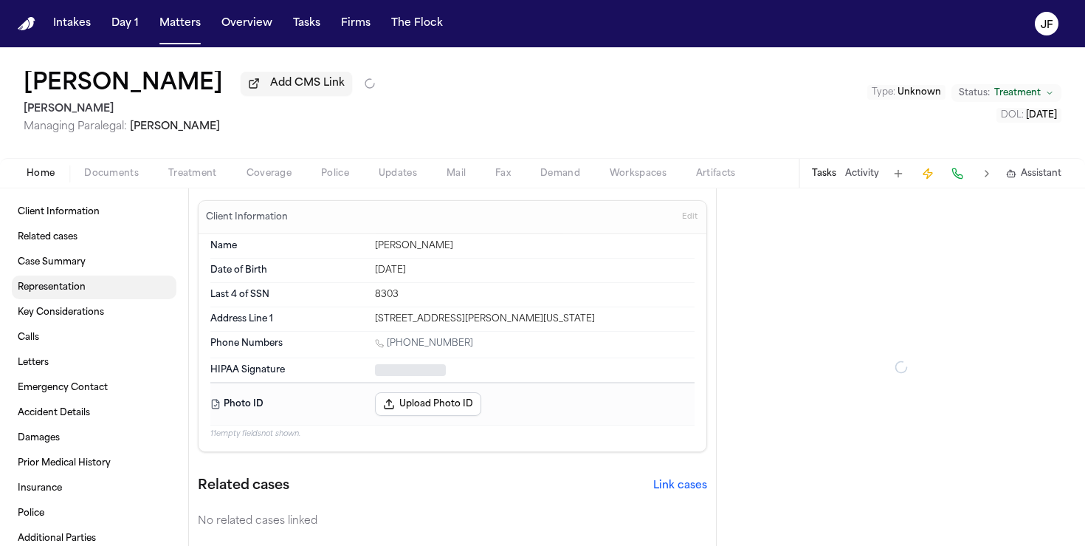
type textarea "*"
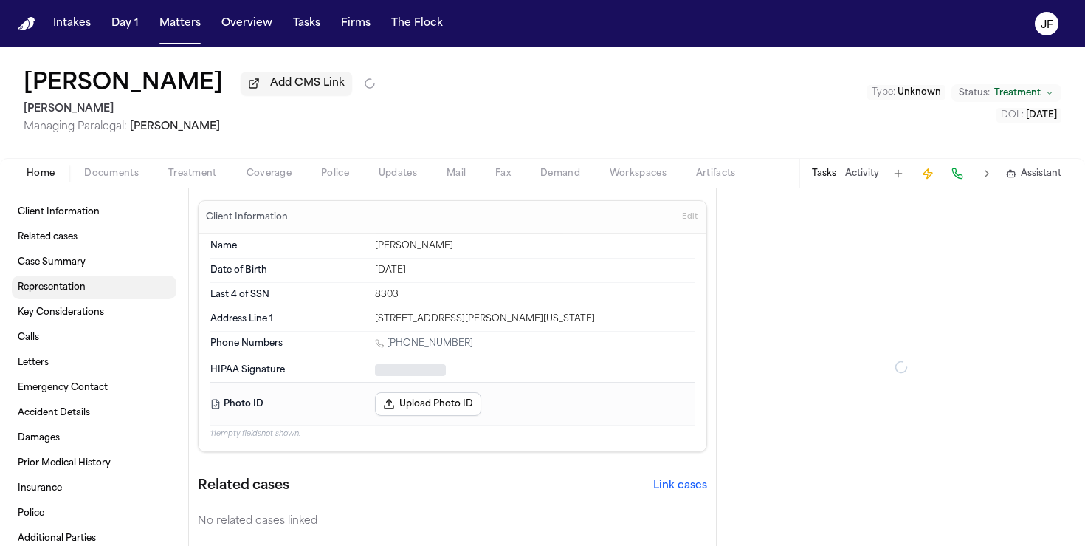
type textarea "*"
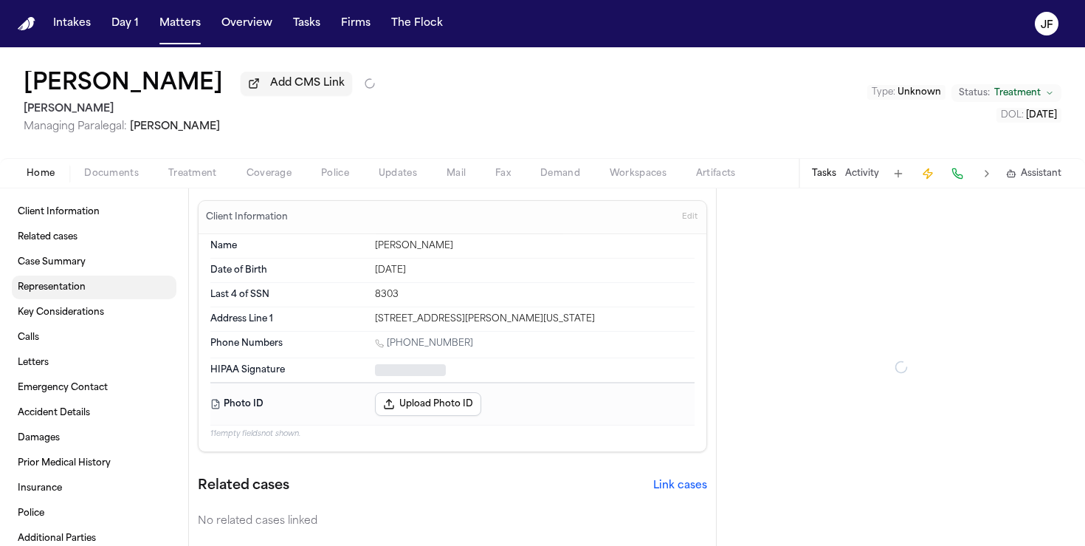
type textarea "*"
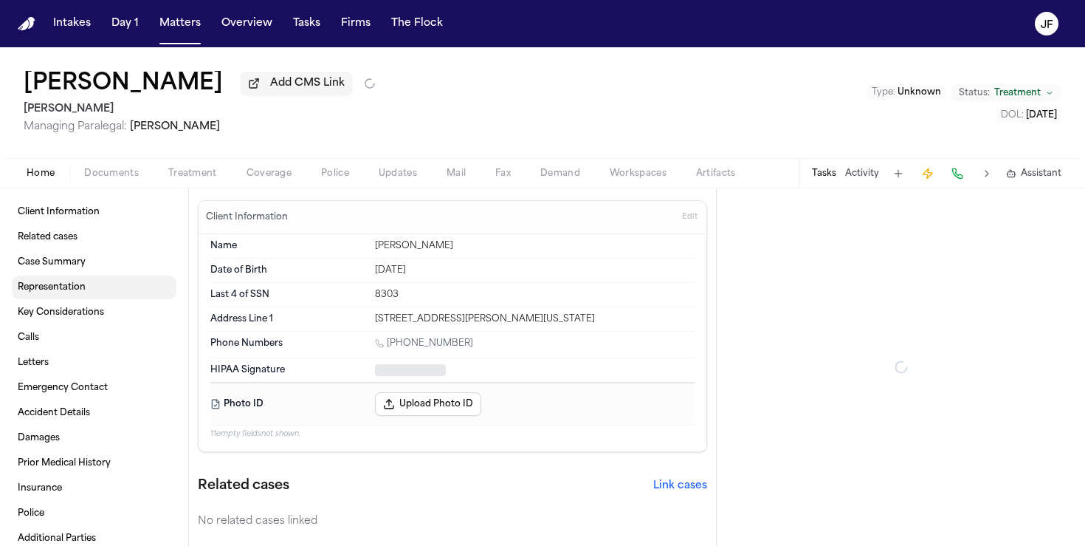
type textarea "*"
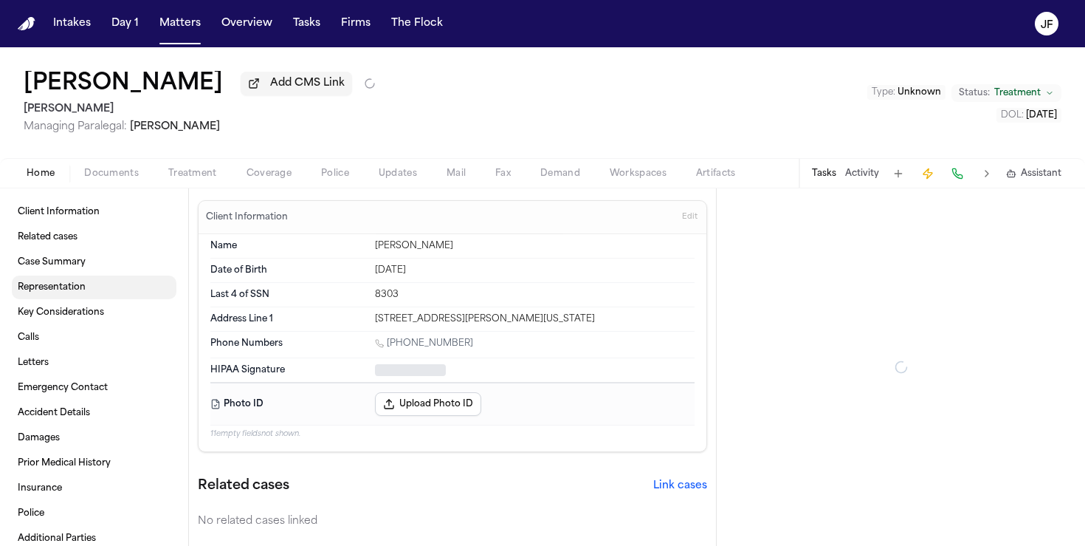
type textarea "*"
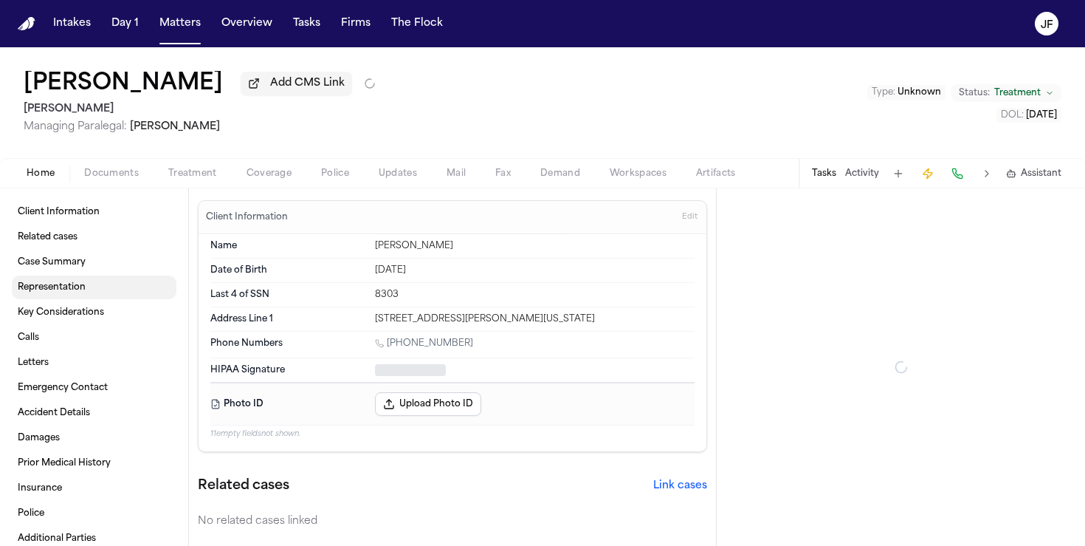
type textarea "*"
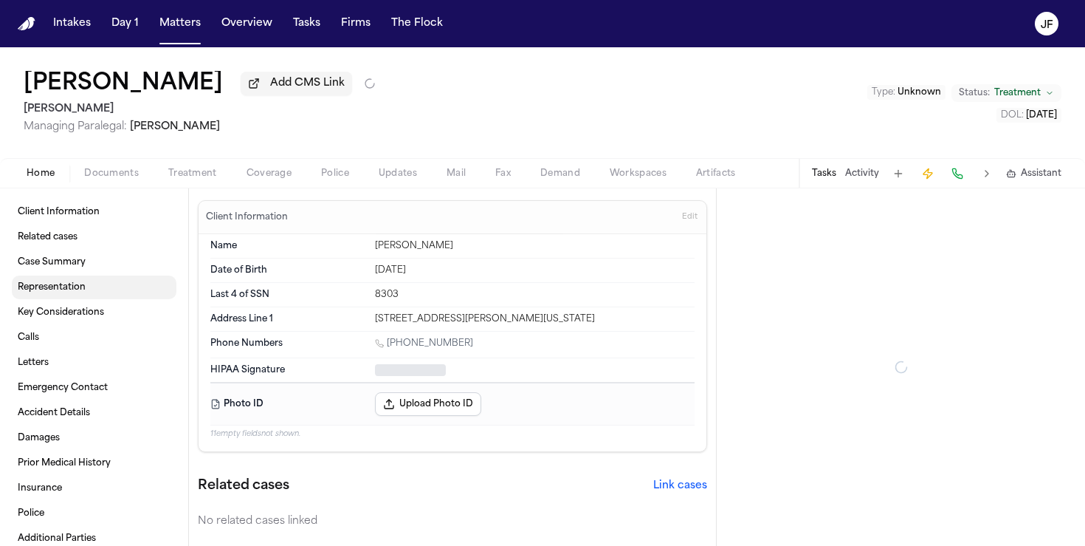
type textarea "*"
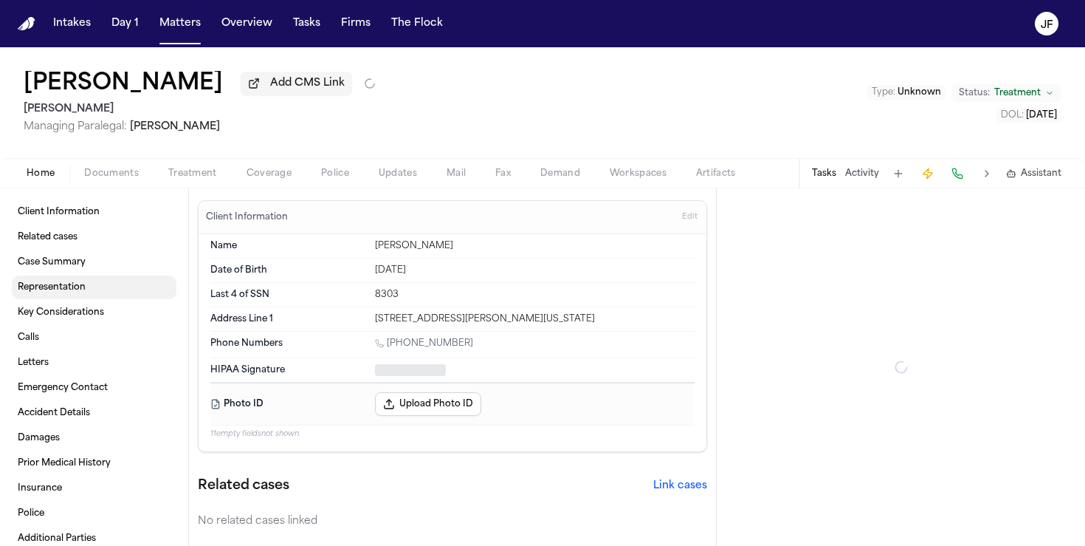
type textarea "*"
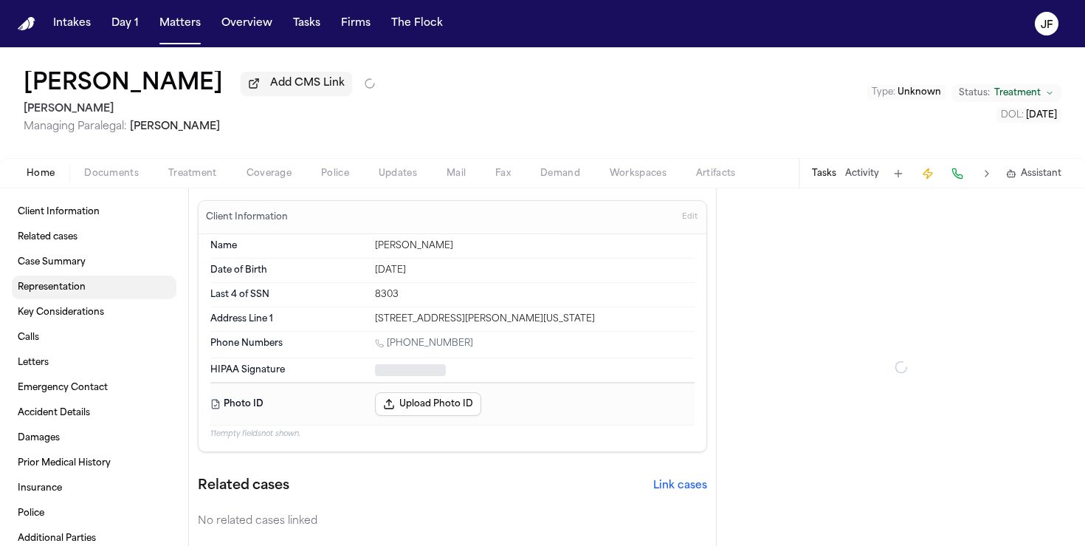
type textarea "*"
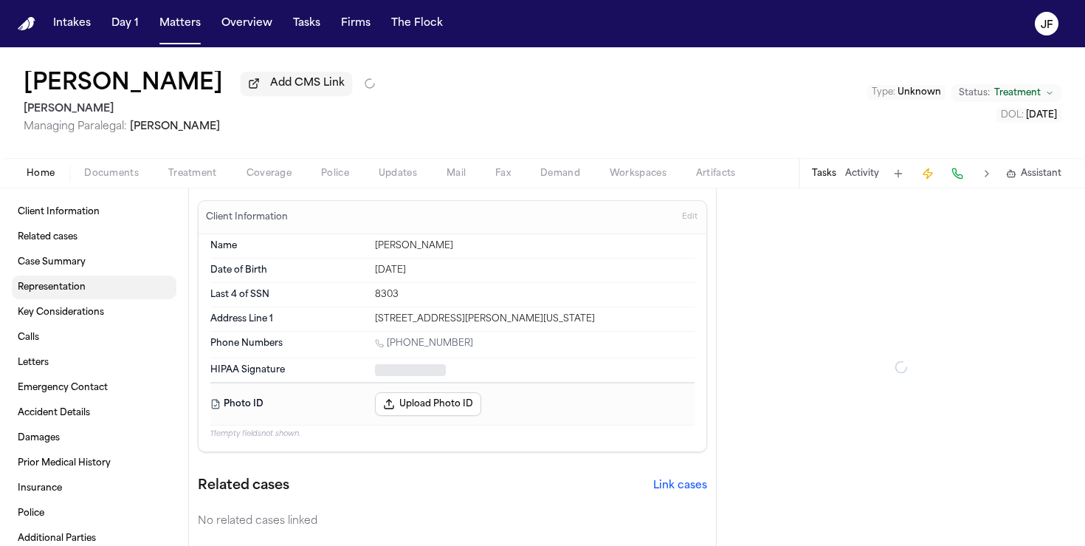
type textarea "*"
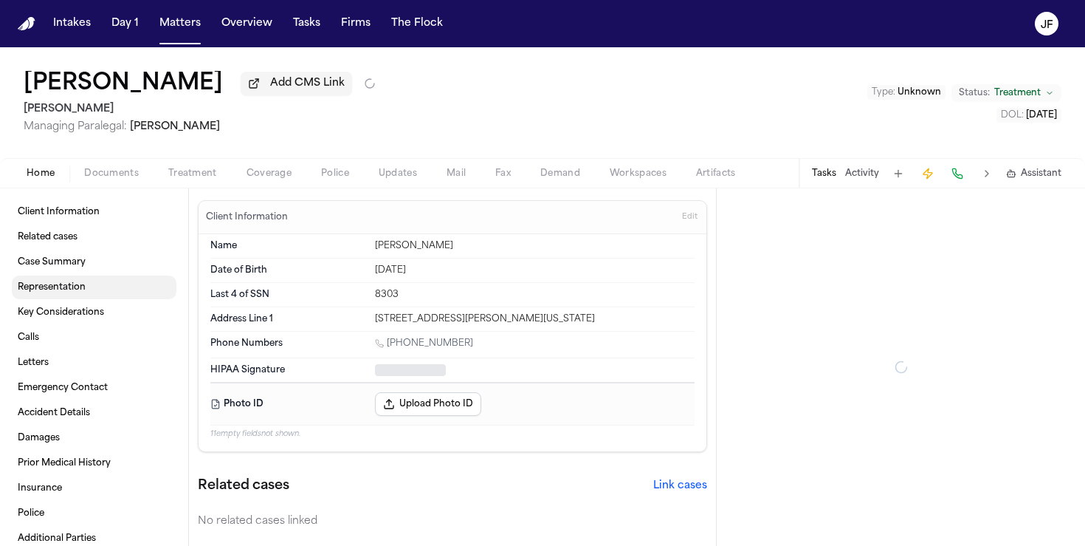
type textarea "*"
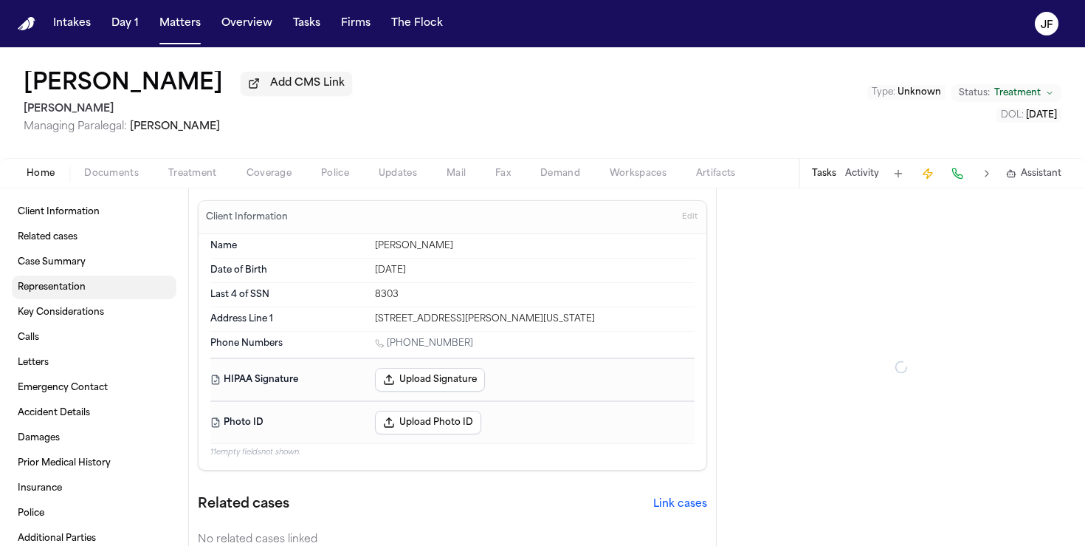
type textarea "*"
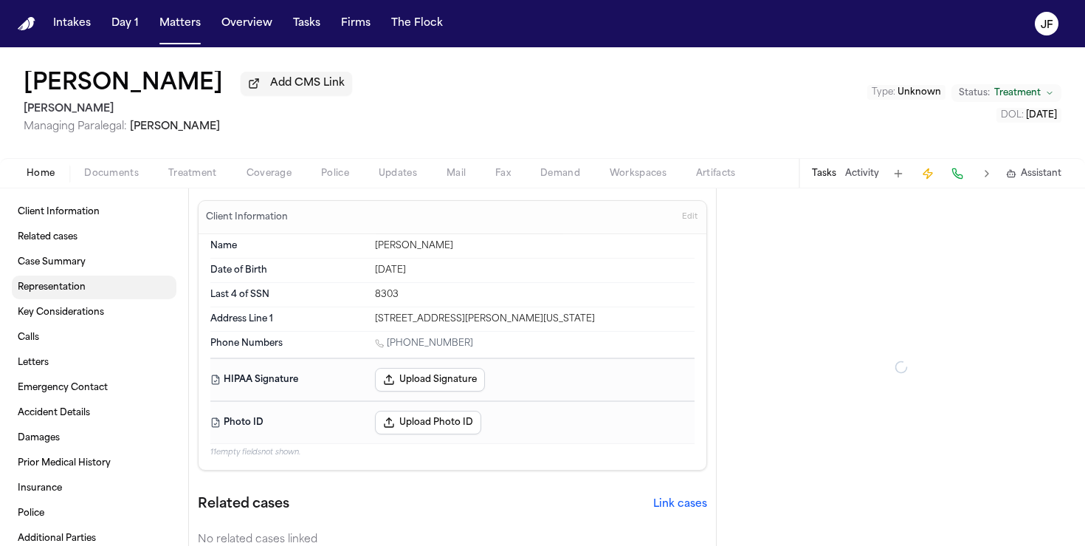
type textarea "*"
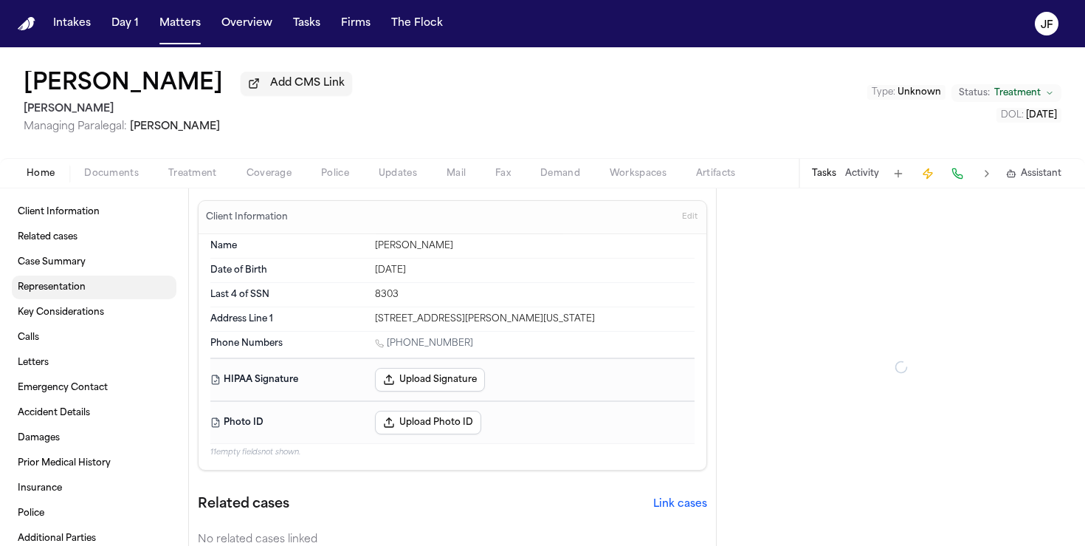
type textarea "*"
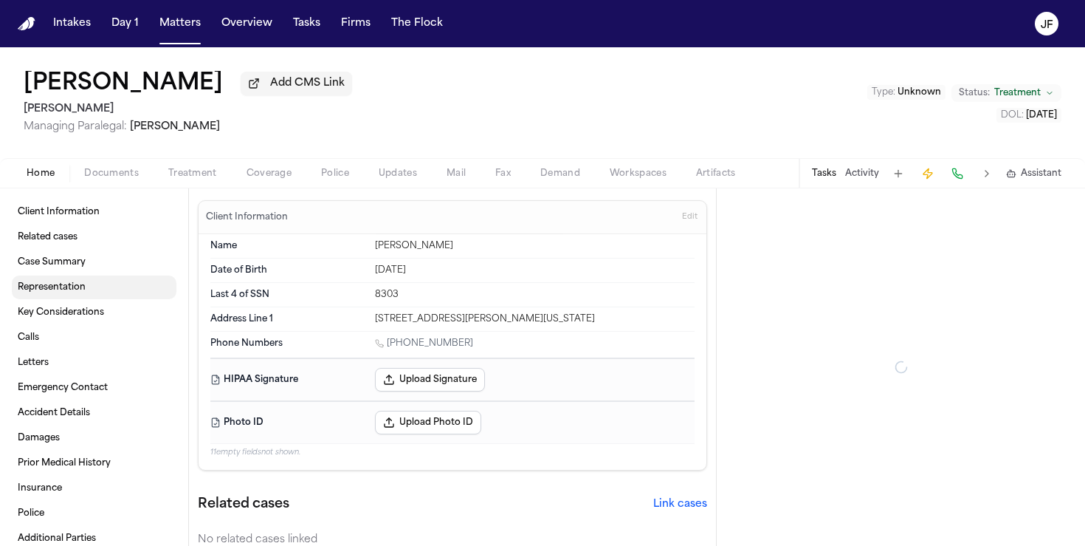
type textarea "*"
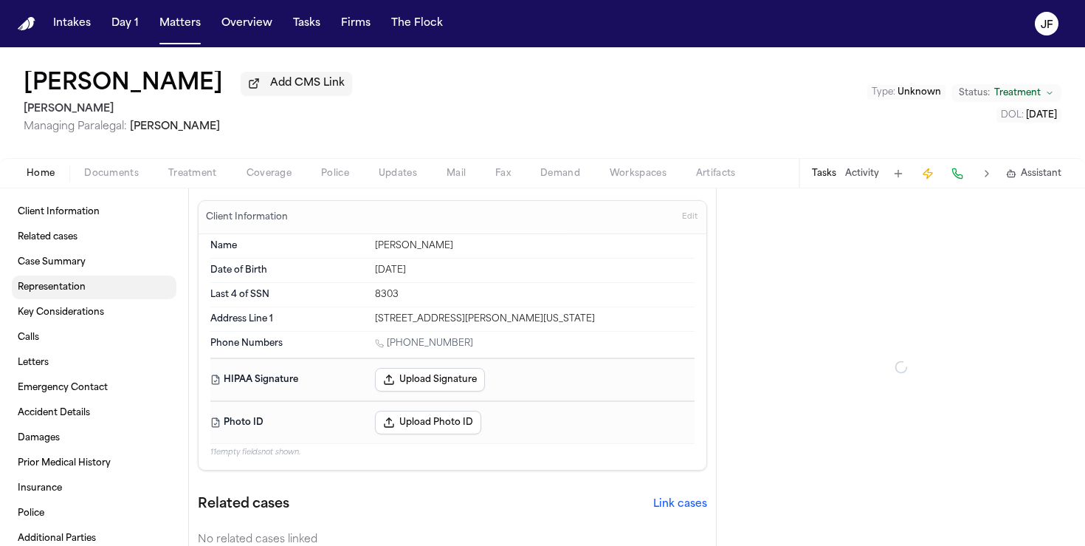
type textarea "*"
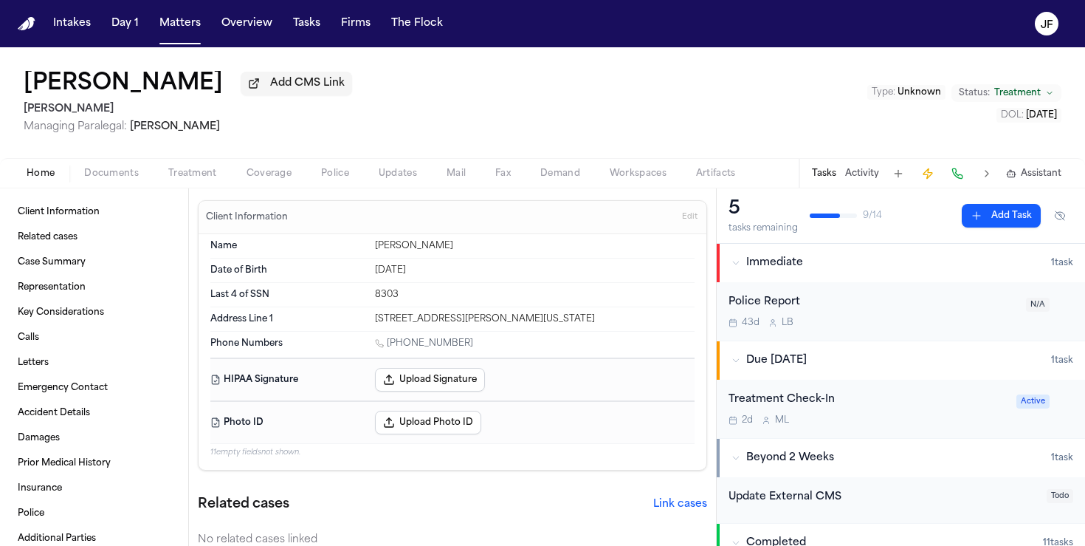
click at [127, 175] on span "Documents" at bounding box center [111, 174] width 55 height 12
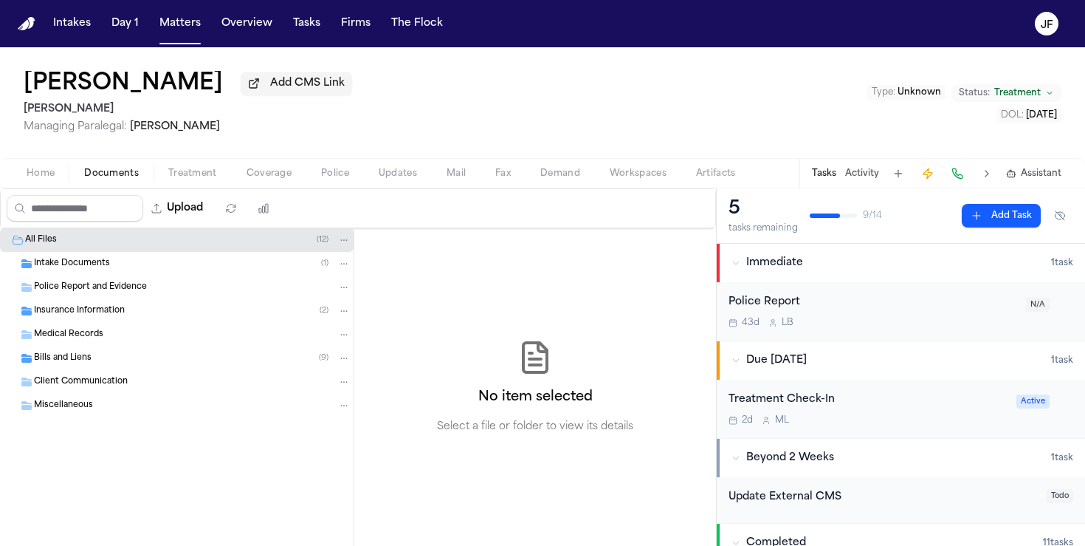
click at [135, 315] on div "Insurance Information ( 2 )" at bounding box center [192, 310] width 317 height 13
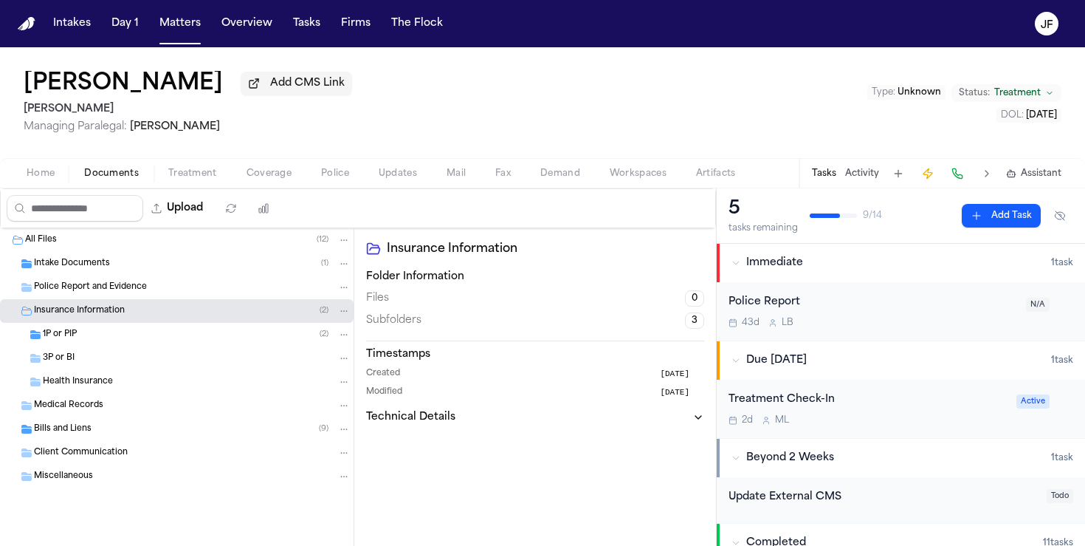
click at [143, 329] on div "1P or PIP ( 2 )" at bounding box center [177, 335] width 354 height 24
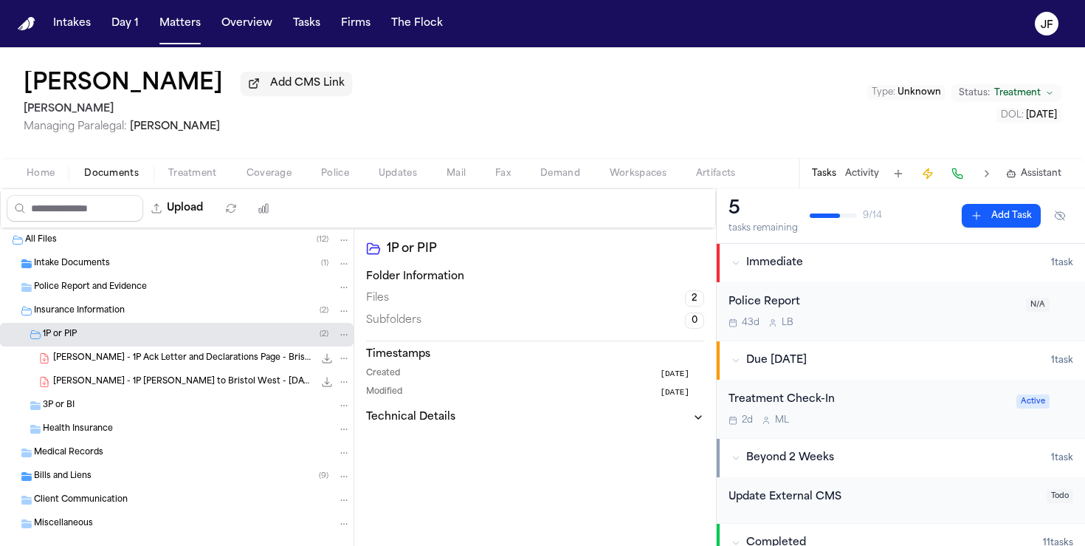
click at [166, 365] on span "N. Elbassiouny - 1P Ack Letter and Declarations Page - Bristol West - 9.15.25" at bounding box center [183, 358] width 261 height 13
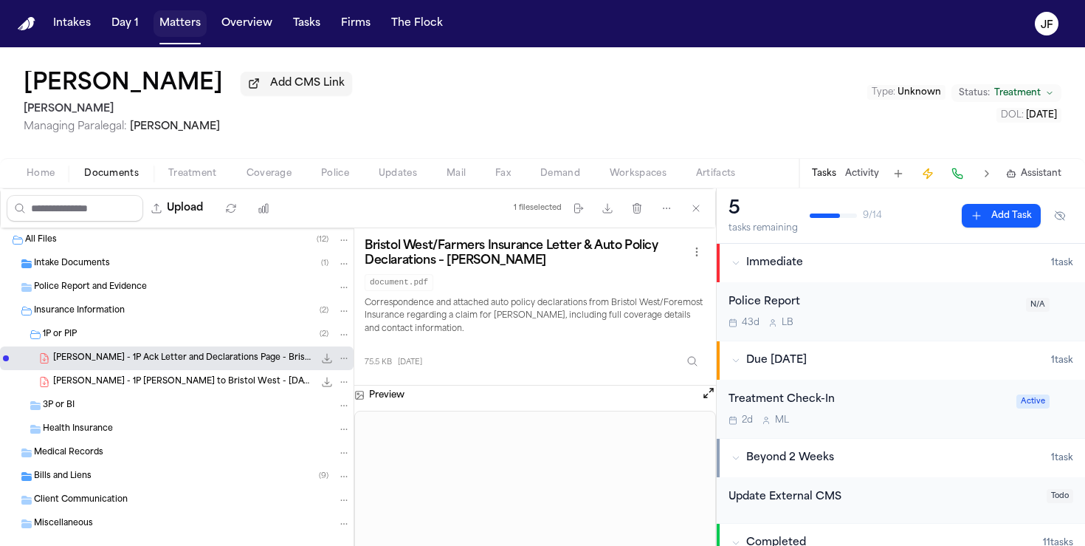
click at [193, 21] on button "Matters" at bounding box center [180, 23] width 53 height 27
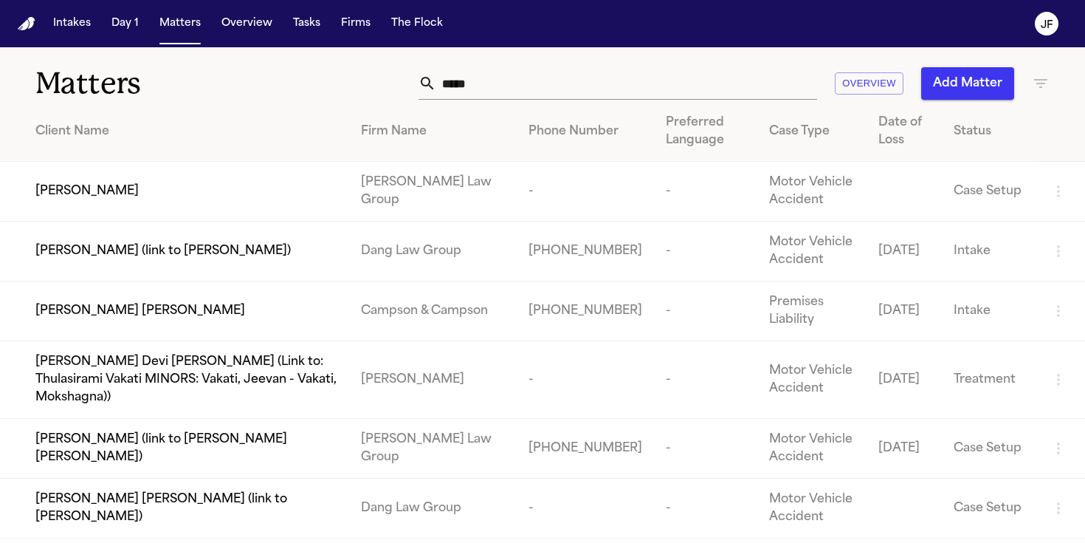
drag, startPoint x: 501, startPoint y: 83, endPoint x: 347, endPoint y: 83, distance: 153.6
click at [347, 83] on div "***** Overview Add Matter" at bounding box center [683, 83] width 733 height 32
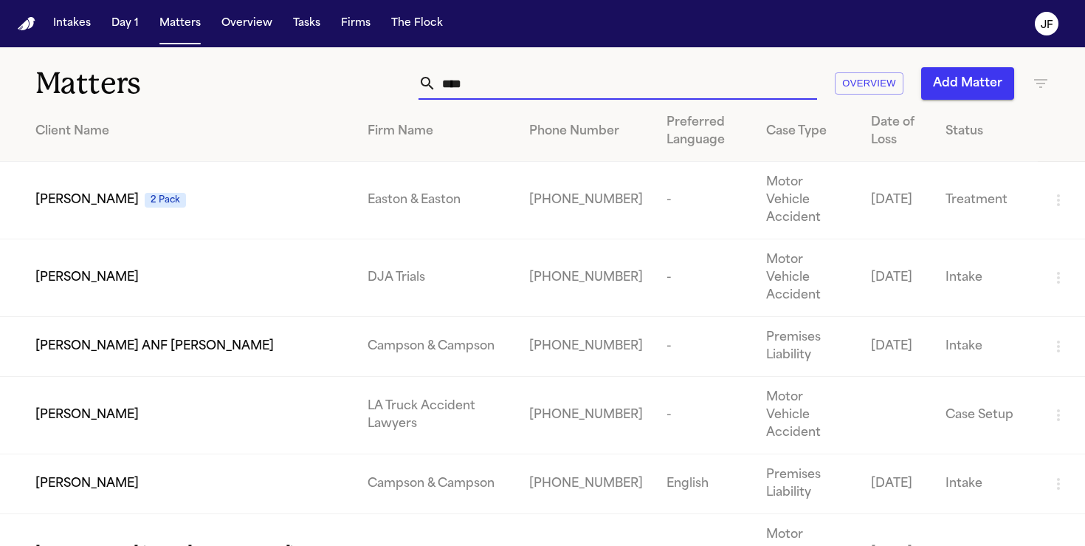
drag, startPoint x: 503, startPoint y: 83, endPoint x: 285, endPoint y: 73, distance: 218.0
click at [285, 73] on div "Matters **** Overview Add Matter" at bounding box center [542, 74] width 1085 height 55
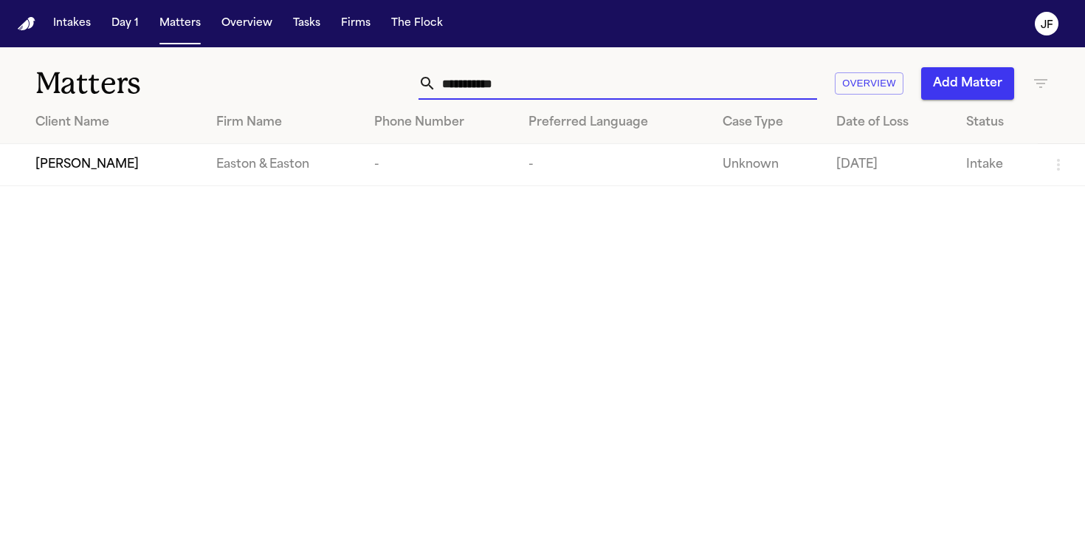
click at [66, 164] on span "[PERSON_NAME]" at bounding box center [86, 165] width 103 height 18
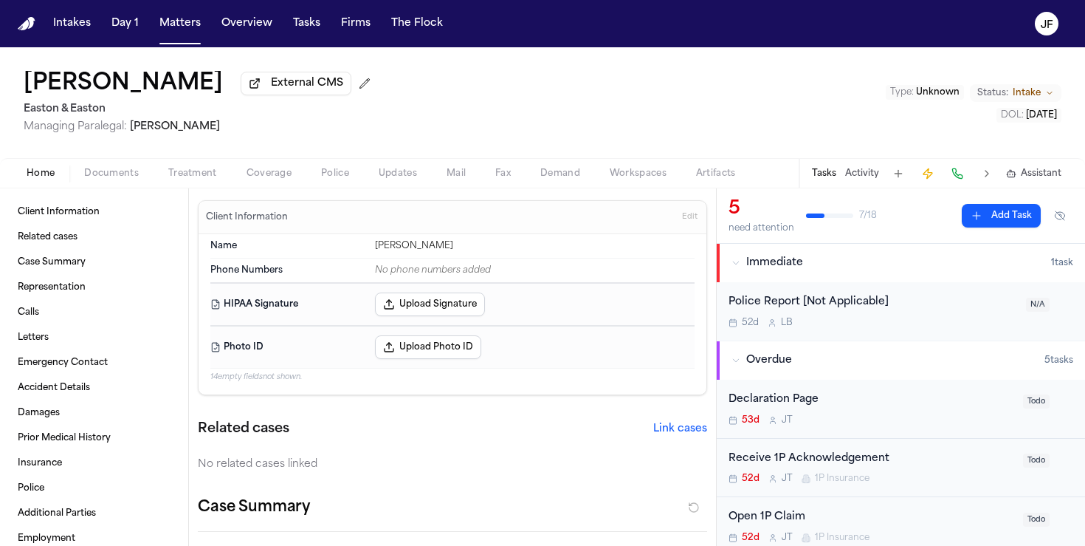
click at [126, 179] on span "Documents" at bounding box center [111, 174] width 55 height 12
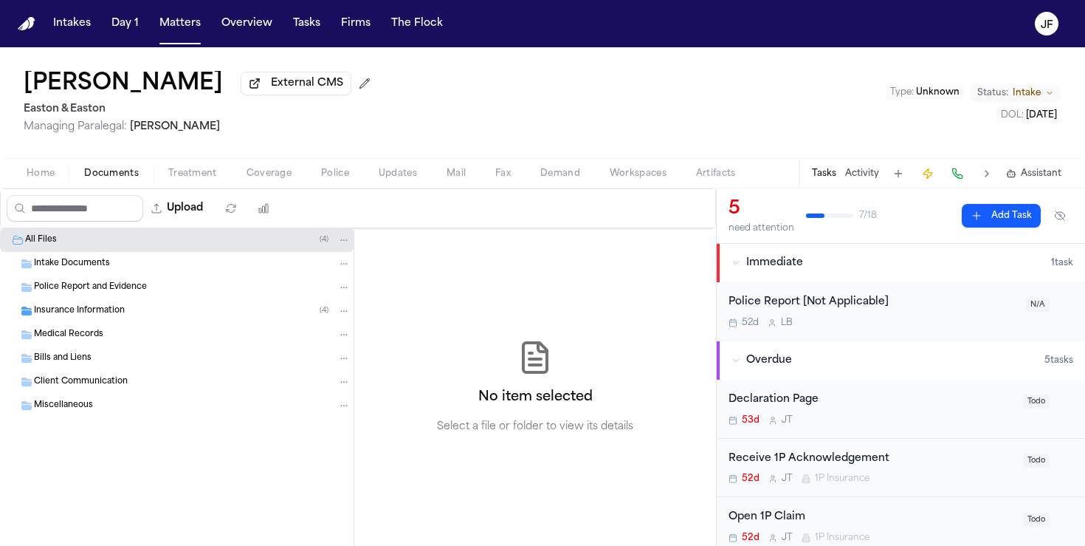
click at [124, 317] on div "Insurance Information ( 4 )" at bounding box center [192, 310] width 317 height 13
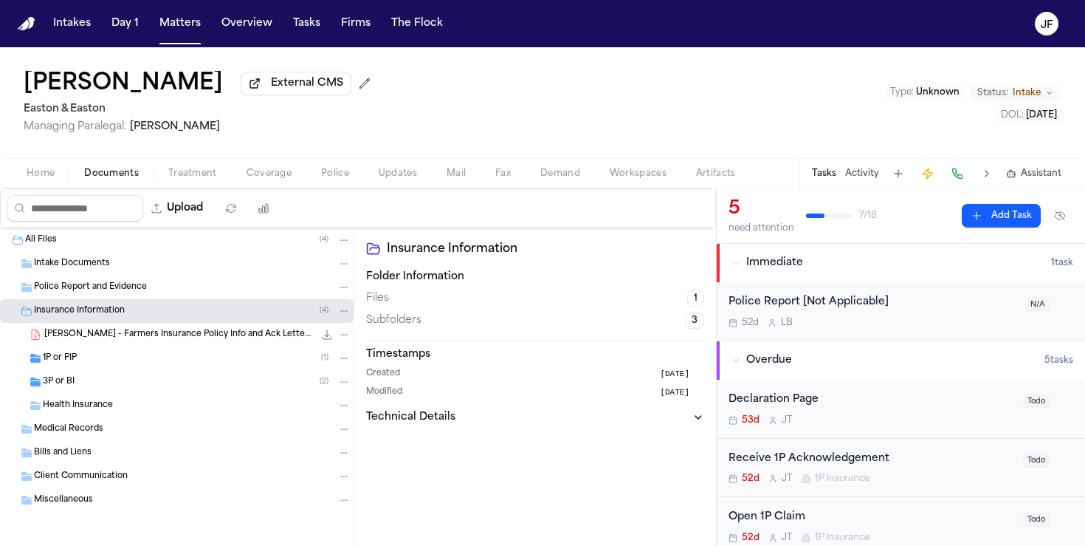
click at [135, 397] on div "Health Insurance" at bounding box center [177, 406] width 354 height 24
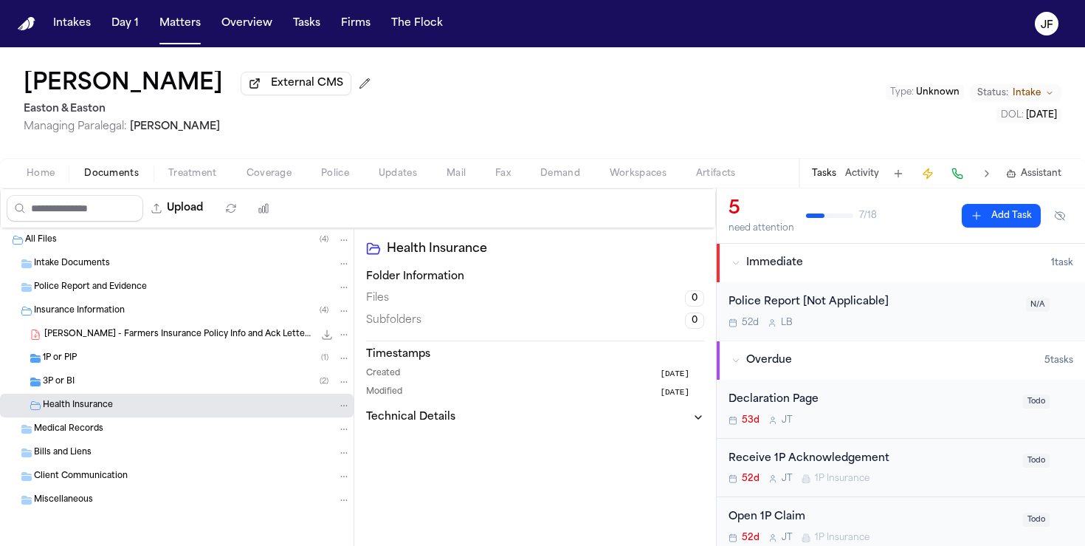
click at [141, 381] on div "3P or BI ( 2 )" at bounding box center [197, 381] width 308 height 13
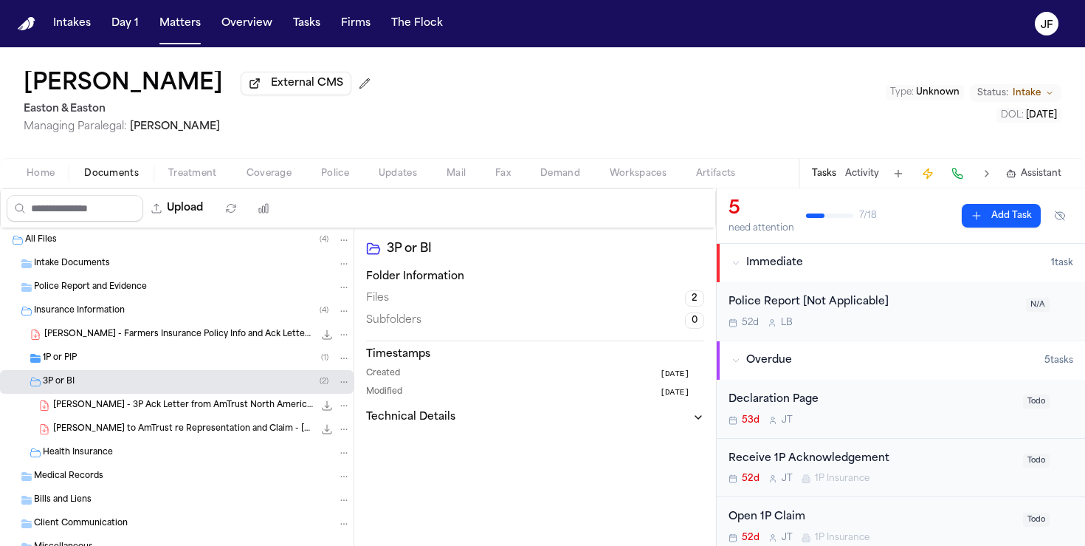
click at [141, 363] on div "1P or PIP ( 1 )" at bounding box center [197, 357] width 308 height 13
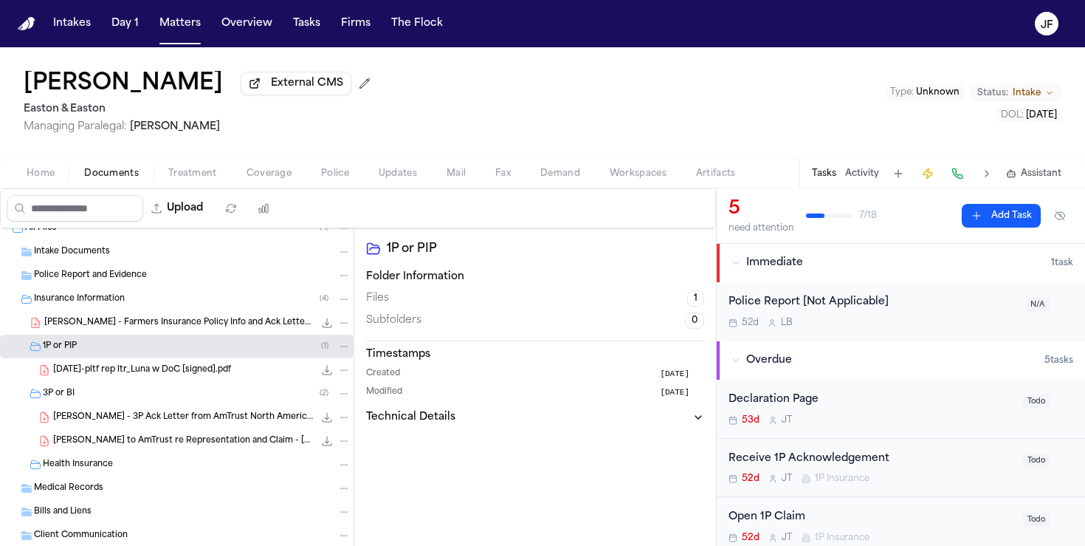
scroll to position [17, 0]
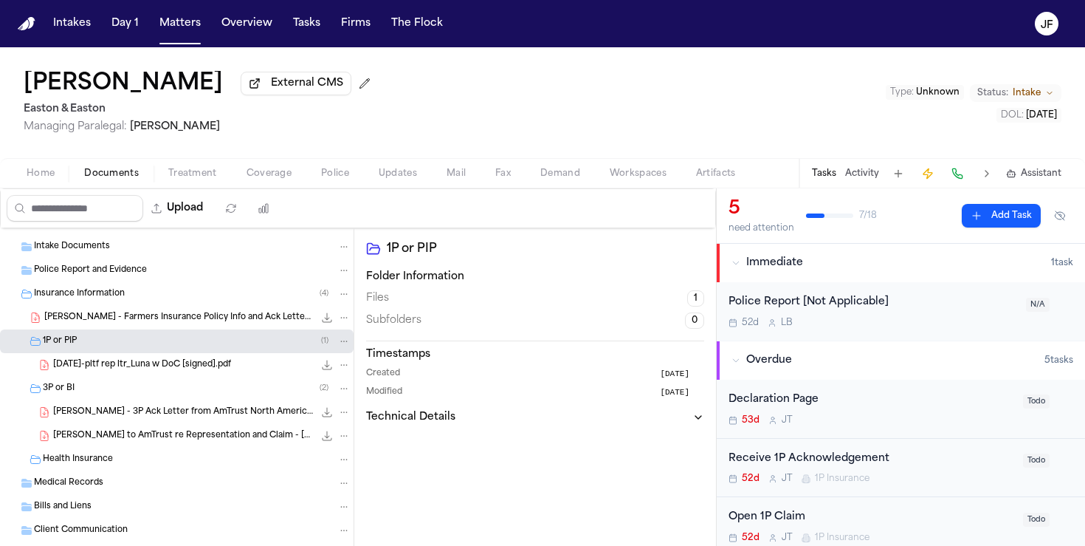
click at [157, 405] on div "D. Luna - 3P Ack Letter from AmTrust North America, Inc. - 9.19.25 182.4 KB • P…" at bounding box center [177, 412] width 354 height 24
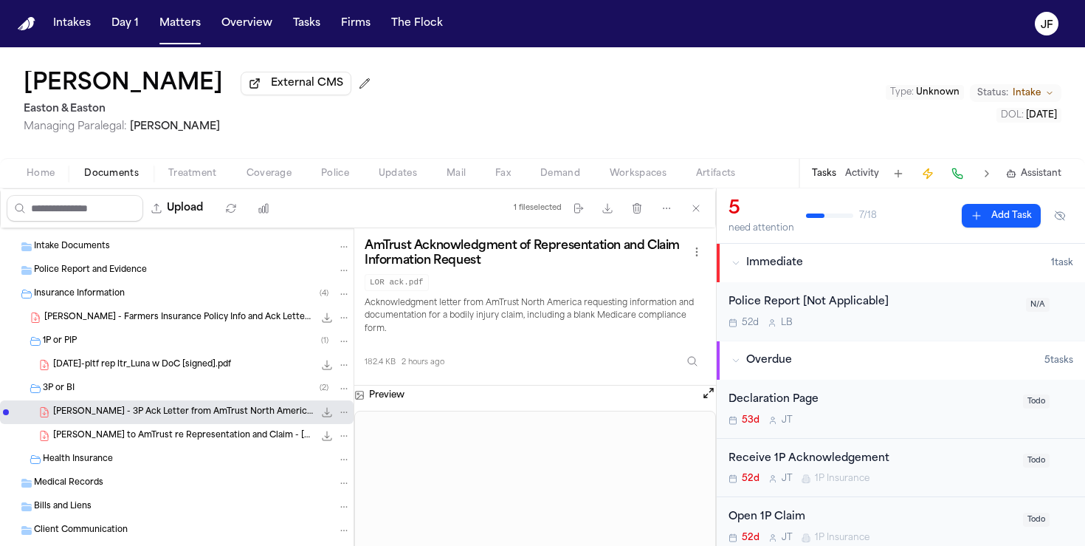
click at [189, 369] on span "2025-08-25-pltf rep ltr_Luna w DoC [signed].pdf" at bounding box center [142, 365] width 178 height 13
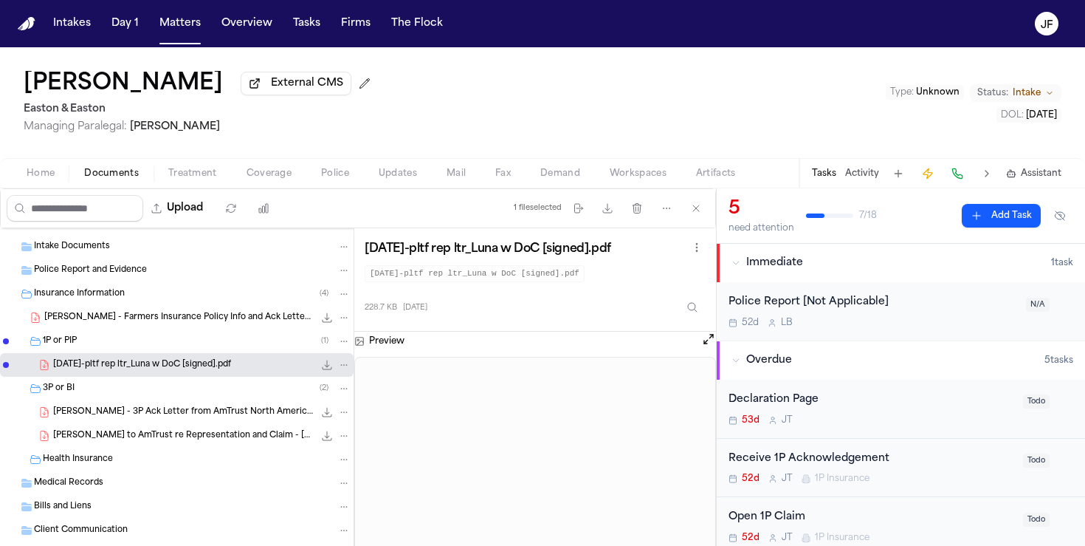
click at [236, 419] on div "D. Luna - 3P Ack Letter from AmTrust North America, Inc. - 9.19.25 182.4 KB • P…" at bounding box center [202, 412] width 298 height 15
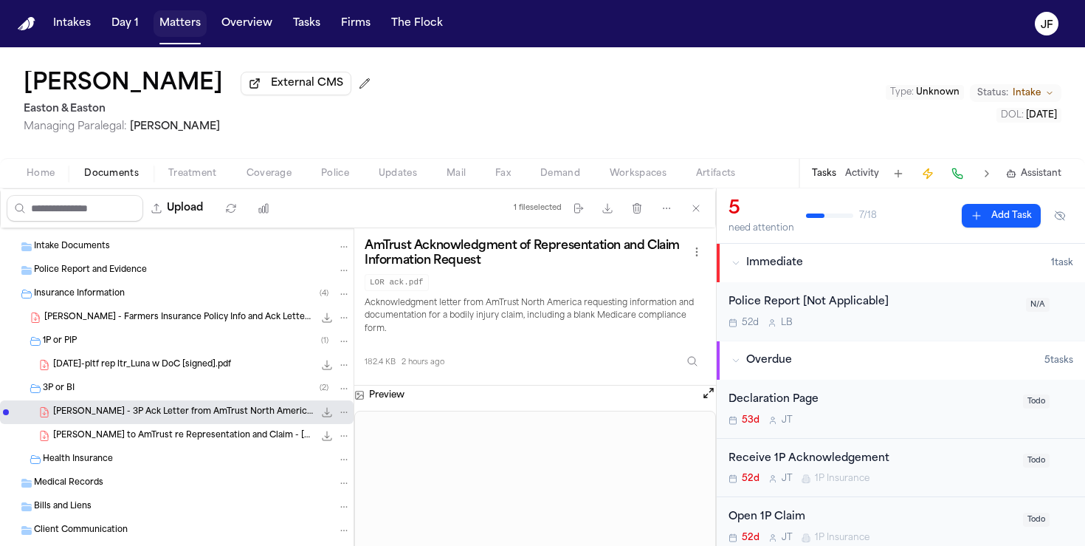
click at [170, 22] on button "Matters" at bounding box center [180, 23] width 53 height 27
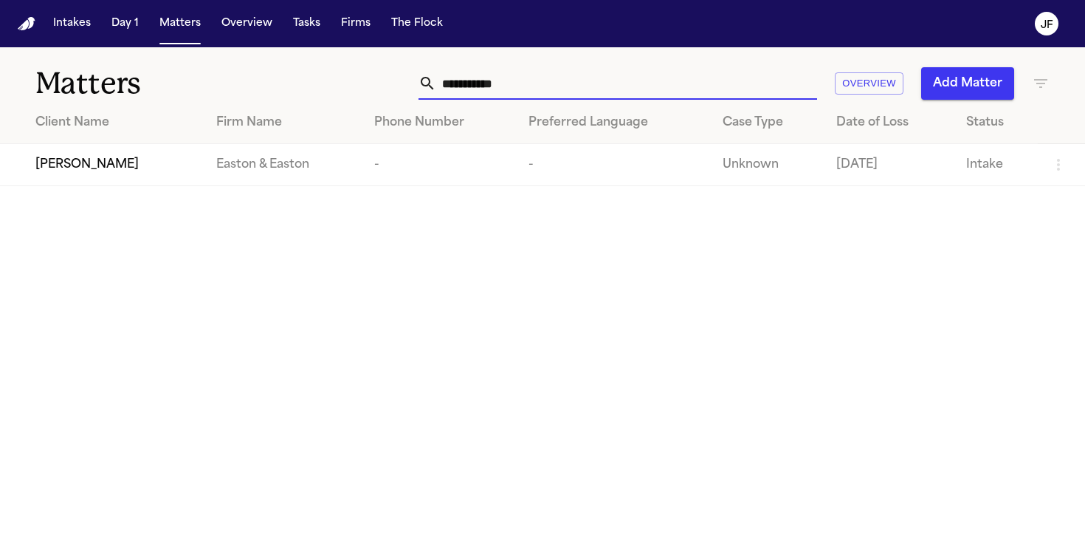
drag, startPoint x: 523, startPoint y: 85, endPoint x: 227, endPoint y: 85, distance: 295.3
click at [227, 85] on div "**********" at bounding box center [542, 74] width 1085 height 55
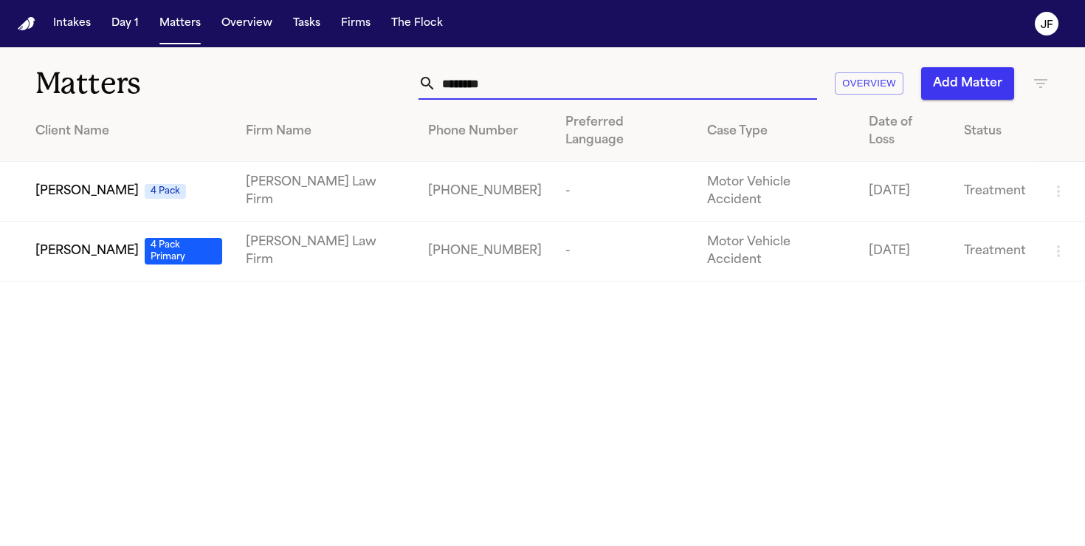
click at [96, 242] on span "Joseph Figueroa Jr." at bounding box center [86, 251] width 103 height 18
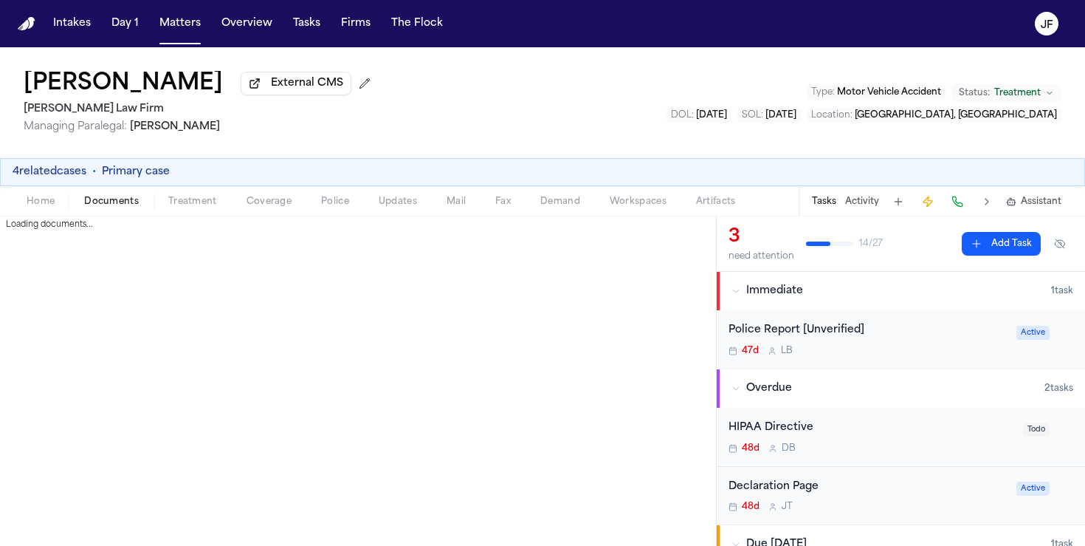
click at [117, 210] on button "Documents" at bounding box center [111, 202] width 84 height 18
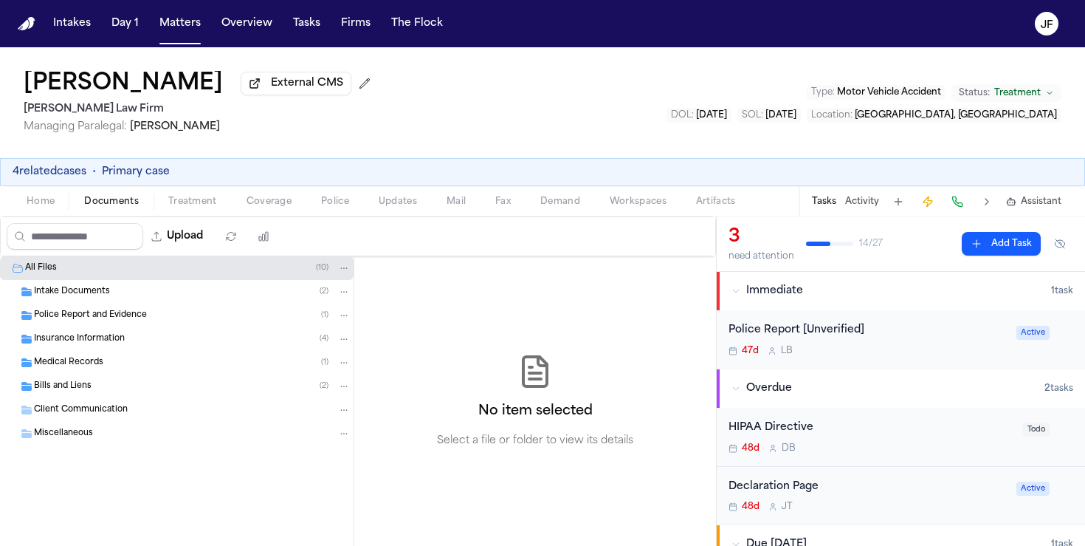
click at [122, 346] on span "Insurance Information" at bounding box center [79, 339] width 91 height 13
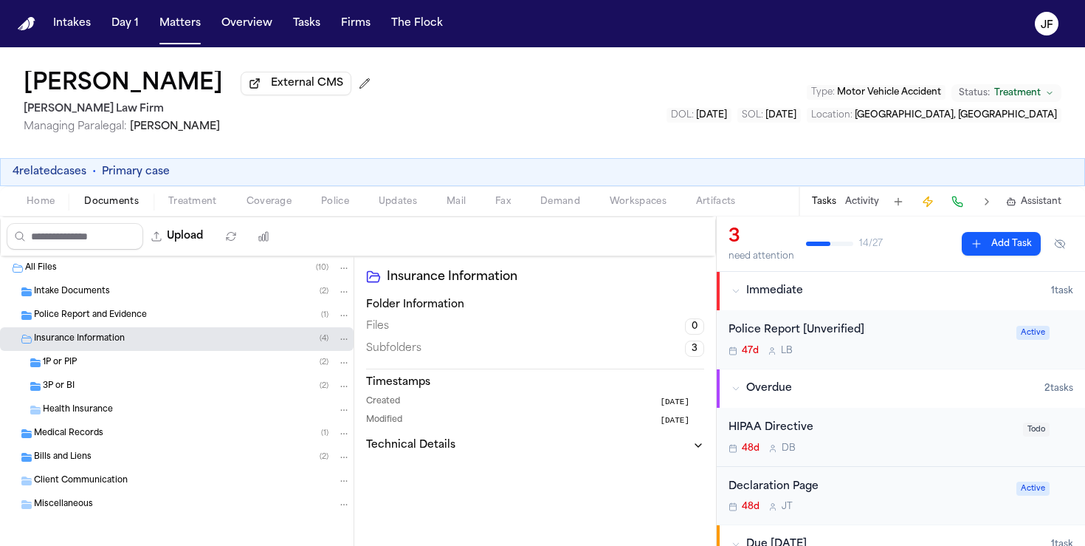
click at [111, 390] on div "3P or BI ( 2 )" at bounding box center [197, 386] width 308 height 13
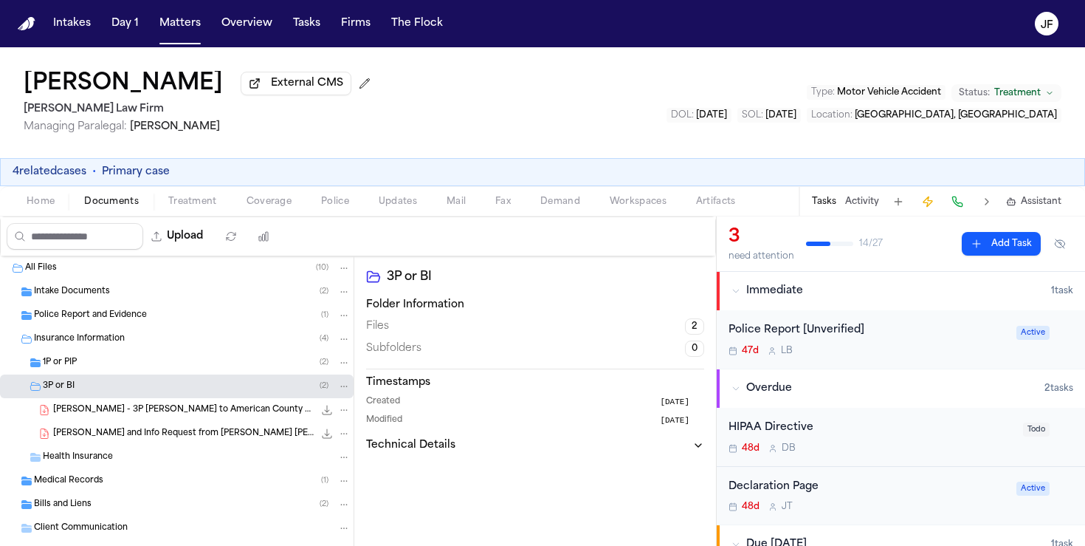
click at [114, 373] on div "1P or PIP ( 2 )" at bounding box center [177, 363] width 354 height 24
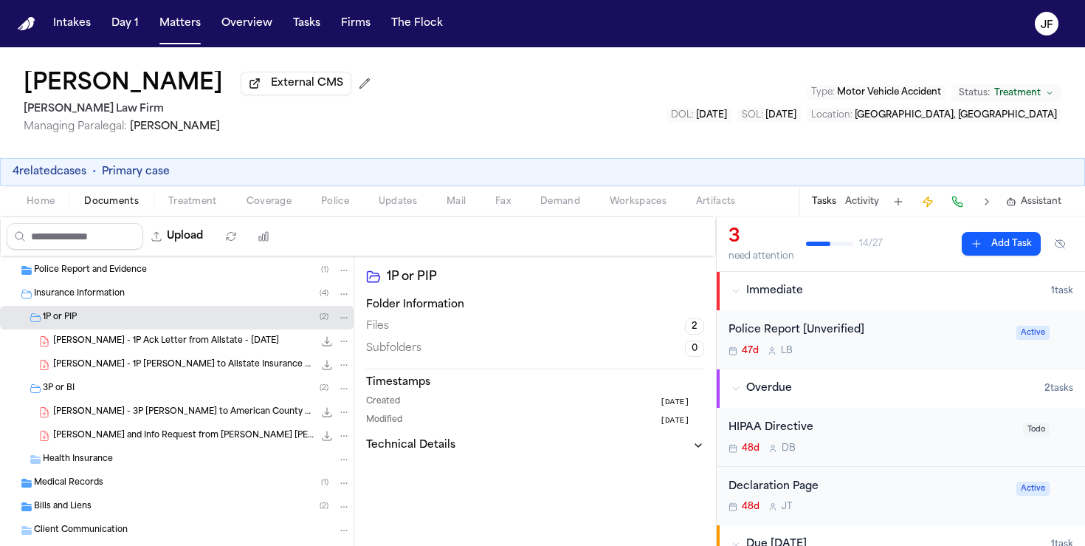
scroll to position [48, 0]
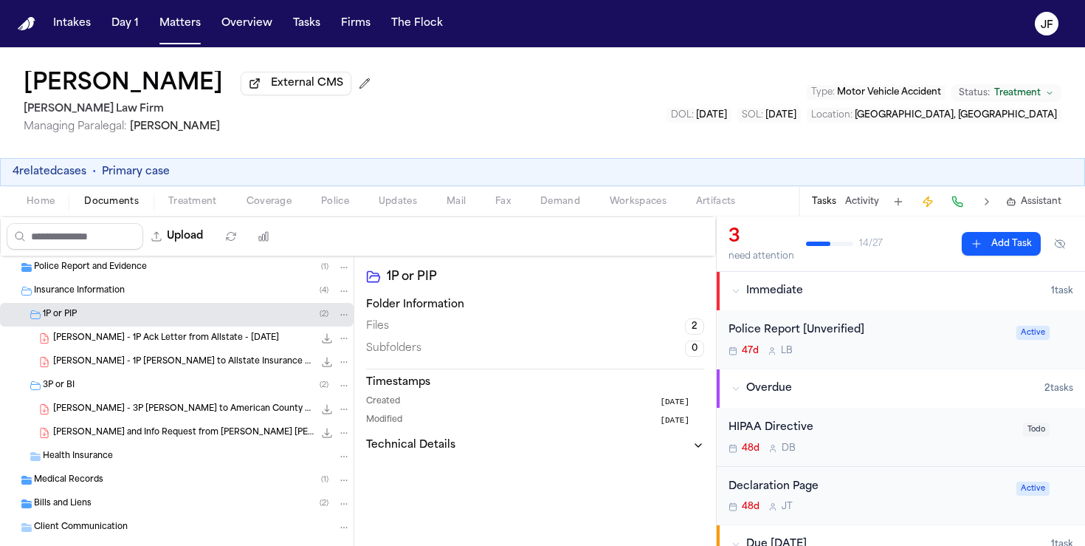
click at [117, 440] on div "J. Figueroa - Ack and Info Request from Gallagher Bassett - 8.24.25 374.9 KB • …" at bounding box center [202, 432] width 298 height 15
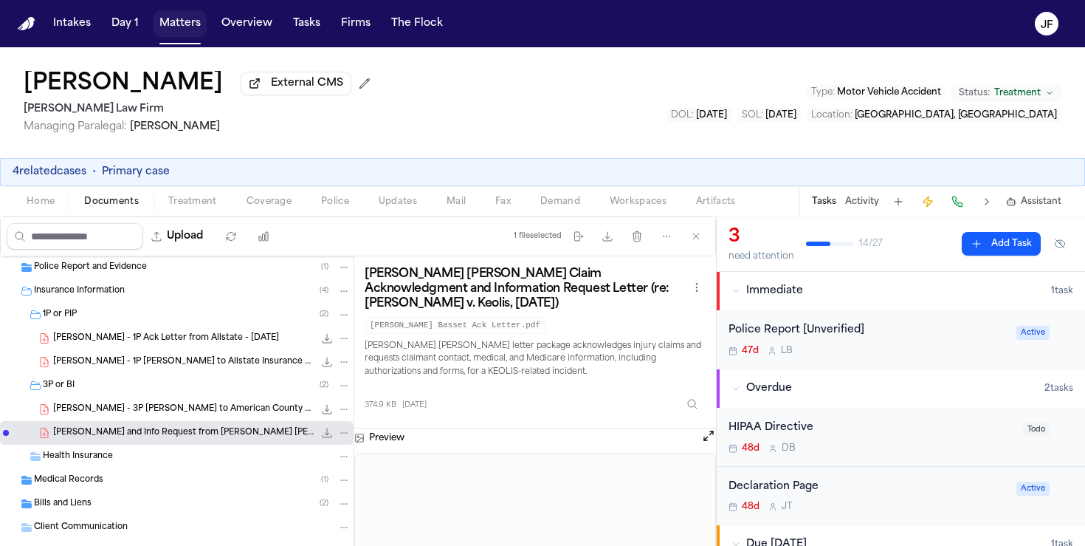
click at [165, 23] on button "Matters" at bounding box center [180, 23] width 53 height 27
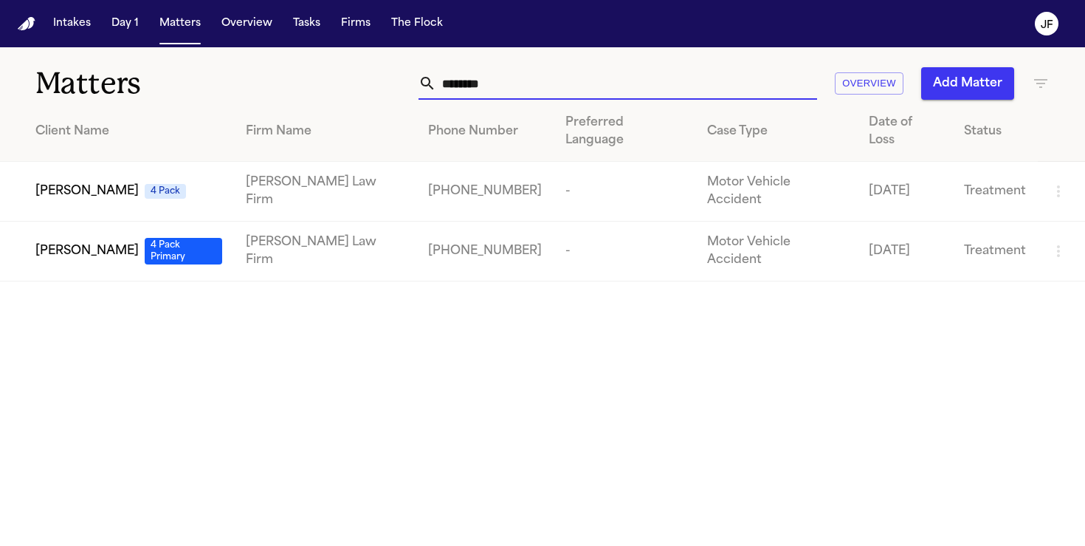
drag, startPoint x: 527, startPoint y: 83, endPoint x: 309, endPoint y: 83, distance: 218.6
click at [317, 83] on div "******** Overview Add Matter" at bounding box center [683, 83] width 733 height 32
paste input "******"
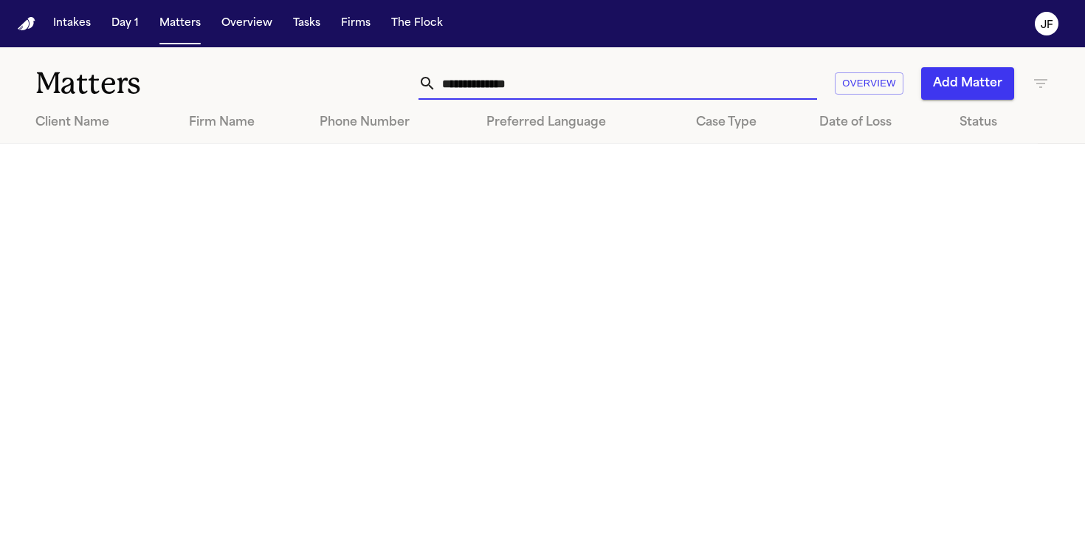
drag, startPoint x: 484, startPoint y: 88, endPoint x: 771, endPoint y: 14, distance: 295.8
click at [727, 44] on div "**********" at bounding box center [542, 273] width 1085 height 546
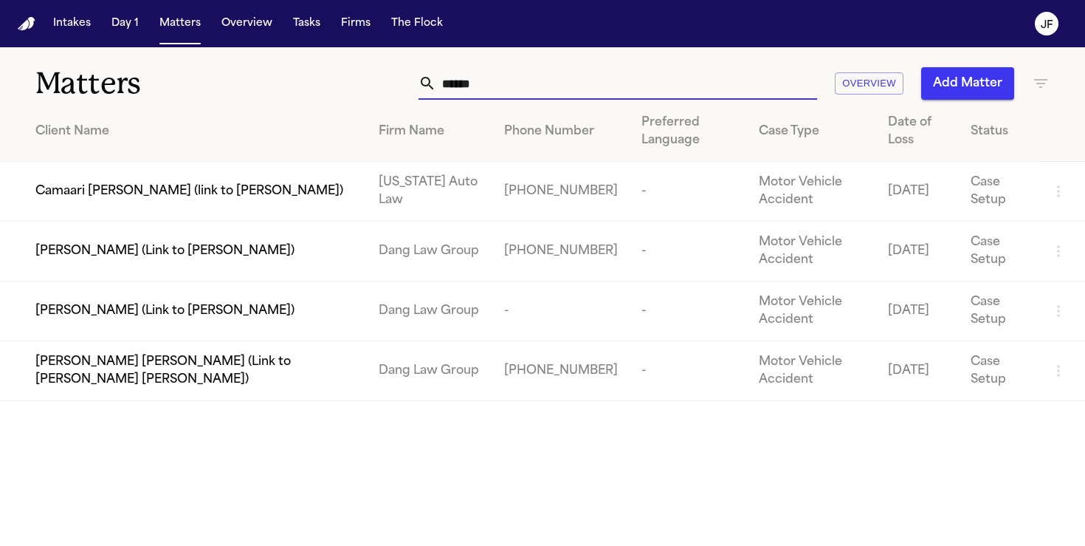
drag, startPoint x: 465, startPoint y: 93, endPoint x: 567, endPoint y: 85, distance: 102.2
click at [567, 88] on input "******" at bounding box center [626, 83] width 381 height 32
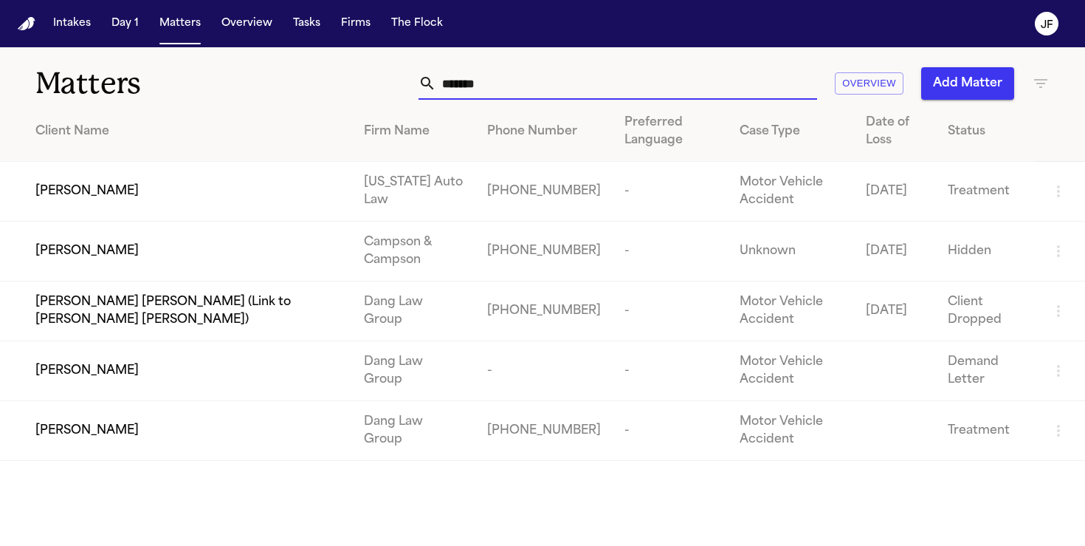
drag, startPoint x: 419, startPoint y: 85, endPoint x: 298, endPoint y: 75, distance: 122.2
click at [298, 75] on div "Matters ******* Overview Add Matter" at bounding box center [542, 74] width 1085 height 55
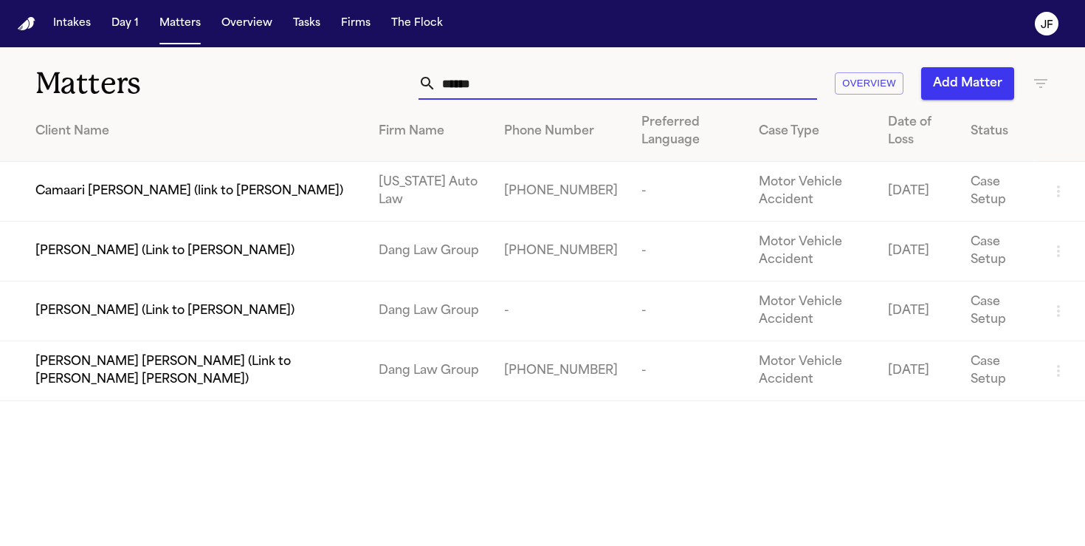
drag, startPoint x: 560, startPoint y: 85, endPoint x: 346, endPoint y: 69, distance: 214.0
click at [346, 69] on div "****** Overview Add Matter" at bounding box center [683, 83] width 733 height 32
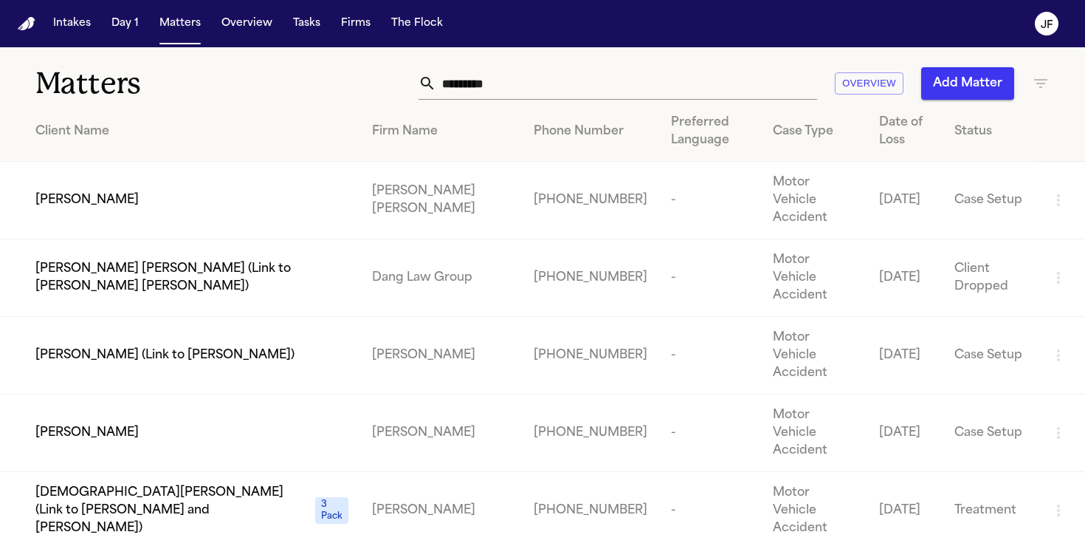
click at [82, 191] on span "Lina Cardoso" at bounding box center [86, 200] width 103 height 18
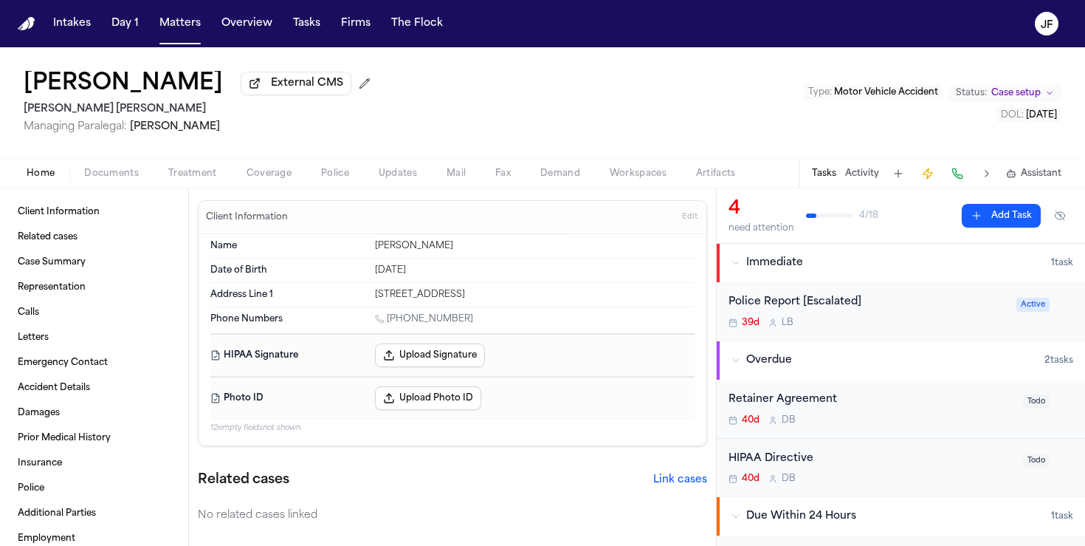
click at [261, 95] on button "External CMS" at bounding box center [296, 84] width 111 height 24
click at [280, 172] on span "Coverage" at bounding box center [269, 174] width 45 height 12
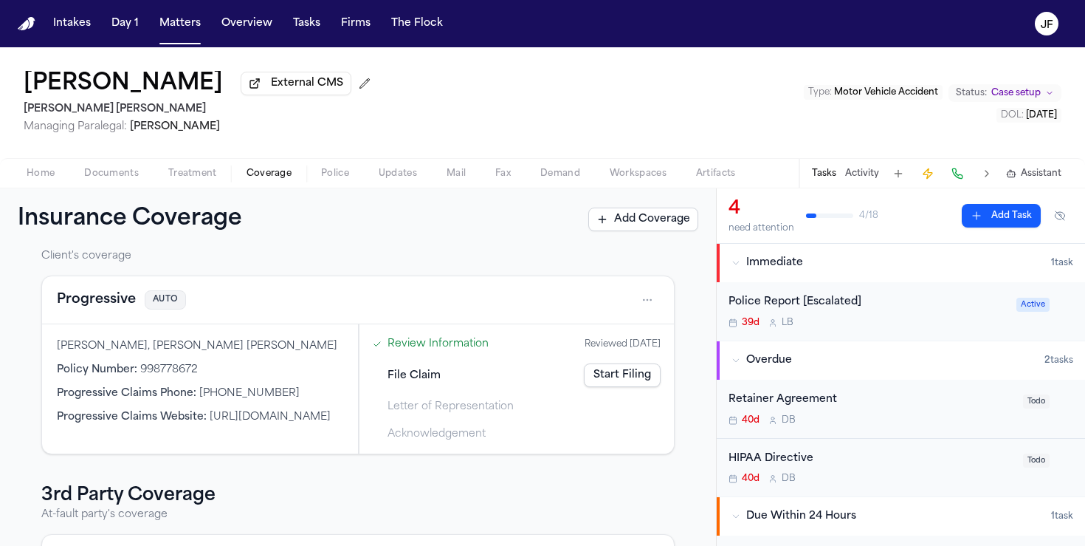
scroll to position [49, 0]
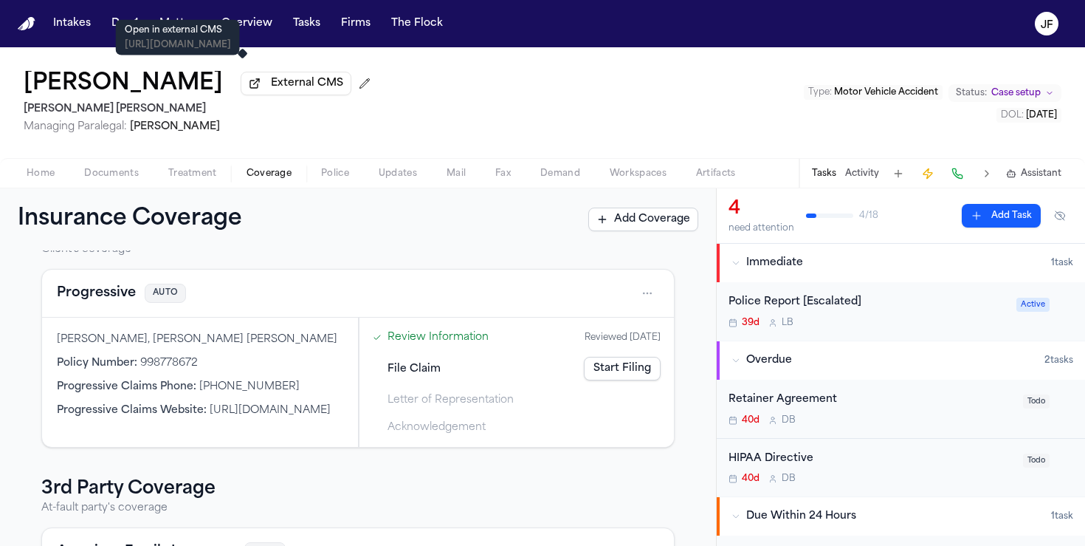
click at [271, 91] on span "External CMS" at bounding box center [307, 83] width 72 height 15
click at [275, 101] on div "Lina Cardoso External CMS Steele Adams Hosman Managing Paralegal: Jacqueline Ma…" at bounding box center [200, 102] width 353 height 63
click at [273, 89] on span "External CMS" at bounding box center [307, 83] width 72 height 15
click at [90, 186] on div "Home Documents Treatment Coverage Police Updates Mail Fax Demand Workspaces Art…" at bounding box center [542, 173] width 1085 height 30
click at [117, 171] on span "Documents" at bounding box center [111, 174] width 55 height 12
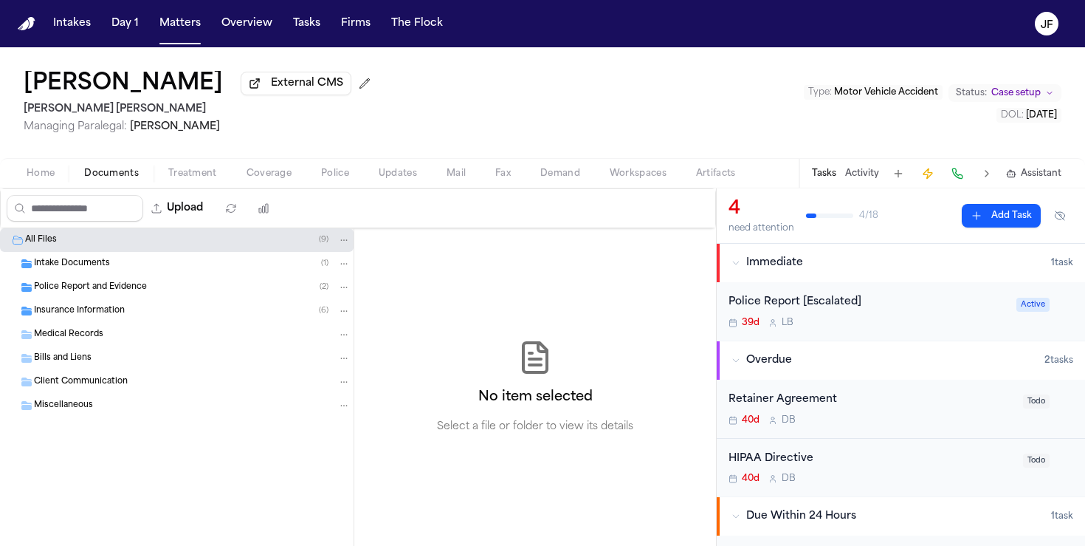
click at [64, 317] on span "Insurance Information" at bounding box center [79, 311] width 91 height 13
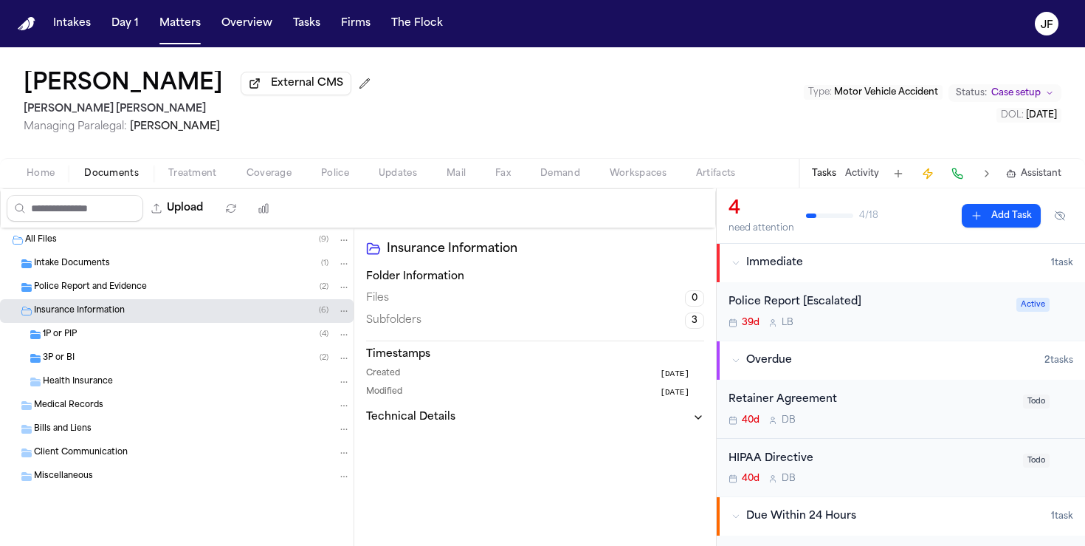
click at [65, 365] on span "3P or BI" at bounding box center [59, 358] width 32 height 13
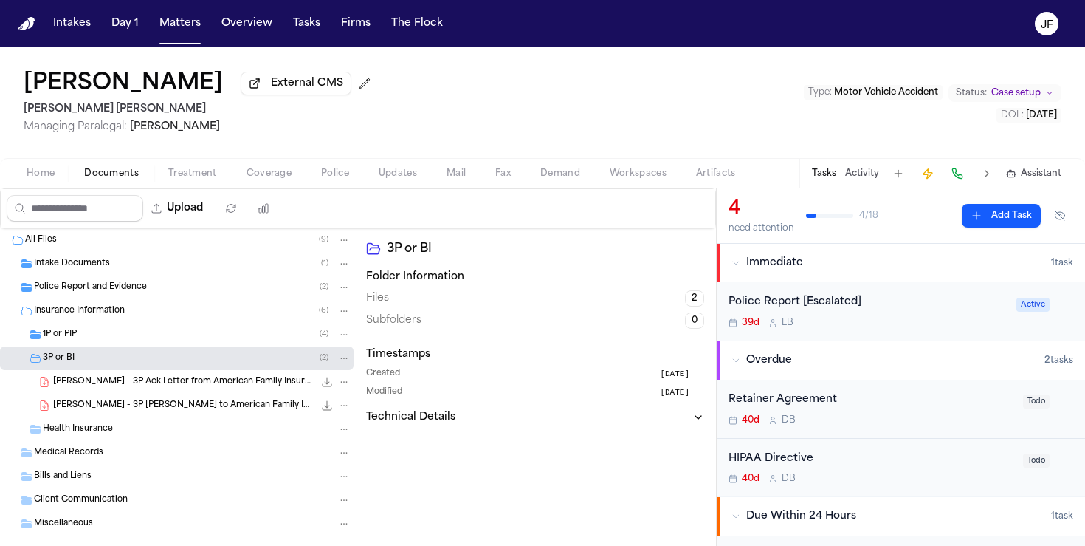
click at [72, 346] on div "1P or PIP ( 4 )" at bounding box center [177, 335] width 354 height 24
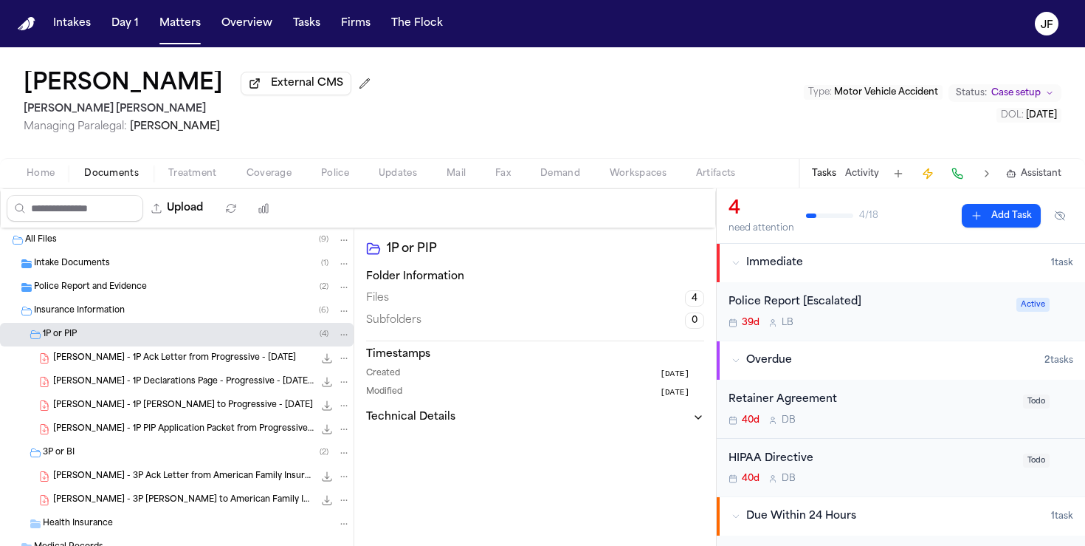
click at [899, 326] on div "39d L B" at bounding box center [868, 323] width 279 height 12
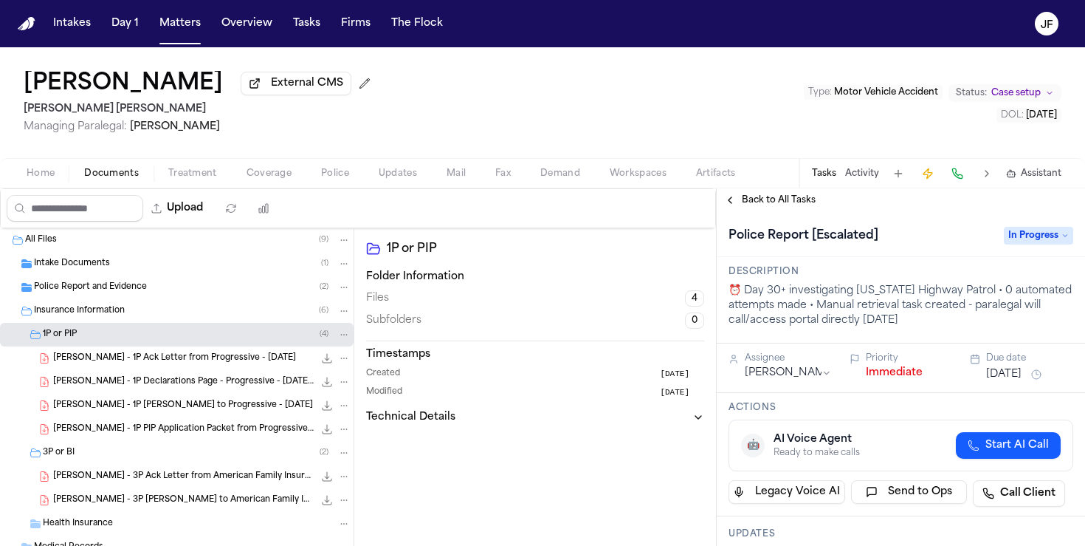
click at [66, 294] on span "Police Report and Evidence" at bounding box center [90, 287] width 113 height 13
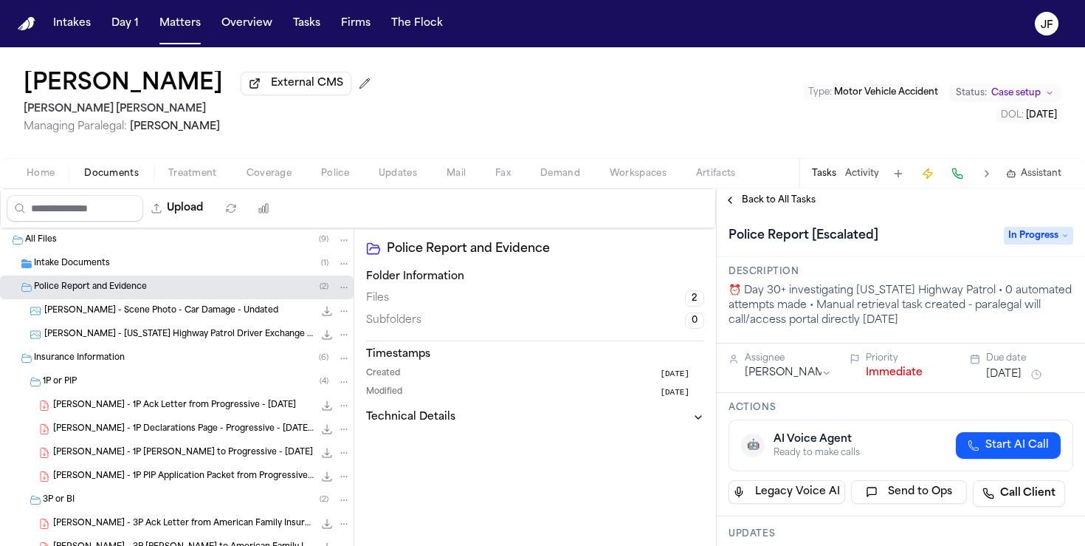
click at [183, 346] on div "L. Cardoso - Utah Highway Patrol Driver Exchange Form - 8.28.25 204.7 KB • JPG" at bounding box center [177, 335] width 354 height 24
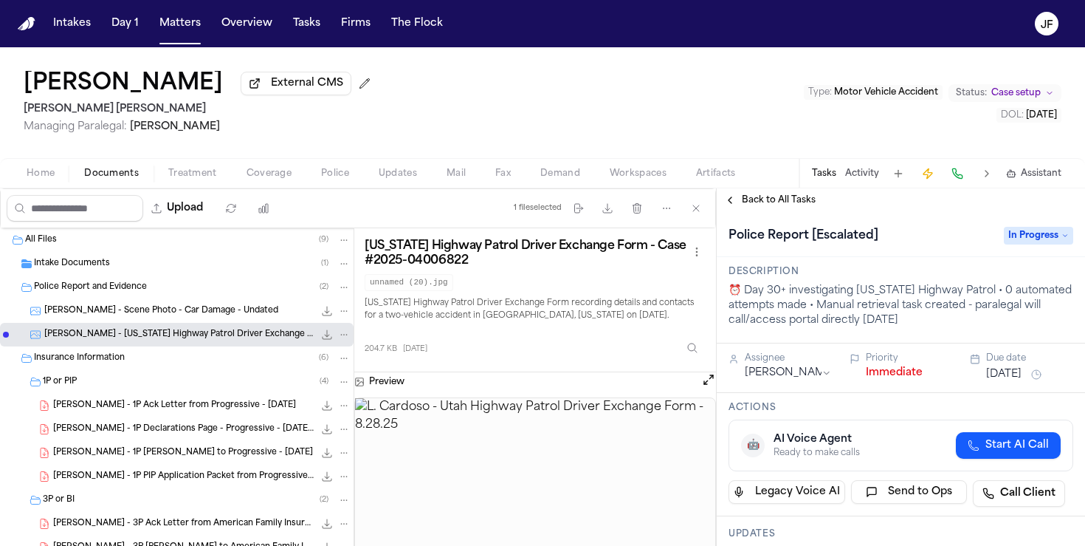
click at [21, 169] on button "Home" at bounding box center [41, 174] width 58 height 18
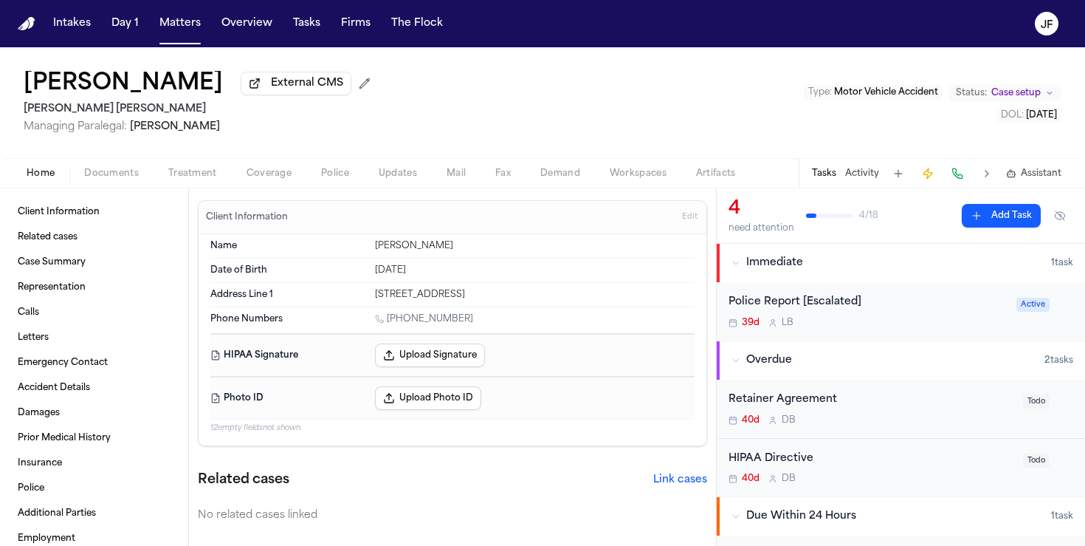
click at [859, 179] on button "Activity" at bounding box center [862, 174] width 34 height 12
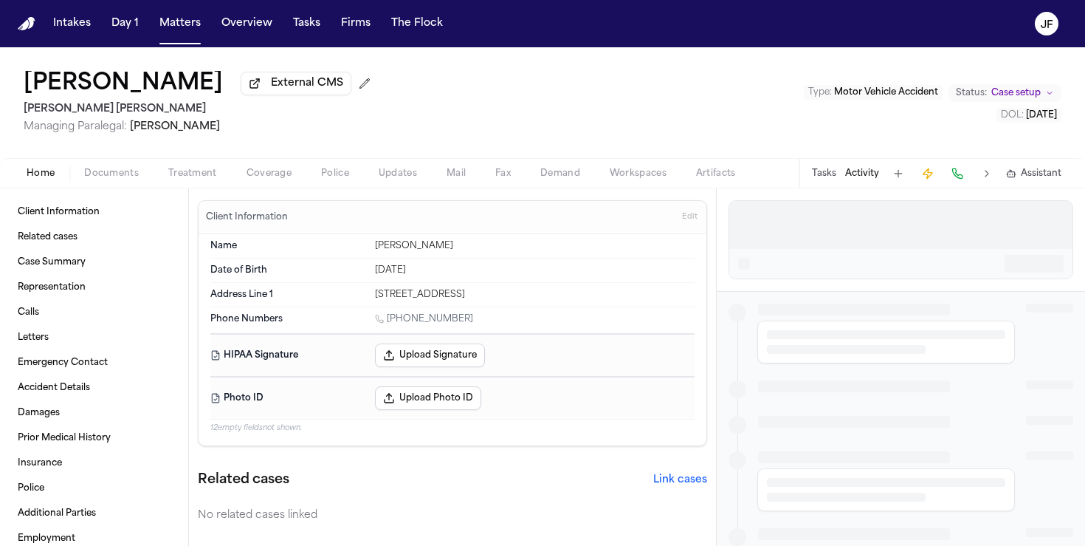
click at [806, 175] on div "Tasks Activity Assistant" at bounding box center [936, 173] width 275 height 29
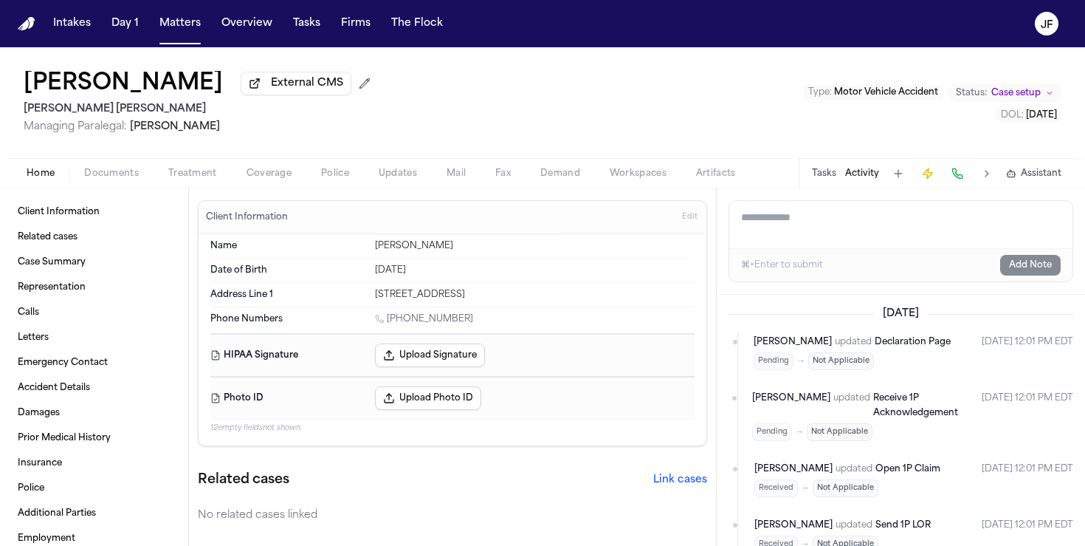
click at [823, 175] on button "Tasks" at bounding box center [824, 174] width 24 height 12
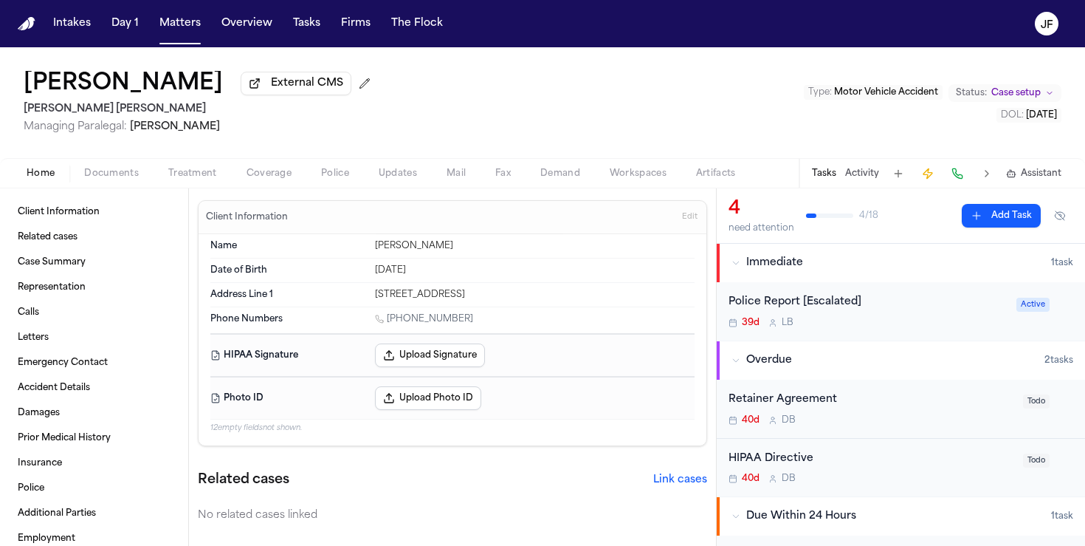
click at [126, 182] on span "button" at bounding box center [111, 181] width 72 height 1
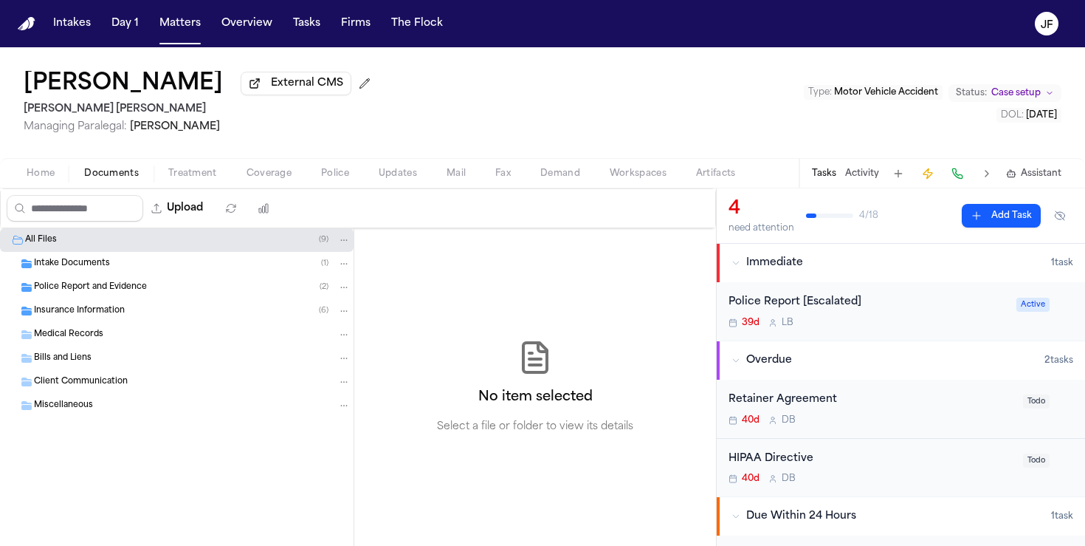
click at [107, 294] on span "Police Report and Evidence" at bounding box center [90, 287] width 113 height 13
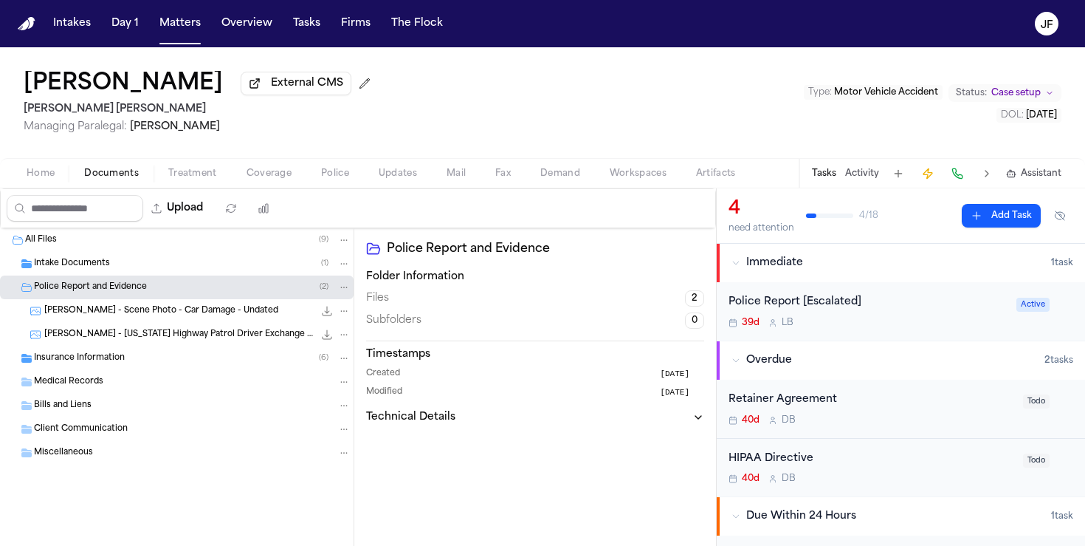
click at [388, 109] on div "Lina Cardoso External CMS Steele Adams Hosman Managing Paralegal: Jacqueline Ma…" at bounding box center [542, 102] width 1085 height 111
click at [169, 24] on button "Matters" at bounding box center [180, 23] width 53 height 27
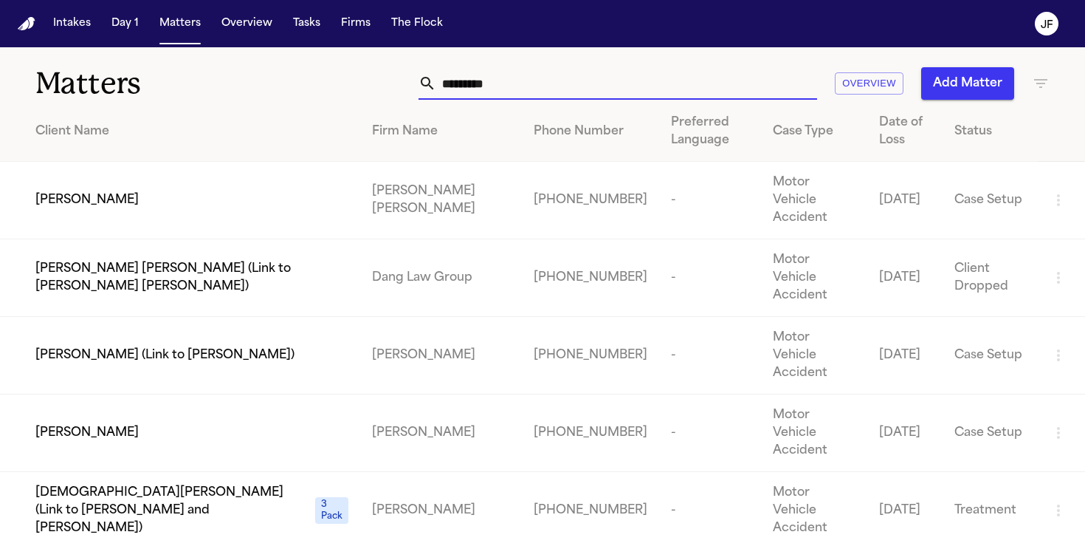
drag, startPoint x: 534, startPoint y: 84, endPoint x: 329, endPoint y: 69, distance: 205.1
click at [329, 69] on div "********* Overview Add Matter" at bounding box center [683, 83] width 733 height 32
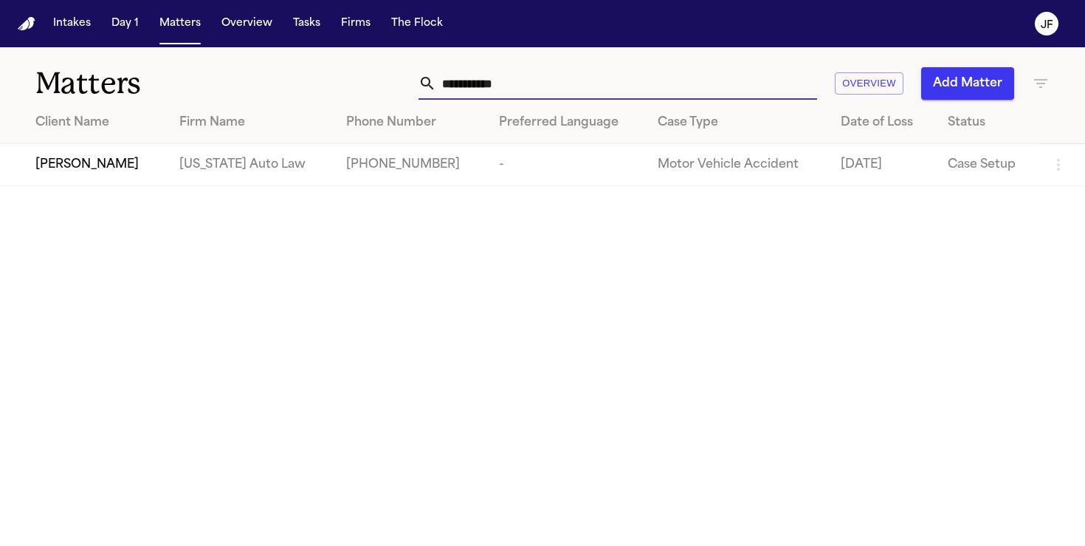
click at [95, 164] on span "Robin Scott" at bounding box center [86, 165] width 103 height 18
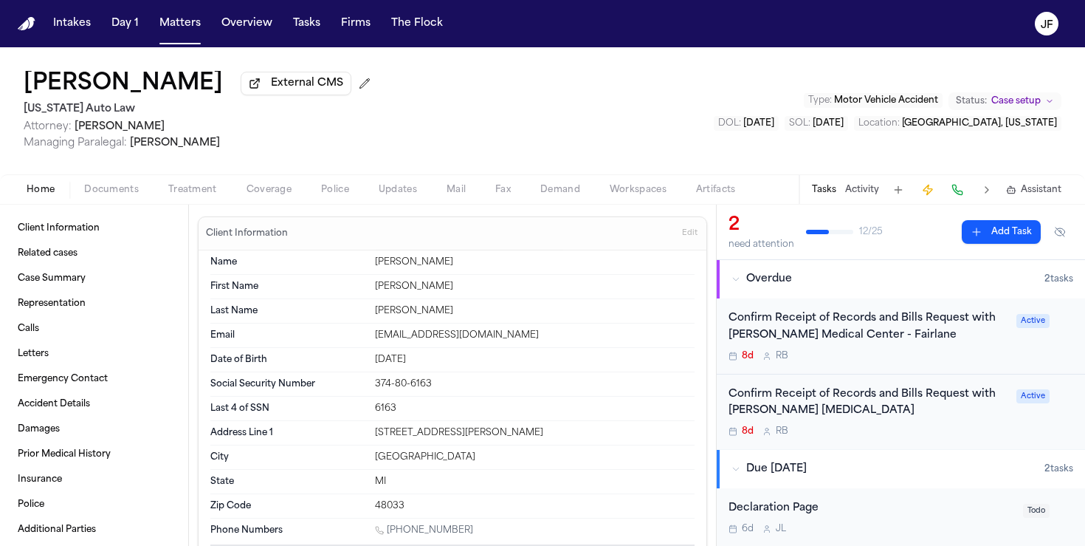
click at [241, 81] on button "External CMS" at bounding box center [296, 84] width 111 height 24
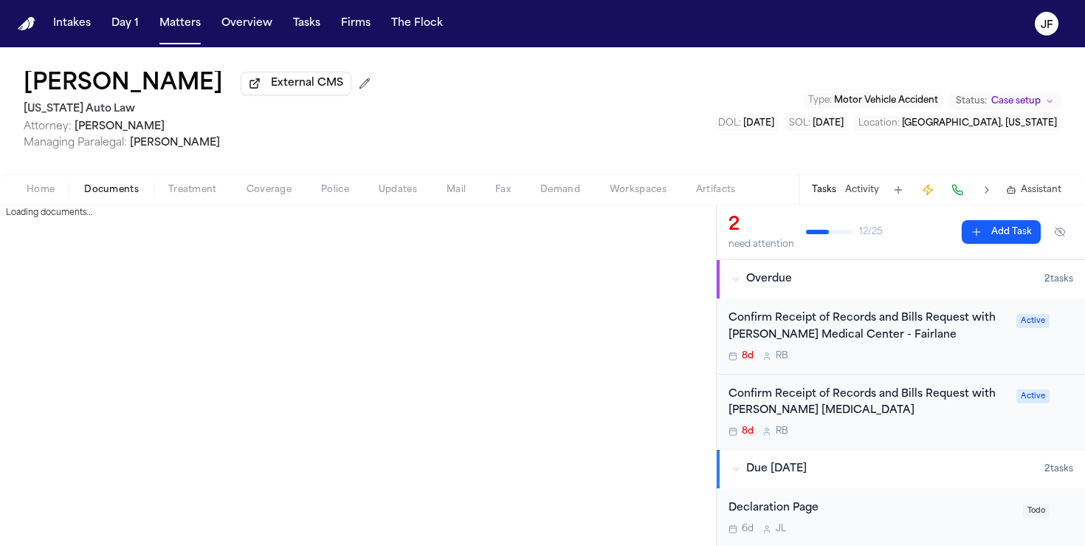
click at [123, 196] on span "Documents" at bounding box center [111, 190] width 55 height 12
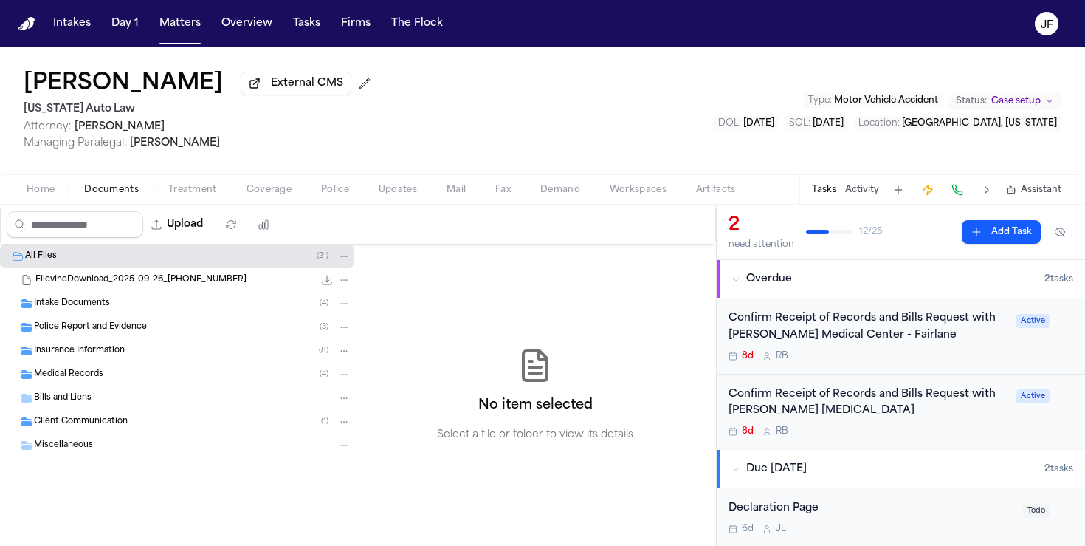
click at [190, 351] on div "Insurance Information ( 8 )" at bounding box center [192, 350] width 317 height 13
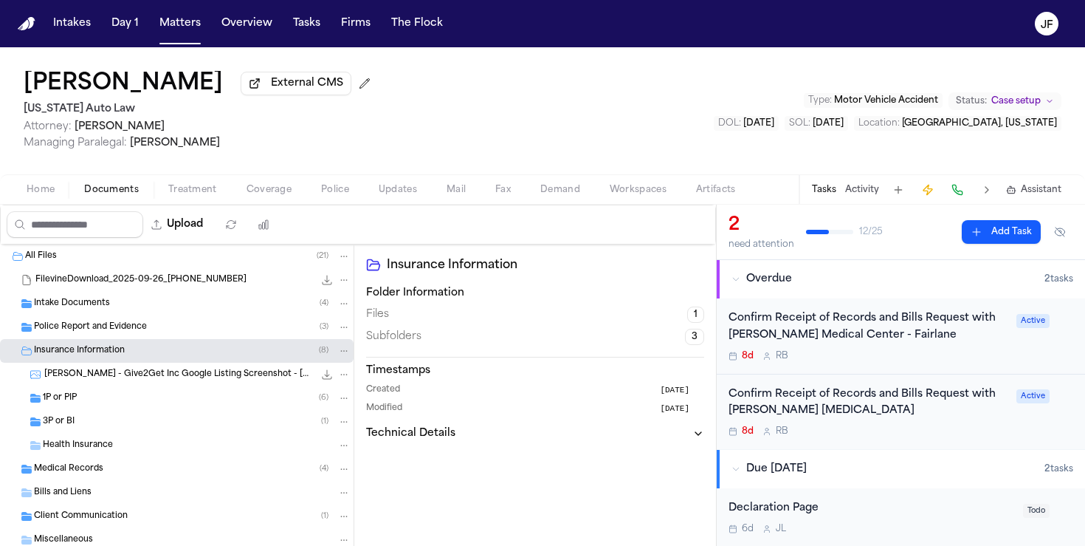
click at [179, 416] on div "3P or BI ( 1 )" at bounding box center [177, 422] width 354 height 24
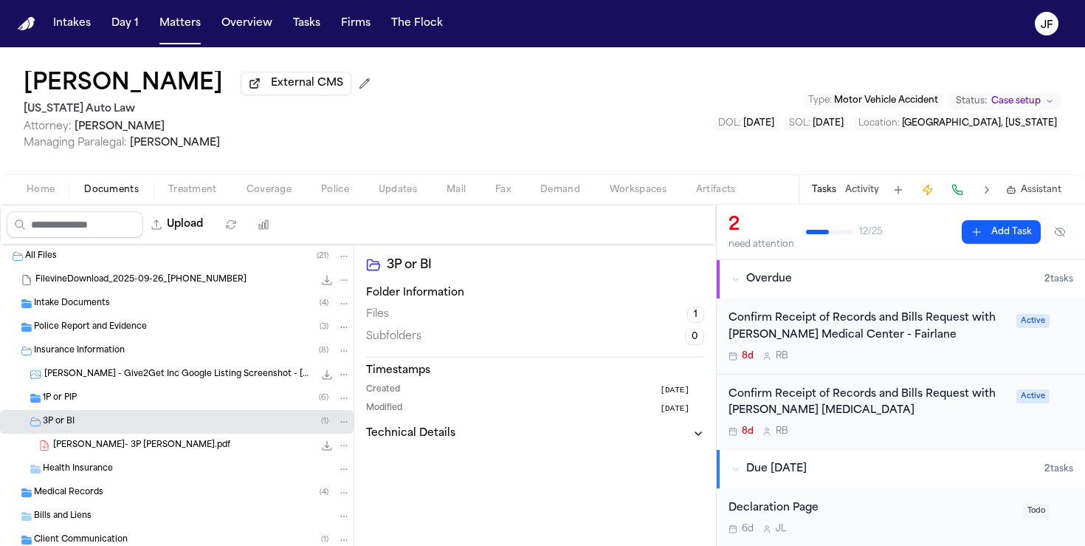
click at [179, 391] on div "1P or PIP ( 6 )" at bounding box center [177, 398] width 354 height 24
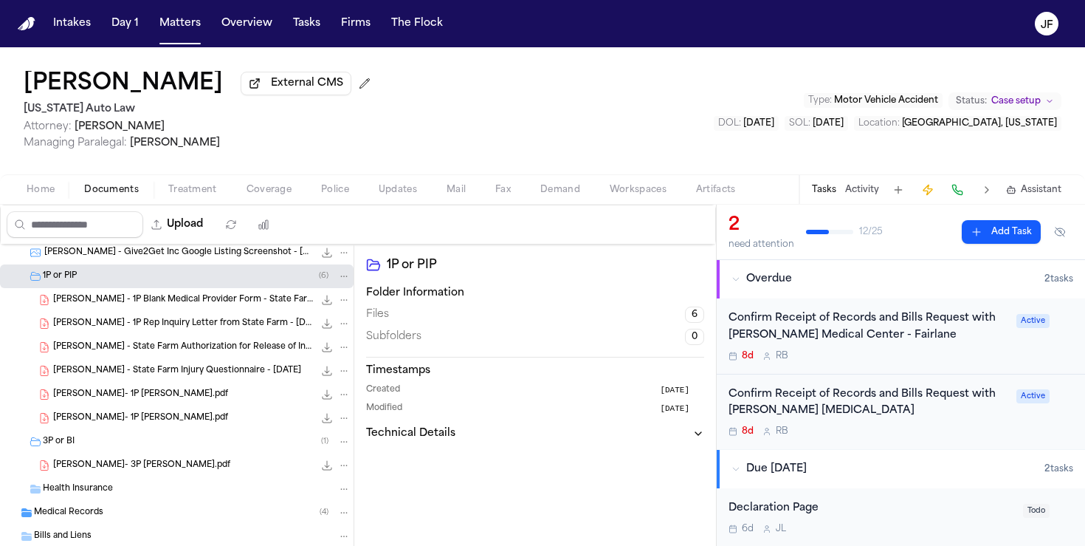
scroll to position [130, 0]
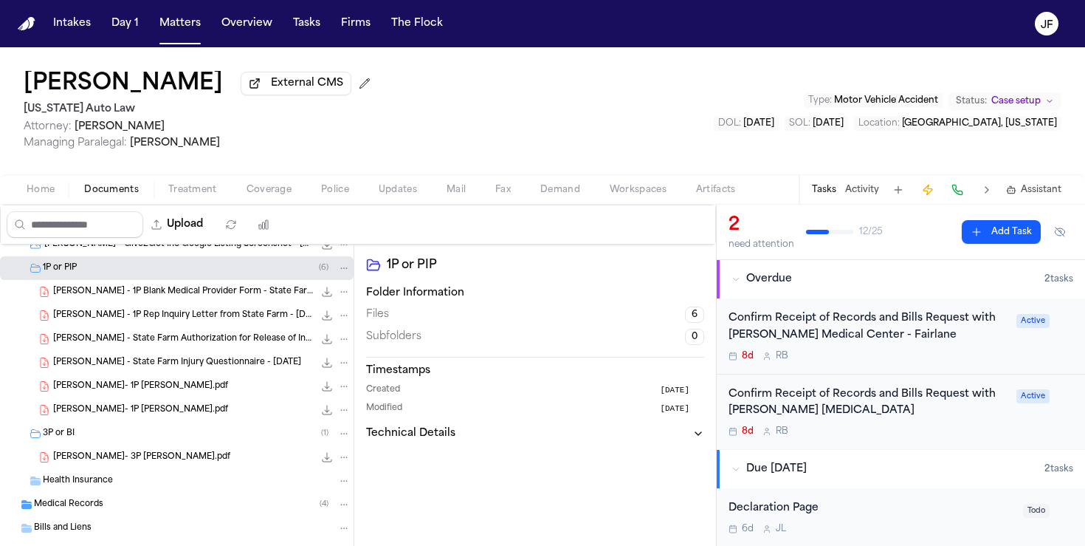
click at [193, 394] on div "Scott Robin- 1P LOR.pdf 518.0 KB • PDF" at bounding box center [202, 386] width 298 height 15
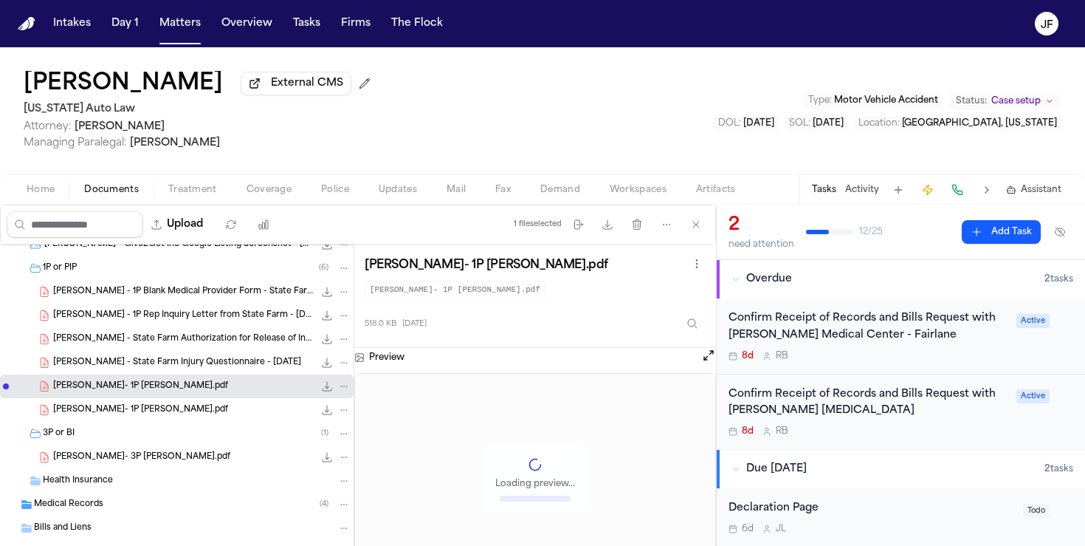
click at [218, 326] on div "R. Scott - 1P Rep Inquiry Letter from State Farm - 10.1.25 192.0 KB • PDF" at bounding box center [177, 315] width 354 height 24
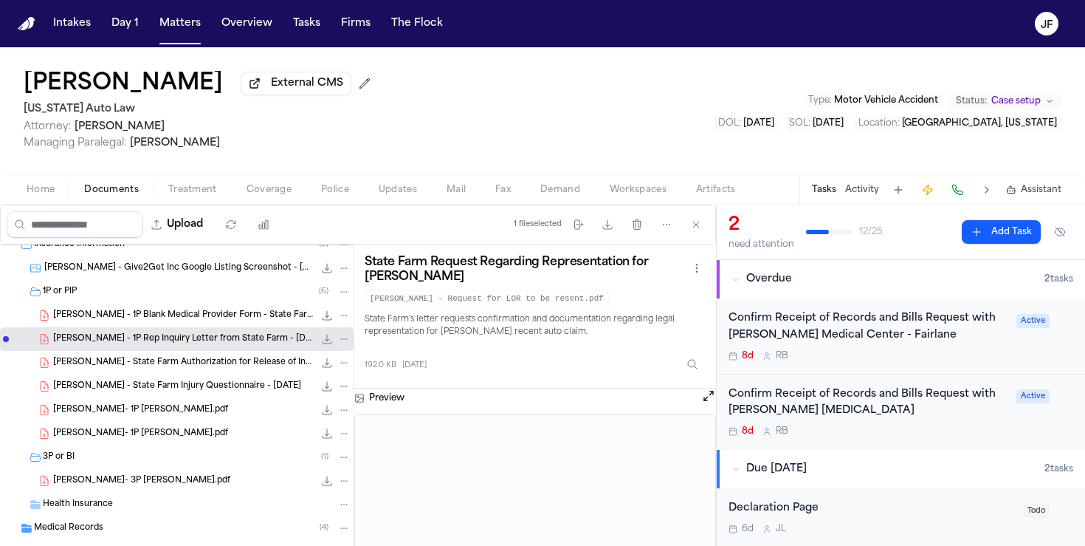
scroll to position [100, 0]
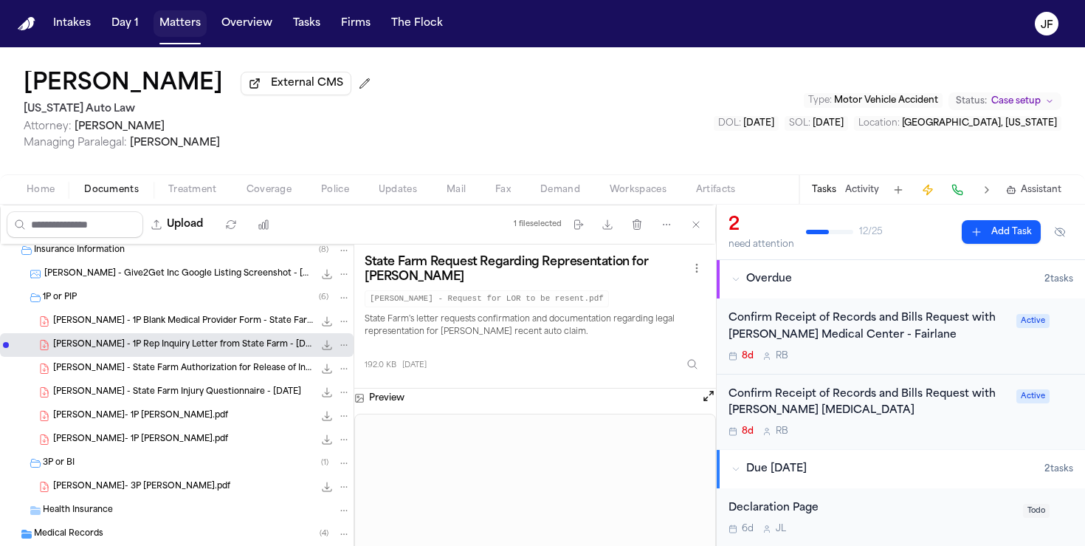
click at [182, 28] on button "Matters" at bounding box center [180, 23] width 53 height 27
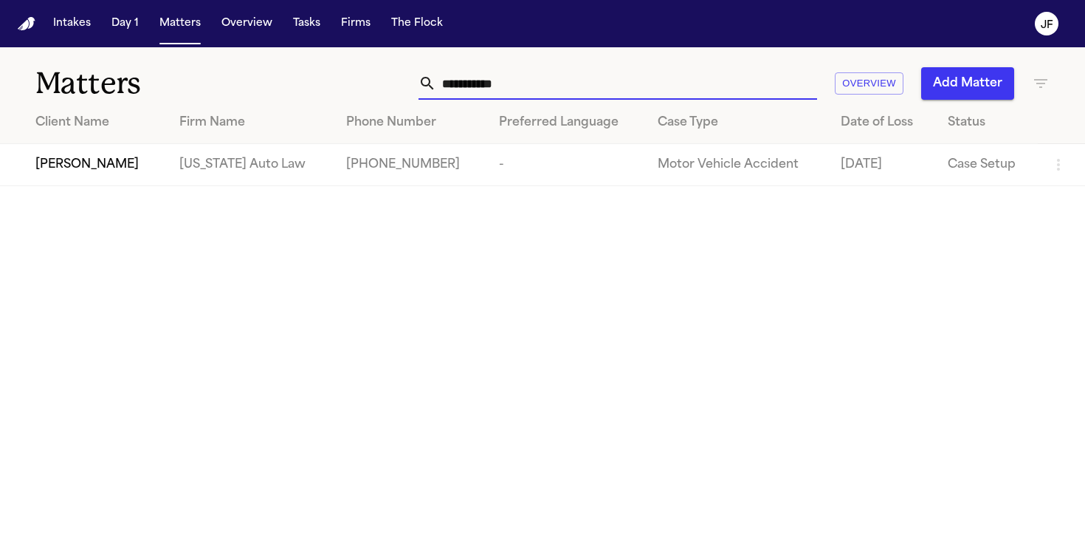
drag, startPoint x: 512, startPoint y: 86, endPoint x: 190, endPoint y: 103, distance: 322.4
click at [190, 103] on div "**********" at bounding box center [542, 116] width 1085 height 139
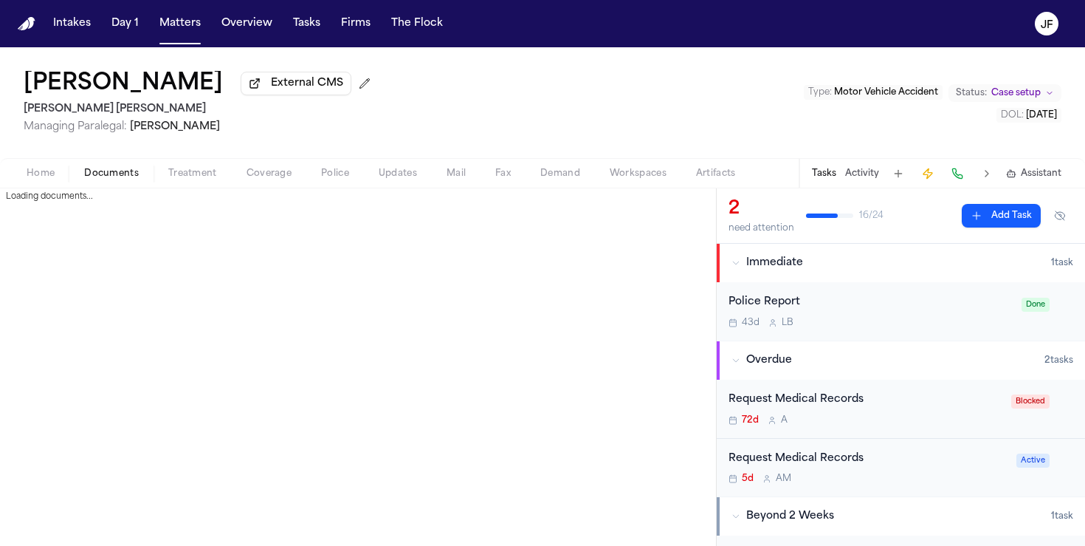
click at [117, 177] on span "Documents" at bounding box center [111, 174] width 55 height 12
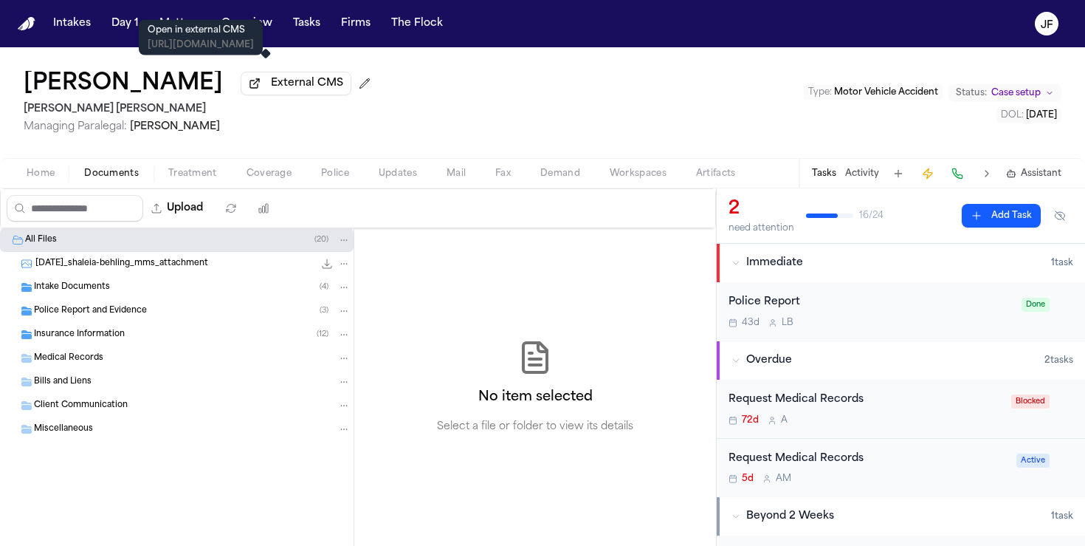
click at [290, 83] on span "External CMS" at bounding box center [307, 83] width 72 height 15
click at [304, 91] on span "External CMS" at bounding box center [307, 83] width 72 height 15
click at [275, 89] on span "External CMS" at bounding box center [307, 83] width 72 height 15
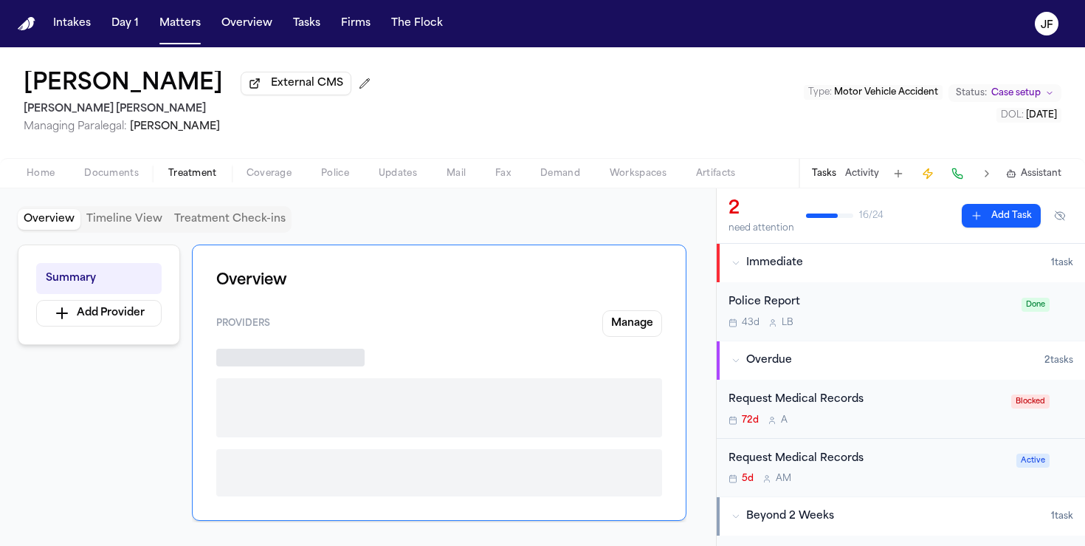
click at [162, 182] on button "Treatment" at bounding box center [193, 174] width 78 height 18
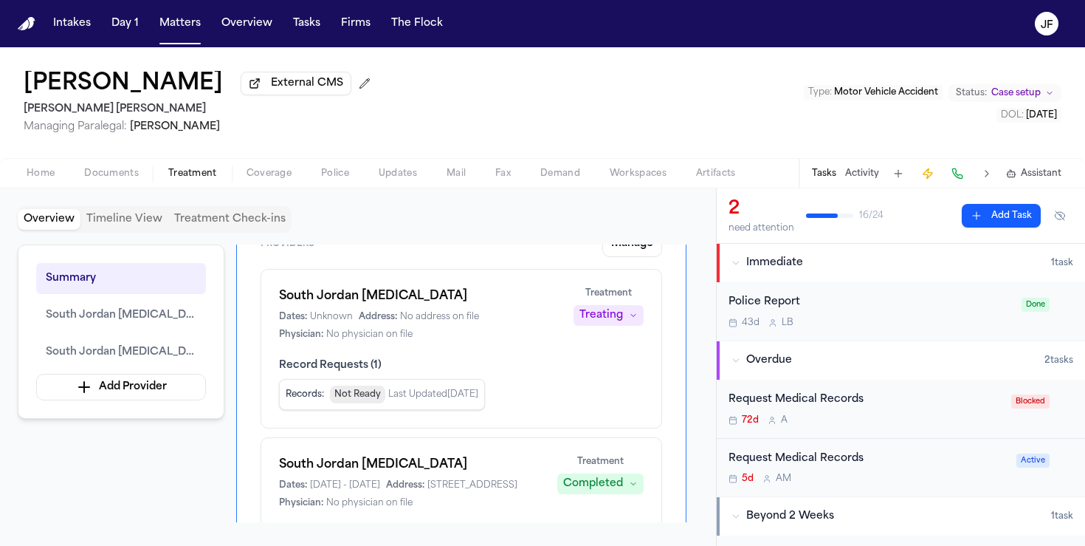
scroll to position [85, 0]
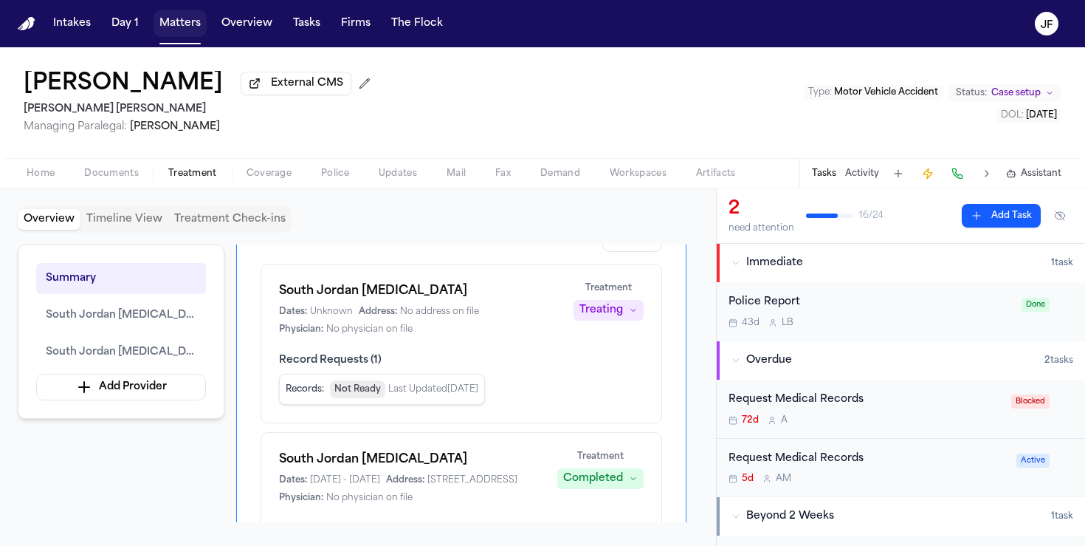
click at [175, 33] on button "Matters" at bounding box center [180, 23] width 53 height 27
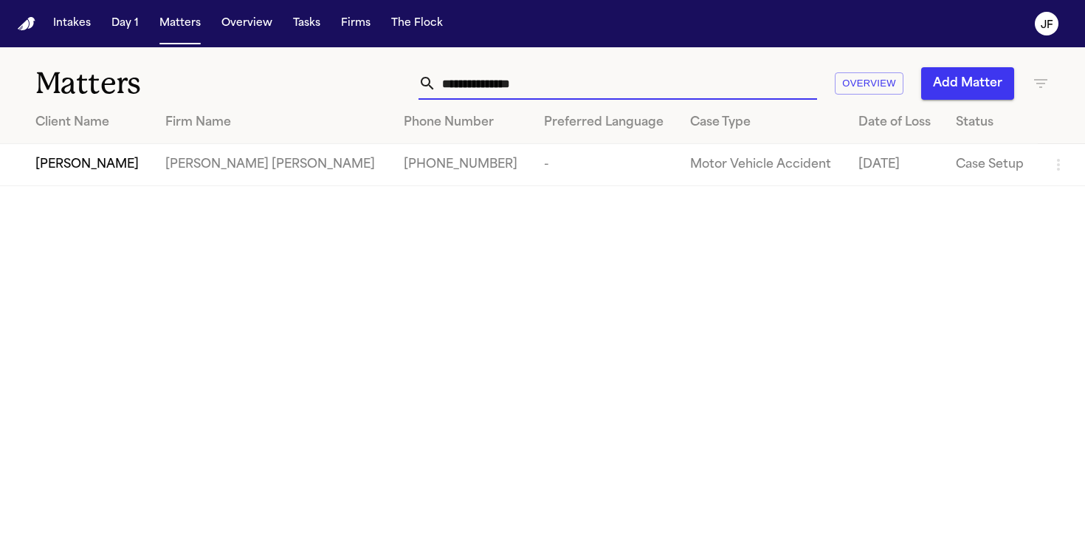
drag, startPoint x: 570, startPoint y: 80, endPoint x: 277, endPoint y: 75, distance: 293.2
click at [277, 75] on div "**********" at bounding box center [542, 74] width 1085 height 55
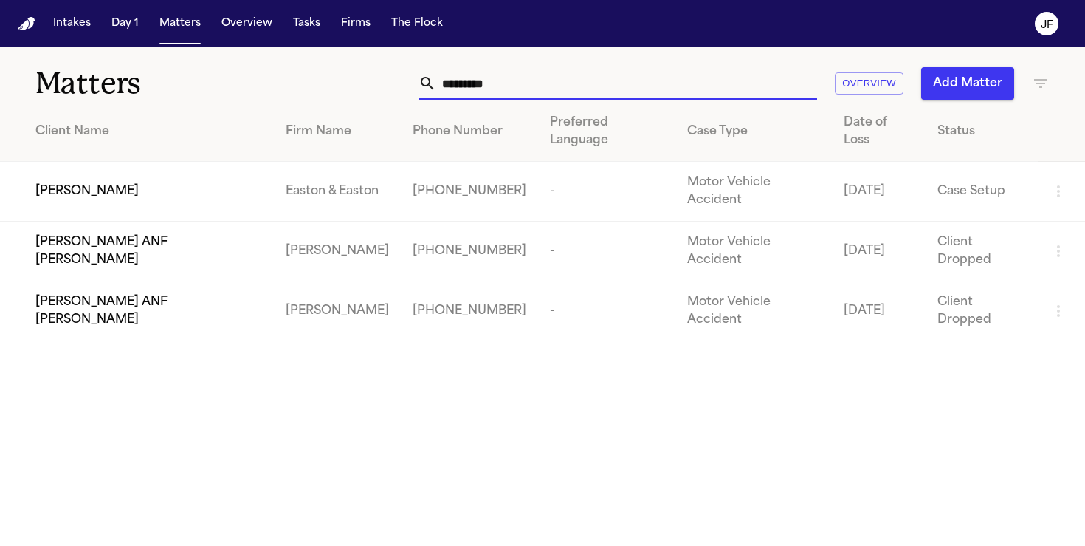
type input "*********"
click at [80, 184] on span "[PERSON_NAME]" at bounding box center [86, 191] width 103 height 18
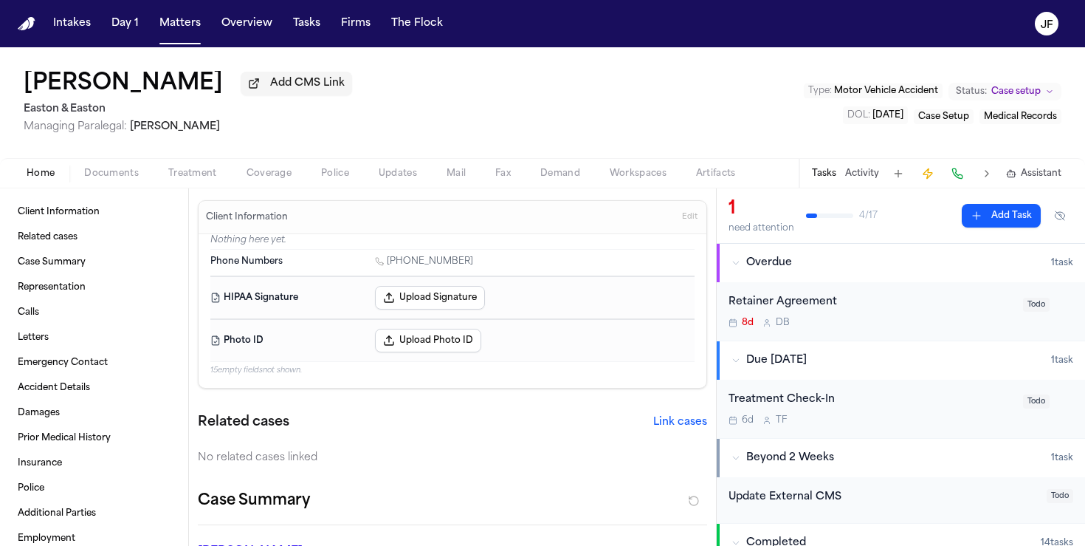
click at [103, 166] on div "Home Documents Treatment Coverage Police Updates Mail Fax Demand Workspaces Art…" at bounding box center [542, 173] width 1085 height 30
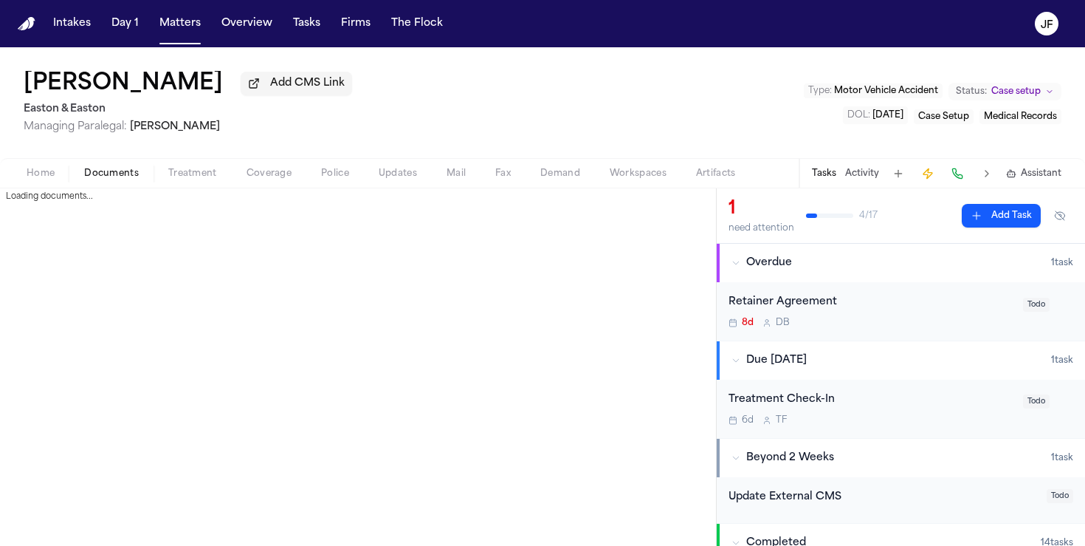
click at [106, 177] on span "Documents" at bounding box center [111, 174] width 55 height 12
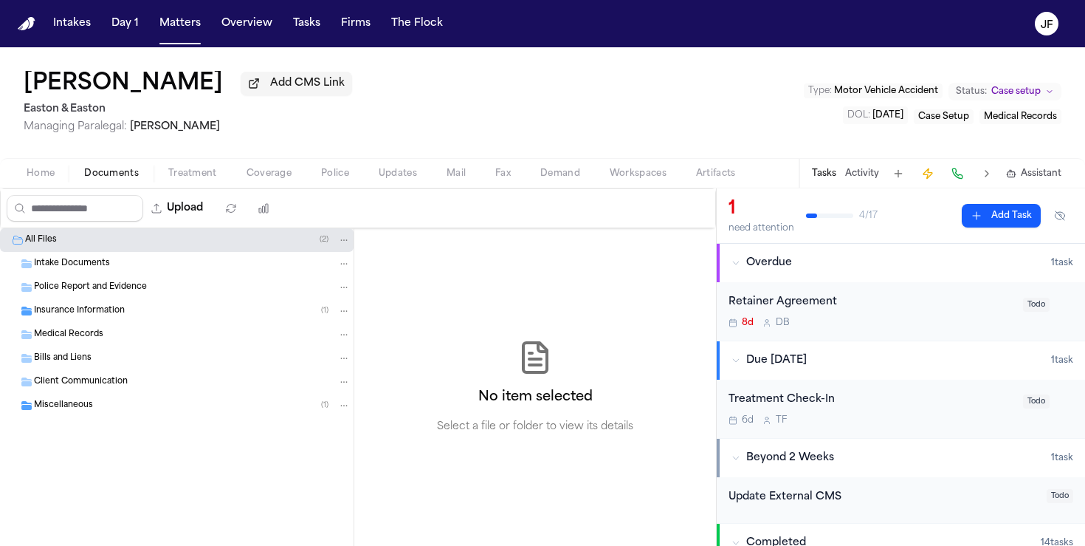
click at [88, 308] on span "Insurance Information" at bounding box center [79, 311] width 91 height 13
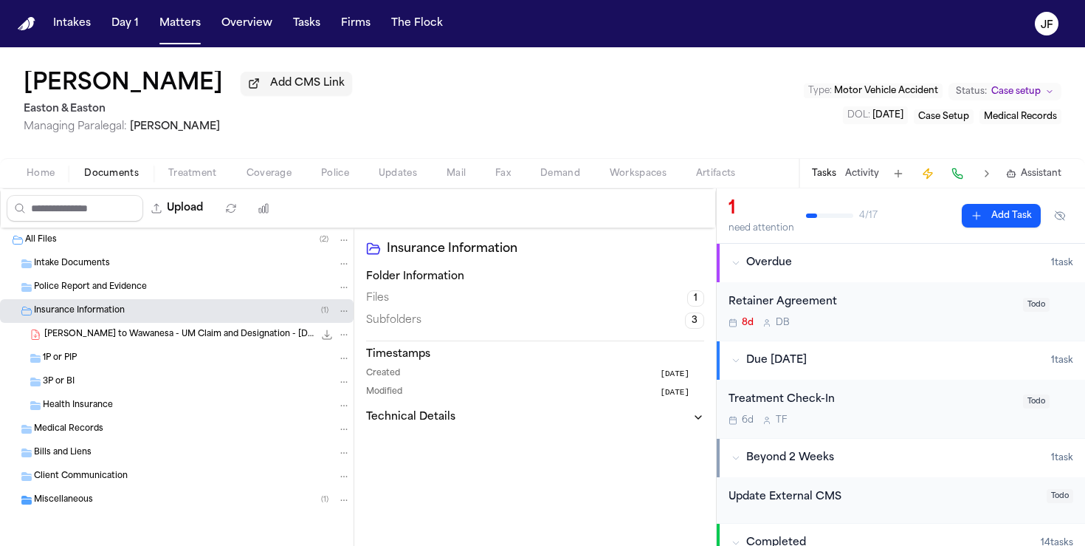
click at [87, 381] on div "3P or BI" at bounding box center [197, 381] width 308 height 13
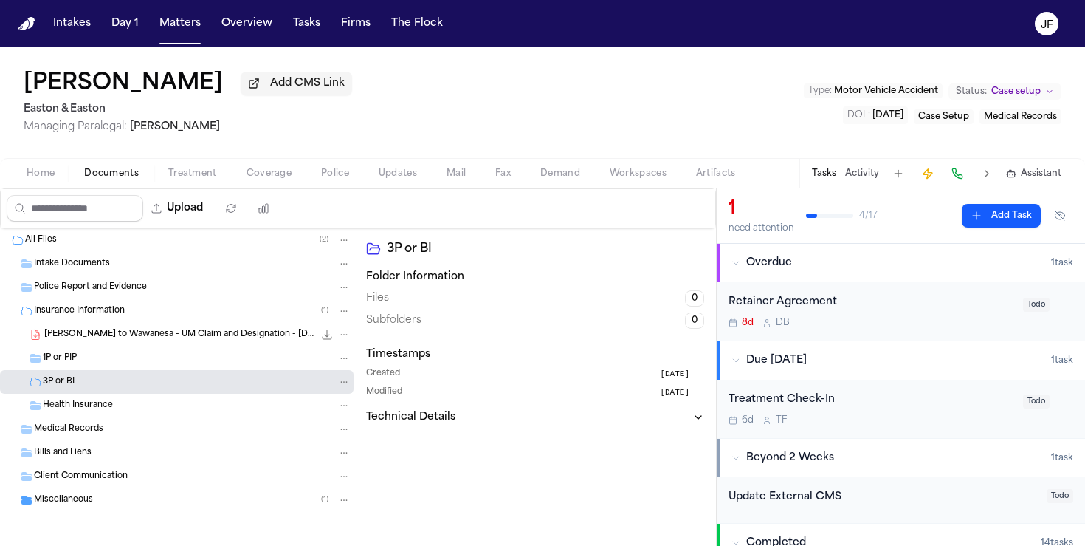
click at [87, 370] on div "1P or PIP" at bounding box center [177, 358] width 354 height 24
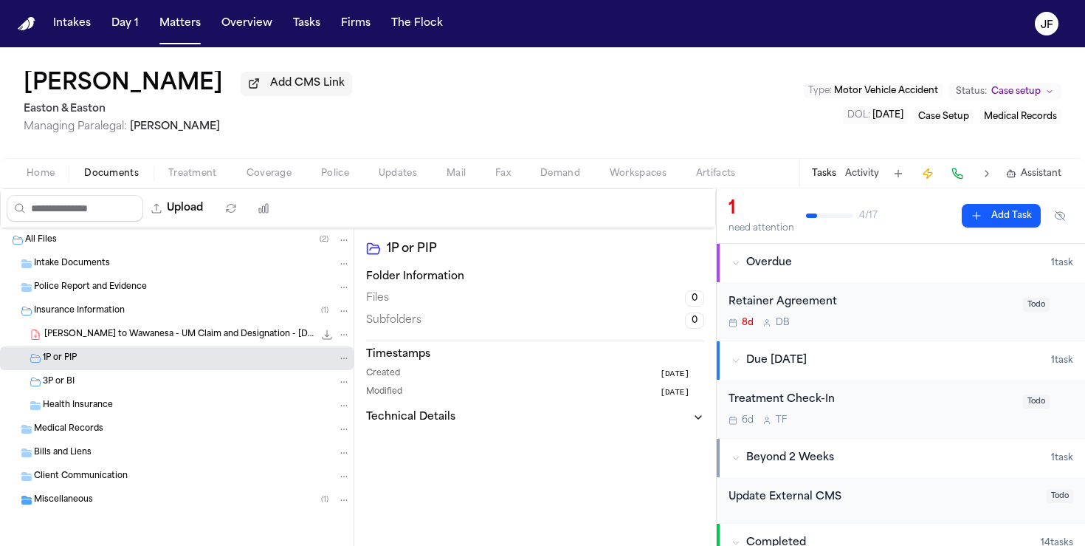
click at [115, 341] on span "A. Gainer - LOR to Wawanesa - UM Claim and Designation - 10.6.25" at bounding box center [178, 335] width 269 height 13
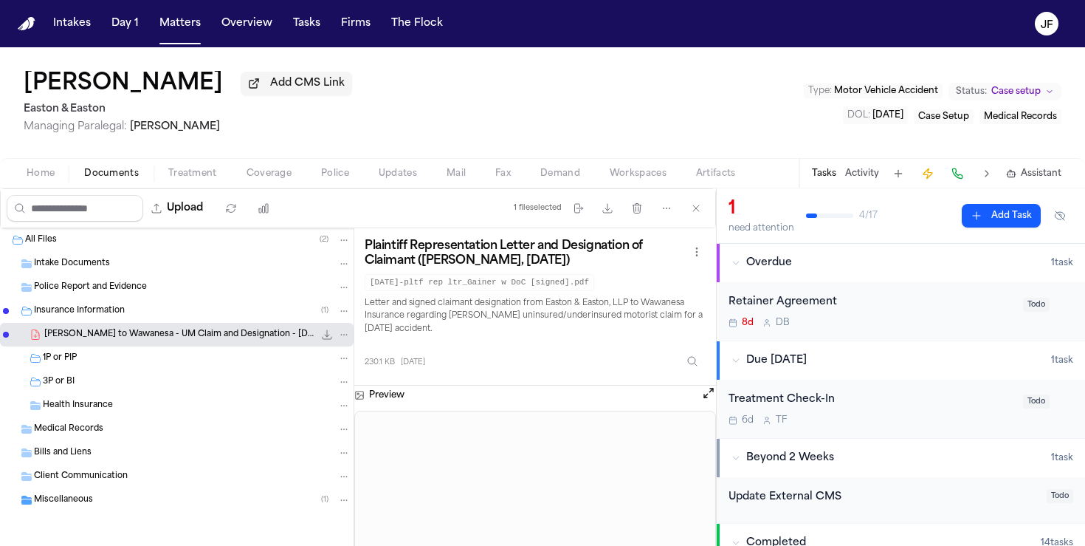
click at [344, 334] on icon "File: A. Gainer - LOR to Wawanesa - UM Claim and Designation - 10.6.25" at bounding box center [344, 334] width 10 height 10
click at [342, 400] on button "Move" at bounding box center [344, 393] width 101 height 27
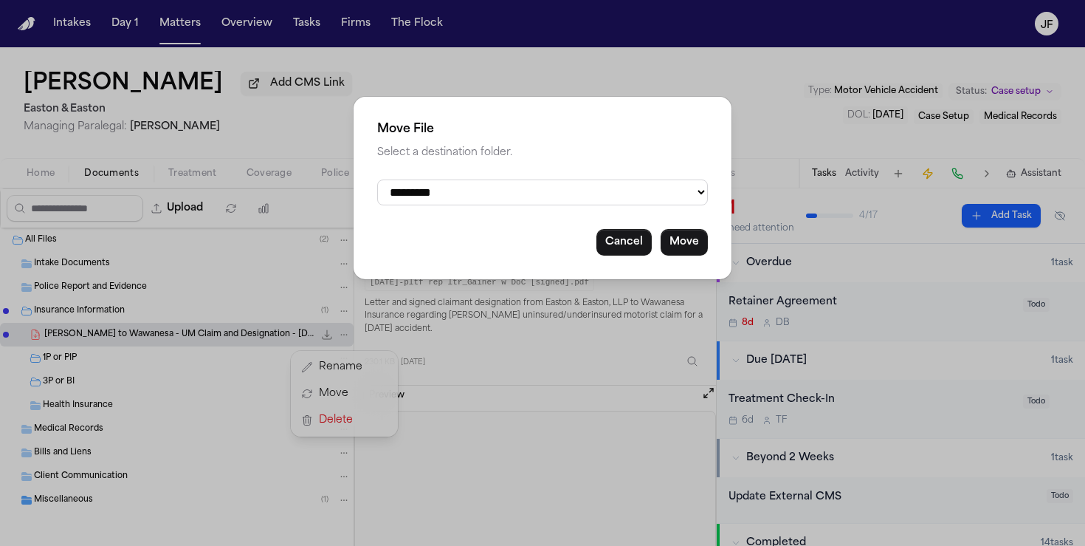
click at [490, 200] on select "**********" at bounding box center [542, 192] width 331 height 26
select select "**********"
click at [377, 179] on select "**********" at bounding box center [542, 192] width 331 height 26
click at [690, 255] on button "Move" at bounding box center [684, 242] width 47 height 27
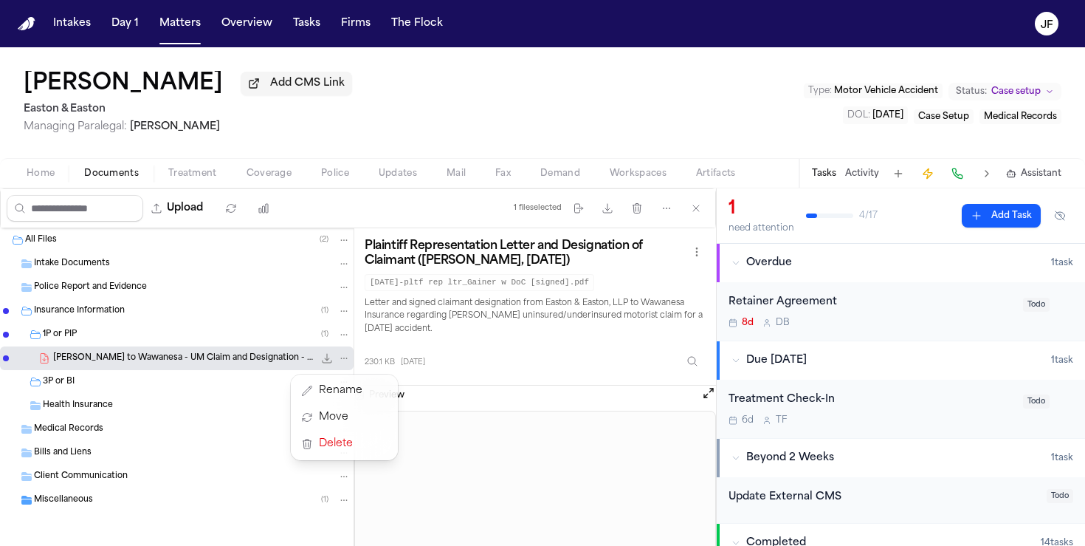
click at [181, 224] on div "Upload 1 file selected Move files Download files Delete files More actions Clea…" at bounding box center [358, 366] width 716 height 357
click at [185, 217] on button "Upload" at bounding box center [177, 208] width 69 height 27
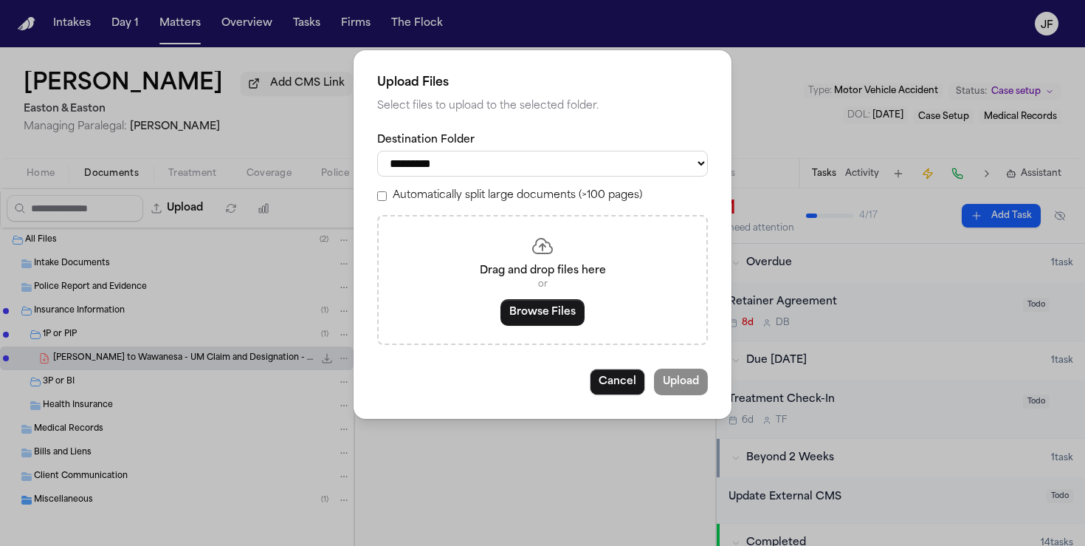
click at [481, 169] on select "**********" at bounding box center [542, 164] width 331 height 26
select select "**********"
click at [377, 151] on select "**********" at bounding box center [542, 164] width 331 height 26
click at [543, 319] on button "Browse Files" at bounding box center [543, 312] width 84 height 27
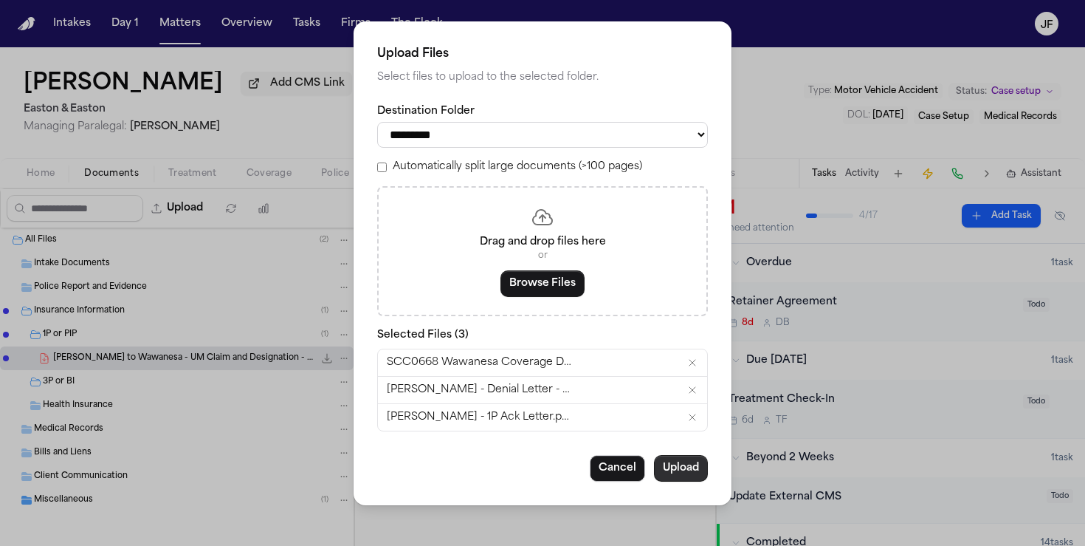
click at [680, 478] on button "Upload" at bounding box center [681, 468] width 54 height 27
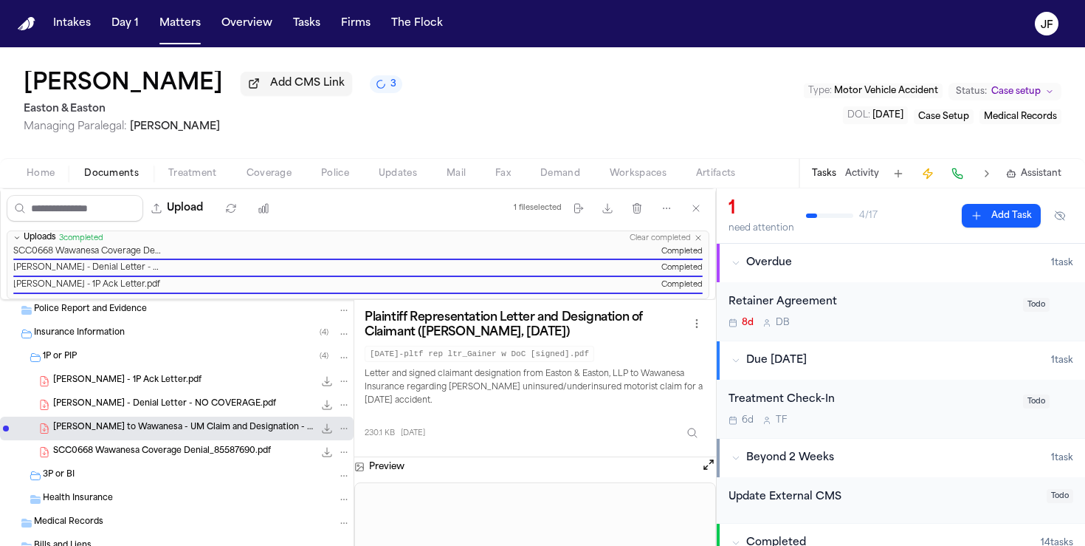
scroll to position [58, 0]
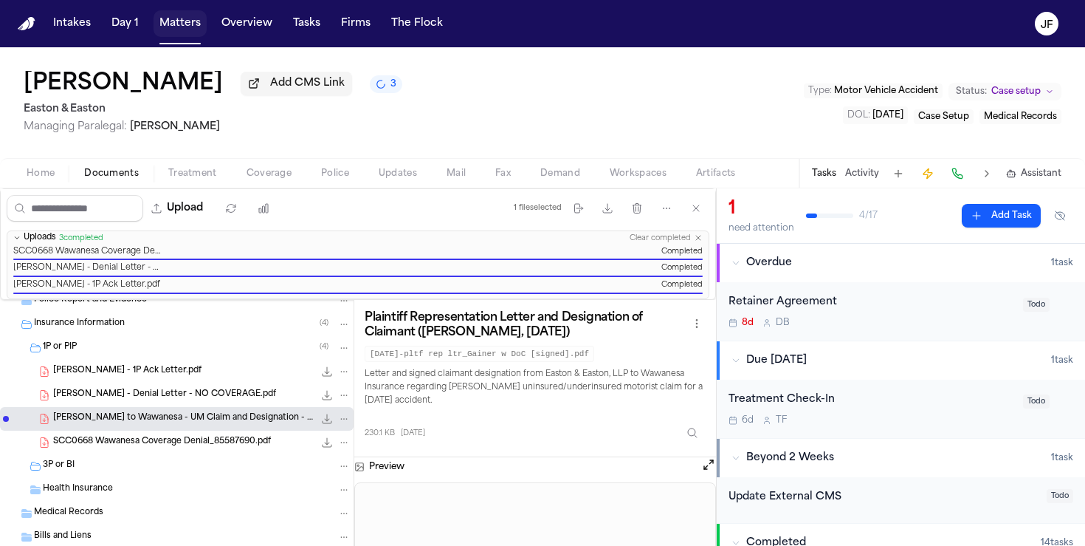
click at [161, 37] on nav "Intakes Day 1 Matters Overview Tasks Firms The [PERSON_NAME]" at bounding box center [542, 23] width 1085 height 47
click at [195, 32] on button "Matters" at bounding box center [180, 23] width 53 height 27
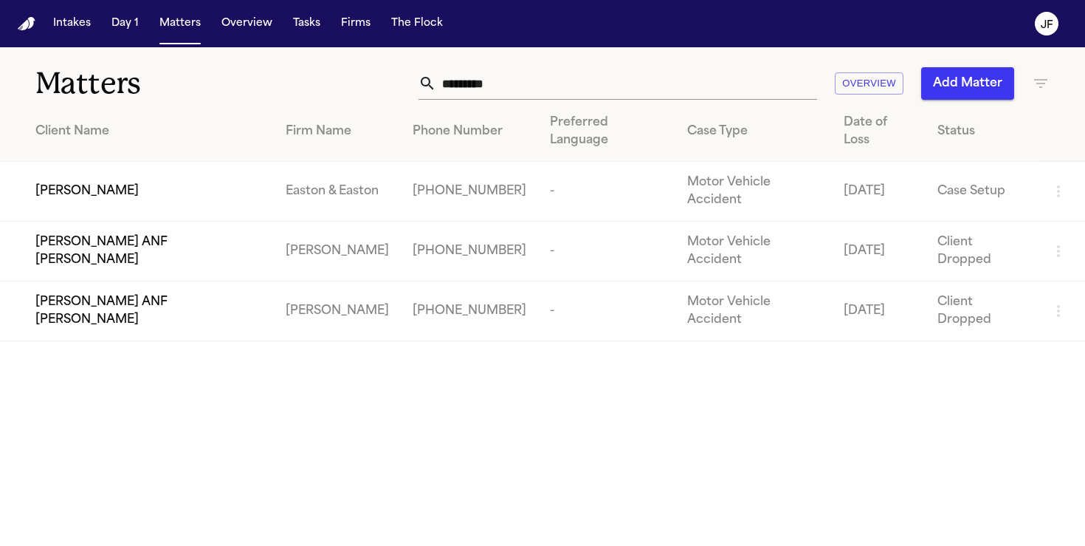
drag, startPoint x: 568, startPoint y: 83, endPoint x: 357, endPoint y: 83, distance: 211.2
click at [357, 83] on div "********* Overview Add Matter" at bounding box center [683, 83] width 733 height 32
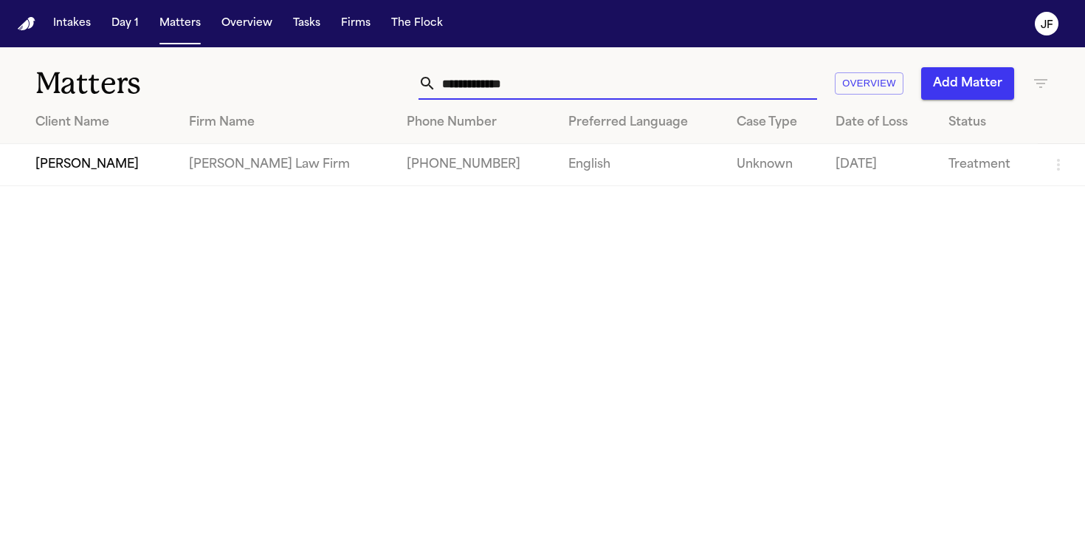
type input "**********"
click at [116, 175] on td "[PERSON_NAME]" at bounding box center [88, 165] width 177 height 42
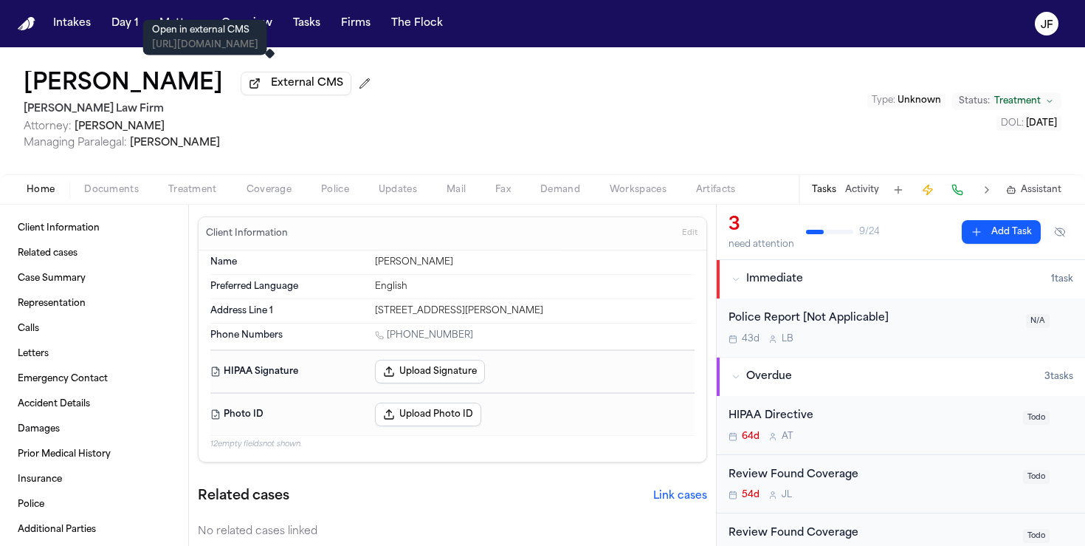
click at [250, 80] on button "External CMS" at bounding box center [296, 84] width 111 height 24
click at [278, 88] on span "External CMS" at bounding box center [307, 83] width 72 height 15
click at [274, 88] on span "External CMS" at bounding box center [307, 83] width 72 height 15
click at [105, 174] on div "James Johnson External CMS Hecht Law Firm Attorney: Ryan Hecht Managing Paraleg…" at bounding box center [542, 110] width 1085 height 127
click at [105, 187] on span "Documents" at bounding box center [111, 190] width 55 height 12
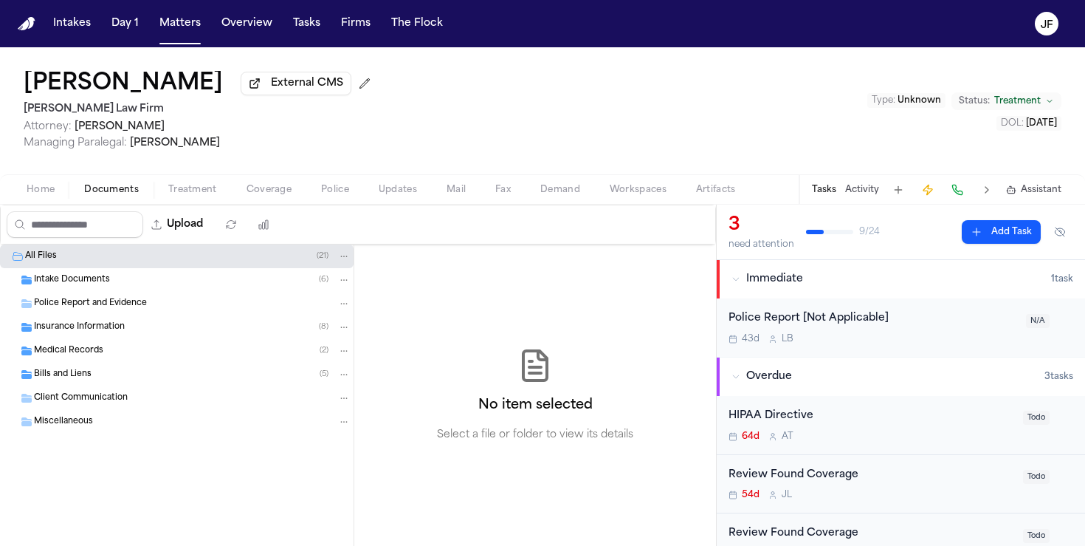
click at [123, 337] on div "Insurance Information ( 8 )" at bounding box center [177, 327] width 354 height 24
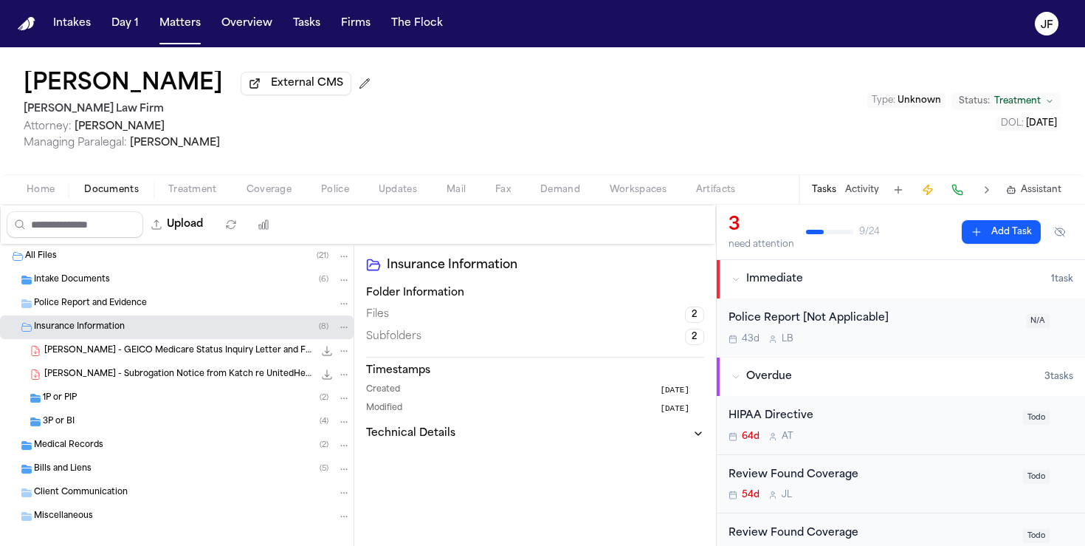
click at [110, 414] on div "3P or BI ( 4 )" at bounding box center [177, 422] width 354 height 24
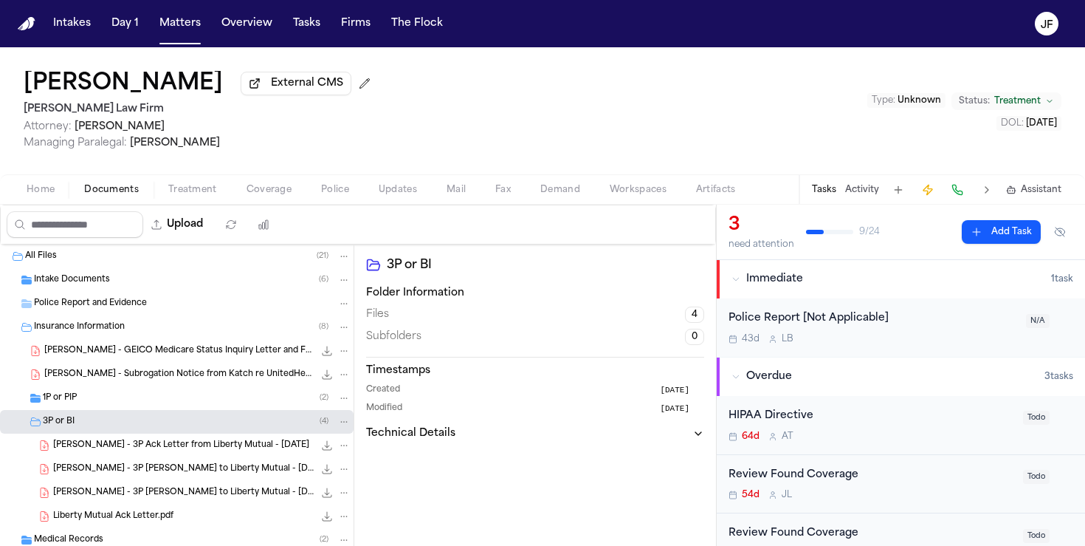
click at [111, 405] on div "1P or PIP ( 2 )" at bounding box center [197, 397] width 308 height 13
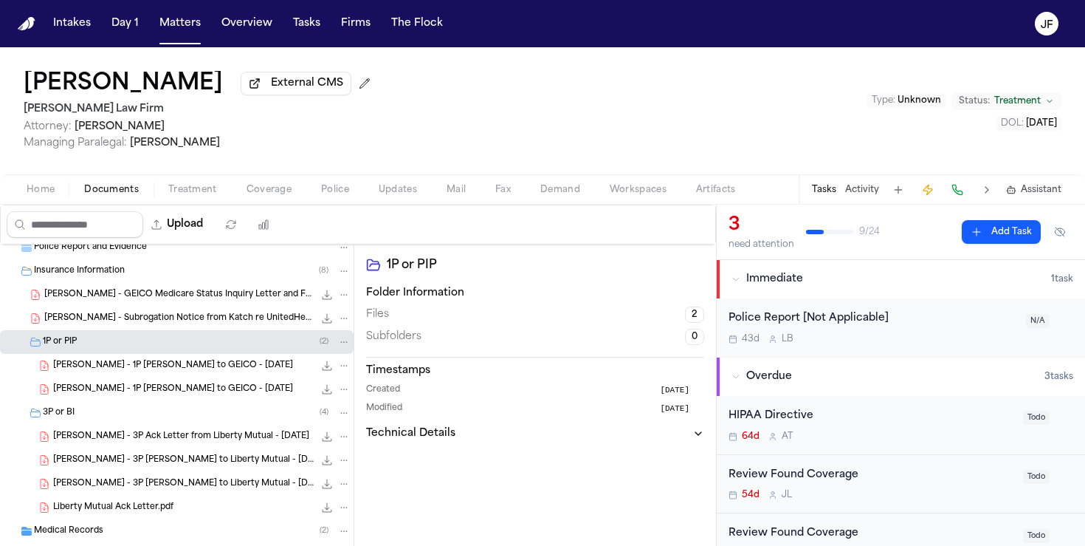
scroll to position [66, 0]
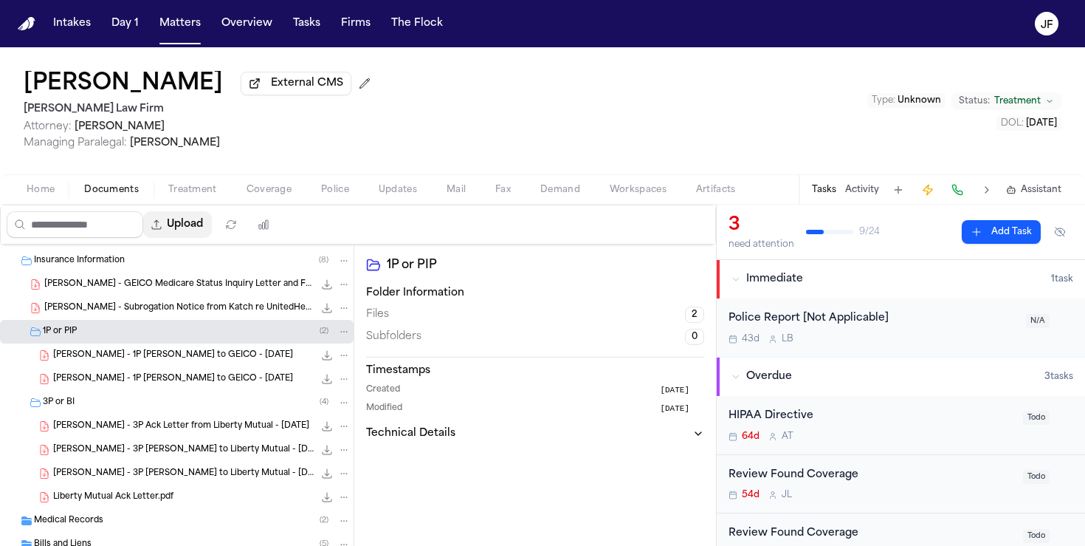
click at [195, 226] on button "Upload" at bounding box center [177, 224] width 69 height 27
select select "**********"
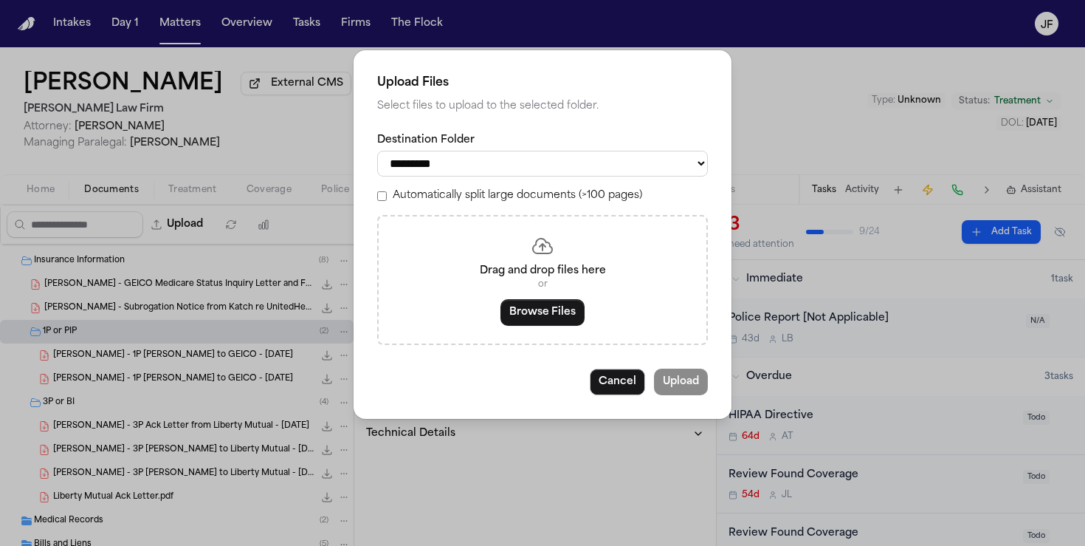
click at [525, 324] on button "Browse Files" at bounding box center [543, 312] width 84 height 27
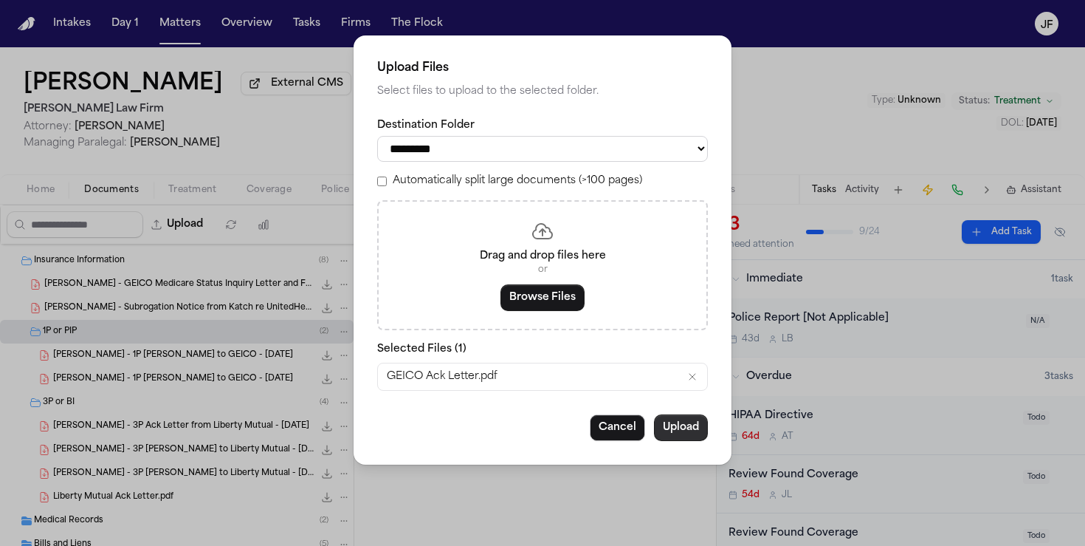
click at [680, 422] on button "Upload" at bounding box center [681, 427] width 54 height 27
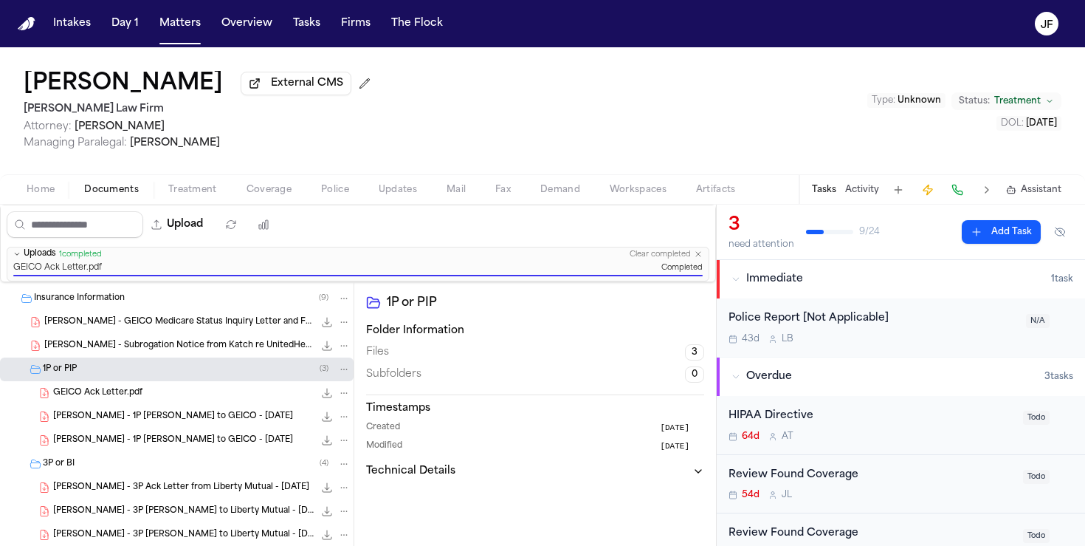
click at [180, 399] on div "GEICO Ack Letter.pdf 169.0 KB • PDF" at bounding box center [202, 392] width 298 height 15
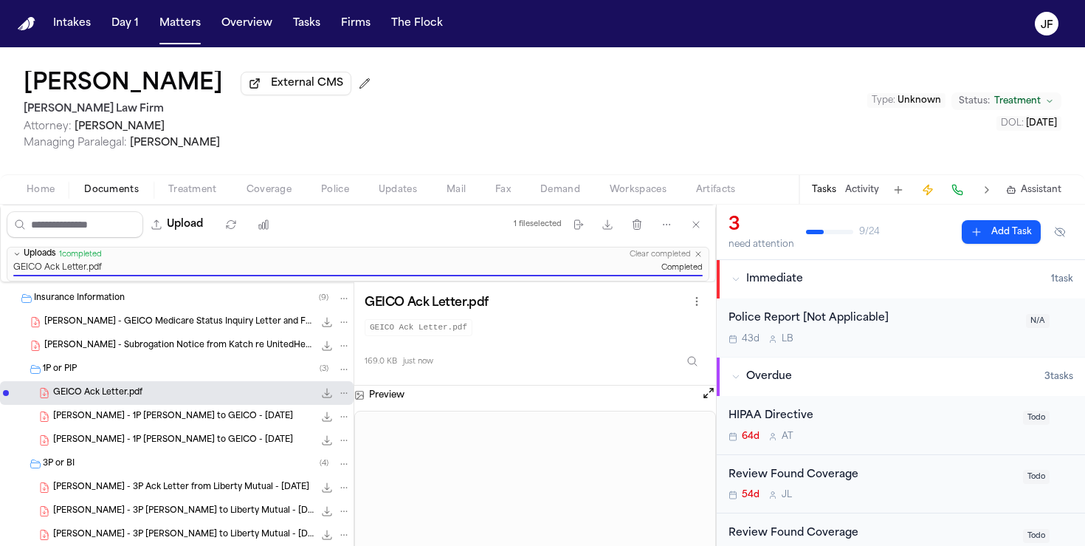
click at [220, 243] on div "Upload" at bounding box center [142, 224] width 282 height 38
click at [203, 238] on button "Upload" at bounding box center [177, 224] width 69 height 27
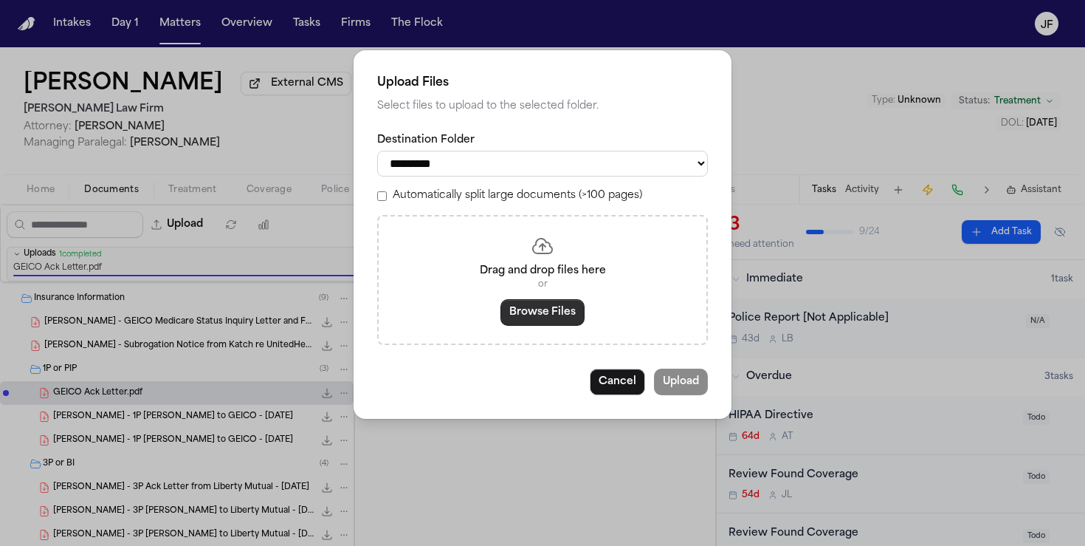
click at [555, 318] on button "Browse Files" at bounding box center [543, 312] width 84 height 27
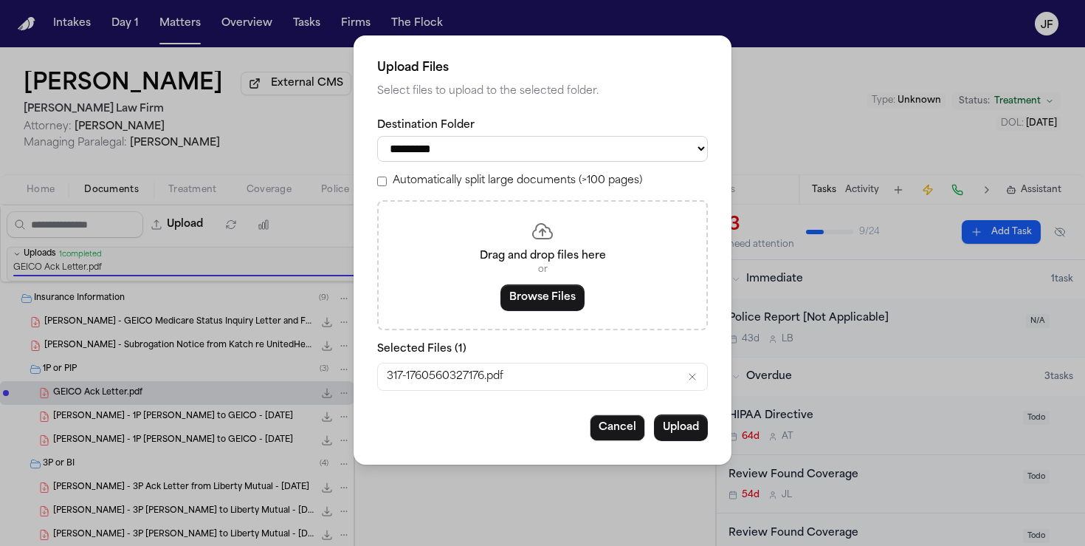
click at [500, 151] on select "**********" at bounding box center [542, 149] width 331 height 26
select select "**********"
click at [377, 136] on select "**********" at bounding box center [542, 149] width 331 height 26
click at [684, 441] on button "Upload" at bounding box center [681, 427] width 54 height 27
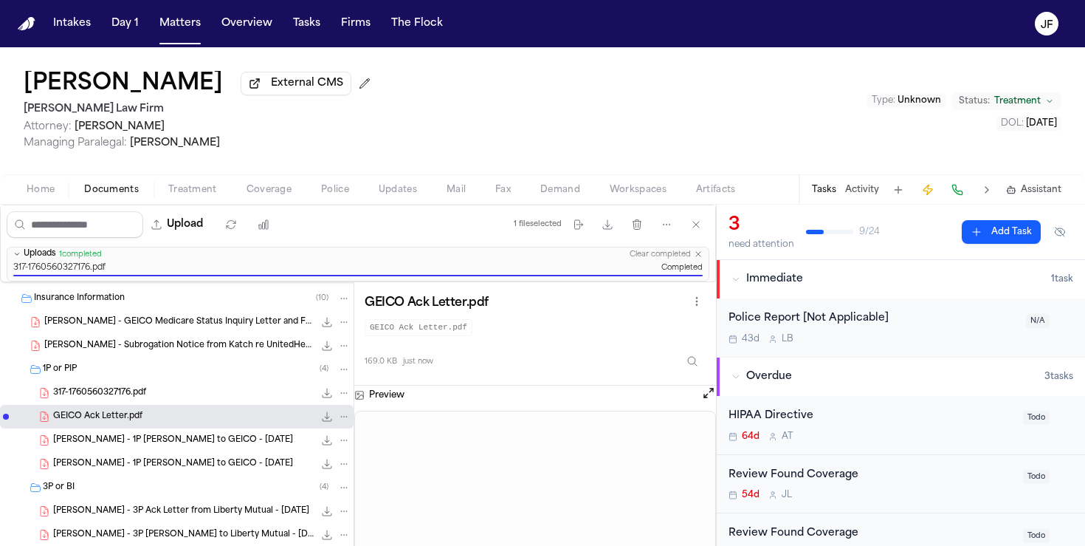
click at [194, 397] on div "317-1760560327176.pdf 75.6 KB • PDF" at bounding box center [202, 392] width 298 height 15
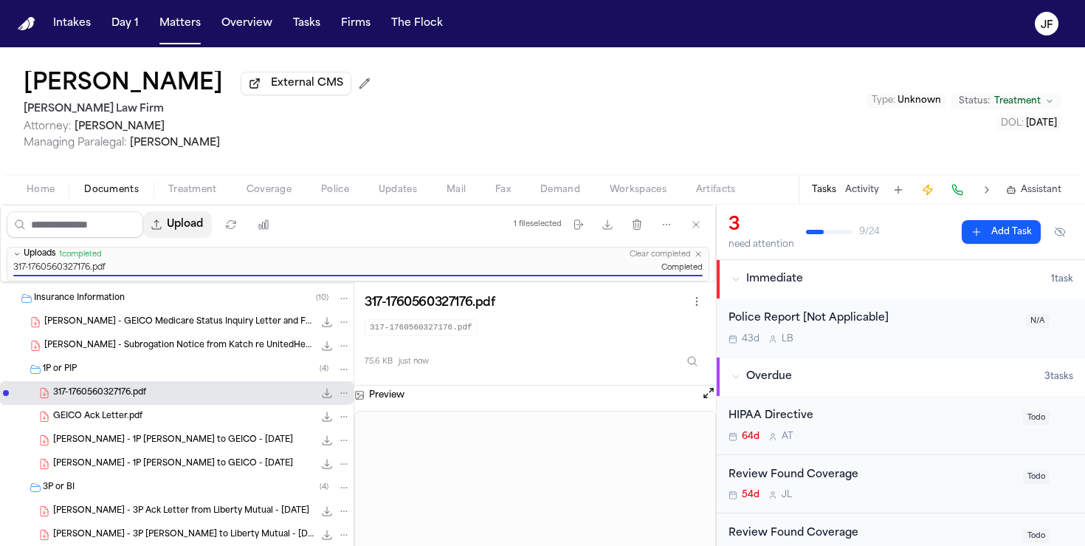
click at [206, 225] on button "Upload" at bounding box center [177, 224] width 69 height 27
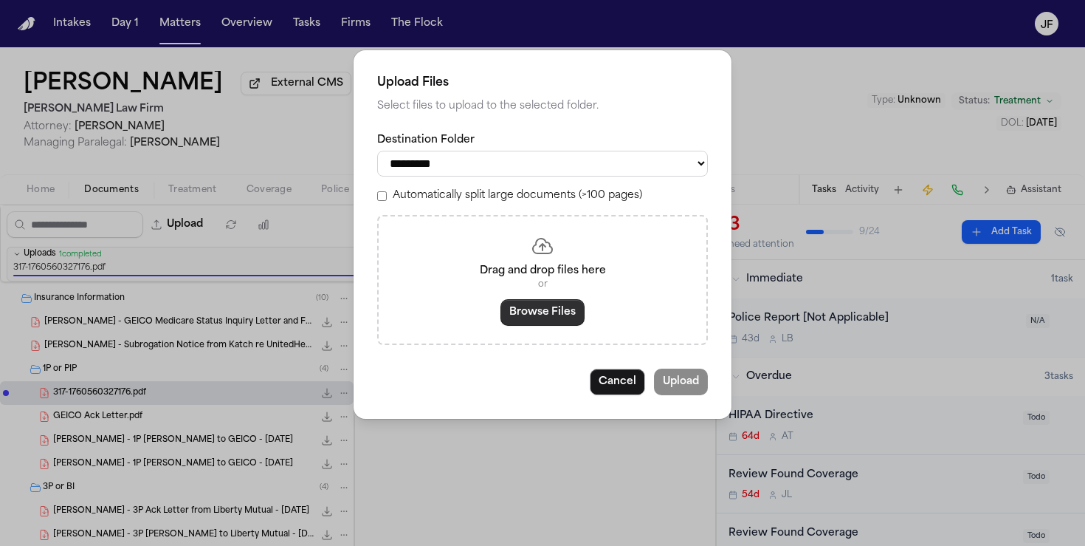
click at [577, 325] on button "Browse Files" at bounding box center [543, 312] width 84 height 27
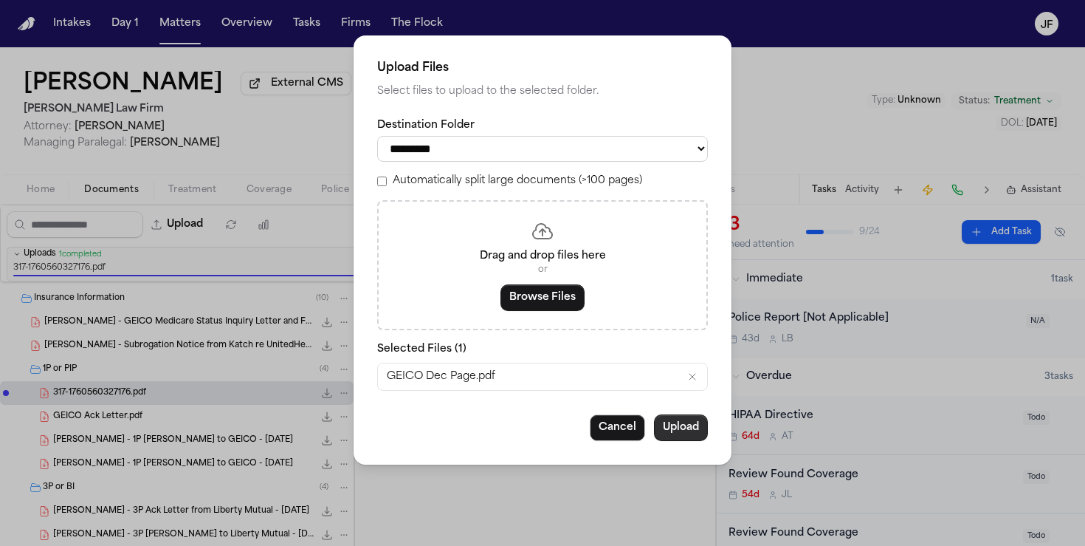
click at [688, 430] on button "Upload" at bounding box center [681, 427] width 54 height 27
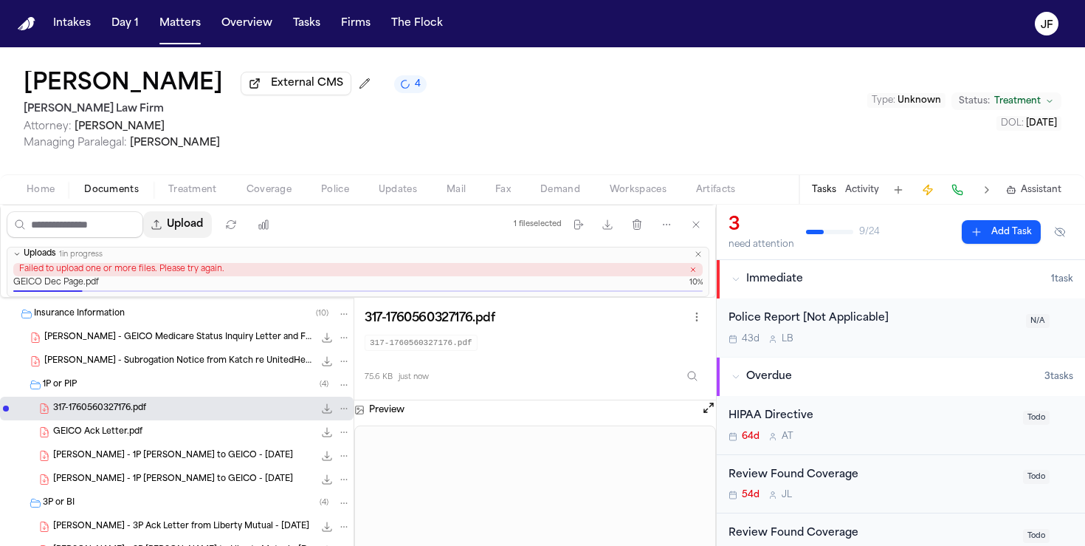
click at [182, 230] on button "Upload" at bounding box center [177, 224] width 69 height 27
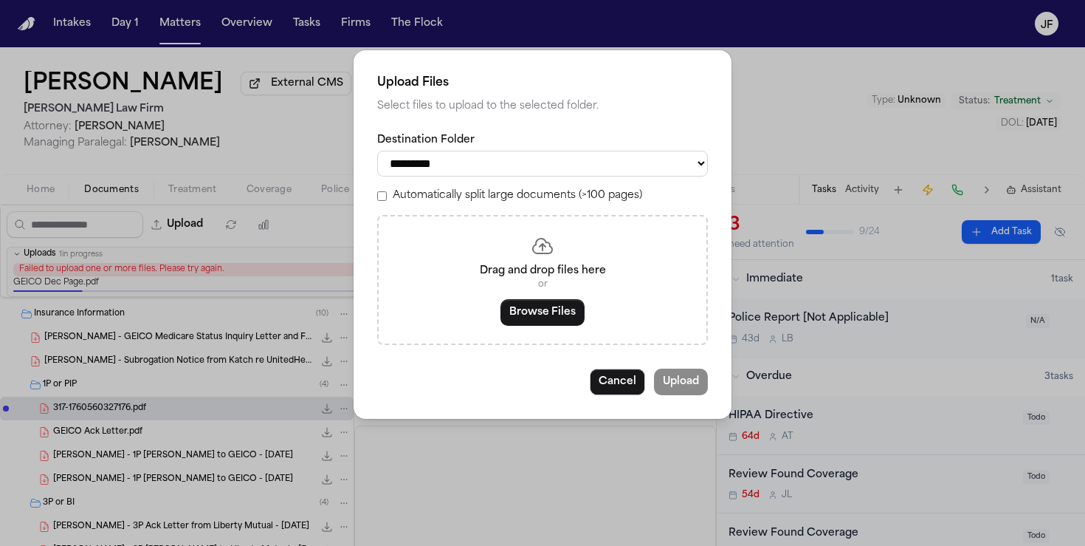
click at [494, 158] on select "**********" at bounding box center [542, 164] width 331 height 26
select select "**********"
click at [377, 151] on select "**********" at bounding box center [542, 164] width 331 height 26
click at [549, 312] on button "Browse Files" at bounding box center [543, 312] width 84 height 27
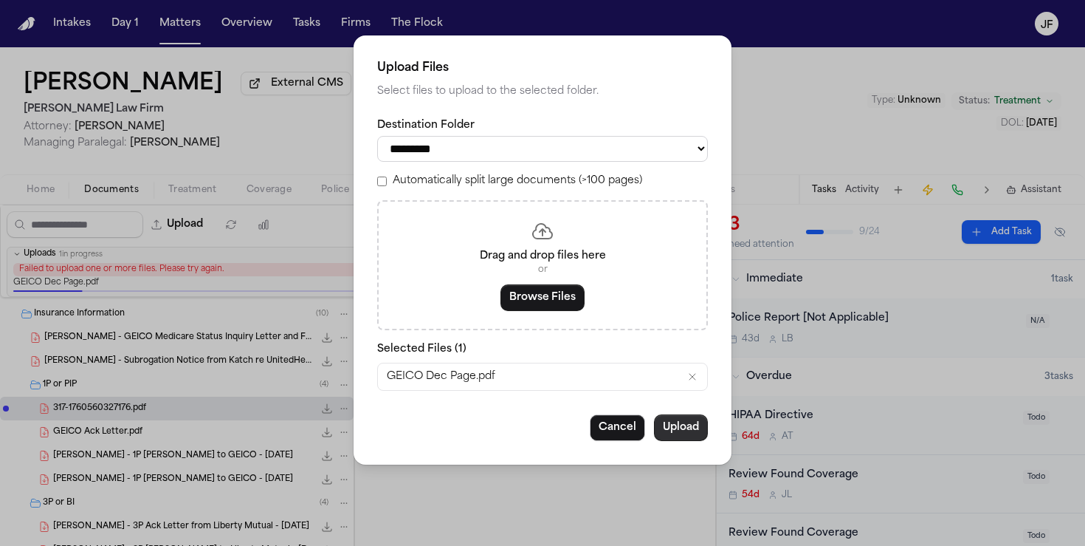
click at [690, 436] on button "Upload" at bounding box center [681, 427] width 54 height 27
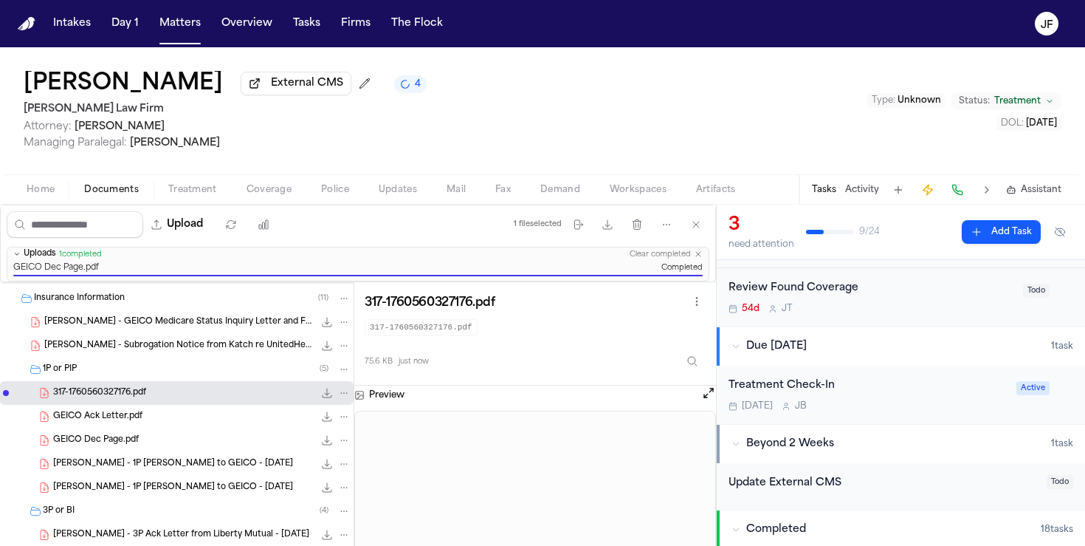
scroll to position [0, 0]
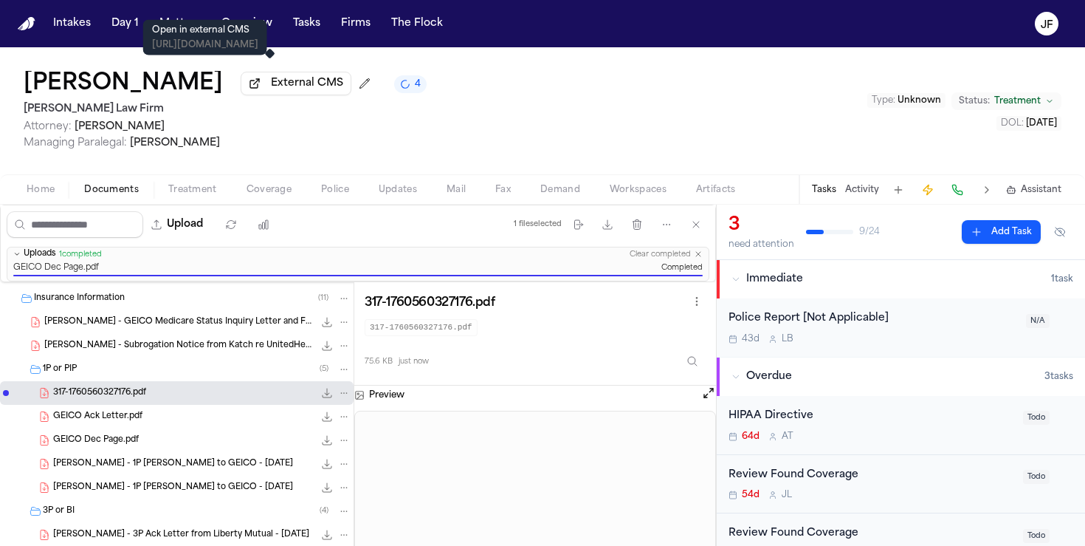
click at [271, 86] on span "External CMS" at bounding box center [307, 83] width 72 height 15
click at [170, 34] on button "Matters" at bounding box center [180, 23] width 53 height 27
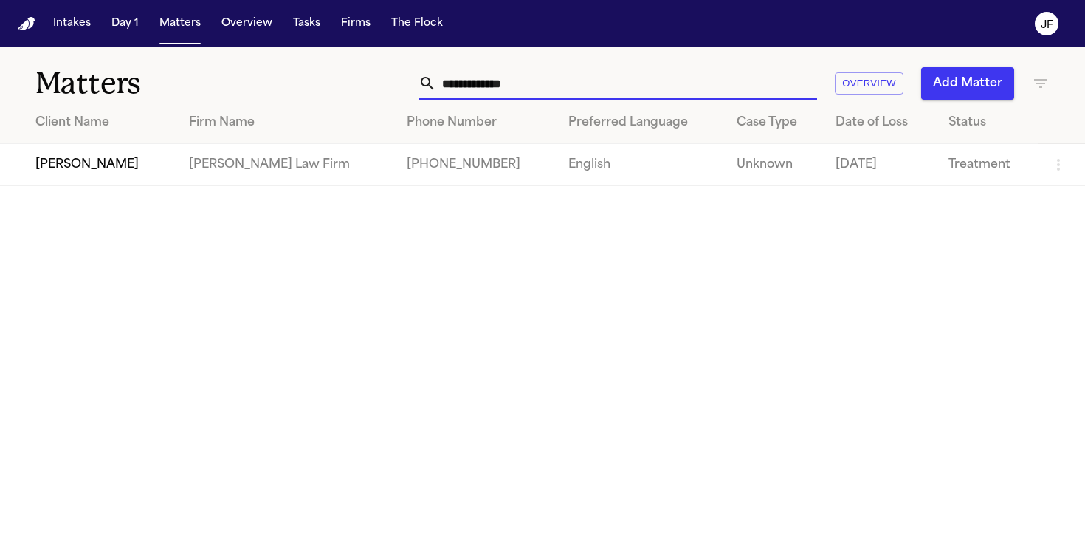
drag, startPoint x: 547, startPoint y: 78, endPoint x: 217, endPoint y: 70, distance: 330.1
click at [217, 70] on div "**********" at bounding box center [542, 74] width 1085 height 55
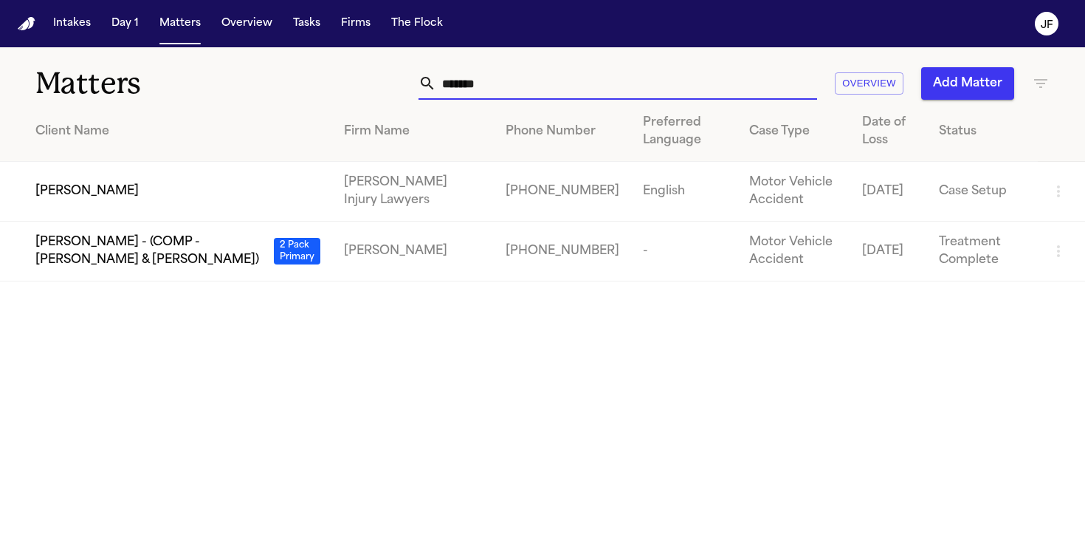
type input "*******"
click at [74, 200] on span "[PERSON_NAME]" at bounding box center [86, 191] width 103 height 18
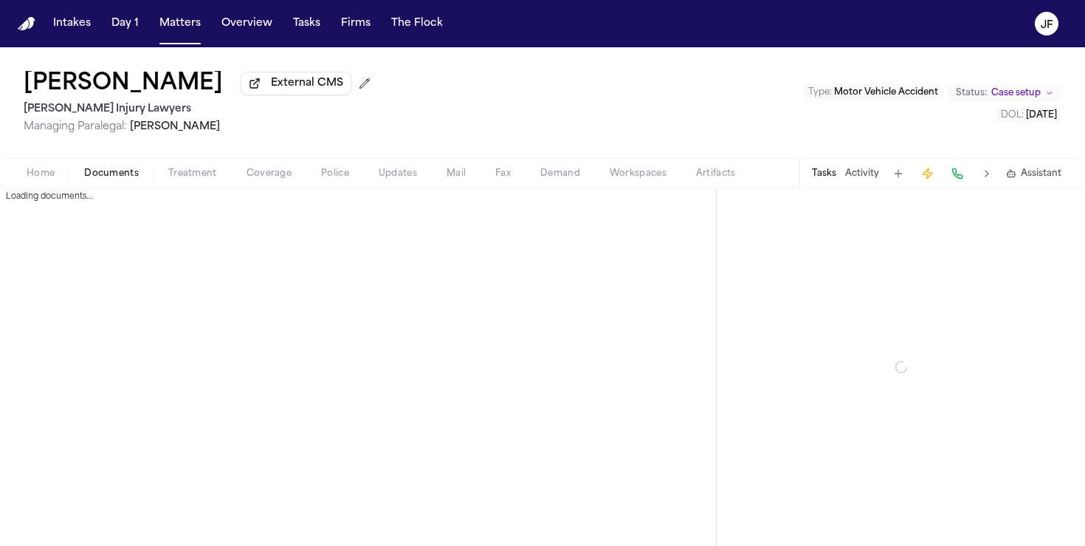
click at [126, 176] on span "Documents" at bounding box center [111, 174] width 55 height 12
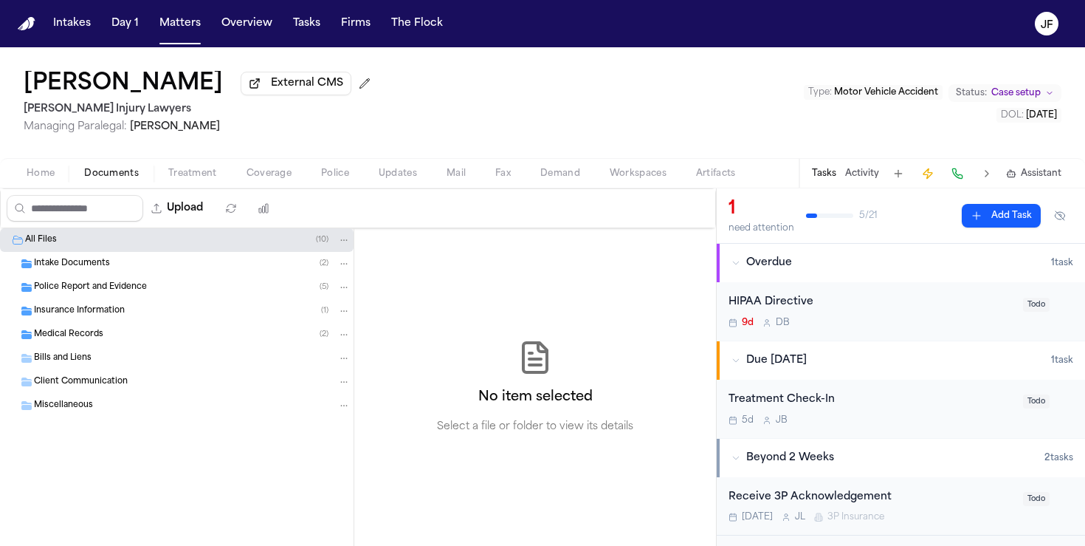
click at [107, 312] on span "Insurance Information" at bounding box center [79, 311] width 91 height 13
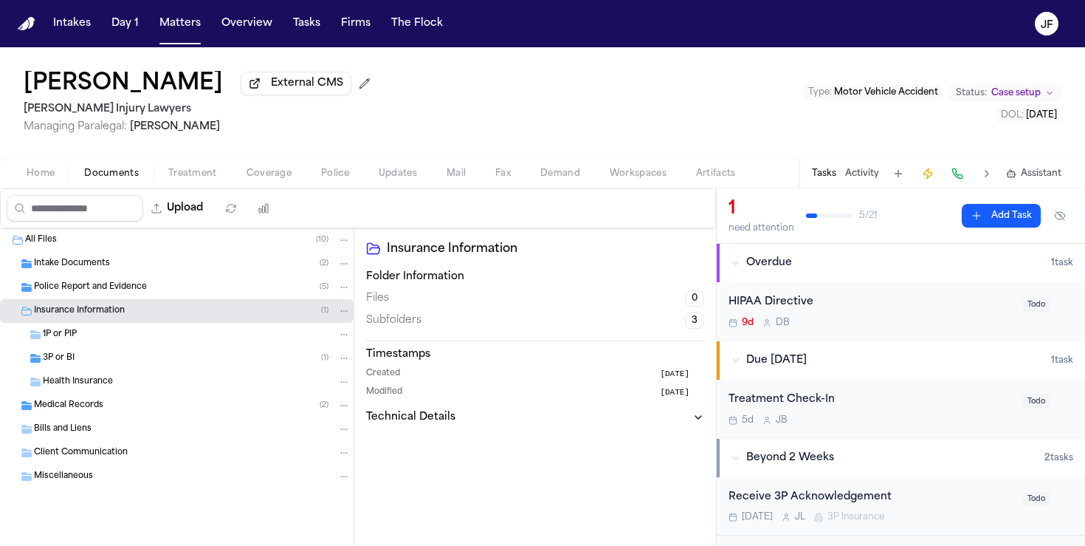
click at [106, 365] on div "3P or BI ( 1 )" at bounding box center [197, 357] width 308 height 13
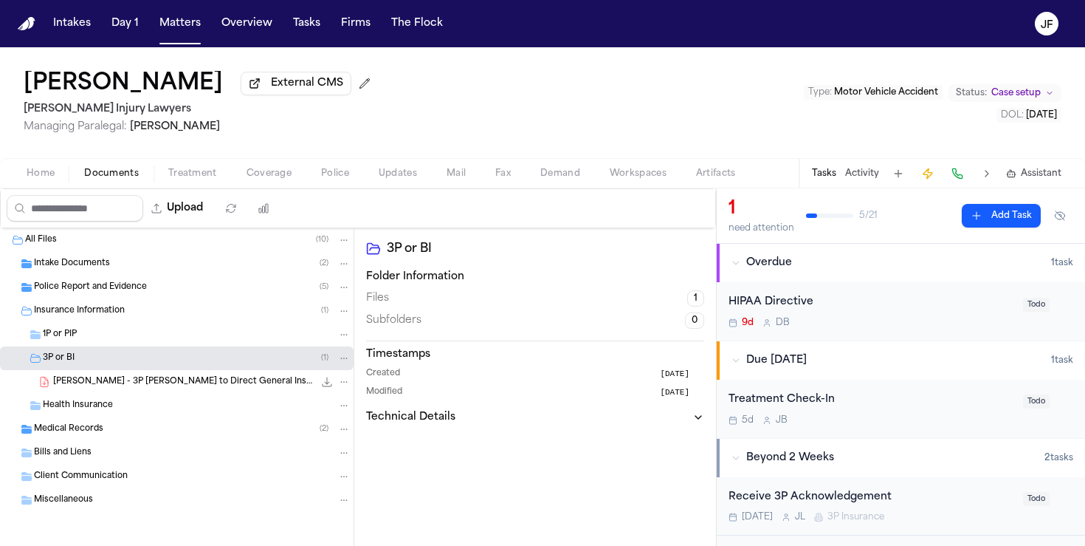
click at [115, 386] on span "F. Ellis - 3P LOR to Direct General Insurance Company - 10.13.25" at bounding box center [183, 382] width 261 height 13
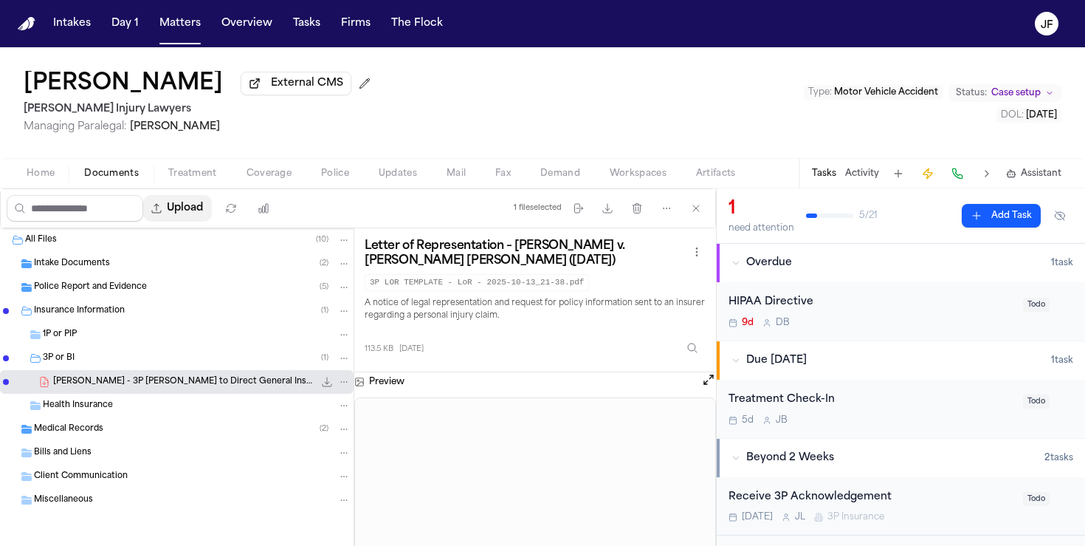
click at [203, 198] on button "Upload" at bounding box center [177, 208] width 69 height 27
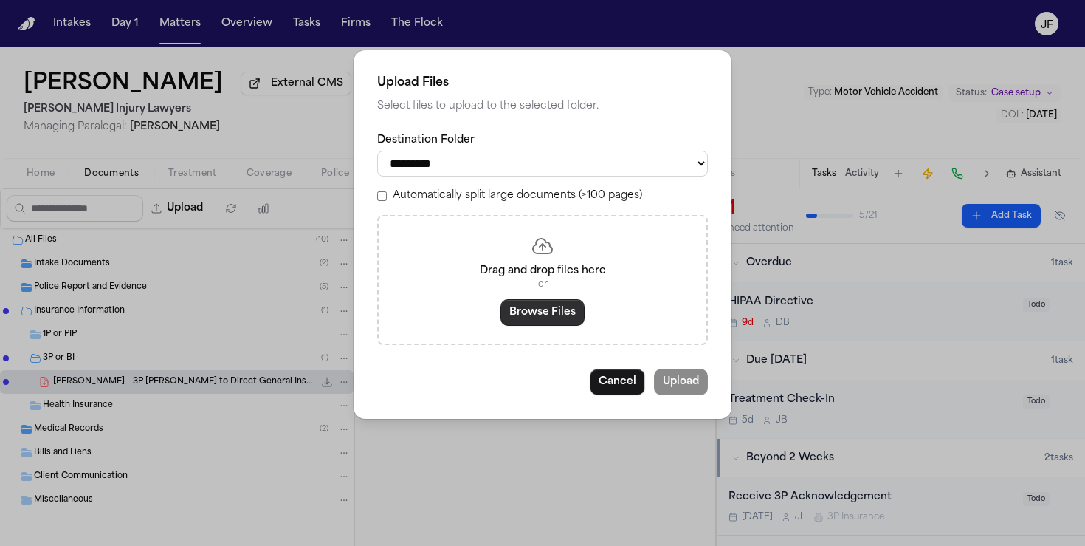
click at [529, 306] on button "Browse Files" at bounding box center [543, 312] width 84 height 27
click at [477, 151] on select "**********" at bounding box center [542, 164] width 331 height 26
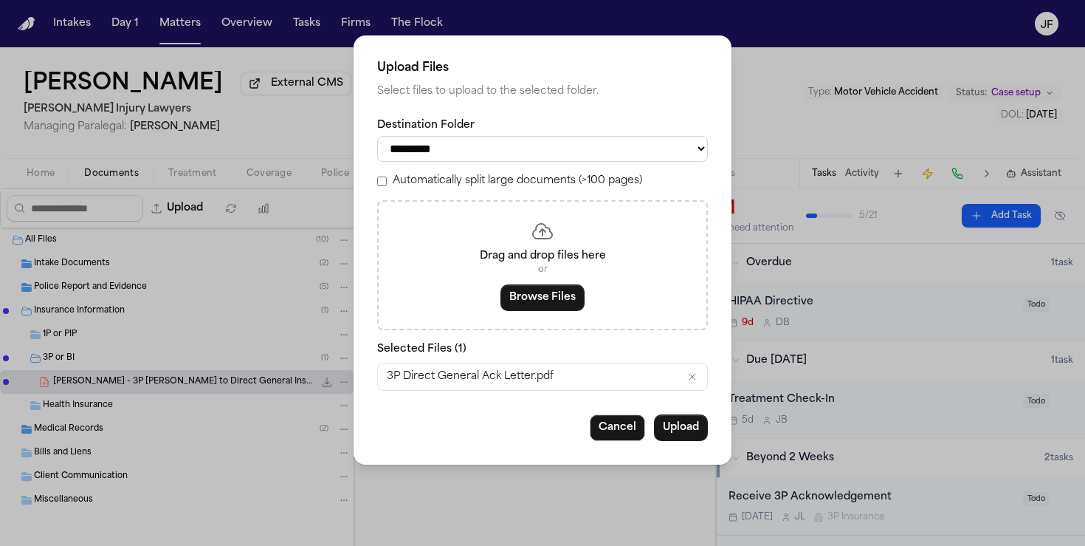
select select "**********"
click at [377, 136] on select "**********" at bounding box center [542, 149] width 331 height 26
click at [663, 435] on button "Upload" at bounding box center [681, 427] width 54 height 27
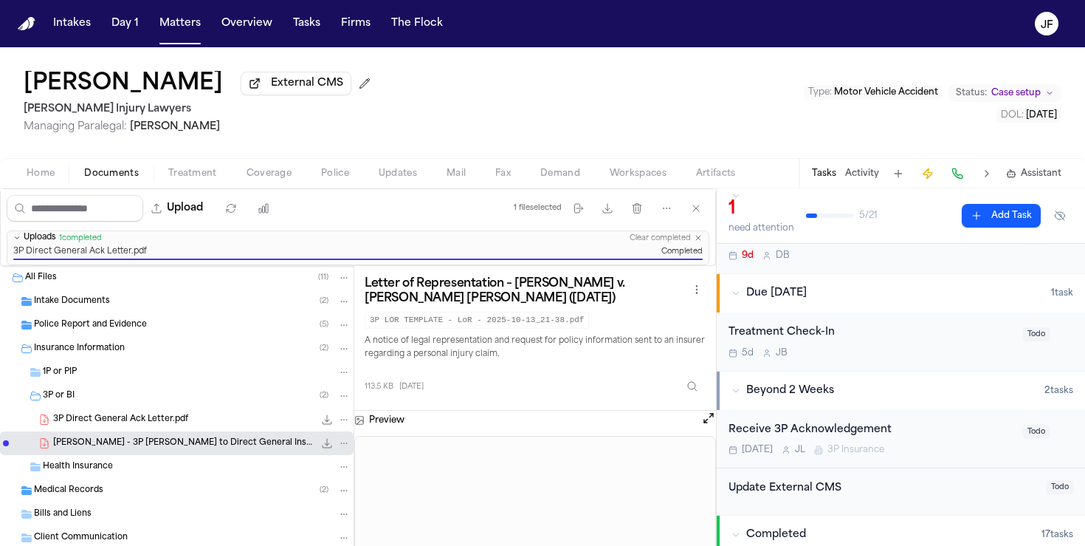
scroll to position [75, 0]
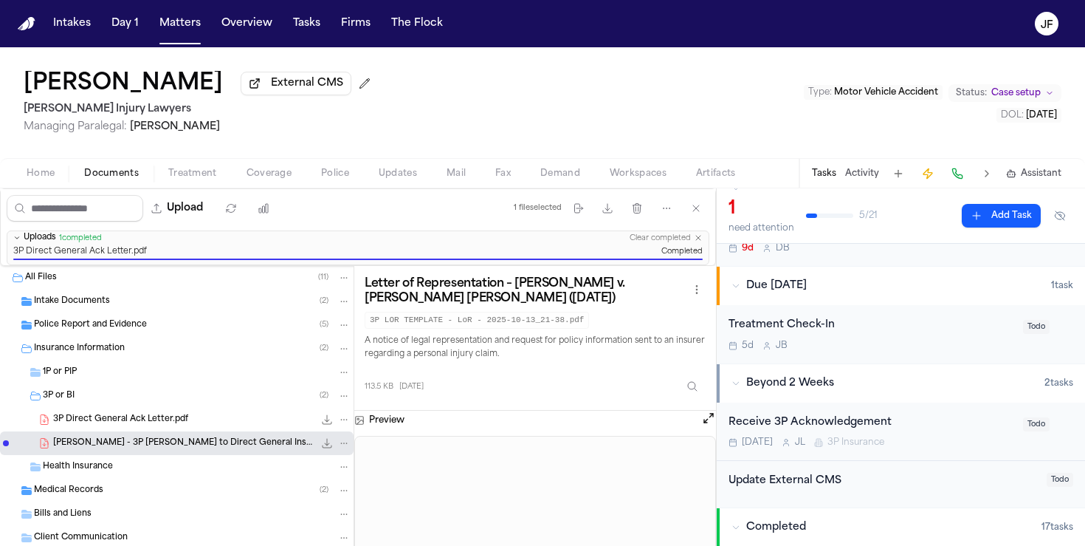
click at [803, 435] on div "Receive 3P Acknowledgement Nov 13 J L 3P Insurance" at bounding box center [872, 431] width 286 height 35
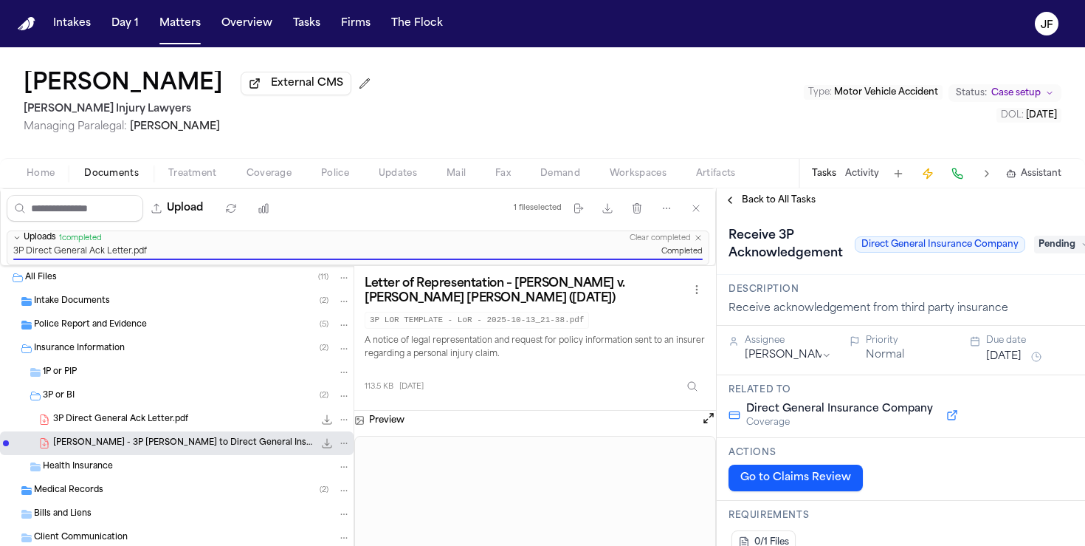
click at [1070, 243] on span "Pending" at bounding box center [1063, 245] width 59 height 18
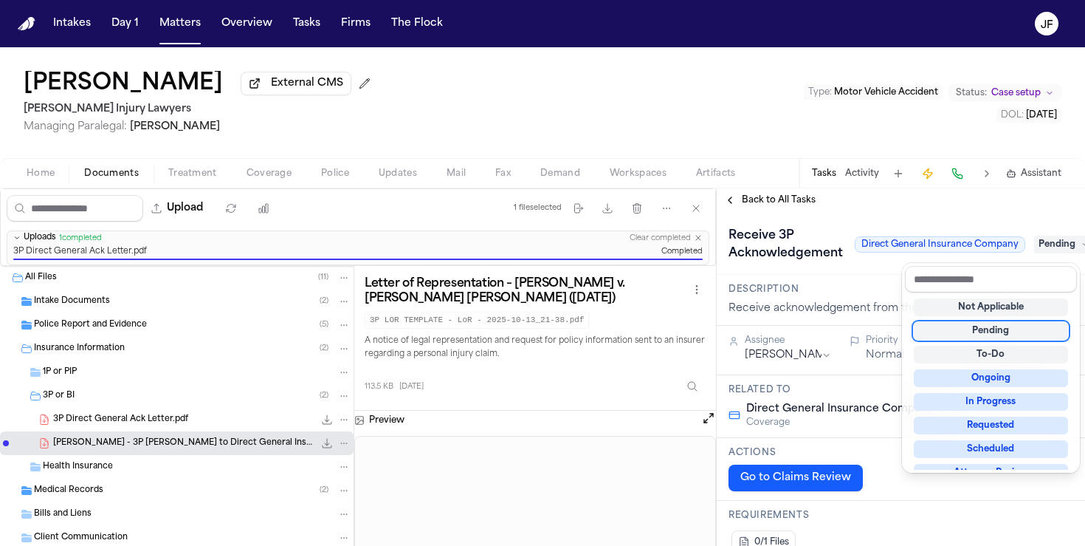
scroll to position [230, 0]
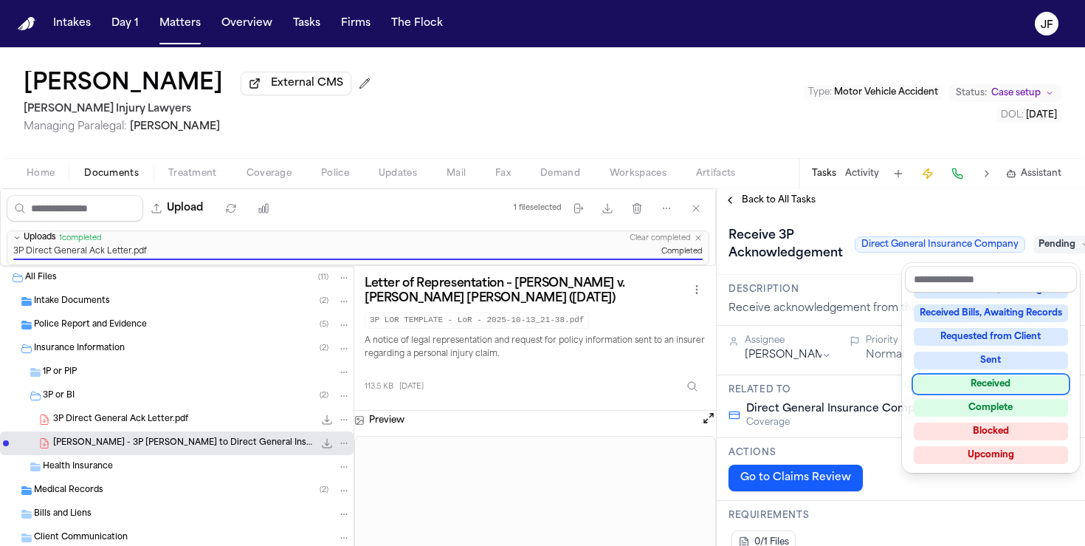
click at [991, 390] on div "Received" at bounding box center [991, 384] width 154 height 18
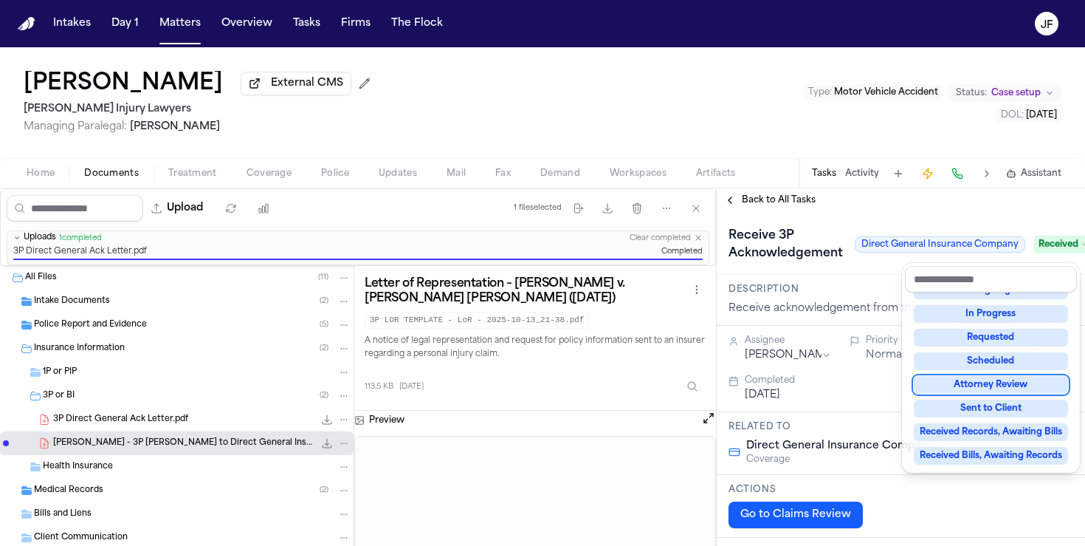
click at [826, 203] on div "**********" at bounding box center [901, 366] width 368 height 357
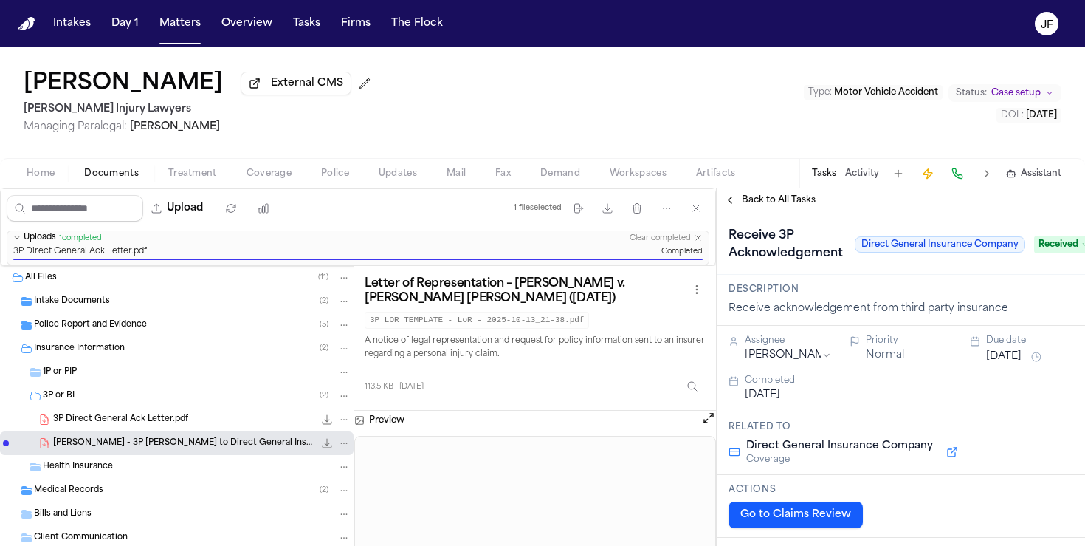
click at [790, 204] on span "Back to All Tasks" at bounding box center [779, 200] width 74 height 12
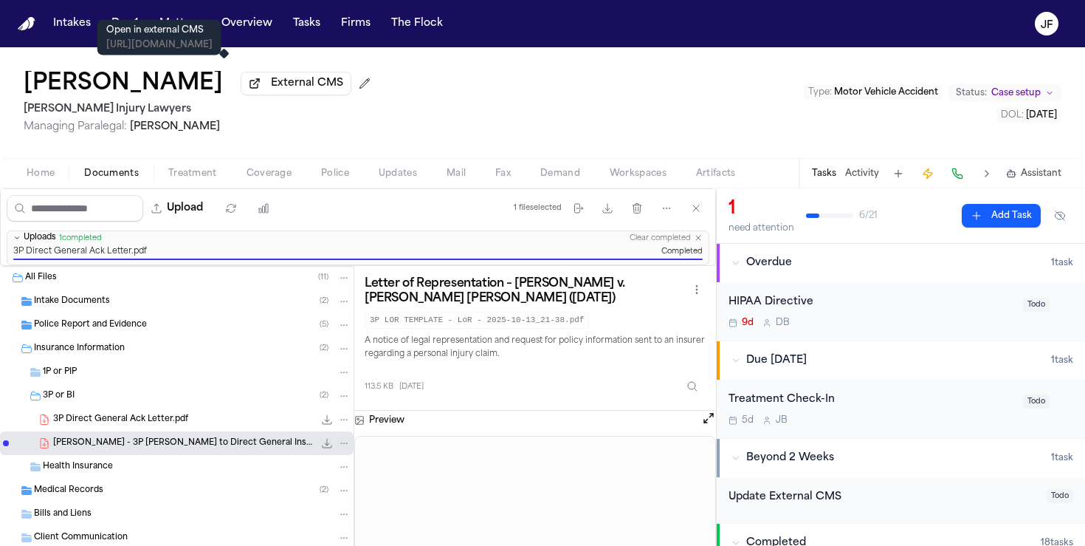
click at [271, 89] on span "External CMS" at bounding box center [307, 83] width 72 height 15
click at [856, 176] on button "Activity" at bounding box center [862, 174] width 34 height 12
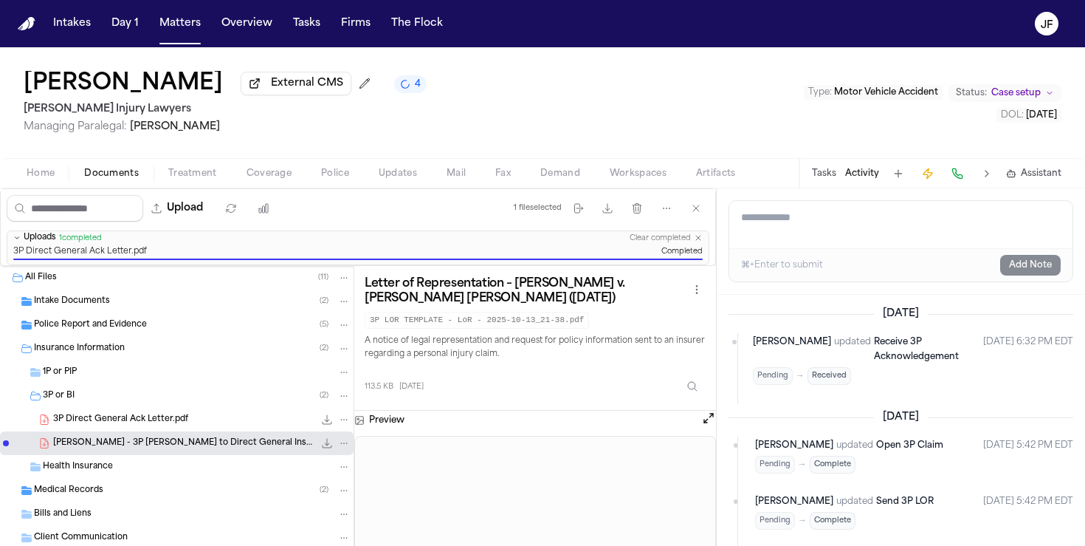
click at [827, 230] on textarea "Add a note to this matter" at bounding box center [900, 224] width 343 height 47
type textarea "**********"
click at [1036, 268] on button "Add Note" at bounding box center [1030, 265] width 61 height 21
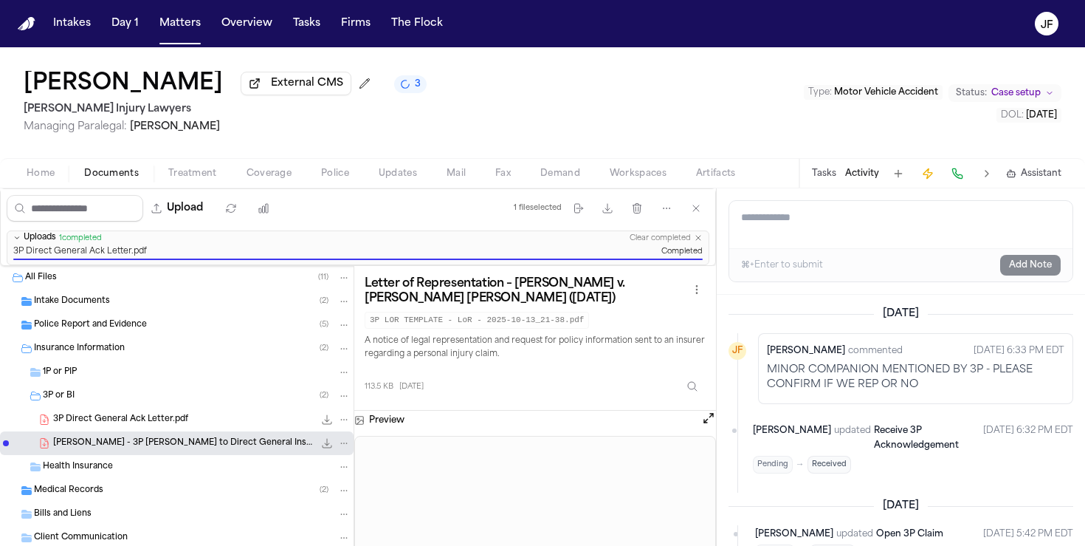
click at [518, 127] on div "Felecia Ellis External CMS 3 George Sink Injury Lawyers Managing Paralegal: Jes…" at bounding box center [542, 102] width 1085 height 111
click at [177, 30] on button "Matters" at bounding box center [180, 23] width 53 height 27
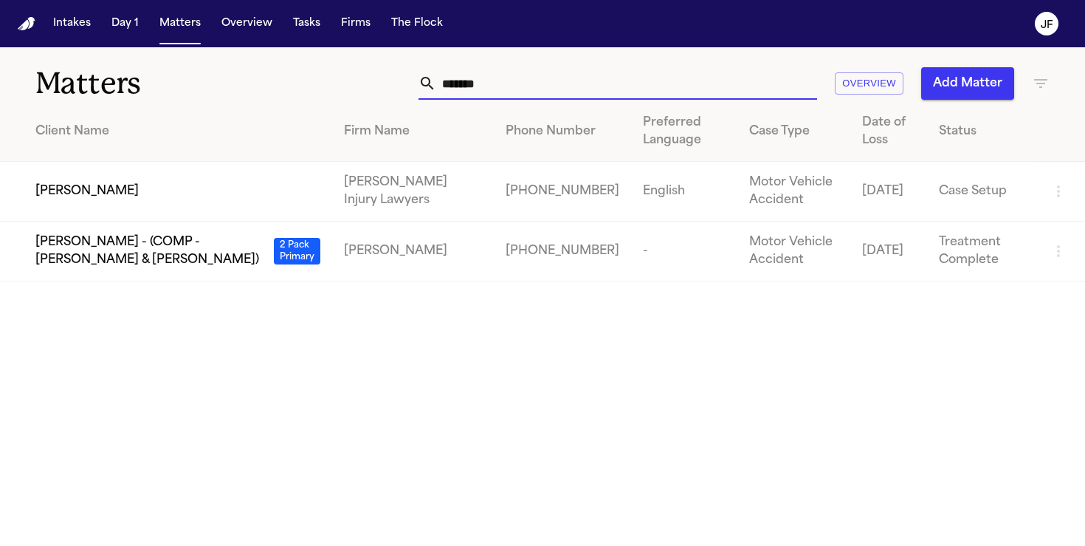
drag, startPoint x: 495, startPoint y: 86, endPoint x: 205, endPoint y: 86, distance: 290.2
click at [205, 86] on div "Matters ******* Overview Add Matter" at bounding box center [542, 74] width 1085 height 55
paste input "******"
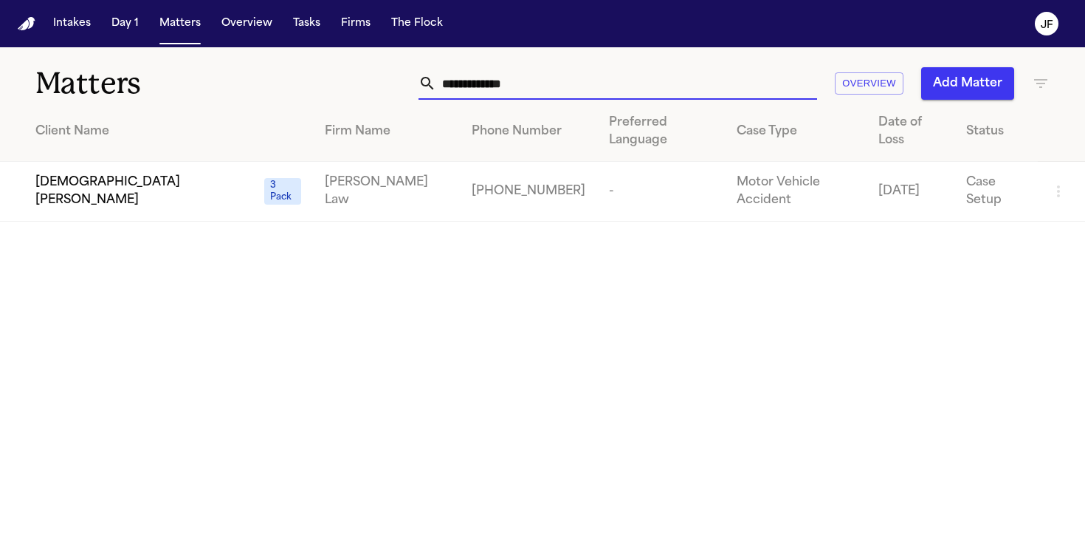
type input "**********"
click at [95, 174] on span "[DEMOGRAPHIC_DATA][PERSON_NAME]" at bounding box center [146, 191] width 223 height 35
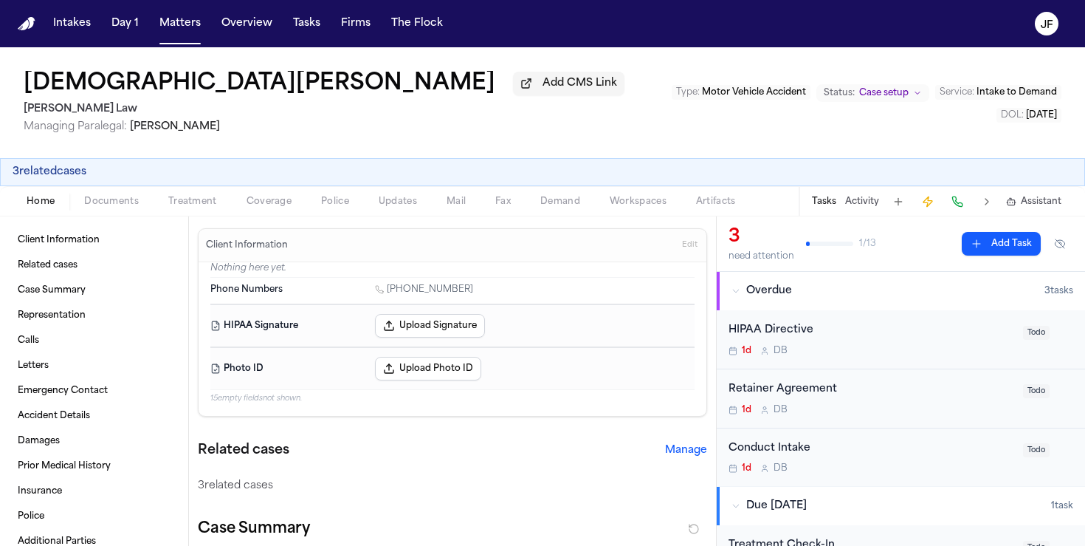
click at [111, 221] on div "Client Information Related cases Case Summary Representation Calls Letters Emer…" at bounding box center [94, 380] width 188 height 329
click at [114, 216] on div "Home Documents Treatment Coverage Police Updates Mail Fax Demand Workspaces Art…" at bounding box center [542, 201] width 1085 height 30
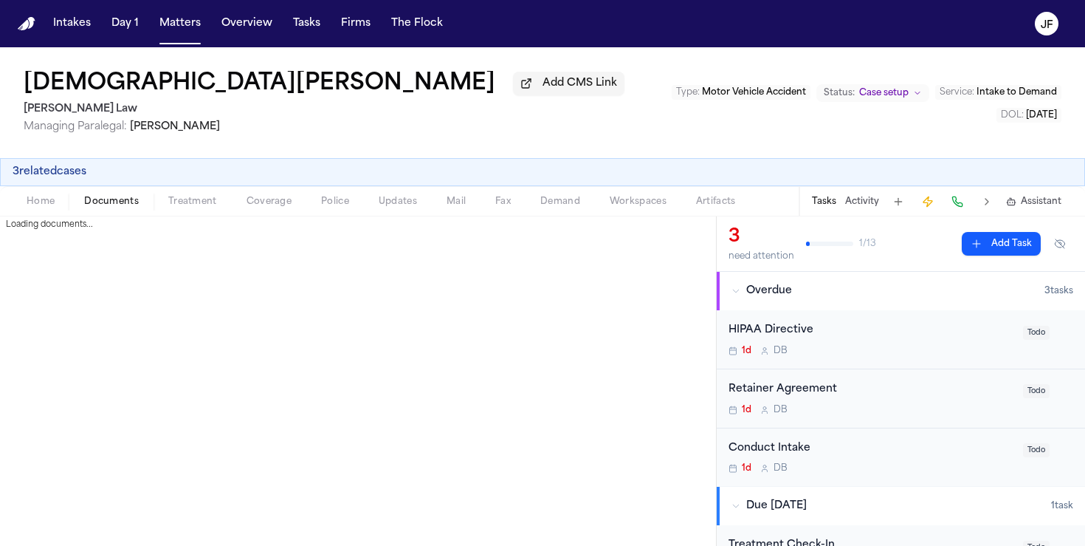
click at [130, 199] on span "Documents" at bounding box center [111, 202] width 55 height 12
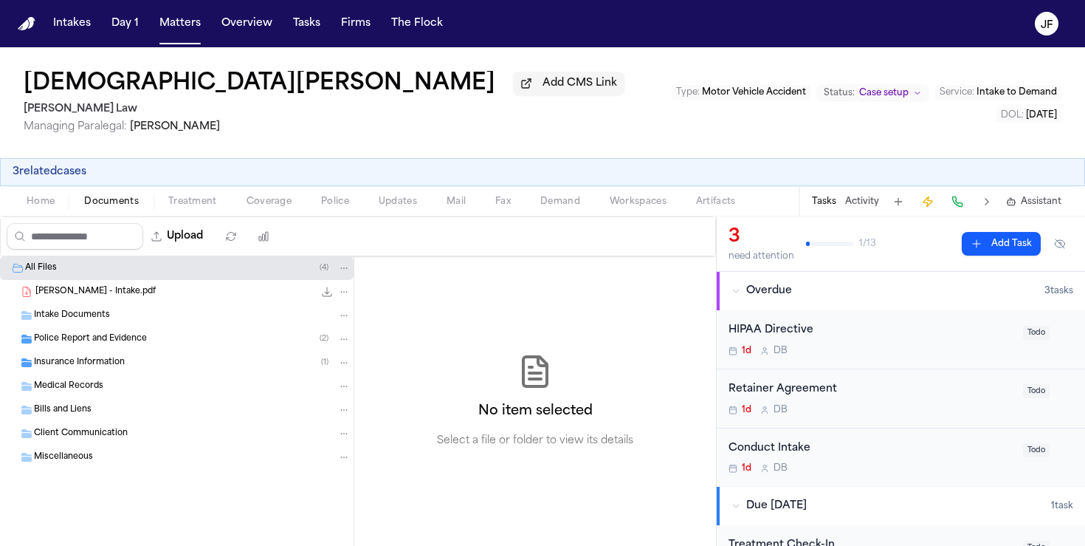
click at [77, 369] on span "Insurance Information" at bounding box center [79, 363] width 91 height 13
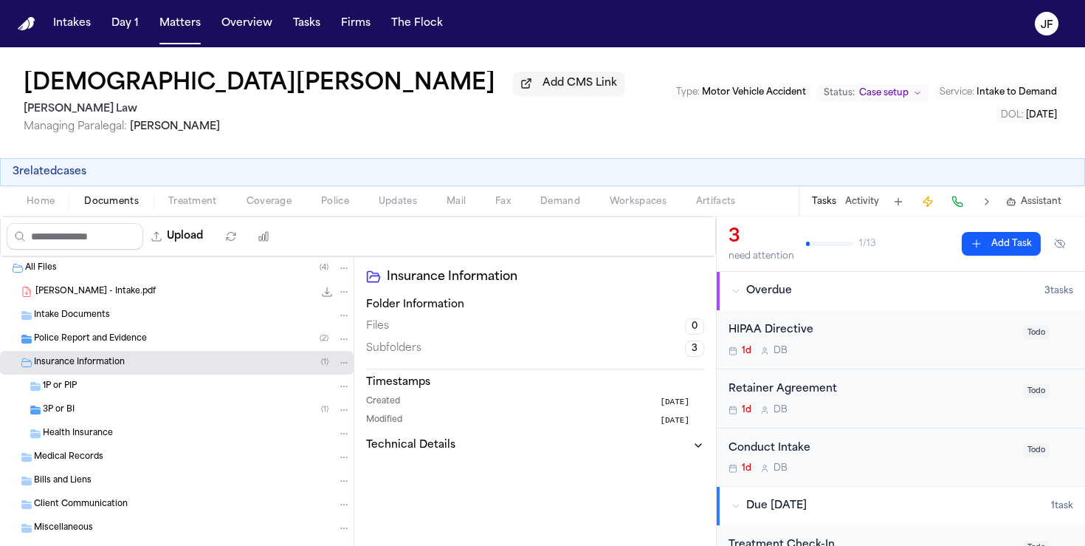
click at [78, 420] on div "3P or BI ( 1 )" at bounding box center [177, 410] width 354 height 24
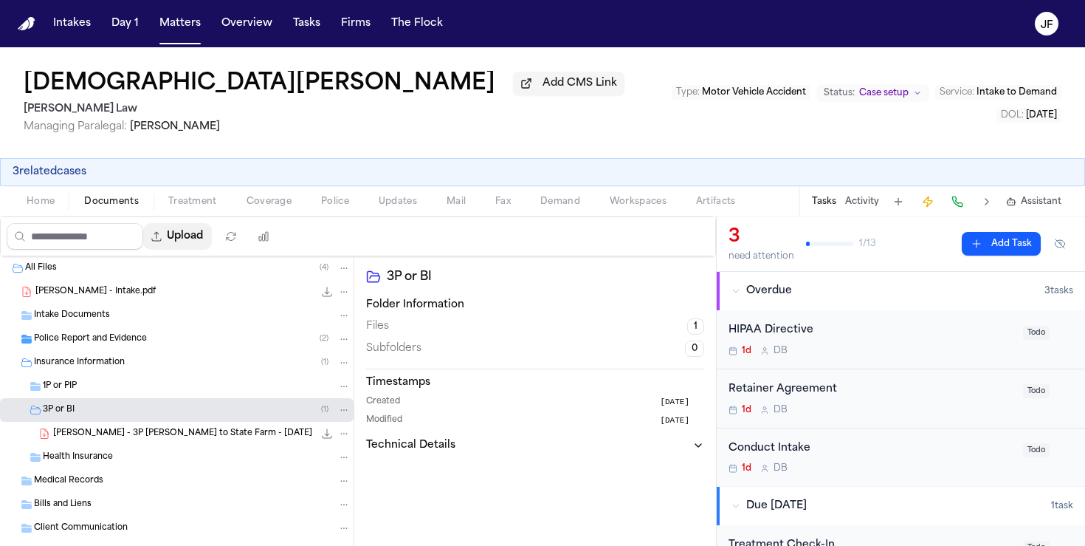
click at [208, 230] on button "Upload" at bounding box center [177, 236] width 69 height 27
select select "**********"
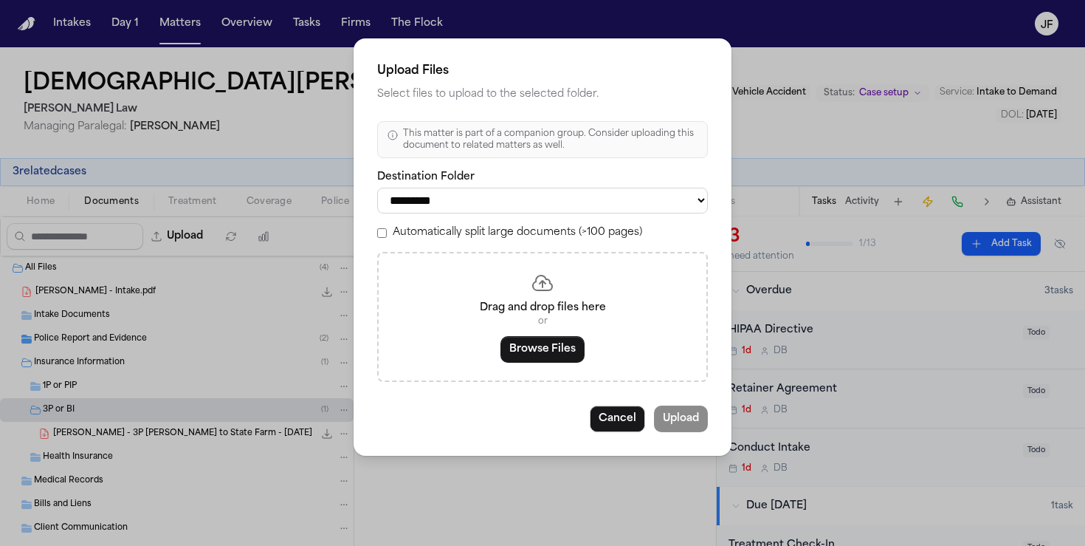
click at [528, 343] on button "Browse Files" at bounding box center [543, 349] width 84 height 27
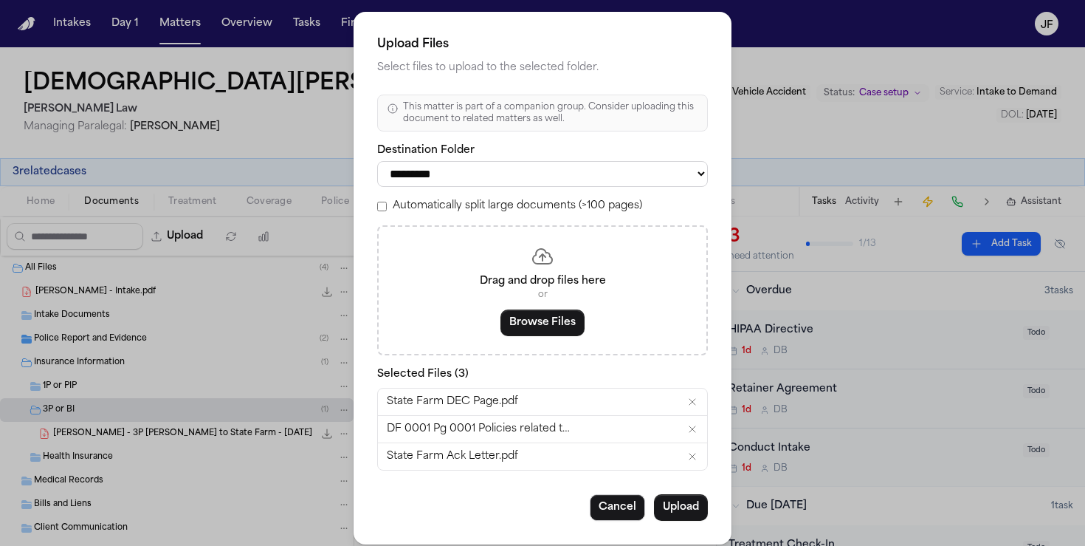
click at [679, 515] on button "Upload" at bounding box center [681, 507] width 54 height 27
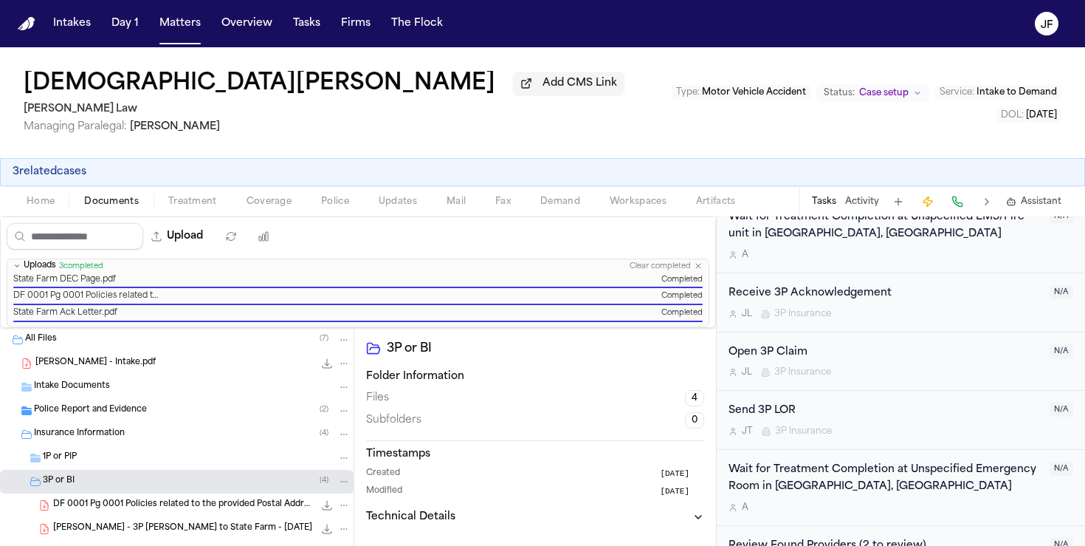
scroll to position [670, 0]
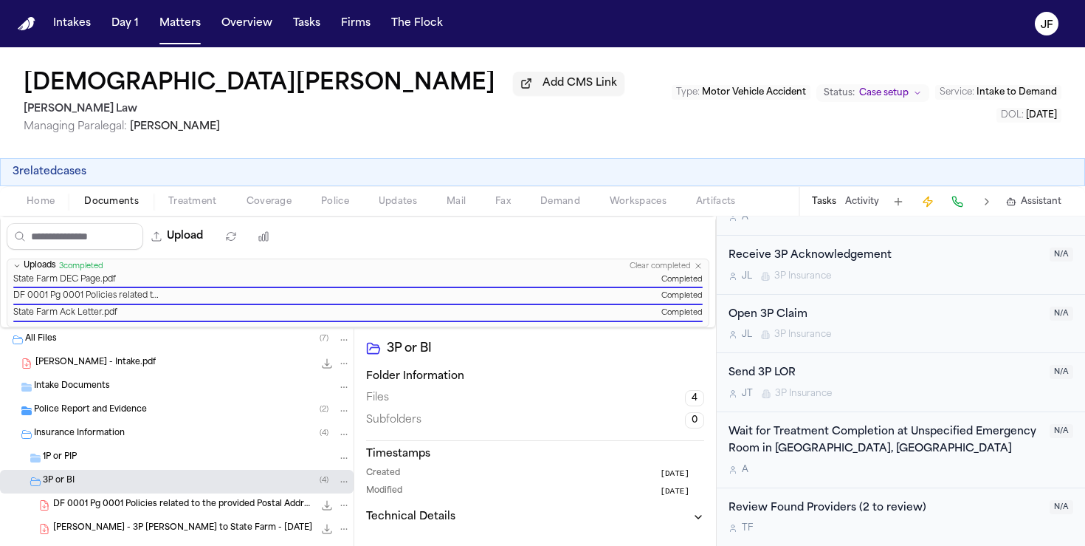
click at [51, 166] on button "3 related cases" at bounding box center [50, 172] width 74 height 15
click at [44, 199] on div "Ezekiel Simon Add CMS Link Angell Law Managing Paralegal: Thea Feeney Type : Mo…" at bounding box center [542, 296] width 1085 height 498
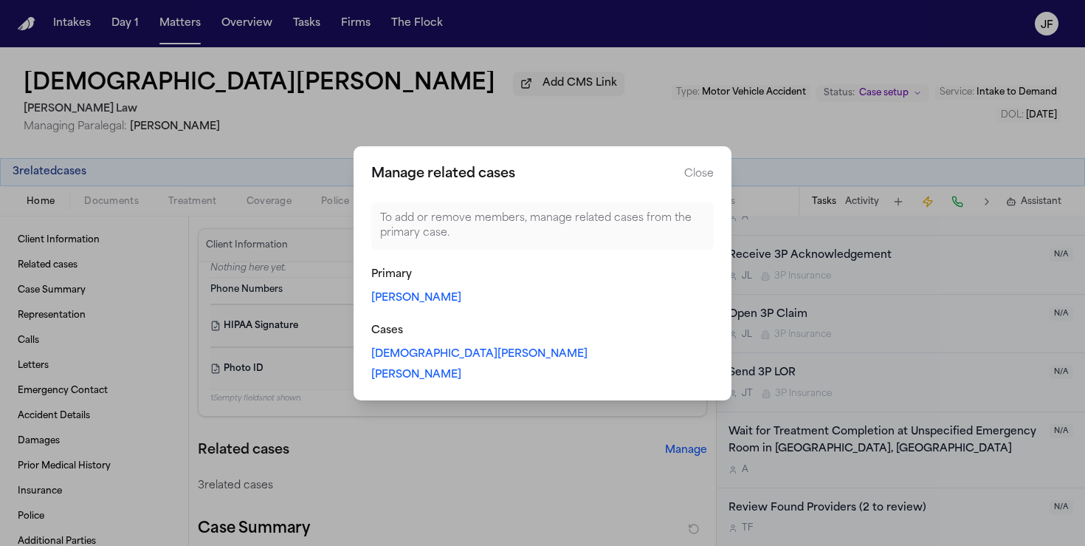
click at [426, 298] on link "[PERSON_NAME]" at bounding box center [416, 298] width 90 height 15
click at [405, 377] on link "[PERSON_NAME]" at bounding box center [416, 375] width 90 height 15
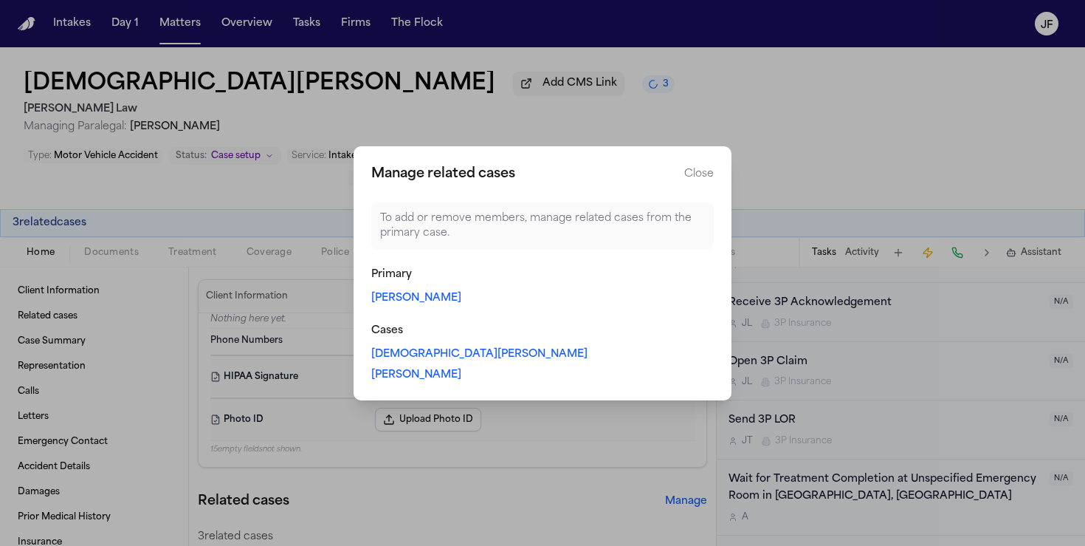
click at [700, 173] on button "Close" at bounding box center [699, 174] width 30 height 15
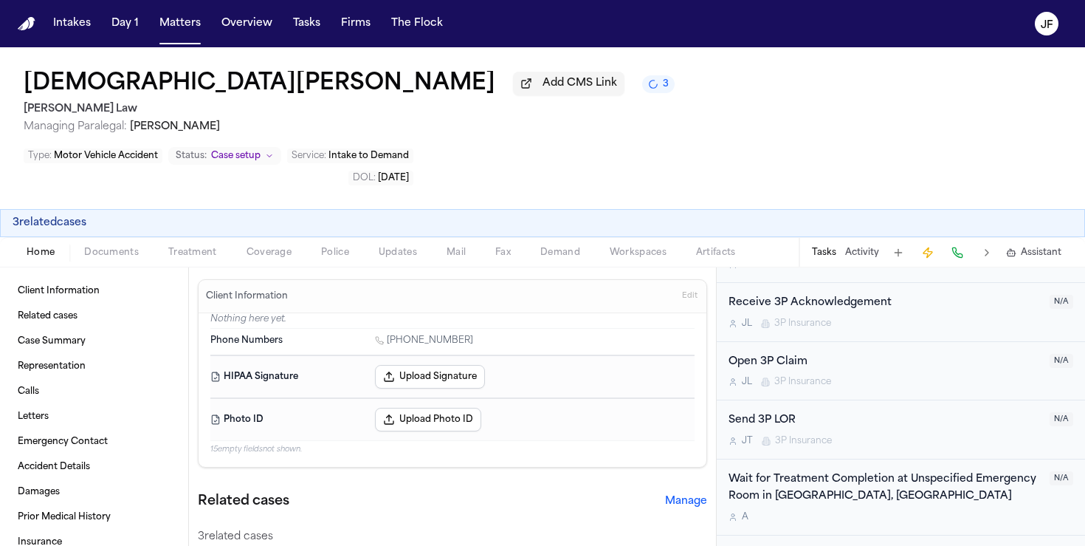
click at [563, 120] on div "Ezekiel Simon Add CMS Link 3 Angell Law Managing Paralegal: Thea Feeney Type : …" at bounding box center [542, 128] width 1085 height 162
click at [109, 247] on span "Documents" at bounding box center [111, 253] width 55 height 12
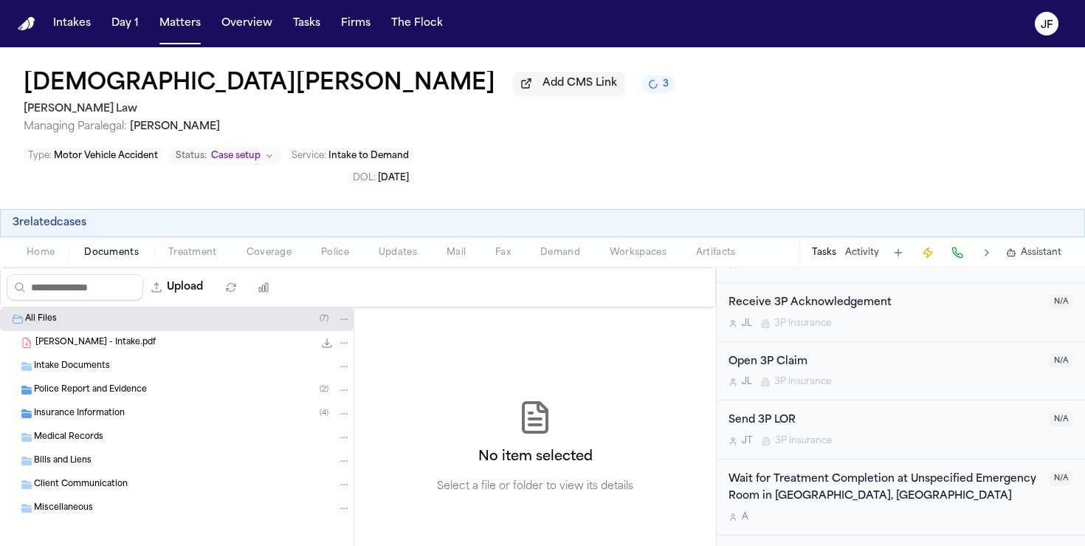
click at [84, 408] on span "Insurance Information" at bounding box center [79, 414] width 91 height 13
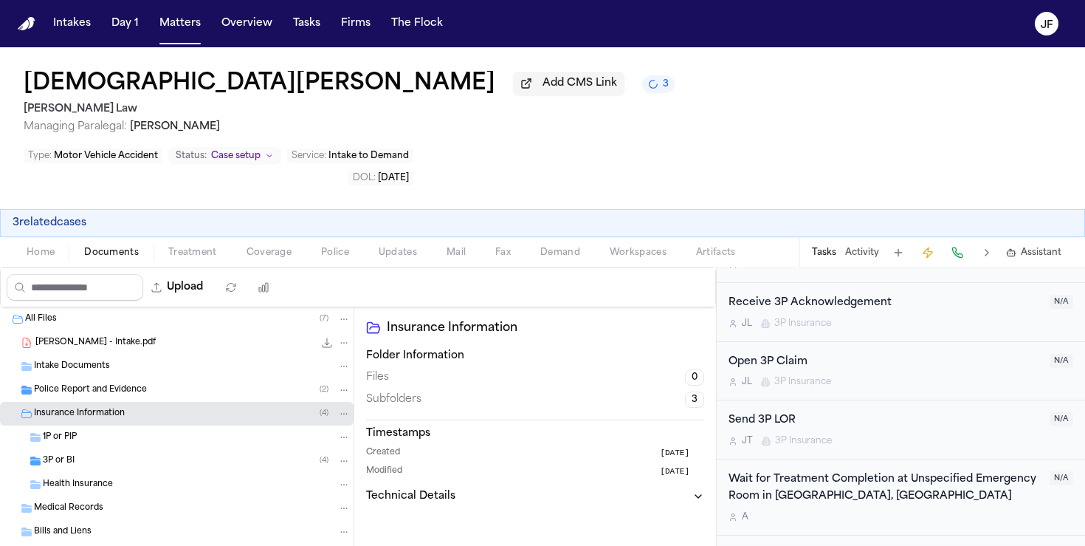
click at [86, 454] on div "3P or BI ( 4 )" at bounding box center [197, 460] width 308 height 13
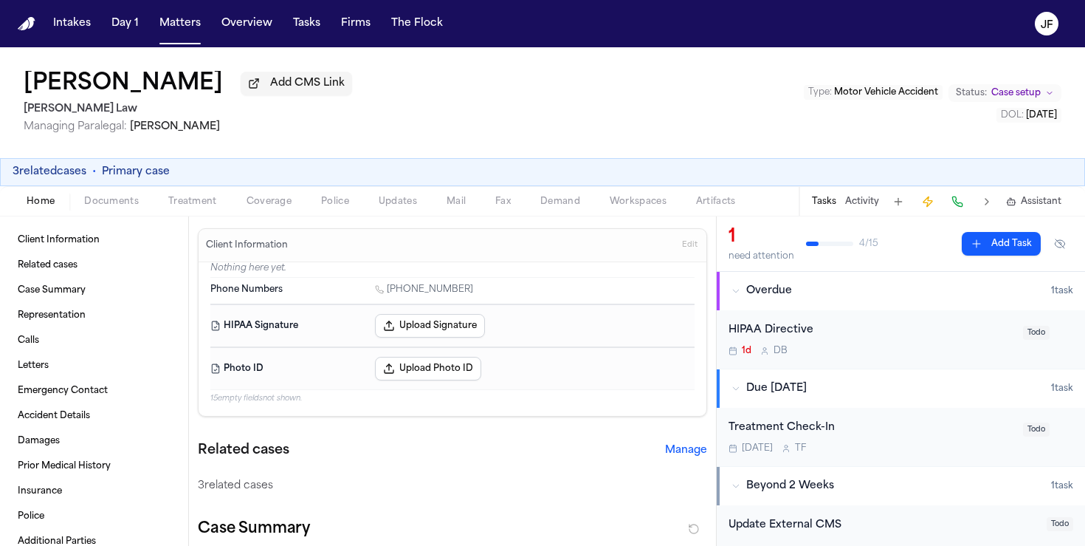
click at [109, 190] on div "Home Documents Treatment Coverage Police Updates Mail Fax Demand Workspaces Art…" at bounding box center [542, 201] width 1085 height 30
click at [109, 197] on span "Documents" at bounding box center [111, 202] width 55 height 12
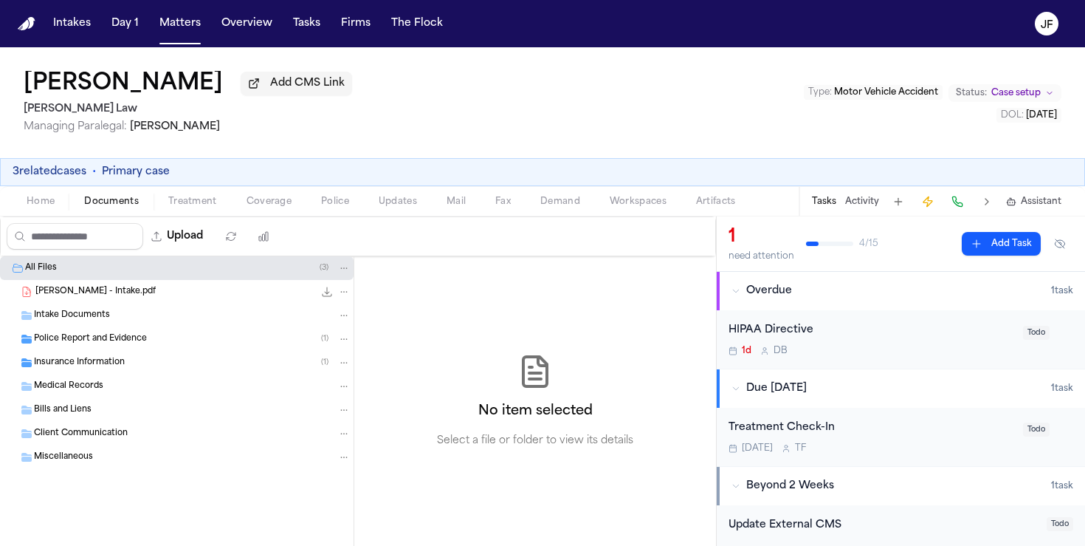
click at [73, 369] on span "Insurance Information" at bounding box center [79, 363] width 91 height 13
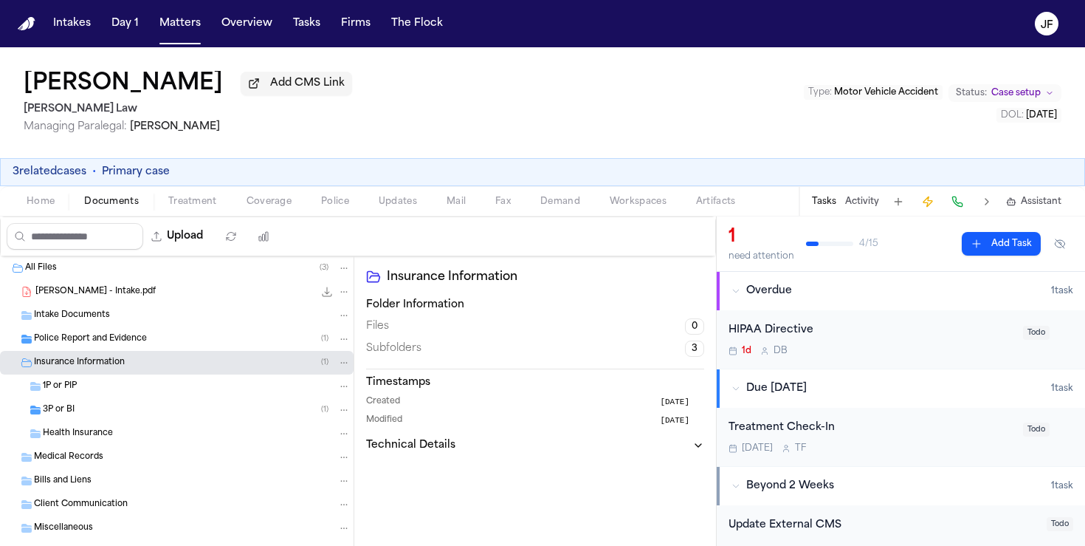
click at [84, 416] on div "3P or BI ( 1 )" at bounding box center [197, 409] width 308 height 13
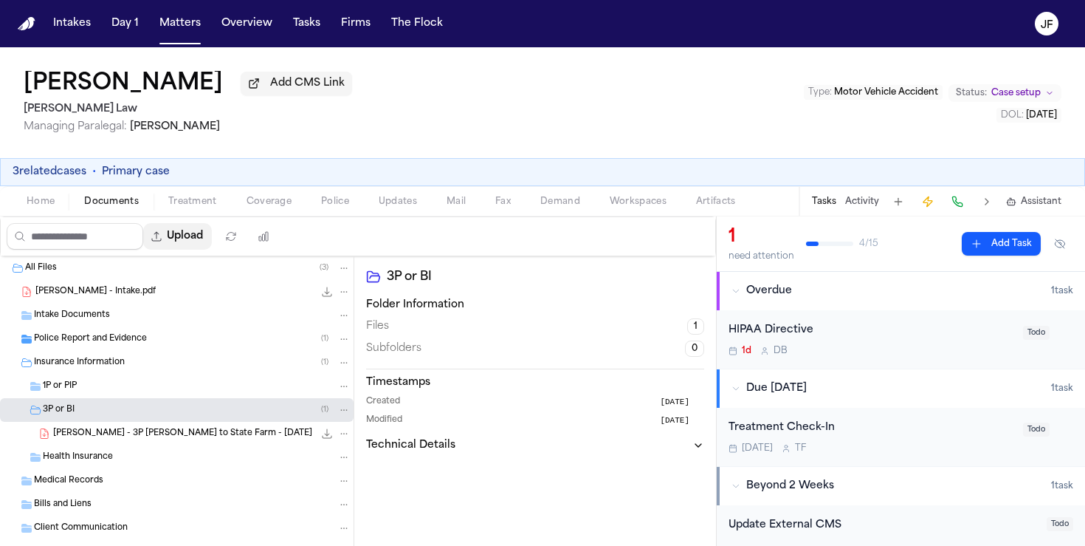
click at [181, 237] on button "Upload" at bounding box center [177, 236] width 69 height 27
select select "**********"
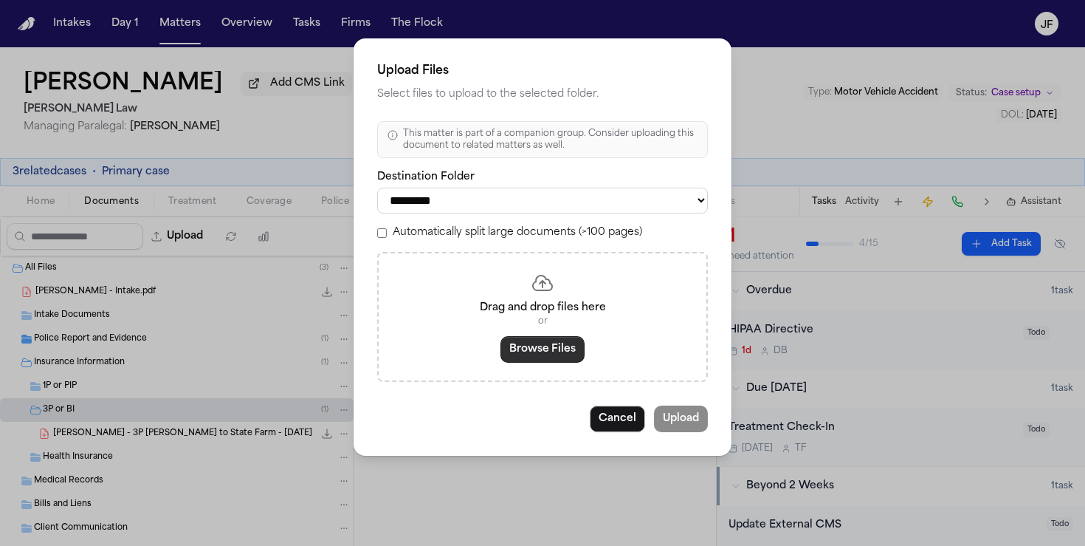
click at [529, 352] on button "Browse Files" at bounding box center [543, 349] width 84 height 27
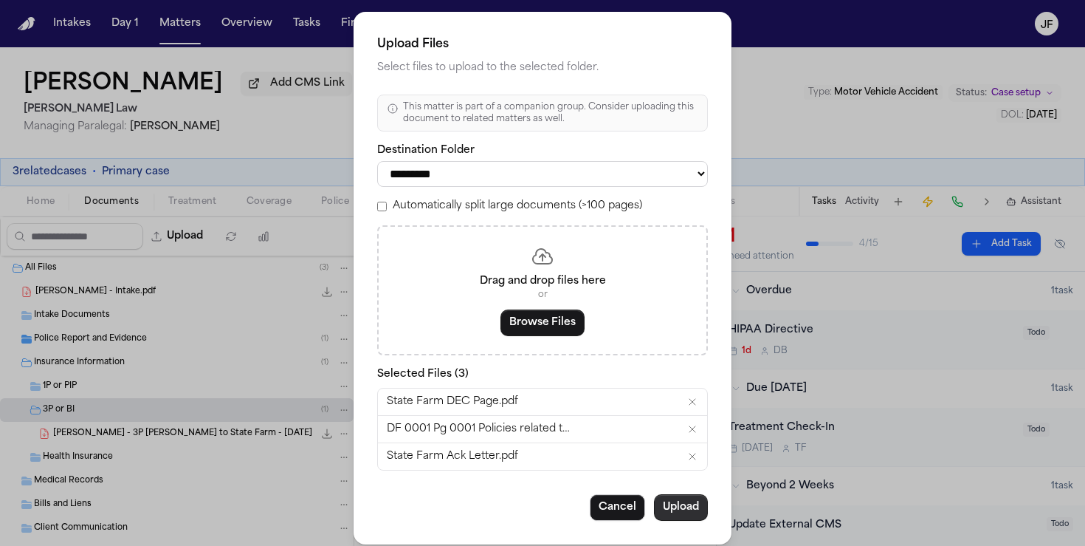
click at [679, 515] on button "Upload" at bounding box center [681, 507] width 54 height 27
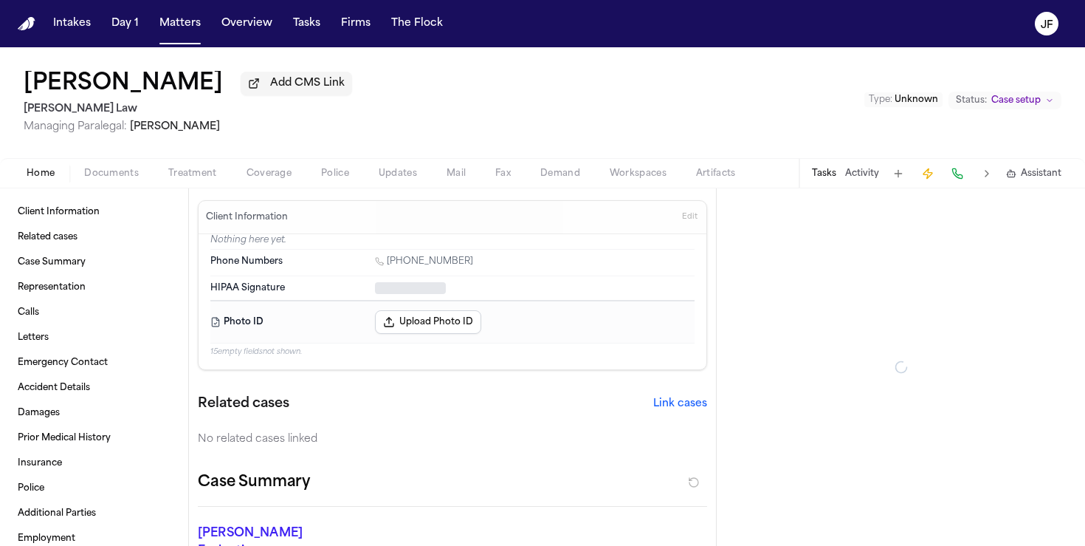
click at [115, 179] on div "[PERSON_NAME] Add CMS Link [PERSON_NAME] Law Managing Paralegal: [PERSON_NAME] …" at bounding box center [542, 117] width 1085 height 141
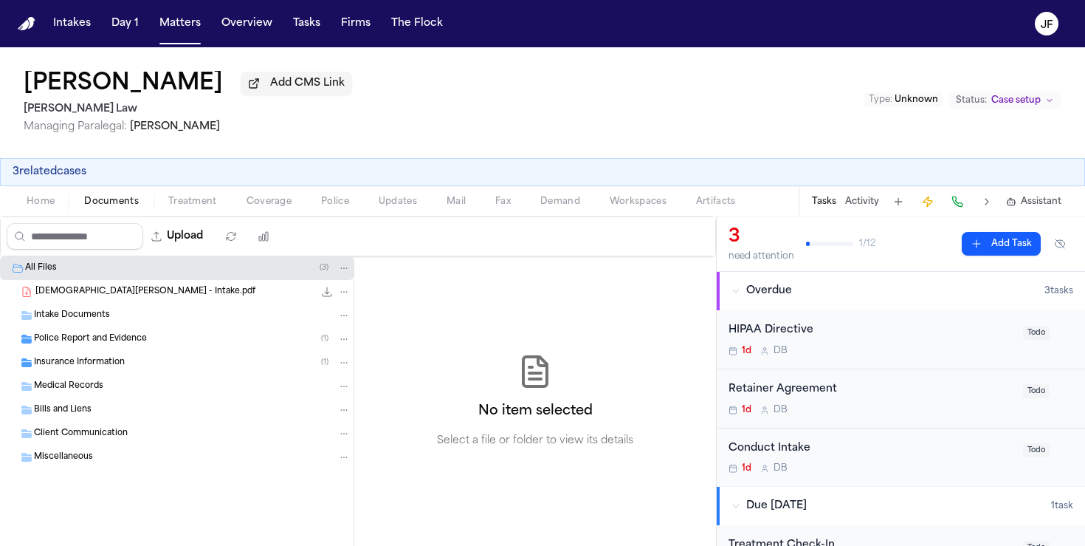
click at [60, 369] on span "Insurance Information" at bounding box center [79, 363] width 91 height 13
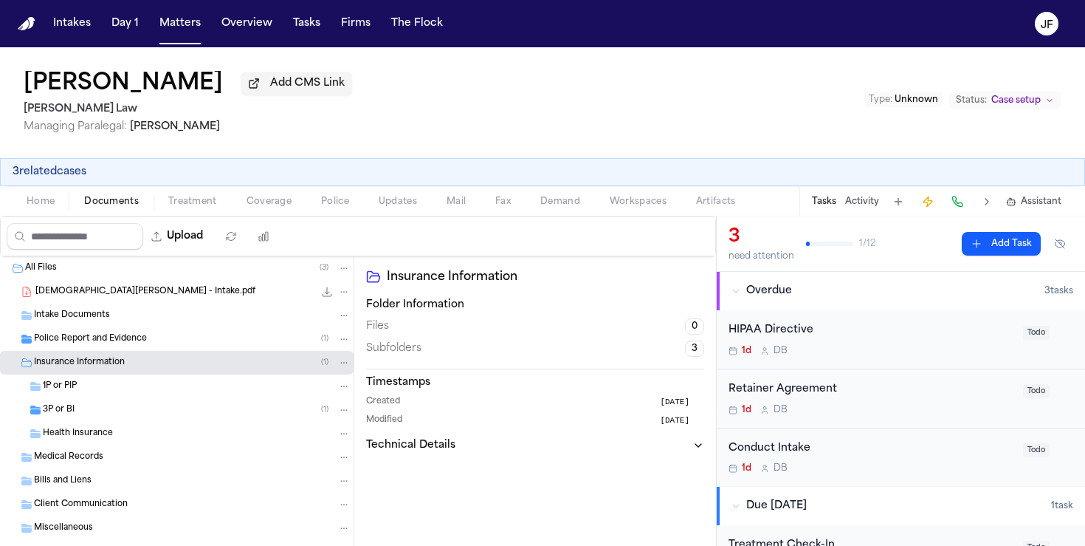
click at [74, 422] on div "3P or BI ( 1 )" at bounding box center [177, 410] width 354 height 24
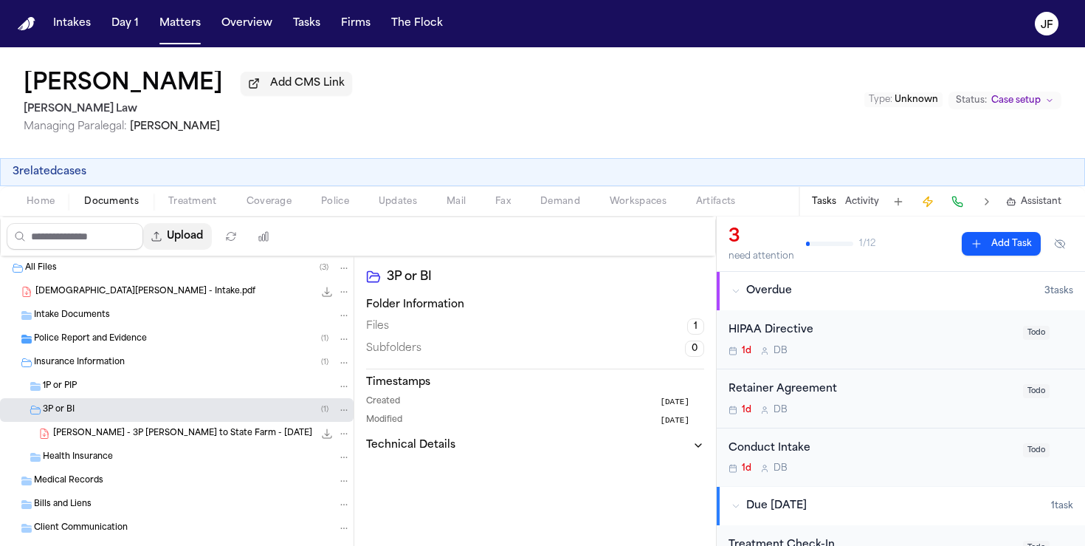
click at [205, 236] on button "Upload" at bounding box center [177, 236] width 69 height 27
select select "**********"
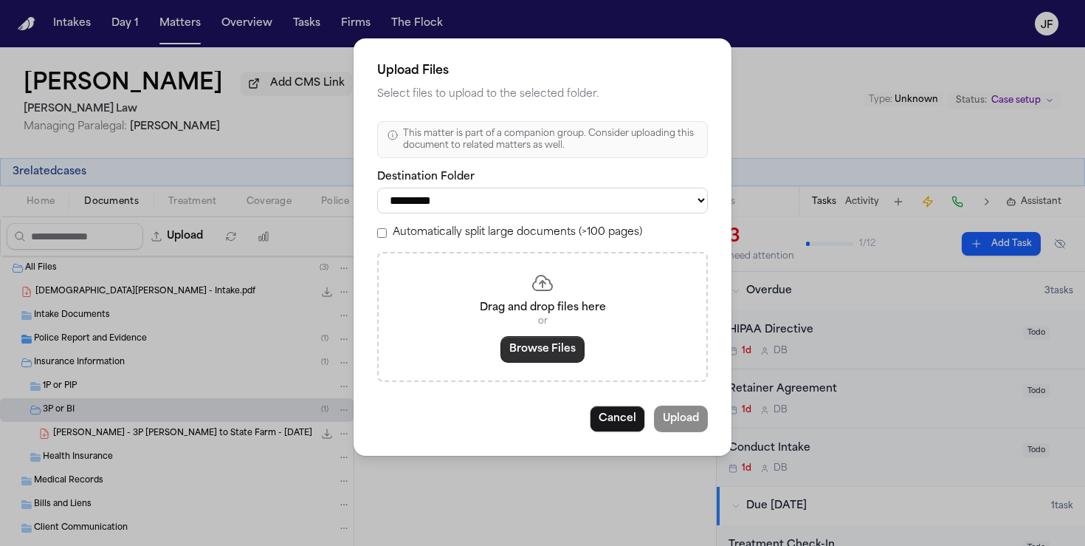
click at [554, 359] on button "Browse Files" at bounding box center [543, 349] width 84 height 27
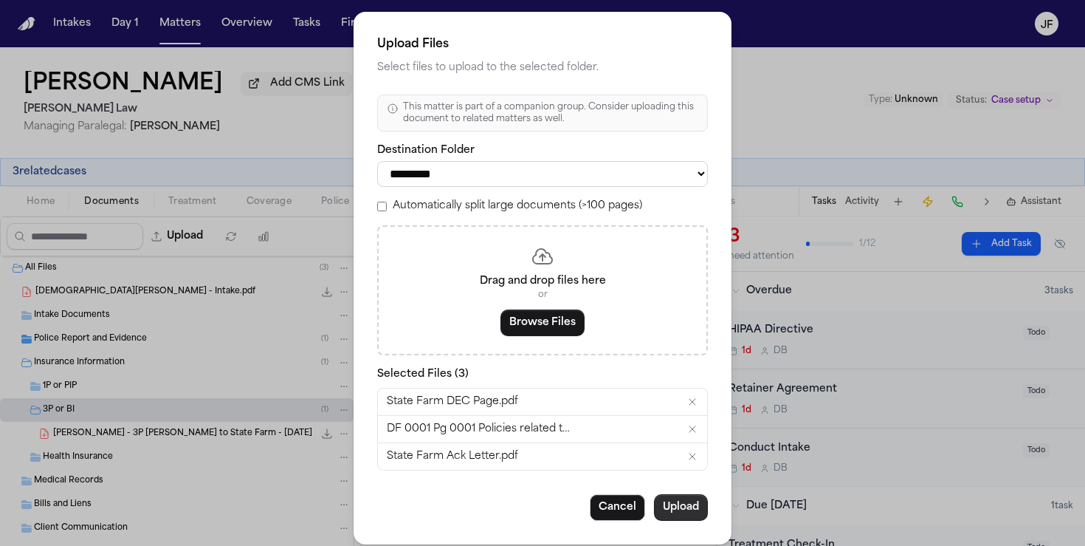
click at [675, 517] on button "Upload" at bounding box center [681, 507] width 54 height 27
